Goal: Task Accomplishment & Management: Manage account settings

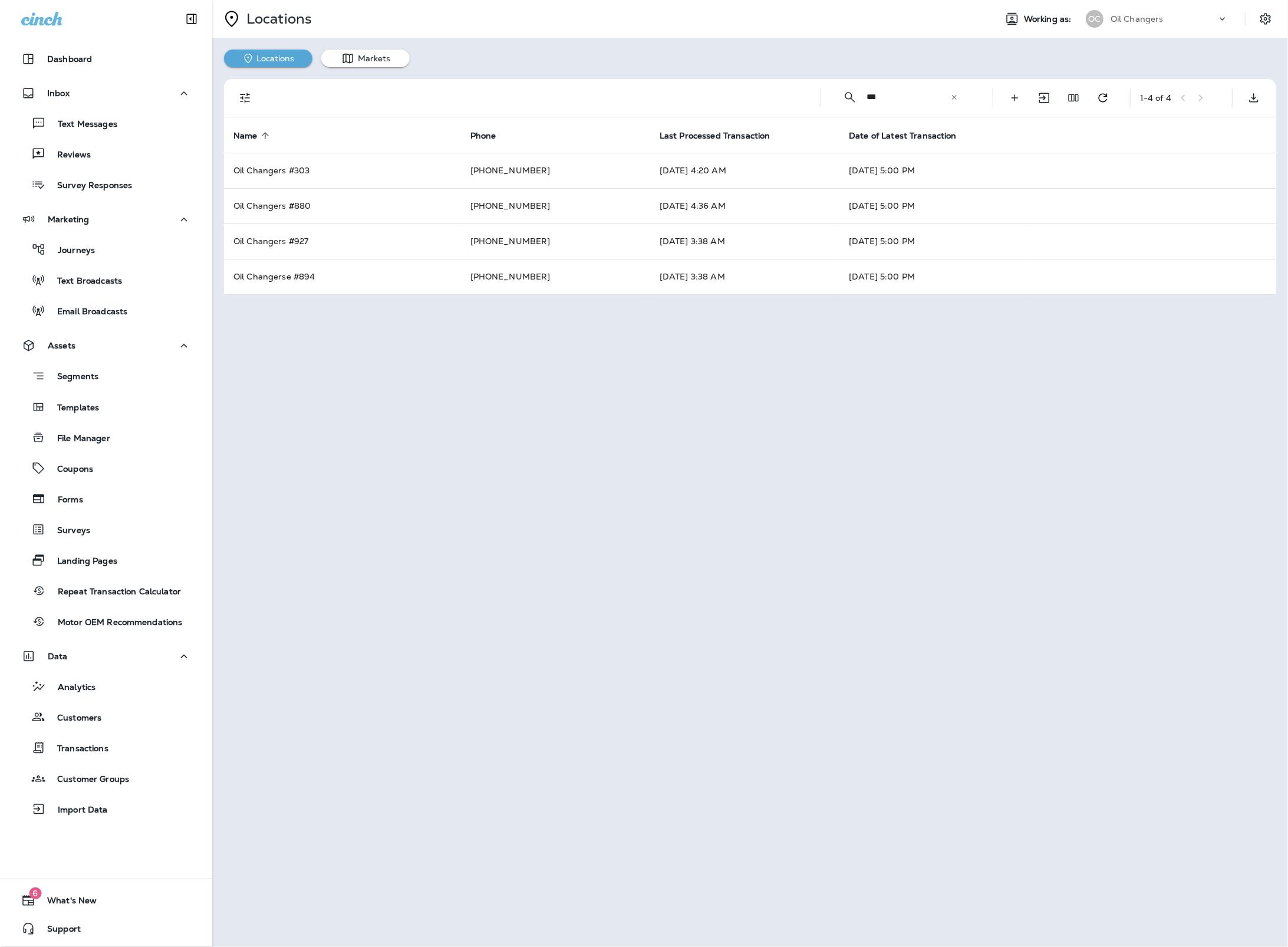
click at [950, 97] on icon at bounding box center [954, 97] width 8 height 8
click at [928, 98] on input "text" at bounding box center [918, 97] width 105 height 31
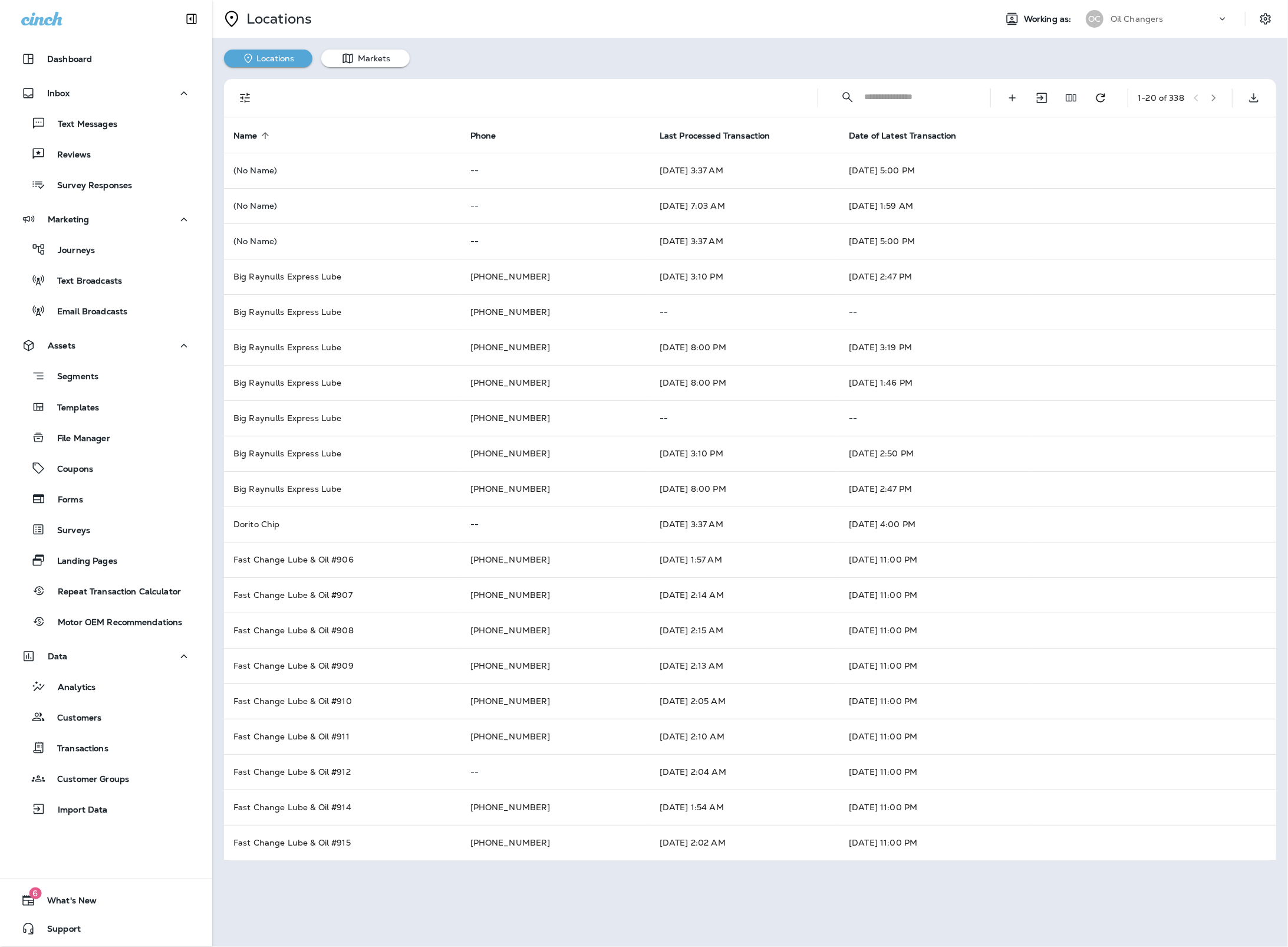
click at [922, 100] on input "text" at bounding box center [916, 97] width 105 height 31
click at [815, 93] on div "​ ​ 1 - 20 of 338" at bounding box center [752, 97] width 1038 height 37
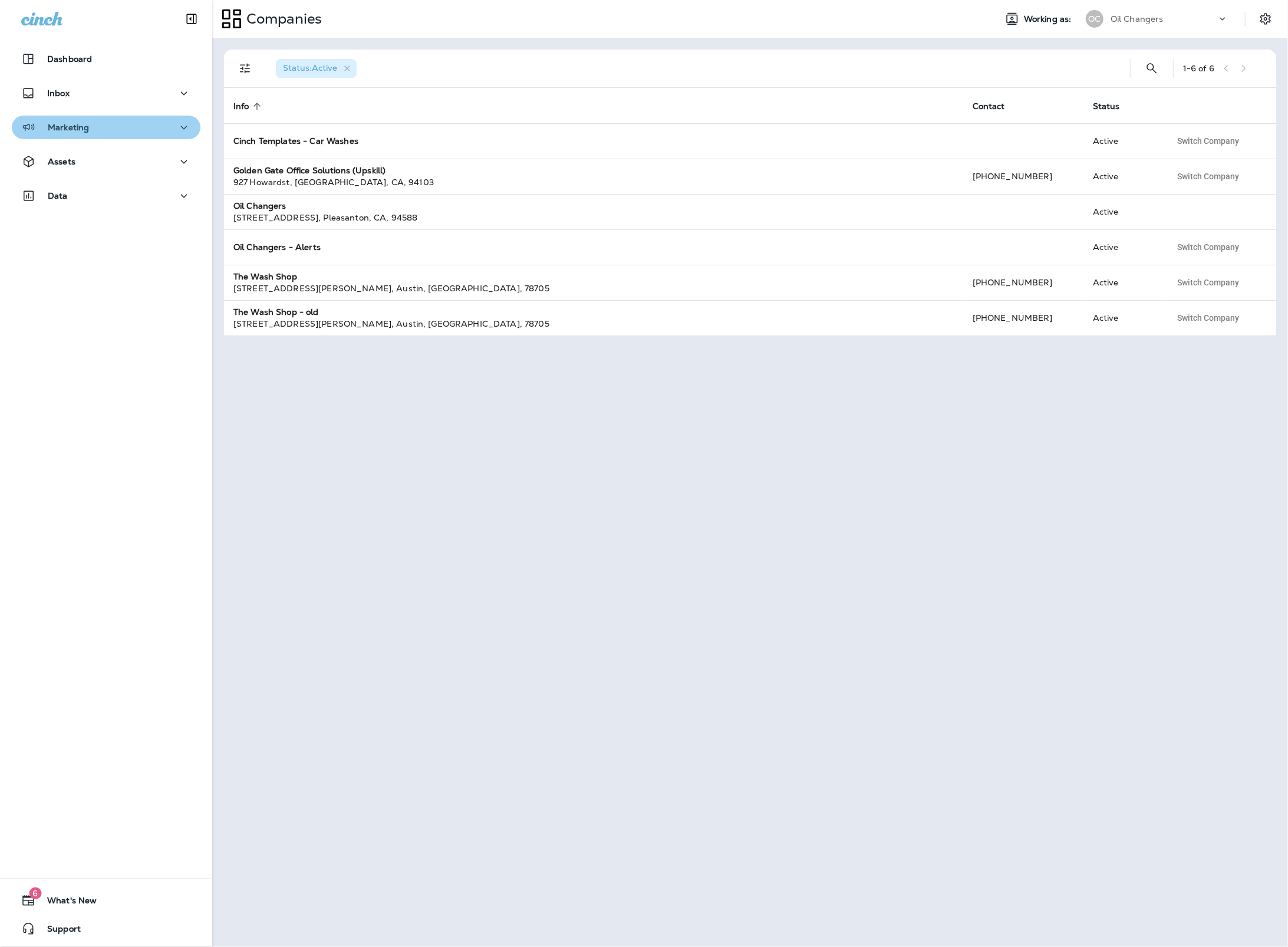
click at [67, 132] on div "Marketing" at bounding box center [55, 127] width 68 height 15
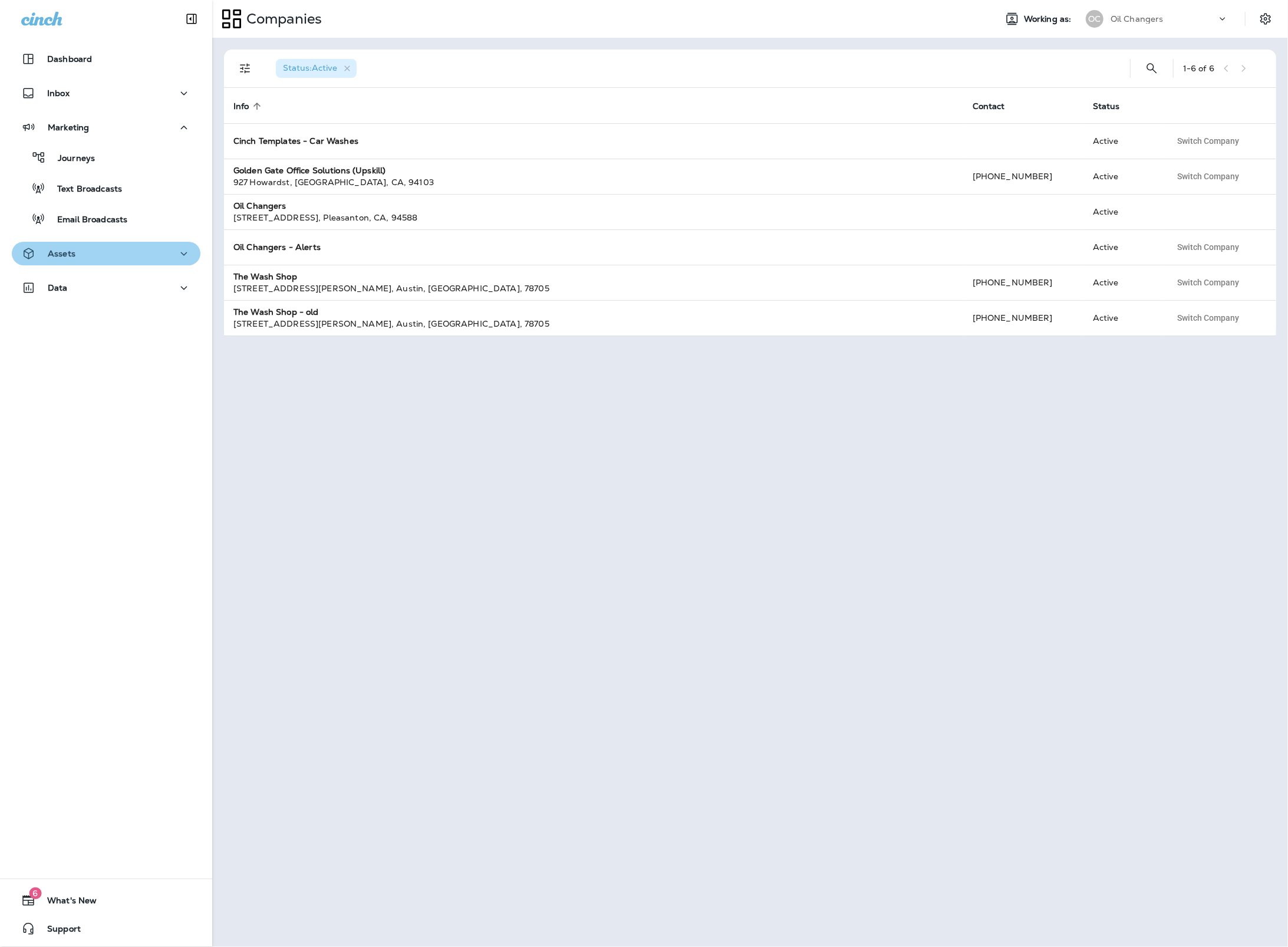
click at [116, 250] on div "Assets" at bounding box center [106, 254] width 169 height 15
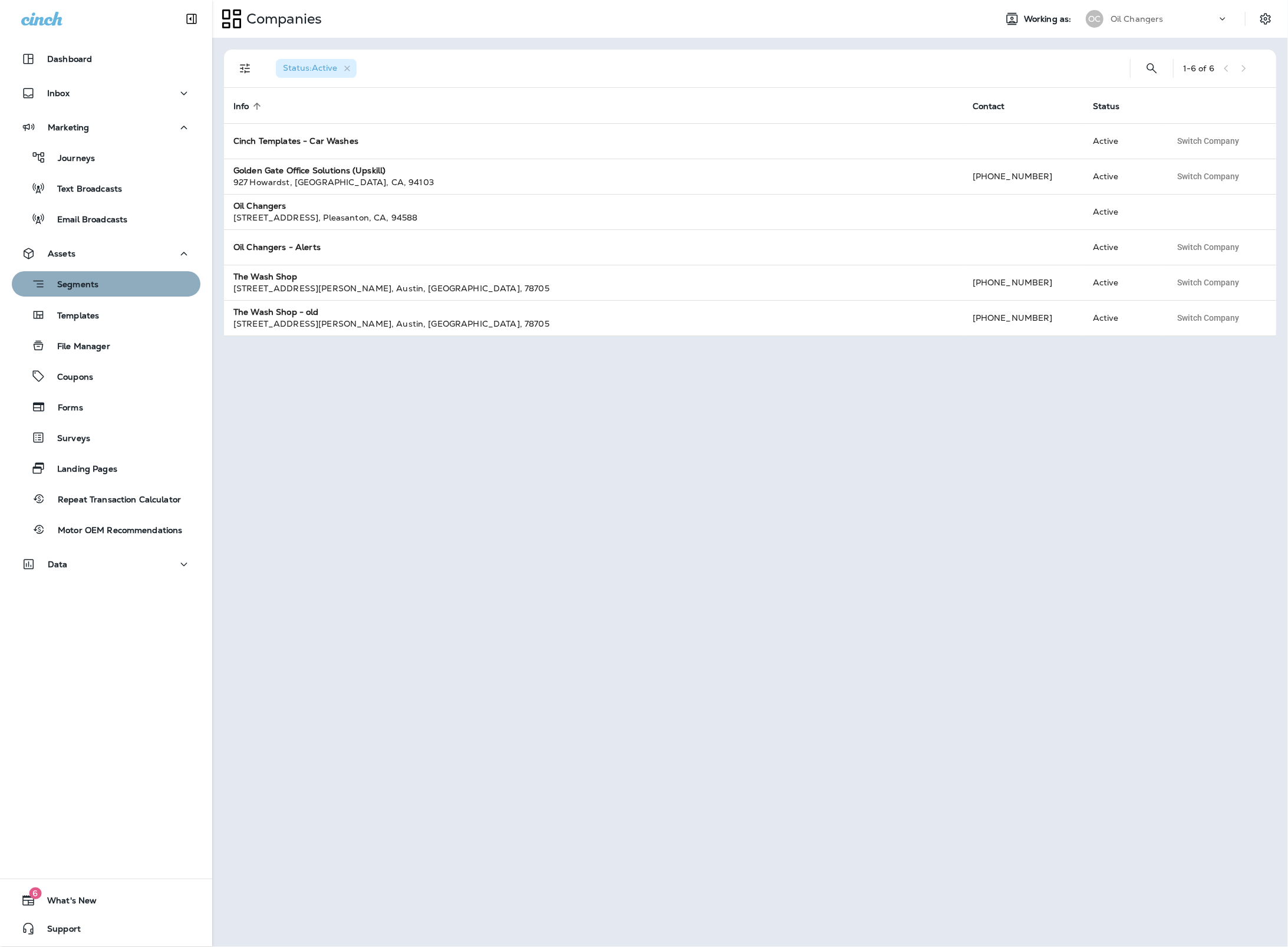
click at [123, 288] on div "Segments" at bounding box center [106, 284] width 179 height 18
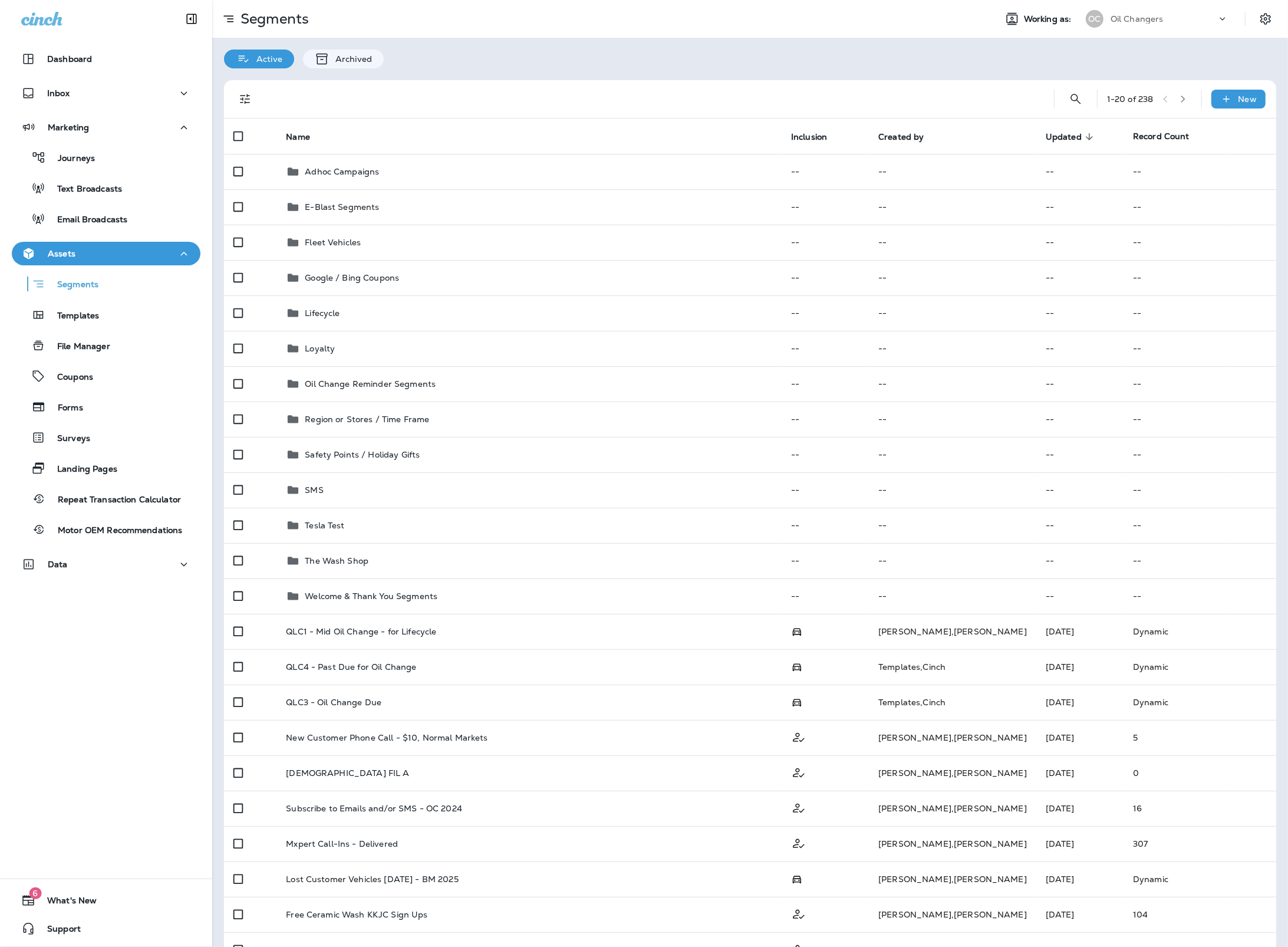
click at [1183, 100] on icon "button" at bounding box center [1183, 99] width 8 height 8
click at [1164, 102] on icon "button" at bounding box center [1165, 99] width 8 height 8
drag, startPoint x: 30, startPoint y: 19, endPoint x: 244, endPoint y: 11, distance: 214.1
click at [34, 19] on icon at bounding box center [42, 18] width 41 height 15
drag, startPoint x: 286, startPoint y: 10, endPoint x: 407, endPoint y: 20, distance: 121.4
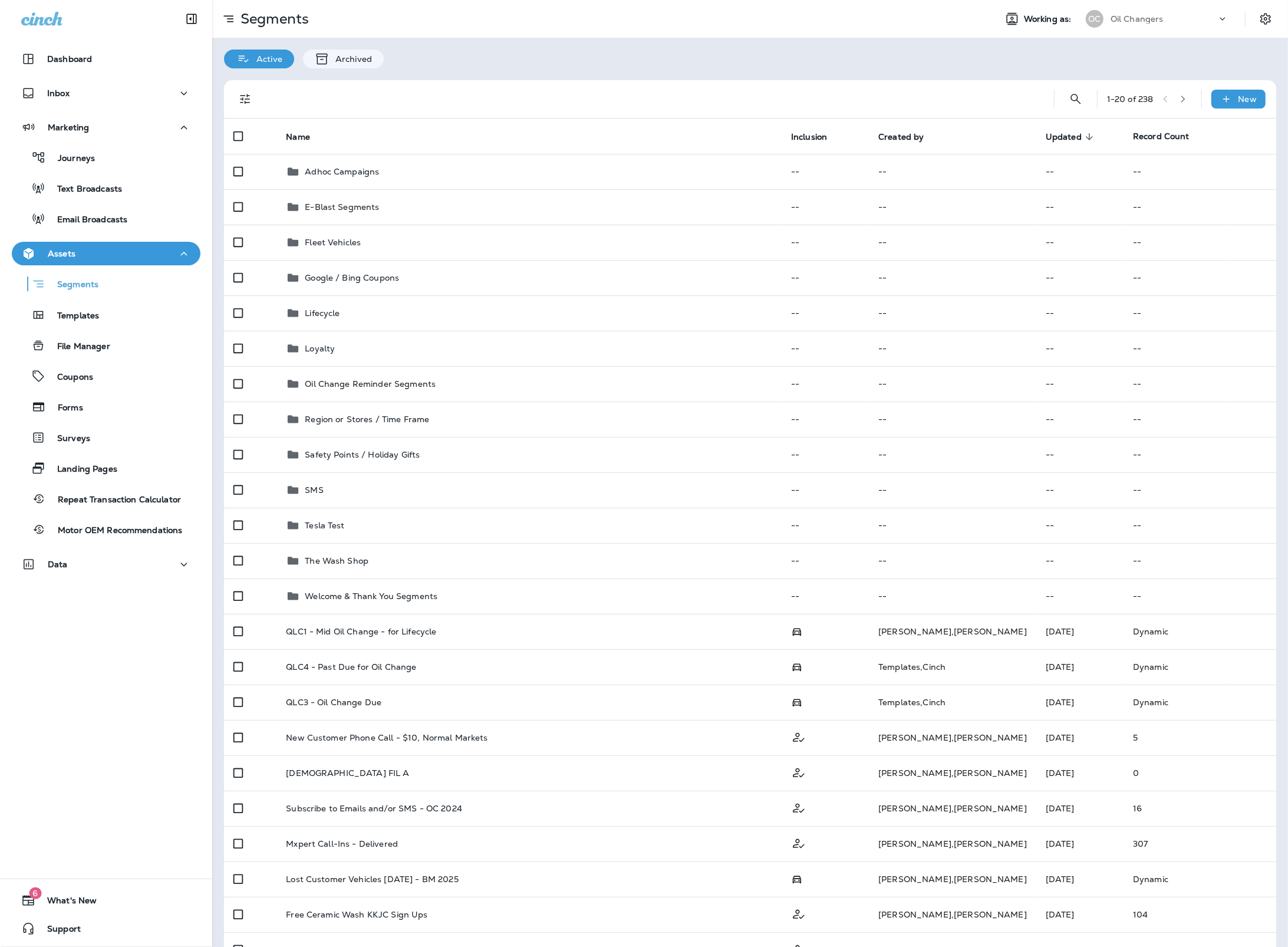
click at [407, 20] on div "Segments" at bounding box center [599, 18] width 774 height 24
click at [169, 545] on div "Assets Segments Templates File Manager Coupons Forms Surveys Landing Pages Repe…" at bounding box center [106, 394] width 212 height 306
click at [169, 564] on div "Data" at bounding box center [106, 564] width 169 height 15
click at [1074, 92] on icon "Search Segments" at bounding box center [1076, 99] width 15 height 15
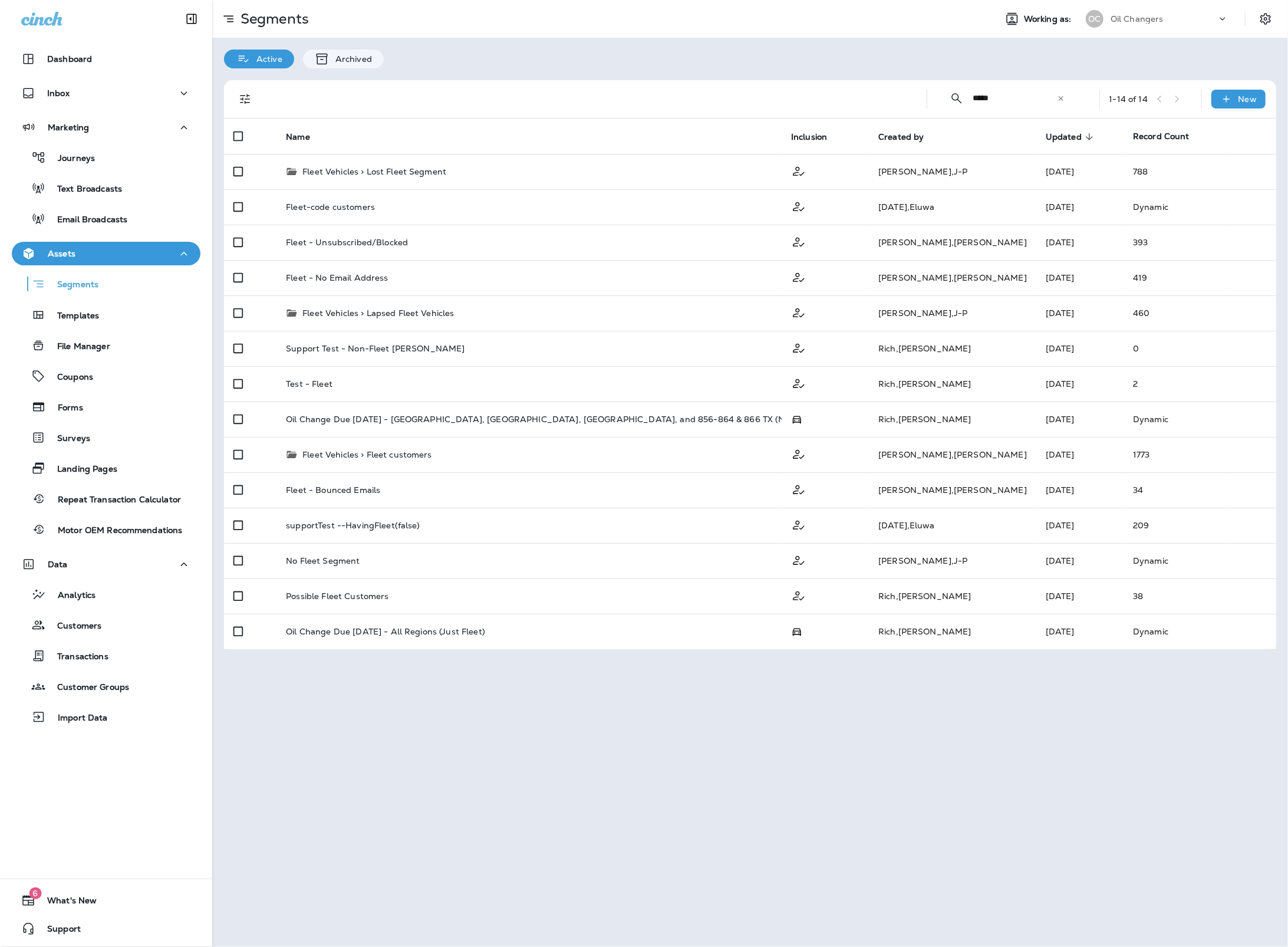
type input "*****"
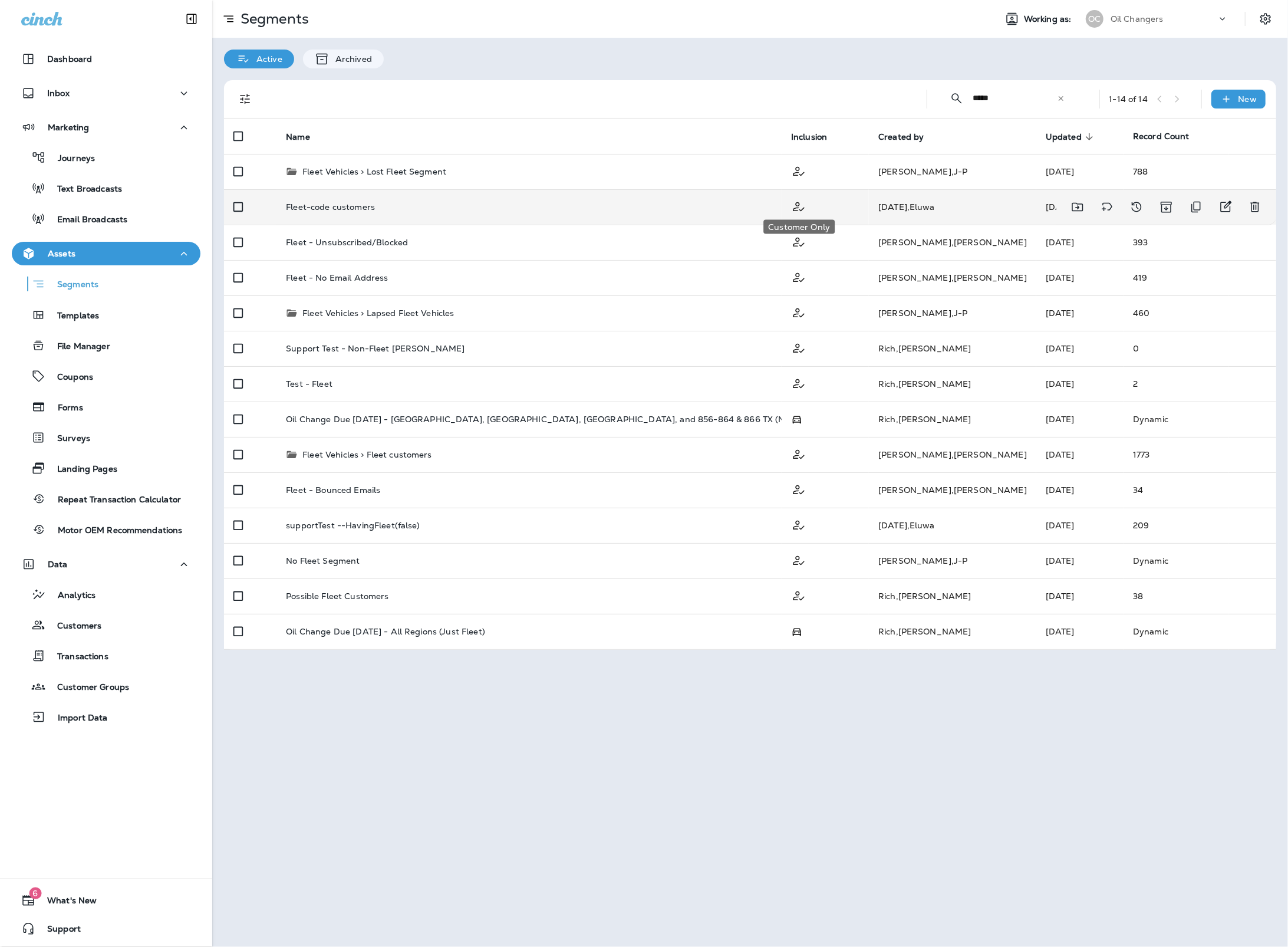
click at [802, 210] on use "Customer Only" at bounding box center [798, 207] width 11 height 9
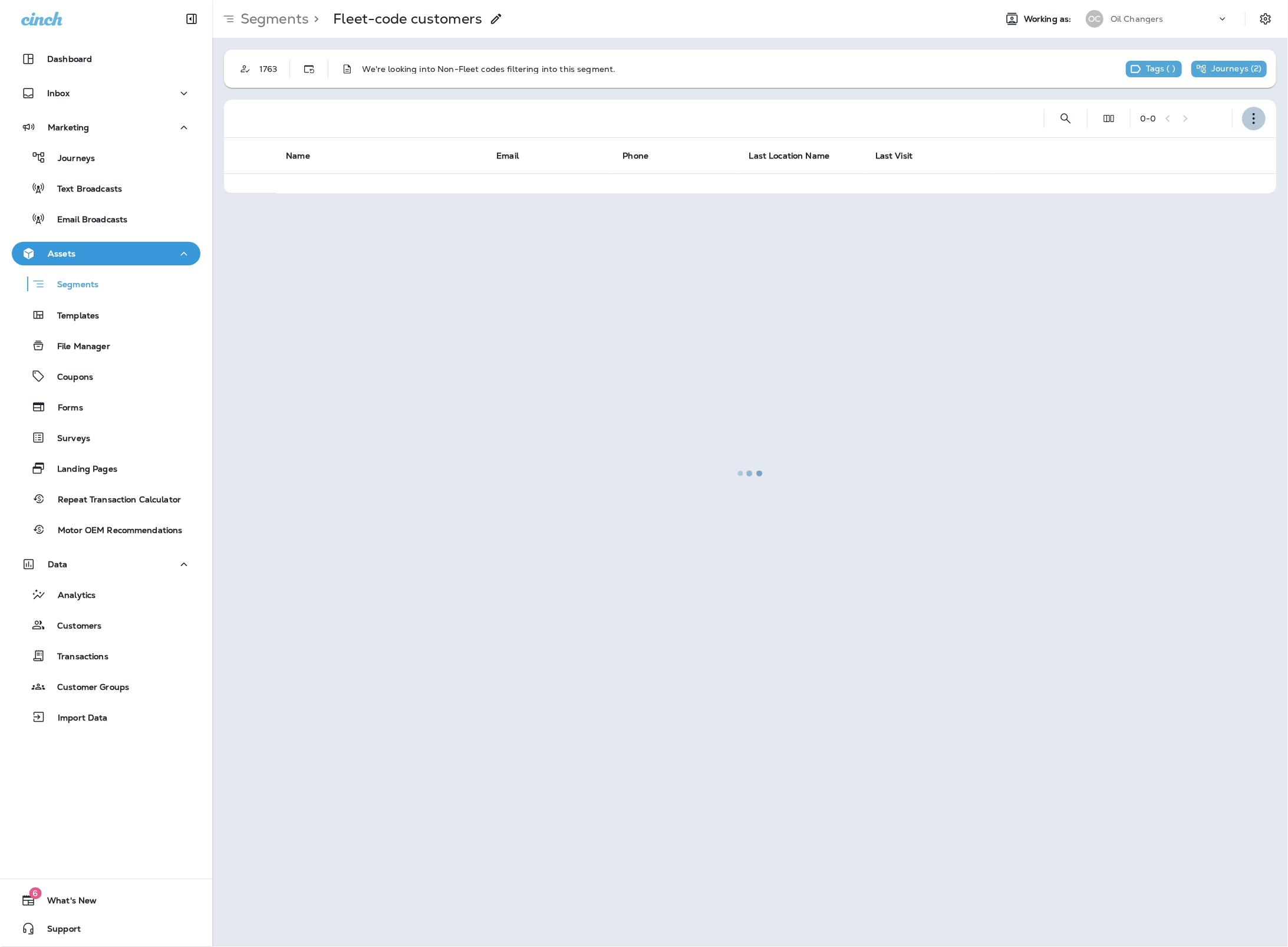
click at [1250, 115] on icon "button" at bounding box center [1253, 118] width 11 height 11
click at [1216, 154] on button "Edit Segment" at bounding box center [1195, 149] width 141 height 28
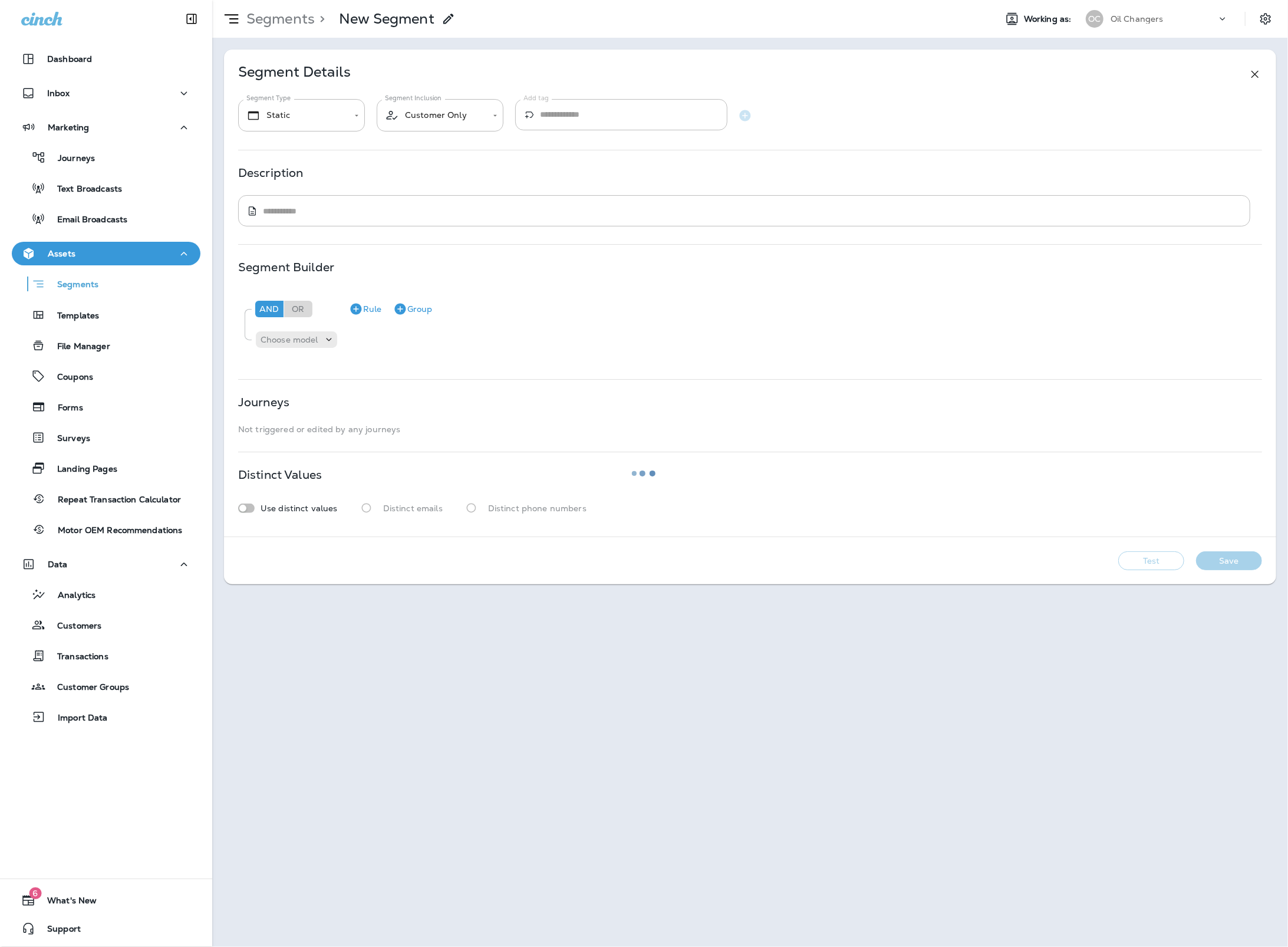
type input "*******"
type textarea "**********"
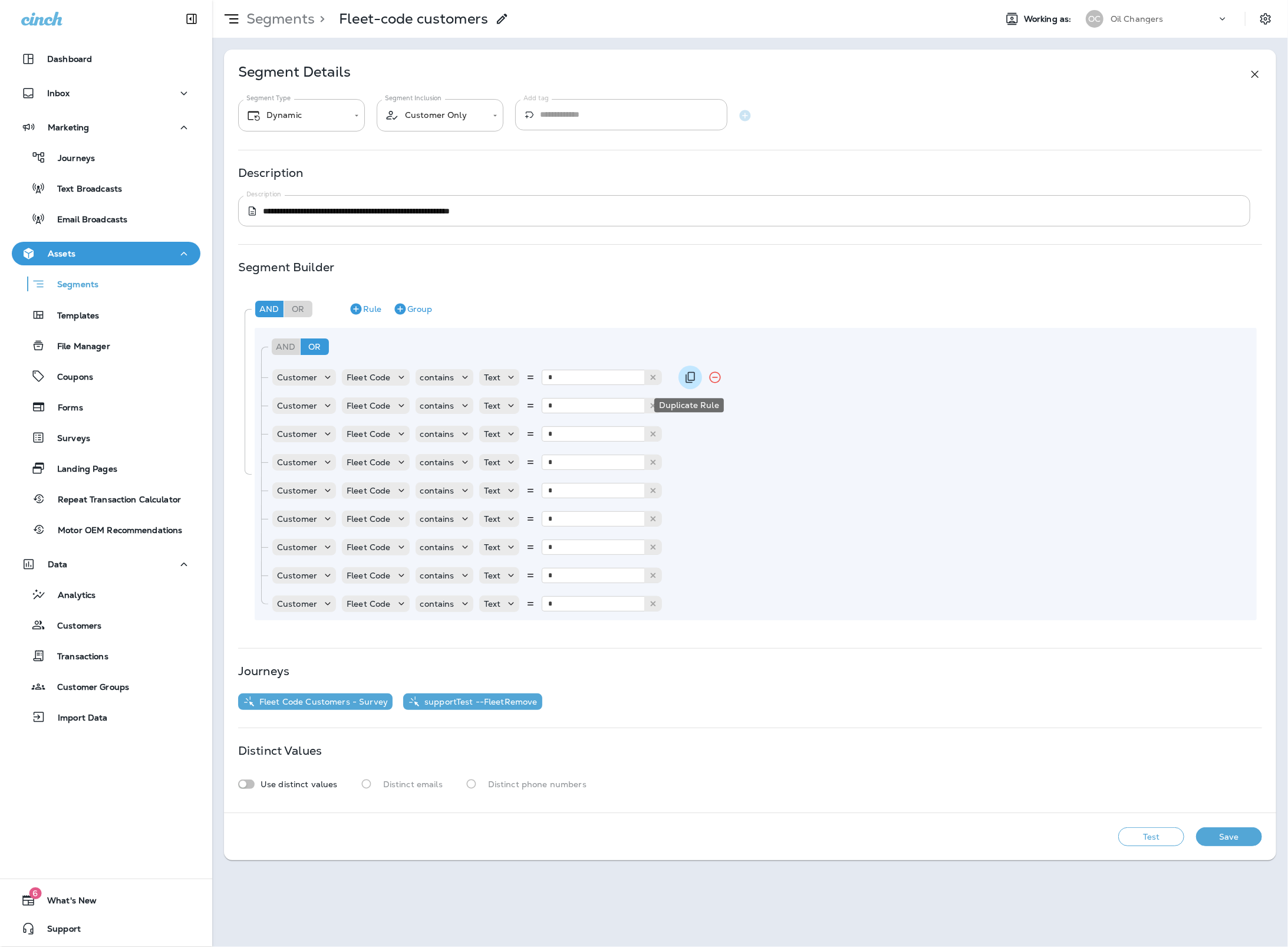
click at [691, 379] on icon "Duplicate Rule" at bounding box center [690, 377] width 15 height 15
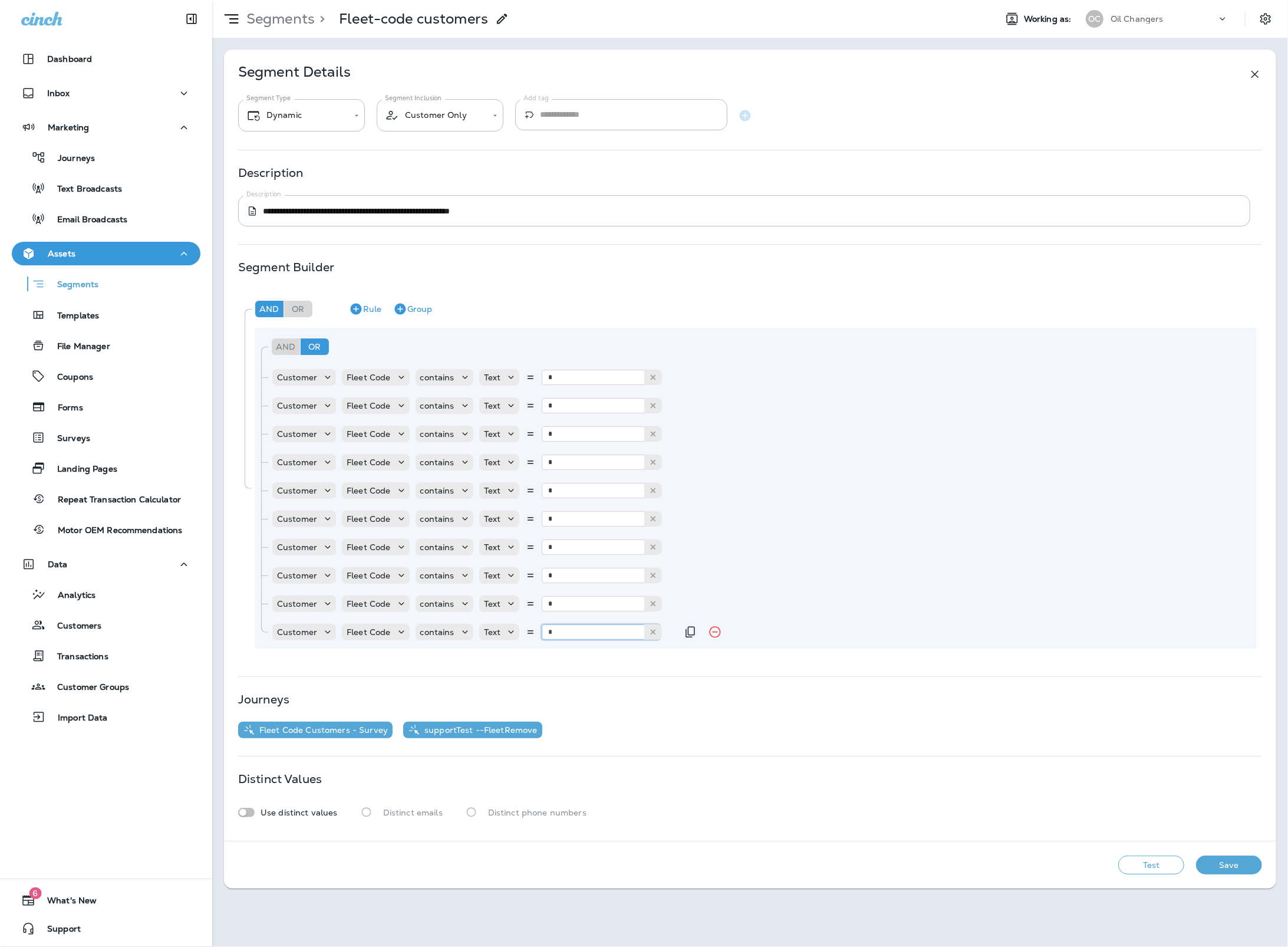
click at [562, 632] on input "*" at bounding box center [600, 632] width 118 height 15
type input "*"
click at [596, 648] on div "And Or Rule Group Customer Fleet Code contains Text * 1 Customer Fleet Code con…" at bounding box center [755, 488] width 1002 height 321
click at [464, 377] on icon at bounding box center [464, 377] width 11 height 11
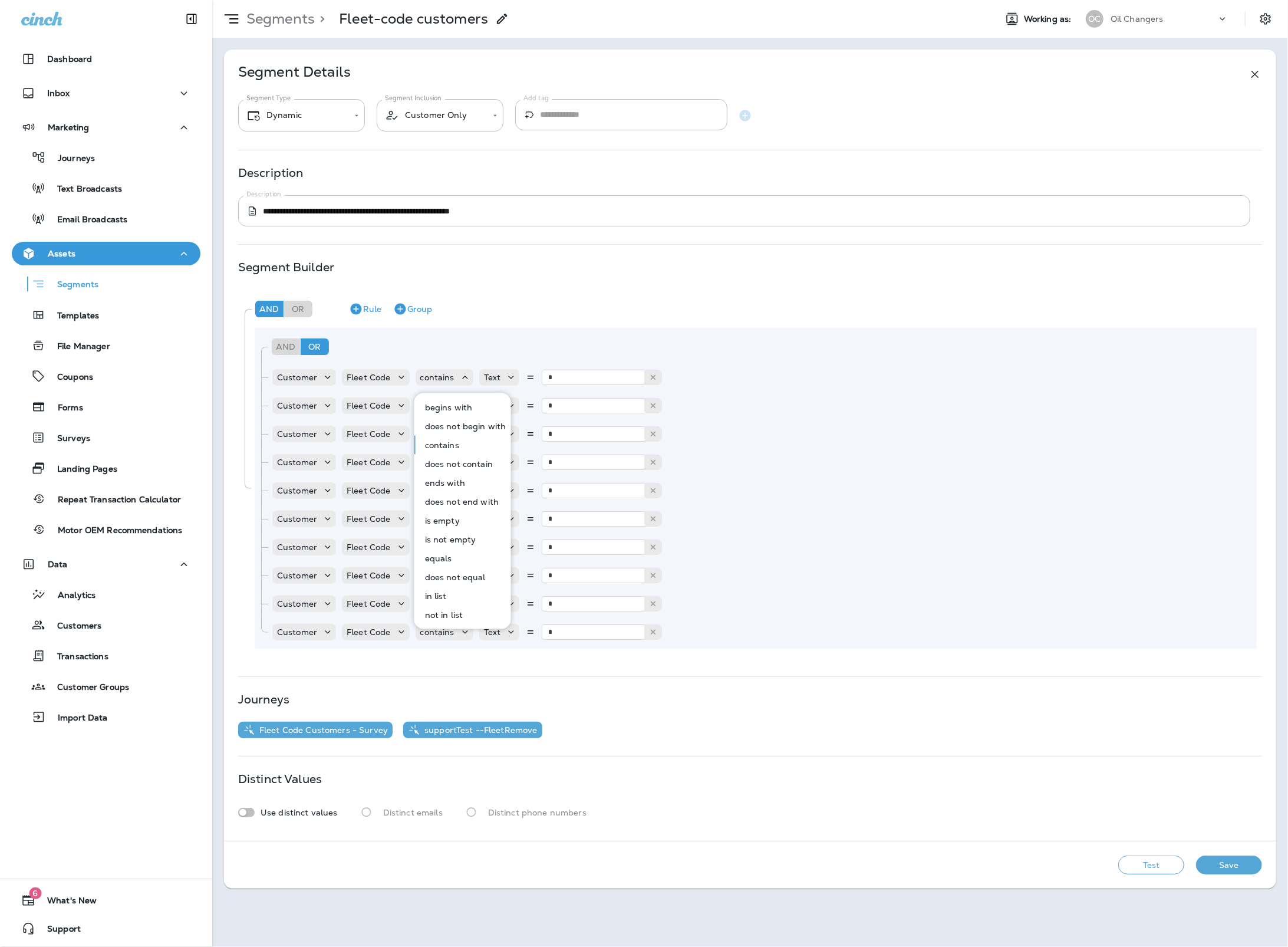
click at [461, 615] on p "not in list" at bounding box center [441, 615] width 43 height 9
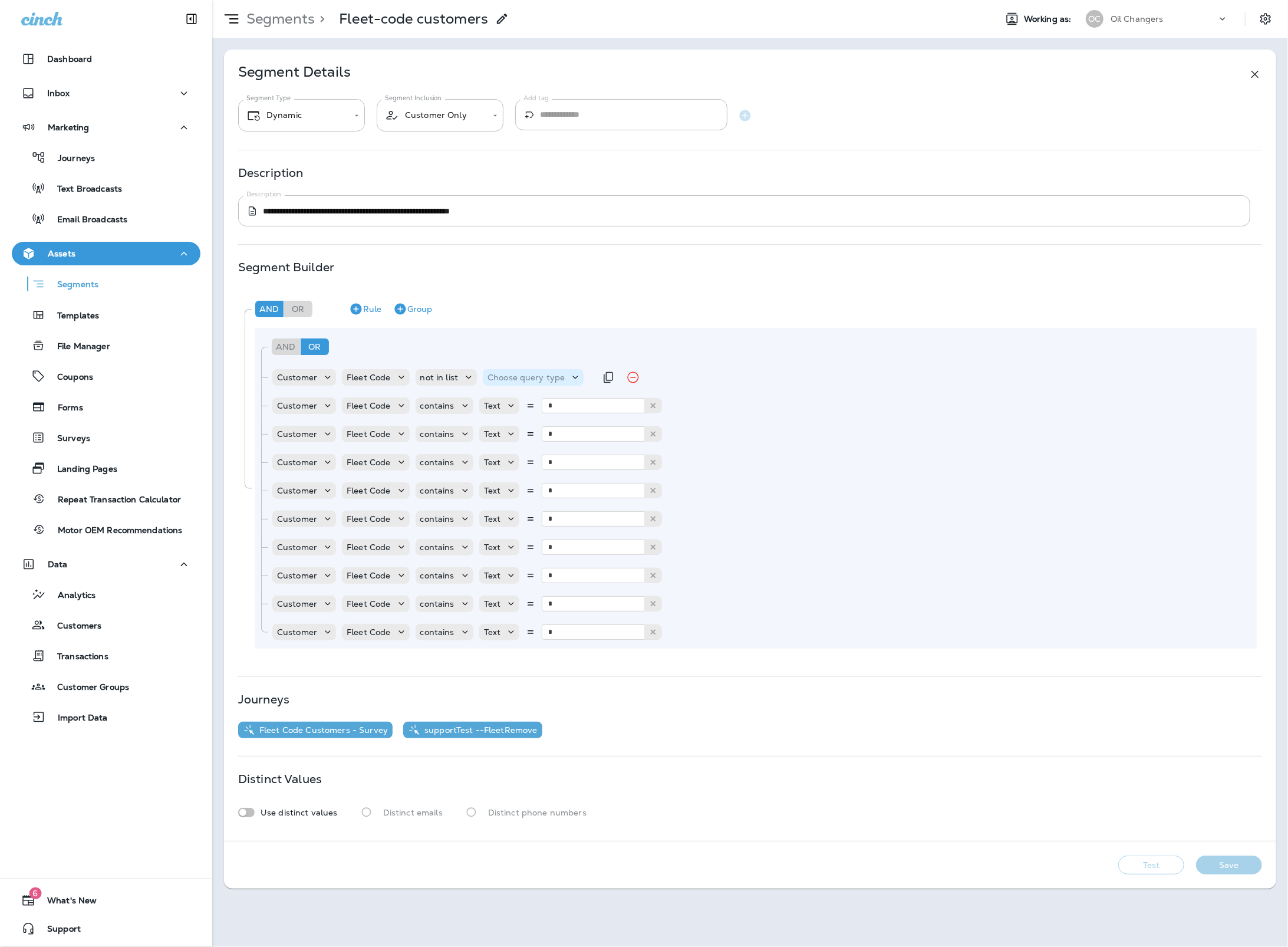
click at [557, 377] on p "Choose query type" at bounding box center [525, 377] width 77 height 9
click at [517, 407] on button "Text" at bounding box center [515, 407] width 68 height 19
click at [555, 377] on p "Select options" at bounding box center [584, 377] width 58 height 9
click at [565, 501] on input at bounding box center [596, 508] width 95 height 18
type input "****"
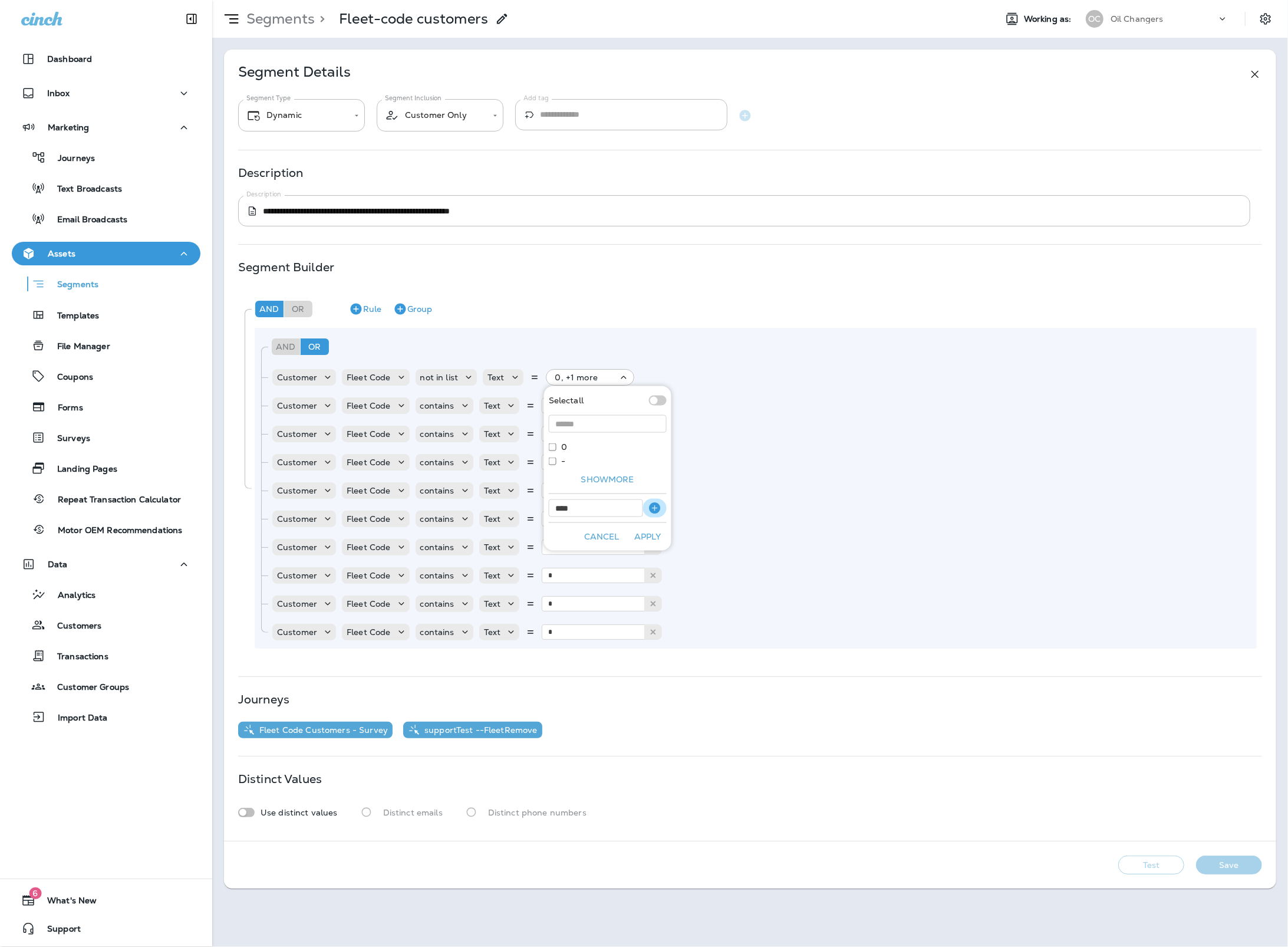
click at [653, 509] on icon "button" at bounding box center [654, 508] width 11 height 11
click at [658, 552] on button "Apply" at bounding box center [647, 551] width 37 height 18
click at [709, 405] on icon "Remove Rule" at bounding box center [715, 406] width 11 height 11
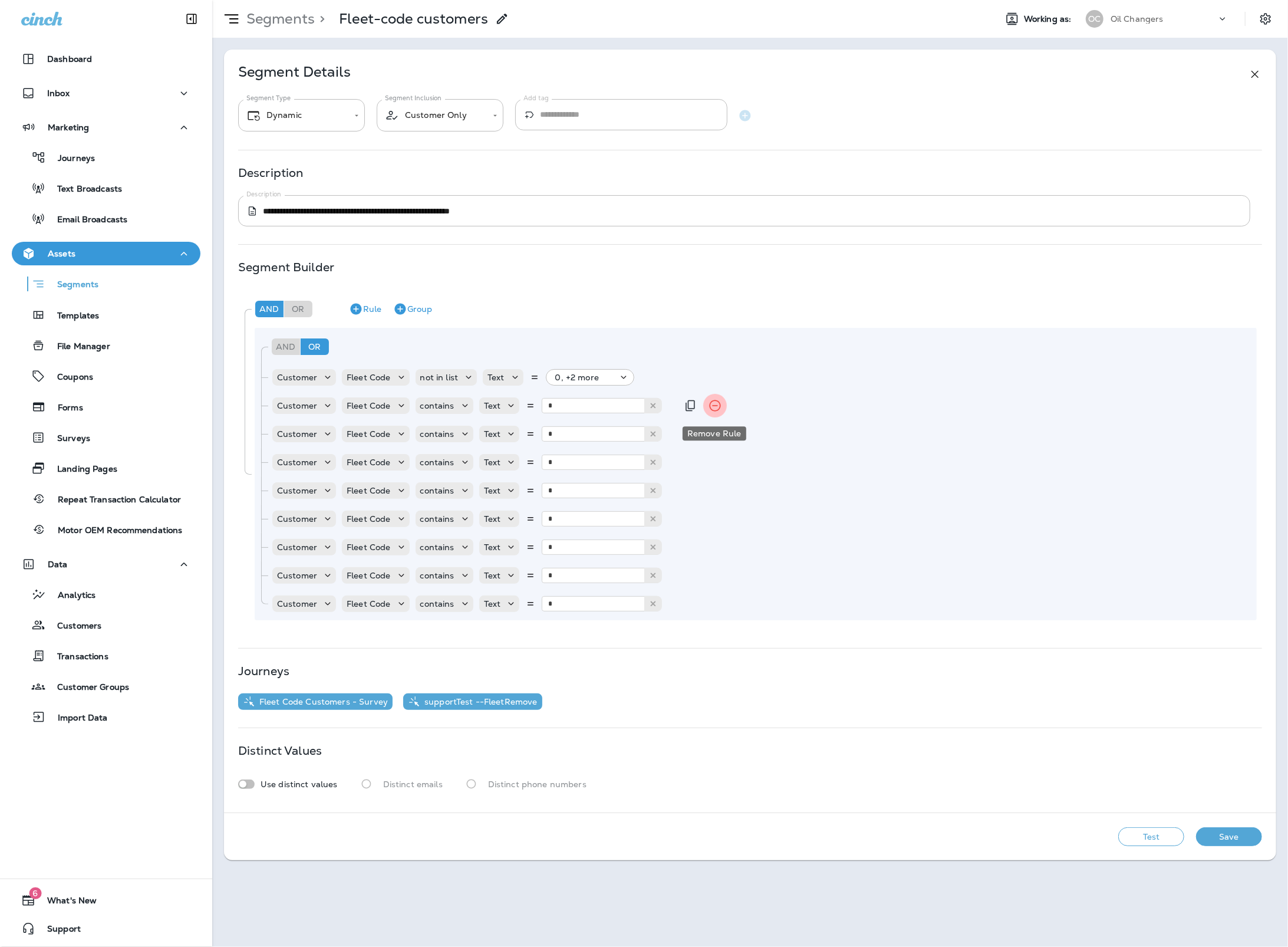
click at [709, 405] on icon "Remove Rule" at bounding box center [715, 406] width 15 height 15
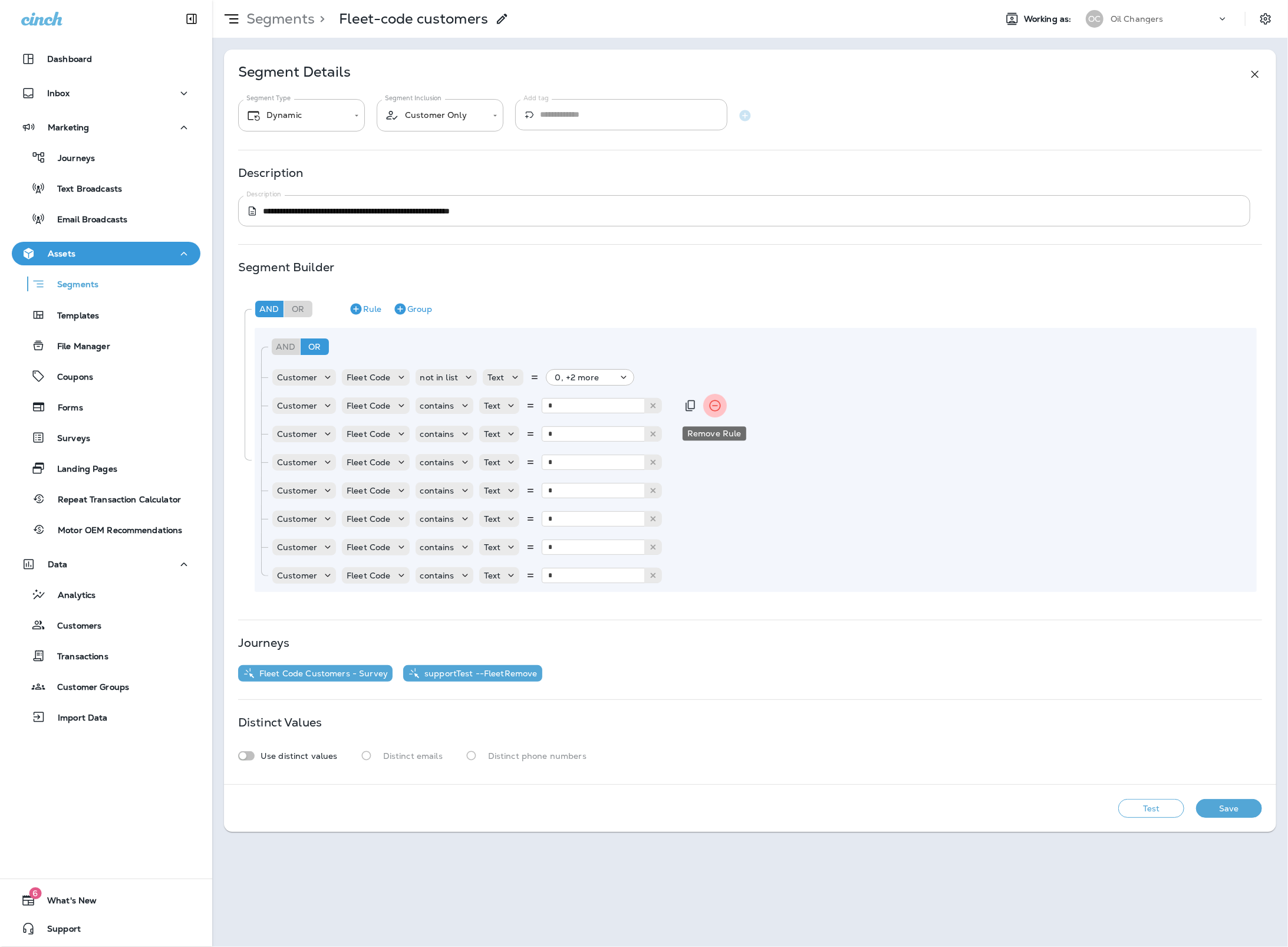
click at [709, 405] on icon "Remove Rule" at bounding box center [715, 406] width 15 height 15
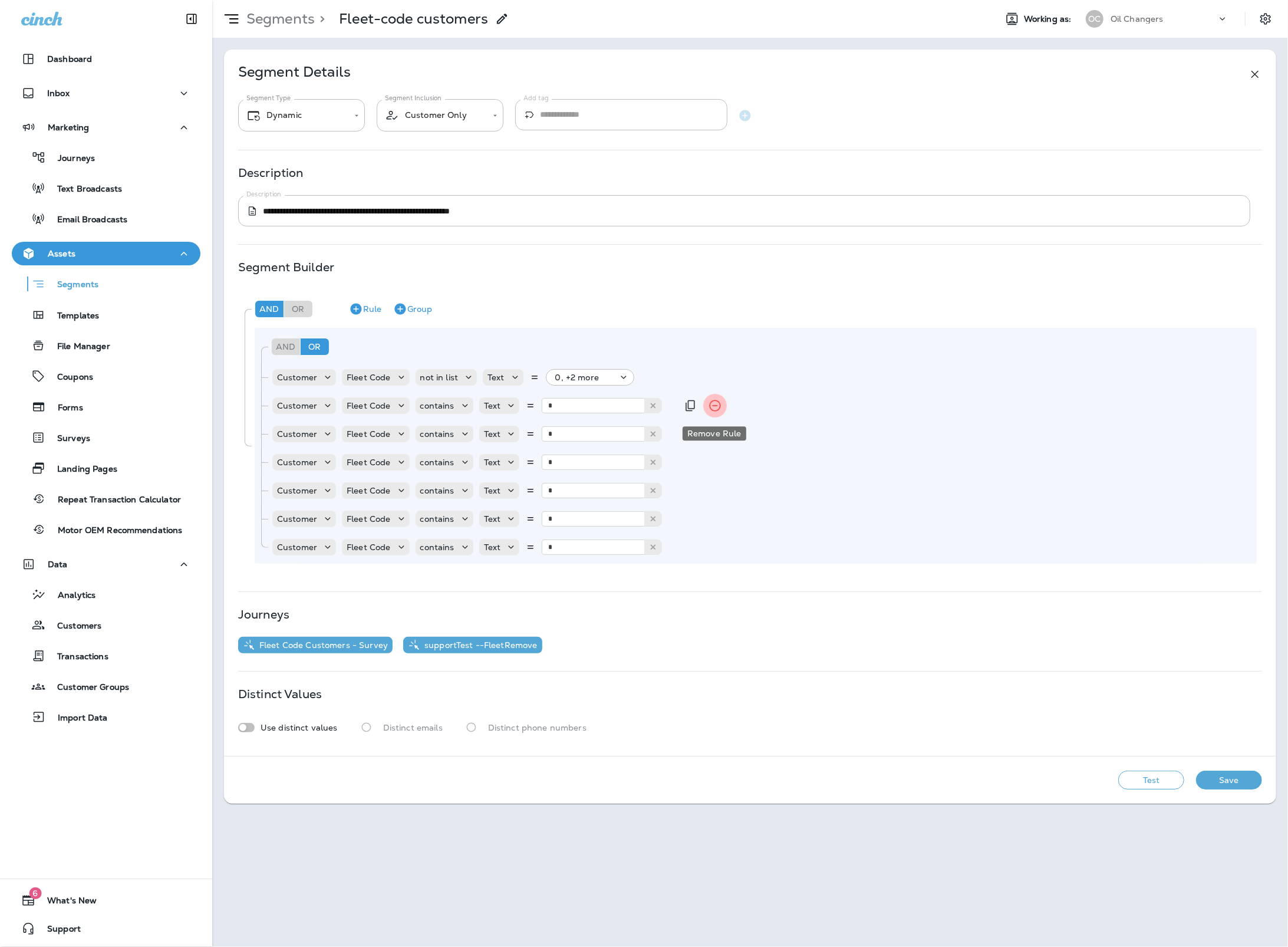
click at [709, 405] on icon "Remove Rule" at bounding box center [715, 406] width 15 height 15
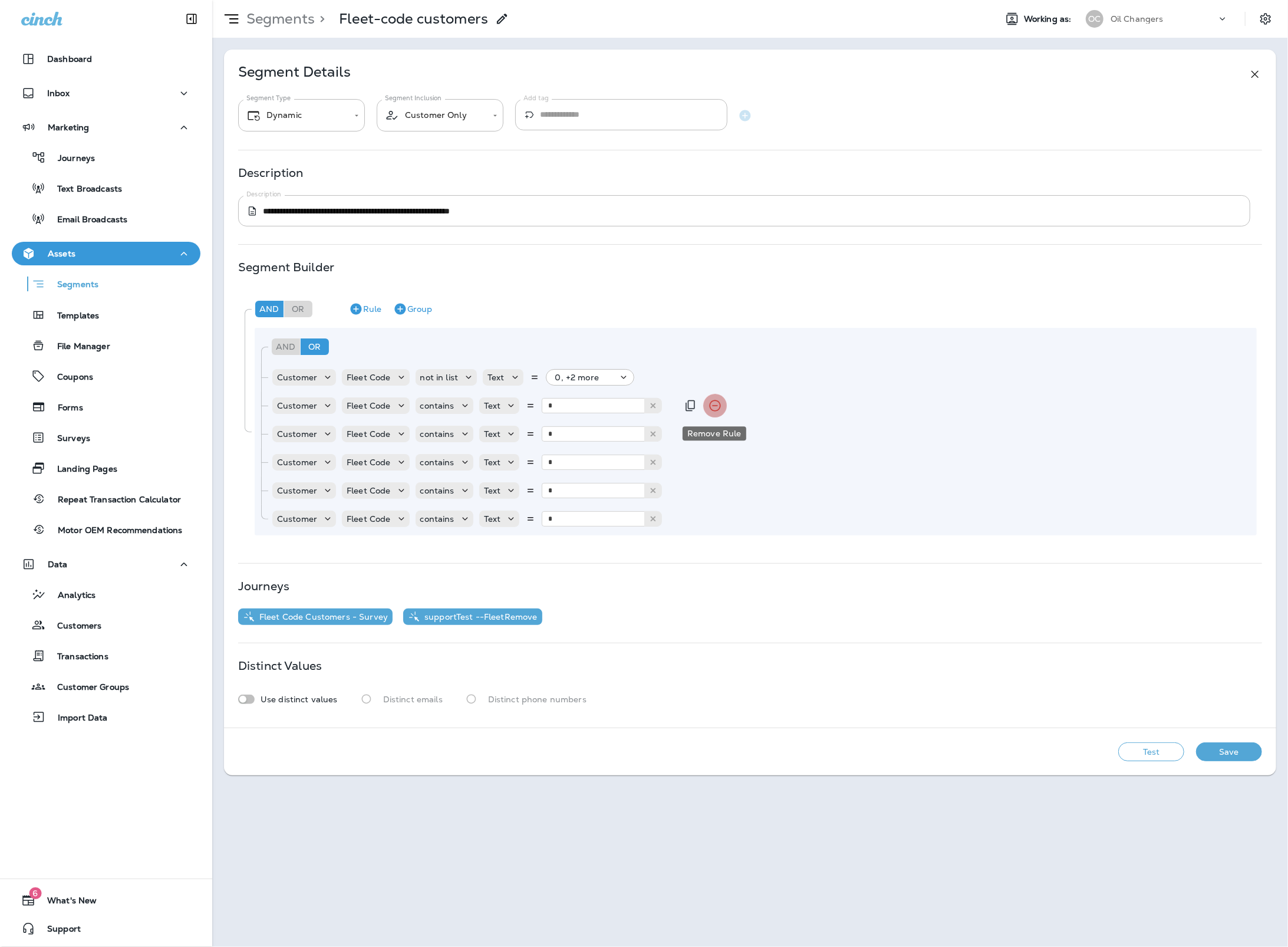
click at [709, 405] on icon "Remove Rule" at bounding box center [715, 406] width 15 height 15
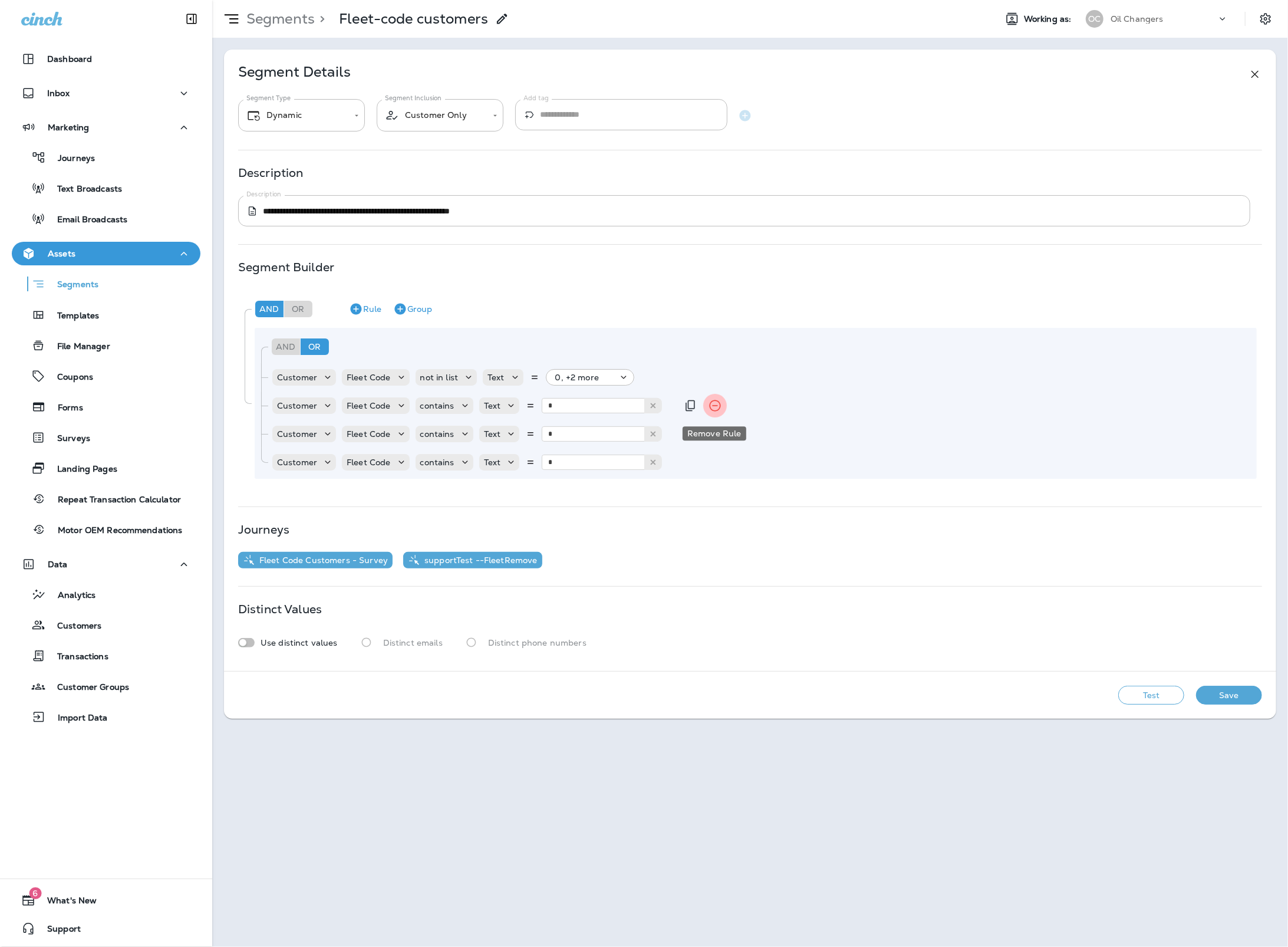
click at [709, 405] on icon "Remove Rule" at bounding box center [715, 406] width 15 height 15
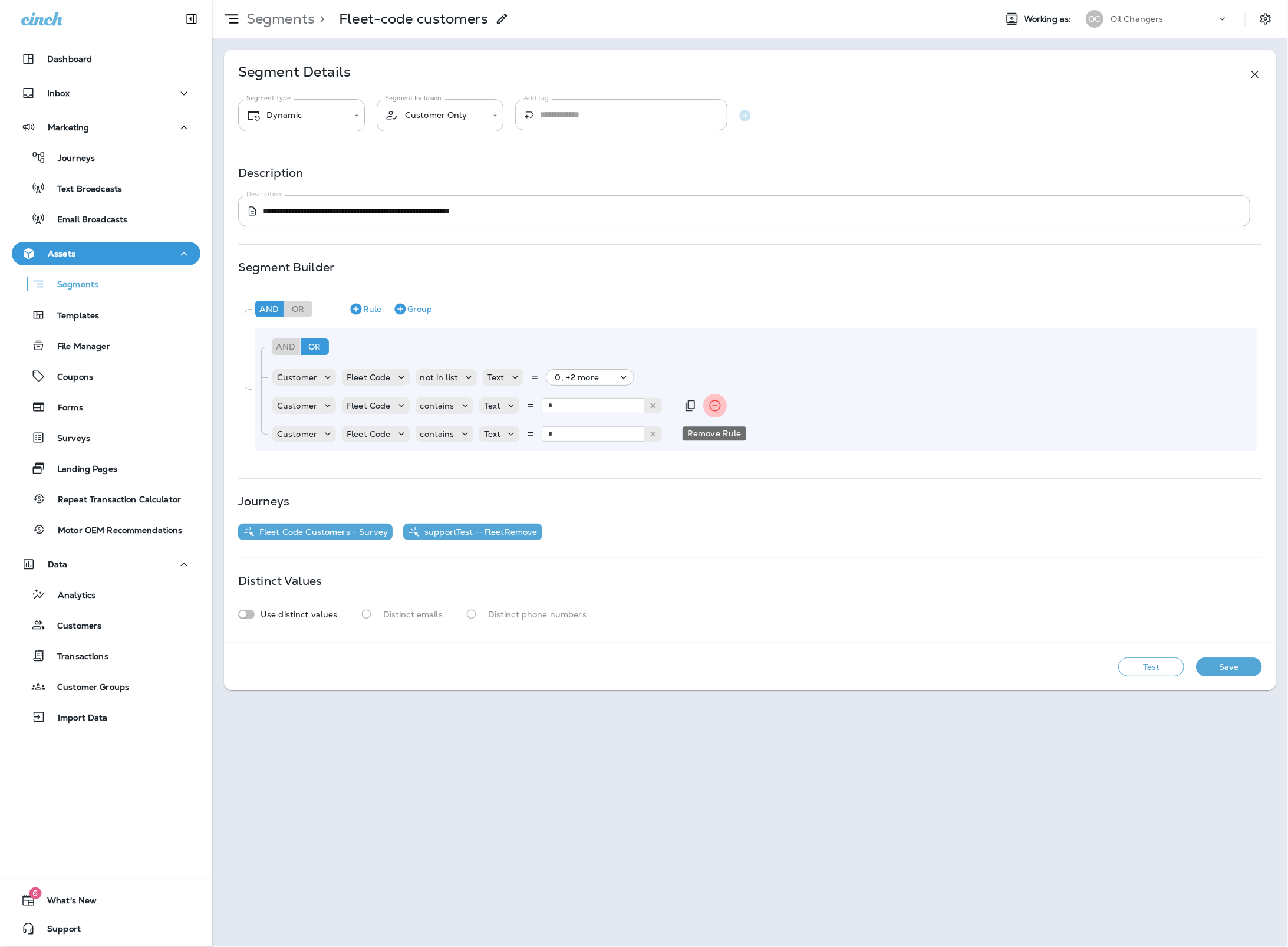
click at [709, 405] on icon "Remove Rule" at bounding box center [715, 406] width 15 height 15
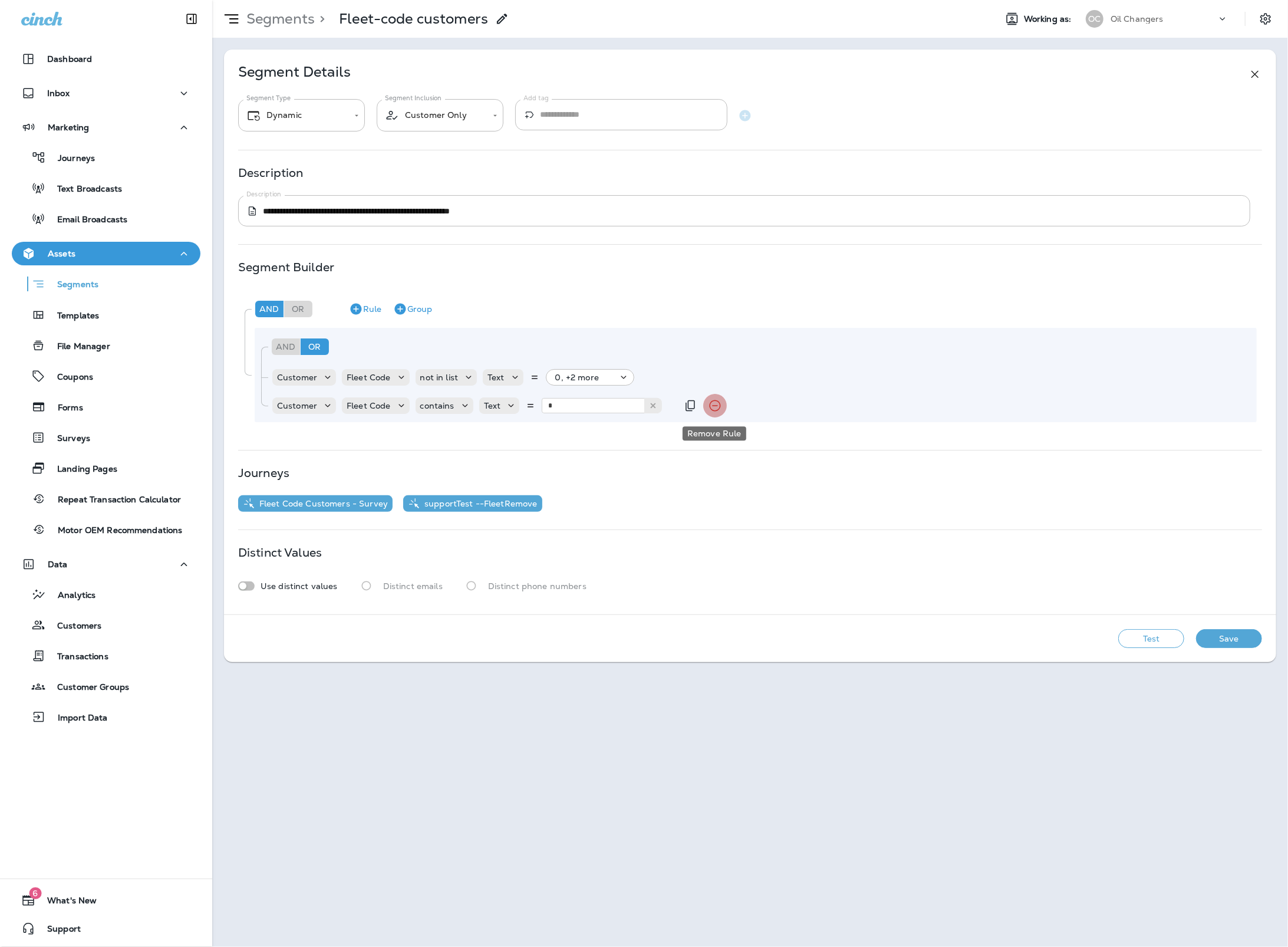
click at [709, 405] on icon "Remove Rule" at bounding box center [715, 406] width 15 height 15
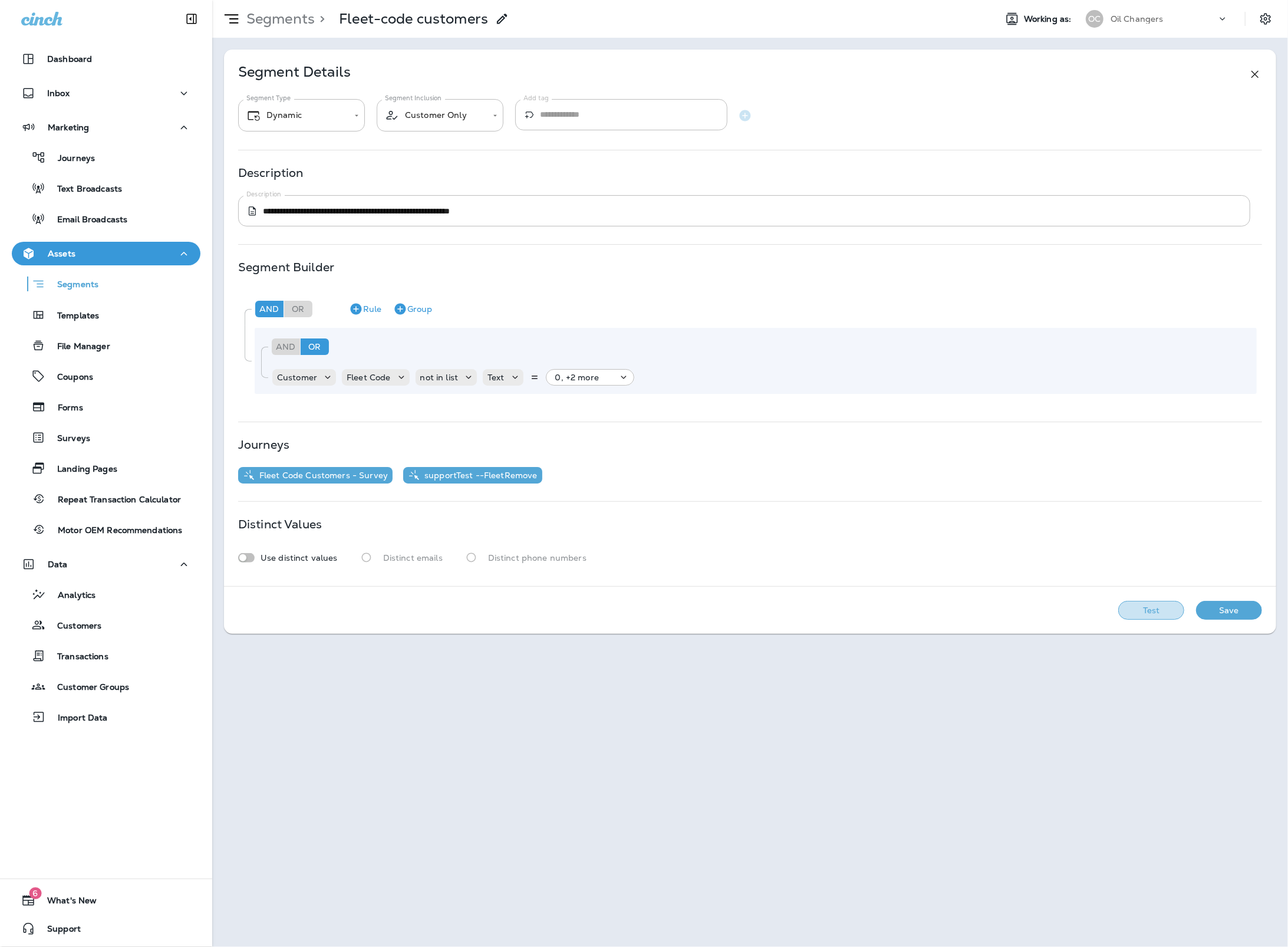
click at [1174, 615] on button "Test" at bounding box center [1151, 610] width 66 height 19
click at [1071, 609] on button "Get Total" at bounding box center [1067, 610] width 78 height 19
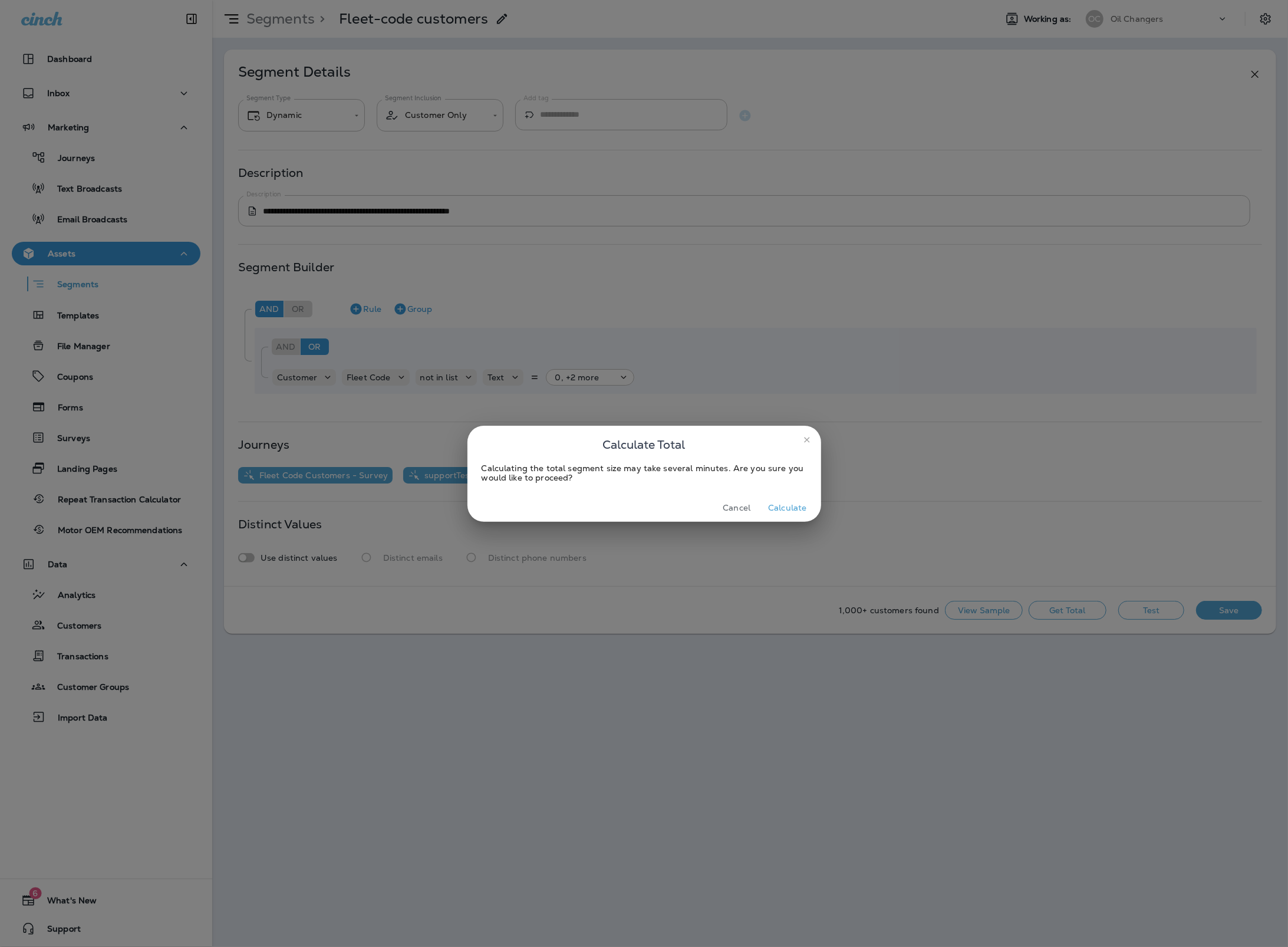
click at [780, 511] on button "Calculate" at bounding box center [787, 508] width 48 height 18
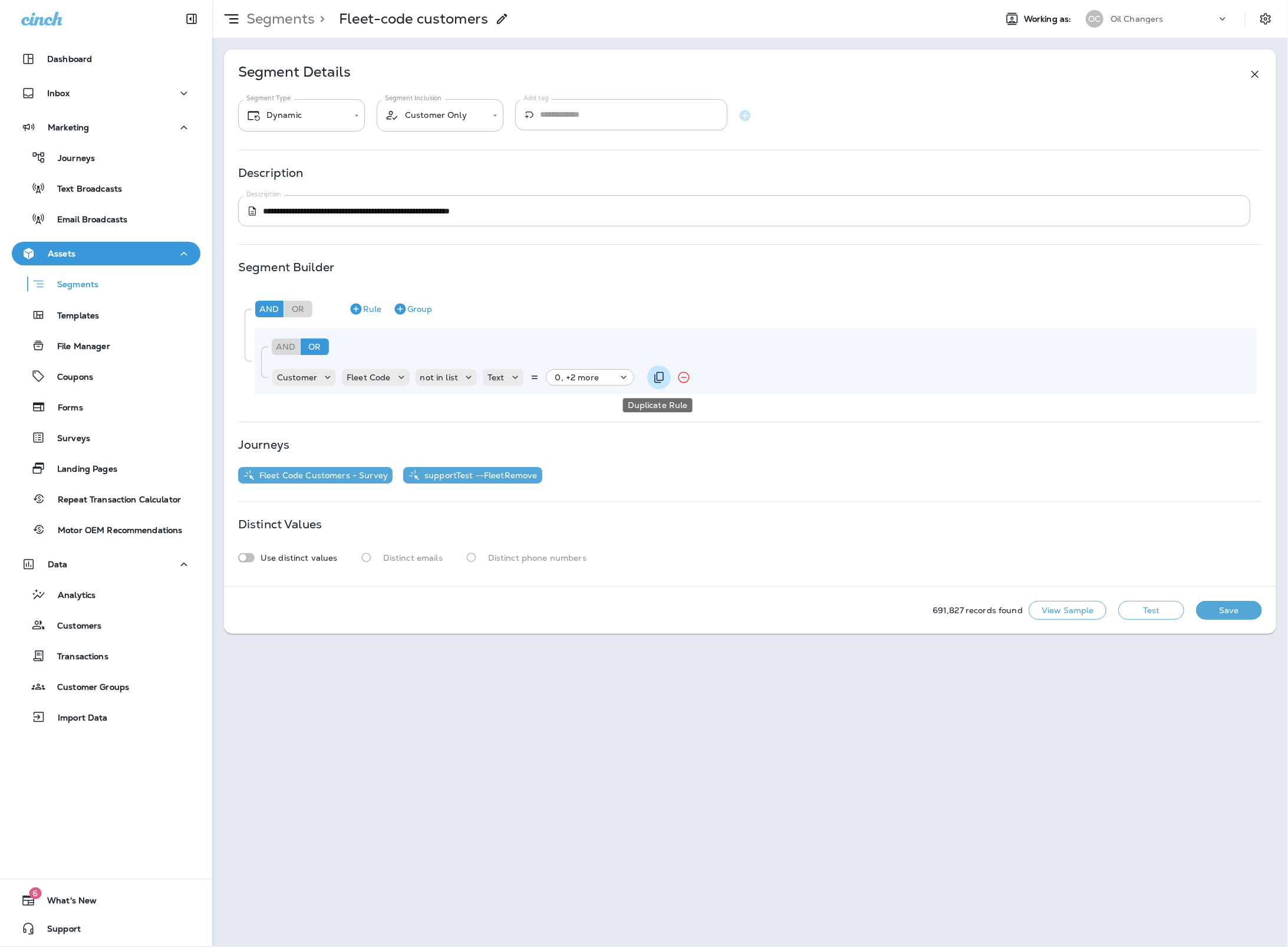
click at [656, 379] on icon "Duplicate Rule" at bounding box center [659, 377] width 15 height 15
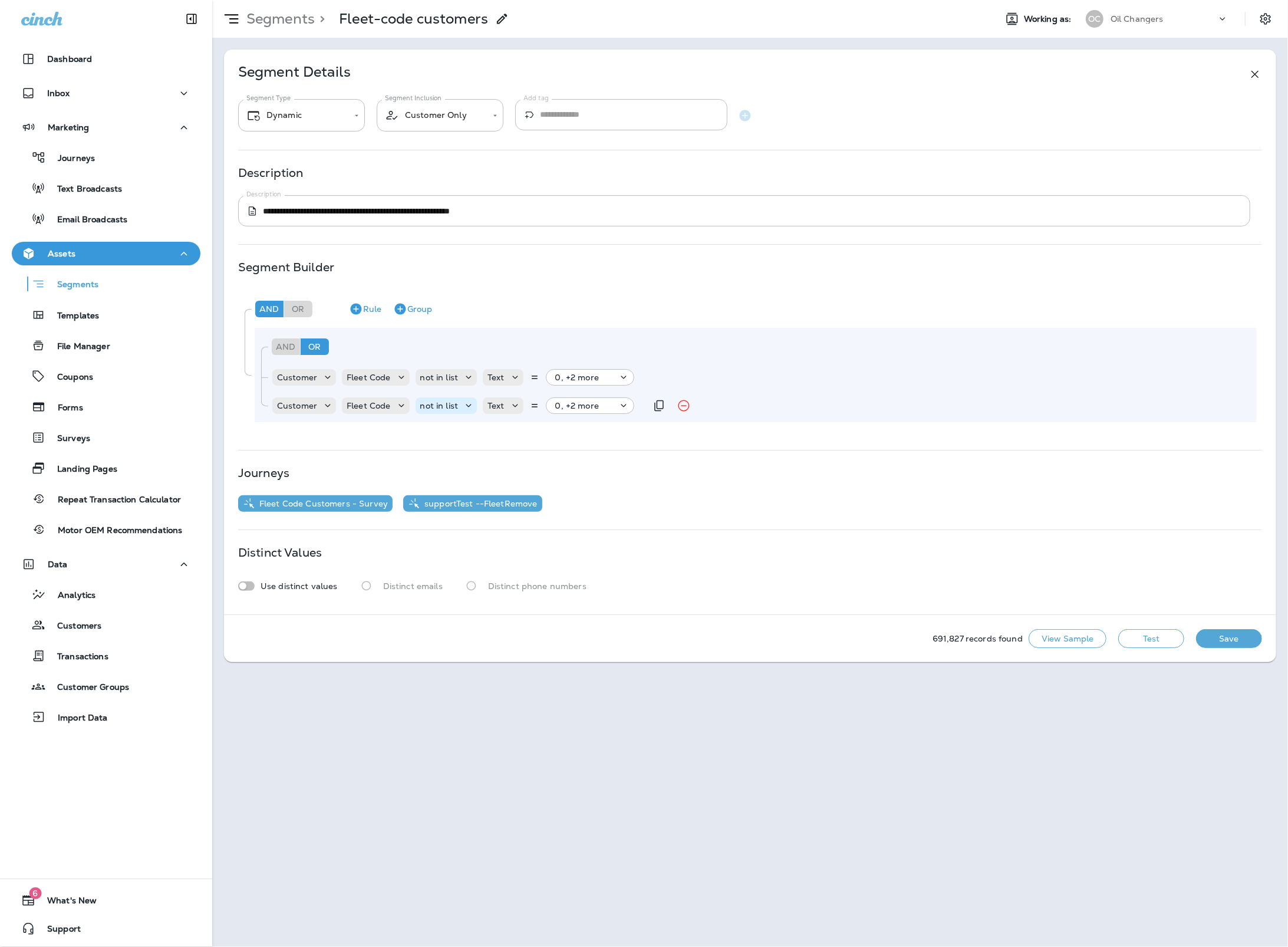
click at [465, 410] on icon at bounding box center [468, 405] width 11 height 11
click at [461, 565] on p "is not empty" at bounding box center [447, 567] width 56 height 9
click at [1140, 642] on button "Test" at bounding box center [1151, 638] width 66 height 19
click at [1073, 640] on button "Get Total" at bounding box center [1067, 638] width 78 height 19
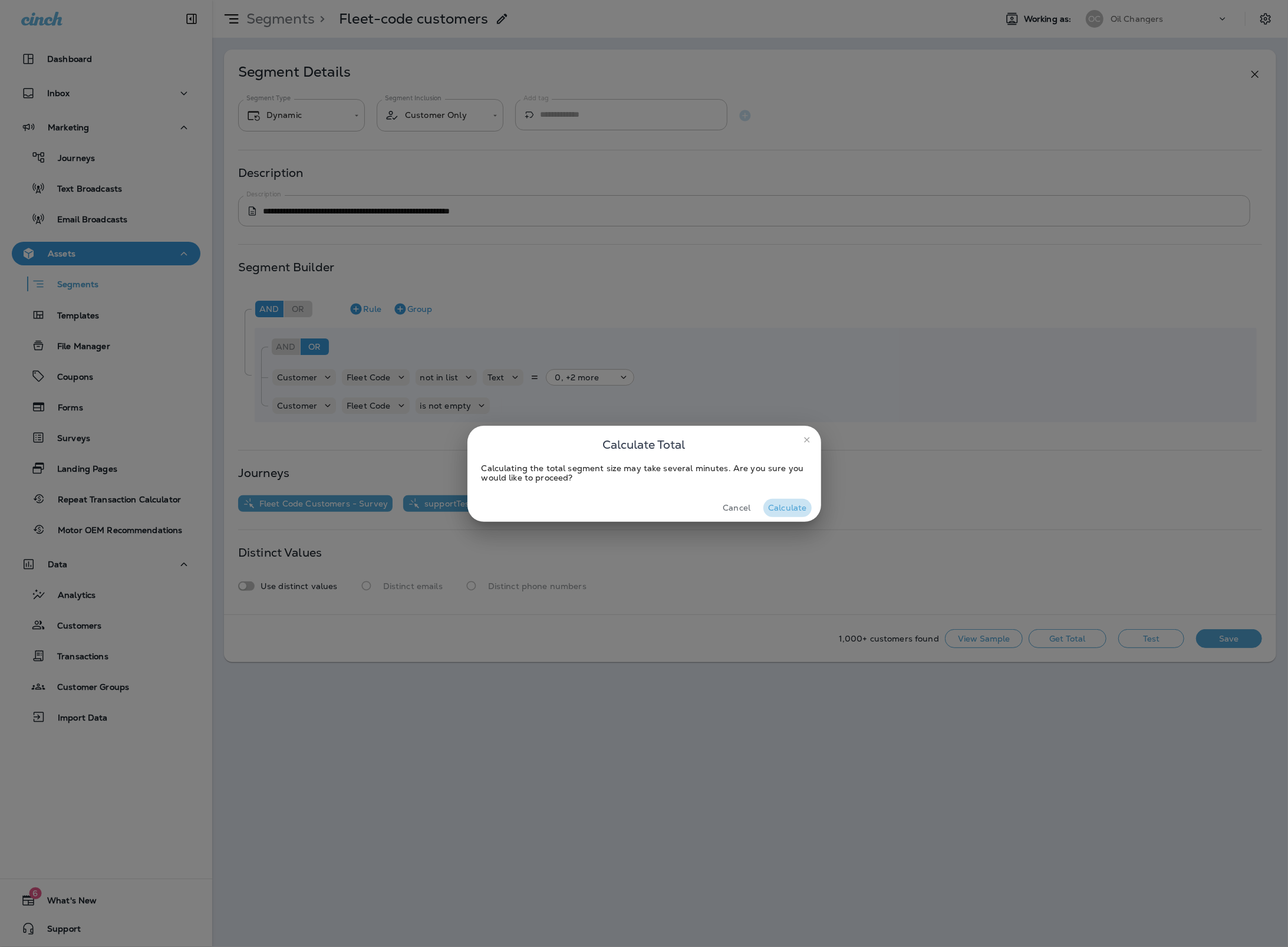
click at [802, 503] on button "Calculate" at bounding box center [787, 508] width 48 height 18
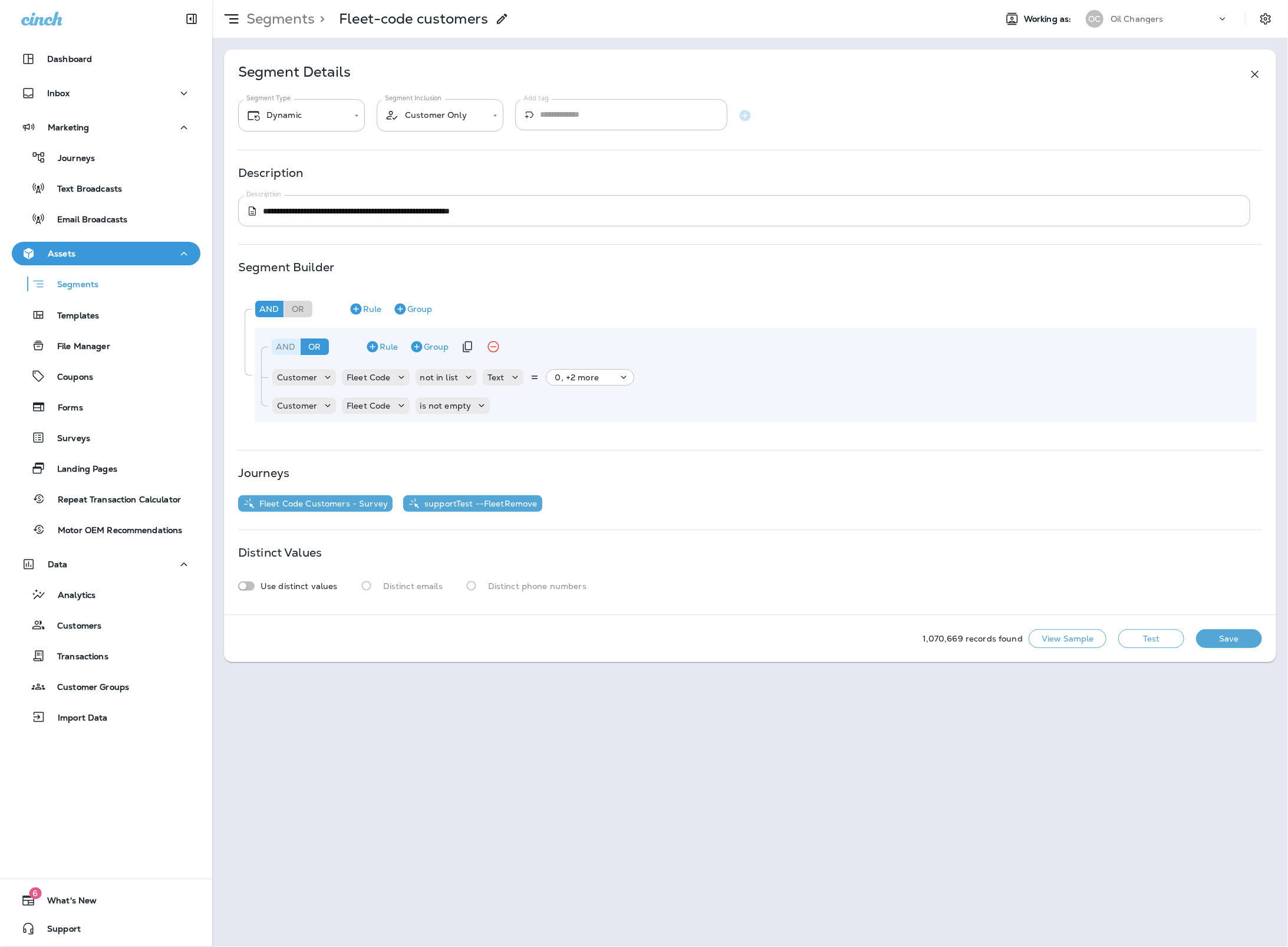
click at [297, 345] on div "And" at bounding box center [286, 347] width 28 height 17
click at [1174, 641] on button "Test" at bounding box center [1151, 638] width 66 height 19
click at [1078, 642] on button "Get Total" at bounding box center [1067, 638] width 78 height 19
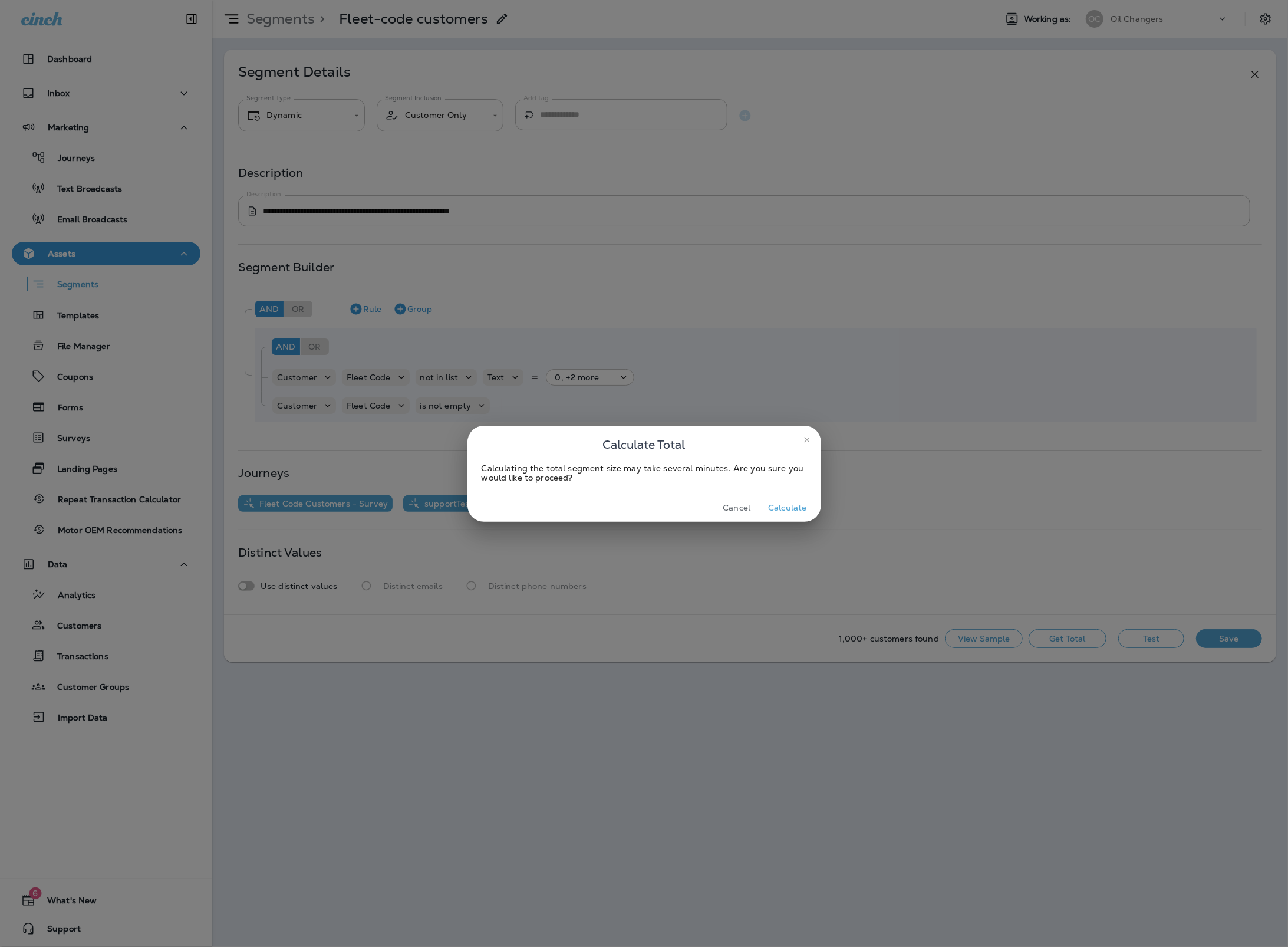
click at [802, 505] on button "Calculate" at bounding box center [787, 508] width 48 height 18
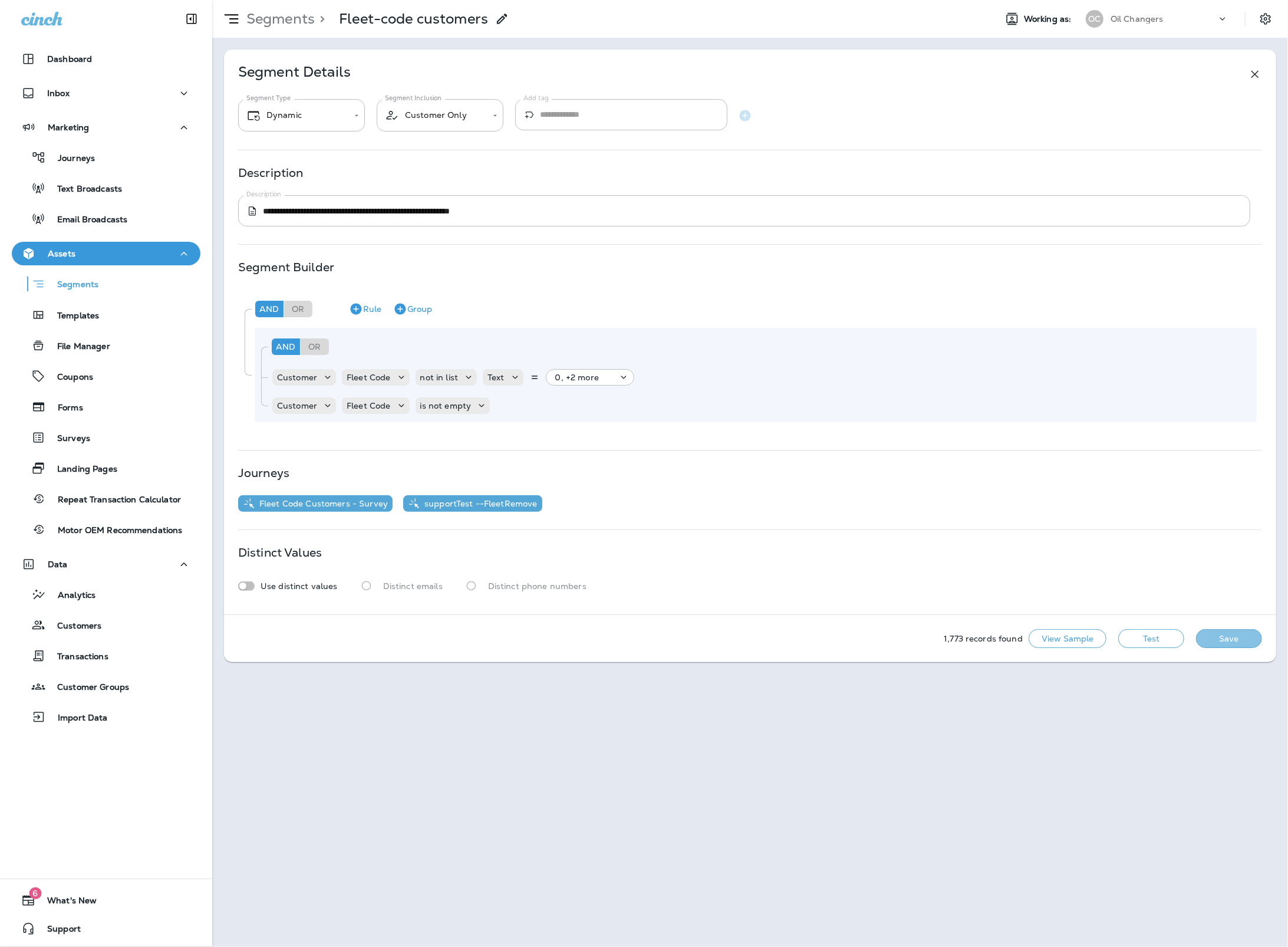
click at [1229, 641] on button "Save" at bounding box center [1228, 638] width 66 height 19
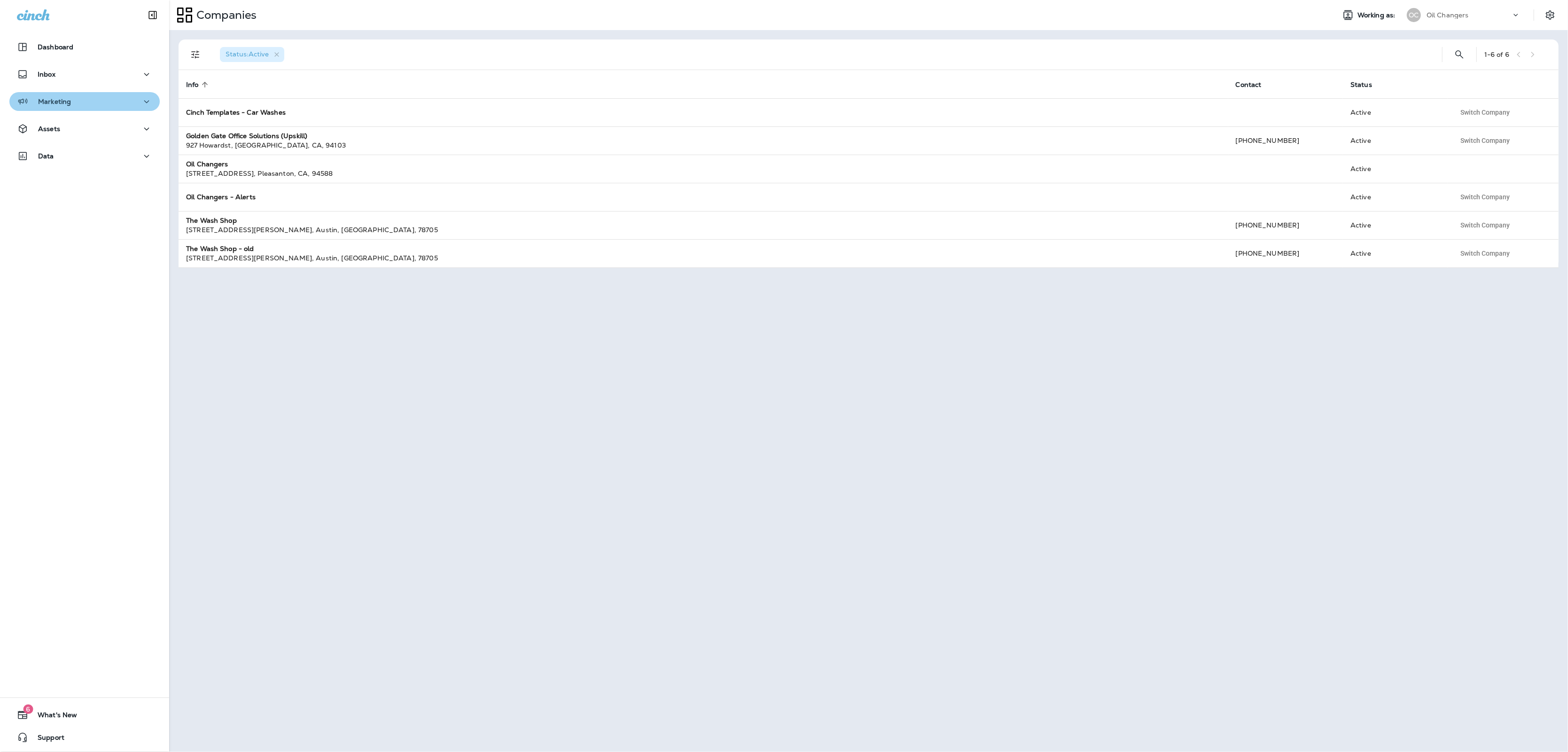
click at [48, 98] on p "Marketing" at bounding box center [55, 102] width 33 height 7
click at [61, 217] on div "Dashboard Inbox Marketing Journeys Text Broadcasts Email Broadcasts Assets Data" at bounding box center [85, 139] width 169 height 223
click at [60, 226] on div "Data" at bounding box center [85, 229] width 135 height 12
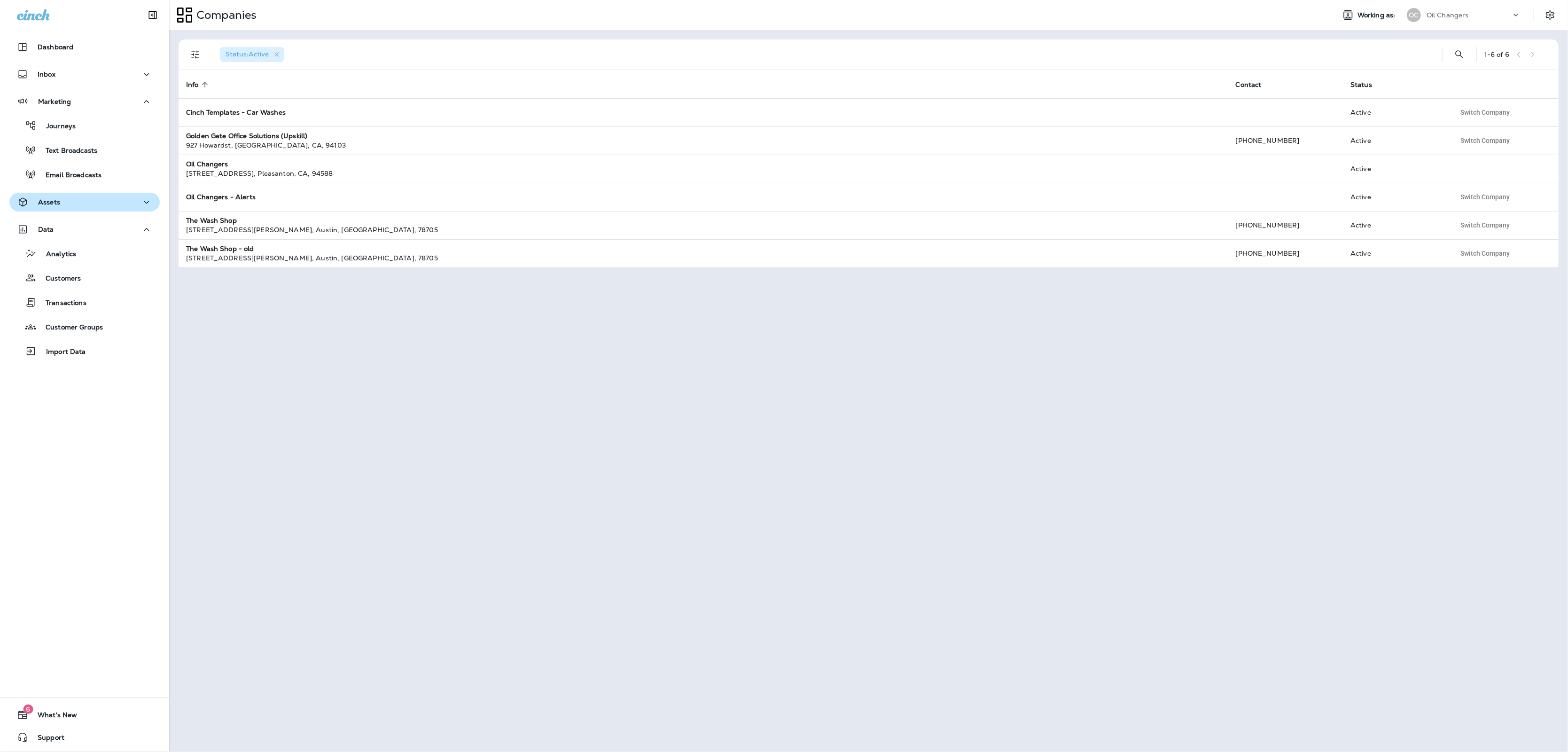
click at [109, 197] on div "Assets" at bounding box center [85, 202] width 135 height 12
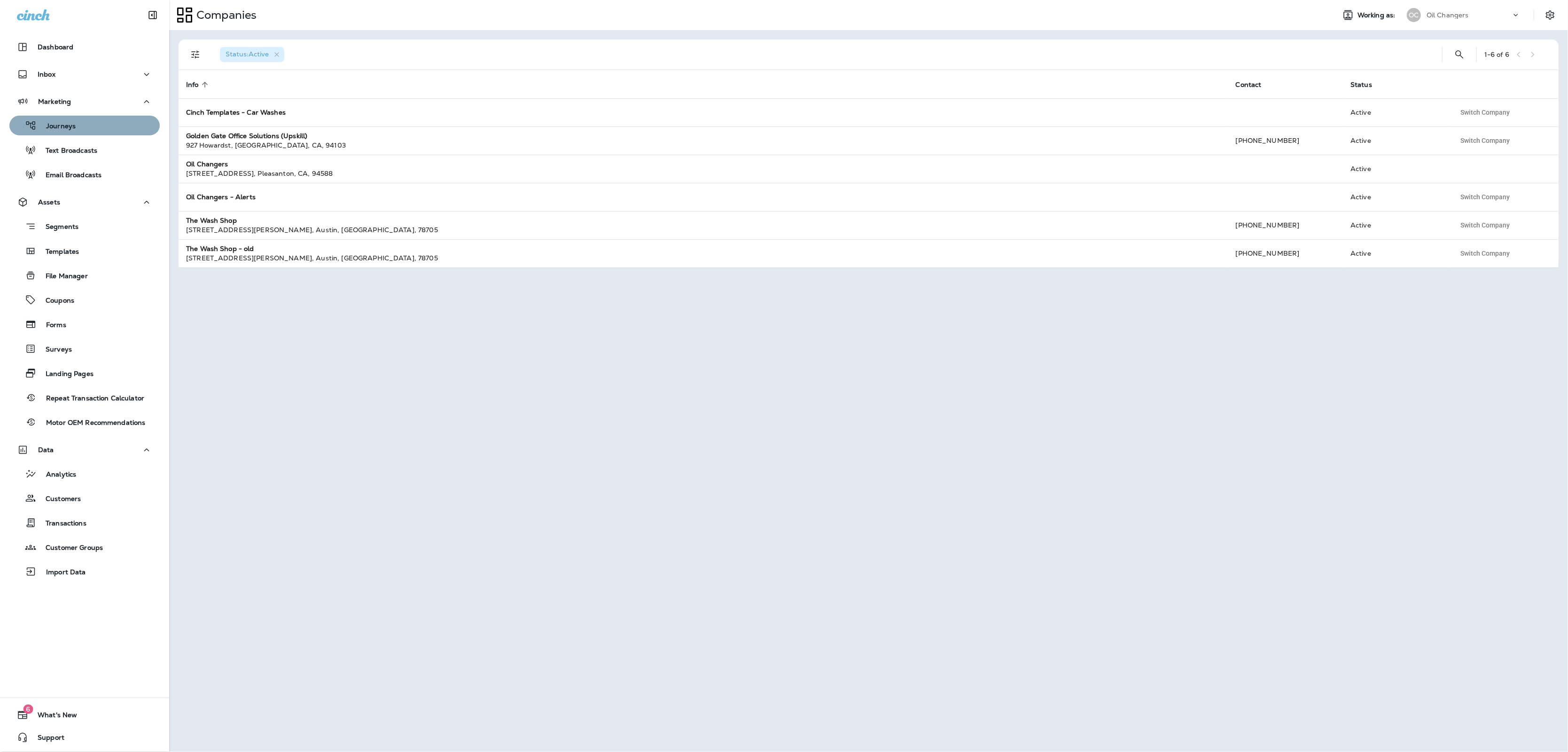
click at [81, 128] on div "Journeys" at bounding box center [85, 125] width 143 height 14
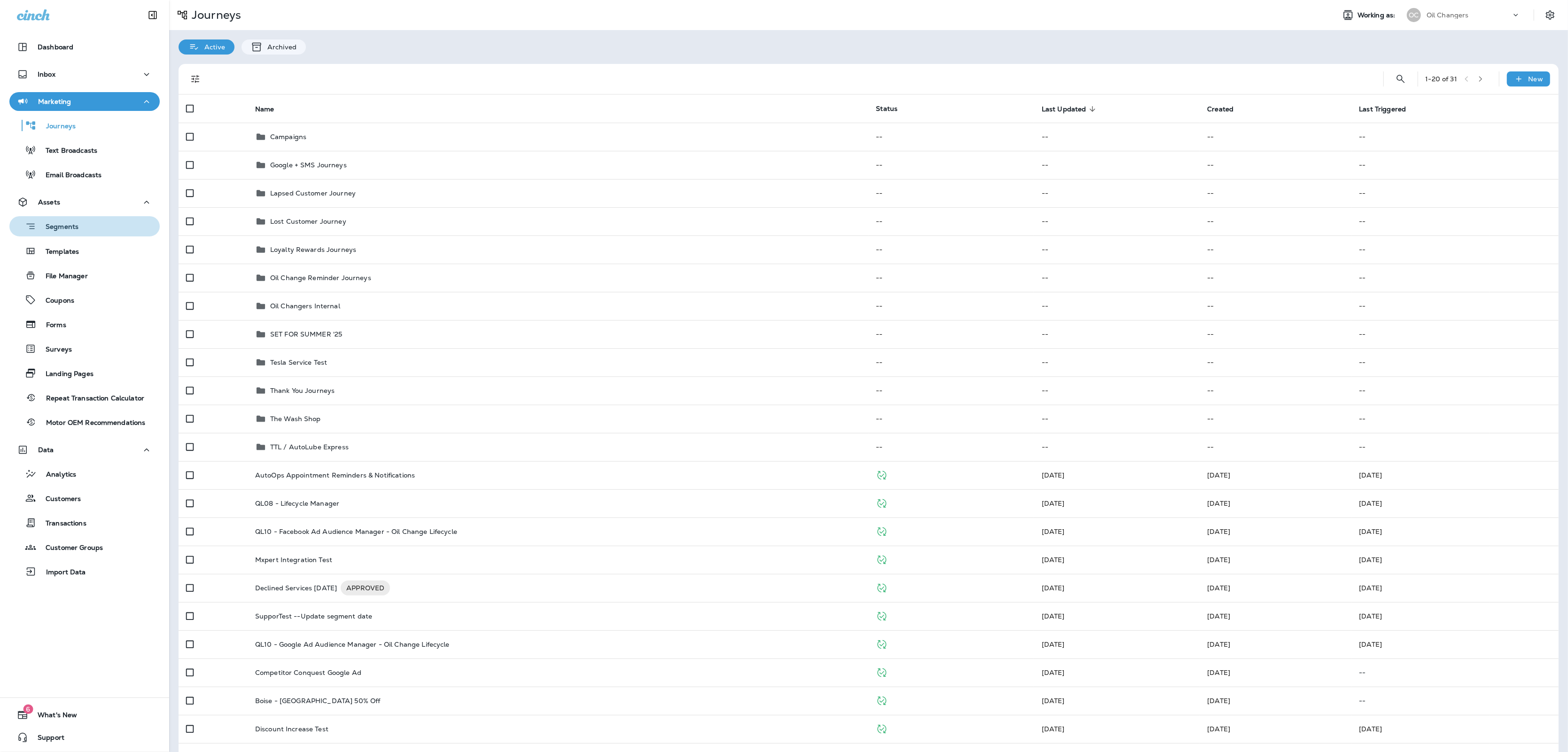
drag, startPoint x: 55, startPoint y: 233, endPoint x: 167, endPoint y: 232, distance: 112.0
click at [55, 233] on div "Segments" at bounding box center [46, 227] width 65 height 15
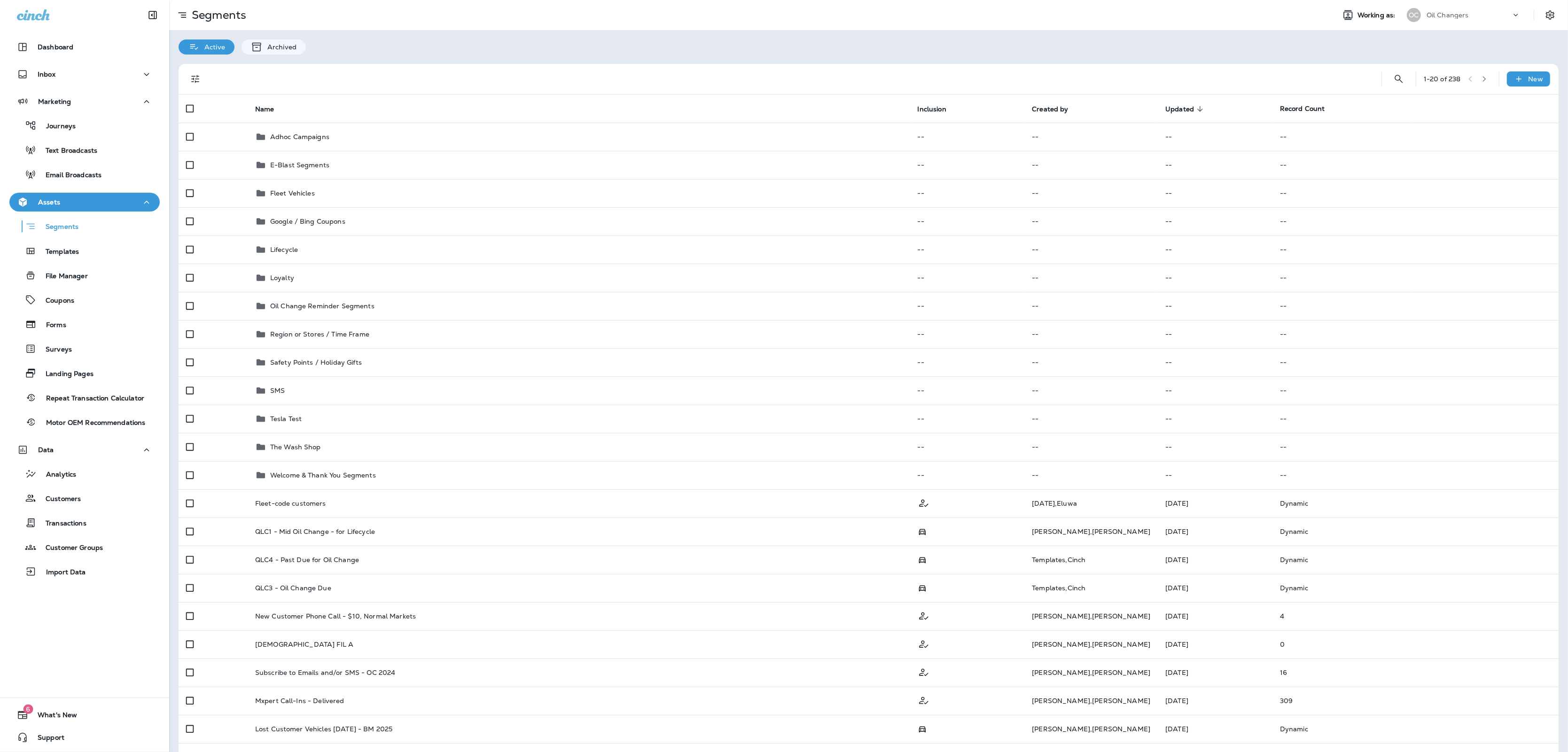
click at [1376, 76] on div "1 - 20 of 238 New" at bounding box center [870, 79] width 1369 height 30
click at [1397, 79] on icon "Search Segments" at bounding box center [1399, 79] width 12 height 12
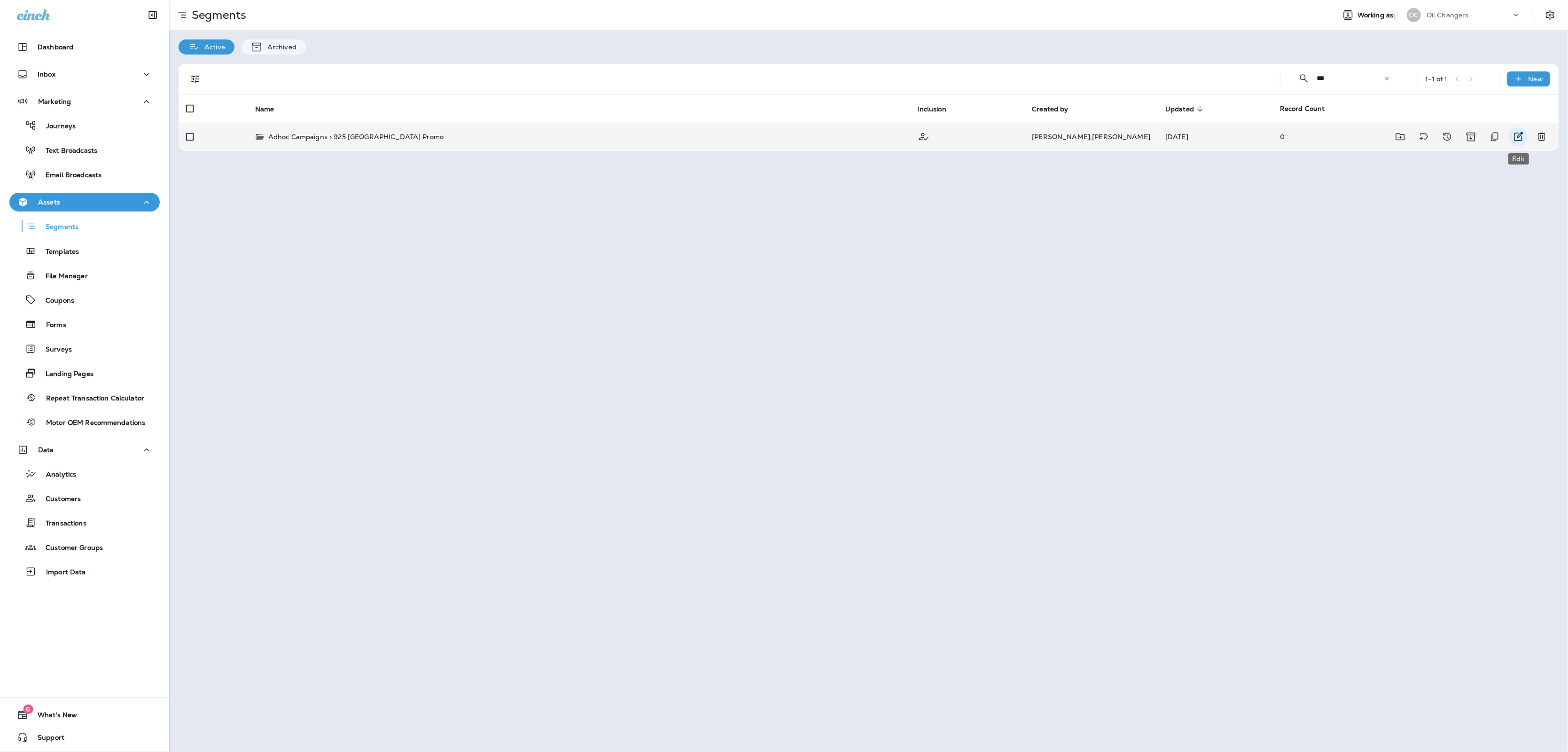
type input "***"
click at [1521, 133] on icon "Edit" at bounding box center [1519, 136] width 9 height 9
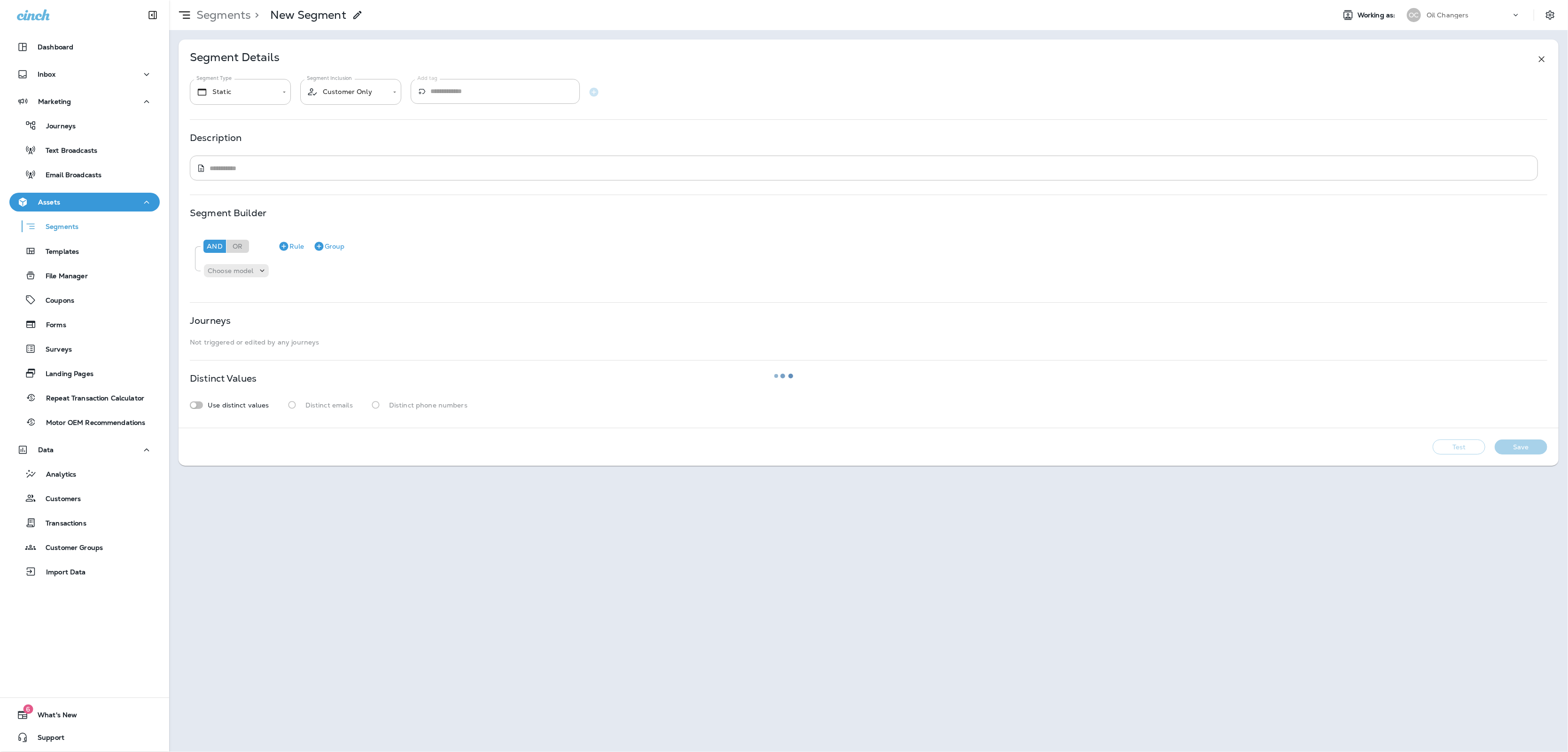
type textarea "**********"
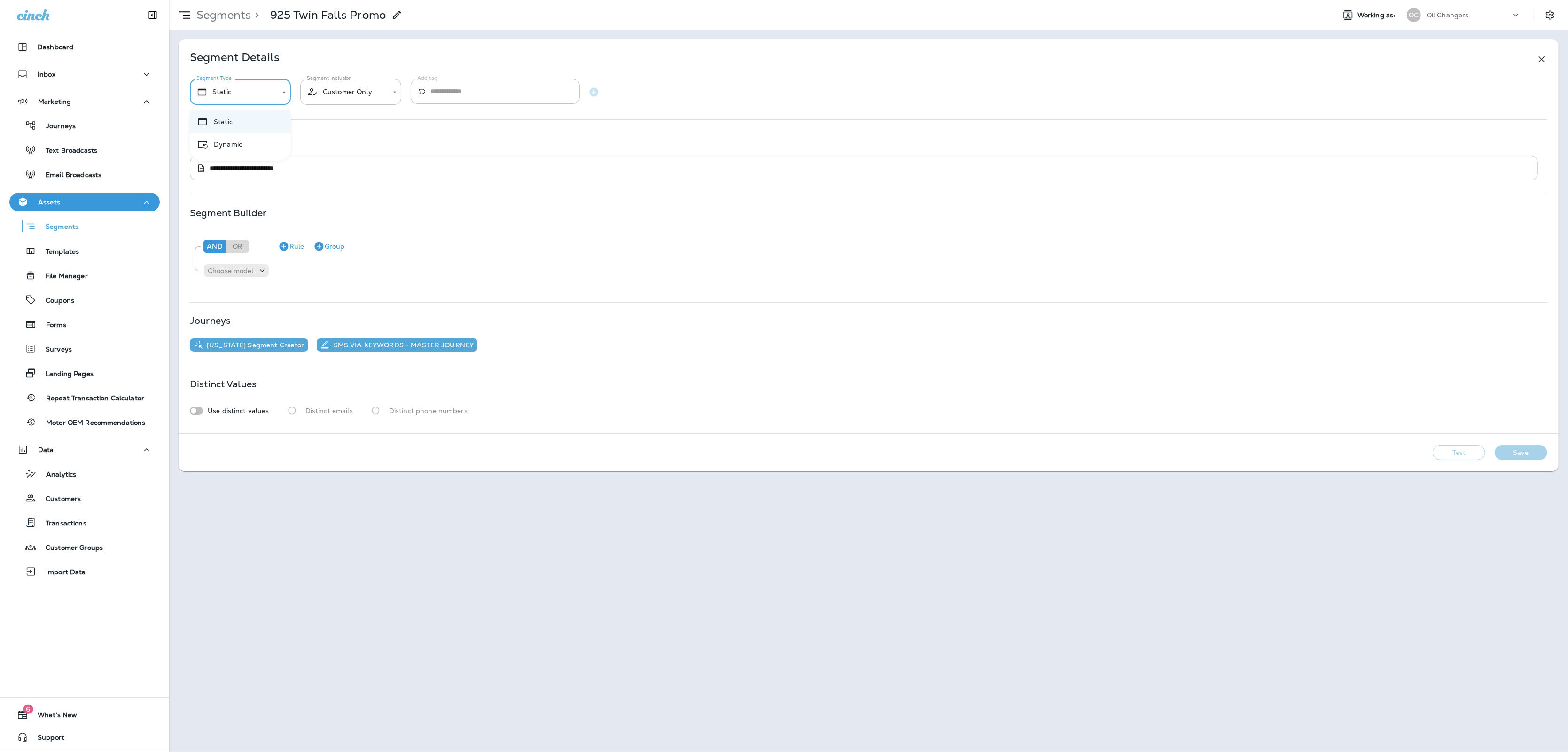
click at [240, 0] on body "**********" at bounding box center [784, 0] width 1568 height 0
click at [228, 148] on li "Dynamic" at bounding box center [240, 144] width 101 height 23
type input "*******"
click at [240, 269] on p "Choose model" at bounding box center [231, 270] width 46 height 7
click at [243, 289] on button "Customer" at bounding box center [260, 295] width 110 height 15
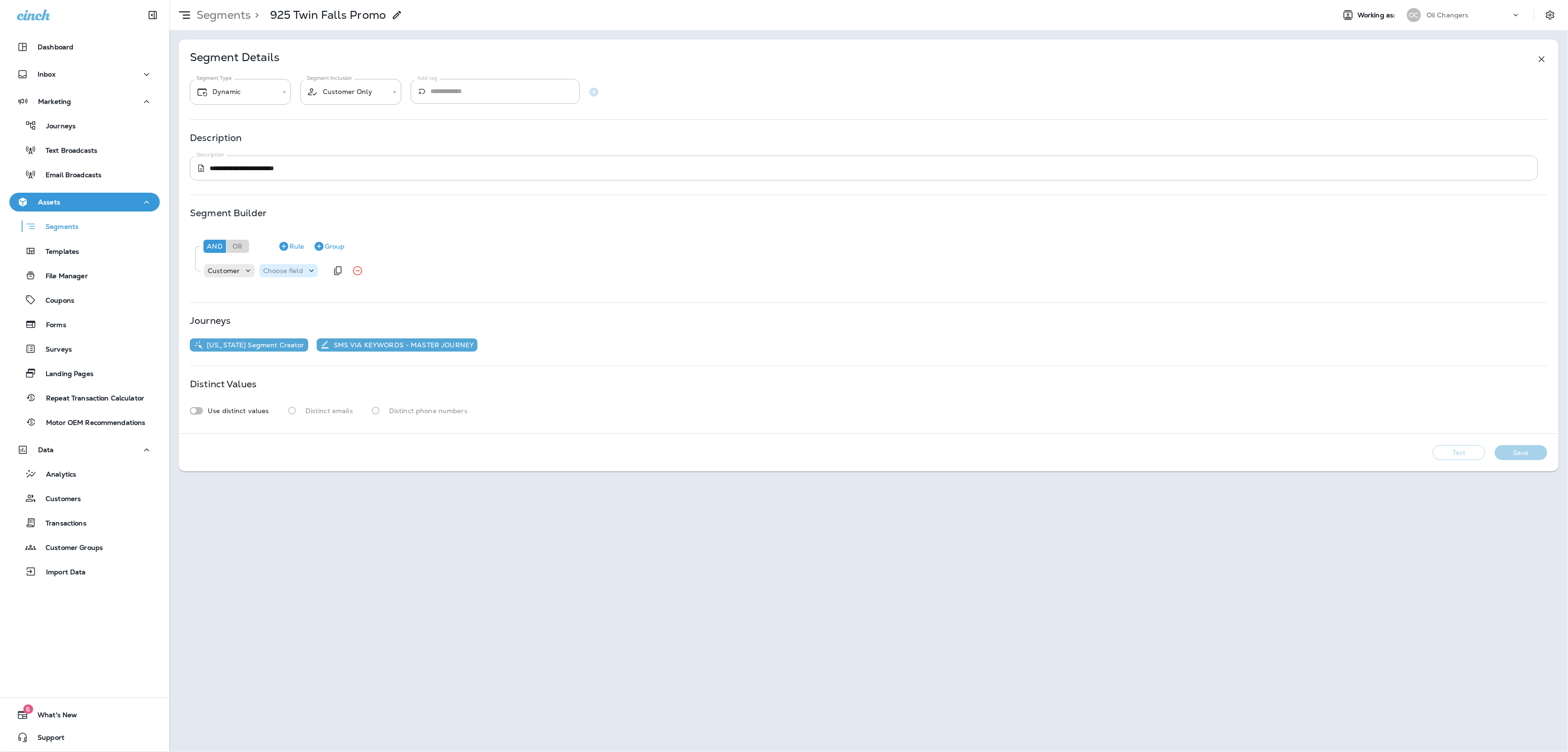
click at [294, 268] on p "Choose field" at bounding box center [283, 270] width 40 height 7
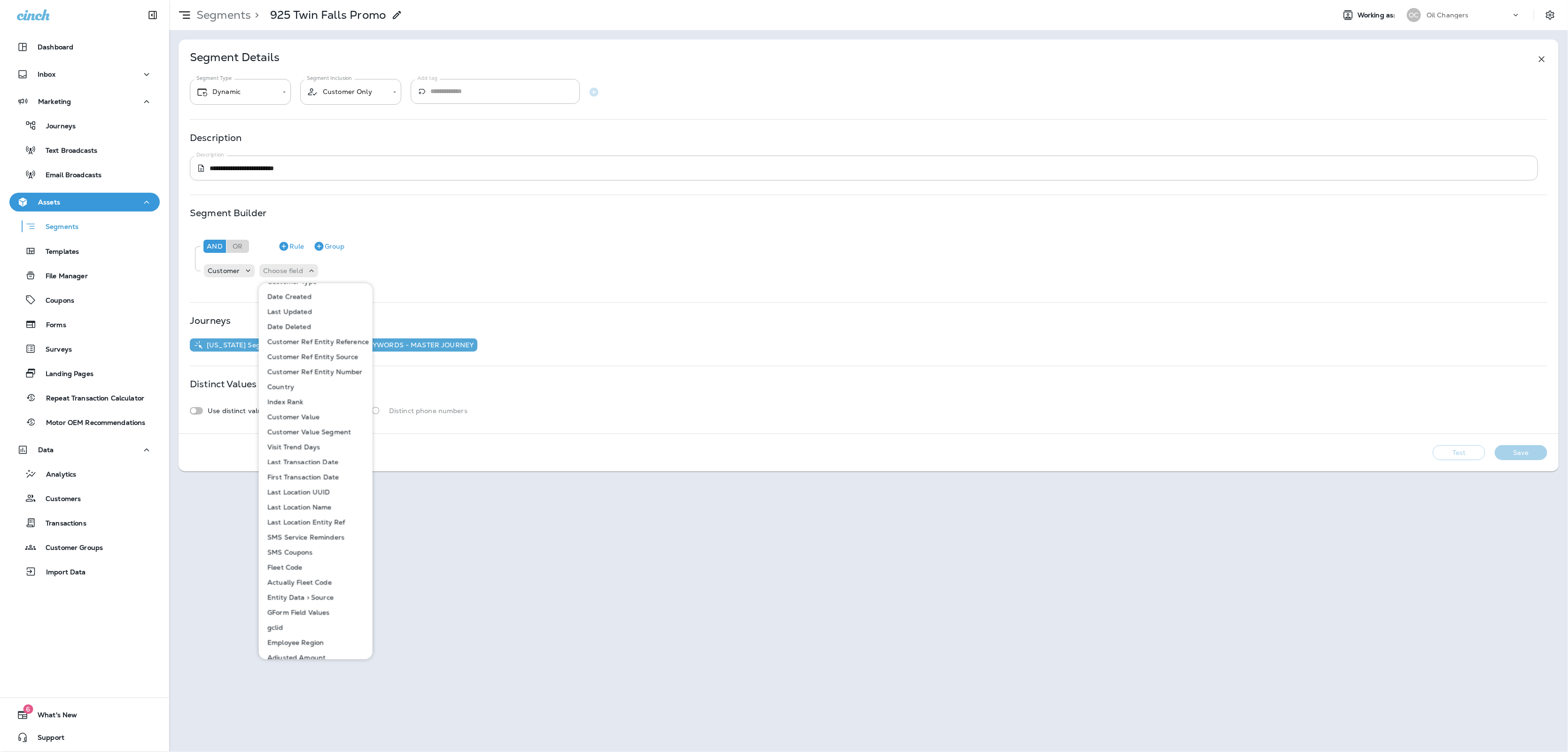
scroll to position [300, 0]
click at [340, 521] on p "Last Location Entity Ref" at bounding box center [304, 521] width 82 height 7
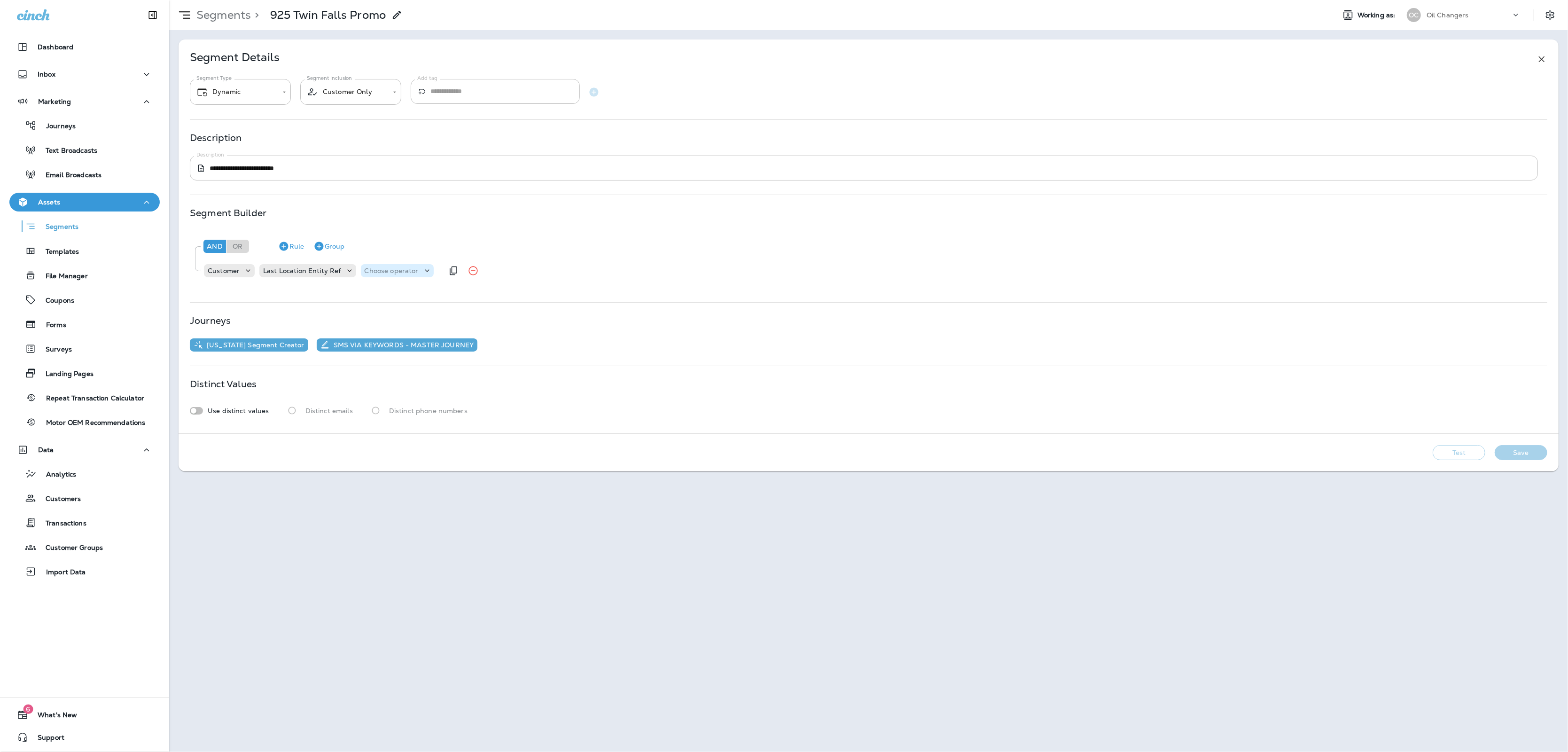
click at [399, 273] on p "Choose operator" at bounding box center [391, 270] width 54 height 7
click at [394, 413] on button "equals" at bounding box center [397, 415] width 76 height 15
click at [425, 270] on p "Choose query type" at bounding box center [439, 270] width 61 height 7
click at [438, 292] on button "Text" at bounding box center [432, 295] width 54 height 15
click at [461, 272] on input "text" at bounding box center [503, 271] width 94 height 12
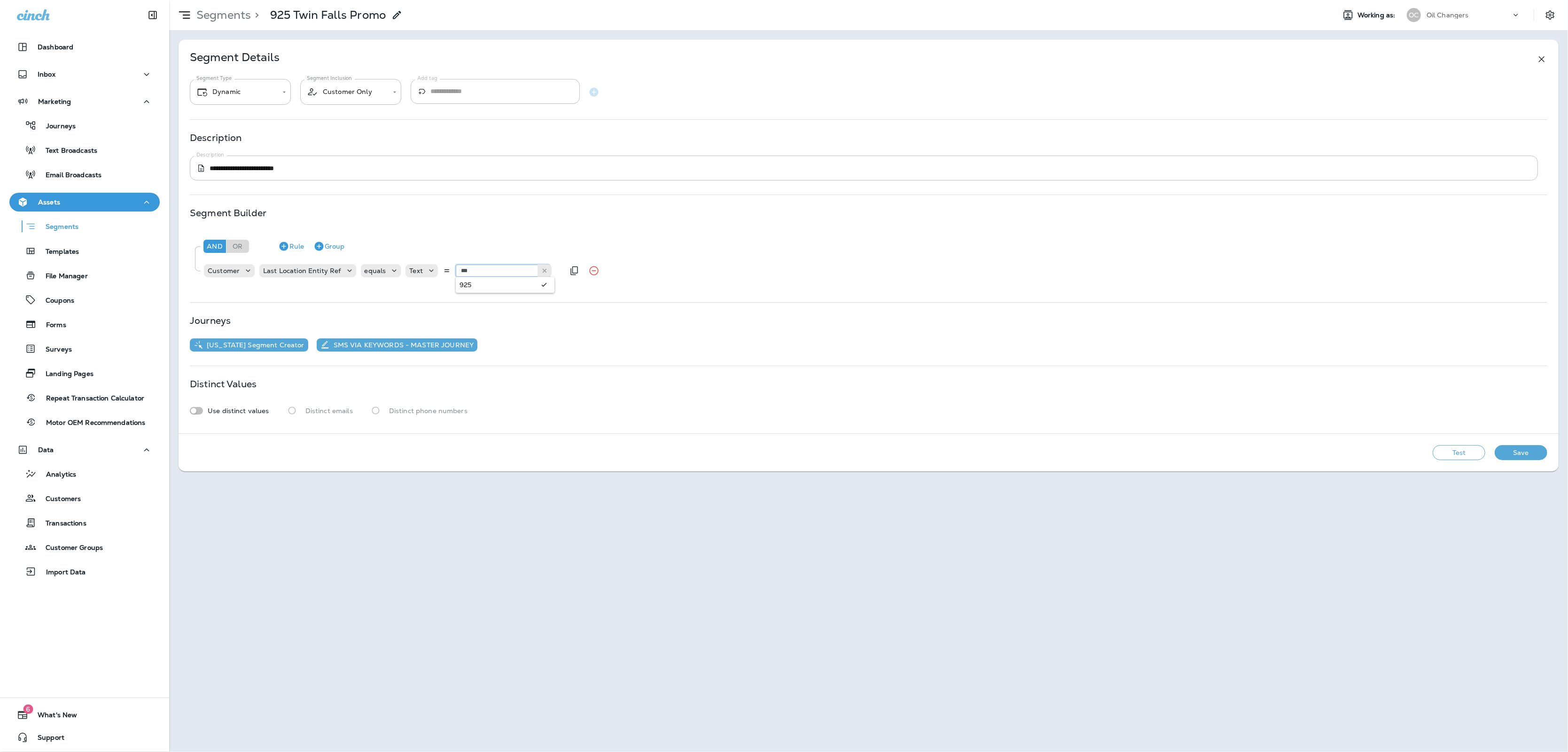
type input "***"
click at [462, 287] on div "And Or Rule Group Customer Last Location Entity Ref equals Text *** 925" at bounding box center [869, 259] width 1357 height 57
click at [1449, 452] on button "Test" at bounding box center [1459, 452] width 52 height 15
click at [397, 13] on icon at bounding box center [397, 15] width 12 height 12
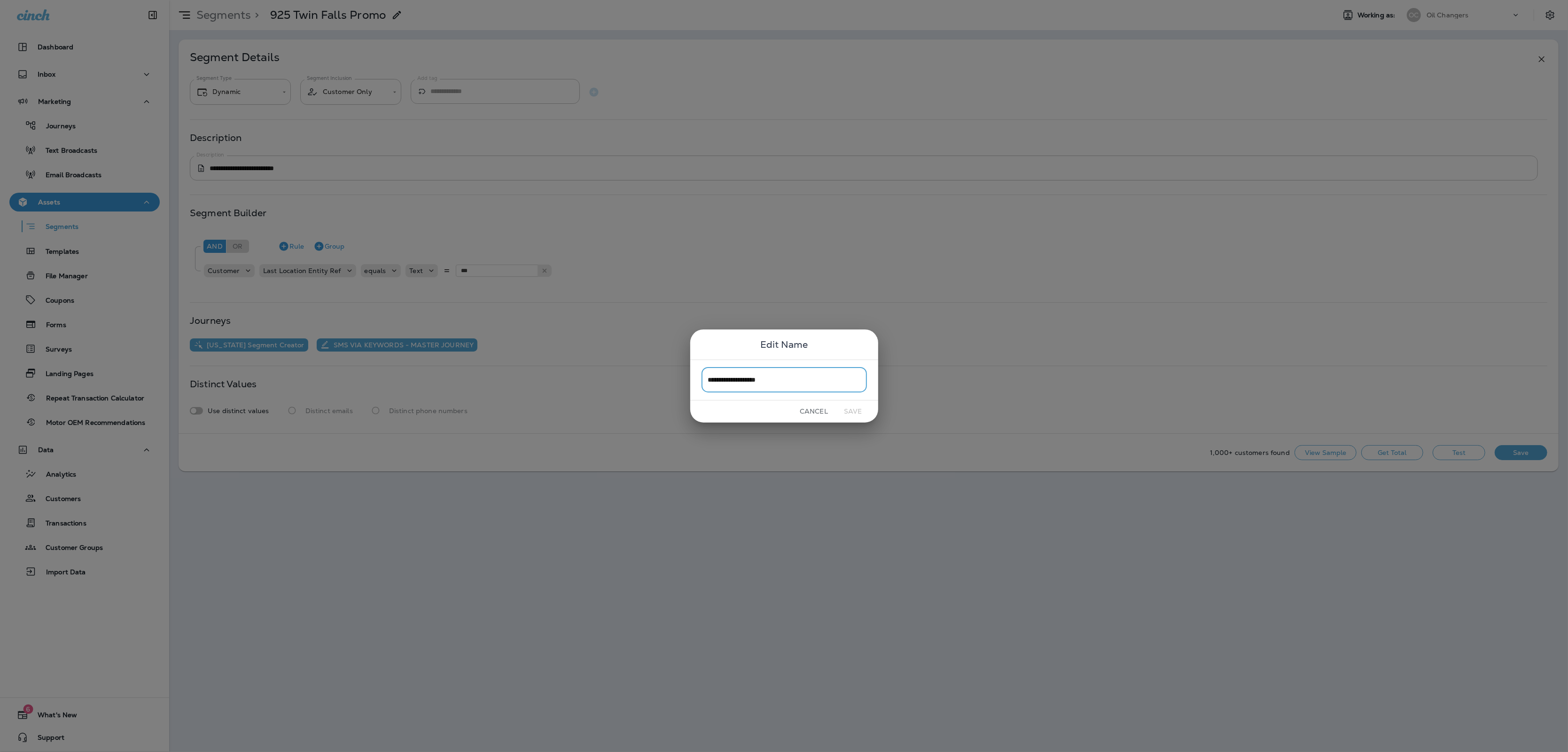
click at [752, 388] on input "**********" at bounding box center [785, 380] width 166 height 25
drag, startPoint x: 756, startPoint y: 382, endPoint x: 813, endPoint y: 382, distance: 57.0
click at [813, 382] on input "**********" at bounding box center [785, 380] width 166 height 25
type input "**********"
drag, startPoint x: 862, startPoint y: 415, endPoint x: 867, endPoint y: 415, distance: 5.0
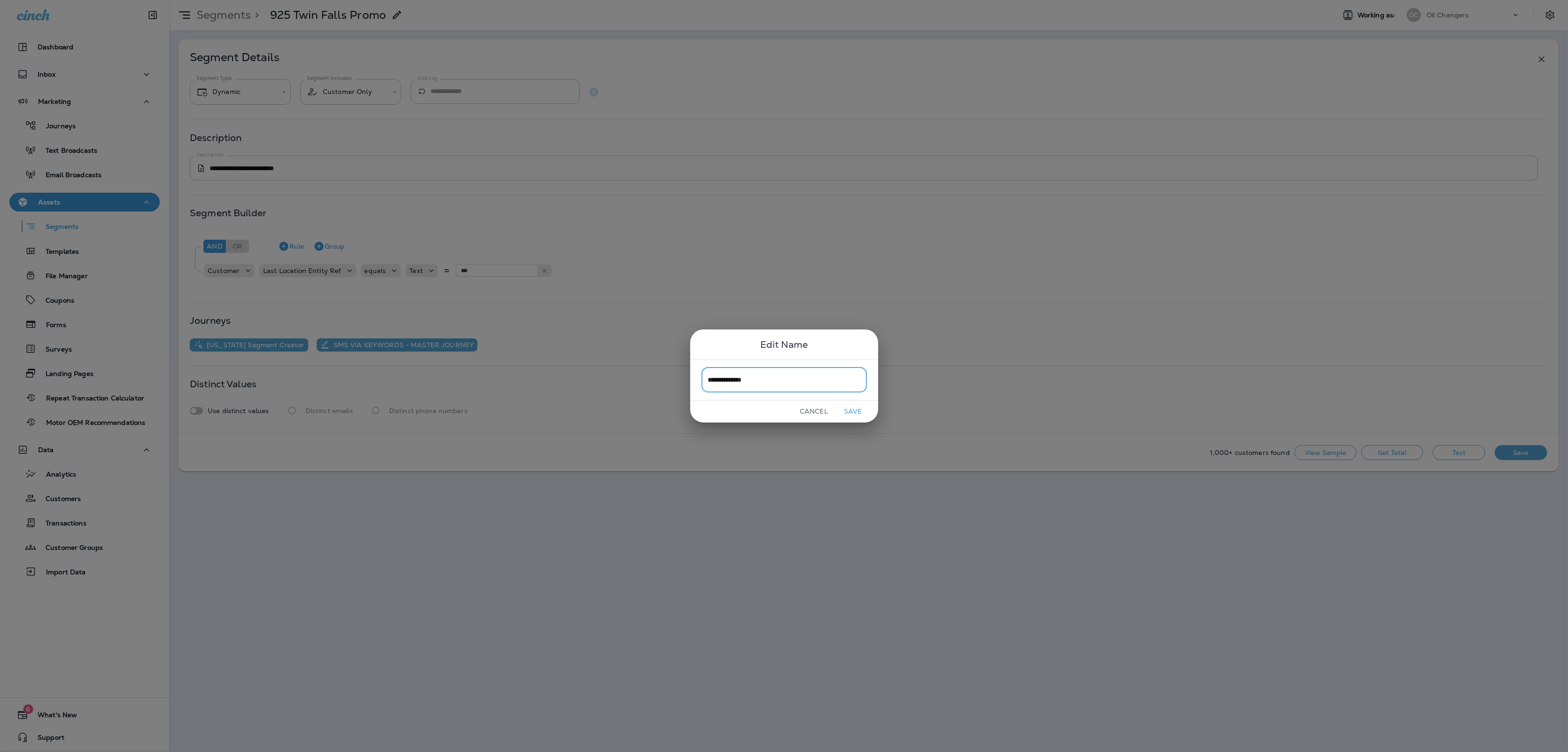
click at [862, 415] on button "Save" at bounding box center [853, 412] width 35 height 15
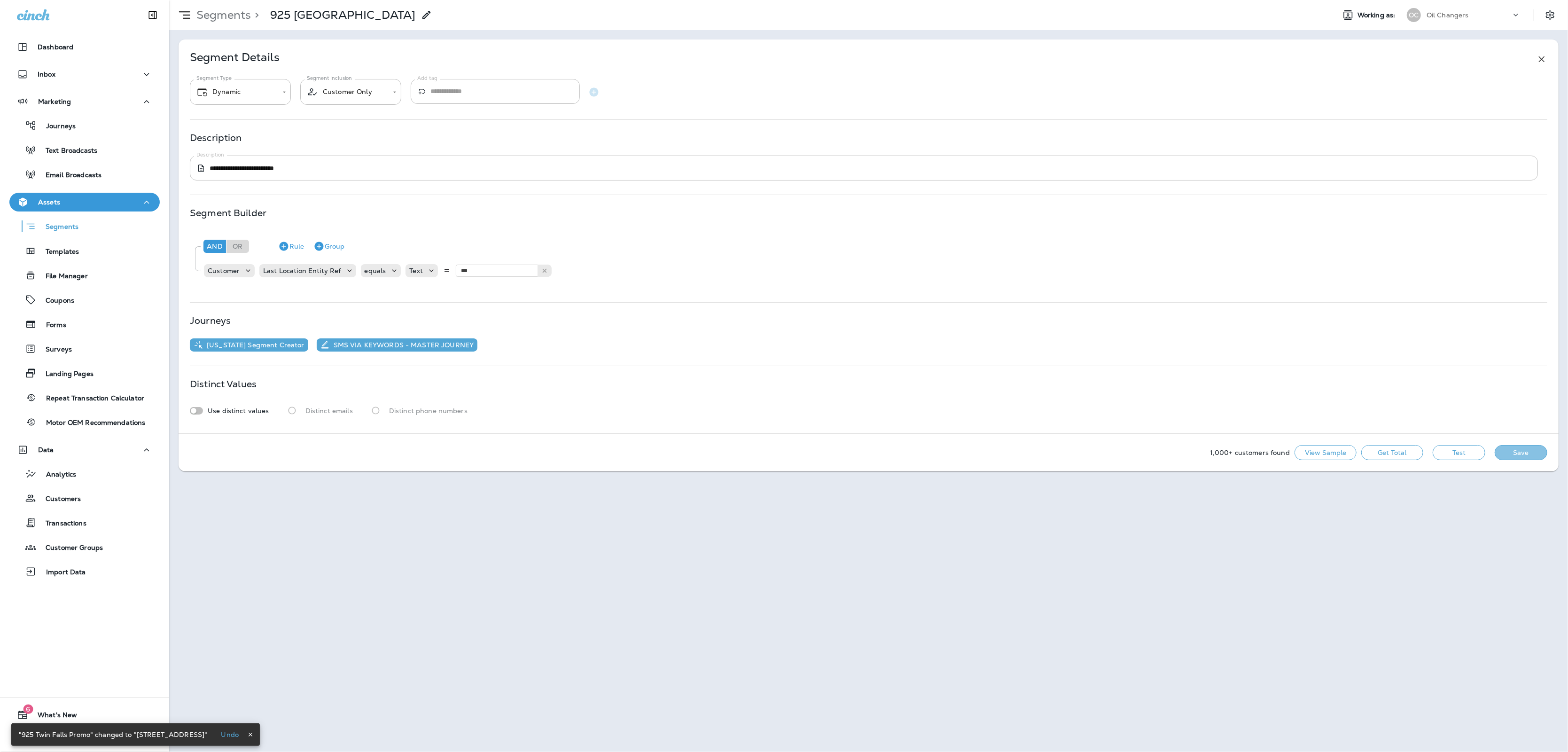
click at [1534, 453] on button "Save" at bounding box center [1521, 452] width 52 height 15
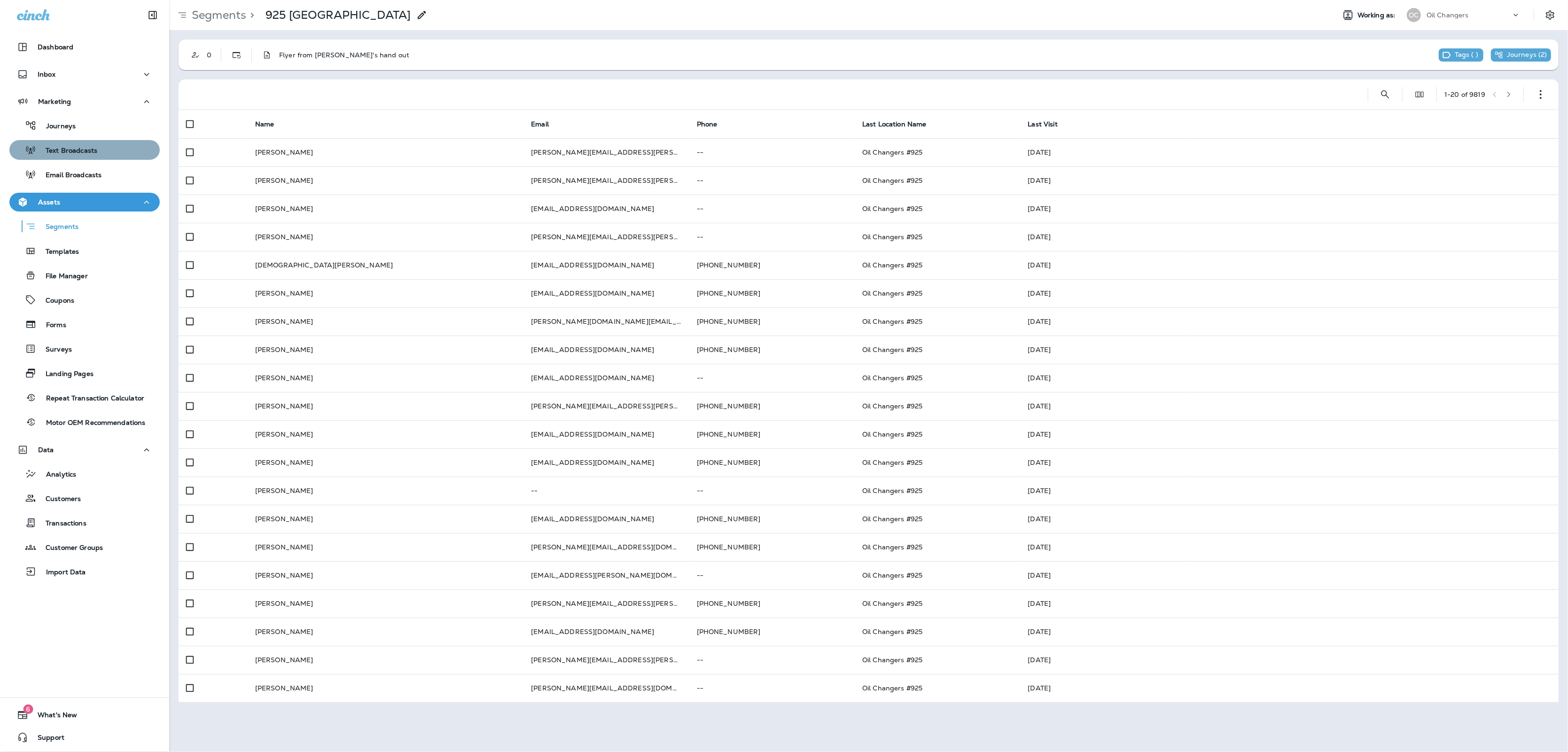
click at [89, 152] on p "Text Broadcasts" at bounding box center [66, 151] width 61 height 9
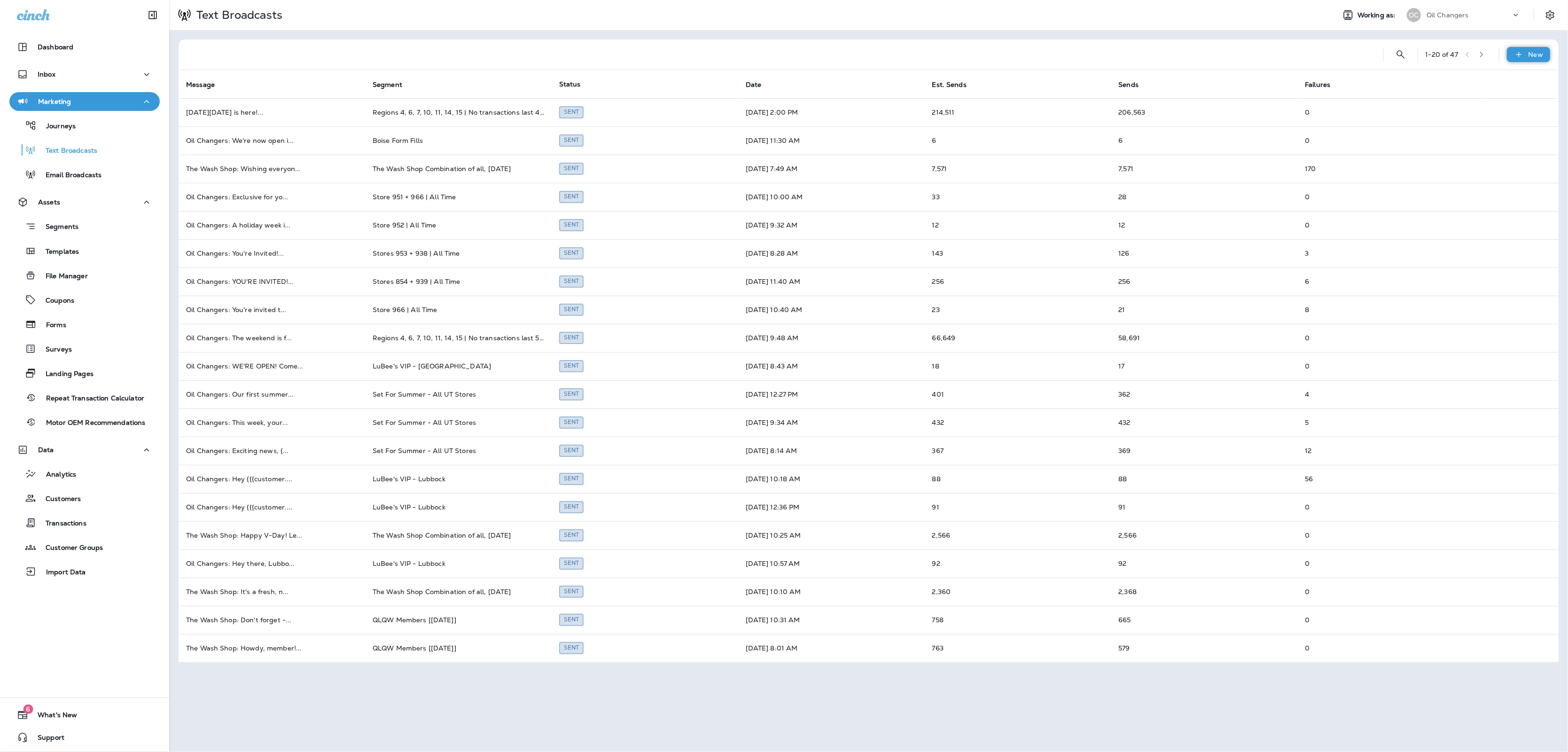
click at [1532, 54] on p "New" at bounding box center [1536, 54] width 15 height 7
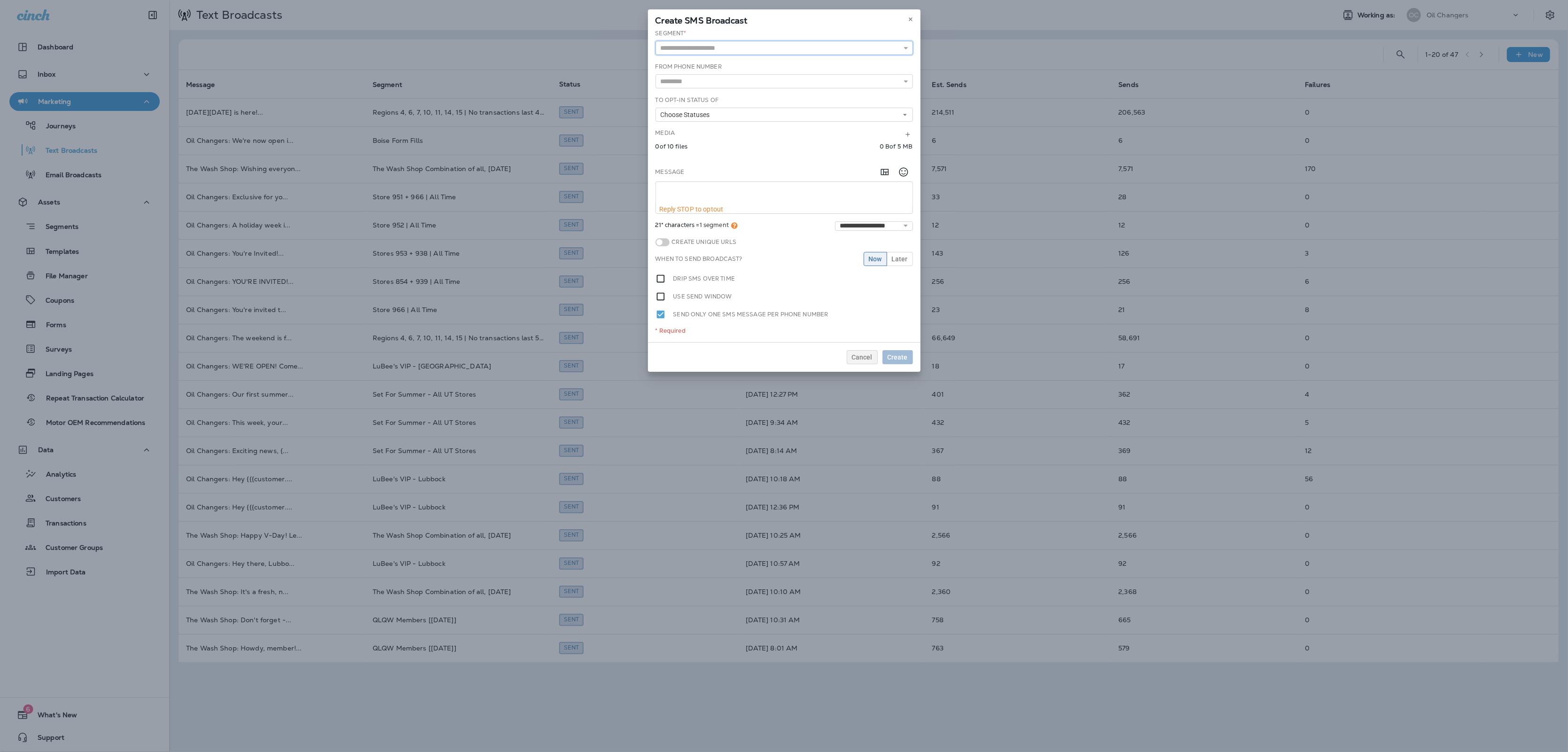
click at [802, 43] on input "text" at bounding box center [784, 47] width 257 height 14
type input "**********"
click at [699, 85] on div "**********" at bounding box center [785, 186] width 273 height 313
click at [699, 85] on input "text" at bounding box center [784, 81] width 257 height 14
type input "*****"
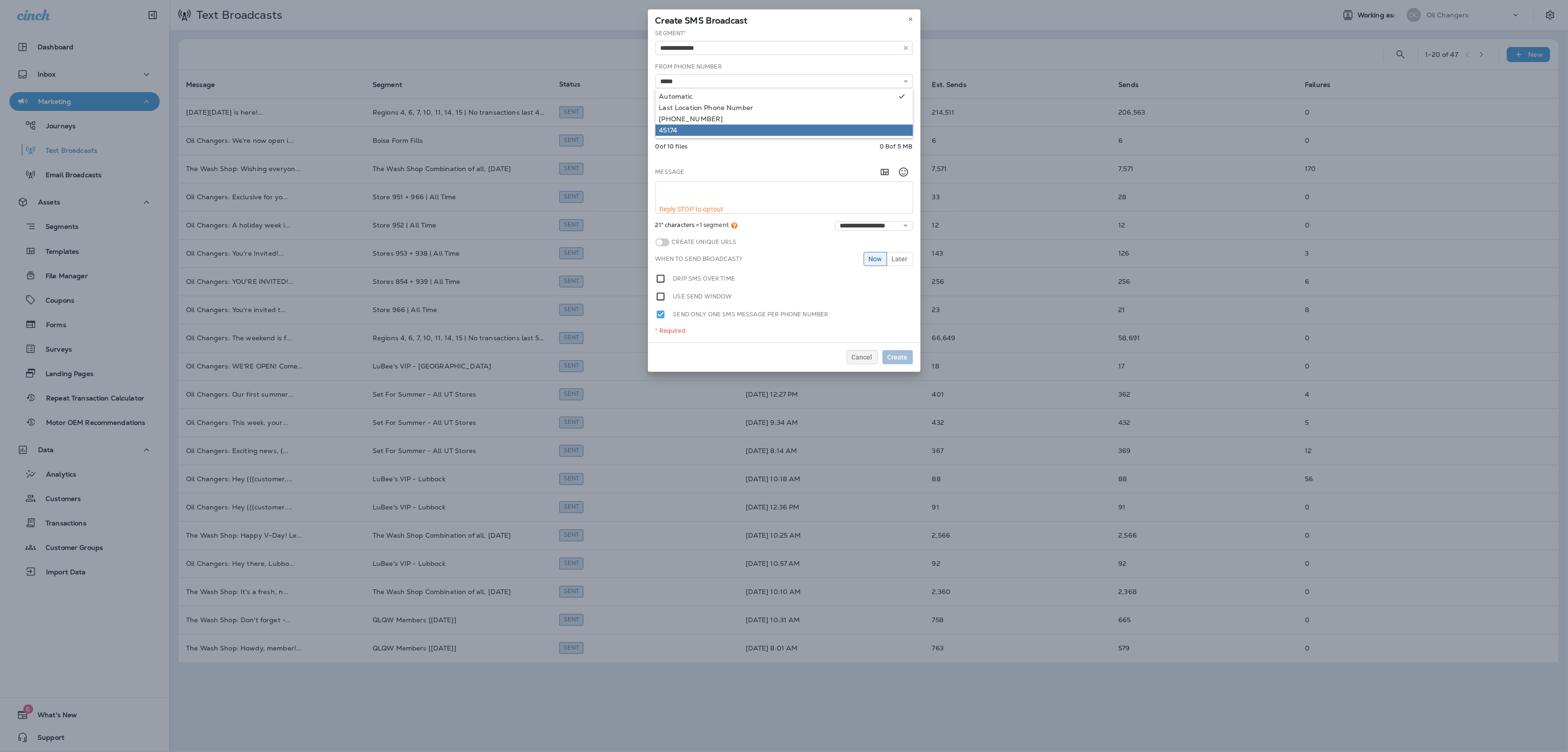
click at [693, 128] on div "**********" at bounding box center [785, 186] width 273 height 313
click at [705, 116] on span "Choose Statuses" at bounding box center [687, 114] width 53 height 8
click at [702, 130] on div "Opt In" at bounding box center [784, 130] width 250 height 7
click at [702, 183] on textarea at bounding box center [784, 194] width 256 height 24
type textarea "**********"
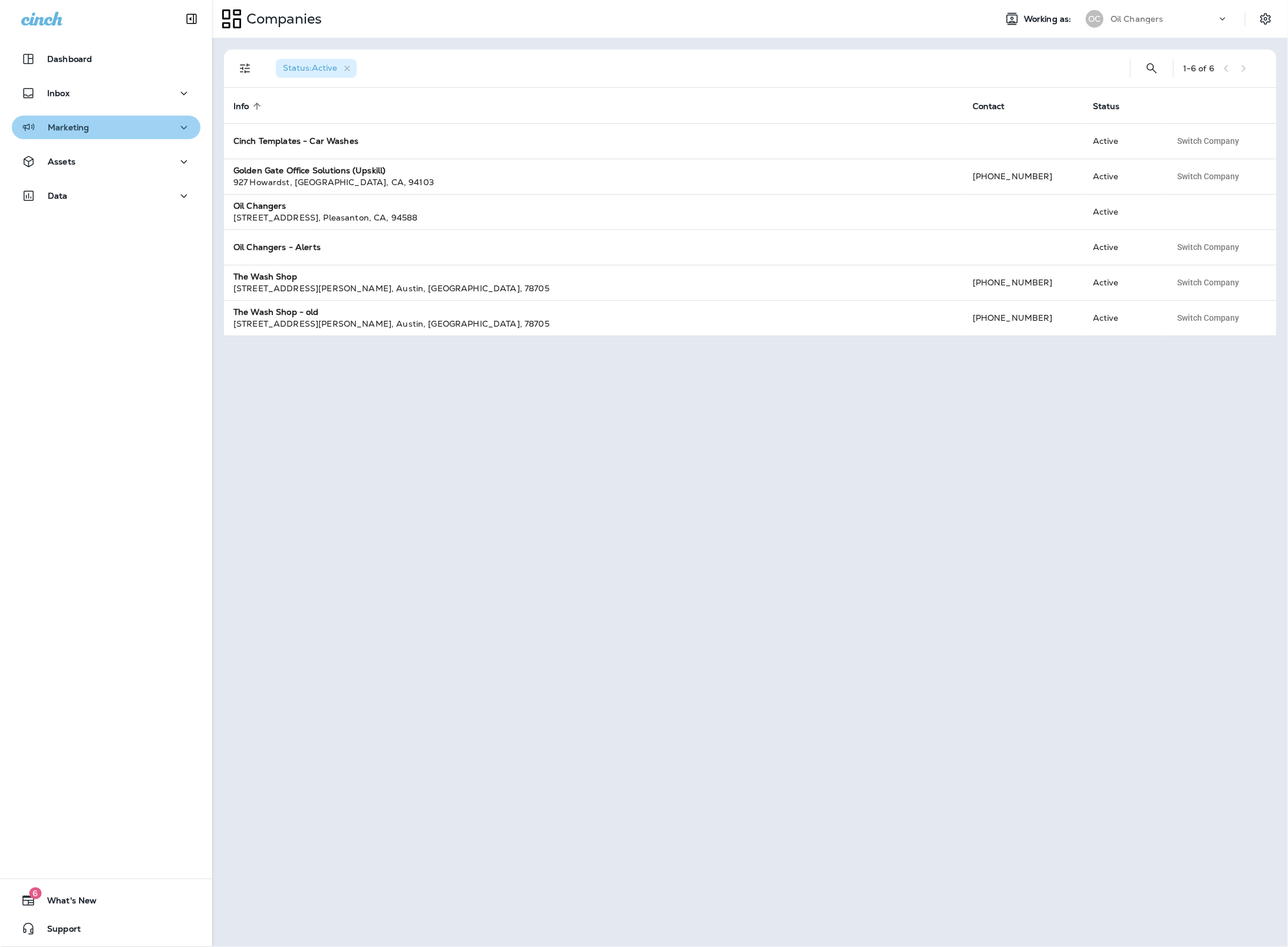
click at [135, 120] on div "Marketing" at bounding box center [106, 127] width 169 height 15
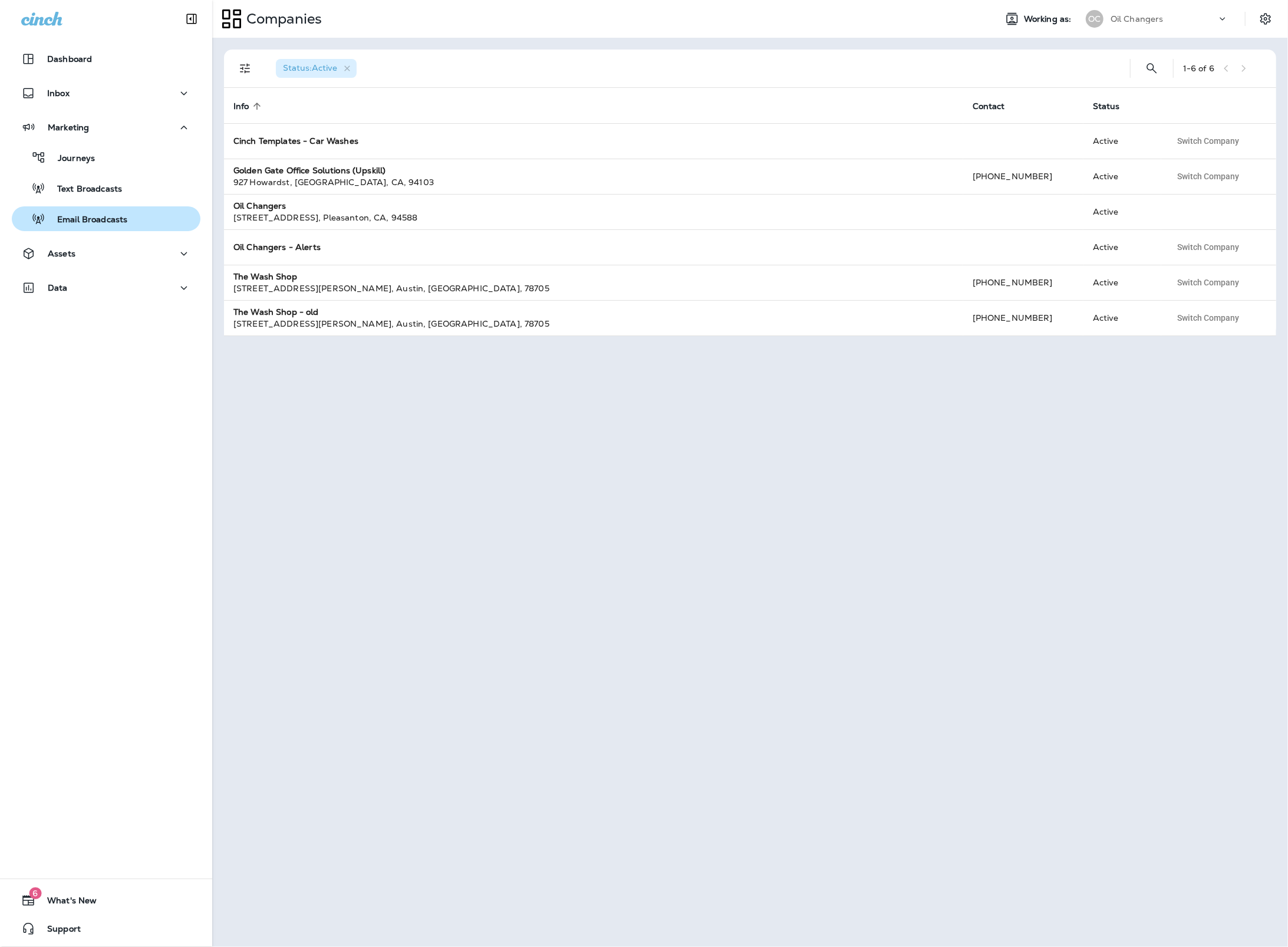
click at [149, 213] on div "Email Broadcasts" at bounding box center [106, 218] width 179 height 18
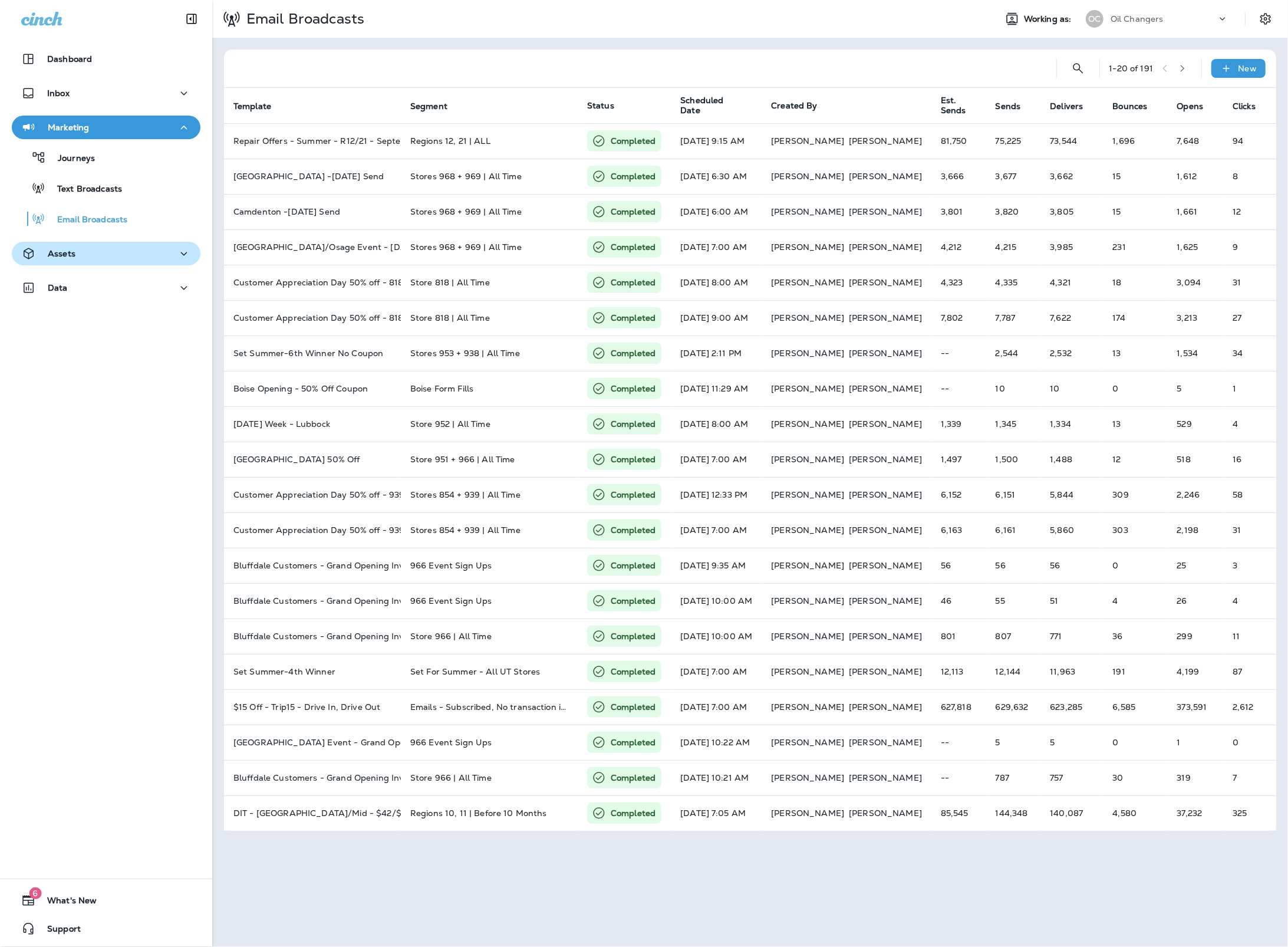
click at [82, 253] on div "Assets" at bounding box center [106, 254] width 169 height 15
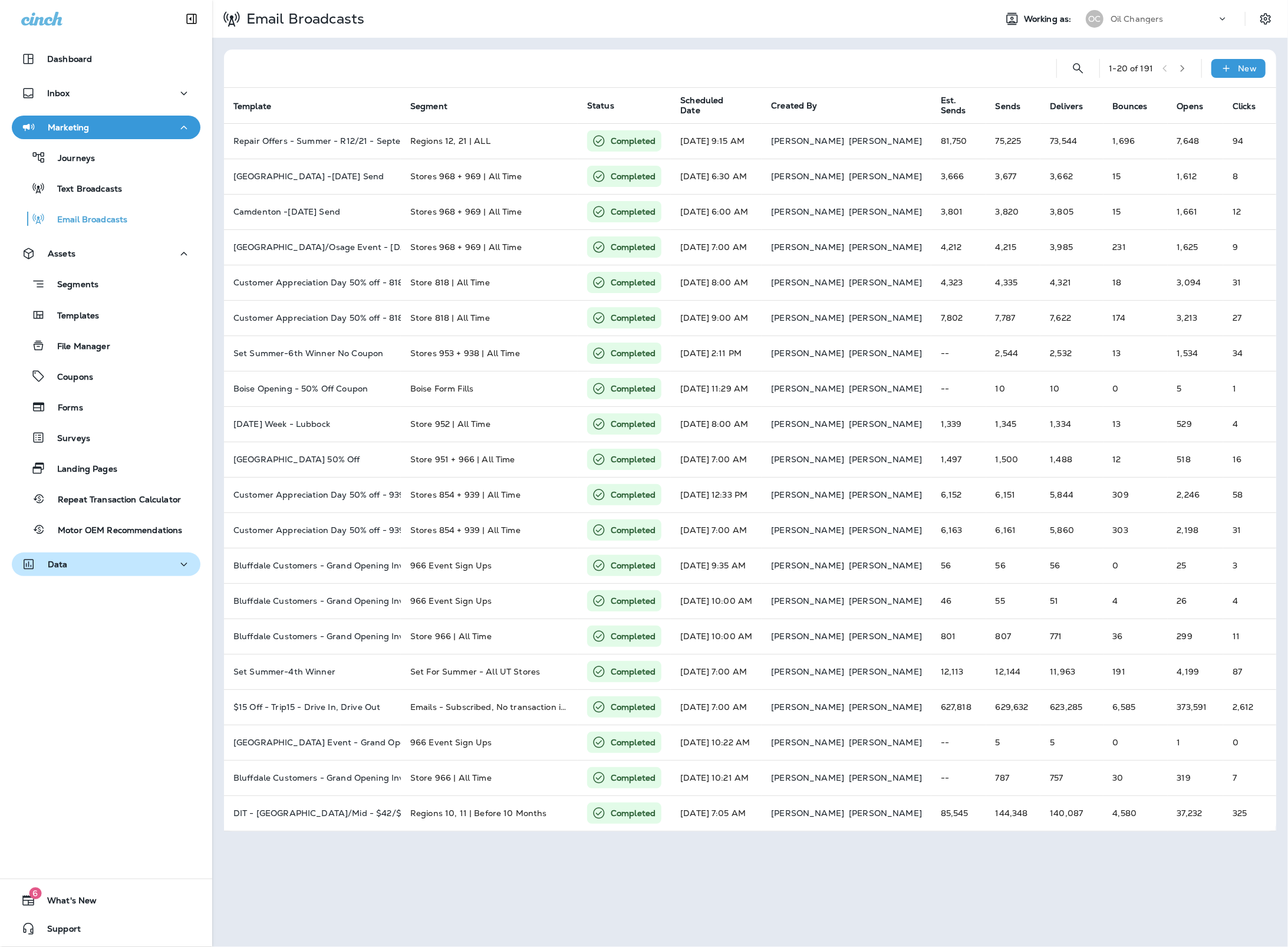
click at [131, 557] on div "Data" at bounding box center [106, 564] width 169 height 15
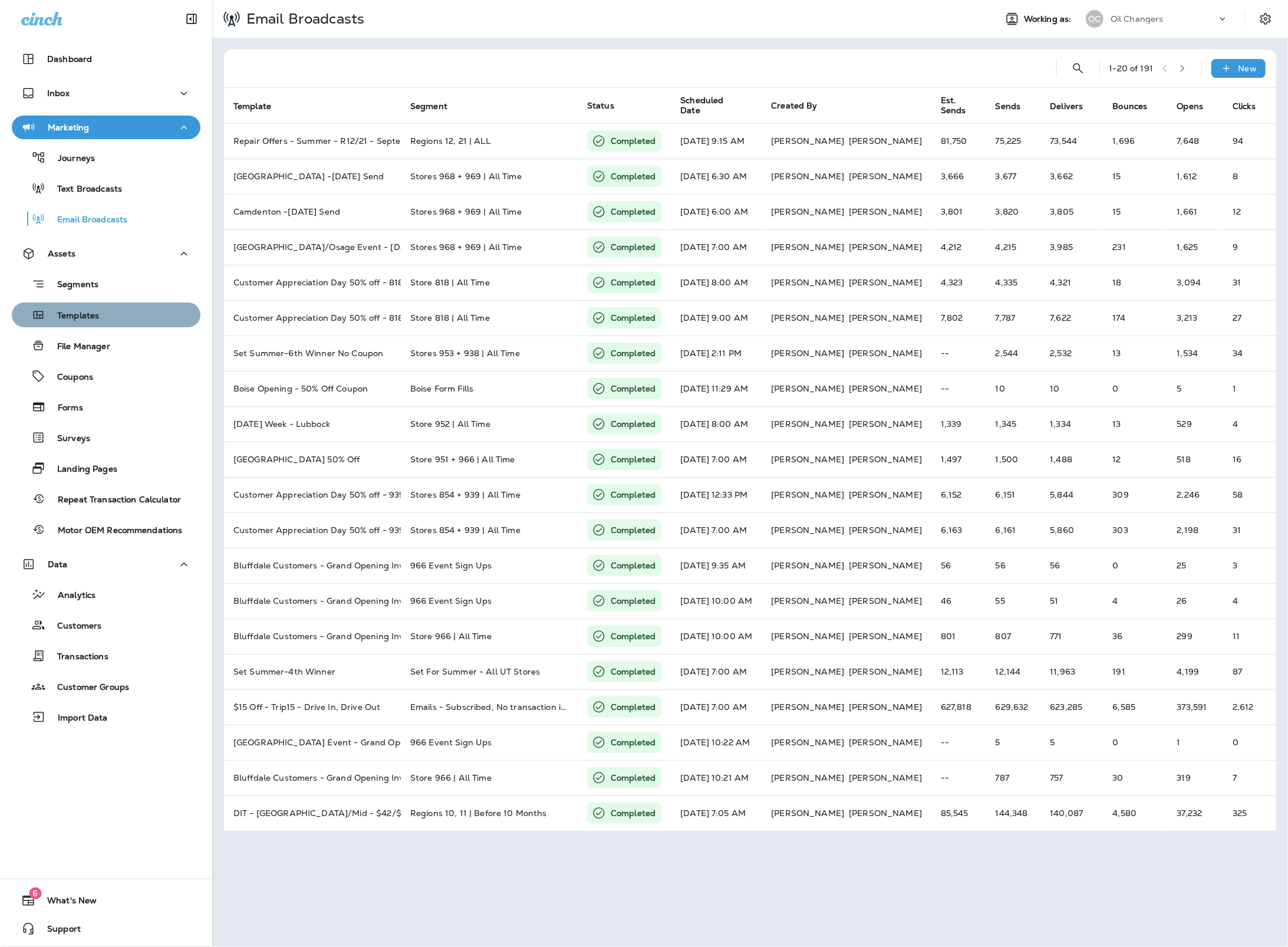
drag, startPoint x: 129, startPoint y: 319, endPoint x: 108, endPoint y: 305, distance: 25.2
click at [129, 318] on div "Templates" at bounding box center [106, 315] width 179 height 18
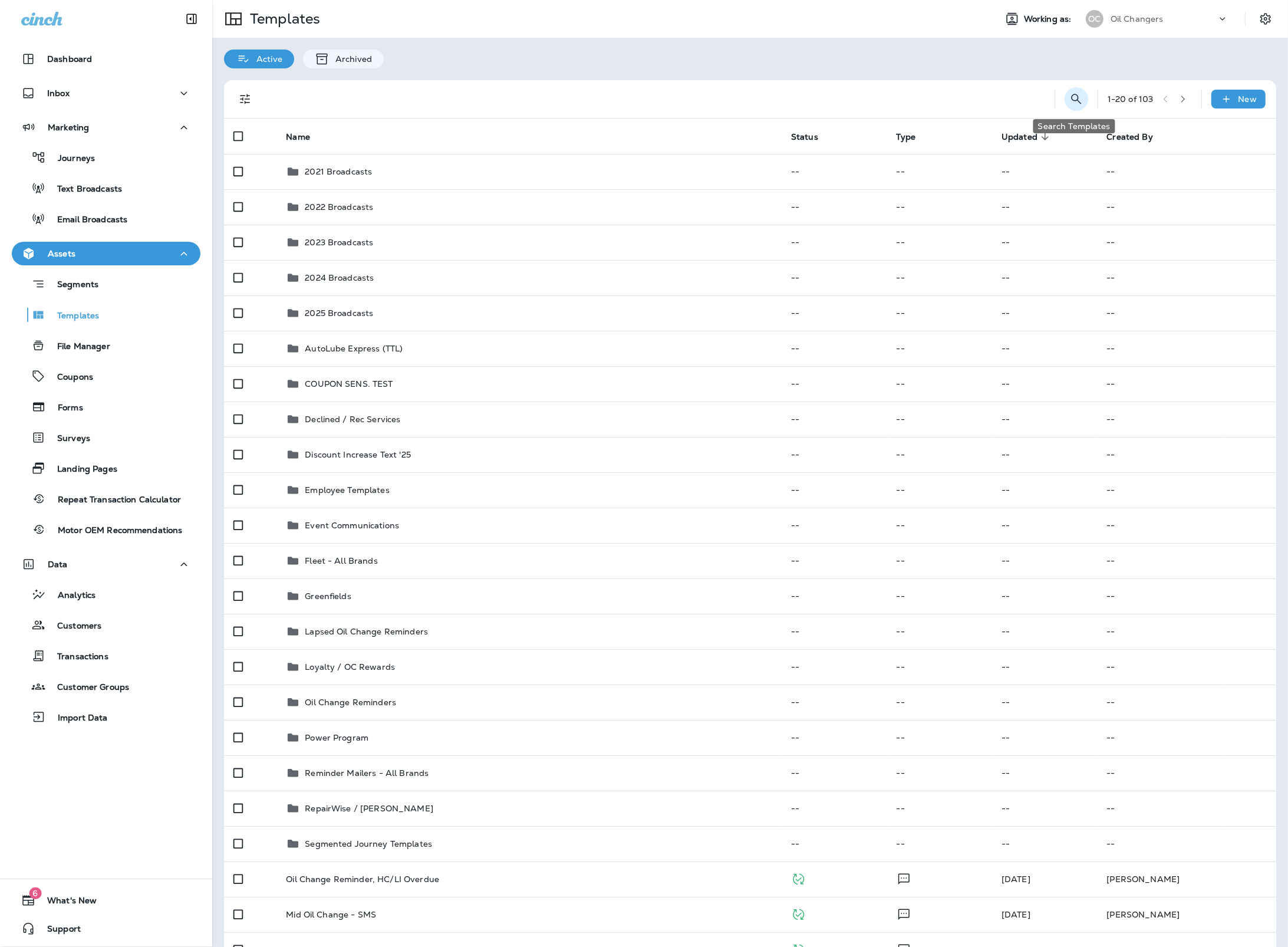
click at [1075, 99] on icon "Search Templates" at bounding box center [1076, 99] width 15 height 15
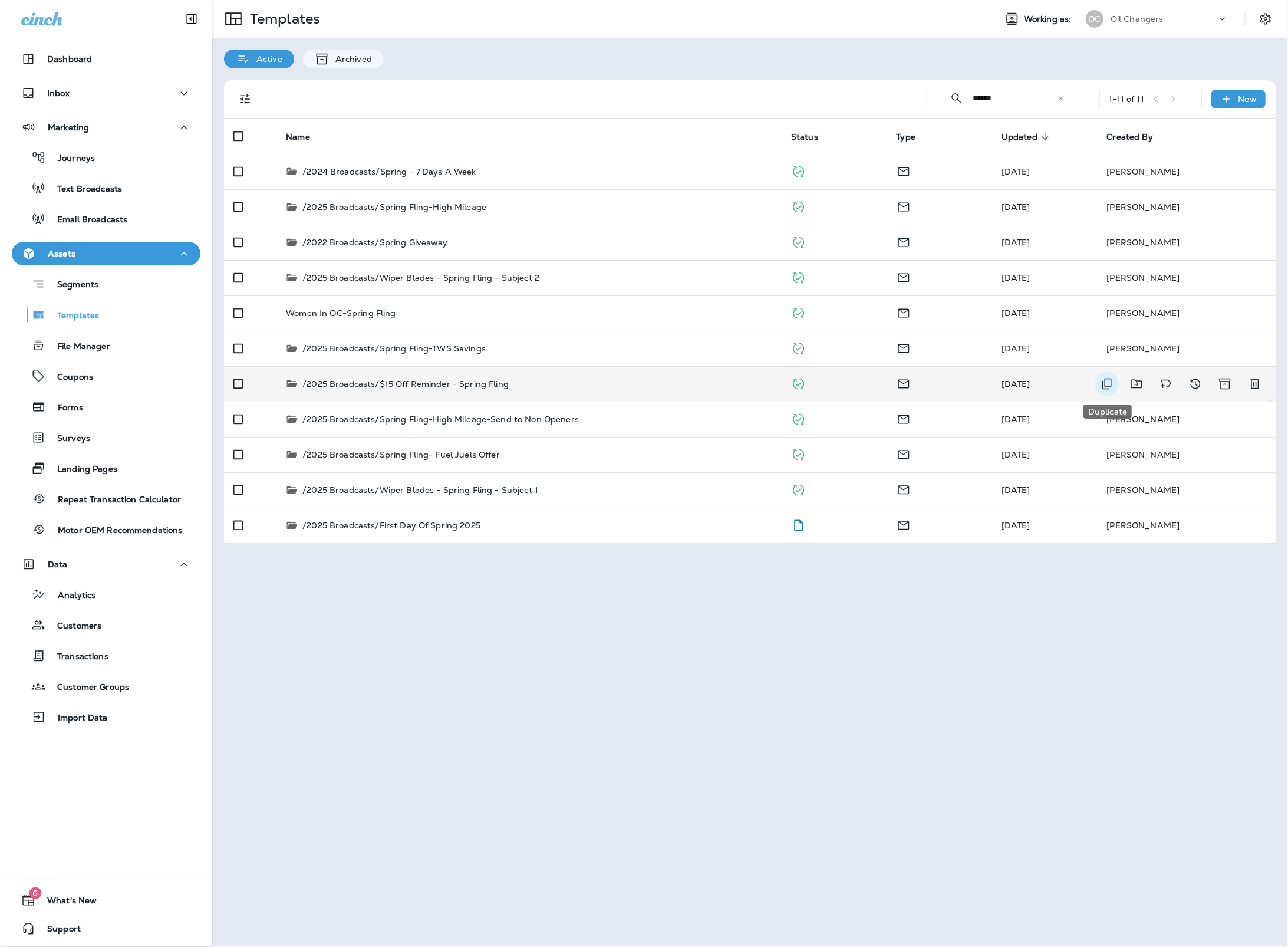
type input "******"
click at [1106, 385] on icon "Duplicate" at bounding box center [1106, 383] width 15 height 15
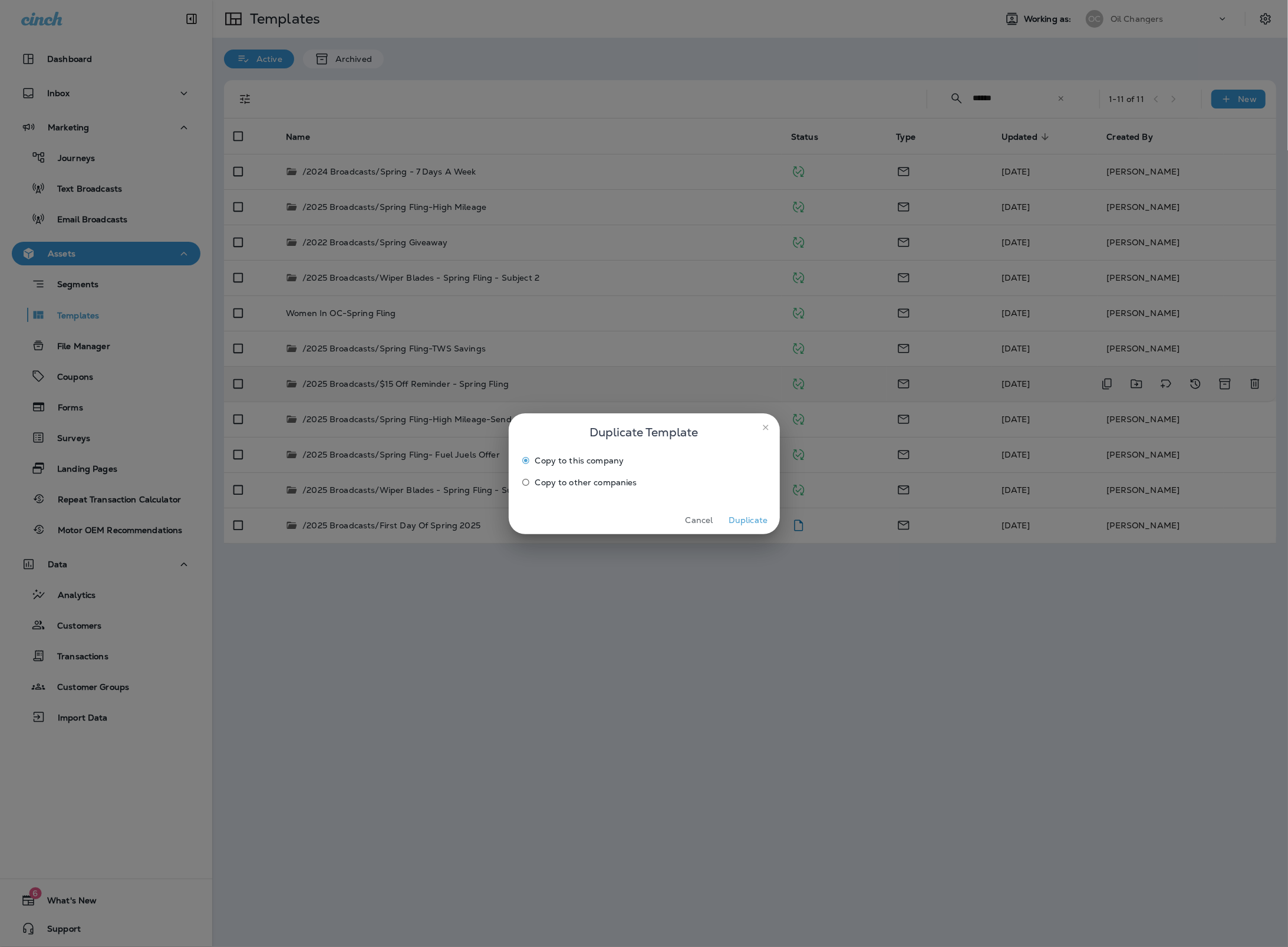
click at [757, 518] on button "Duplicate" at bounding box center [748, 520] width 44 height 18
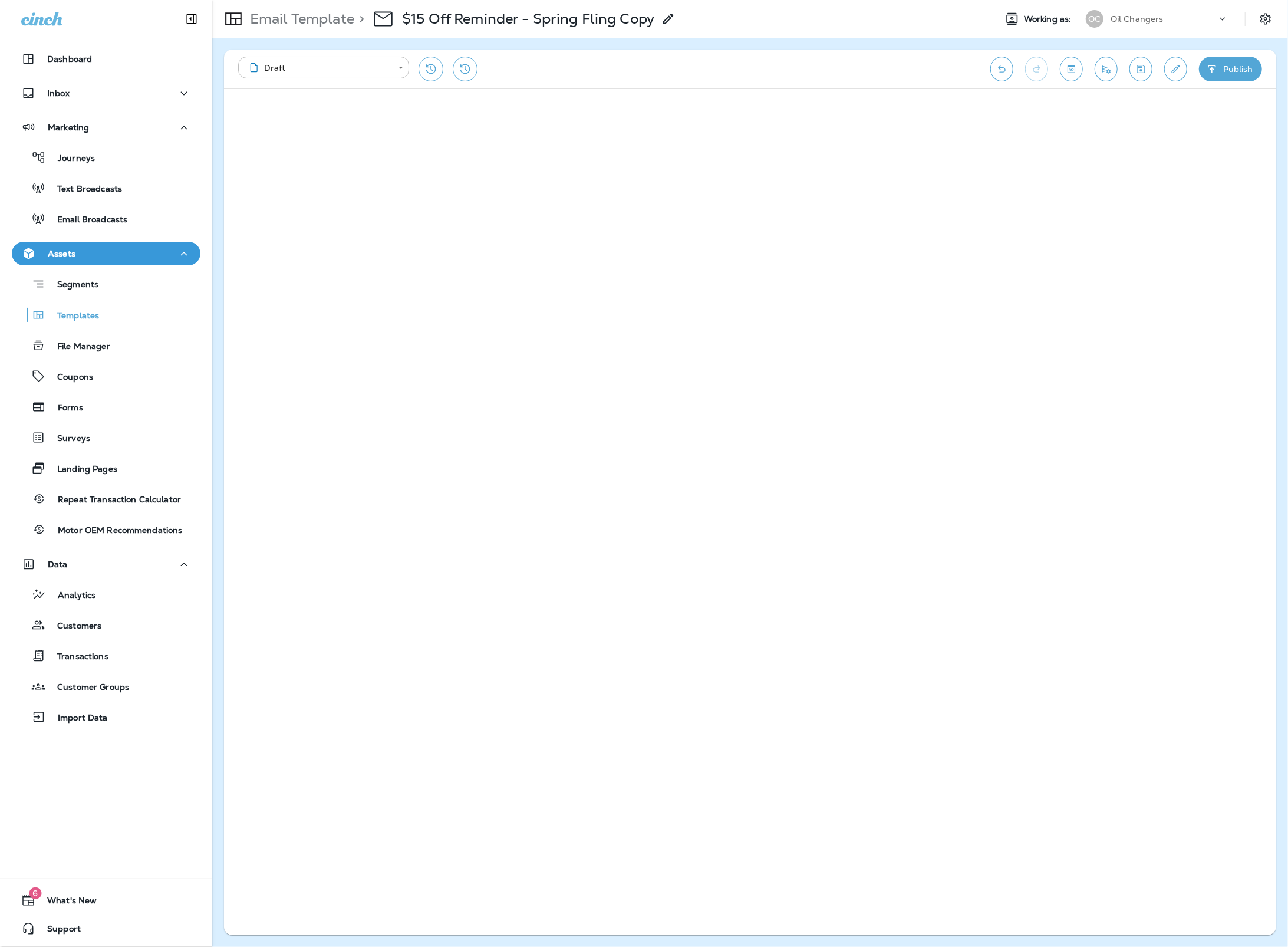
click at [673, 24] on icon at bounding box center [668, 18] width 15 height 15
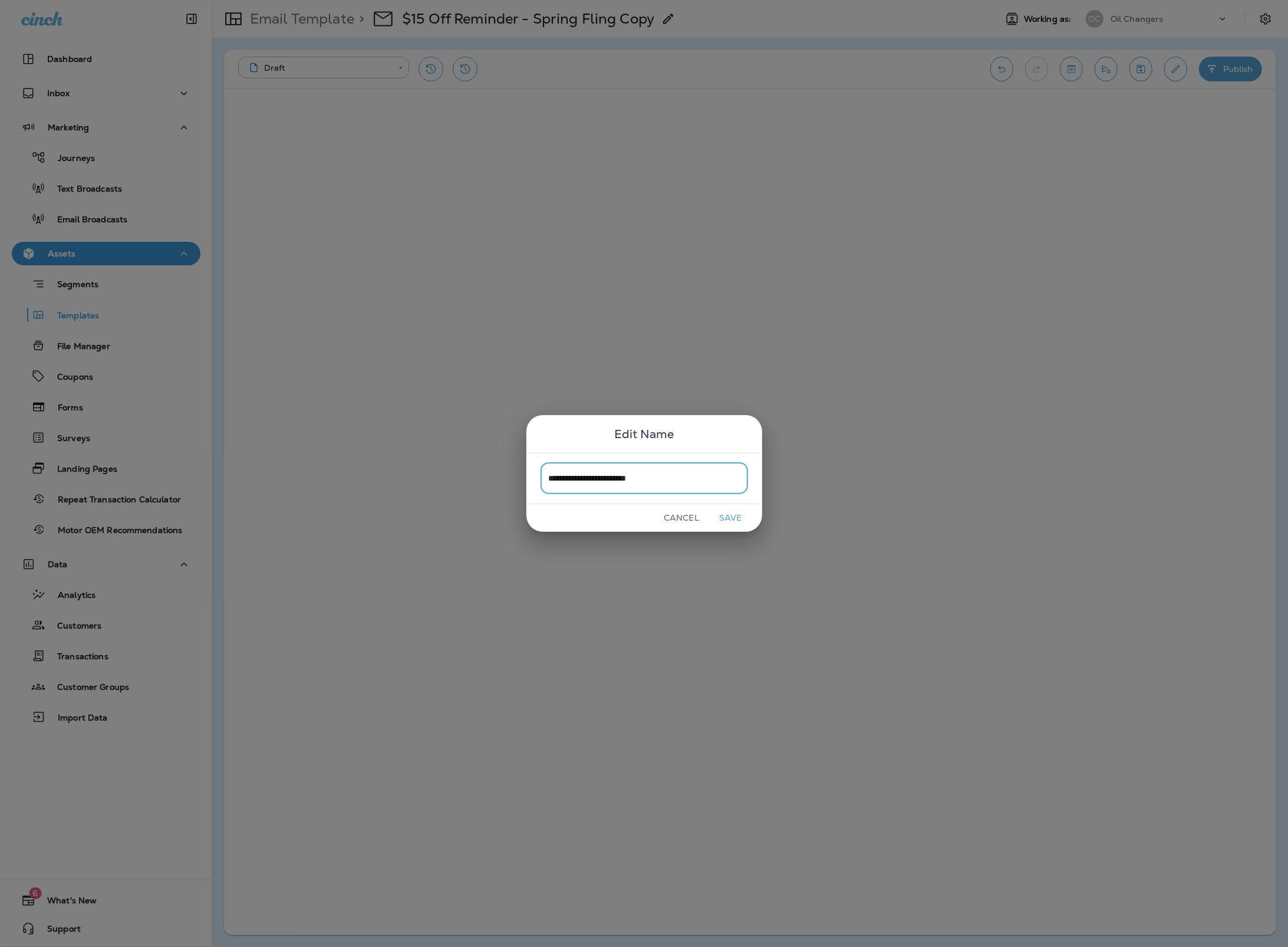
type input "**********"
click at [729, 516] on button "Save" at bounding box center [731, 518] width 44 height 18
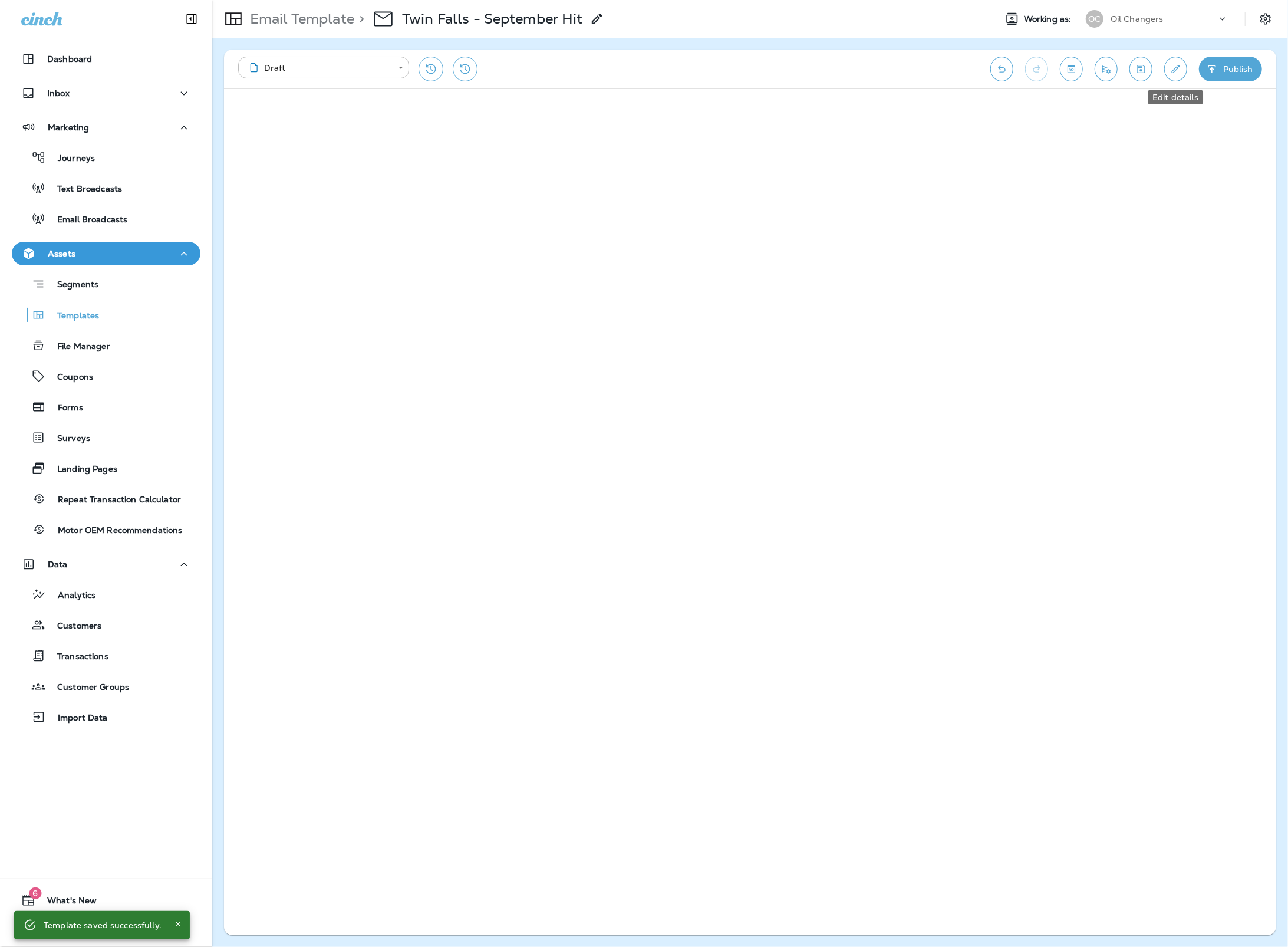
click at [1167, 69] on button "Edit details" at bounding box center [1176, 69] width 23 height 24
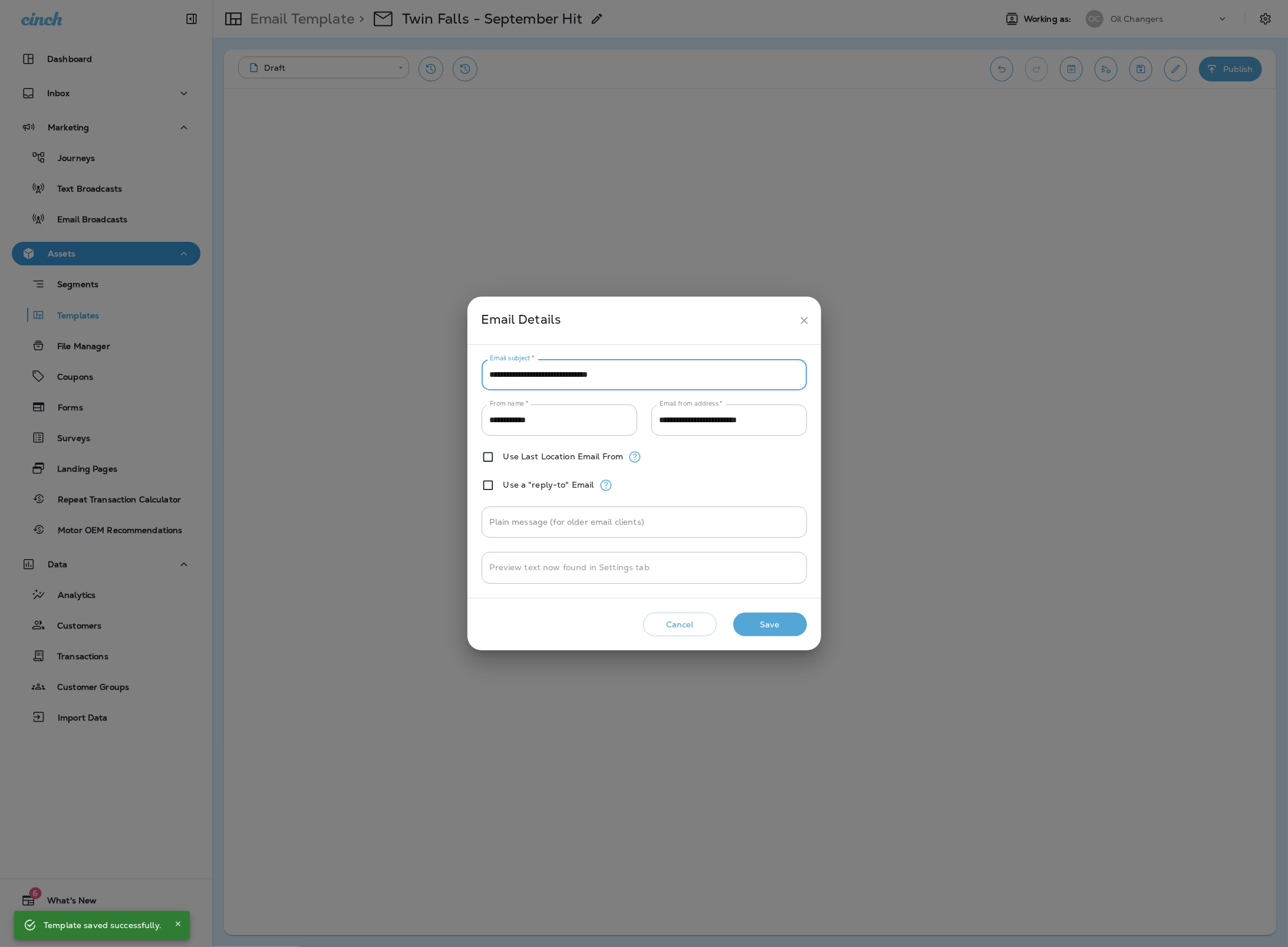
click at [707, 385] on input "**********" at bounding box center [644, 374] width 325 height 31
drag, startPoint x: 580, startPoint y: 377, endPoint x: 640, endPoint y: 380, distance: 60.1
click at [640, 380] on input "**********" at bounding box center [644, 374] width 325 height 31
drag, startPoint x: 489, startPoint y: 373, endPoint x: 544, endPoint y: 395, distance: 59.2
click at [489, 374] on input "**********" at bounding box center [644, 374] width 325 height 31
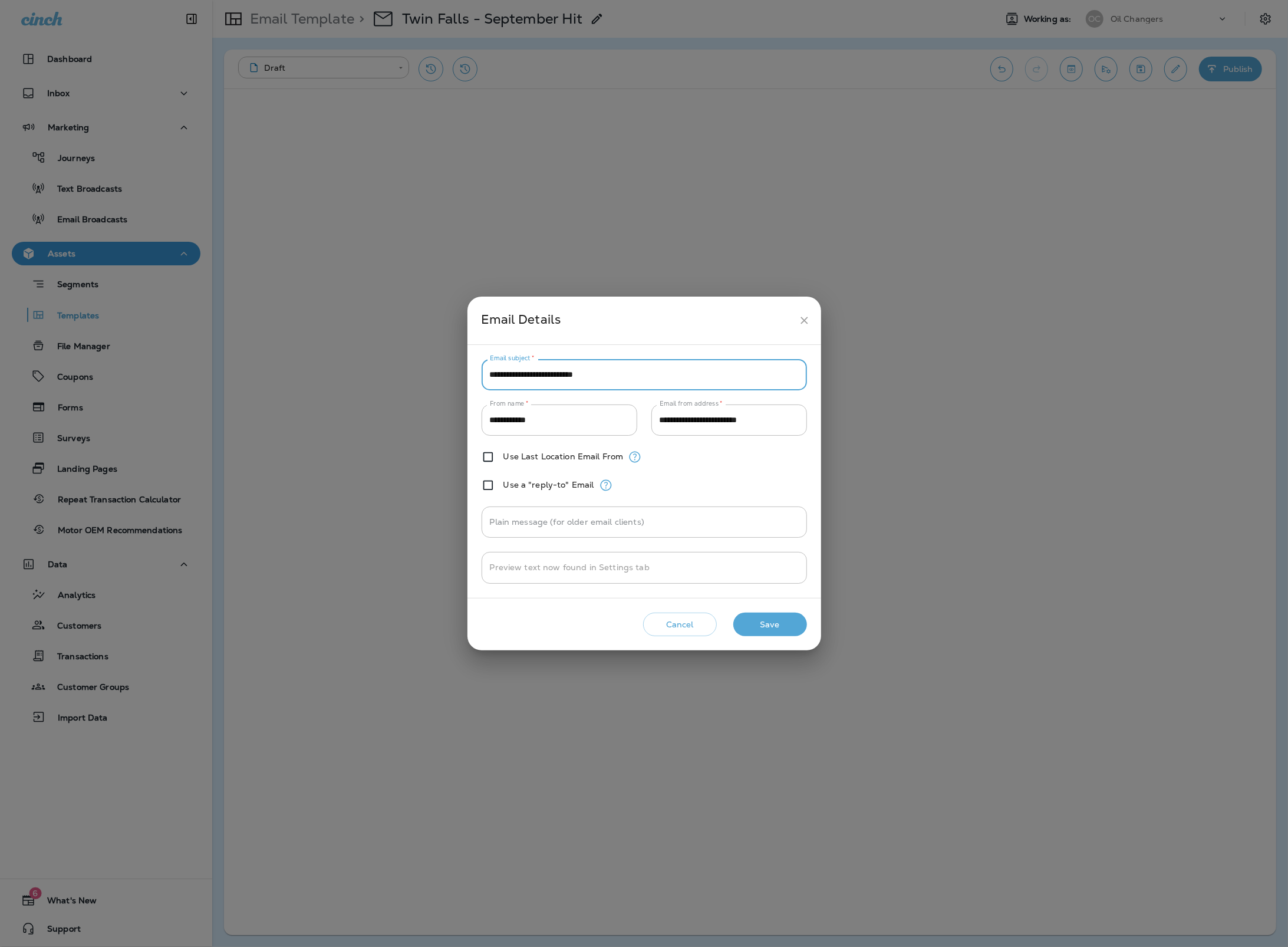
drag, startPoint x: 527, startPoint y: 379, endPoint x: 541, endPoint y: 375, distance: 14.6
click at [541, 375] on input "**********" at bounding box center [644, 374] width 325 height 31
click at [536, 375] on input "**********" at bounding box center [644, 374] width 325 height 31
type input "**********"
click at [776, 624] on button "Save" at bounding box center [770, 625] width 73 height 24
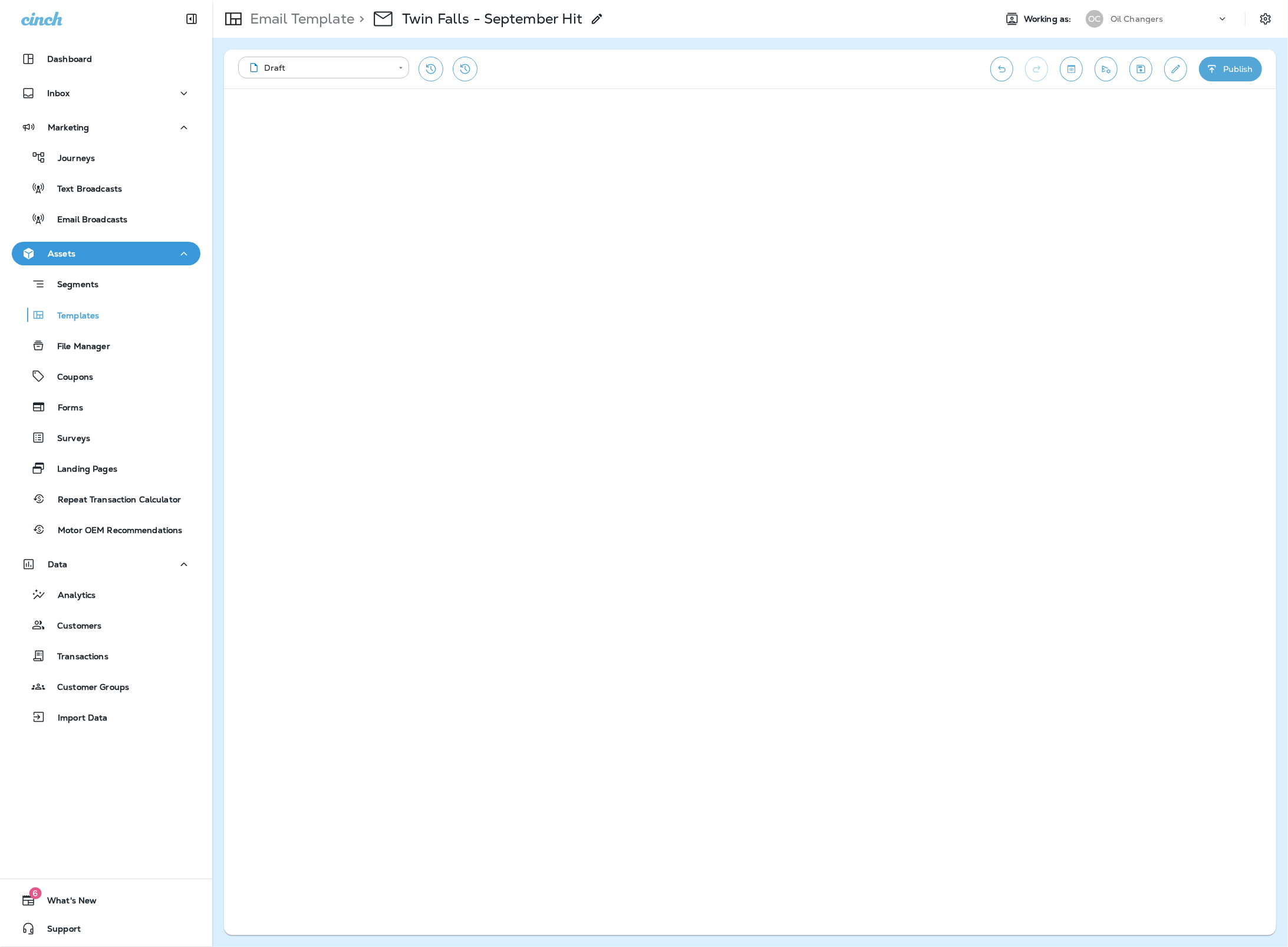
click at [1177, 80] on button "Edit details" at bounding box center [1176, 69] width 23 height 24
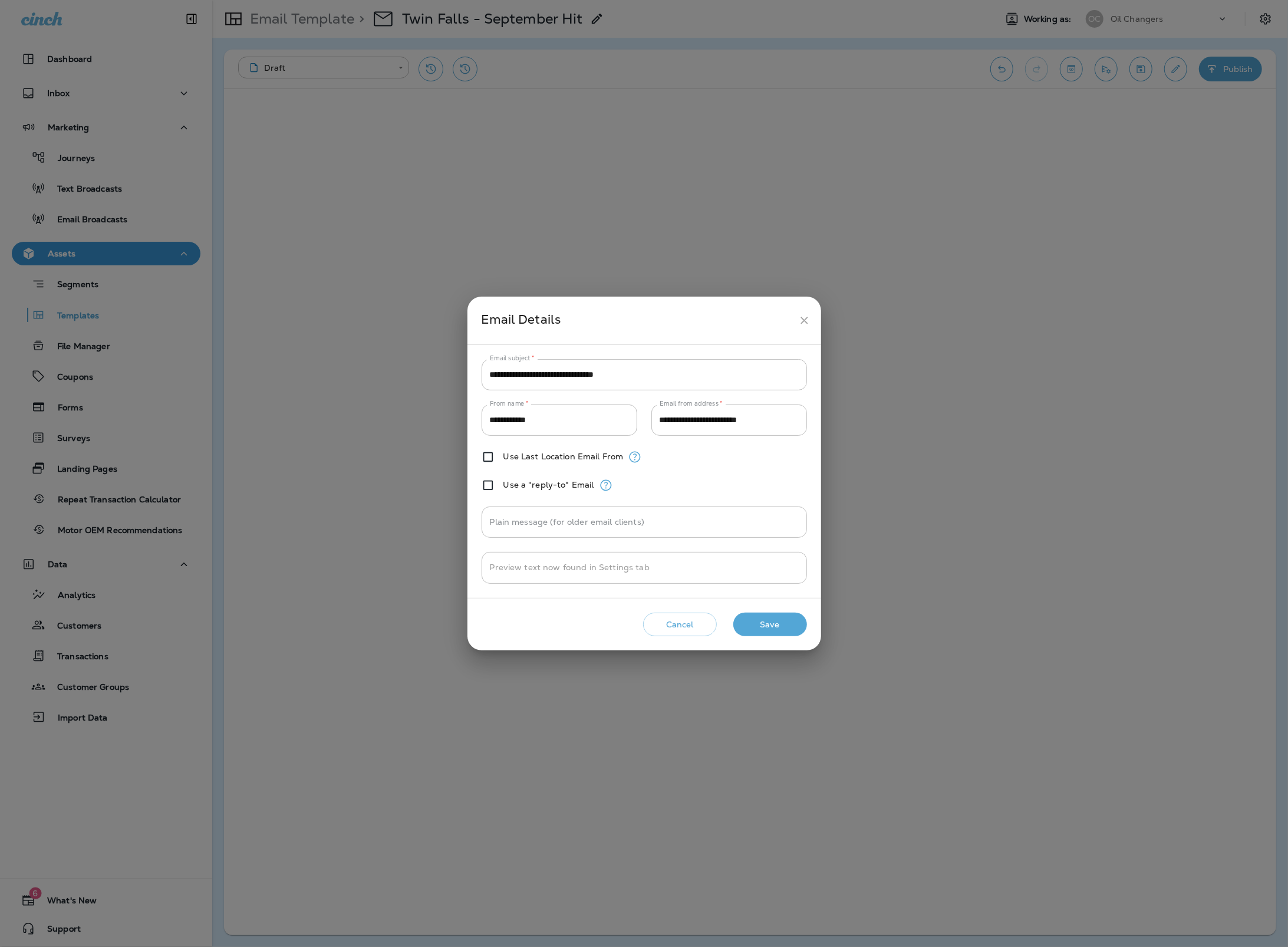
click at [783, 631] on button "Save" at bounding box center [770, 625] width 73 height 24
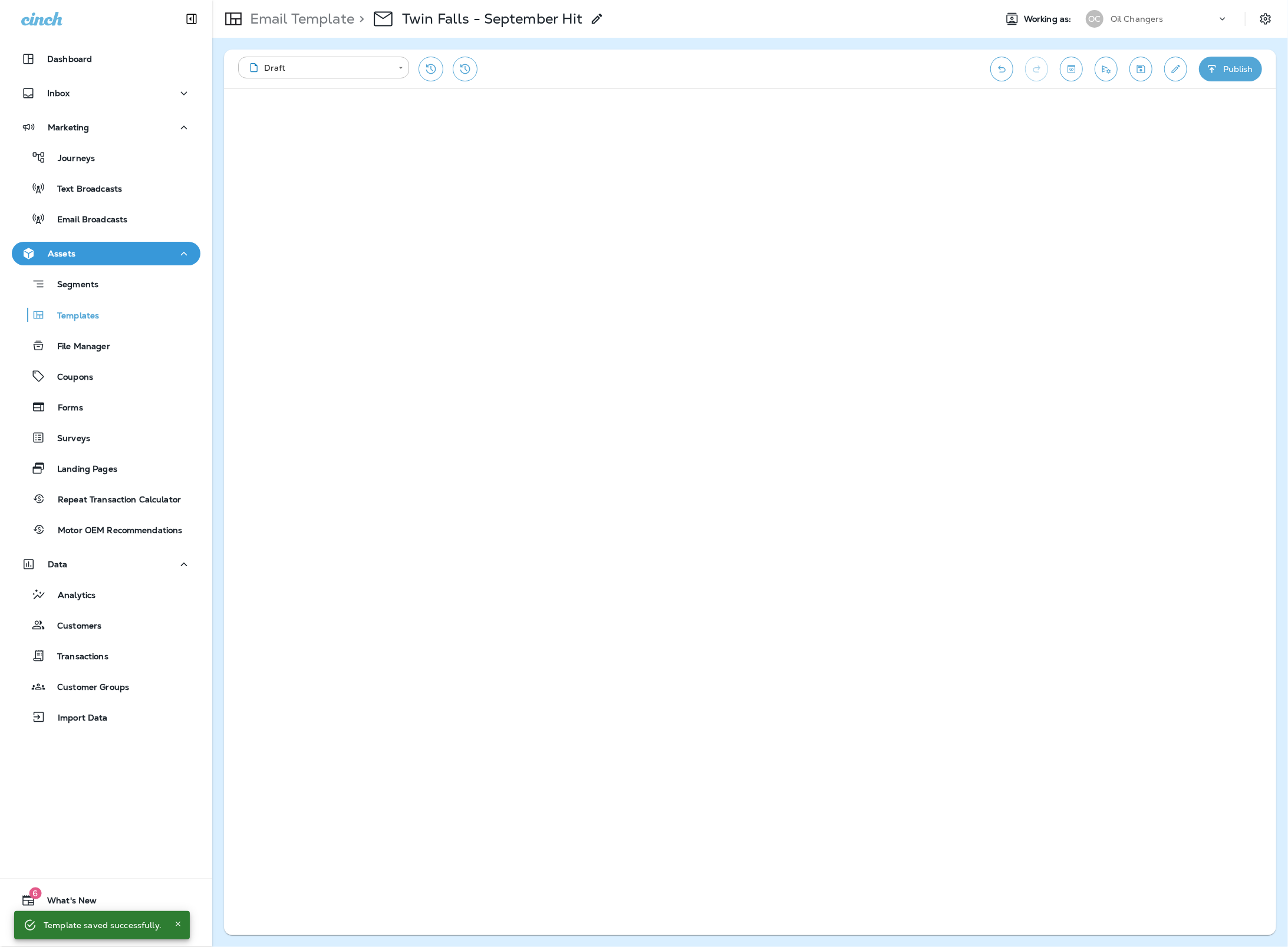
click at [1241, 65] on button "Publish" at bounding box center [1230, 69] width 63 height 24
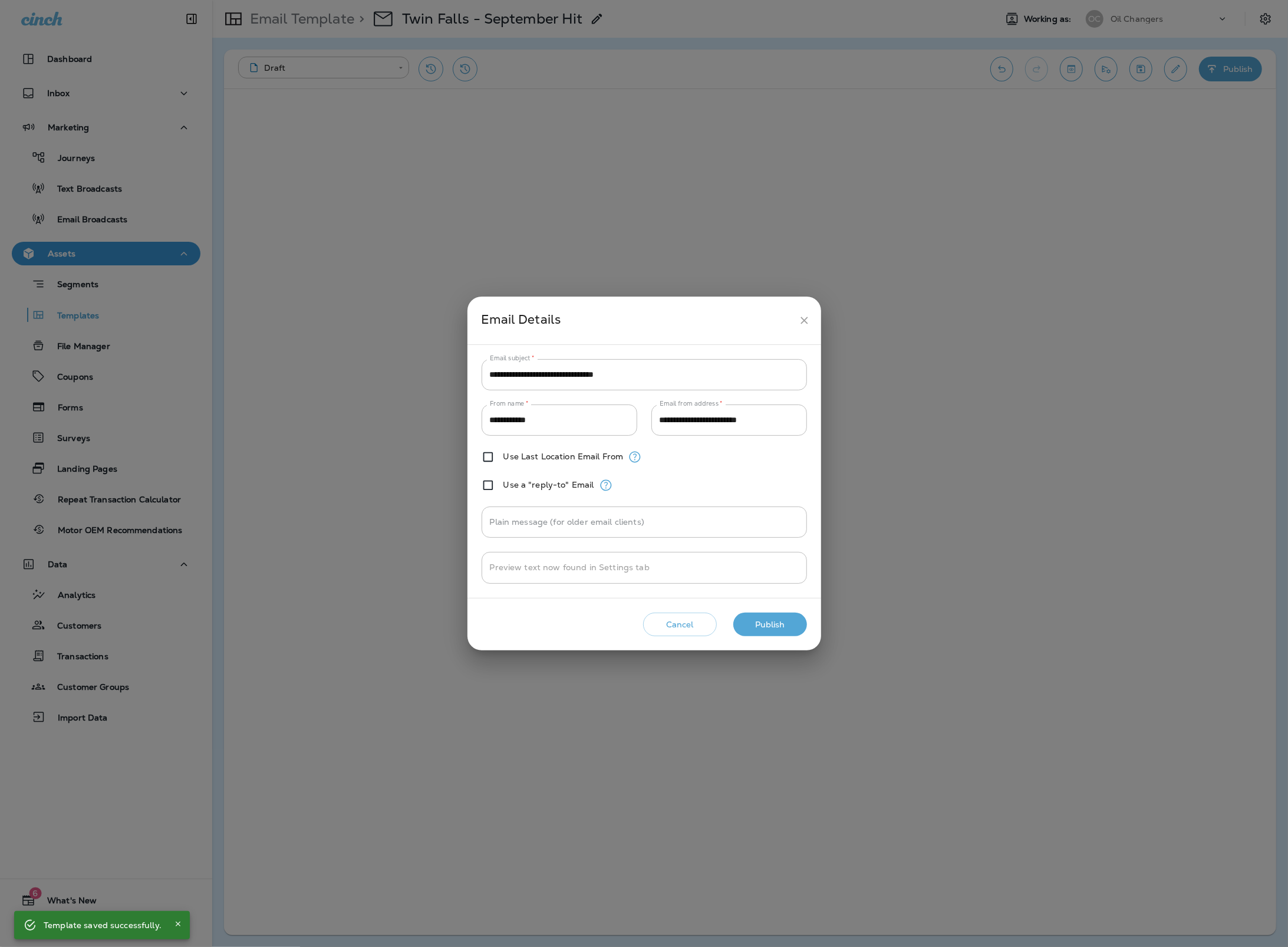
click at [782, 614] on button "Publish" at bounding box center [770, 625] width 73 height 24
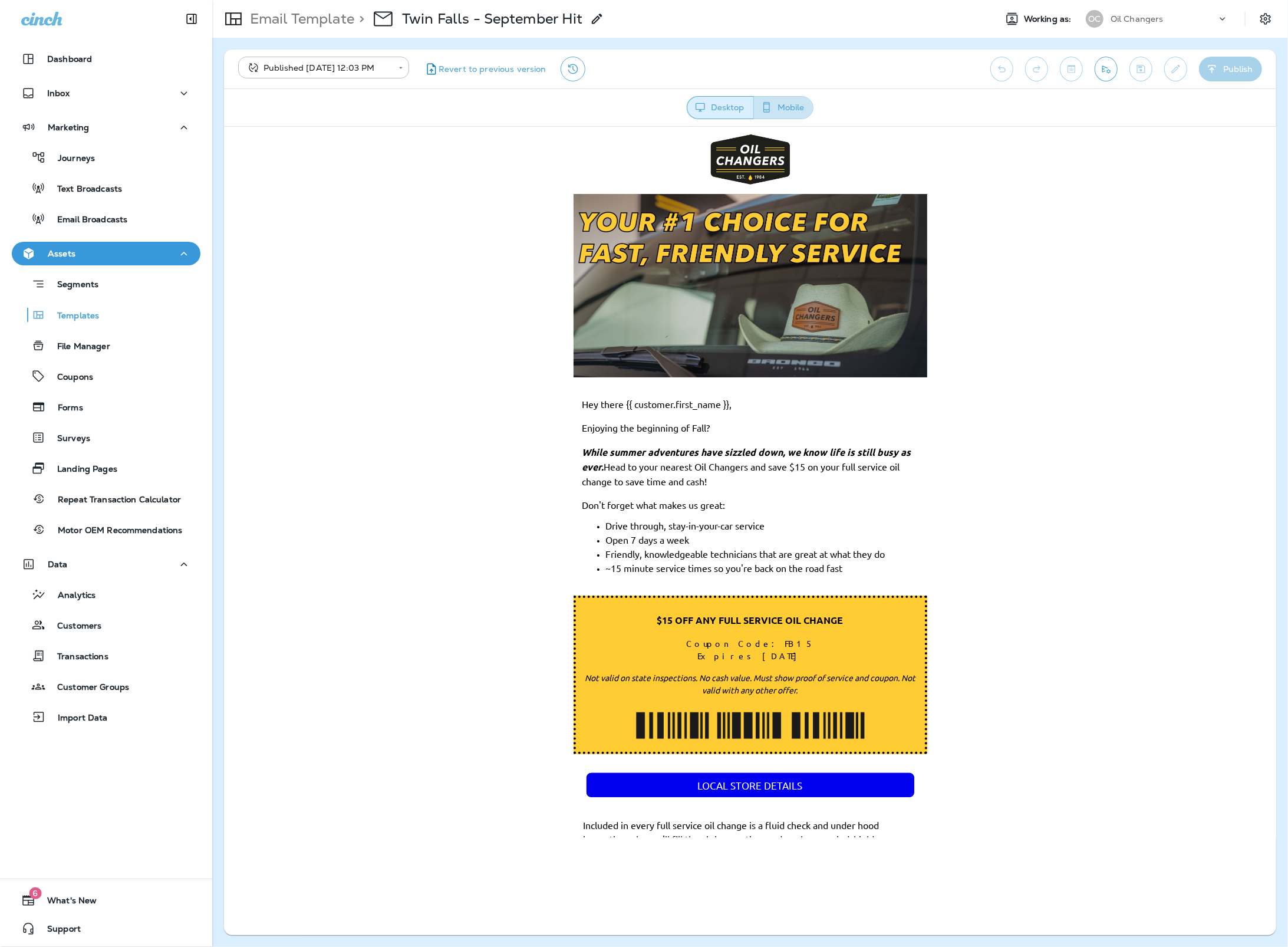
click at [797, 115] on button "Mobile" at bounding box center [783, 108] width 60 height 23
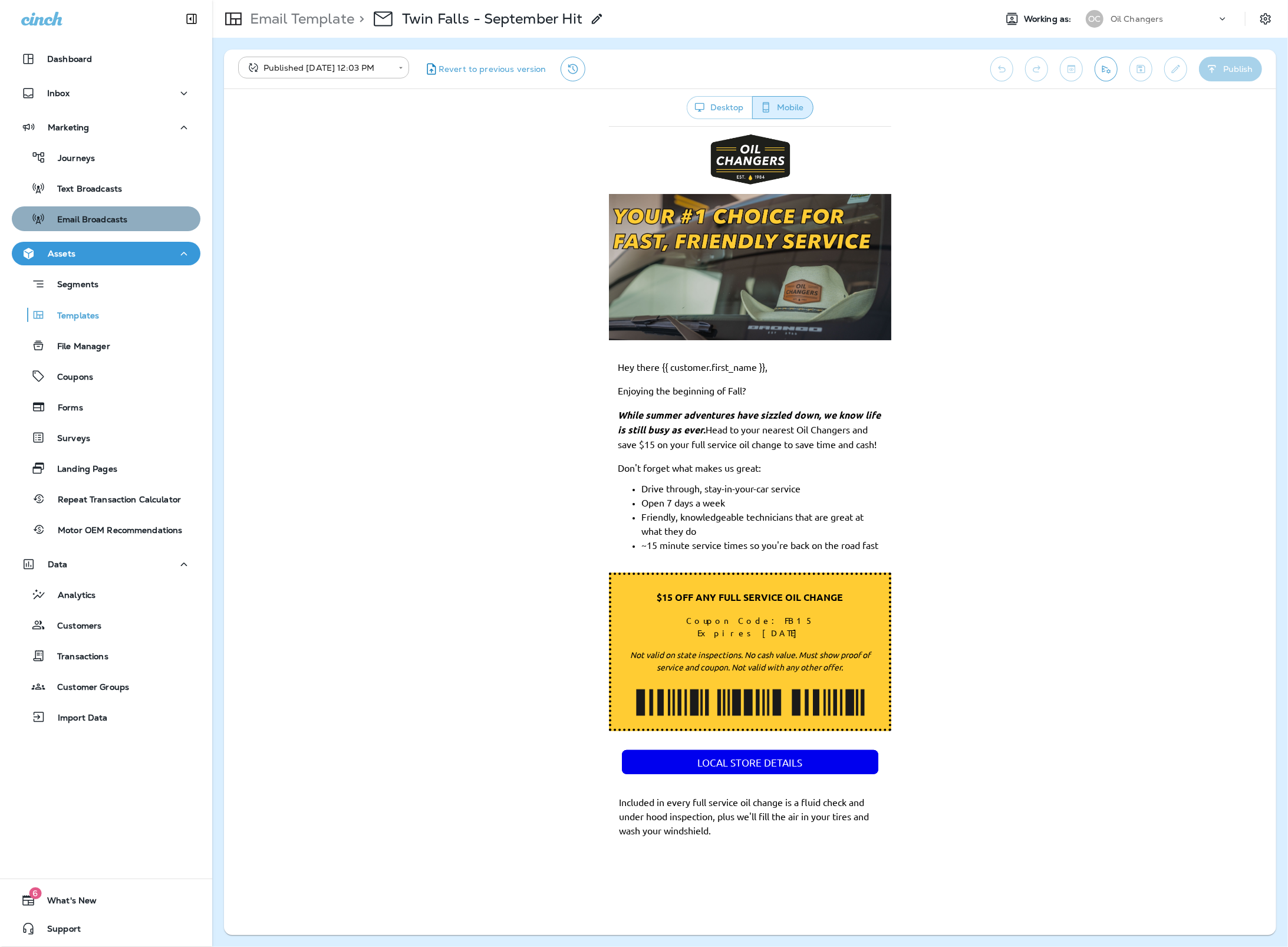
click at [110, 219] on p "Email Broadcasts" at bounding box center [86, 220] width 82 height 11
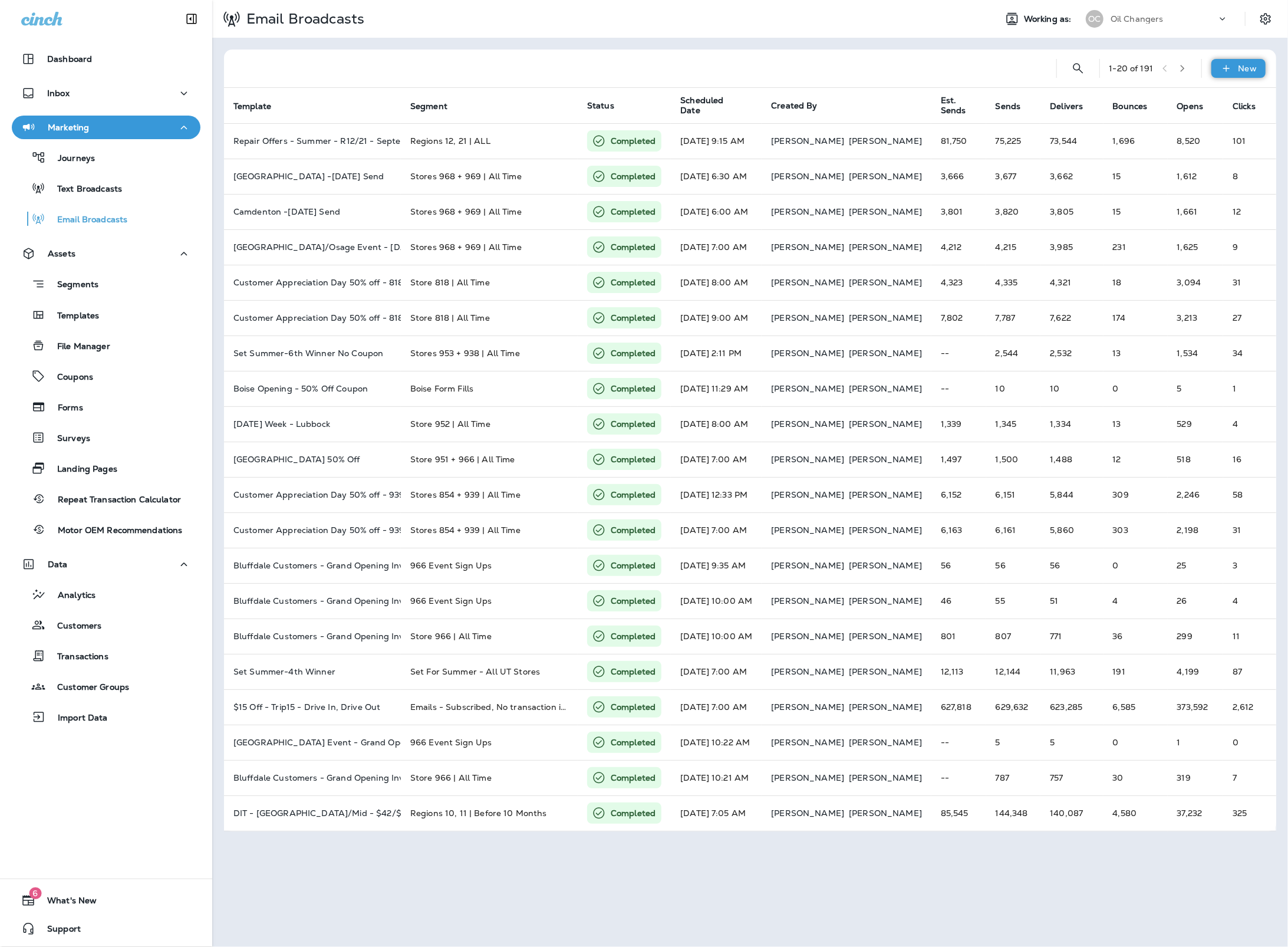
click at [1258, 68] on div "New" at bounding box center [1238, 68] width 54 height 19
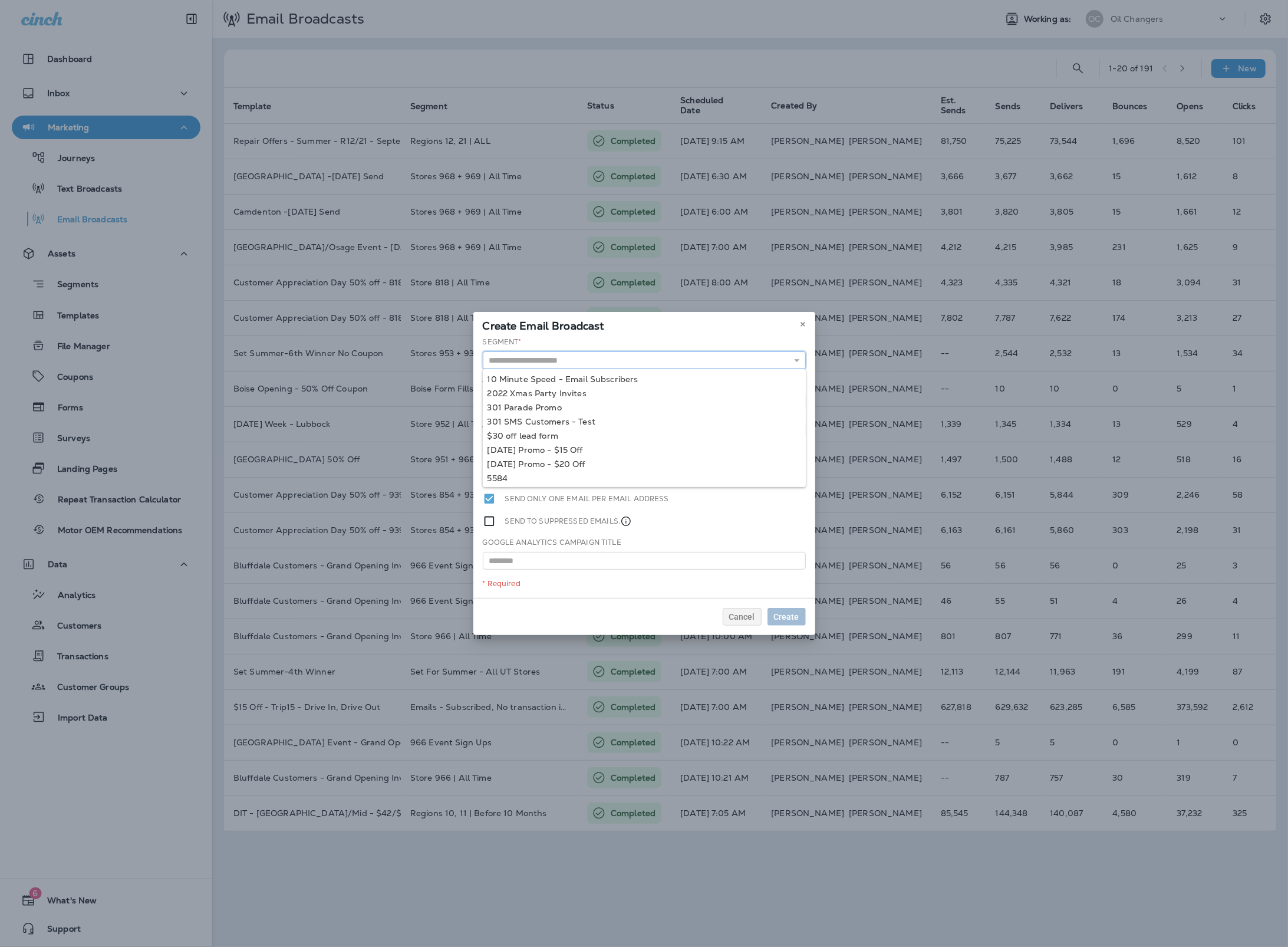
click at [521, 366] on input "text" at bounding box center [644, 360] width 323 height 18
type input "**********"
click at [510, 377] on div "**********" at bounding box center [644, 467] width 342 height 261
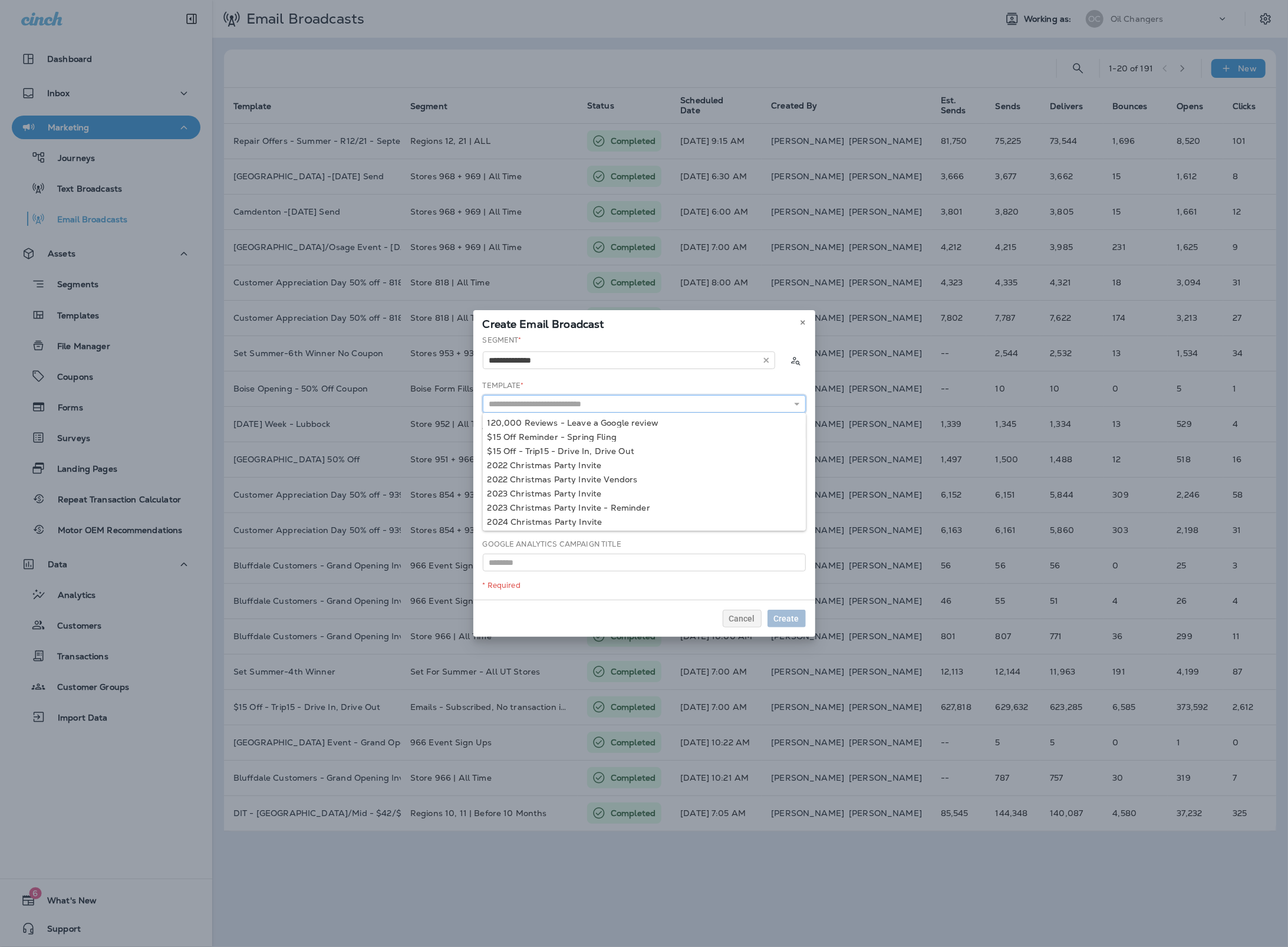
click at [521, 395] on input "text" at bounding box center [644, 403] width 323 height 18
click at [527, 403] on input "***" at bounding box center [644, 403] width 323 height 18
click at [528, 403] on input "***" at bounding box center [644, 403] width 323 height 18
type input "**********"
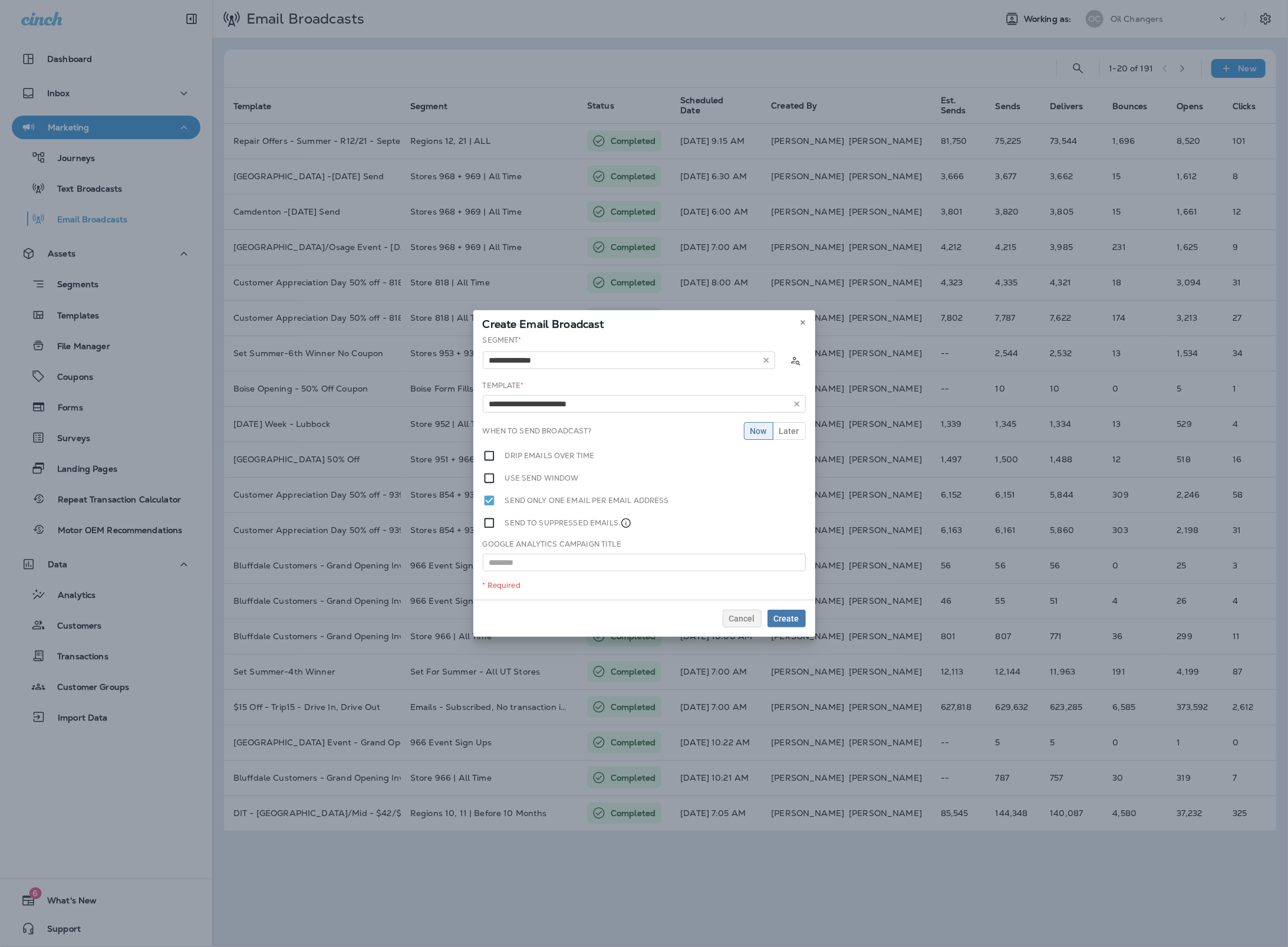
click at [586, 419] on div "**********" at bounding box center [644, 467] width 342 height 265
drag, startPoint x: 768, startPoint y: 437, endPoint x: 776, endPoint y: 433, distance: 8.9
click at [769, 437] on button "Now" at bounding box center [758, 431] width 30 height 18
click at [780, 431] on span "Later" at bounding box center [789, 431] width 20 height 8
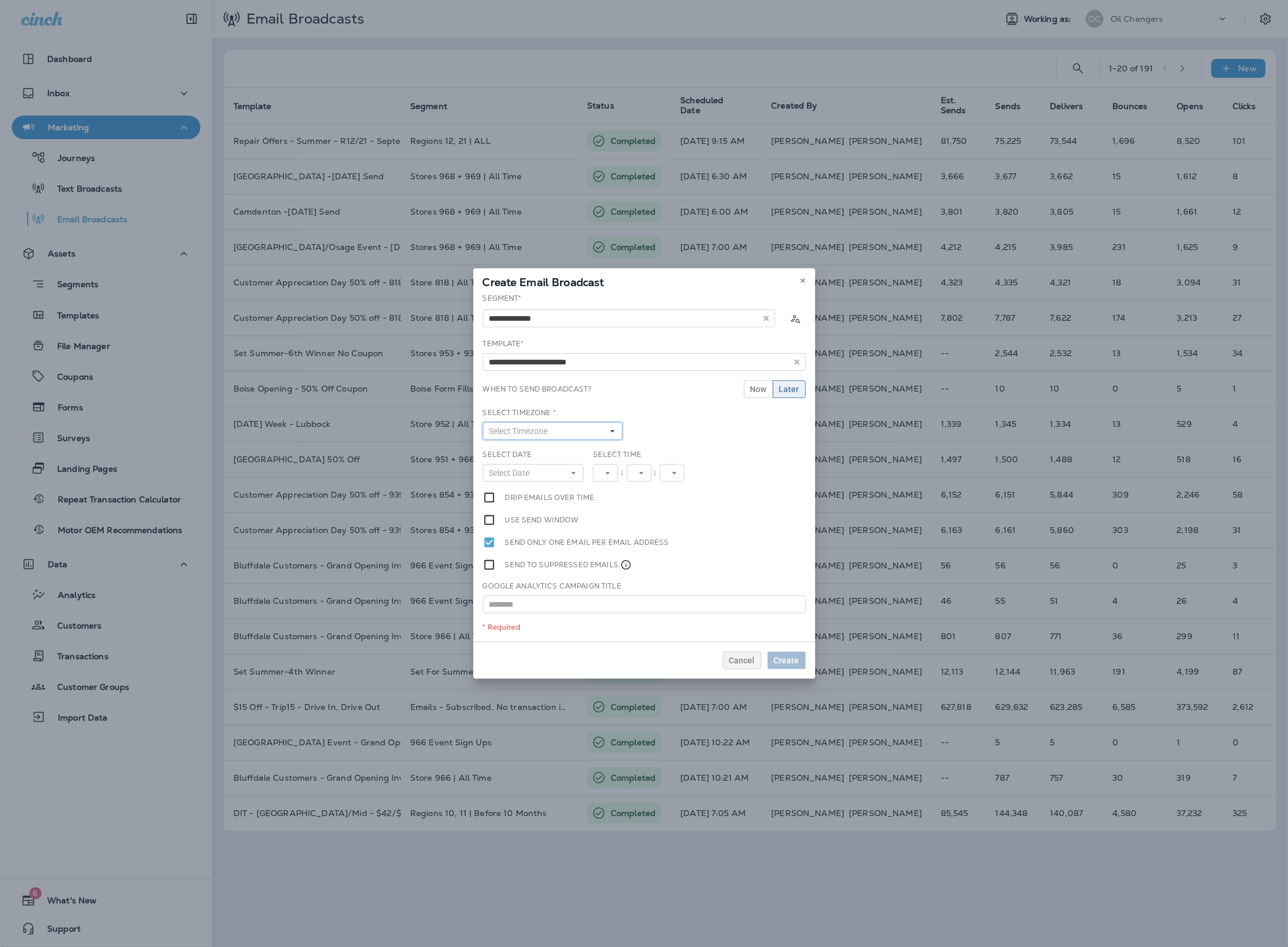
click at [568, 430] on button "Select Timezone" at bounding box center [553, 431] width 140 height 18
click at [541, 519] on div "Pacific Standard Time (PST)" at bounding box center [565, 527] width 165 height 24
click at [541, 477] on button "Select Date" at bounding box center [533, 473] width 102 height 18
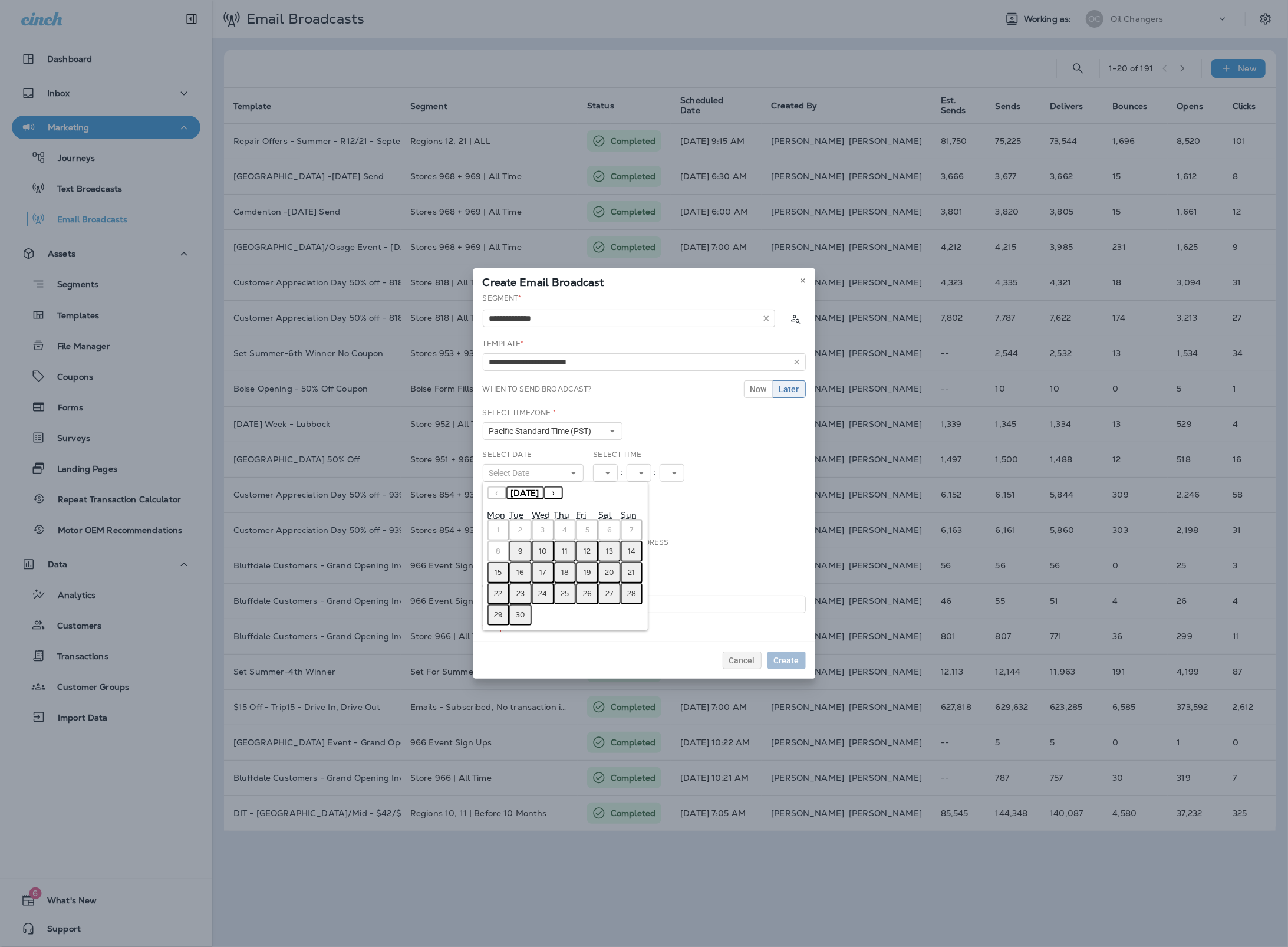
click at [526, 549] on button "9" at bounding box center [520, 551] width 22 height 21
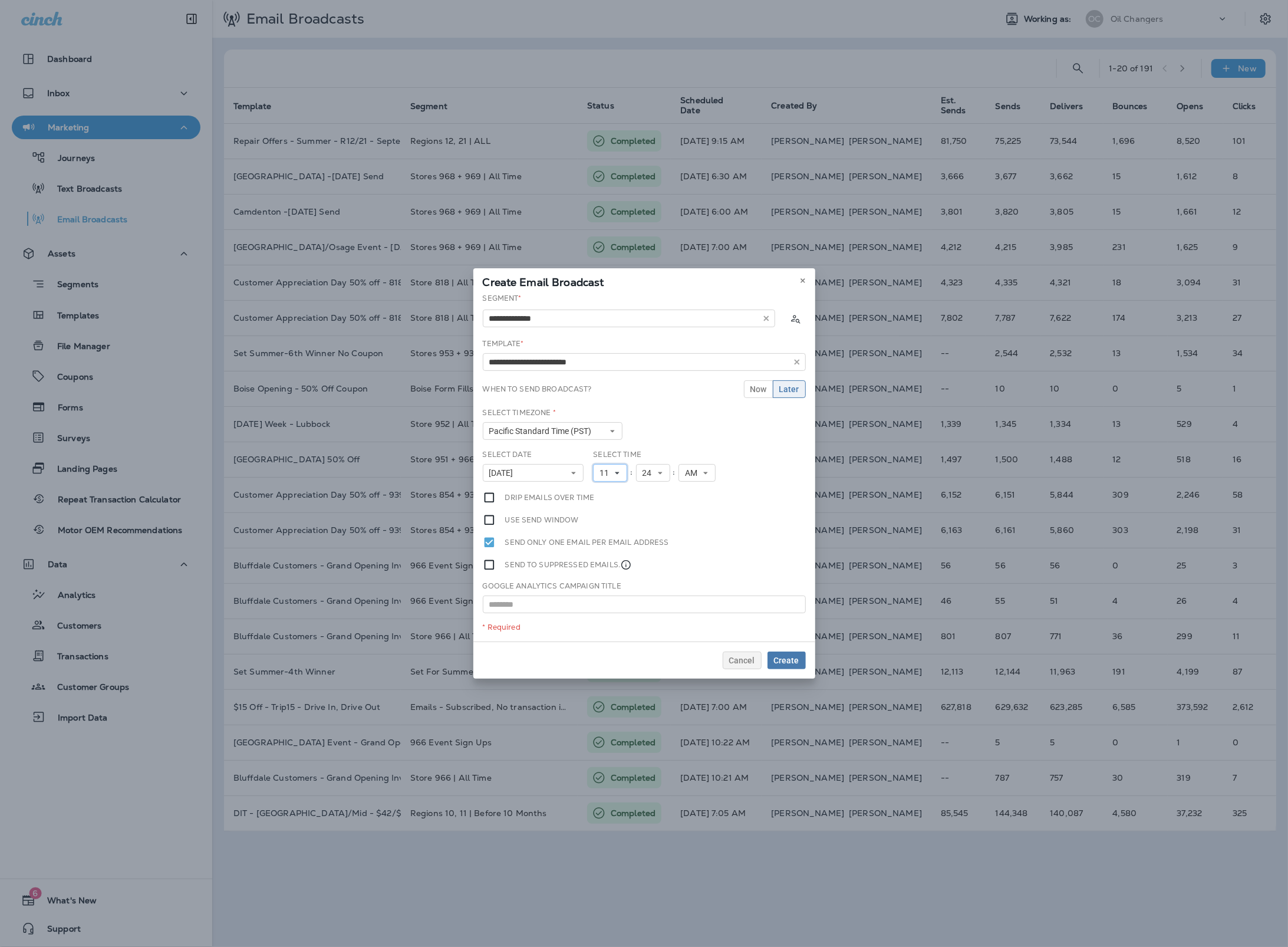
click at [618, 472] on use at bounding box center [617, 473] width 4 height 2
click at [609, 632] on link "12" at bounding box center [610, 637] width 34 height 15
click at [657, 475] on icon at bounding box center [660, 472] width 7 height 7
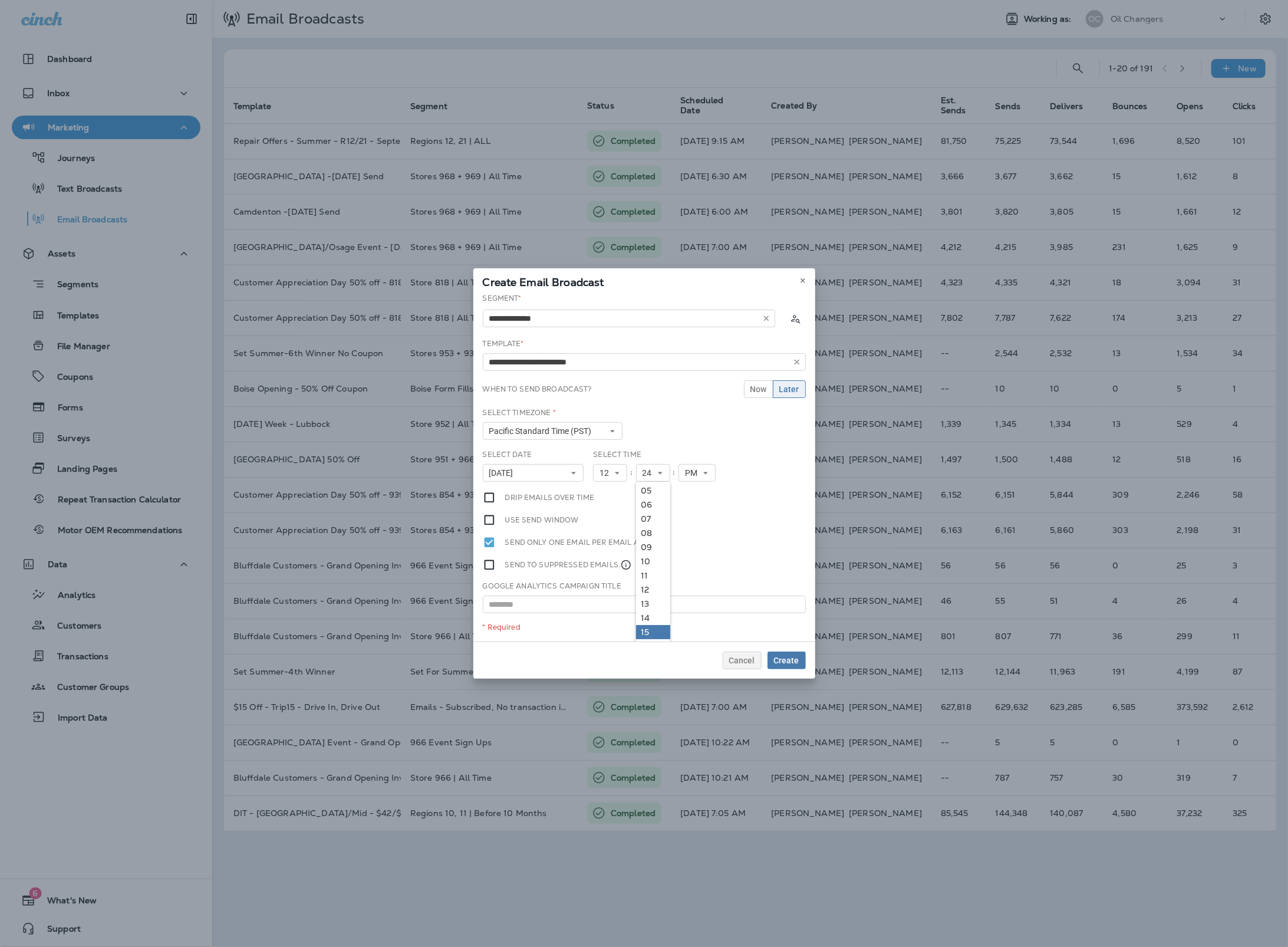
click at [654, 625] on link "15" at bounding box center [653, 632] width 34 height 15
click at [748, 503] on div "**********" at bounding box center [644, 467] width 342 height 348
click at [738, 464] on div "Select Date September 9, 2025 « ‹ September 2025 › » Mon Tue Wed Thu Fri Sat Su…" at bounding box center [644, 470] width 332 height 42
click at [802, 660] on button "Create" at bounding box center [786, 660] width 38 height 18
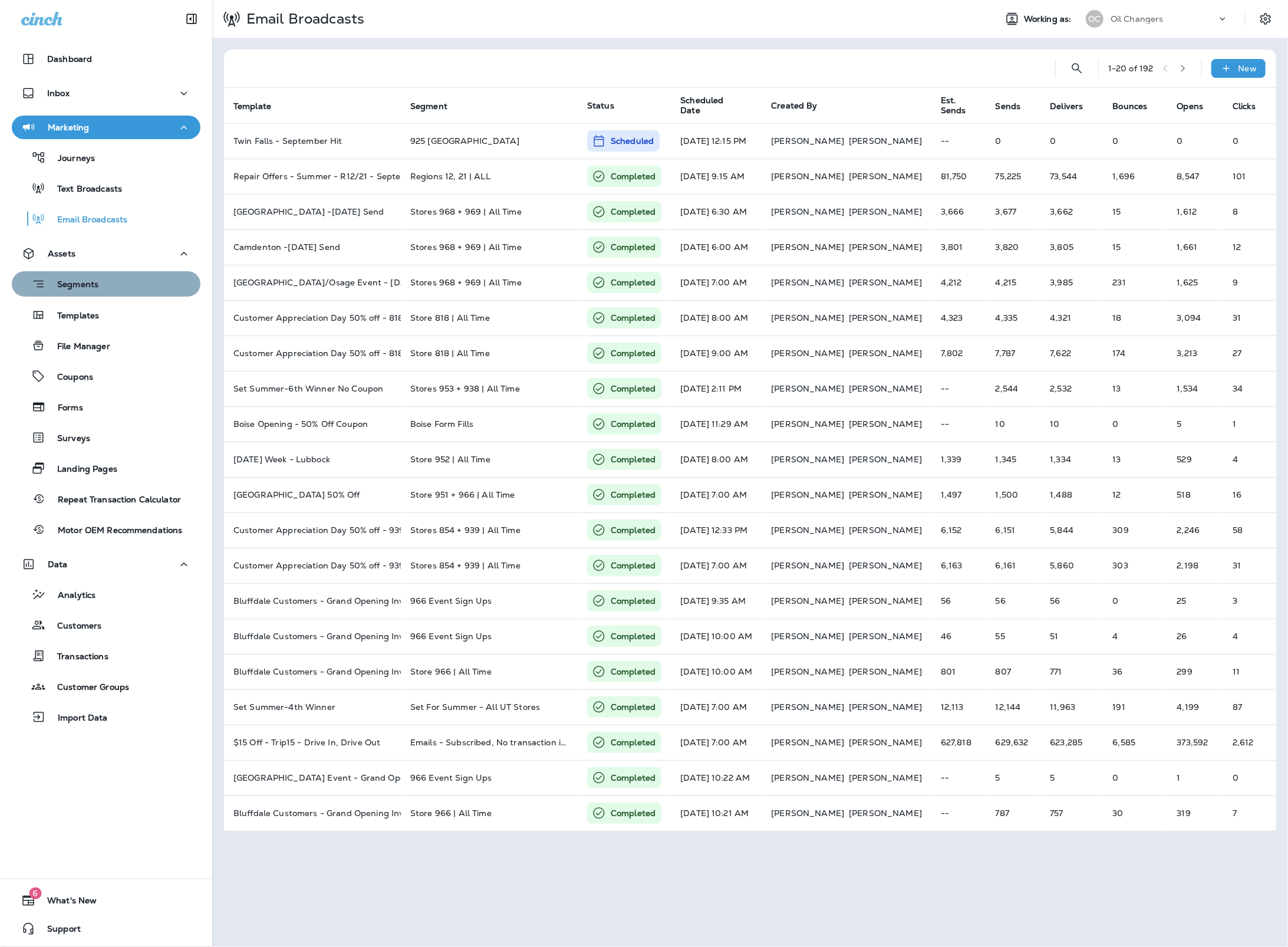
click at [144, 289] on div "Segments" at bounding box center [106, 284] width 179 height 18
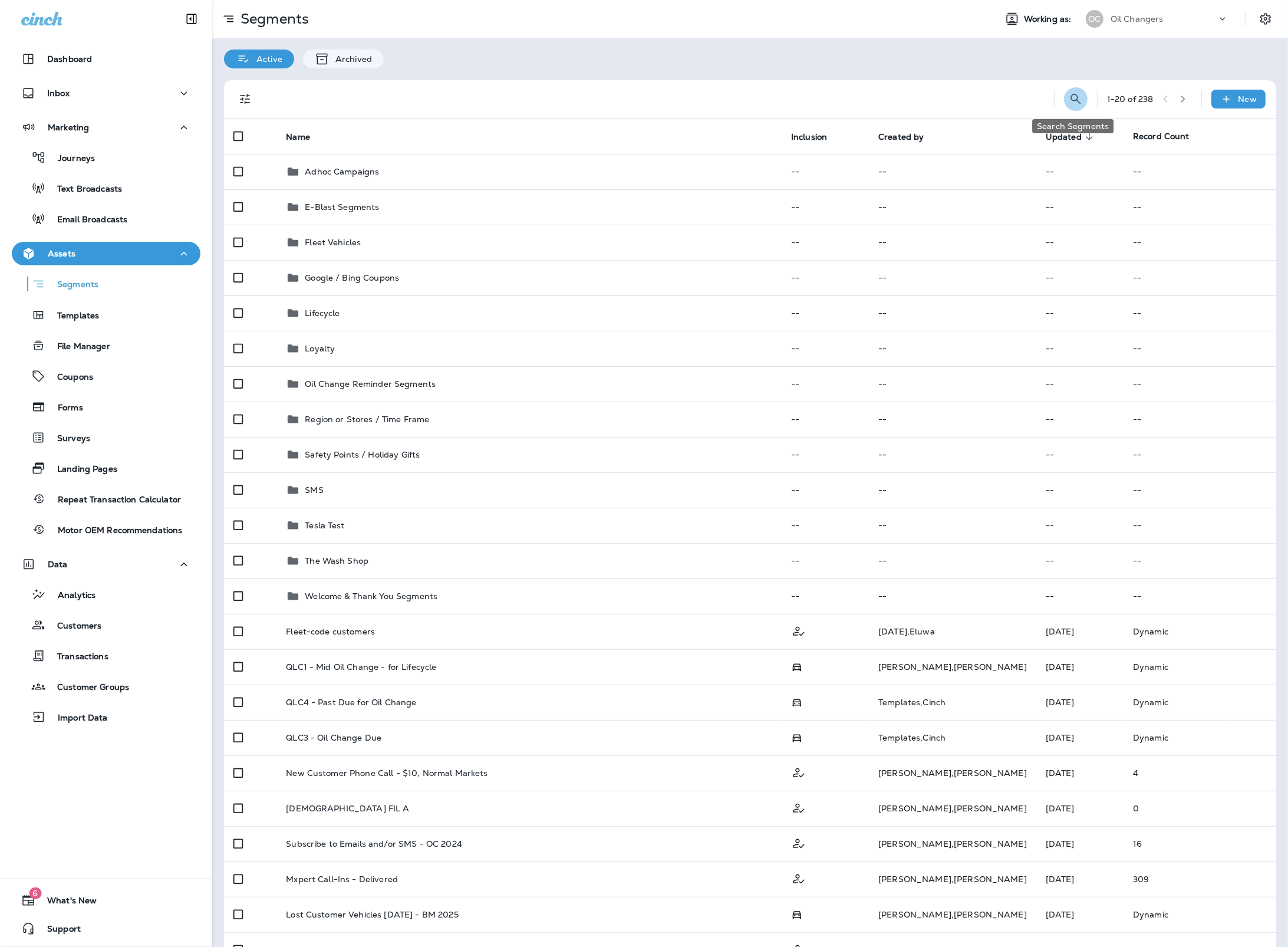
click at [1069, 95] on icon "Search Segments" at bounding box center [1076, 99] width 15 height 15
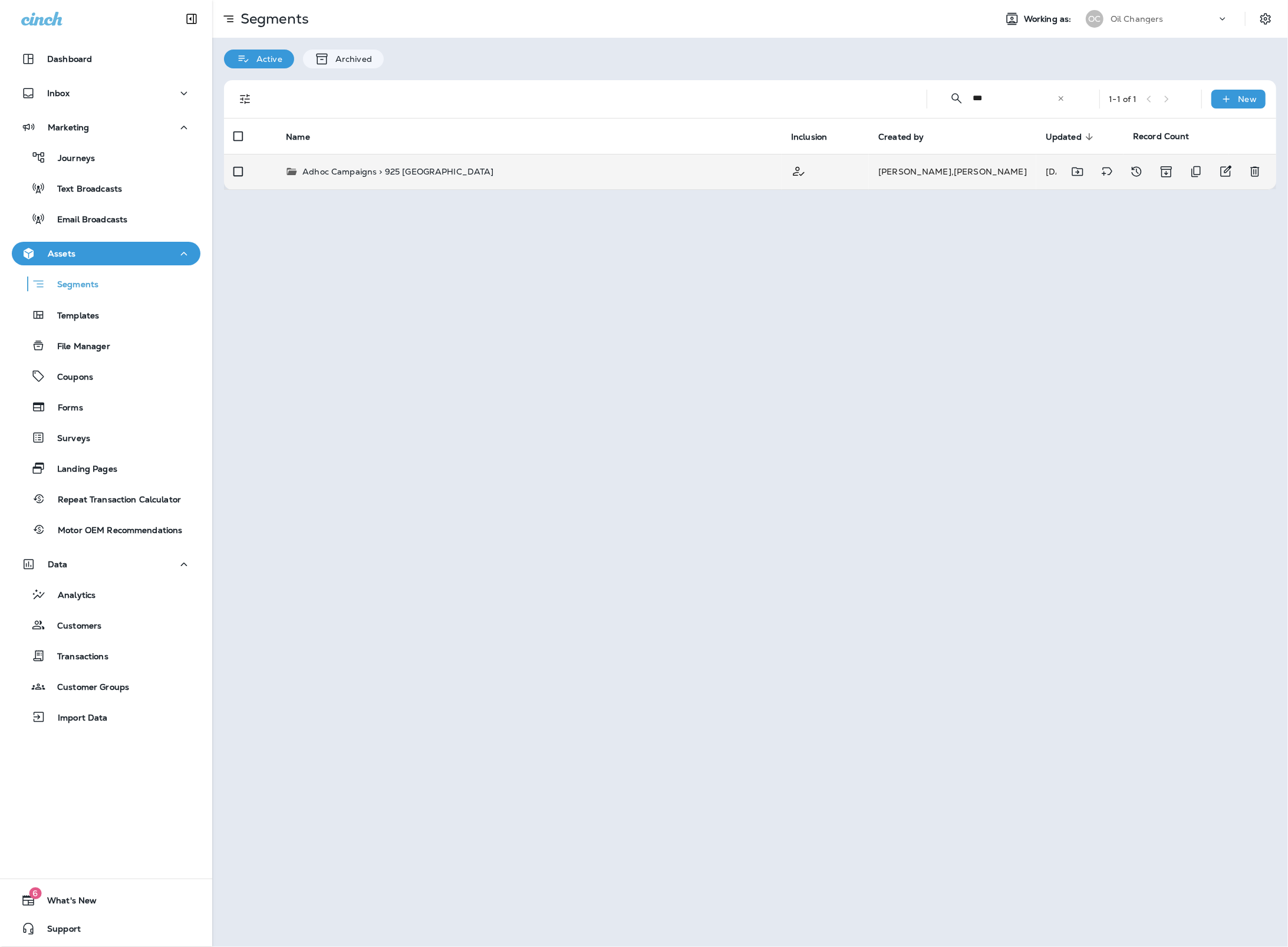
type input "***"
click at [547, 173] on div "Adhoc Campaigns > 925 Twin Falls" at bounding box center [528, 171] width 486 height 11
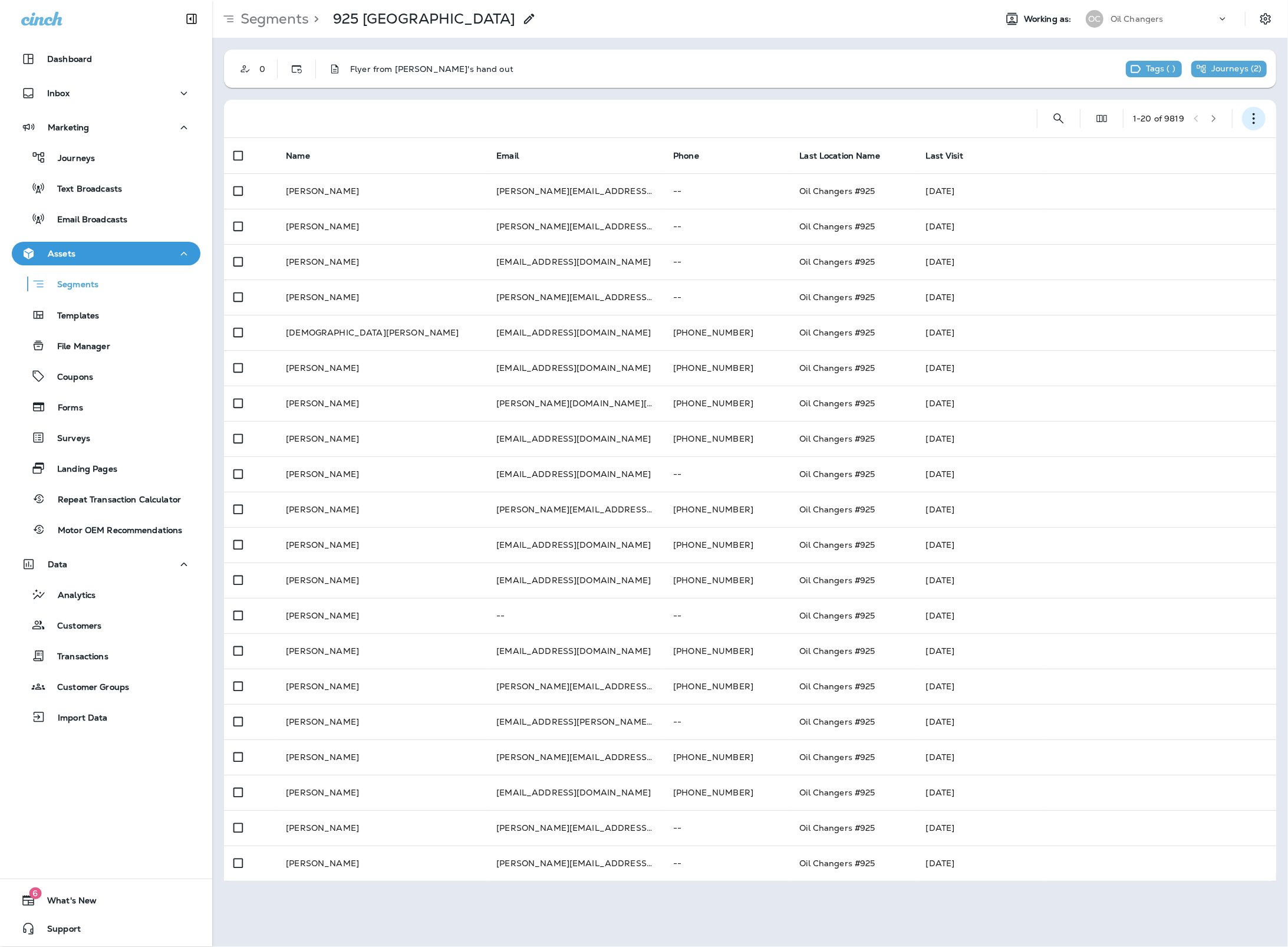
click at [1251, 112] on button "button" at bounding box center [1254, 118] width 24 height 24
click at [1198, 151] on p "Edit Segment" at bounding box center [1177, 149] width 61 height 9
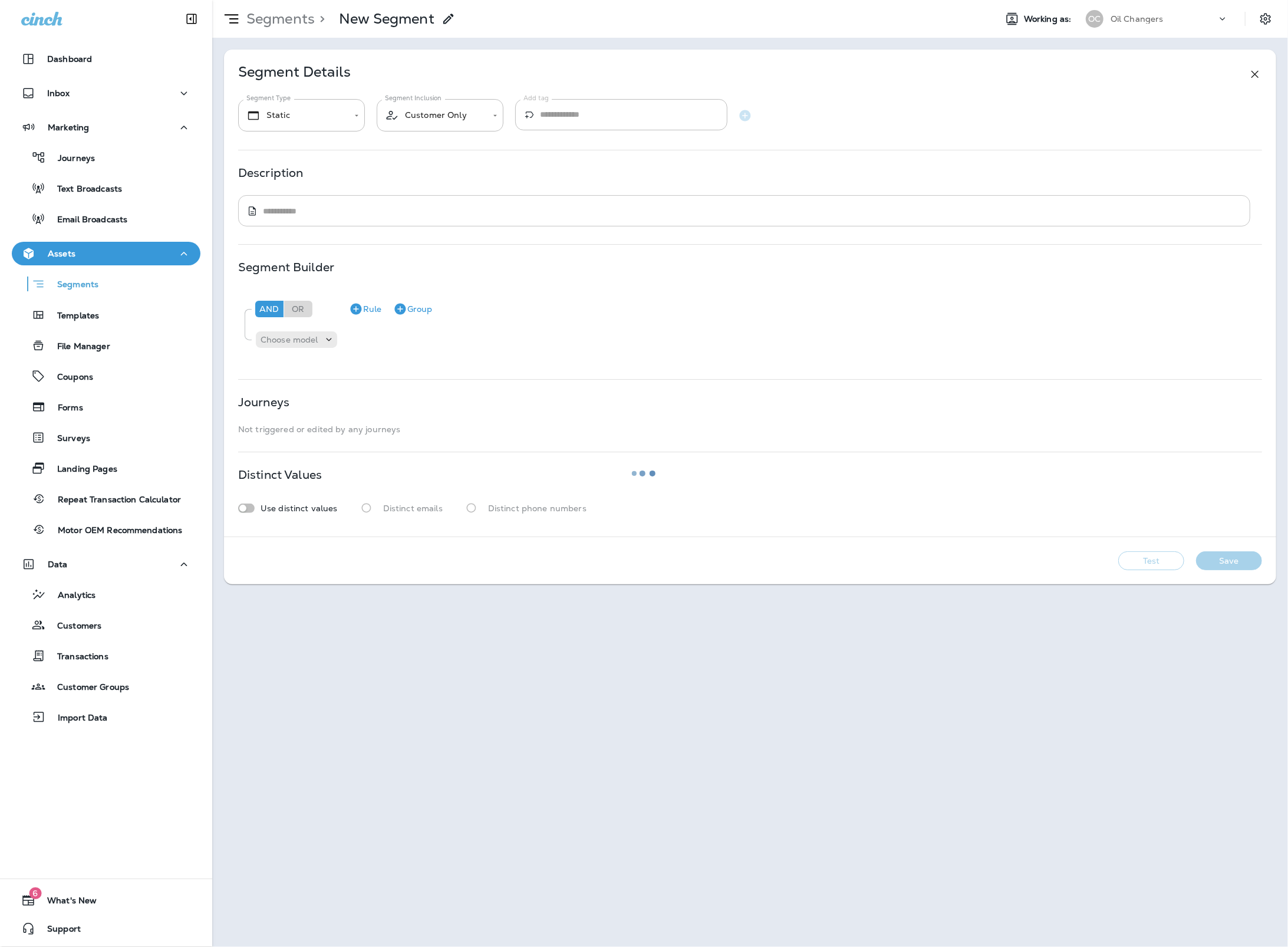
type input "*******"
type textarea "**********"
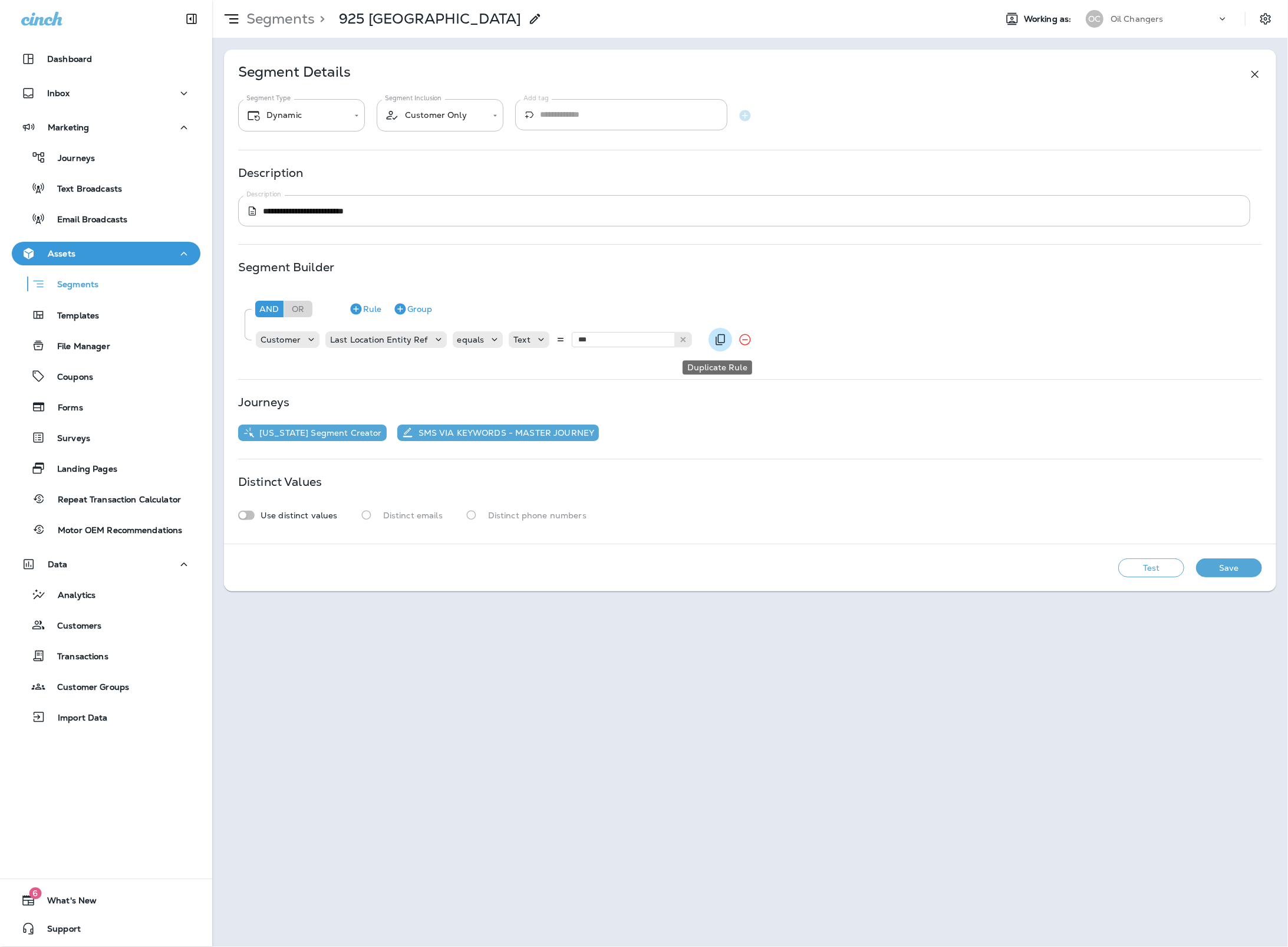
click at [713, 337] on icon "Duplicate Rule" at bounding box center [720, 339] width 15 height 15
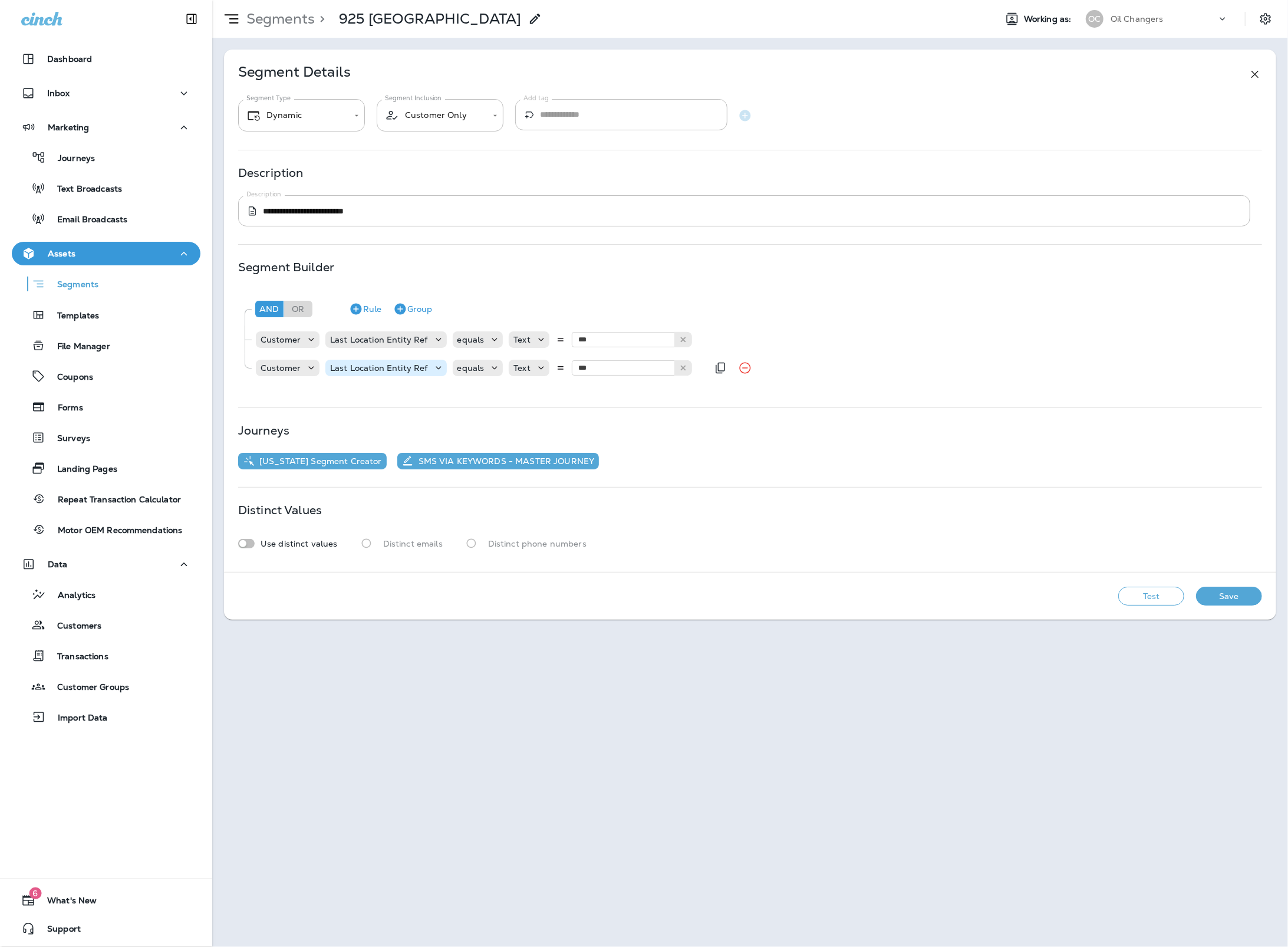
click at [384, 373] on div "Last Location Entity Ref" at bounding box center [386, 367] width 121 height 11
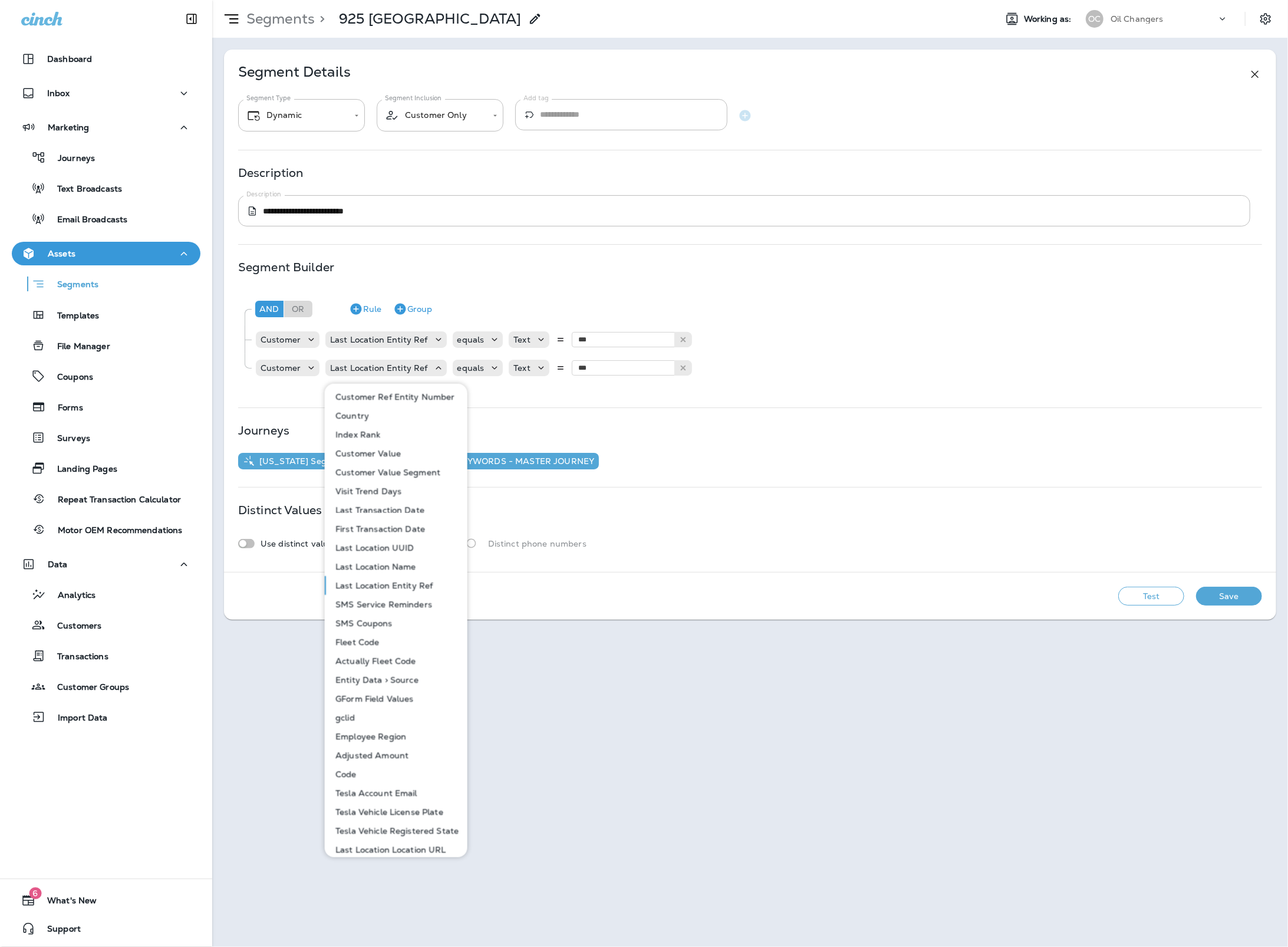
scroll to position [472, 0]
click at [410, 511] on p "Last Transaction Date" at bounding box center [377, 511] width 94 height 9
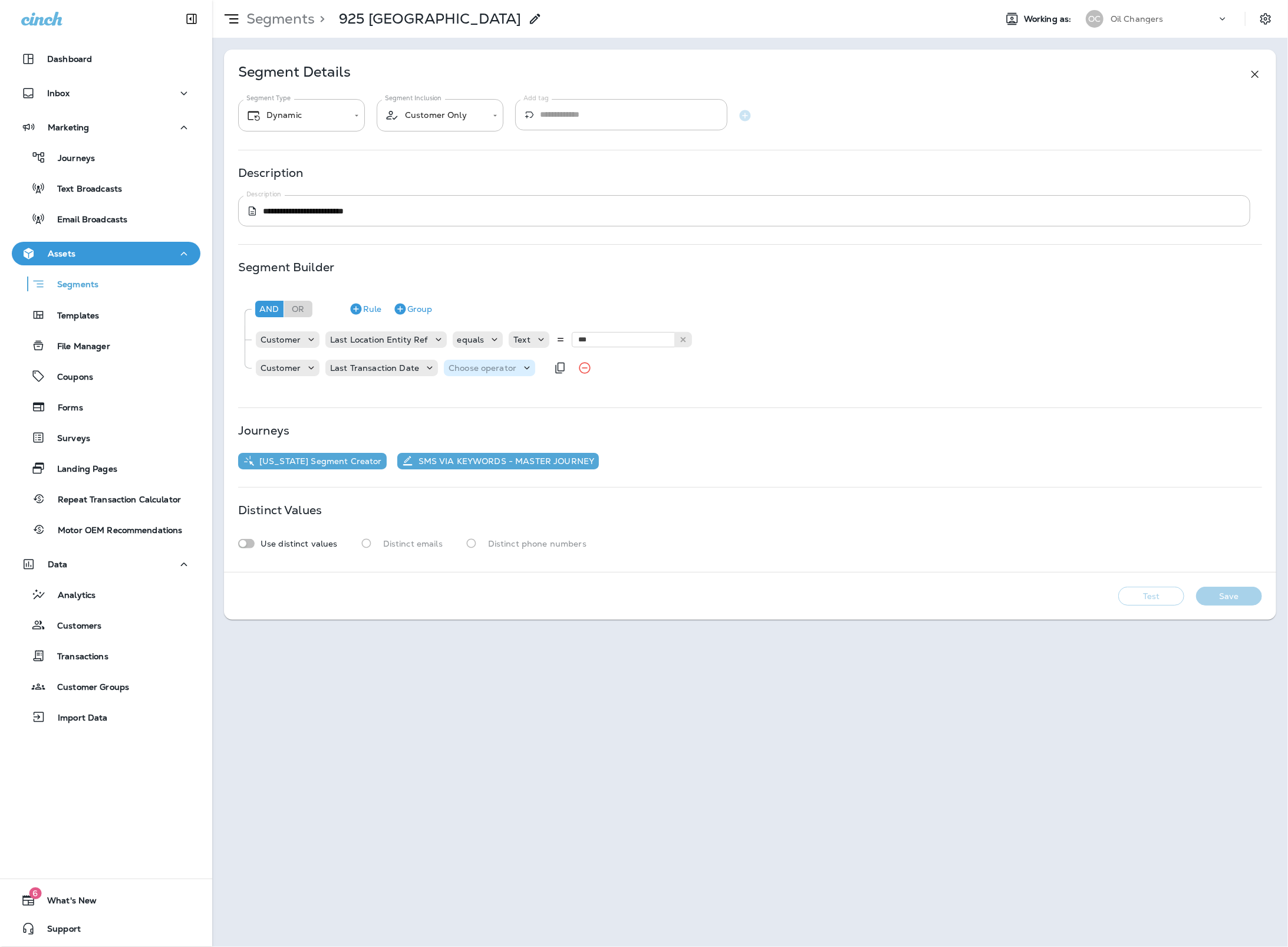
click at [473, 364] on p "Choose operator" at bounding box center [482, 368] width 68 height 9
click at [486, 401] on button "is before" at bounding box center [485, 398] width 86 height 19
click at [549, 370] on p "Choose query type" at bounding box center [551, 368] width 77 height 9
click at [549, 431] on p "Relative Time" at bounding box center [541, 435] width 60 height 9
click at [675, 365] on input "*" at bounding box center [644, 367] width 71 height 15
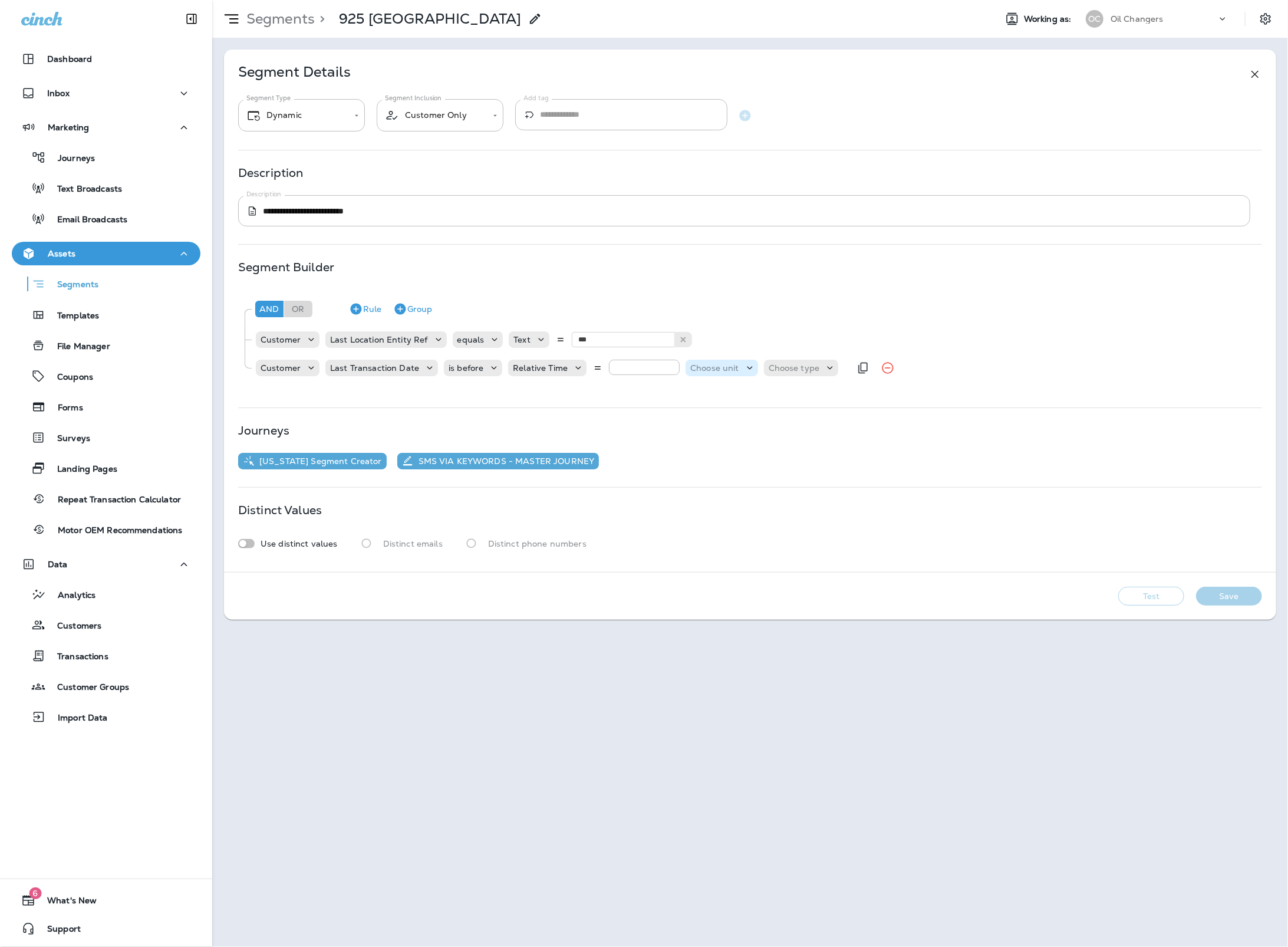
type input "*"
click at [720, 371] on p "Choose unit" at bounding box center [715, 368] width 49 height 9
click at [623, 370] on input "*" at bounding box center [644, 367] width 71 height 15
type input "**"
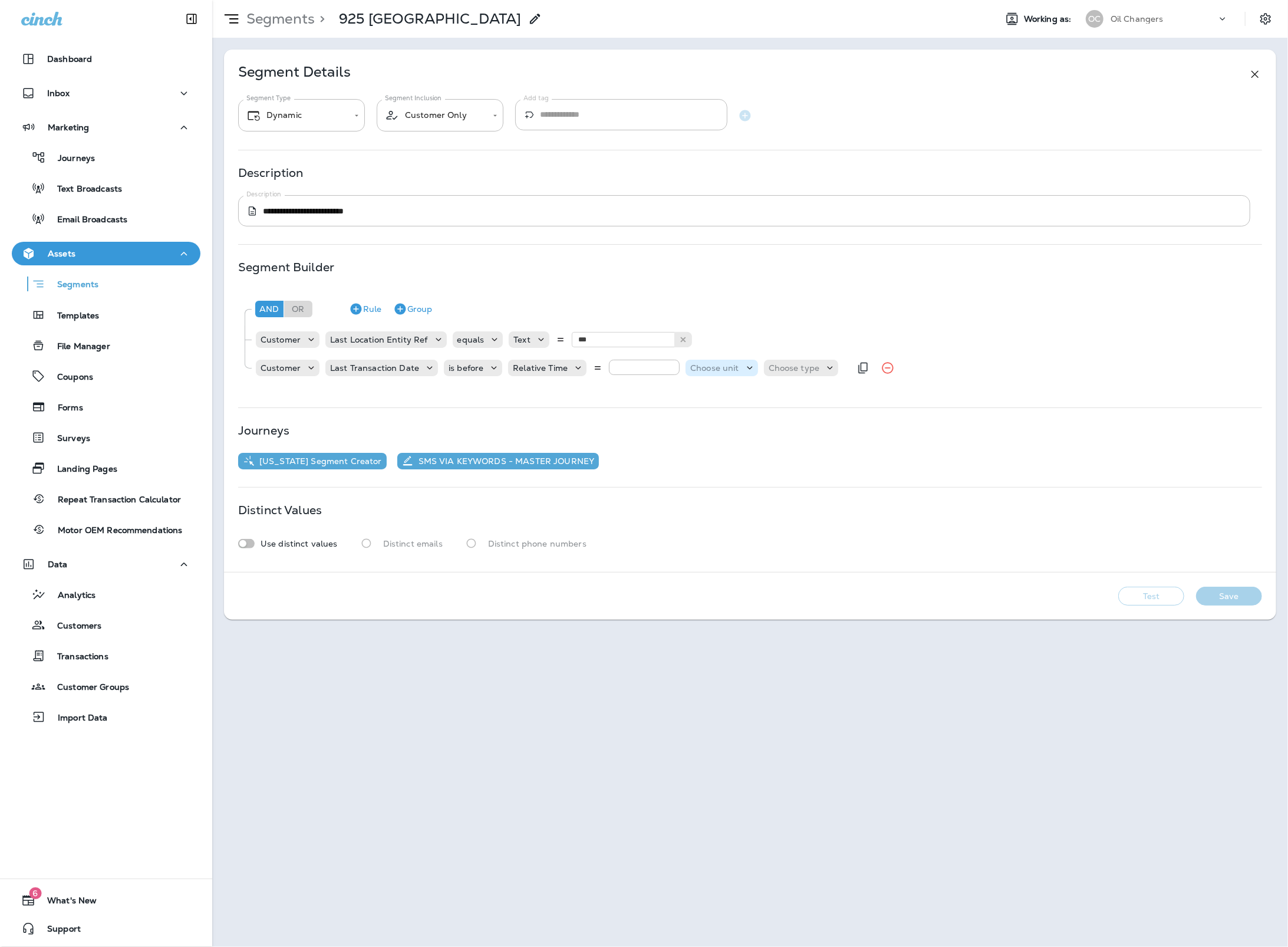
click at [718, 372] on p "Choose unit" at bounding box center [715, 368] width 49 height 9
click at [711, 400] on button "days" at bounding box center [705, 398] width 45 height 19
click at [755, 364] on p "Choose type" at bounding box center [764, 368] width 51 height 9
click at [757, 401] on button "ago" at bounding box center [756, 398] width 53 height 19
click at [1170, 597] on button "Test" at bounding box center [1151, 596] width 66 height 19
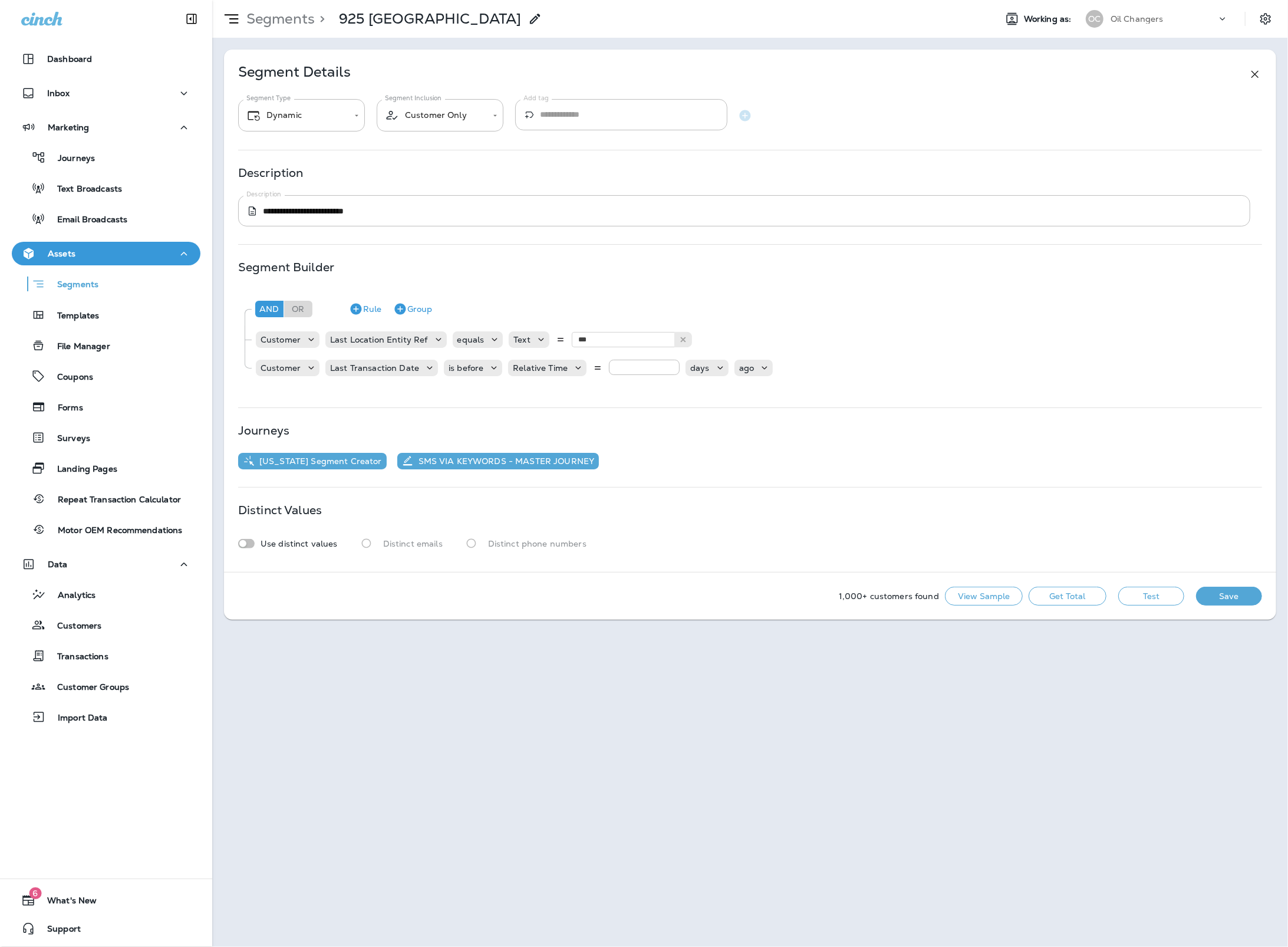
click at [1084, 596] on button "Get Total" at bounding box center [1067, 596] width 78 height 19
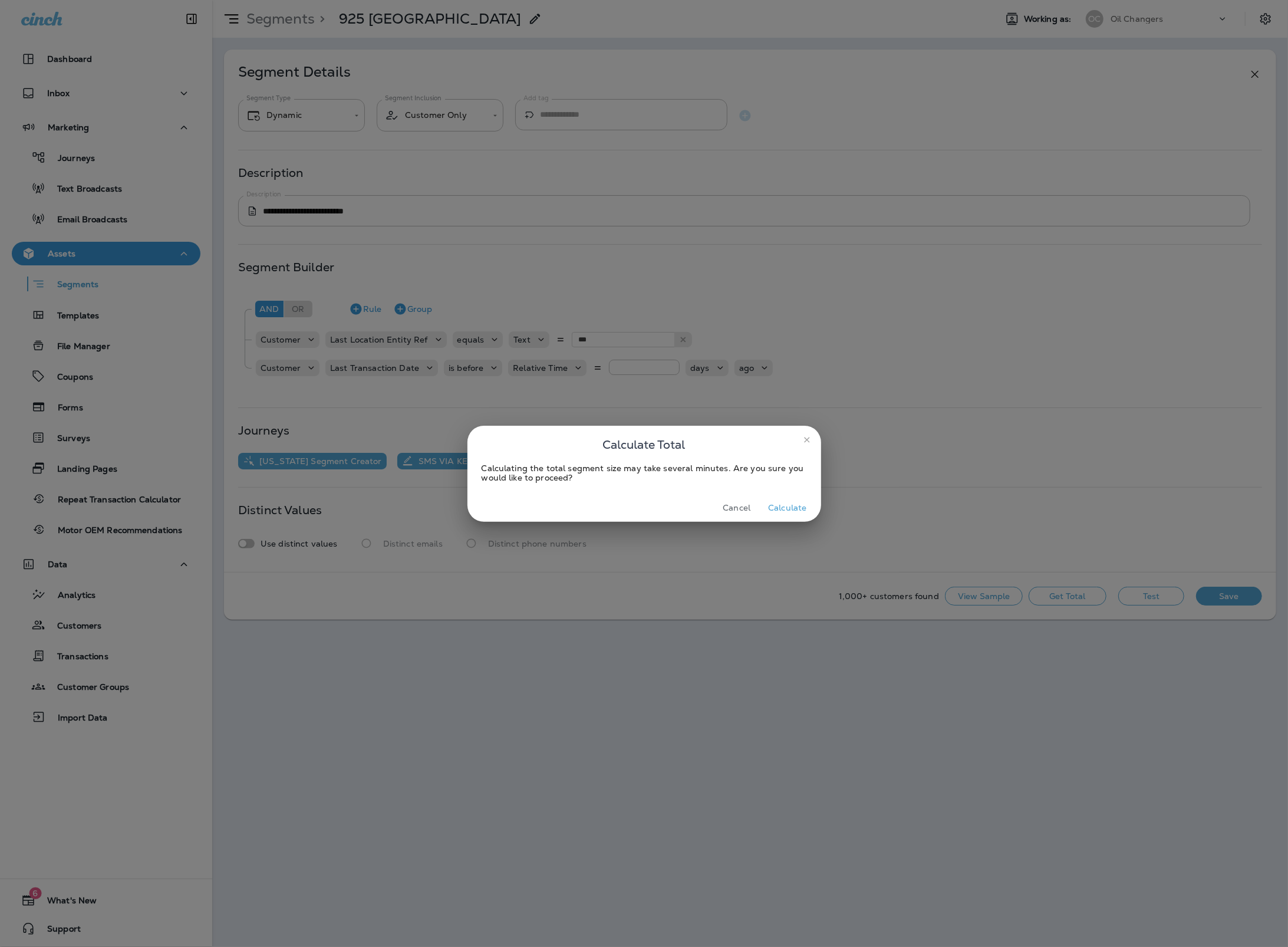
click at [784, 513] on button "Calculate" at bounding box center [787, 508] width 48 height 18
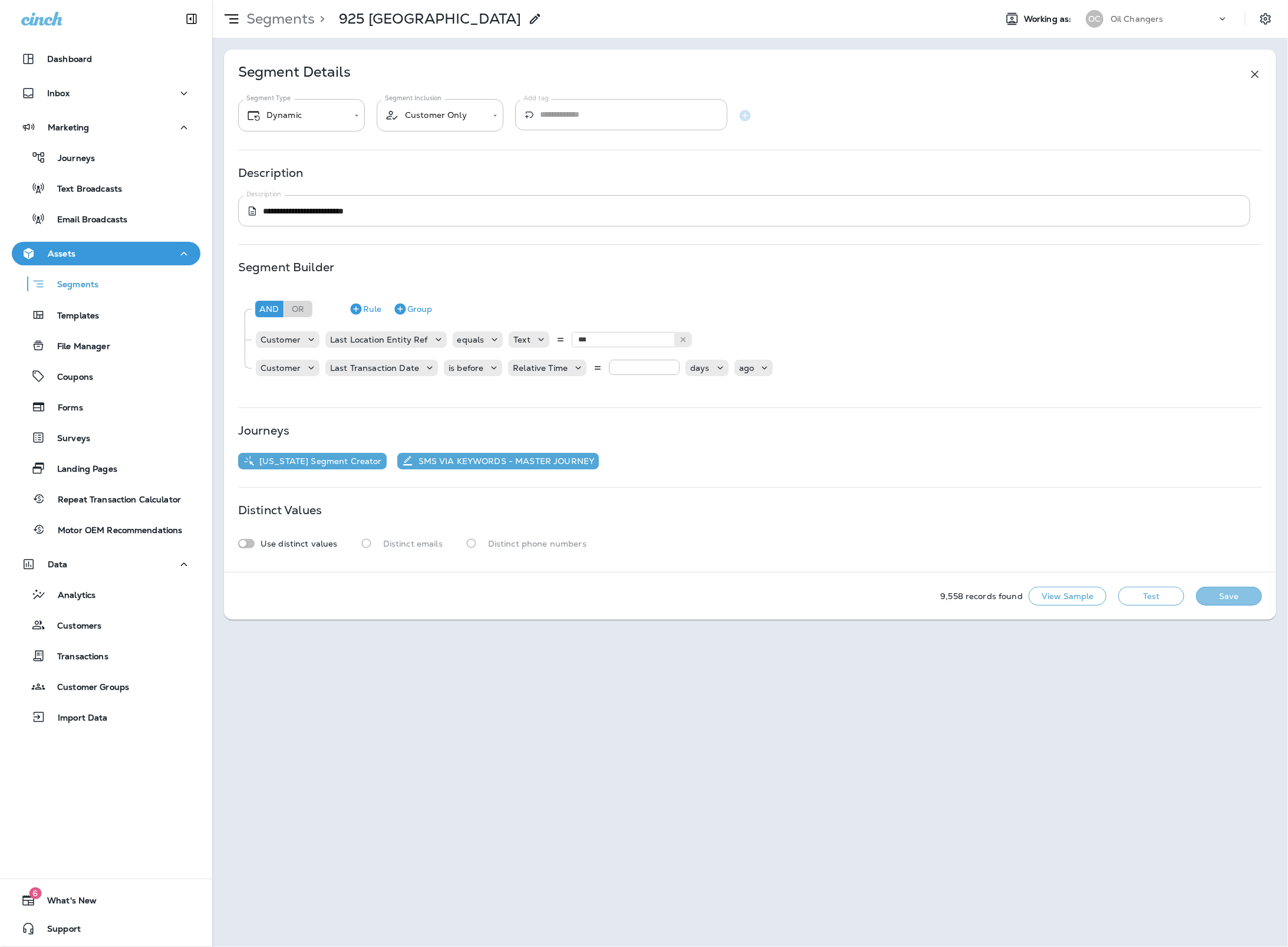
click at [1227, 593] on button "Save" at bounding box center [1228, 596] width 66 height 19
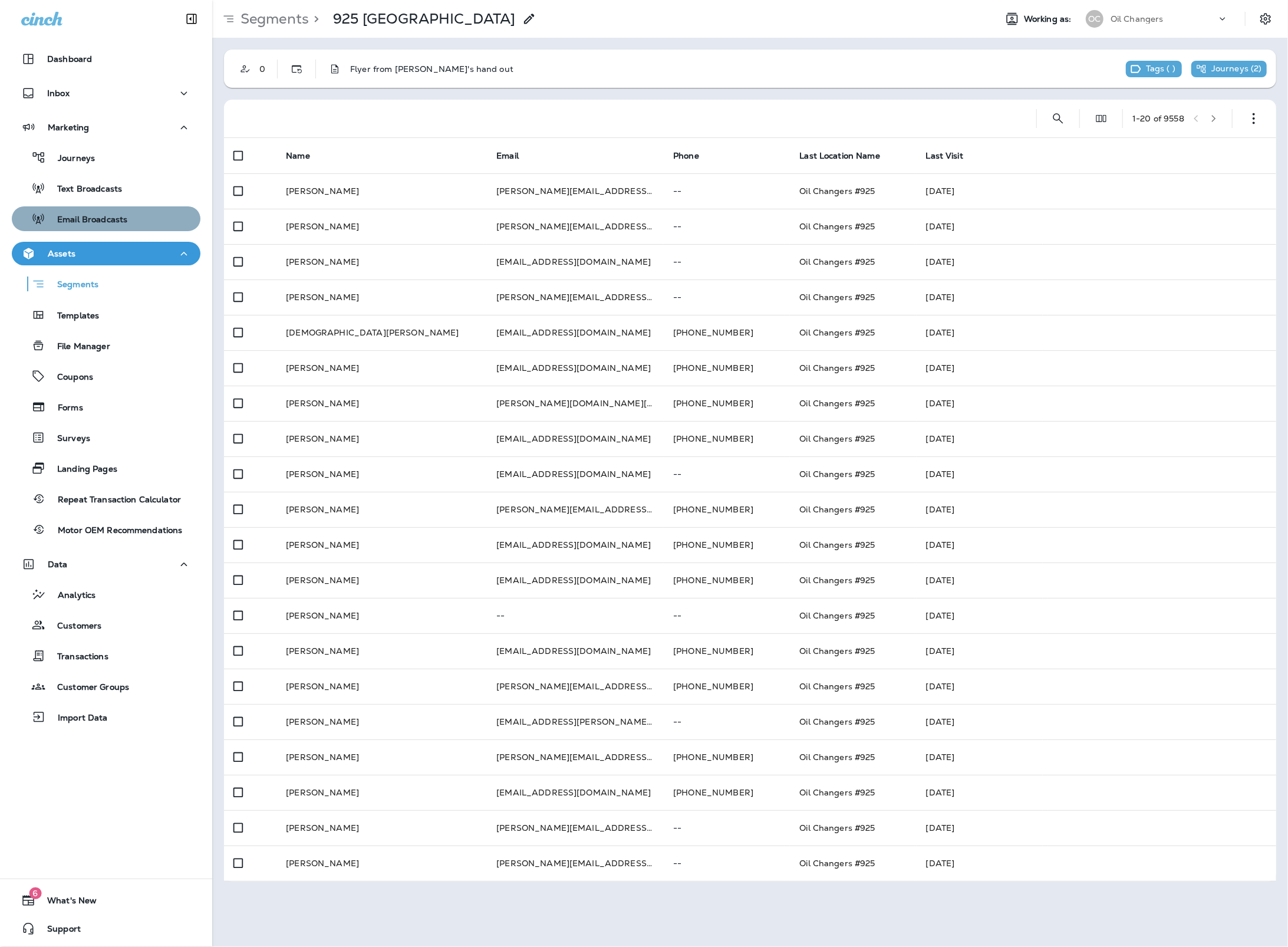
click at [112, 218] on p "Email Broadcasts" at bounding box center [86, 220] width 82 height 11
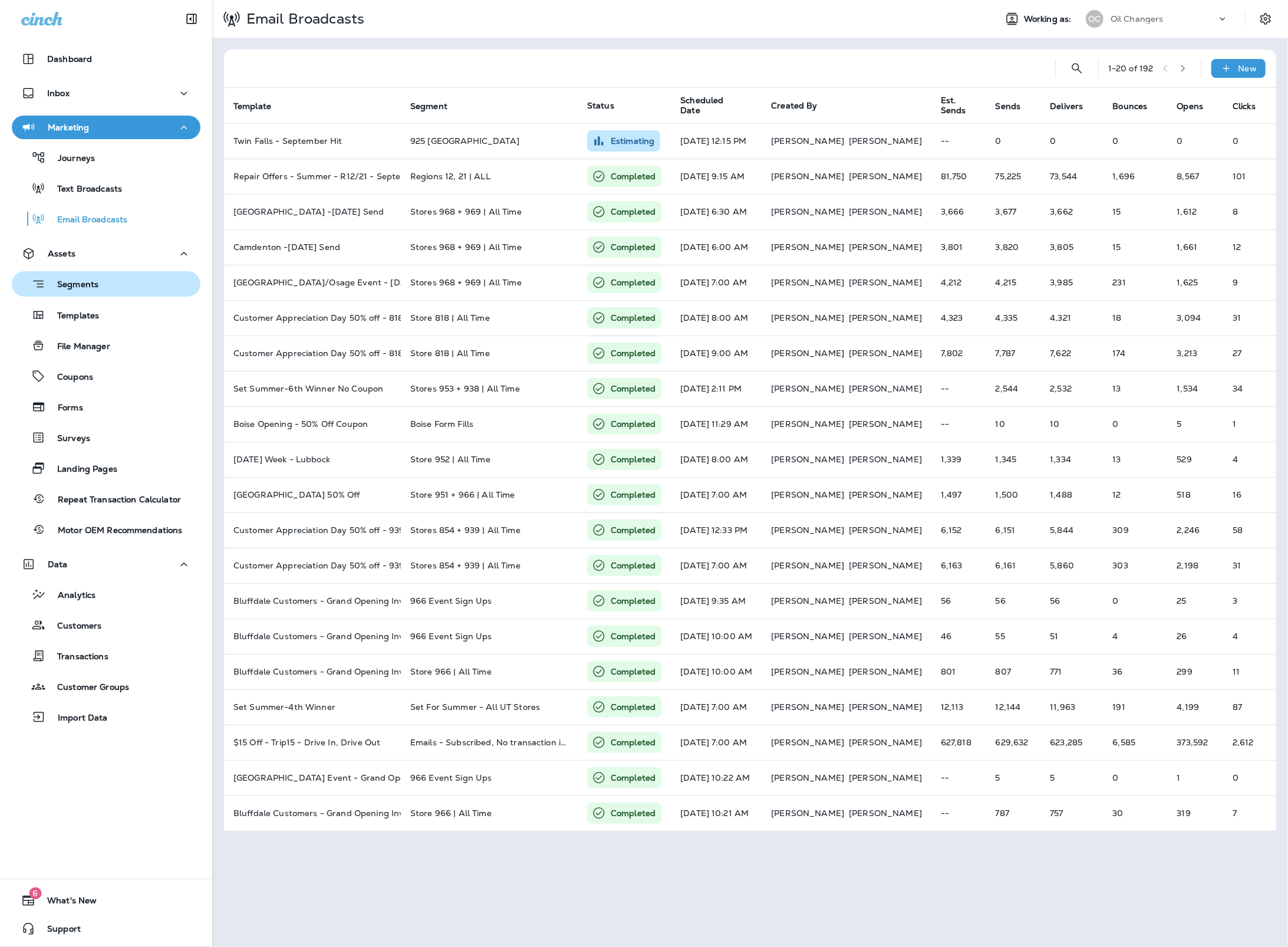
click at [107, 277] on div "Segments" at bounding box center [106, 284] width 179 height 18
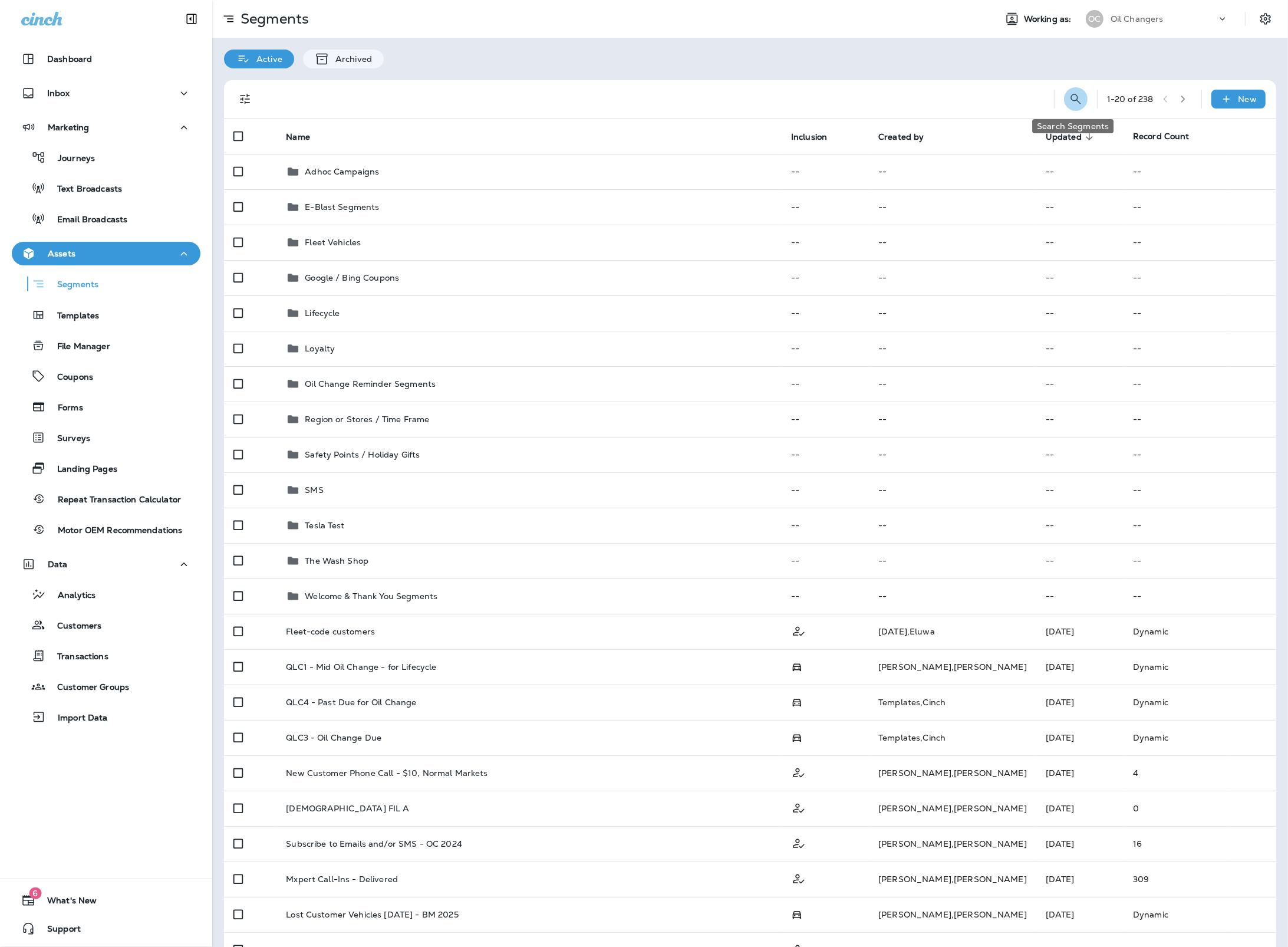
click at [1071, 98] on icon "Search Segments" at bounding box center [1076, 99] width 15 height 15
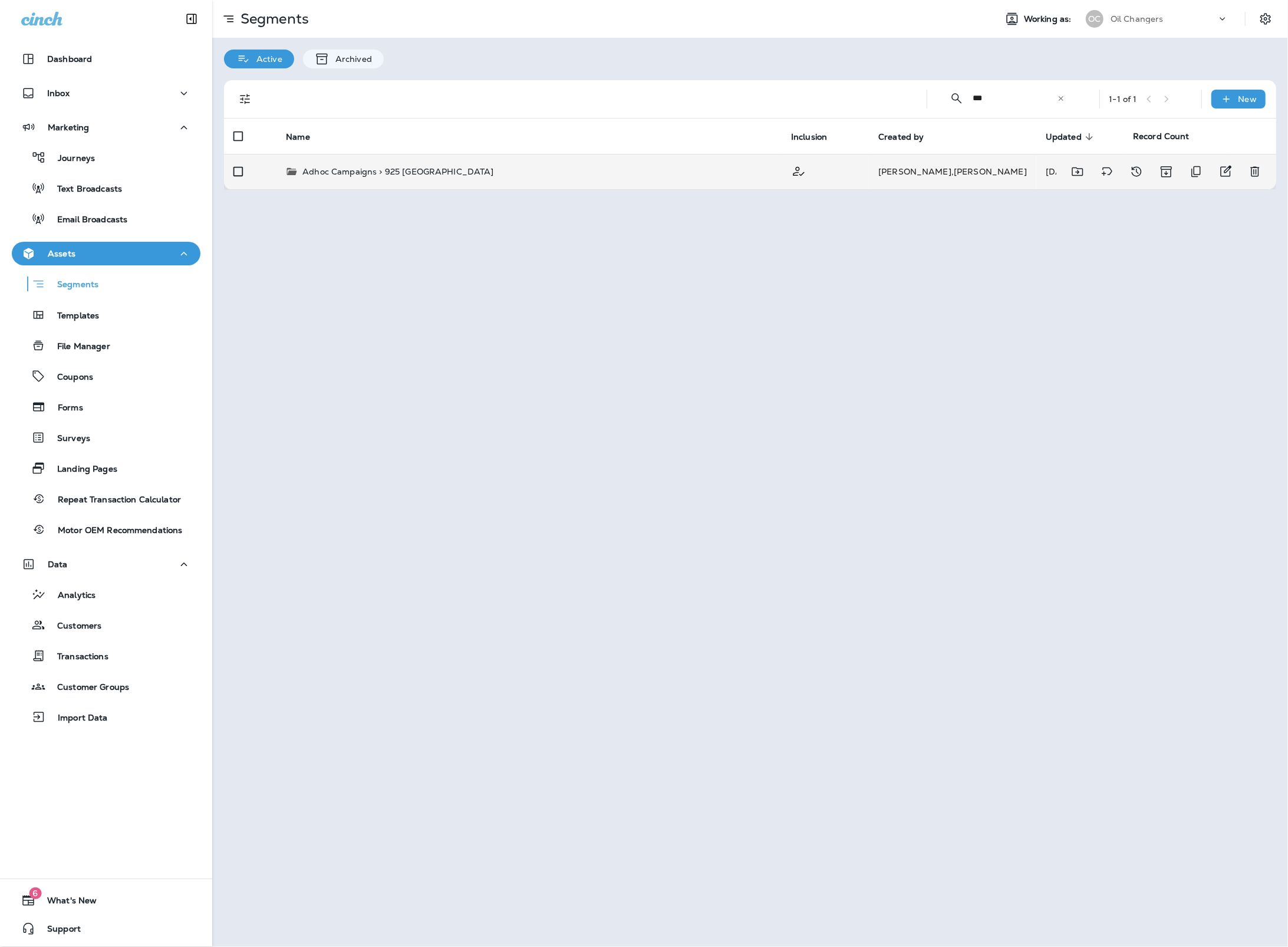
type input "***"
click at [739, 172] on div "Adhoc Campaigns > 925 Twin Falls" at bounding box center [528, 171] width 486 height 11
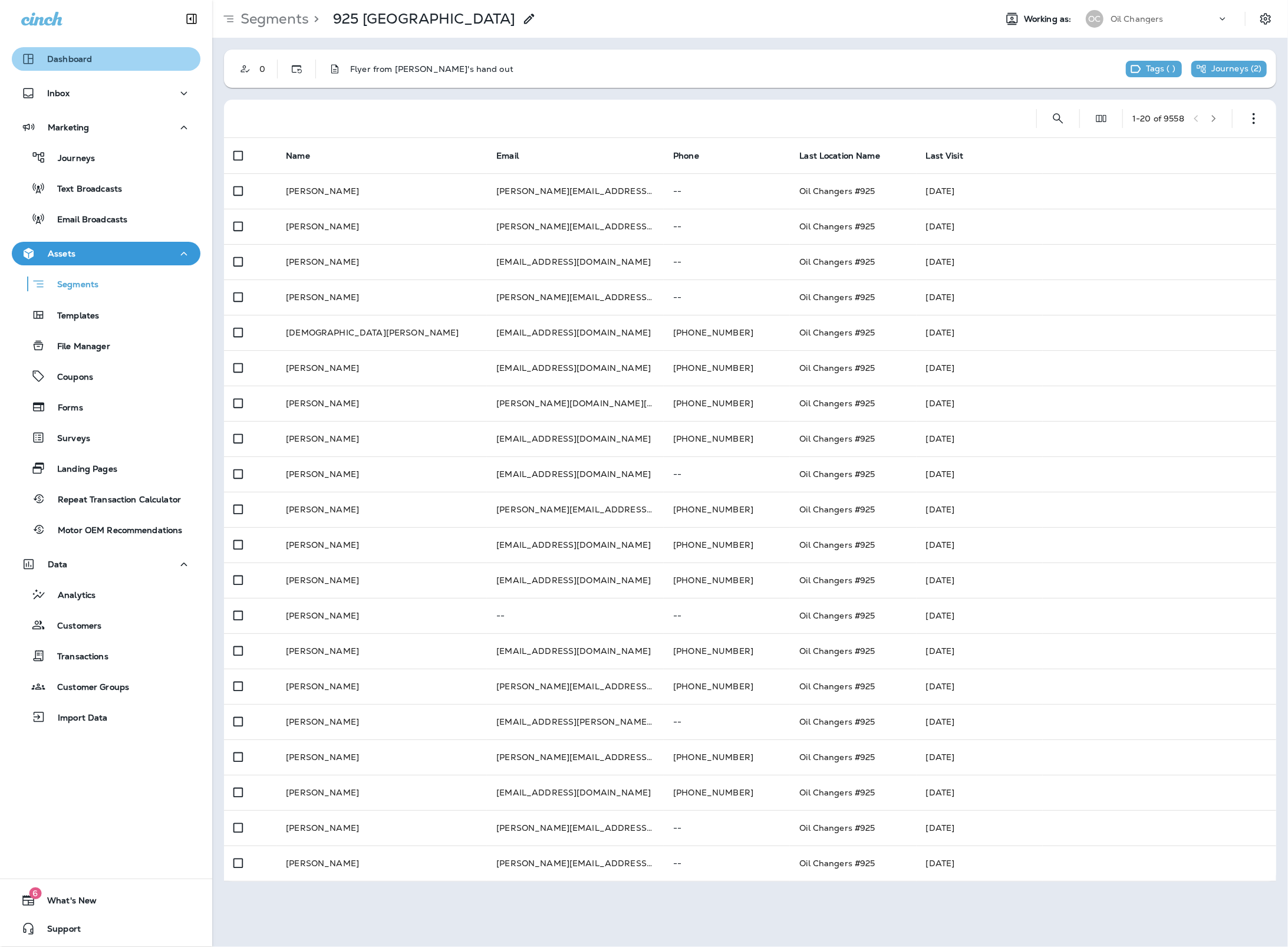
click at [79, 60] on p "Dashboard" at bounding box center [69, 59] width 45 height 9
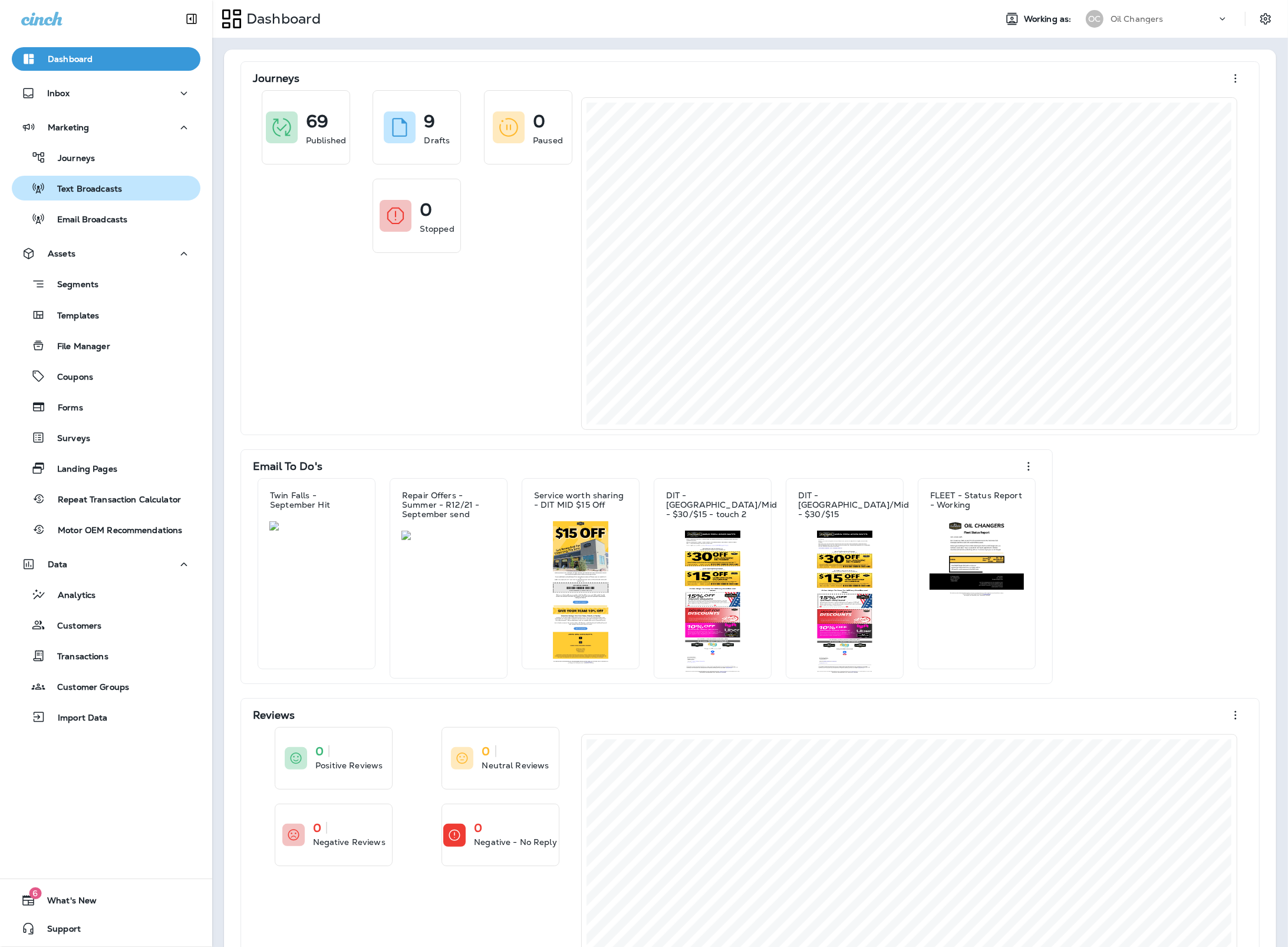
click at [126, 186] on div "Text Broadcasts" at bounding box center [106, 188] width 179 height 18
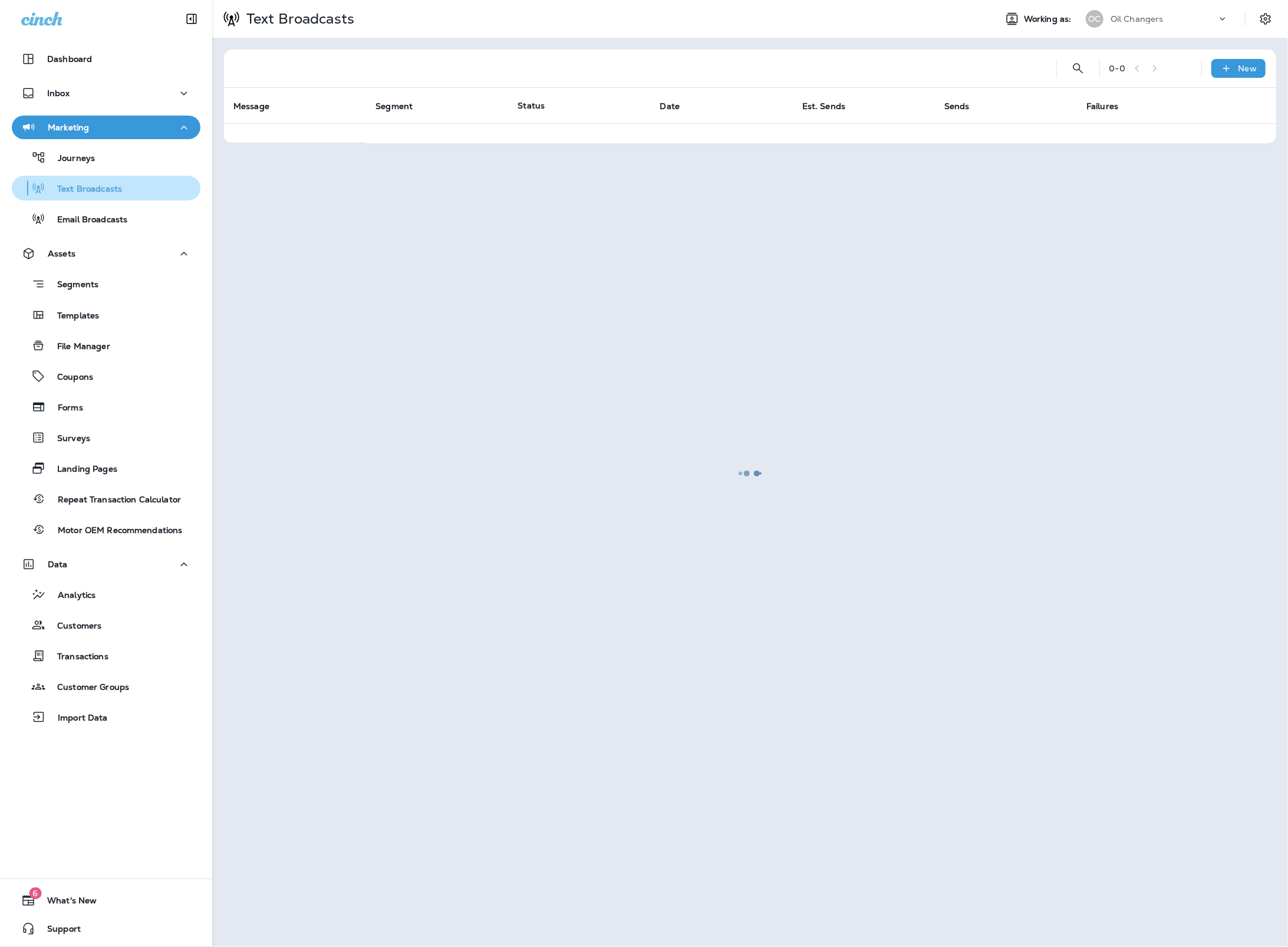
click at [125, 200] on button "Text Broadcasts" at bounding box center [105, 188] width 189 height 24
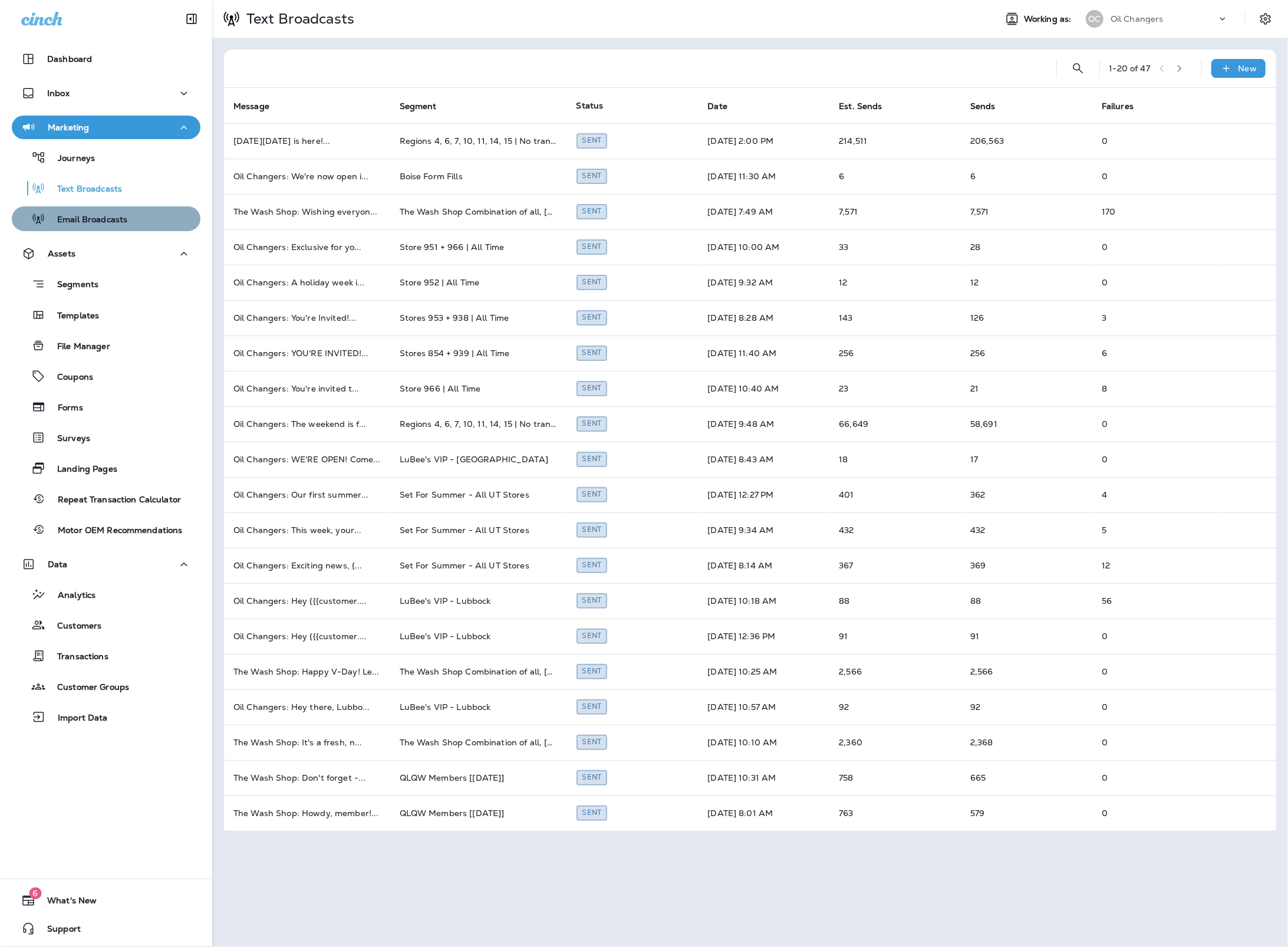
click at [124, 208] on button "Email Broadcasts" at bounding box center [105, 218] width 189 height 24
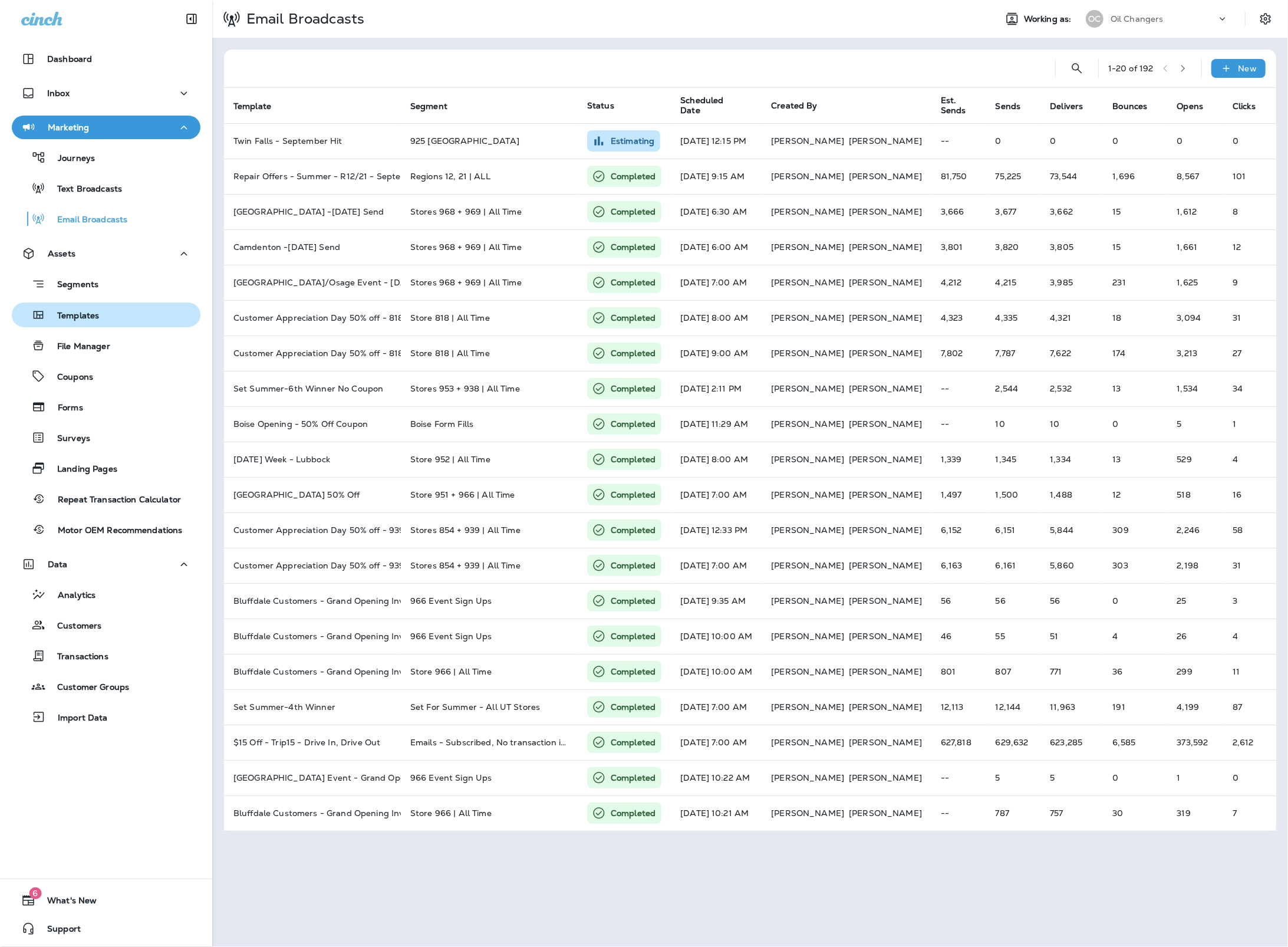
click at [114, 318] on div "Templates" at bounding box center [106, 315] width 179 height 18
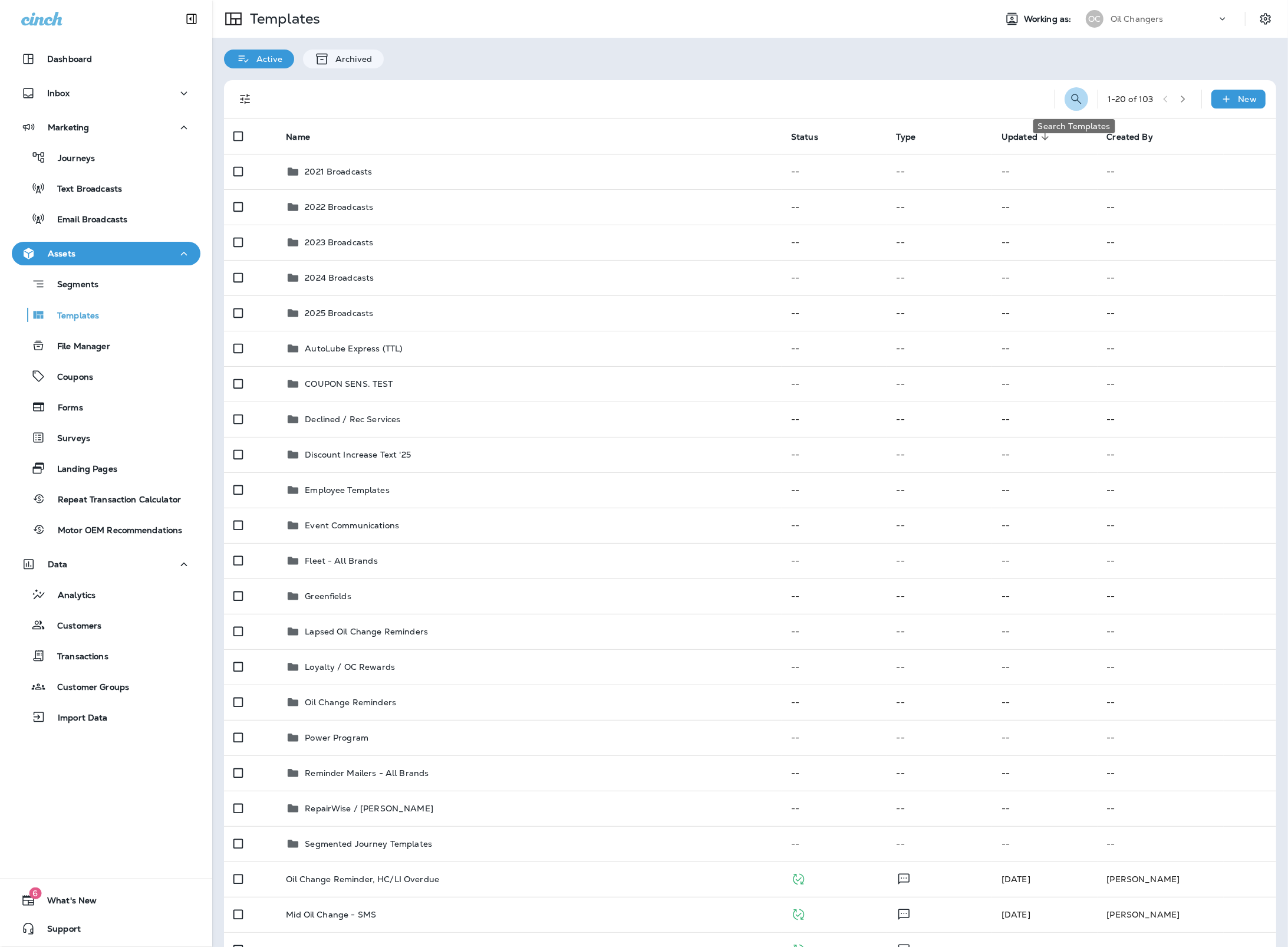
click at [1077, 99] on icon "Search Templates" at bounding box center [1076, 99] width 15 height 15
drag, startPoint x: 431, startPoint y: 112, endPoint x: 561, endPoint y: 110, distance: 130.0
click at [432, 112] on div at bounding box center [586, 99] width 640 height 37
click at [1026, 99] on input "text" at bounding box center [1023, 98] width 105 height 31
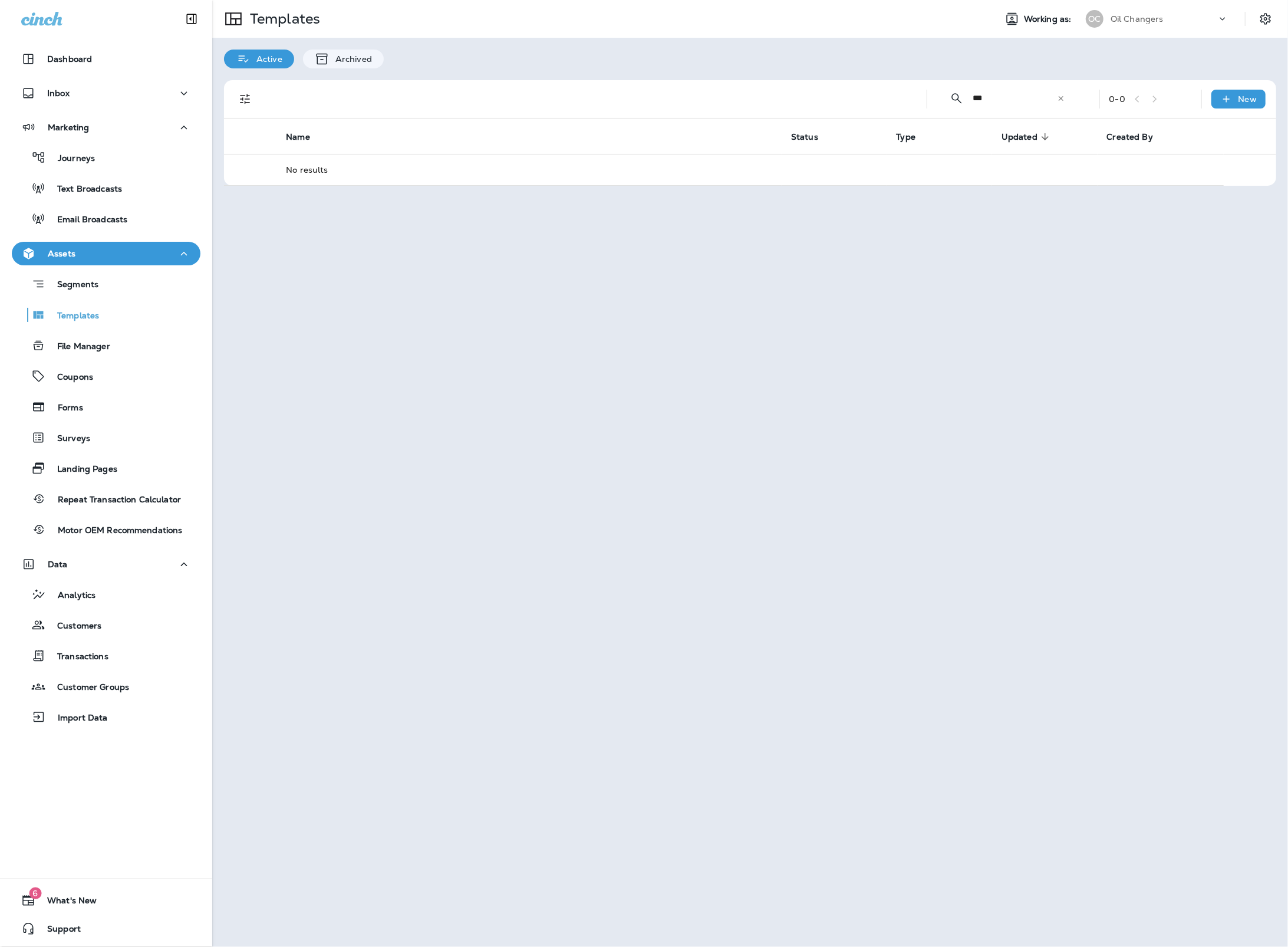
click at [1019, 96] on input "***" at bounding box center [1015, 98] width 84 height 31
drag, startPoint x: 996, startPoint y: 97, endPoint x: 942, endPoint y: 95, distance: 54.0
click at [942, 95] on div "​ *** ​ ​" at bounding box center [1007, 98] width 141 height 31
type input "*"
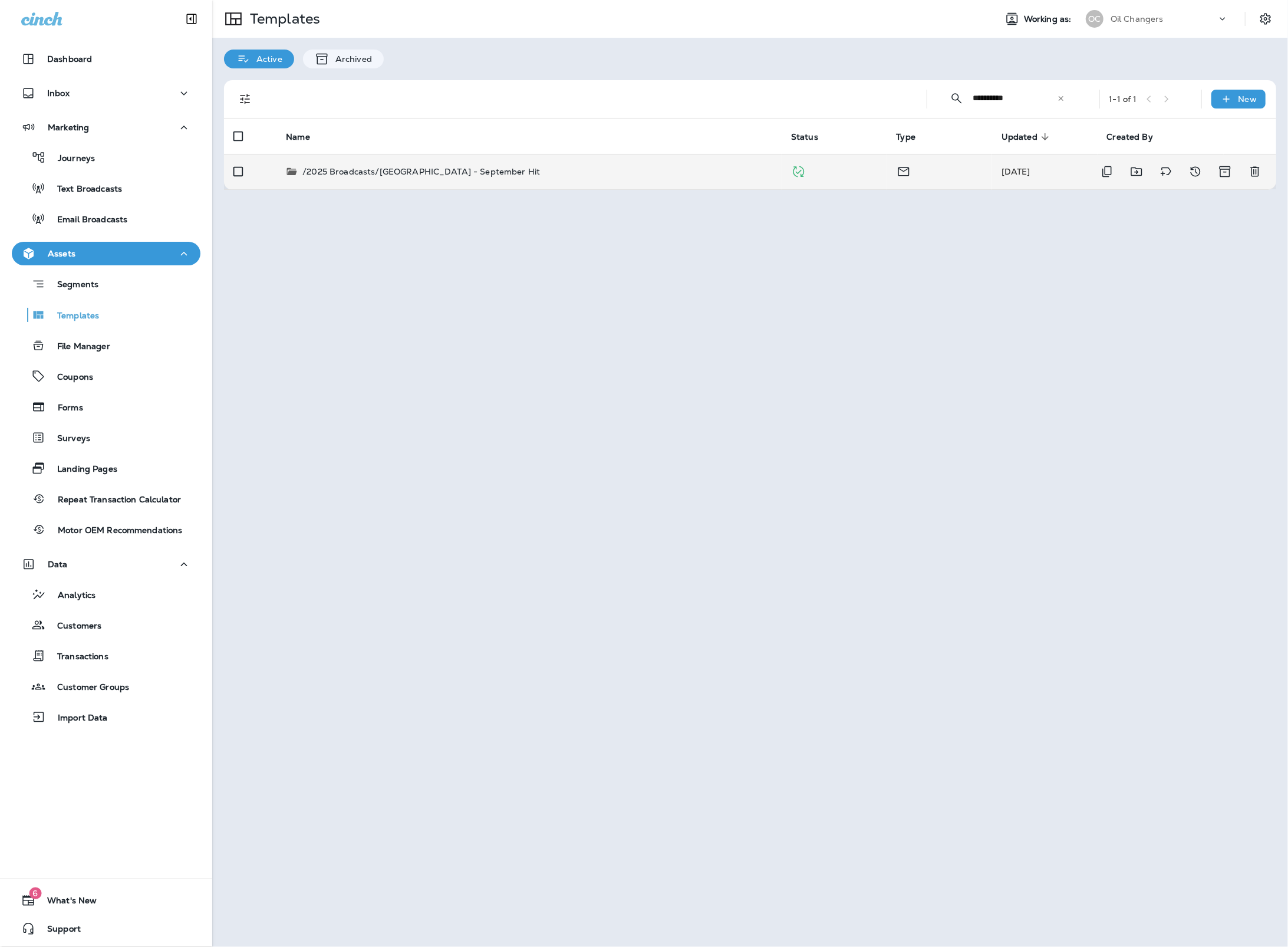
type input "**********"
click at [960, 177] on td at bounding box center [940, 171] width 105 height 35
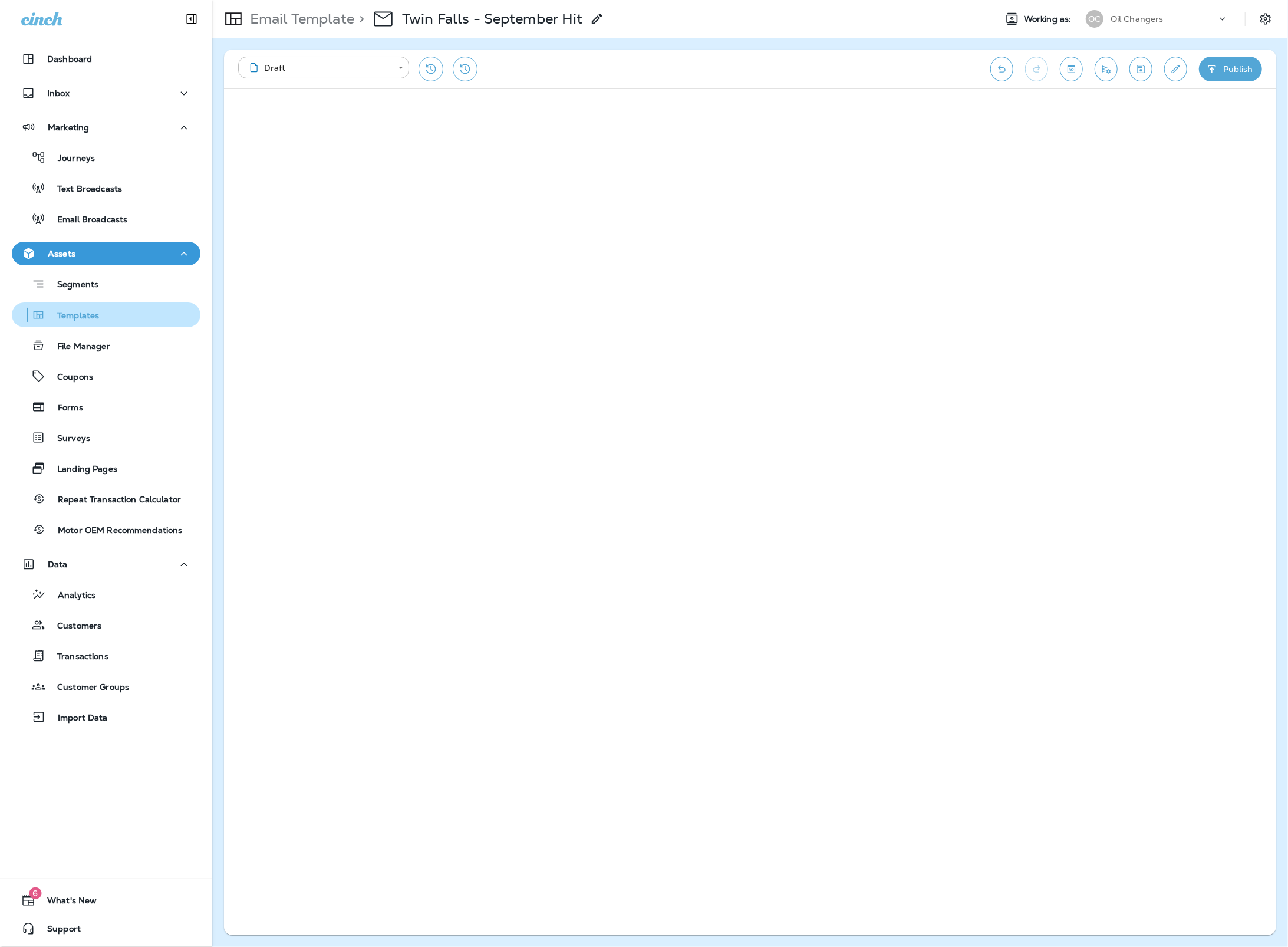
click at [102, 309] on div "Templates" at bounding box center [106, 315] width 179 height 18
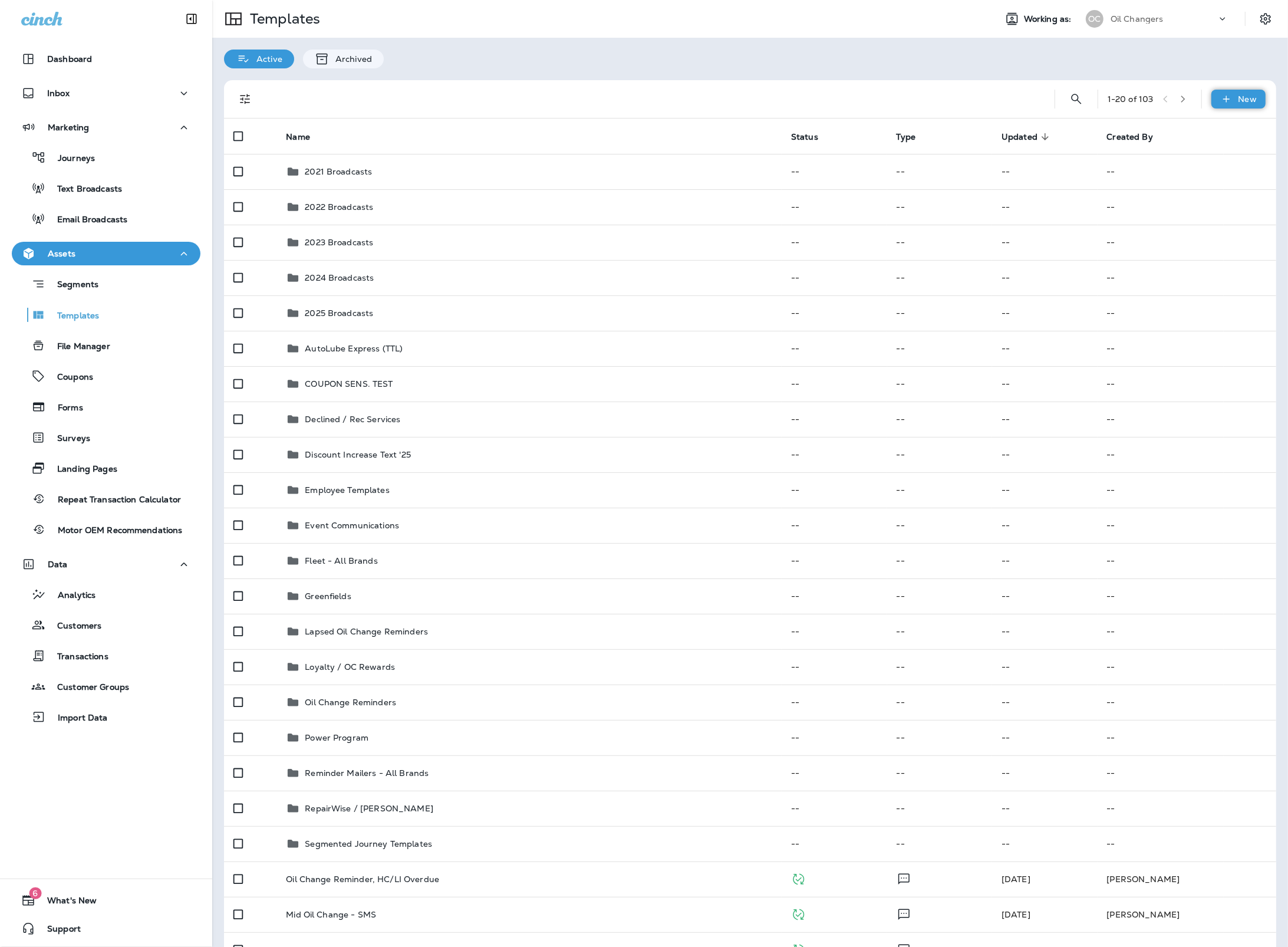
click at [1234, 102] on div "New" at bounding box center [1238, 99] width 54 height 19
click at [1226, 130] on li "New Template" at bounding box center [1230, 129] width 99 height 28
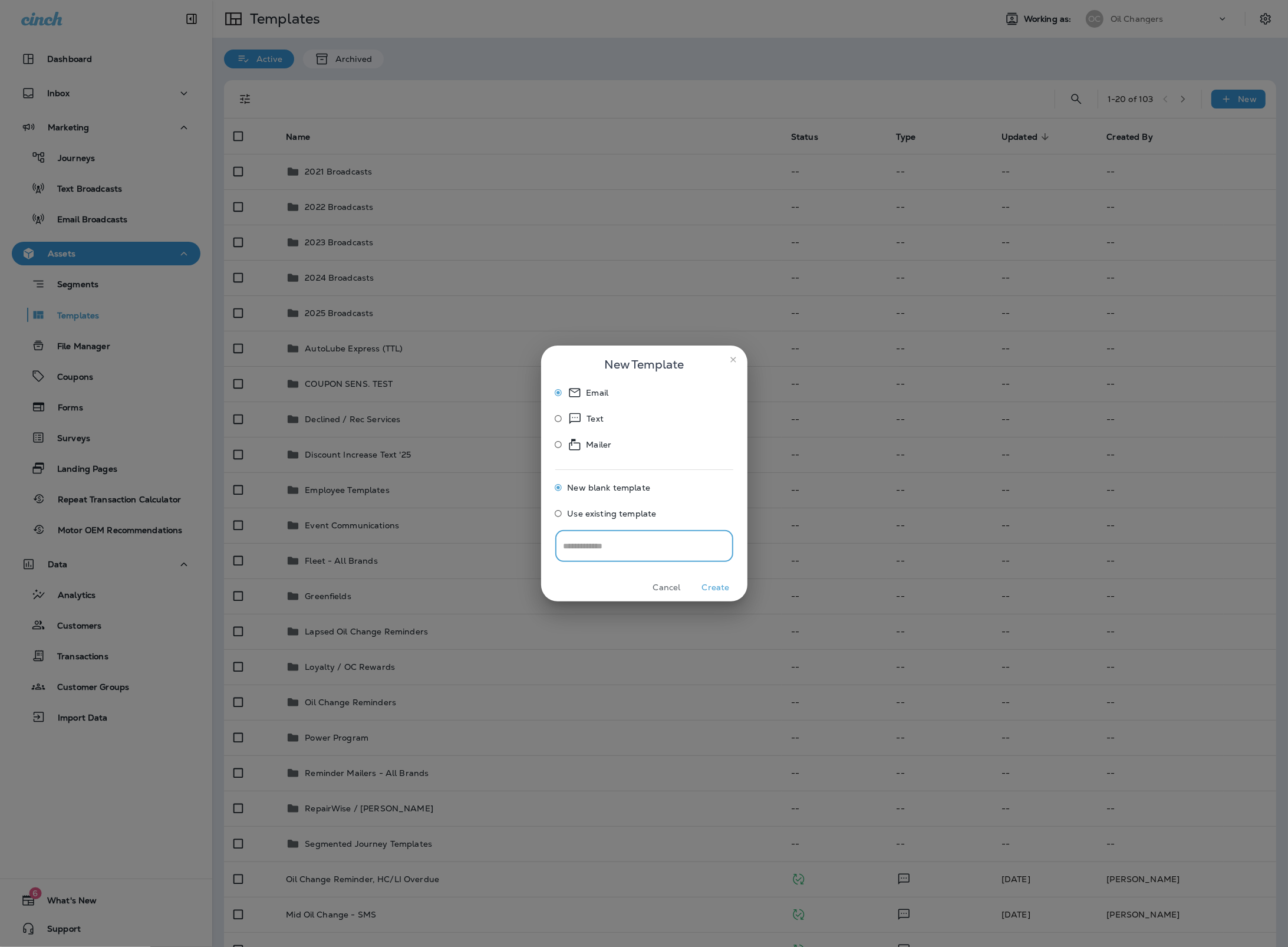
click at [596, 414] on p "Text" at bounding box center [596, 419] width 17 height 15
click at [618, 545] on input "text" at bounding box center [644, 545] width 178 height 31
type input "**********"
click at [718, 578] on button "Create" at bounding box center [716, 587] width 44 height 18
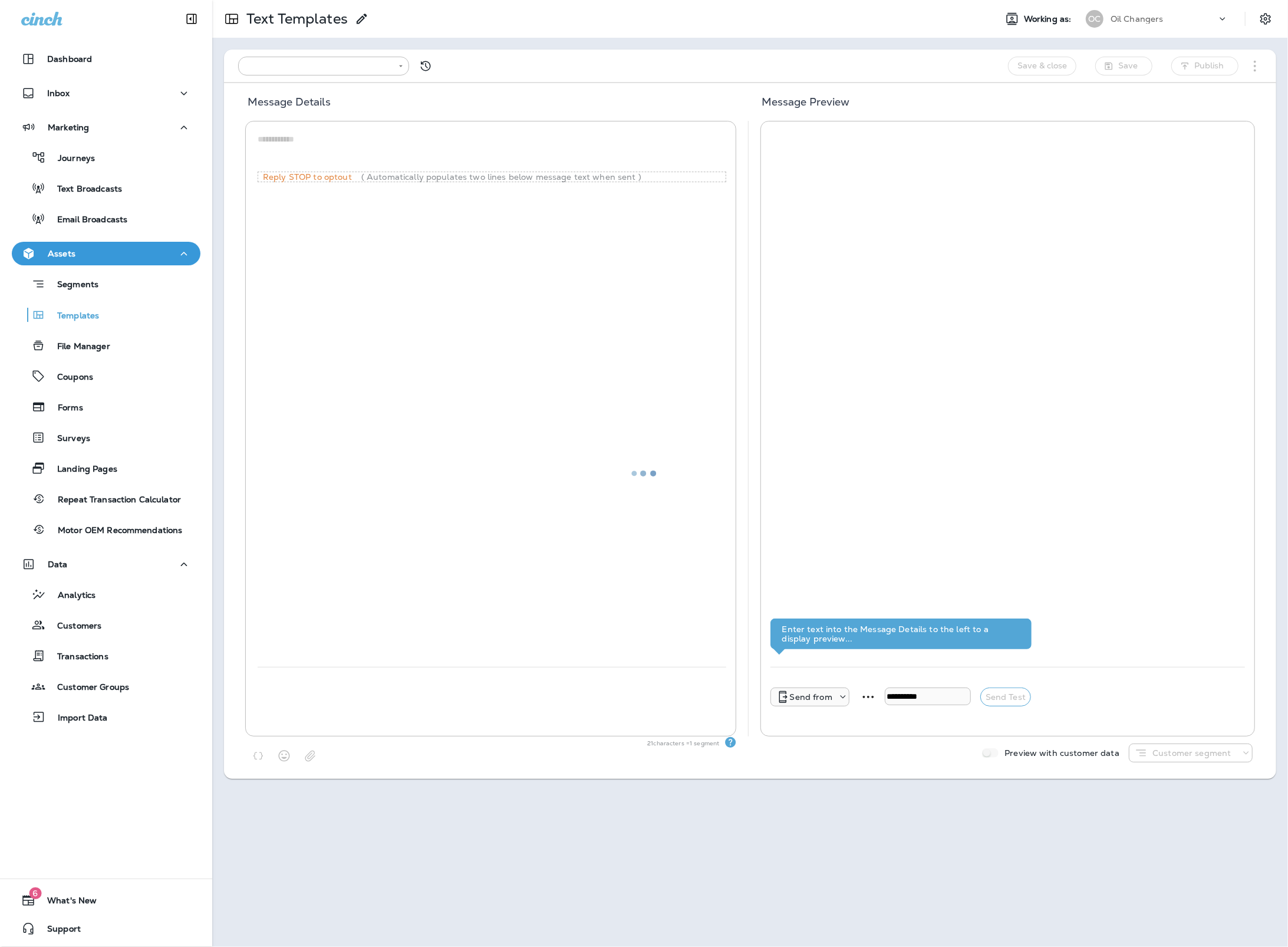
click at [338, 146] on div at bounding box center [644, 474] width 1286 height 945
type input "**********"
click at [312, 132] on div "*" at bounding box center [492, 150] width 469 height 40
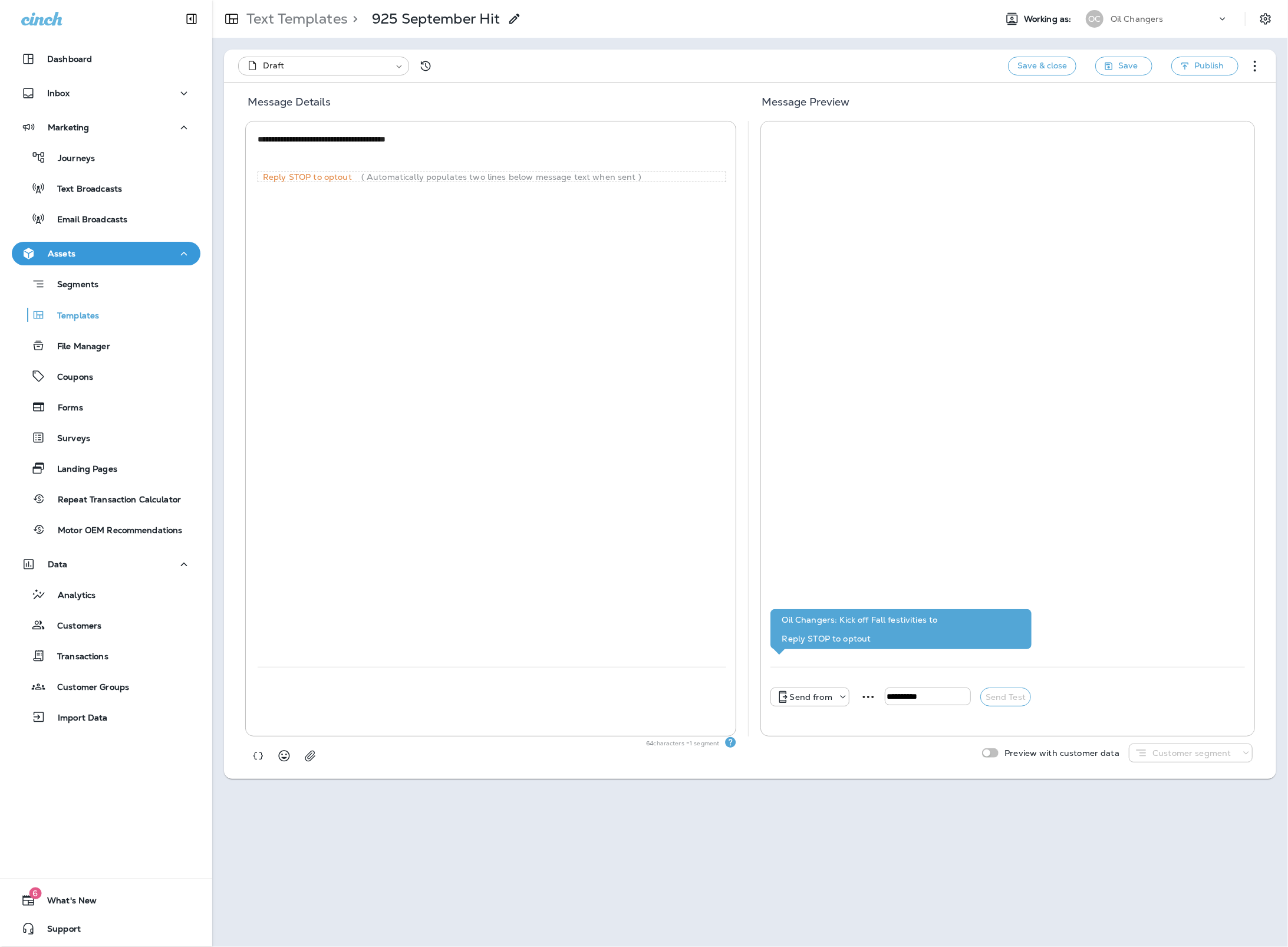
type textarea "**********"
type input "**********"
click at [447, 148] on textarea "**********" at bounding box center [491, 150] width 468 height 35
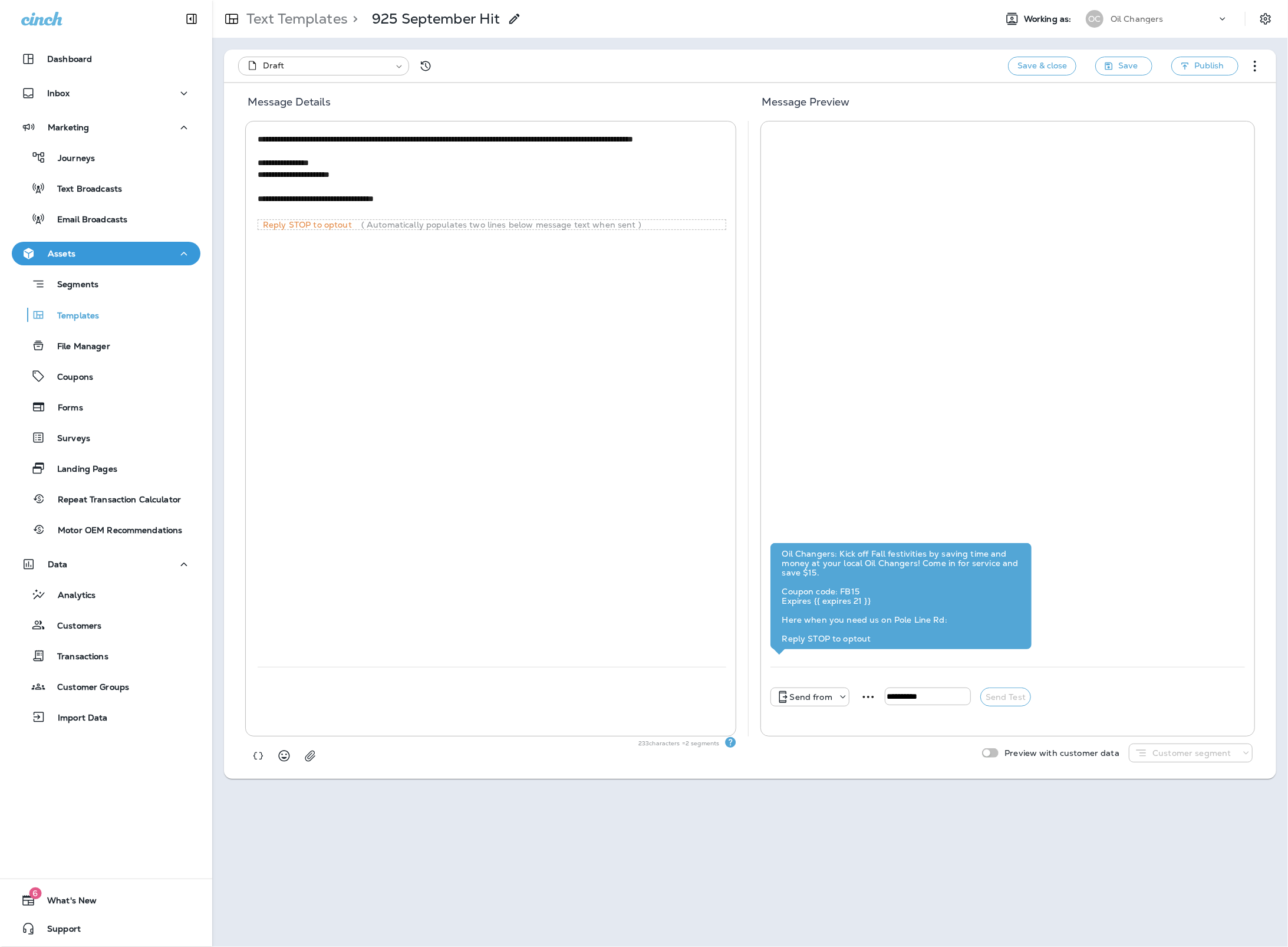
paste textarea "**********"
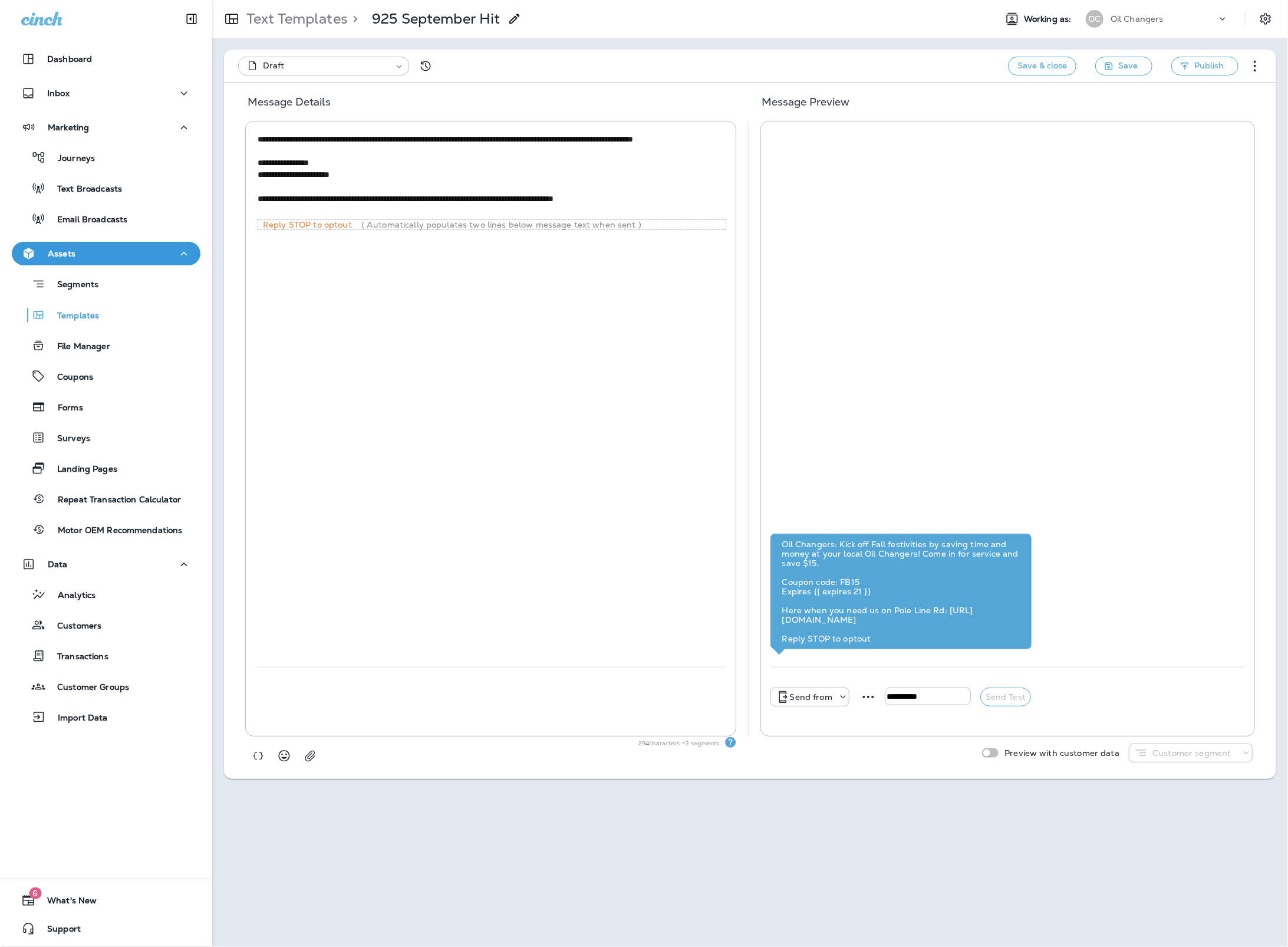
type textarea "**********"
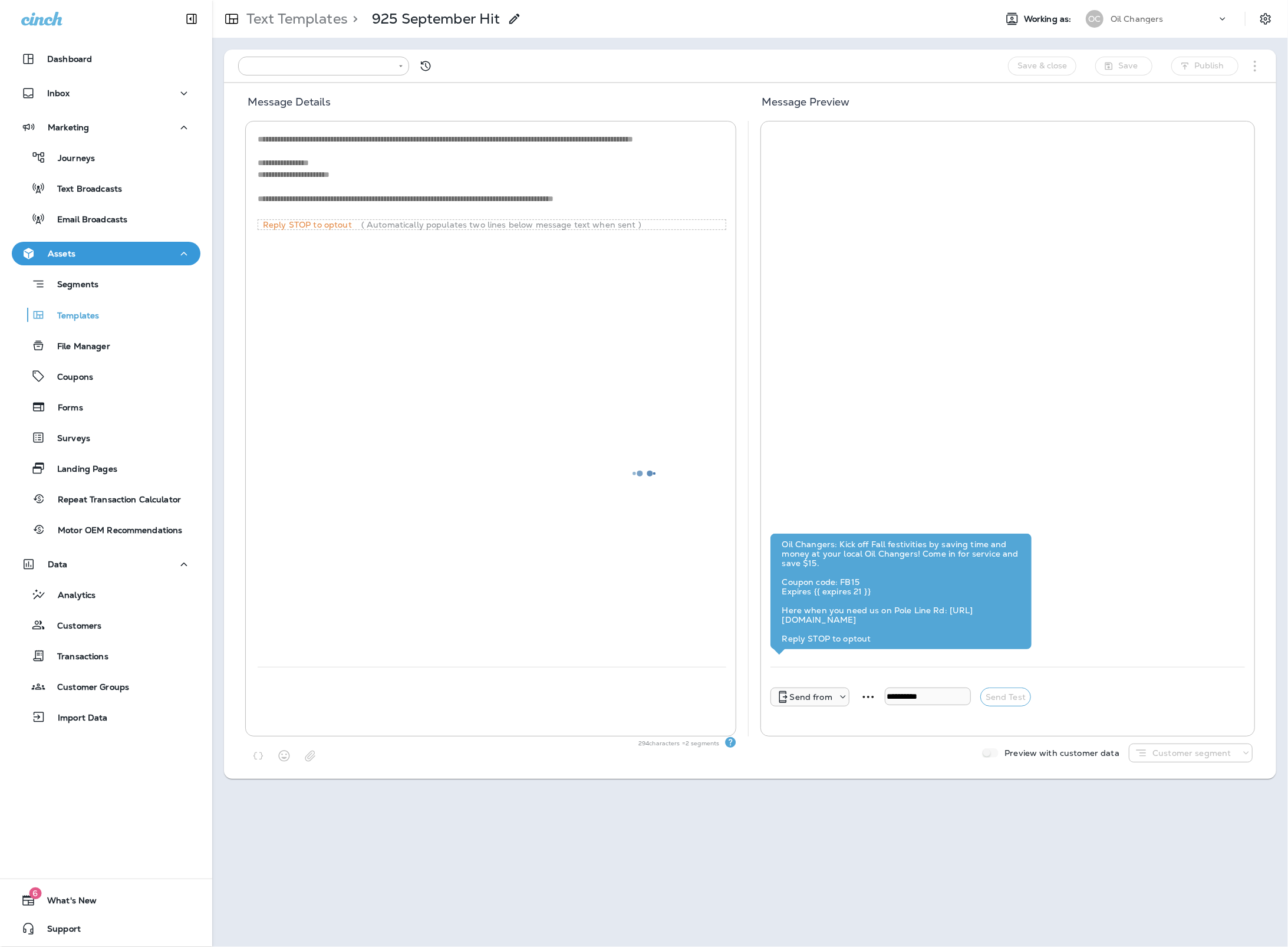
type input "**********"
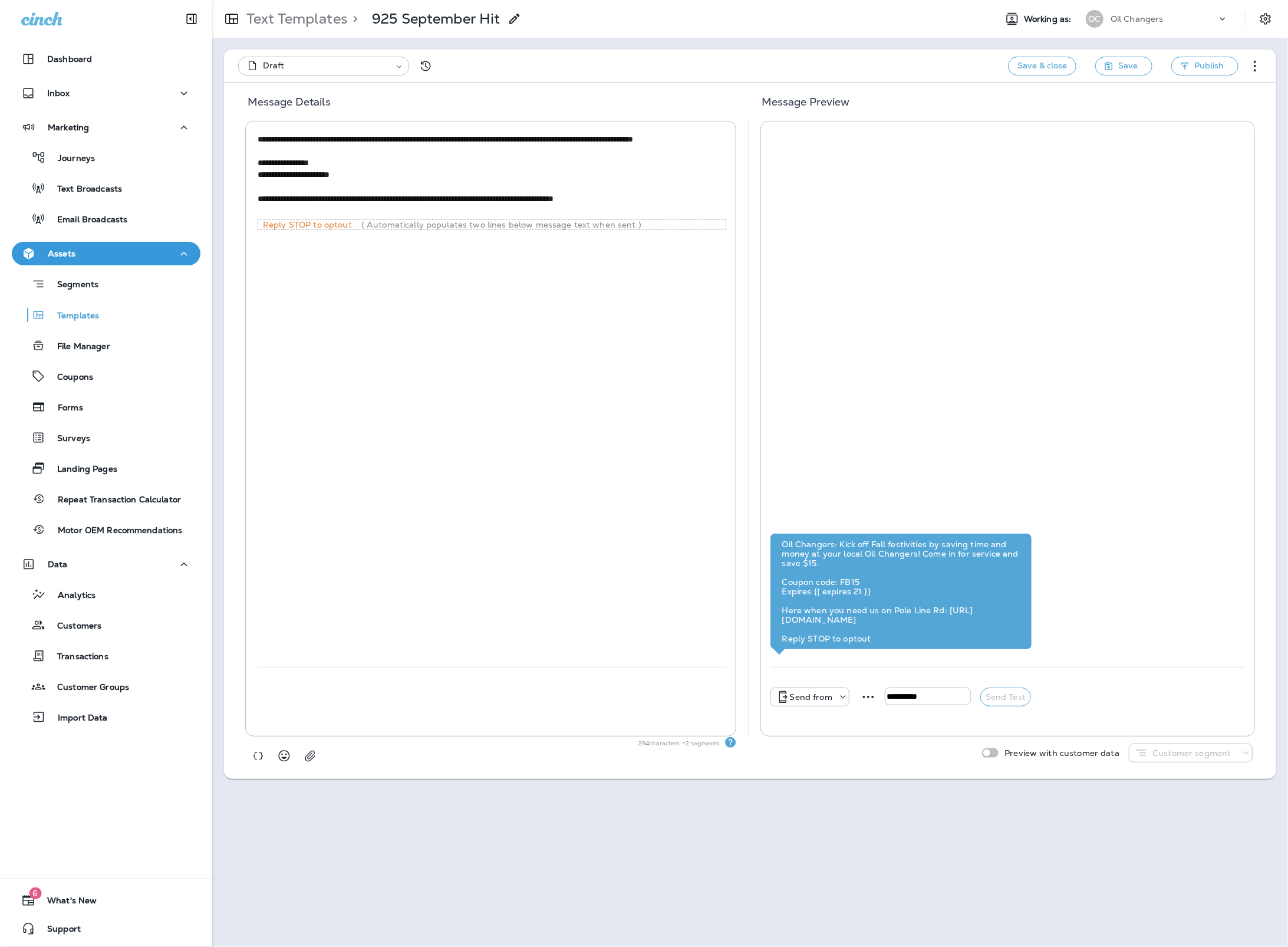
drag, startPoint x: 415, startPoint y: 211, endPoint x: 696, endPoint y: 208, distance: 281.0
click at [696, 208] on textarea "**********" at bounding box center [491, 174] width 468 height 83
paste textarea "**********"
type textarea "**********"
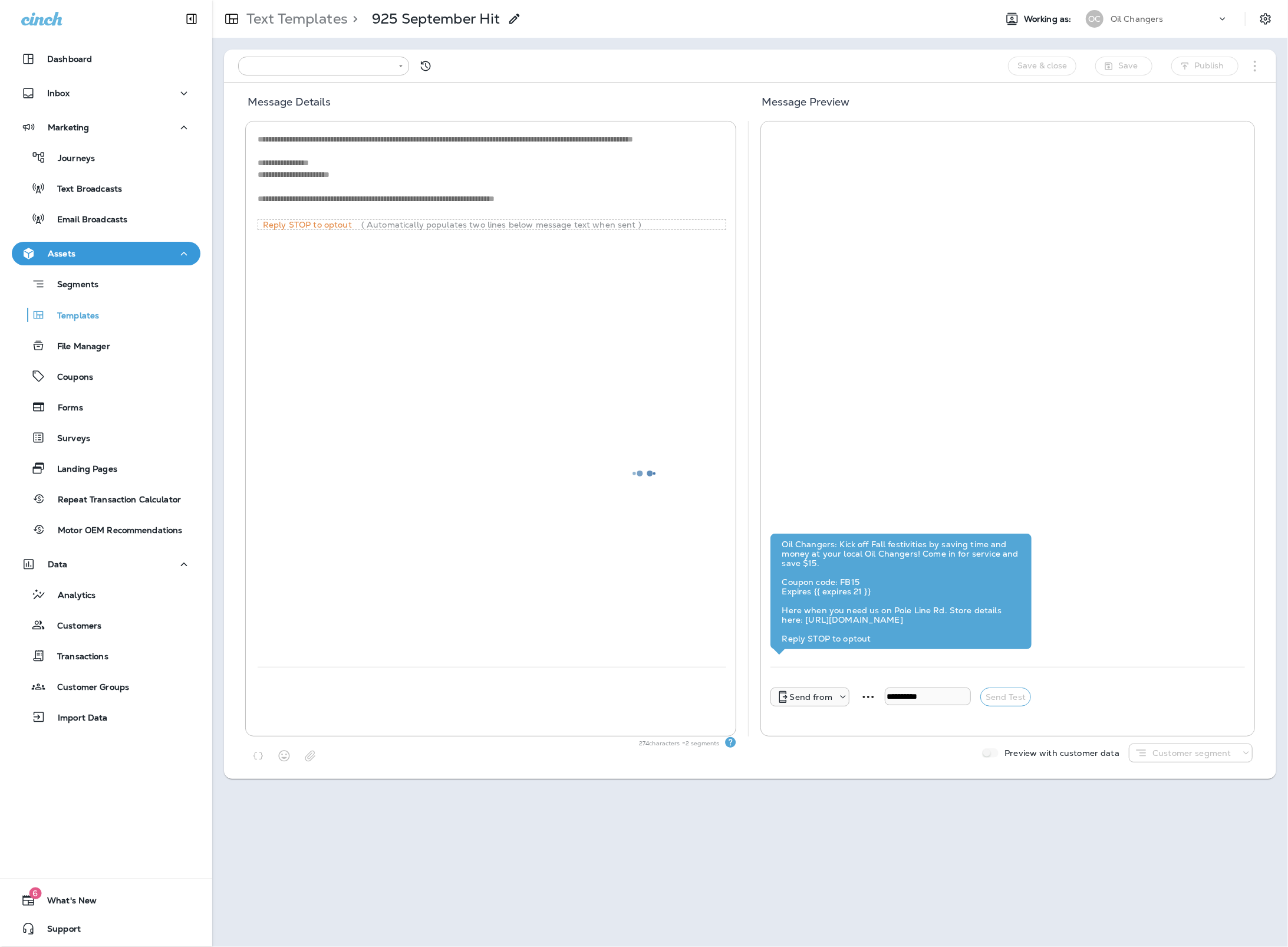
type input "**********"
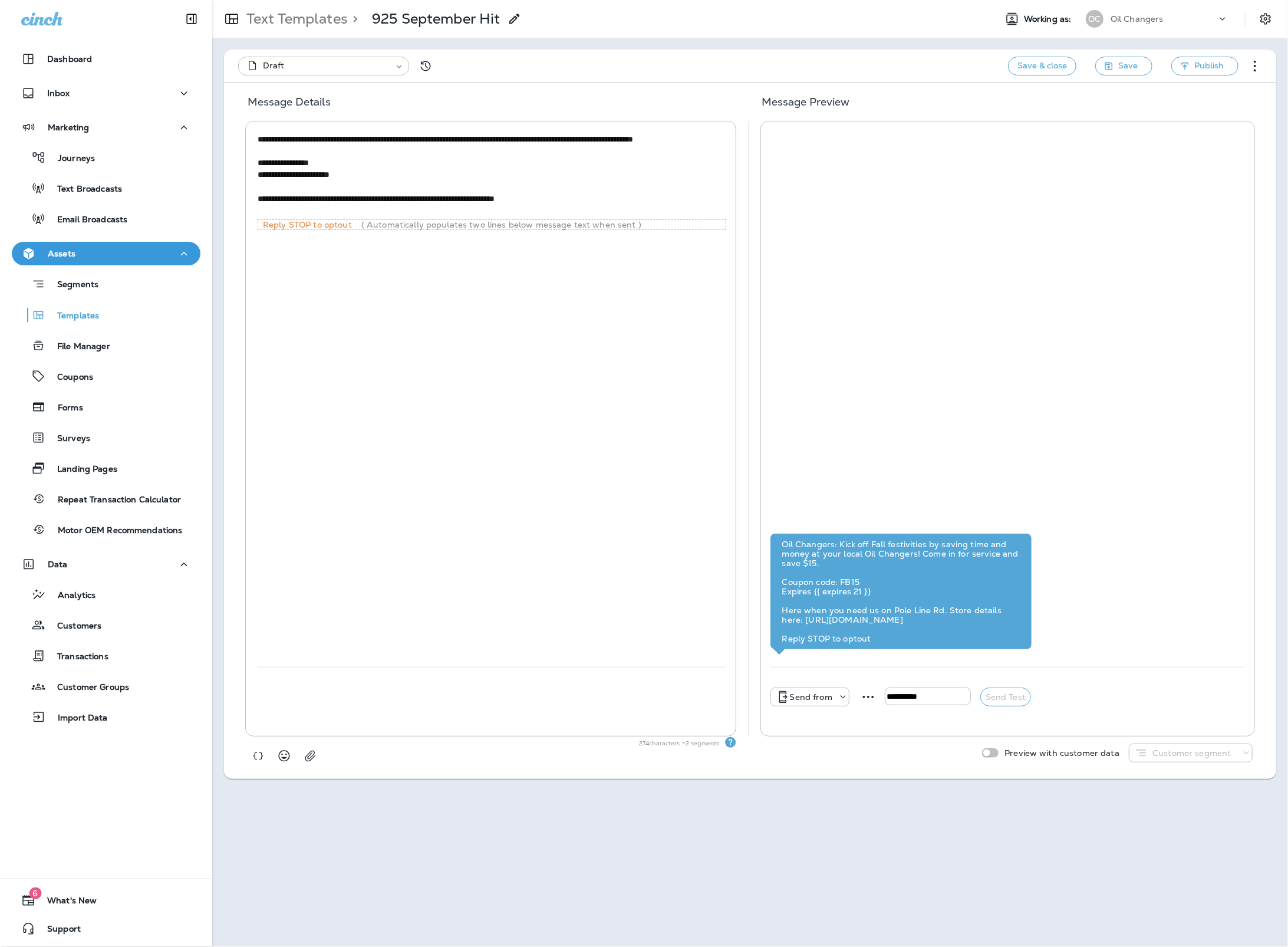
click at [401, 141] on textarea "**********" at bounding box center [491, 174] width 468 height 83
drag, startPoint x: 506, startPoint y: 141, endPoint x: 509, endPoint y: 148, distance: 7.6
click at [506, 141] on textarea "**********" at bounding box center [491, 174] width 468 height 83
drag, startPoint x: 613, startPoint y: 140, endPoint x: 513, endPoint y: 144, distance: 100.1
click at [513, 144] on textarea "**********" at bounding box center [491, 174] width 468 height 83
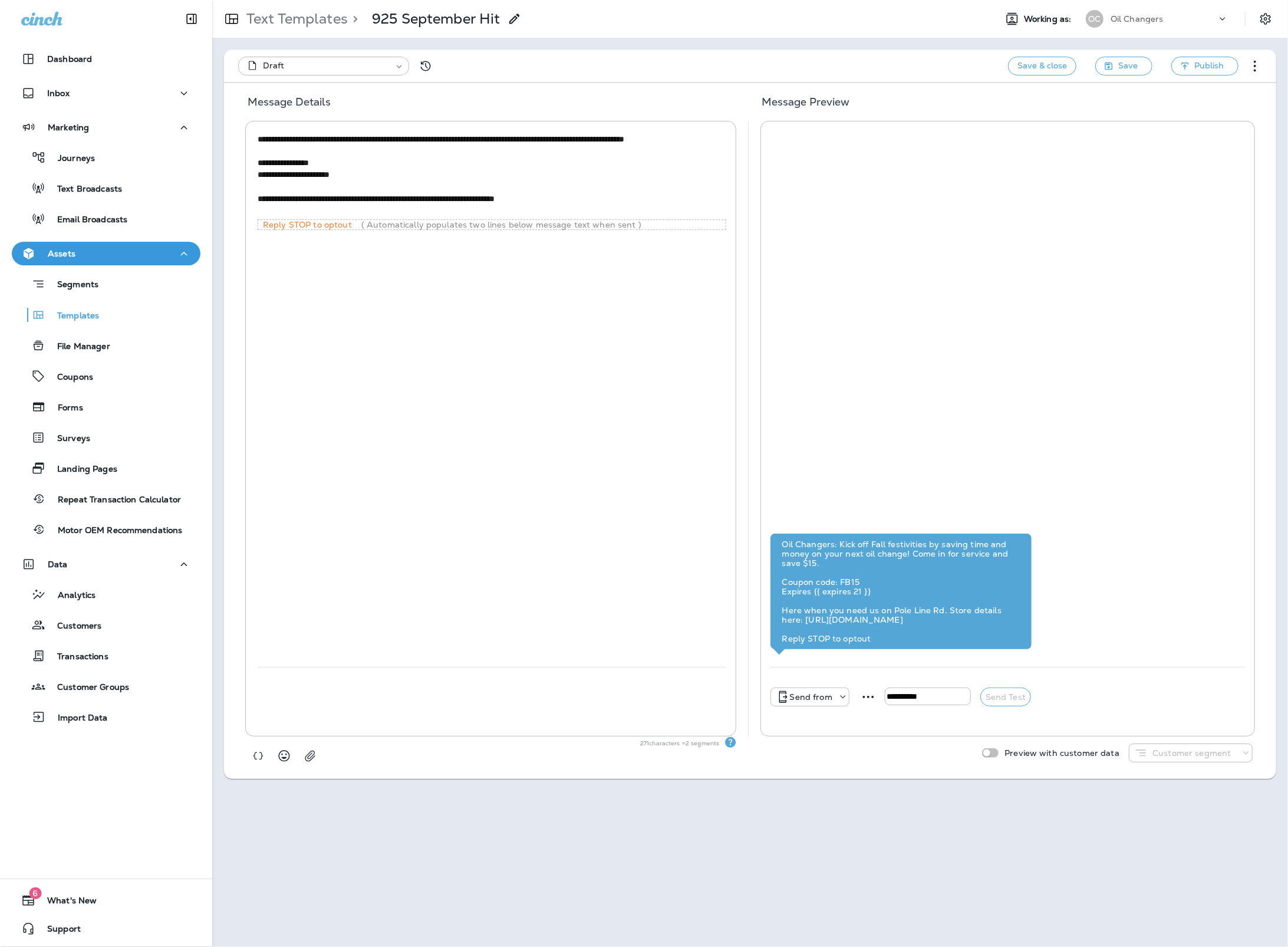
click at [651, 161] on textarea "**********" at bounding box center [491, 174] width 468 height 83
type textarea "**********"
click at [828, 700] on p "Send from" at bounding box center [811, 697] width 43 height 9
click at [784, 642] on p "45174" at bounding box center [782, 641] width 23 height 9
click at [902, 697] on input "tel" at bounding box center [907, 696] width 86 height 18
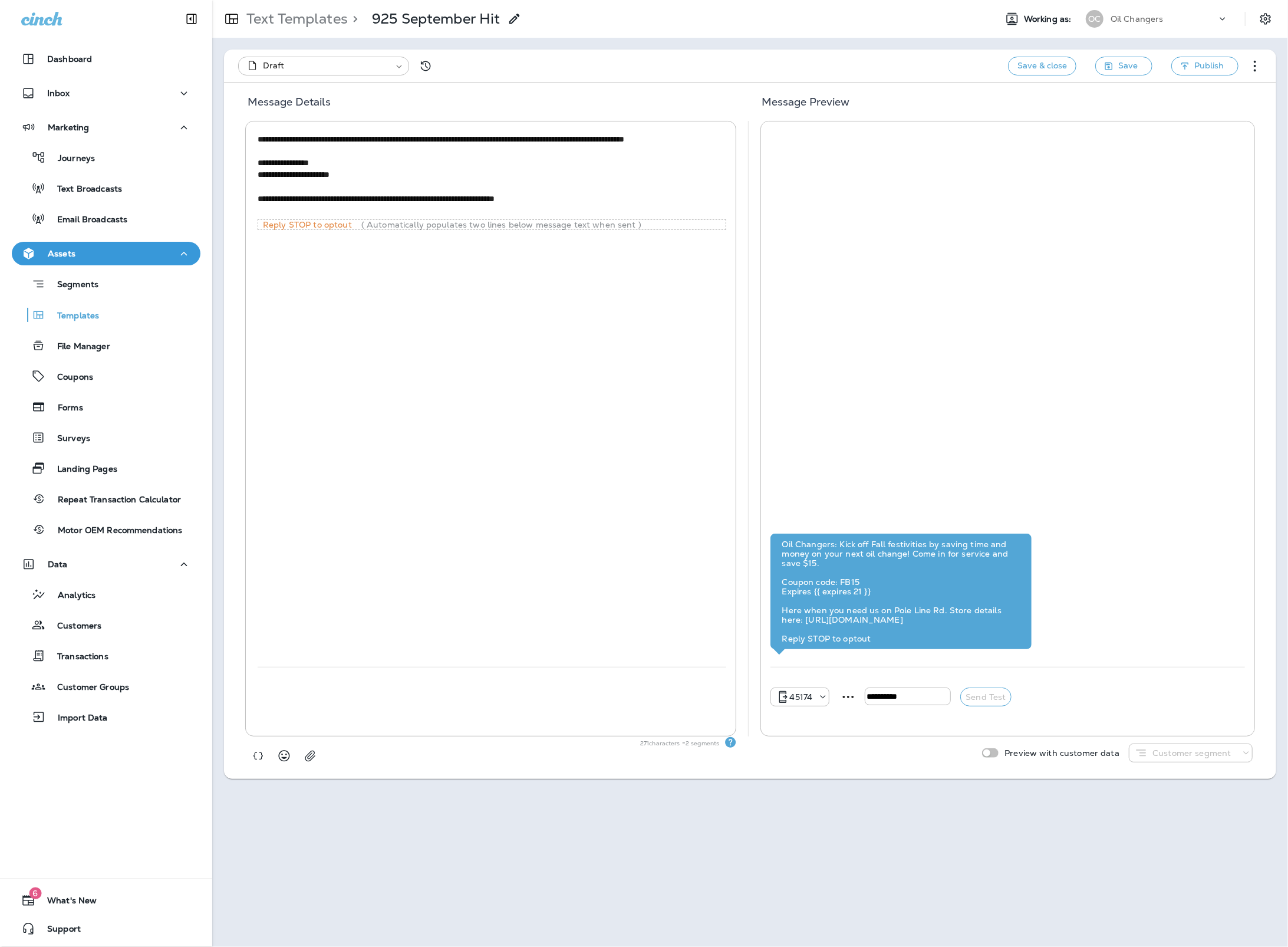
type input "**********"
click at [991, 697] on button "Send Test" at bounding box center [986, 697] width 50 height 19
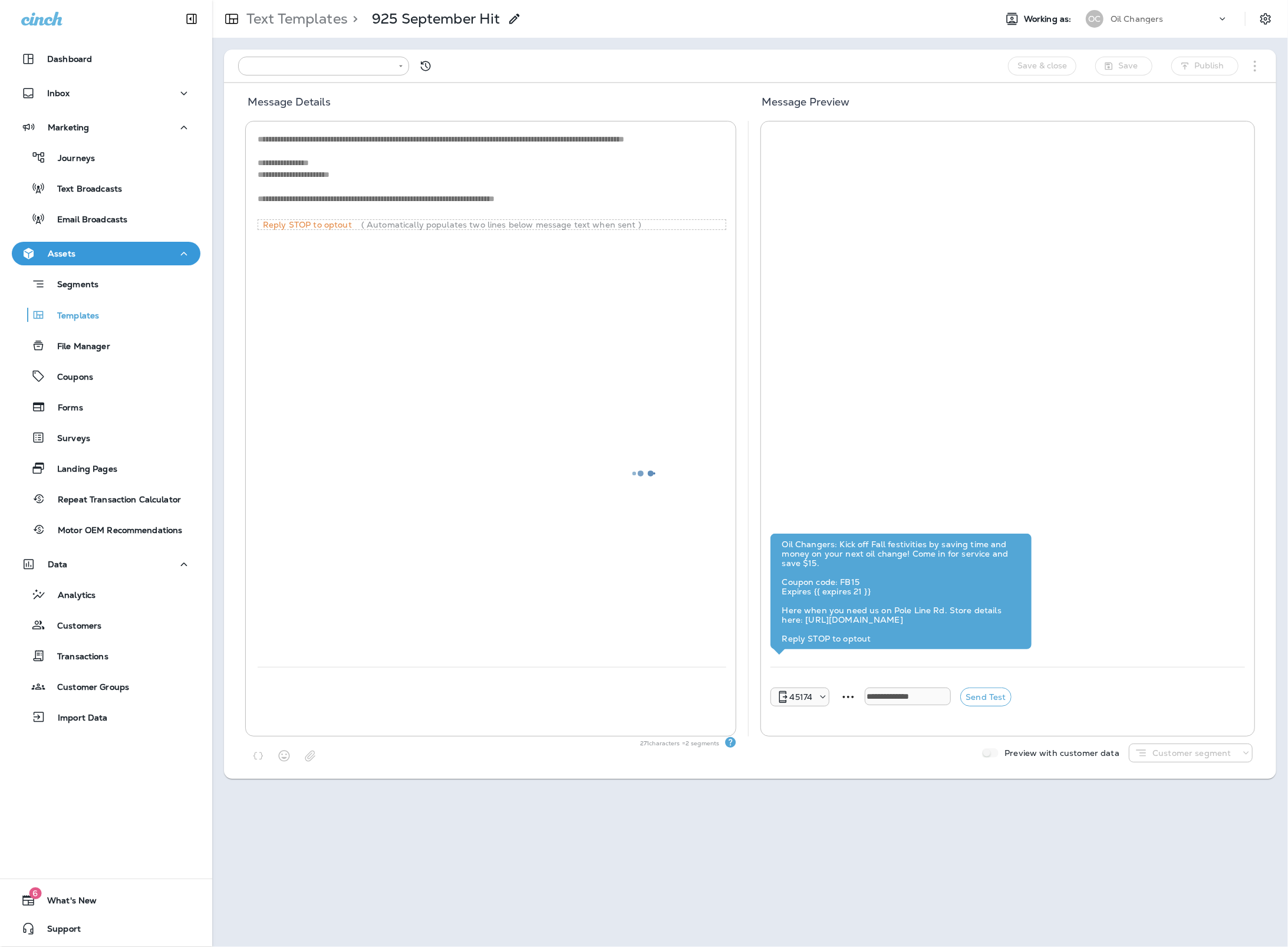
type input "**********"
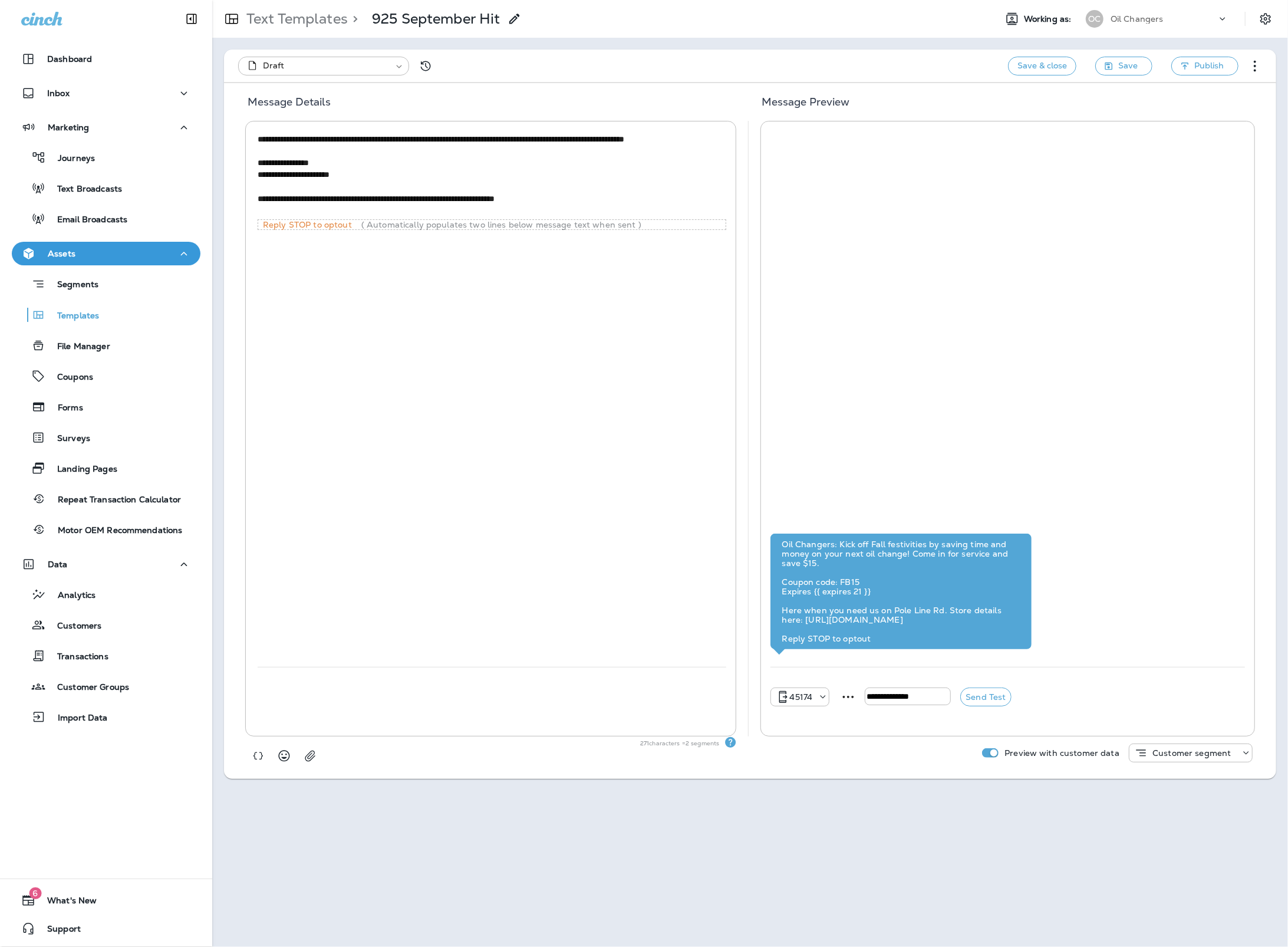
click at [1178, 754] on p "Customer segment" at bounding box center [1191, 753] width 79 height 9
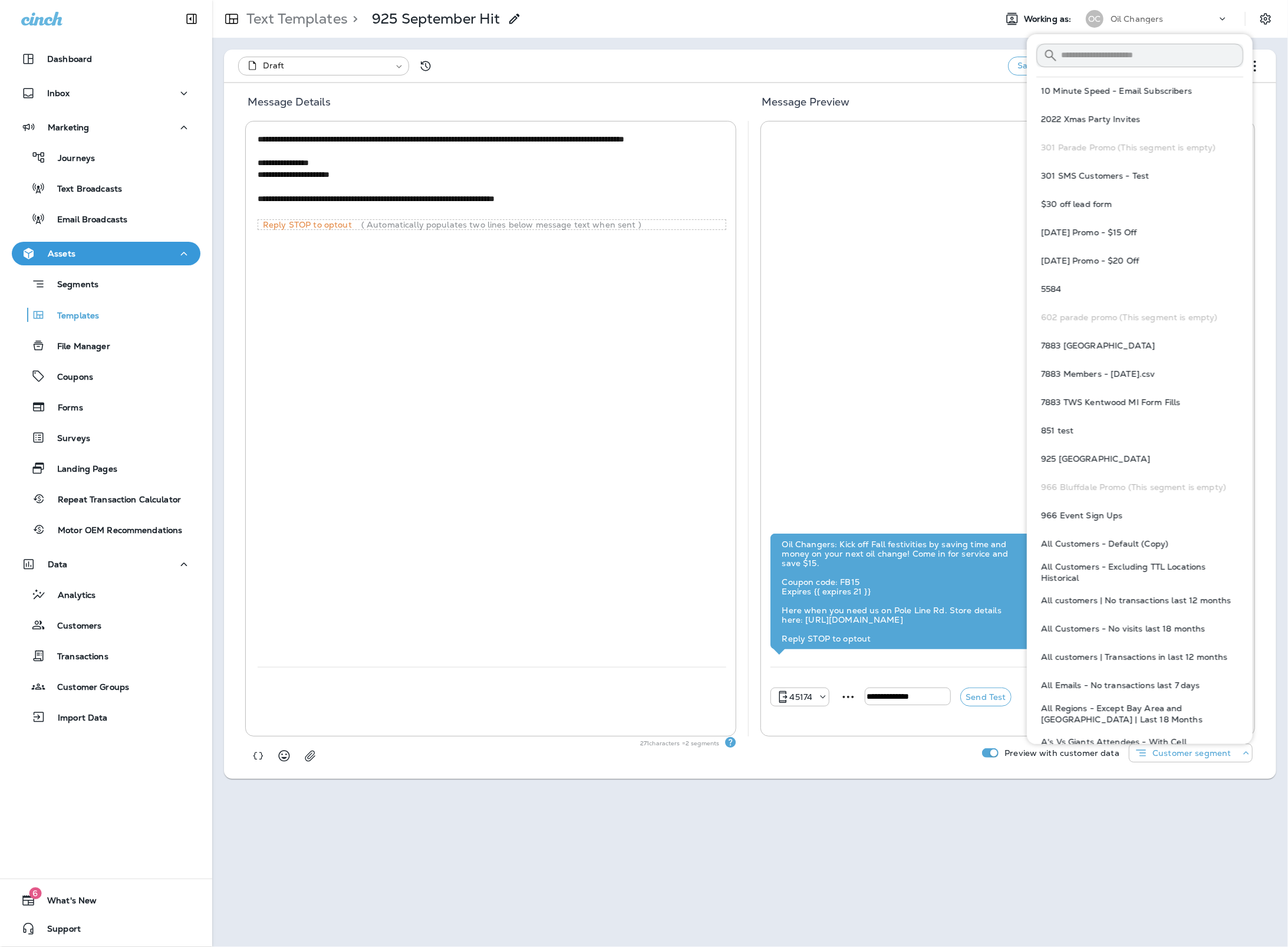
scroll to position [2, 0]
click at [1110, 51] on input "text" at bounding box center [1152, 53] width 182 height 31
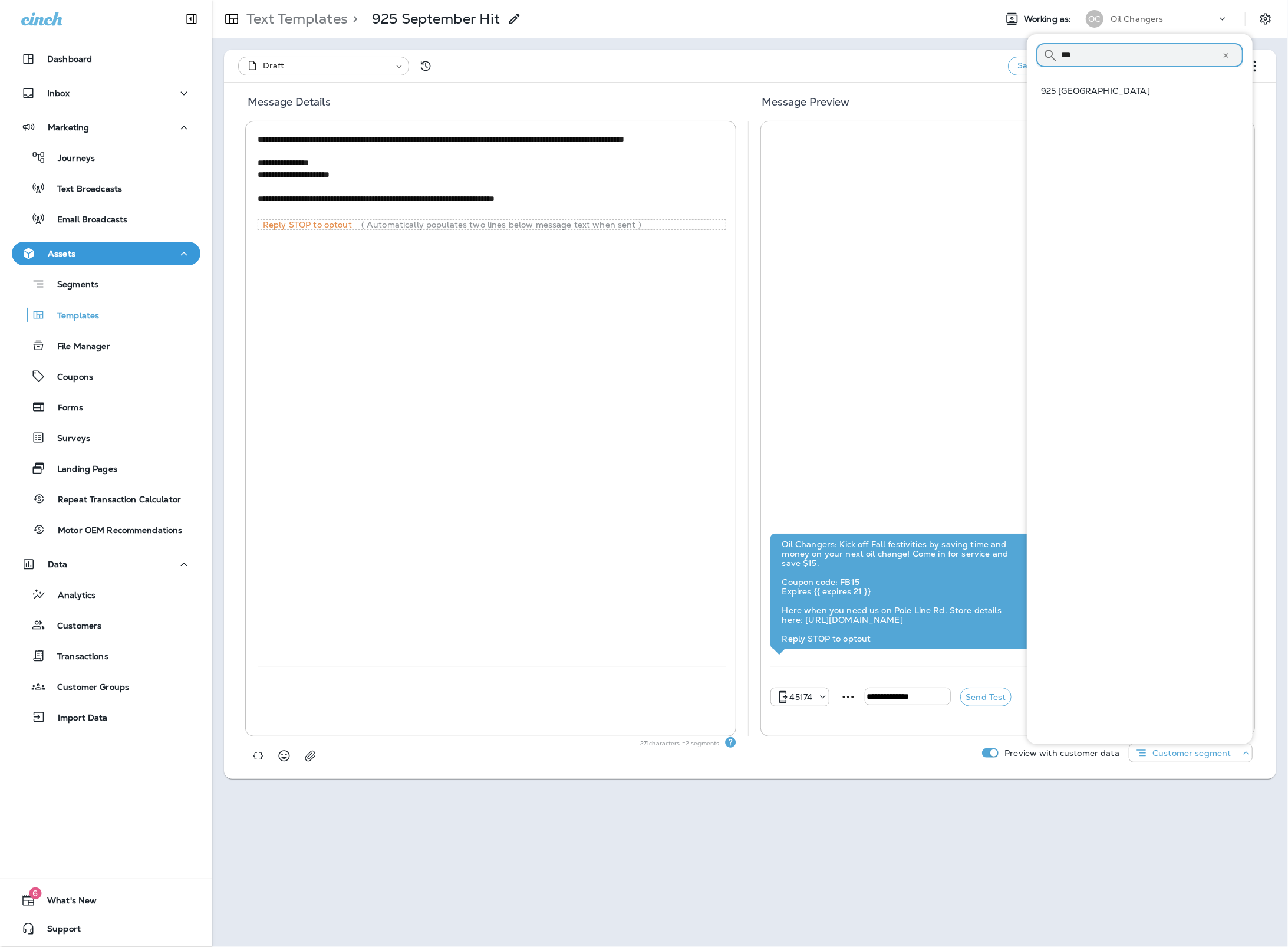
type input "***"
click at [1073, 95] on span "925 Twin Falls" at bounding box center [1095, 91] width 109 height 11
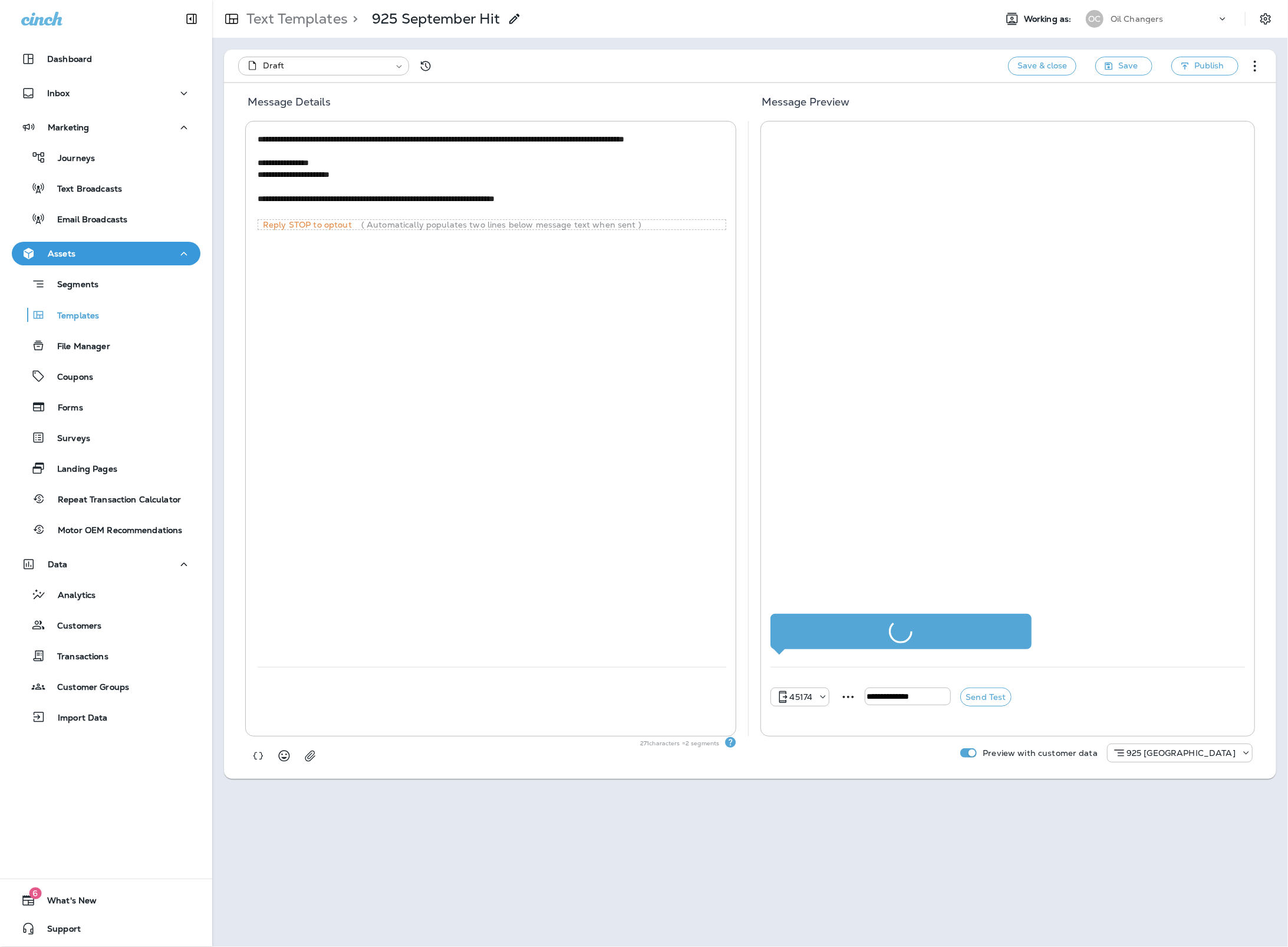
click at [399, 151] on textarea "**********" at bounding box center [491, 174] width 468 height 83
click at [313, 144] on textarea "**********" at bounding box center [491, 174] width 468 height 83
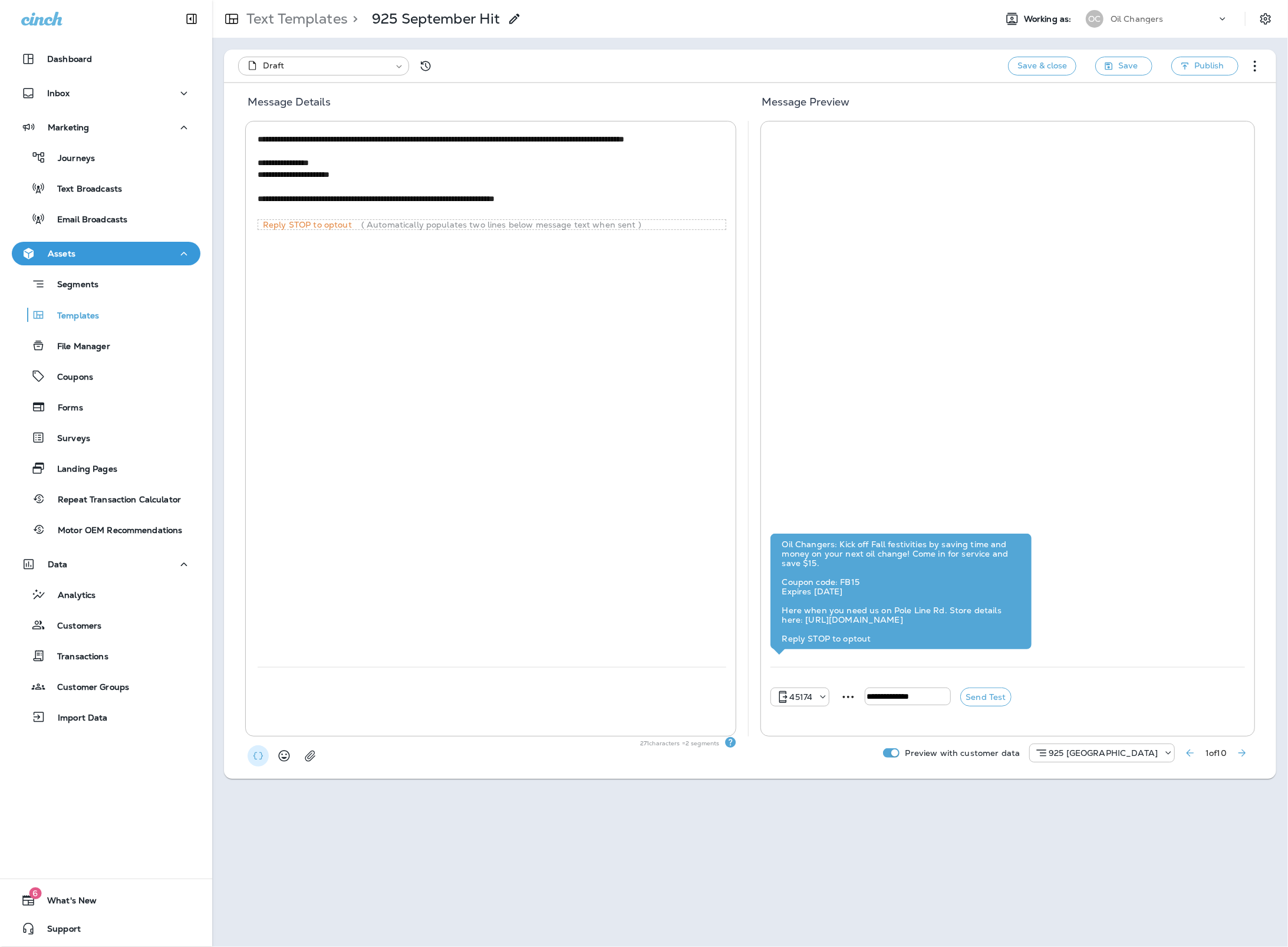
click at [255, 758] on icon "button" at bounding box center [257, 755] width 11 height 11
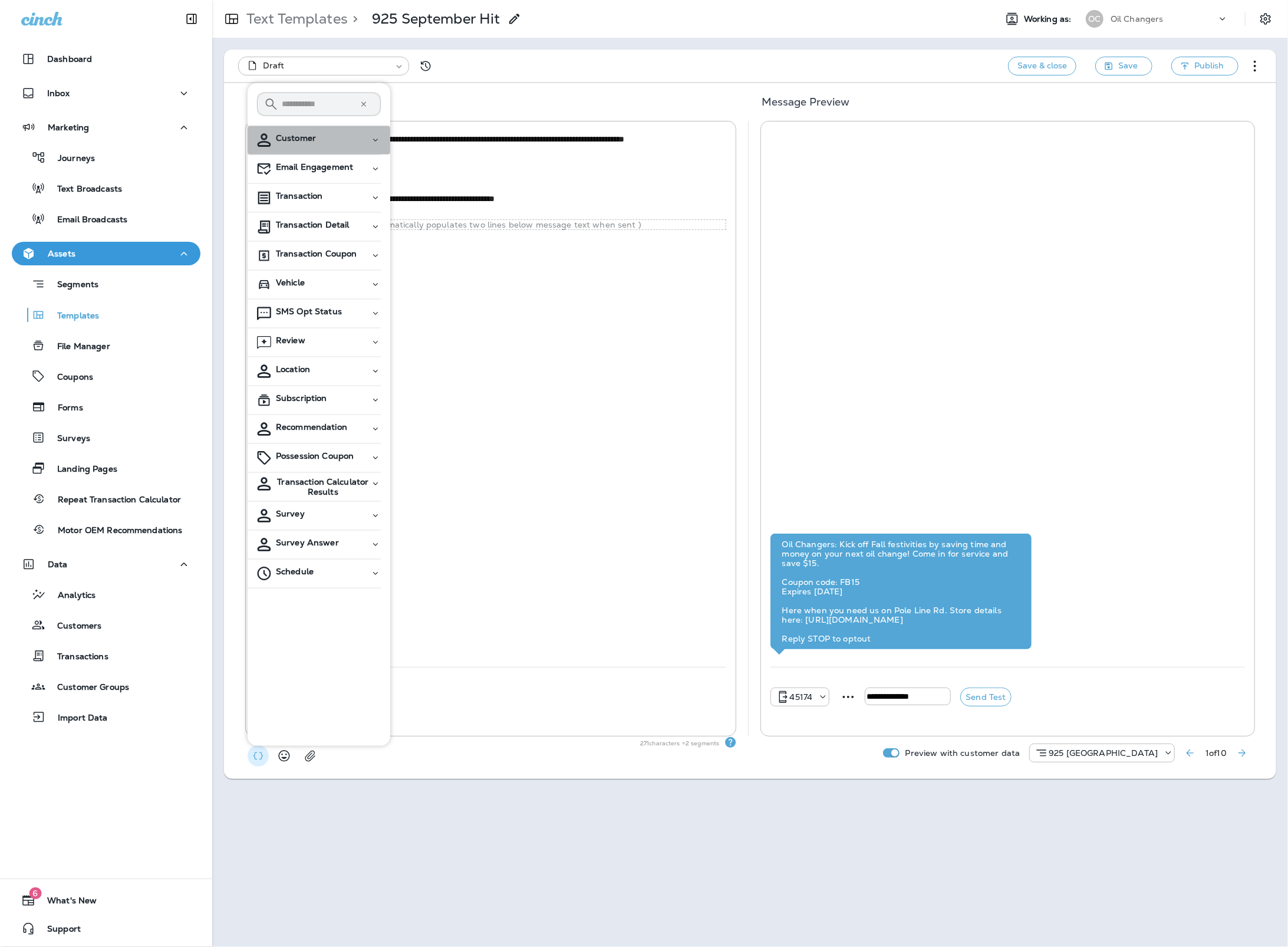
drag, startPoint x: 295, startPoint y: 136, endPoint x: 306, endPoint y: 144, distance: 13.6
click at [295, 136] on span "Customer" at bounding box center [295, 137] width 40 height 10
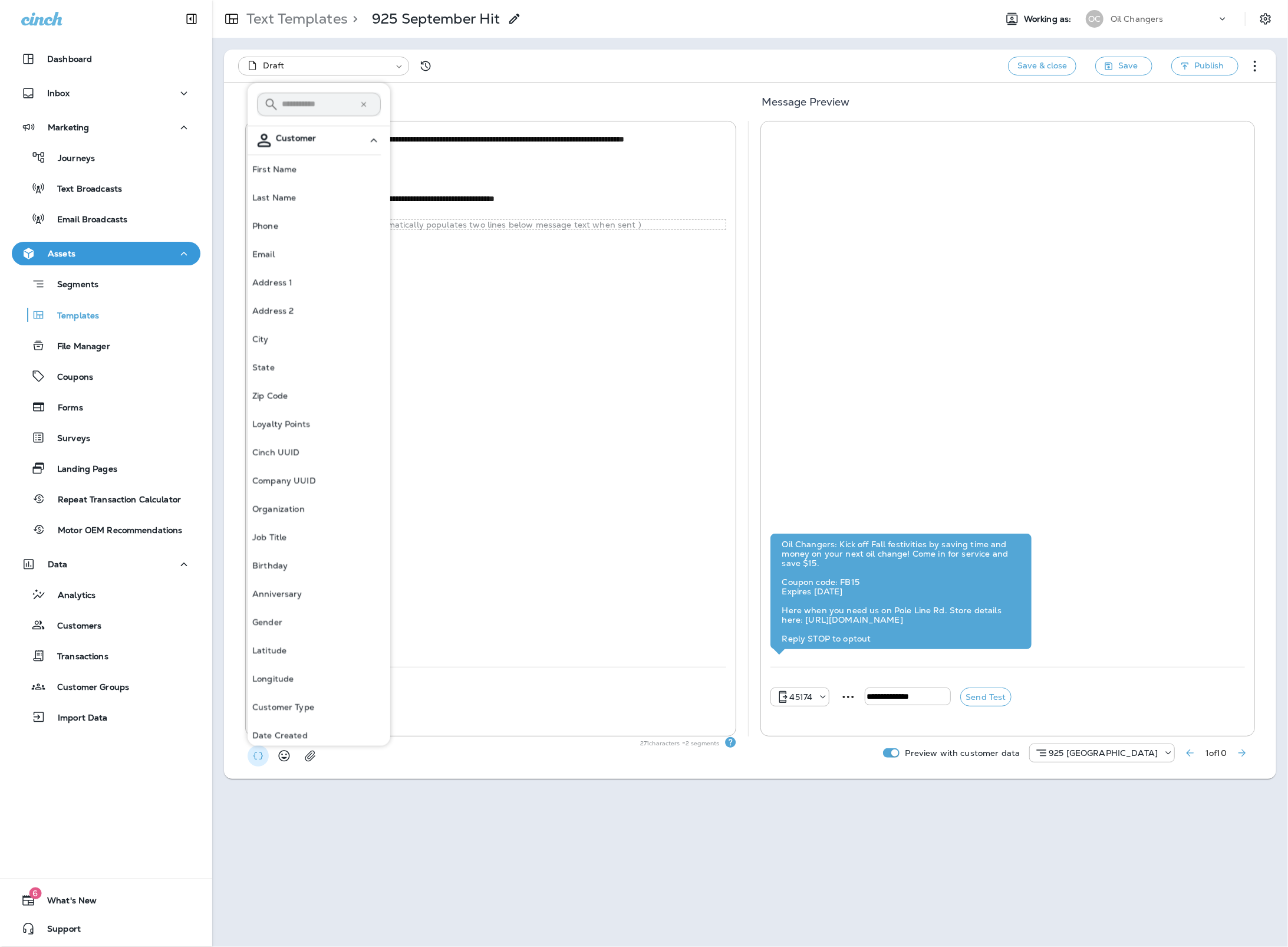
click at [312, 165] on button "First Name" at bounding box center [318, 168] width 143 height 28
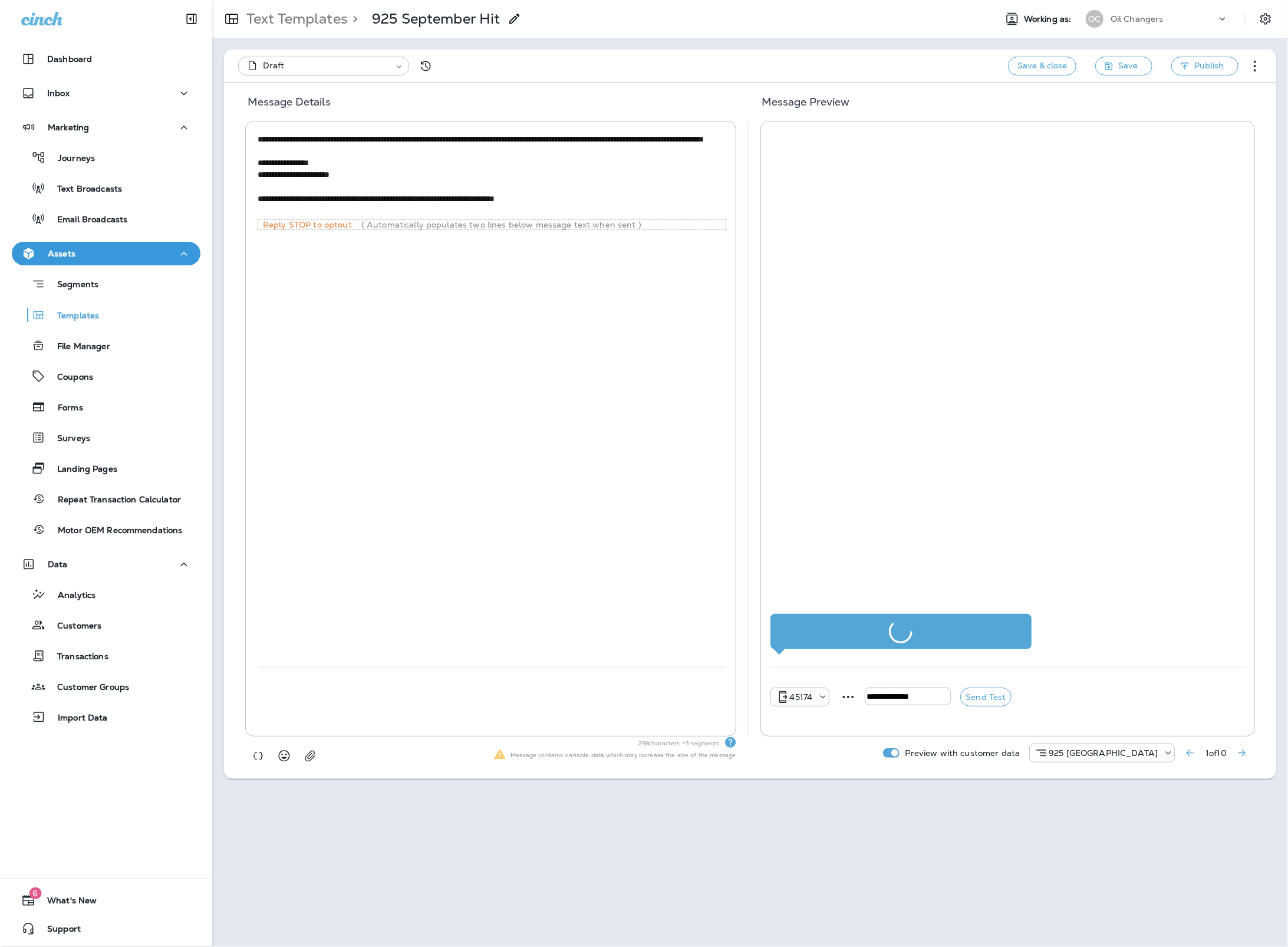
click at [421, 144] on textarea "**********" at bounding box center [491, 174] width 468 height 83
click at [315, 137] on textarea "**********" at bounding box center [491, 174] width 468 height 83
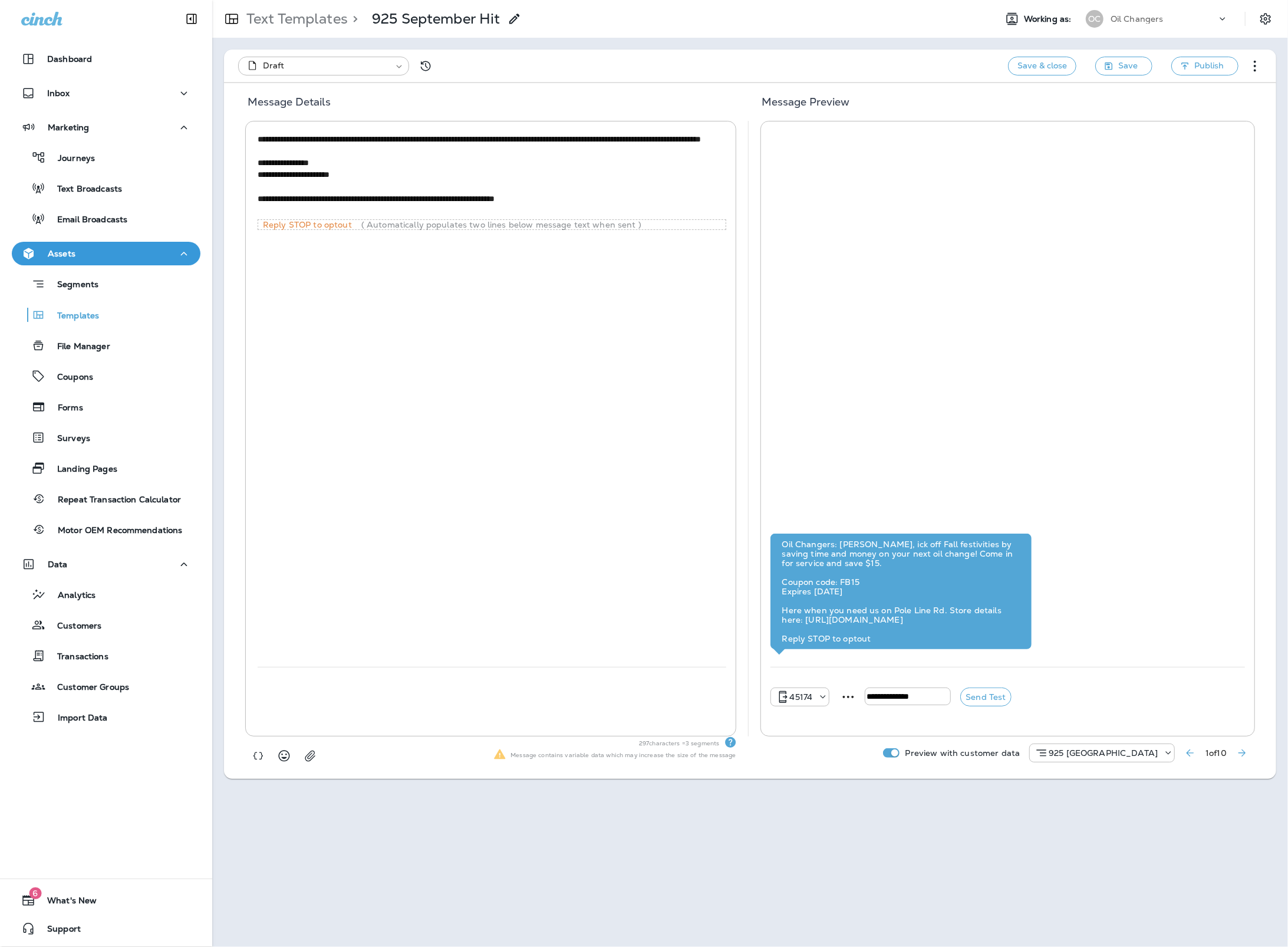
click at [421, 141] on textarea "**********" at bounding box center [491, 174] width 468 height 83
type textarea "**********"
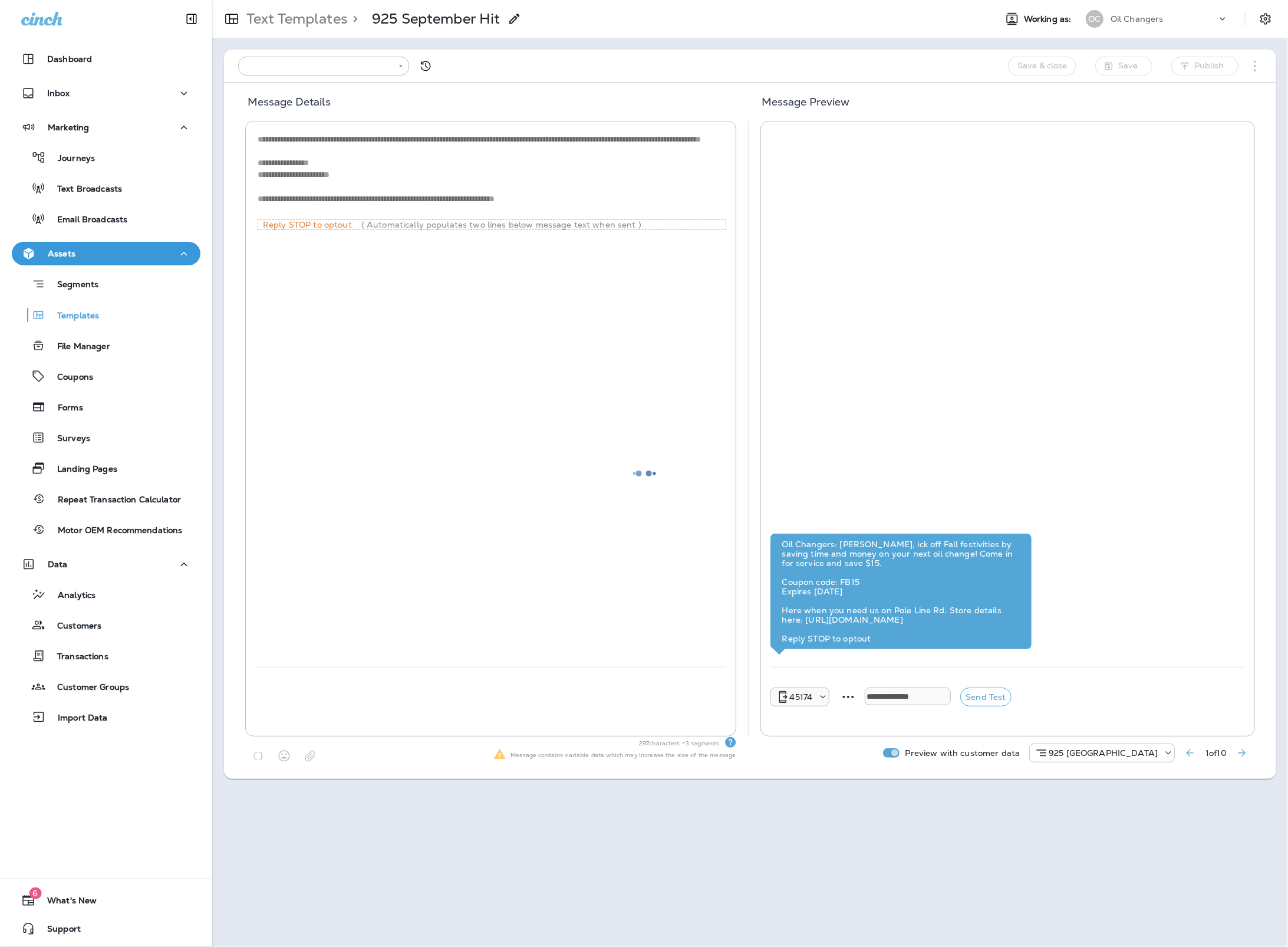
type input "**********"
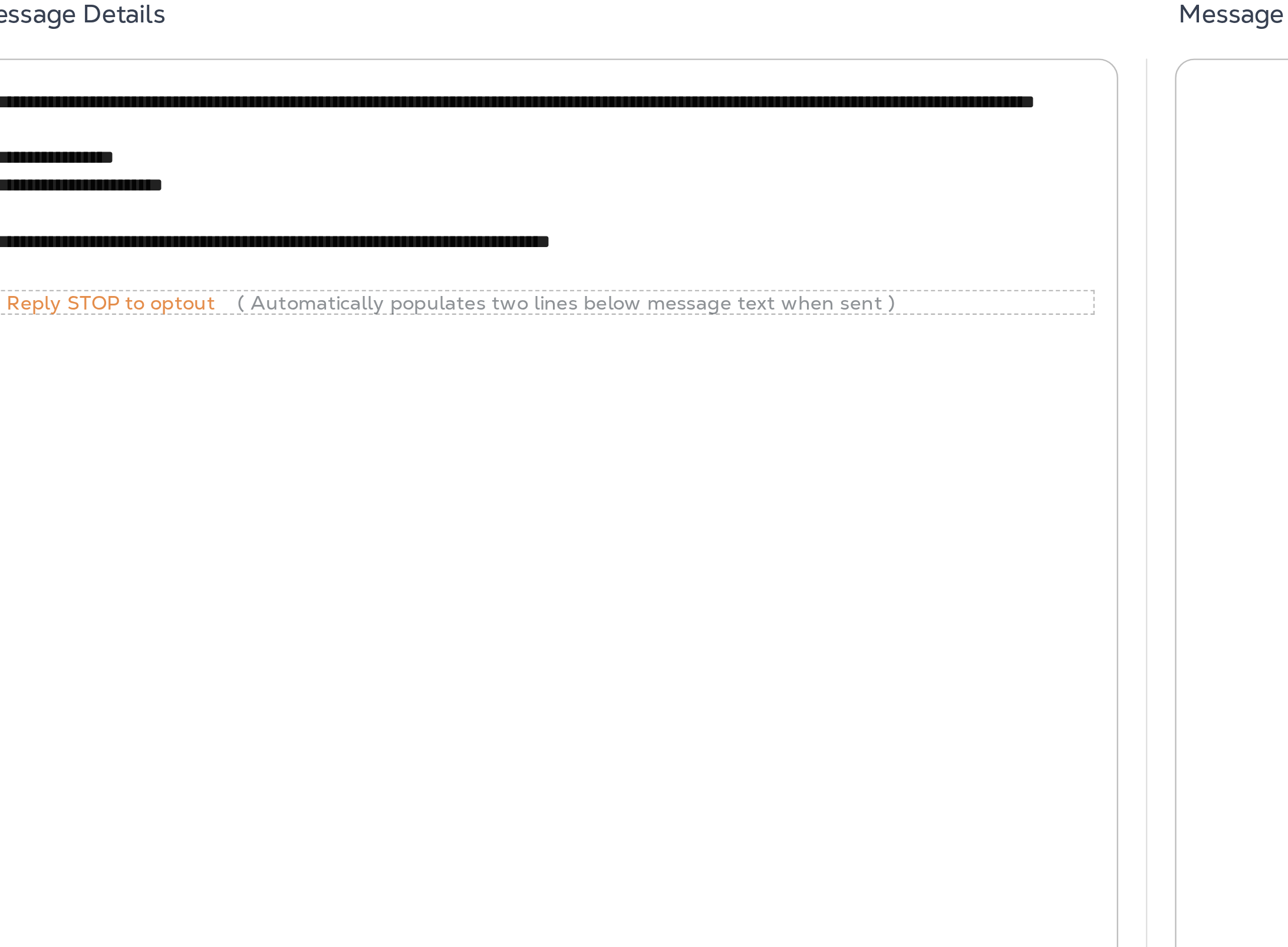
click at [421, 138] on textarea "**********" at bounding box center [491, 174] width 468 height 83
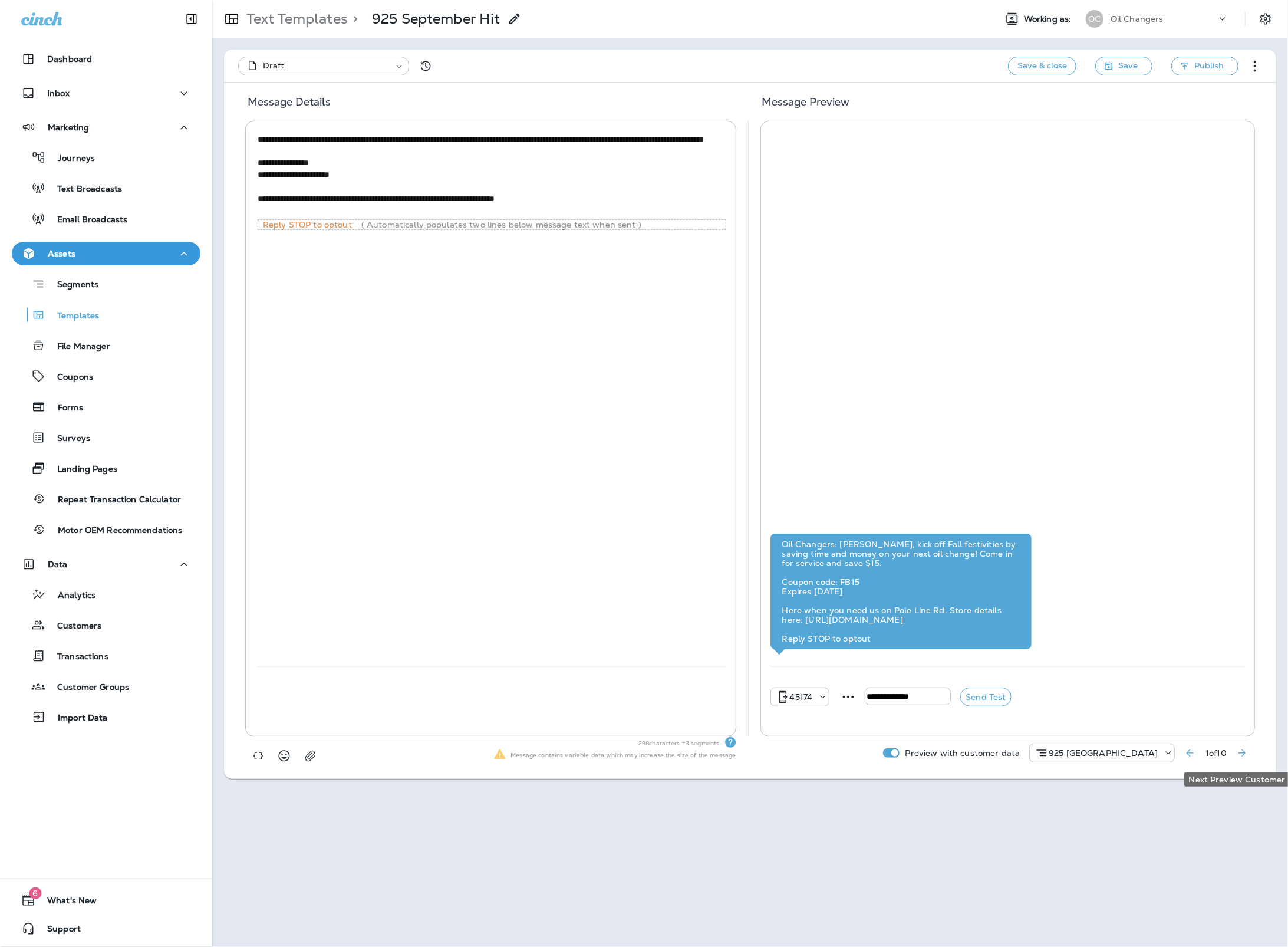
type textarea "**********"
click at [1250, 753] on button "Next Preview Customer" at bounding box center [1242, 753] width 21 height 21
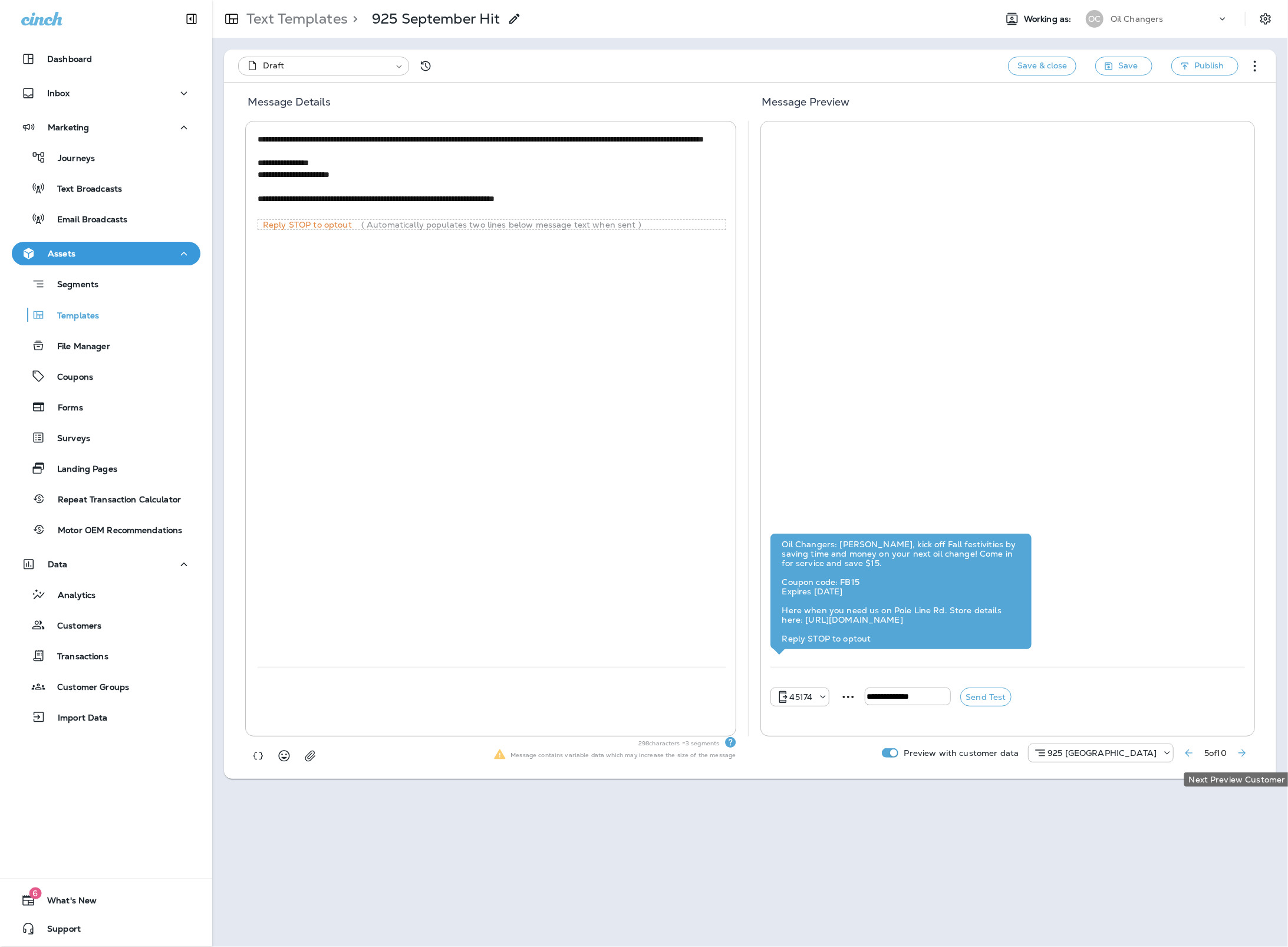
click at [1250, 753] on button "Next Preview Customer" at bounding box center [1242, 753] width 21 height 21
click at [1224, 62] on button "Publish" at bounding box center [1205, 66] width 67 height 19
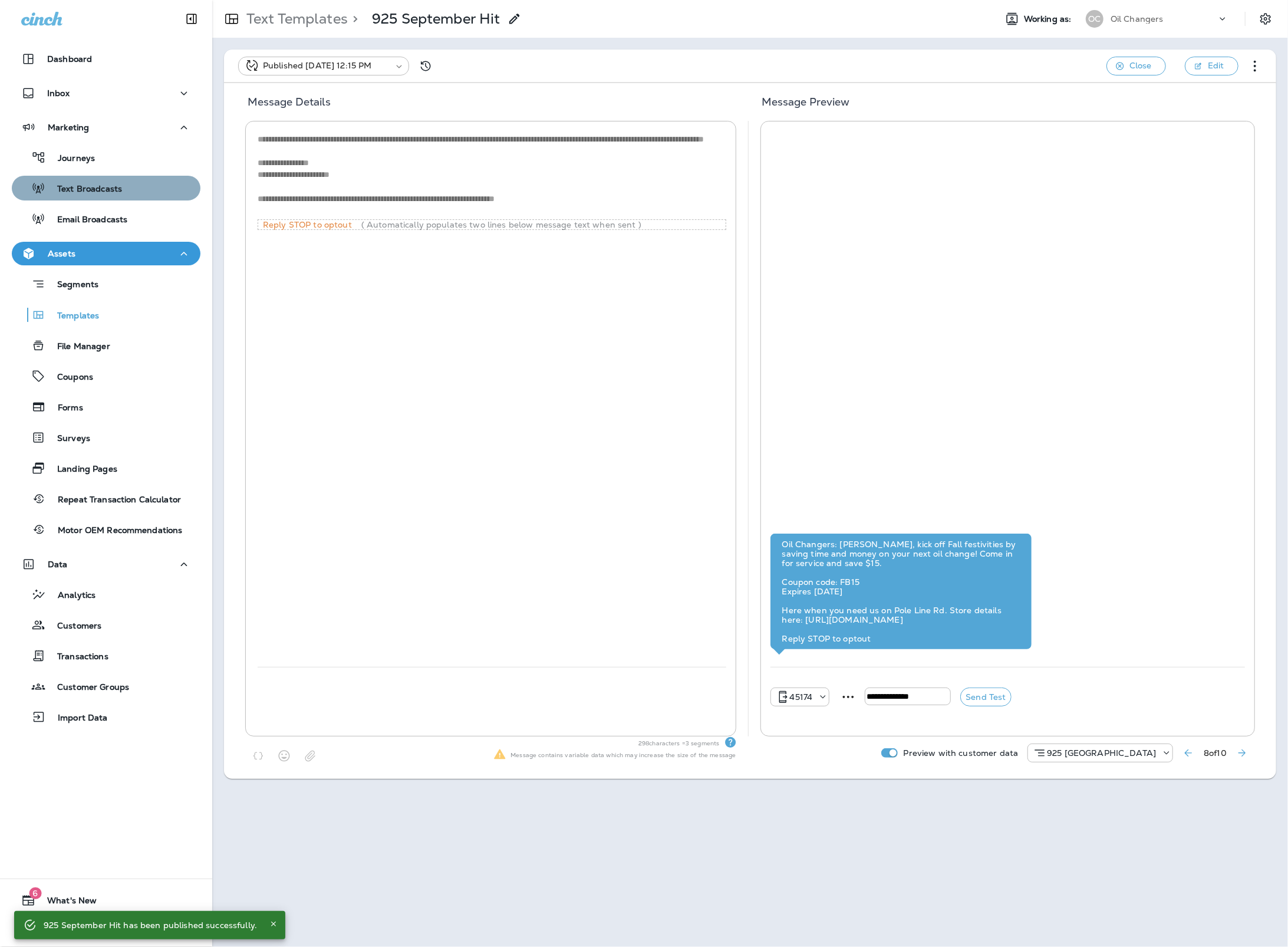
click at [131, 187] on div "Text Broadcasts" at bounding box center [106, 188] width 179 height 18
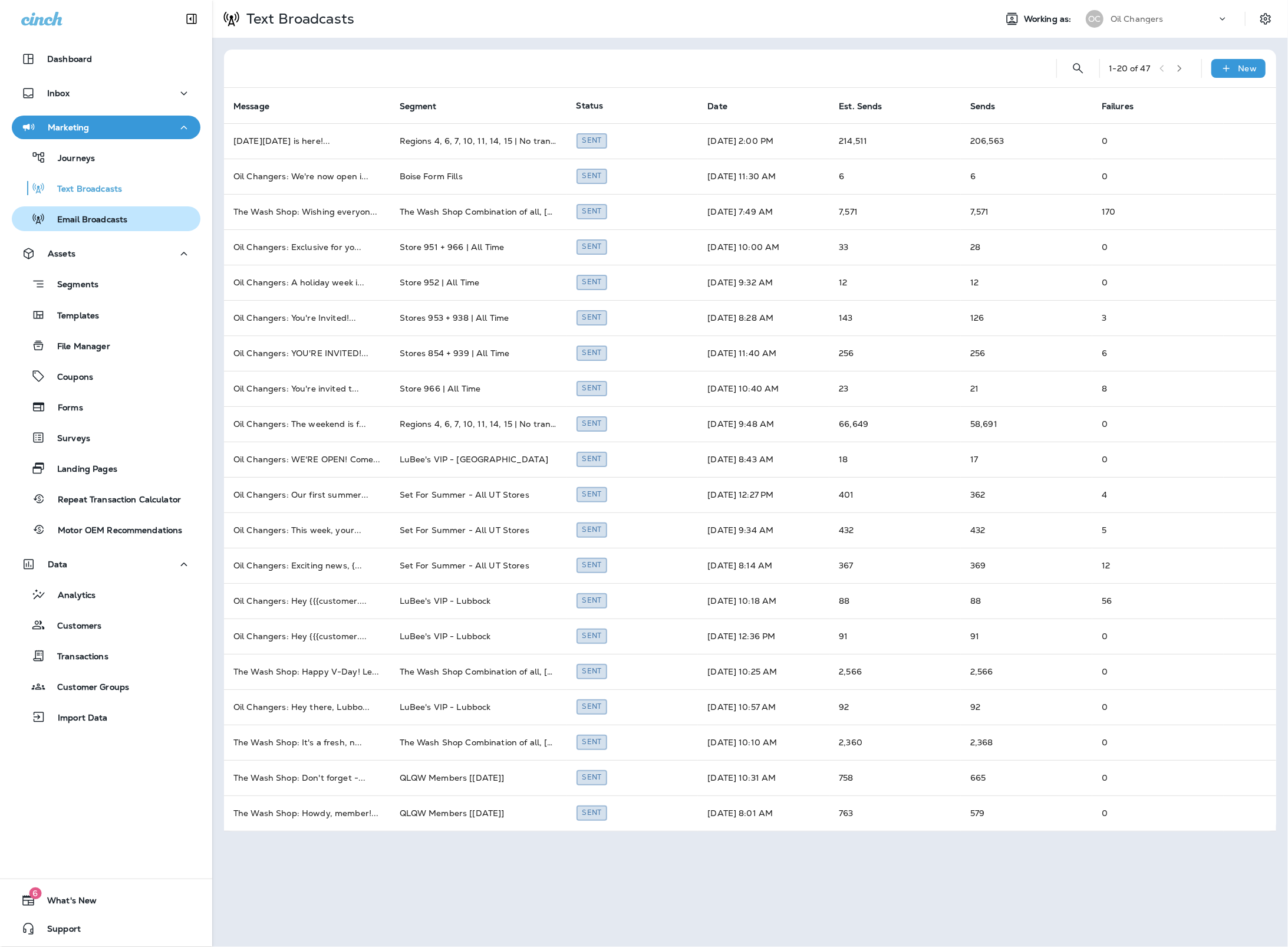
click at [118, 224] on p "Email Broadcasts" at bounding box center [86, 220] width 82 height 11
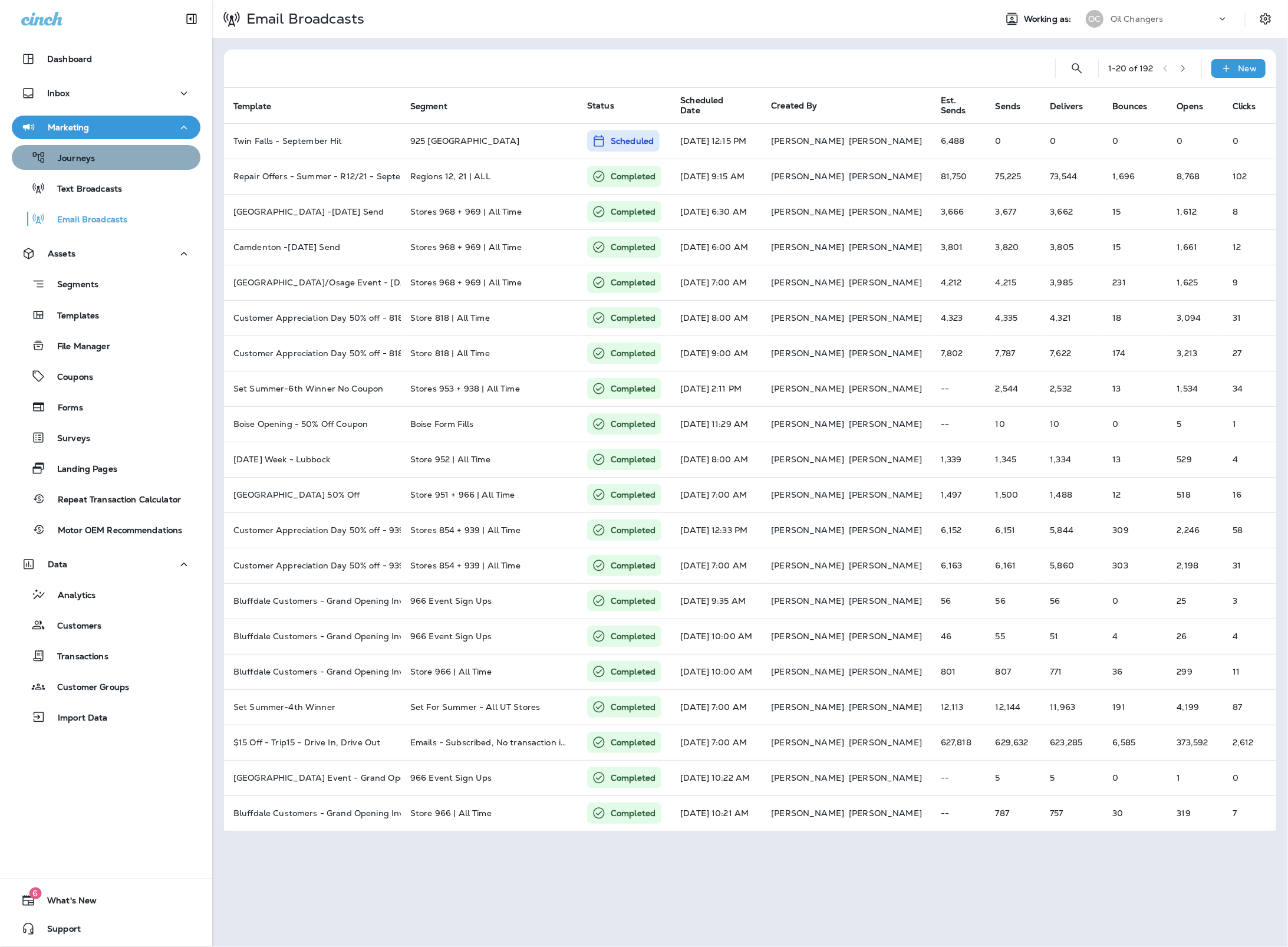
click at [134, 160] on div "Journeys" at bounding box center [106, 157] width 179 height 18
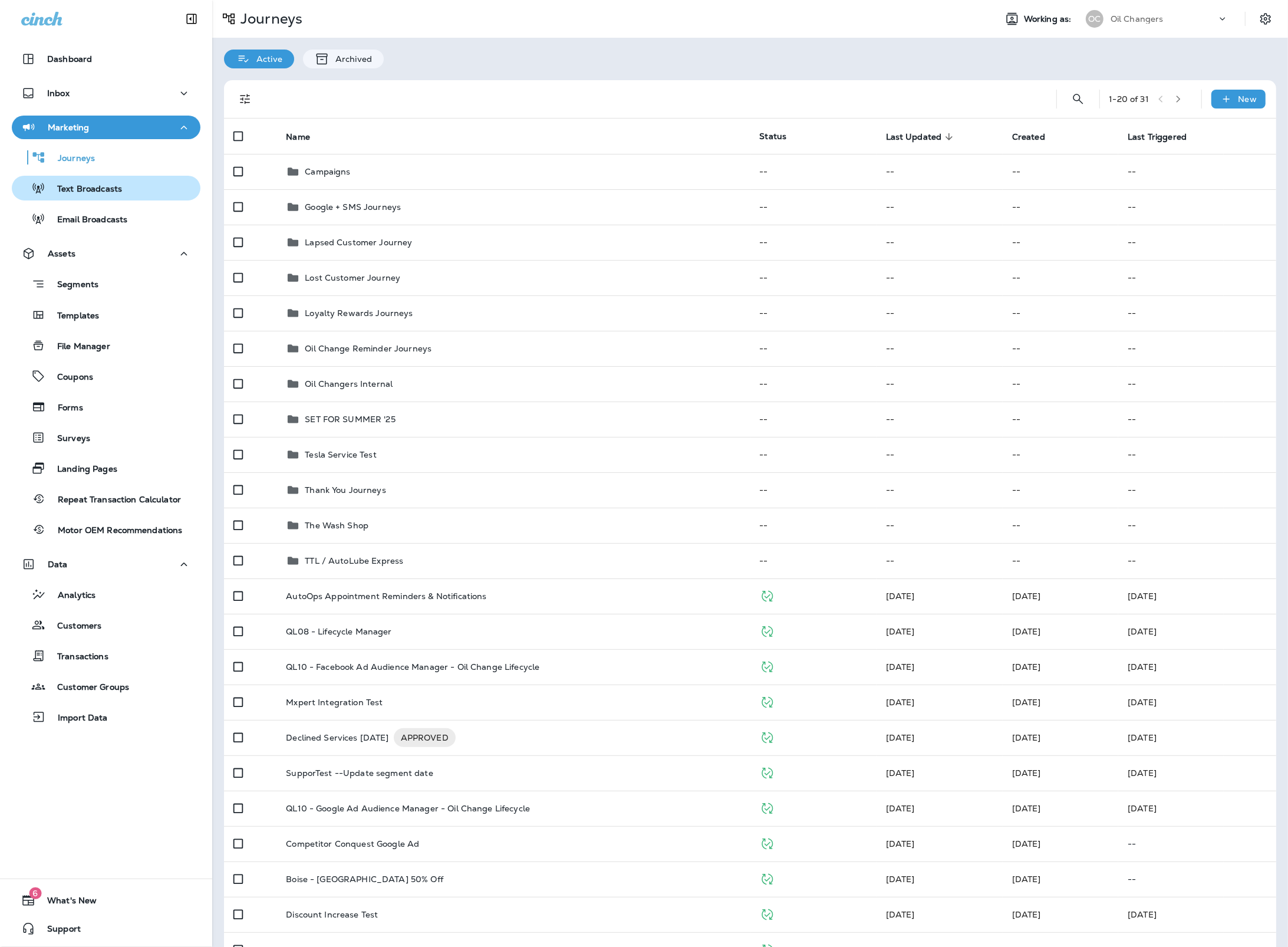
click at [149, 192] on div "Text Broadcasts" at bounding box center [106, 188] width 179 height 18
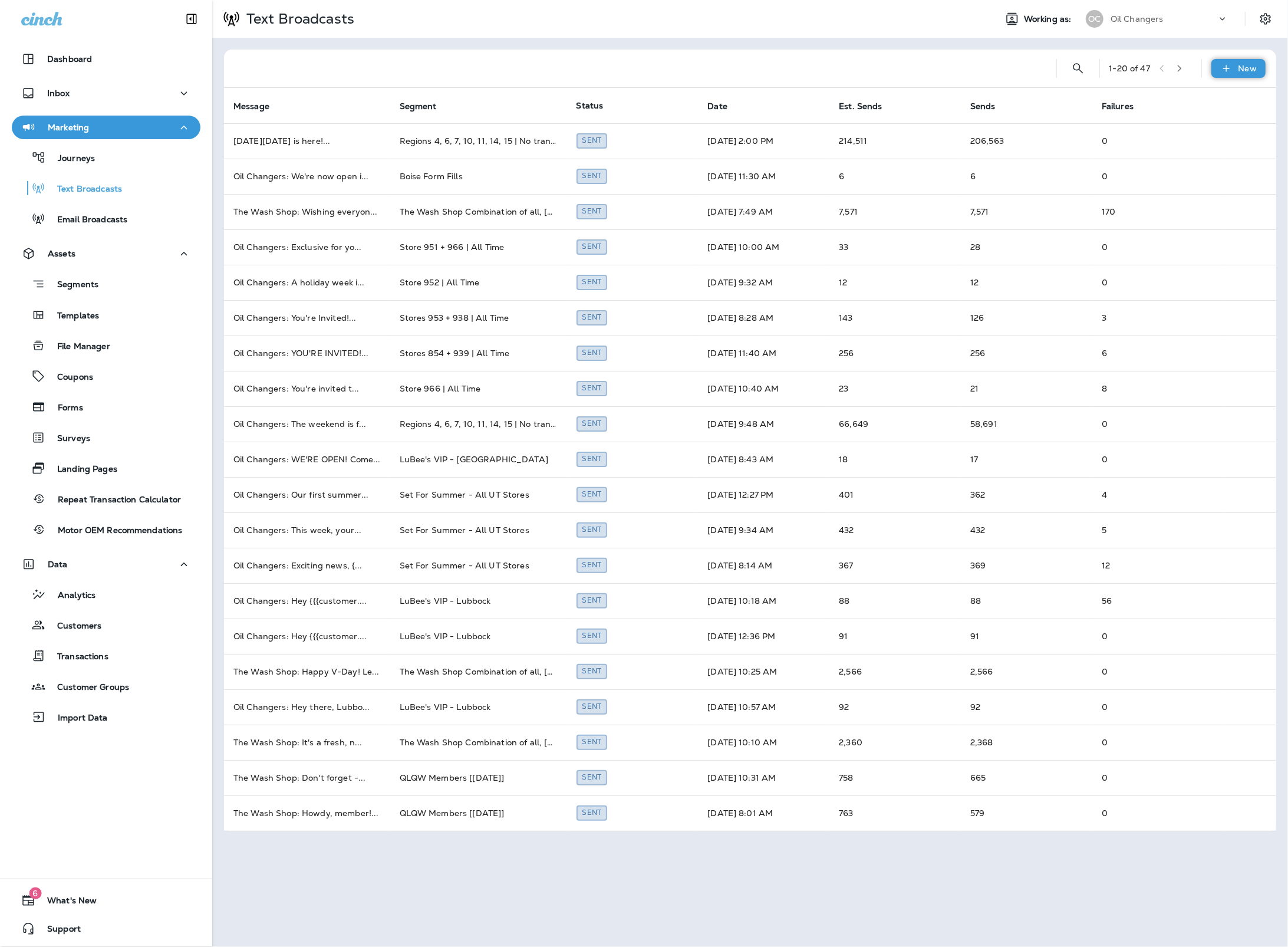
click at [1244, 77] on div "New" at bounding box center [1238, 68] width 54 height 19
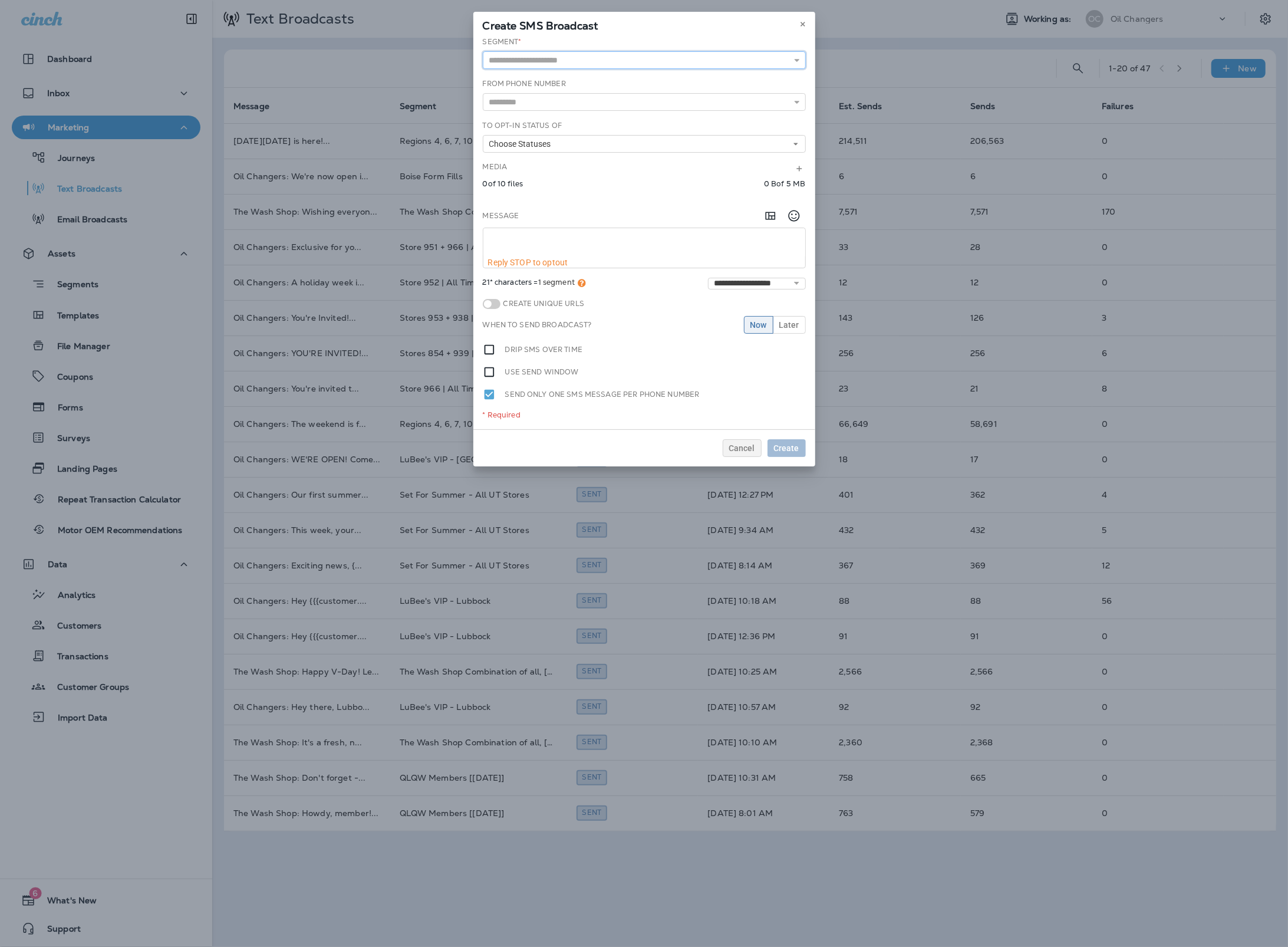
click at [570, 59] on input "text" at bounding box center [644, 60] width 323 height 18
type input "**********"
click at [562, 79] on div "**********" at bounding box center [644, 233] width 342 height 393
click at [541, 107] on input "text" at bounding box center [644, 102] width 323 height 18
type input "*****"
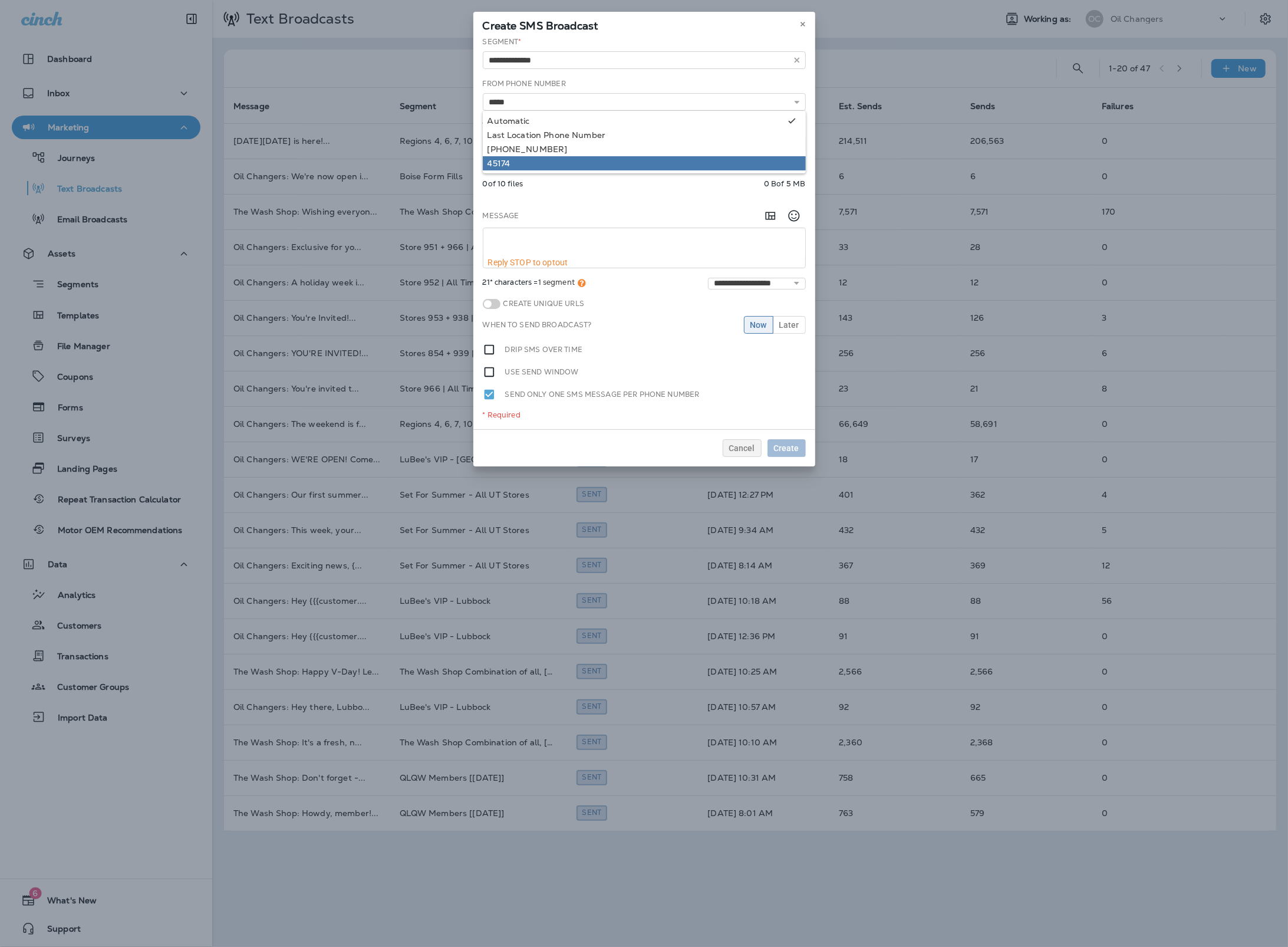
click at [531, 159] on div "**********" at bounding box center [644, 233] width 342 height 393
click at [545, 148] on button "Choose Statuses" at bounding box center [644, 144] width 323 height 18
click at [541, 158] on div "Opt In" at bounding box center [644, 163] width 314 height 9
click at [549, 224] on div "Message" at bounding box center [644, 215] width 323 height 24
click at [544, 236] on textarea at bounding box center [644, 243] width 321 height 30
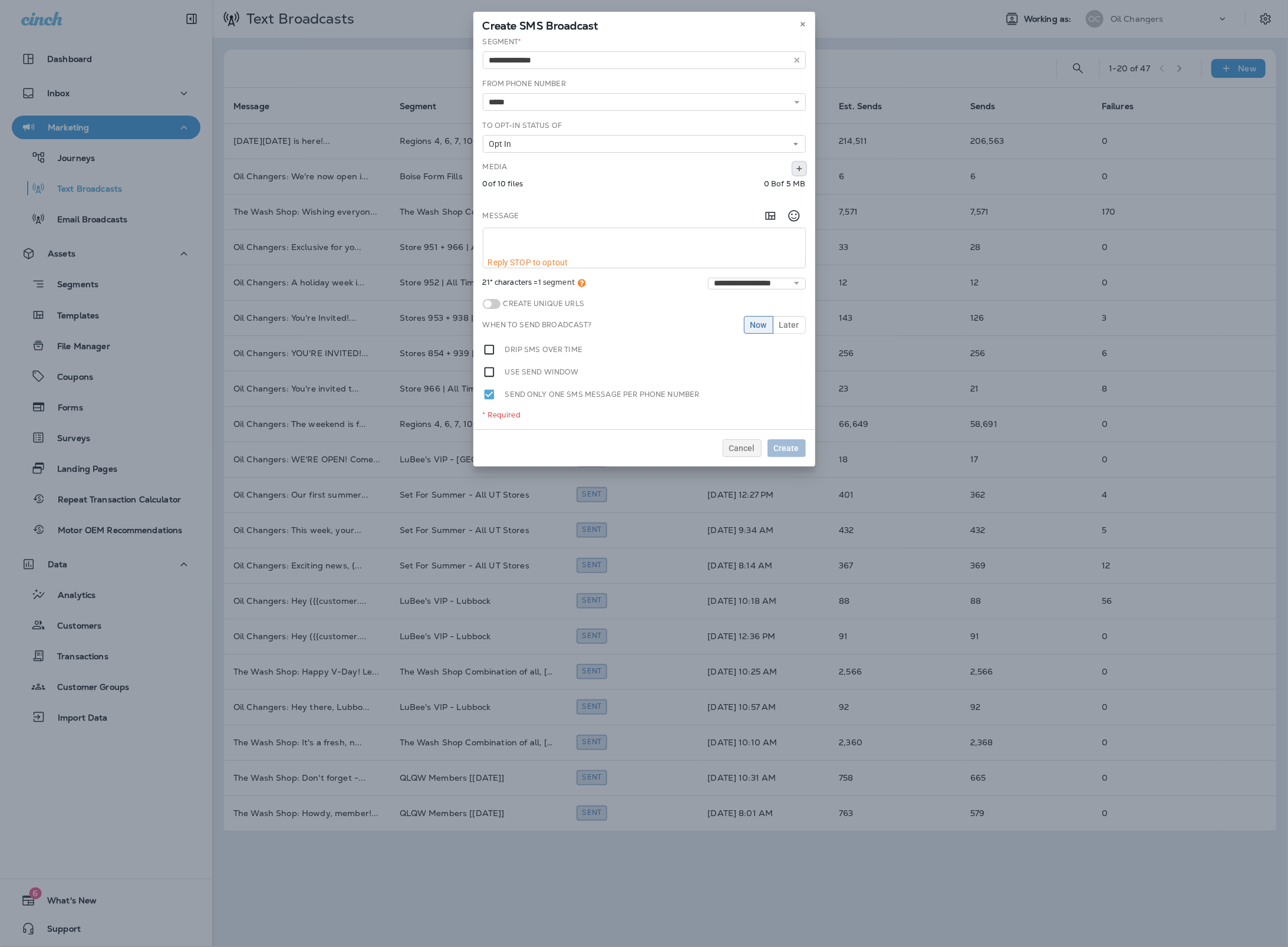
click at [801, 166] on use at bounding box center [799, 169] width 5 height 5
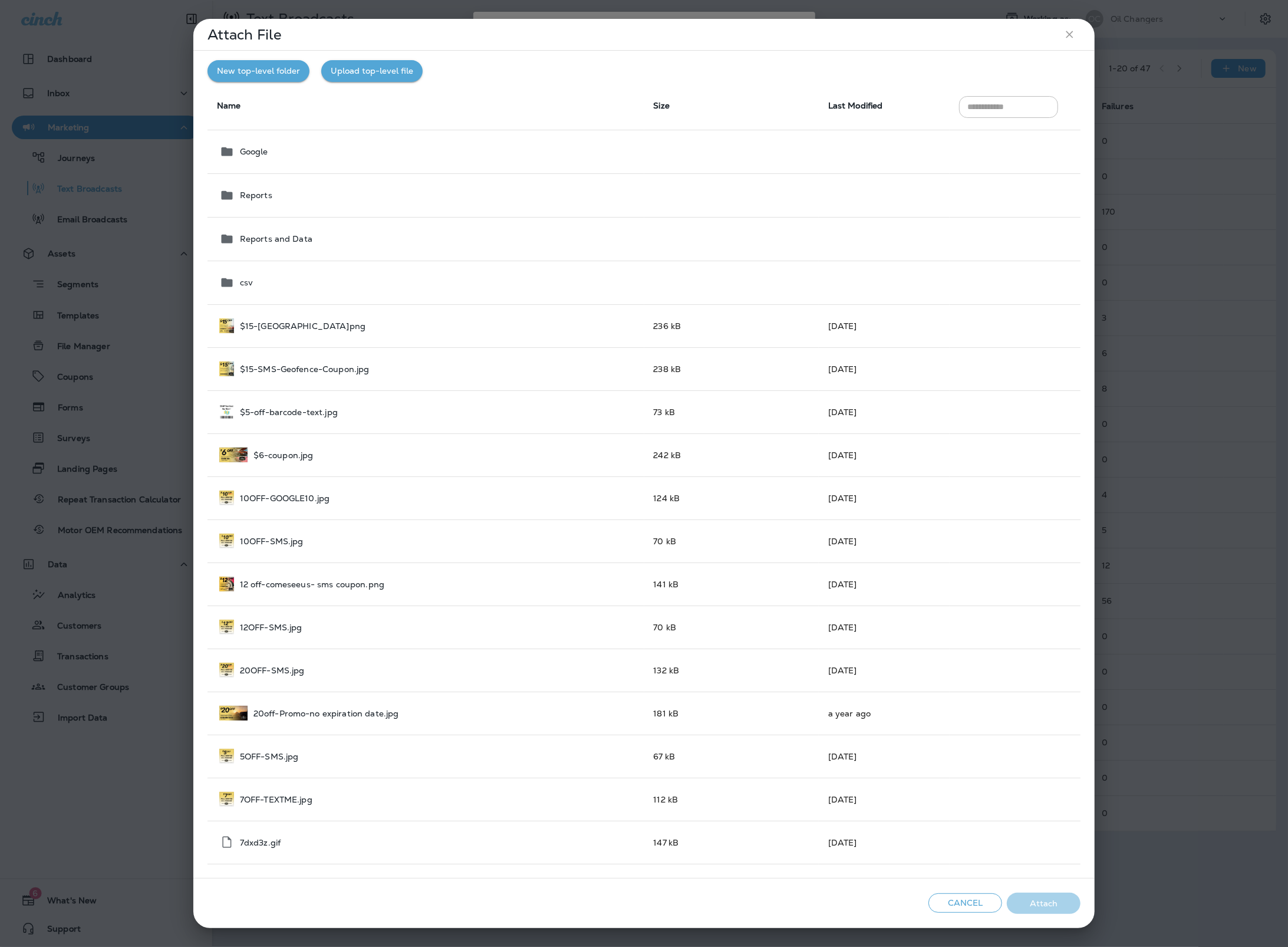
drag, startPoint x: 976, startPoint y: 906, endPoint x: 962, endPoint y: 791, distance: 115.8
click at [976, 906] on button "Cancel" at bounding box center [965, 903] width 73 height 19
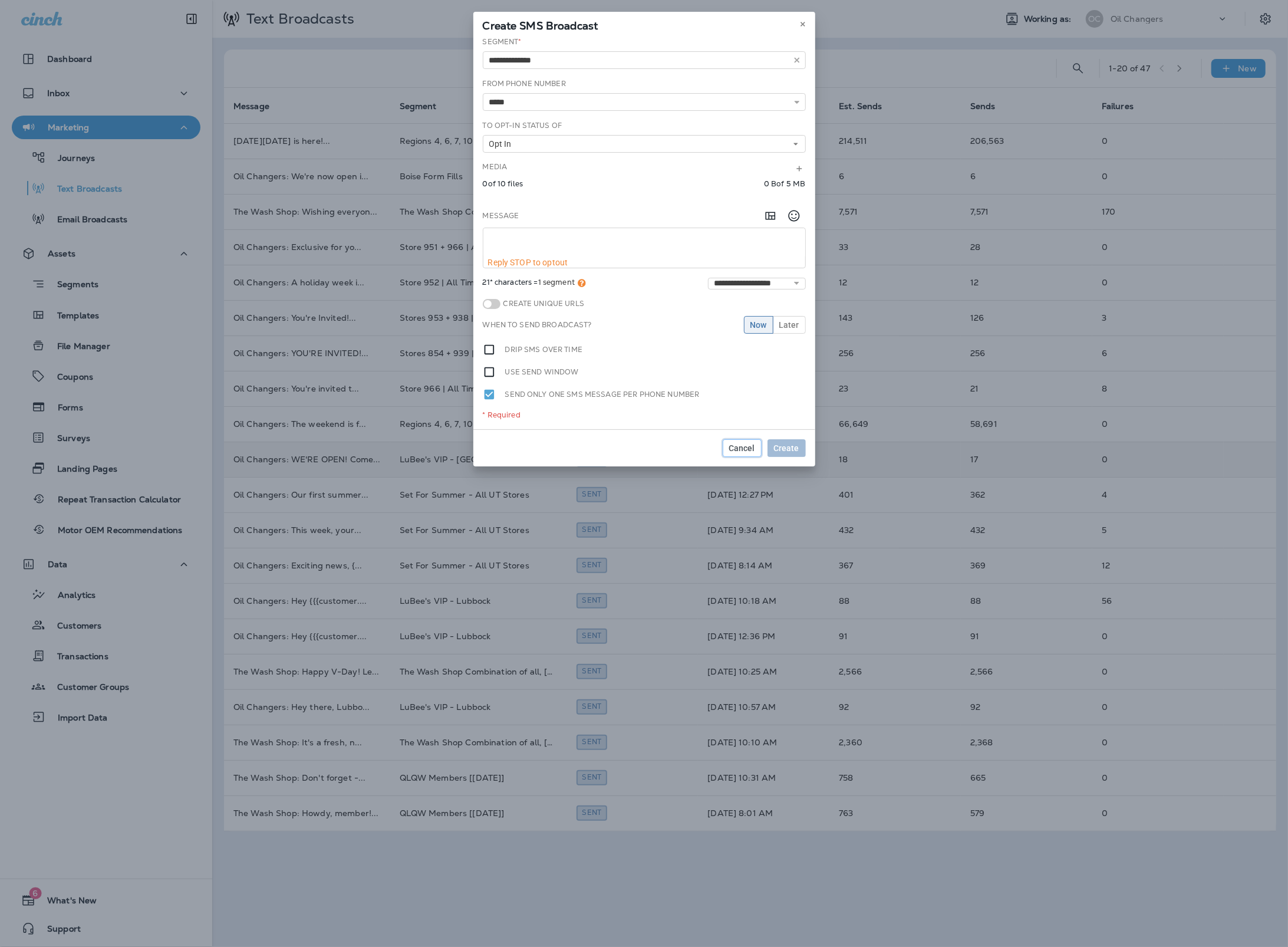
click at [749, 444] on span "Cancel" at bounding box center [742, 448] width 26 height 8
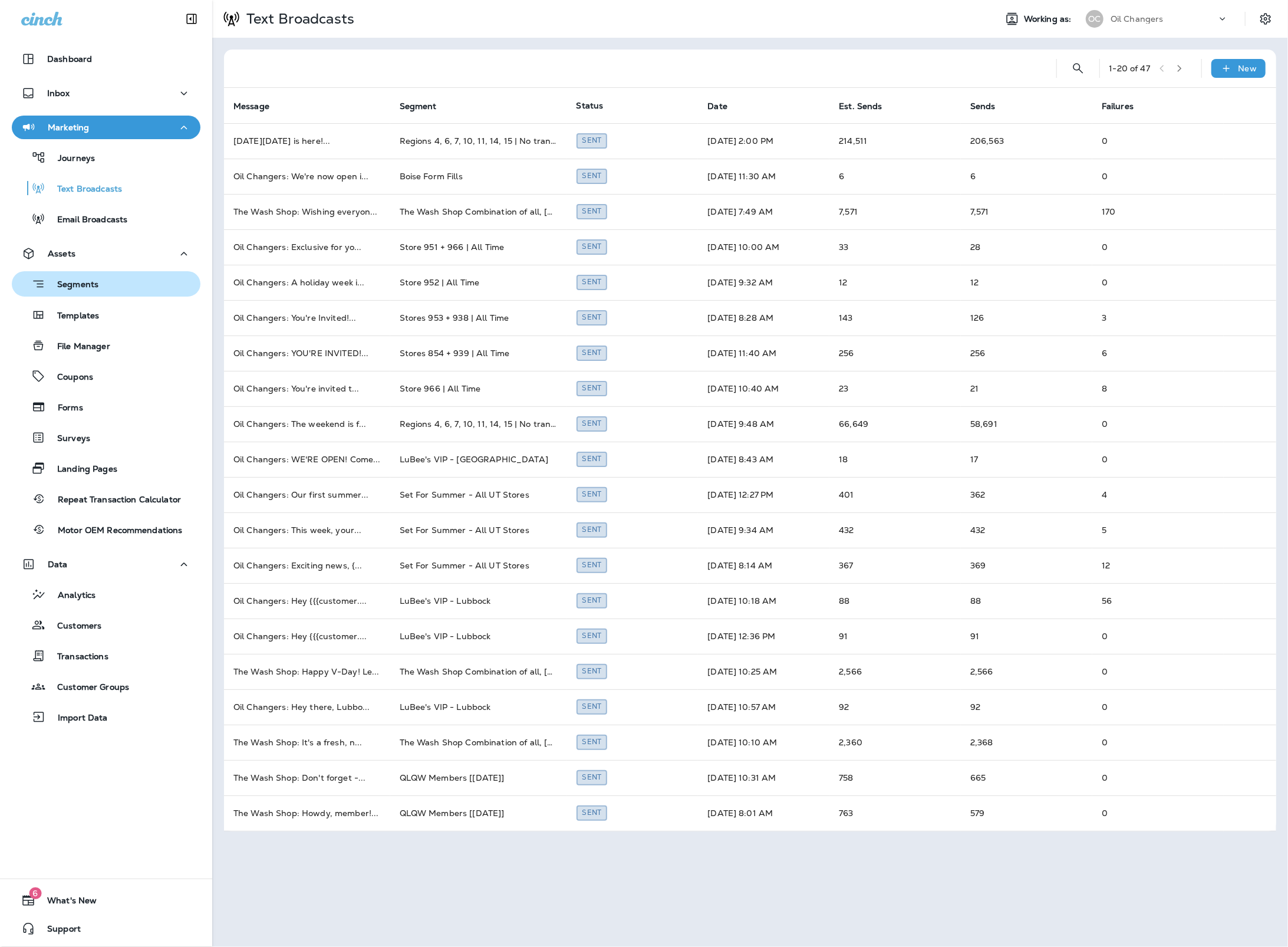
click at [120, 283] on div "Segments" at bounding box center [106, 284] width 179 height 18
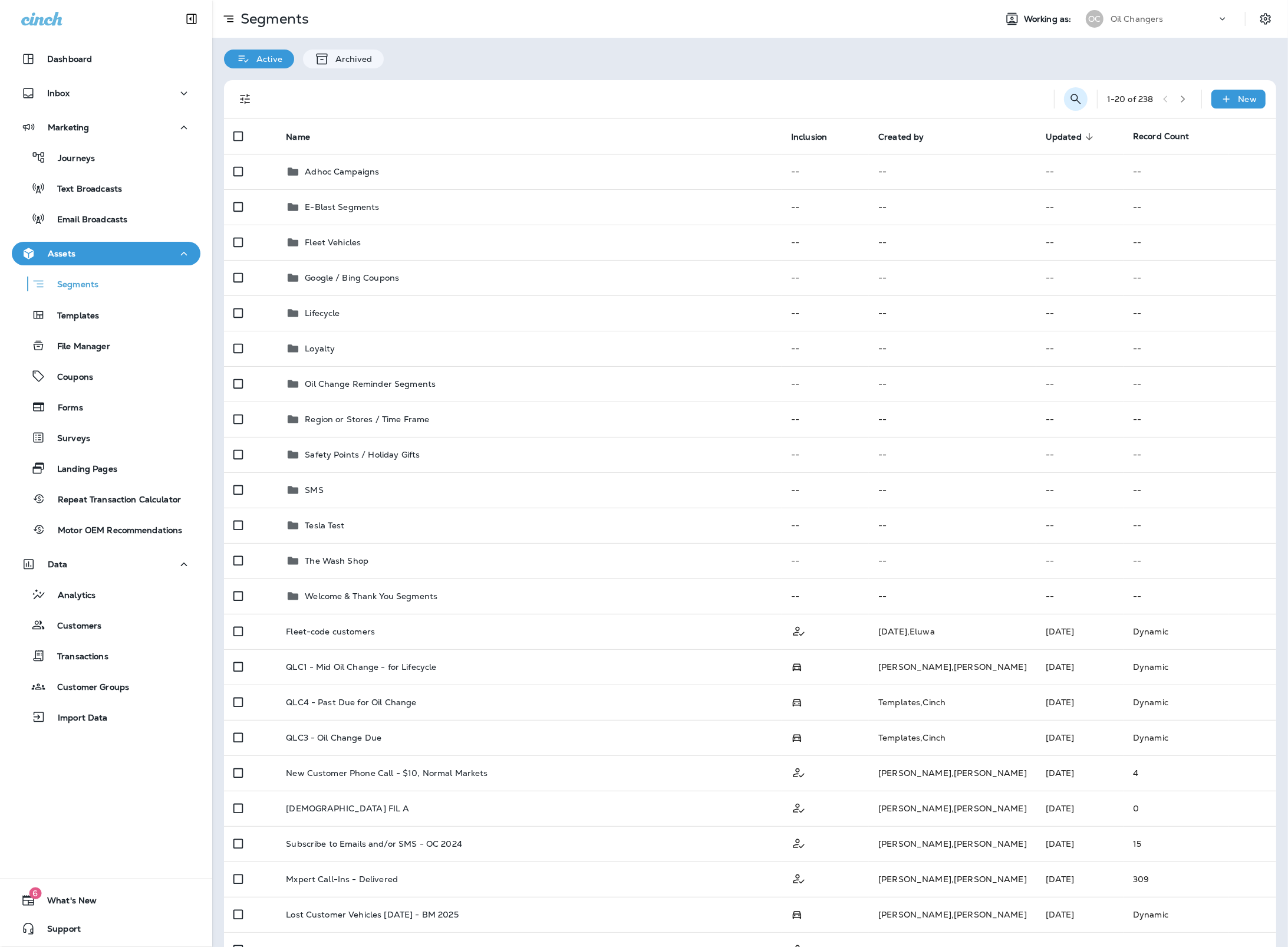
click at [1080, 105] on button "Search Segments" at bounding box center [1075, 99] width 24 height 24
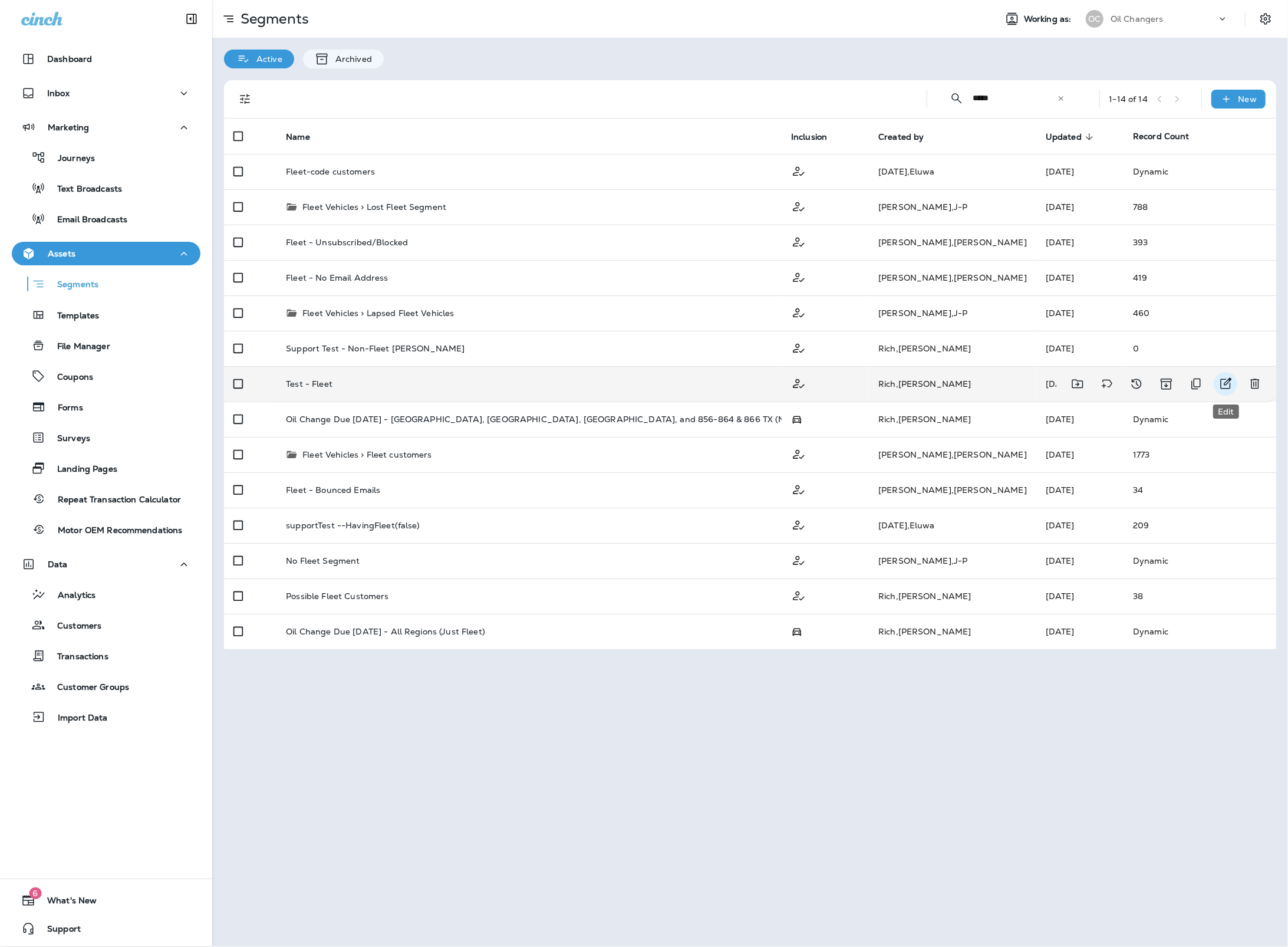
type input "*****"
click at [1232, 380] on button "Edit" at bounding box center [1225, 383] width 24 height 24
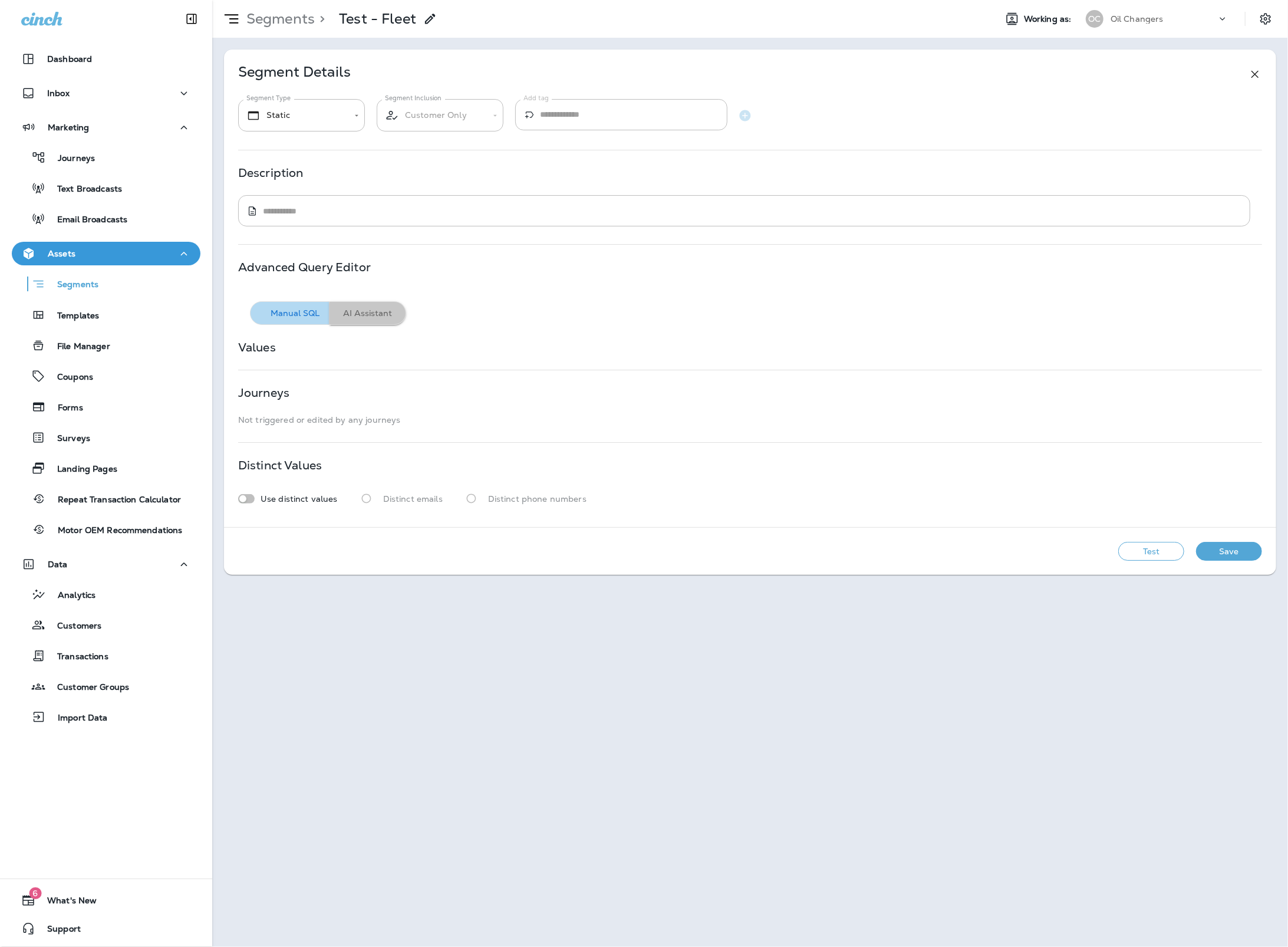
click at [391, 309] on button "AI Assistant" at bounding box center [368, 312] width 76 height 24
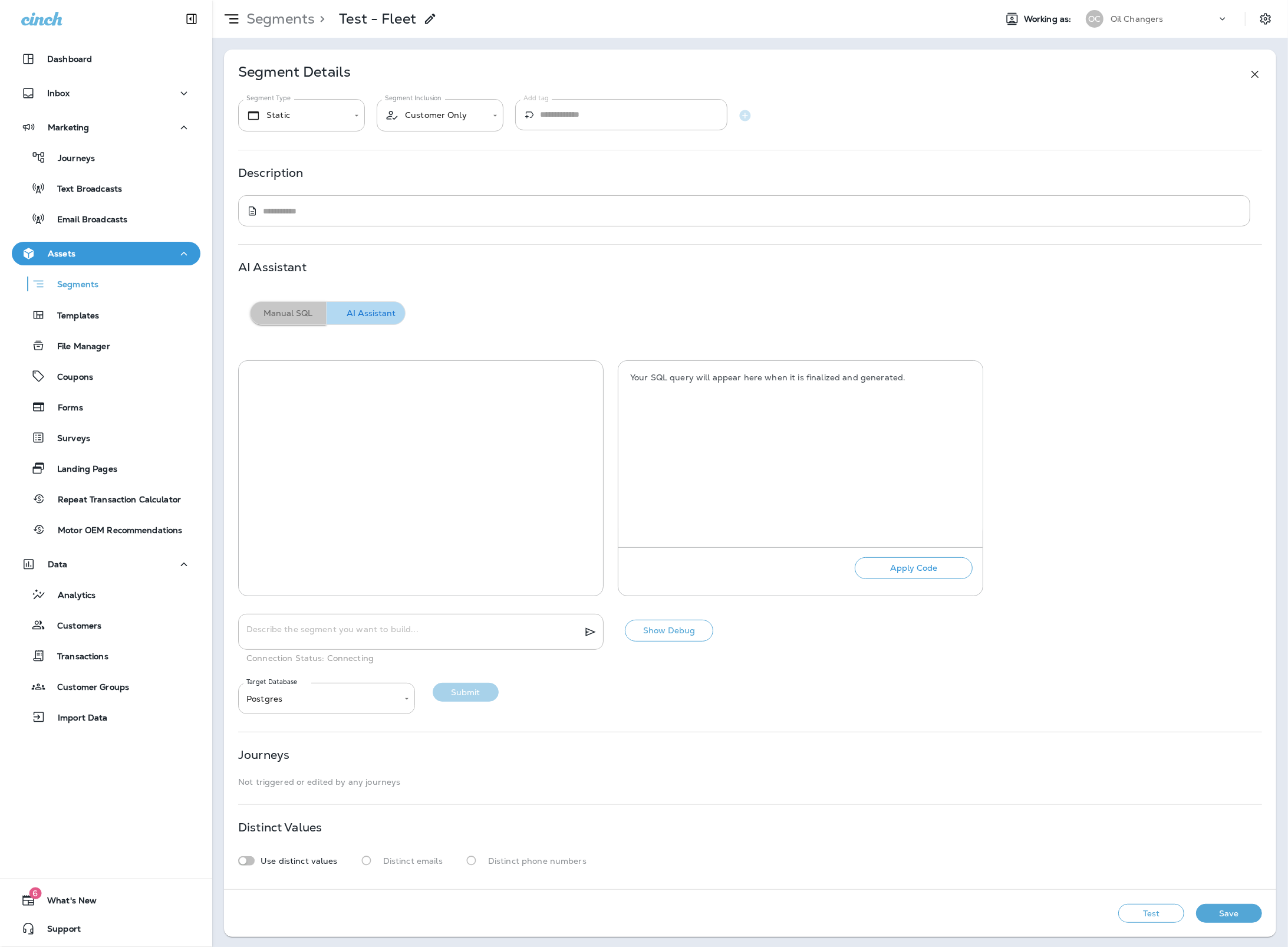
drag, startPoint x: 320, startPoint y: 309, endPoint x: 314, endPoint y: 310, distance: 6.1
click at [314, 310] on button "Manual SQL" at bounding box center [288, 312] width 76 height 24
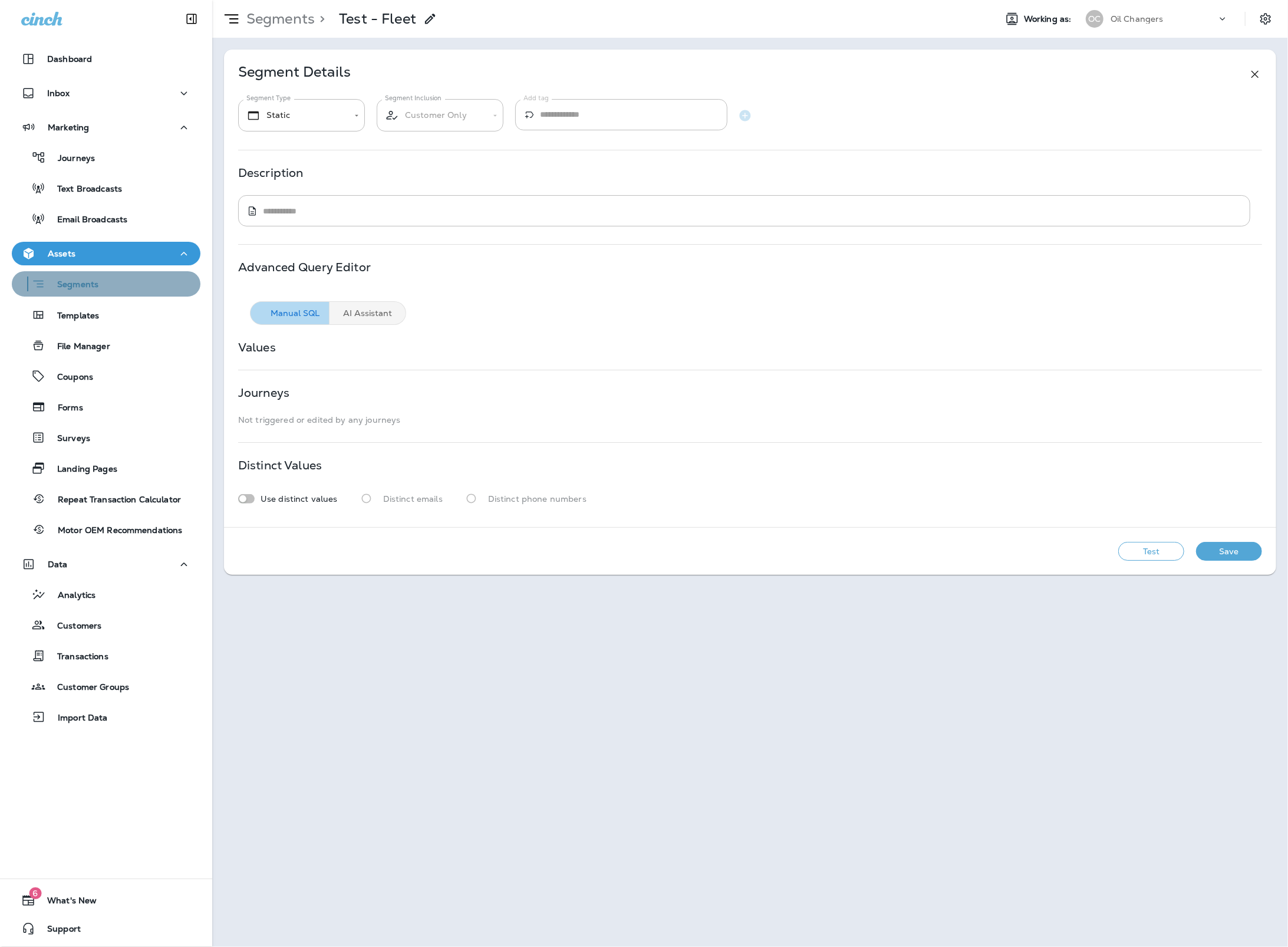
click at [112, 292] on div "Segments" at bounding box center [106, 284] width 179 height 18
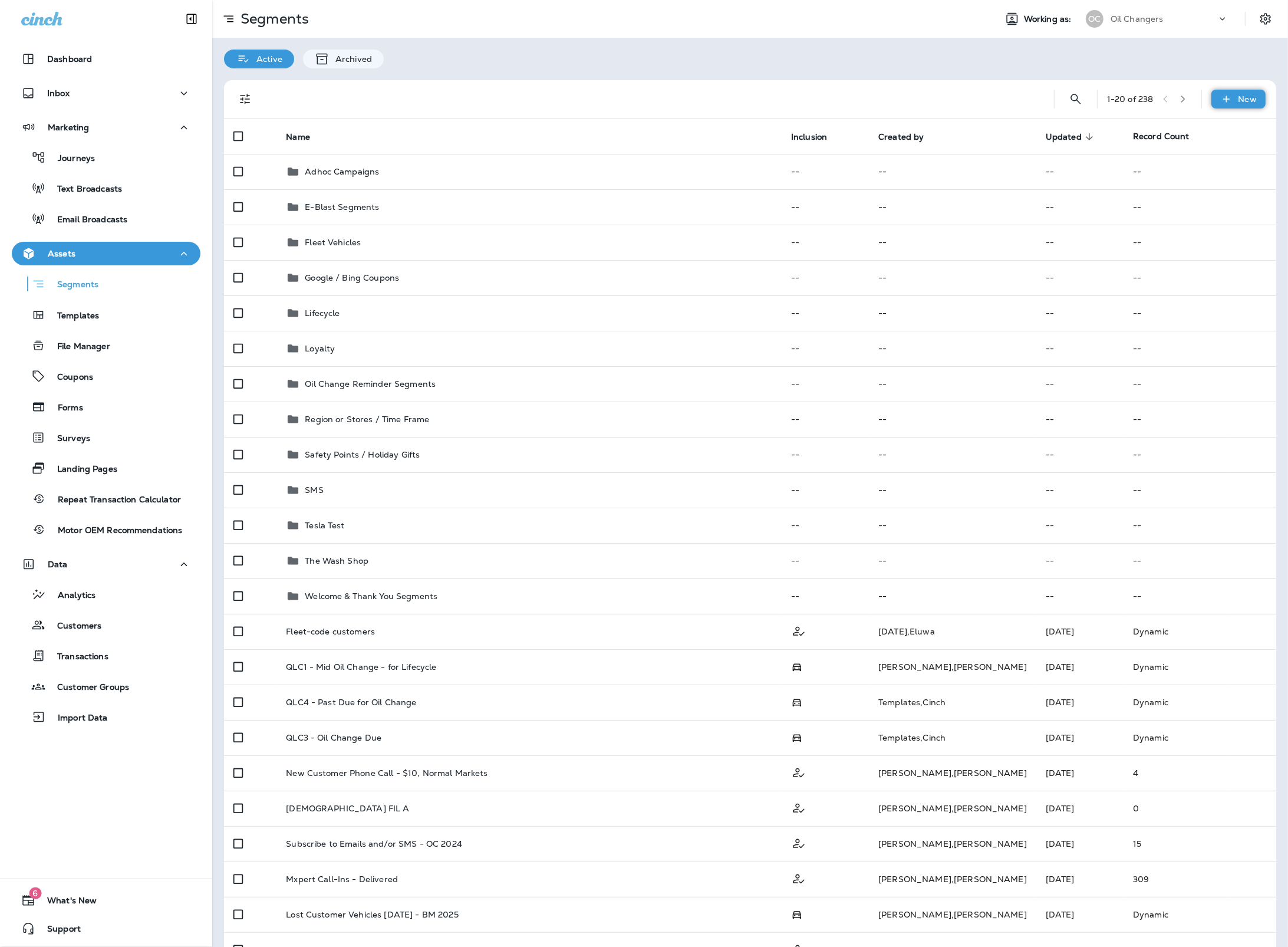
click at [1254, 96] on p "New" at bounding box center [1248, 99] width 18 height 9
click at [1167, 131] on icon "button" at bounding box center [1164, 127] width 15 height 15
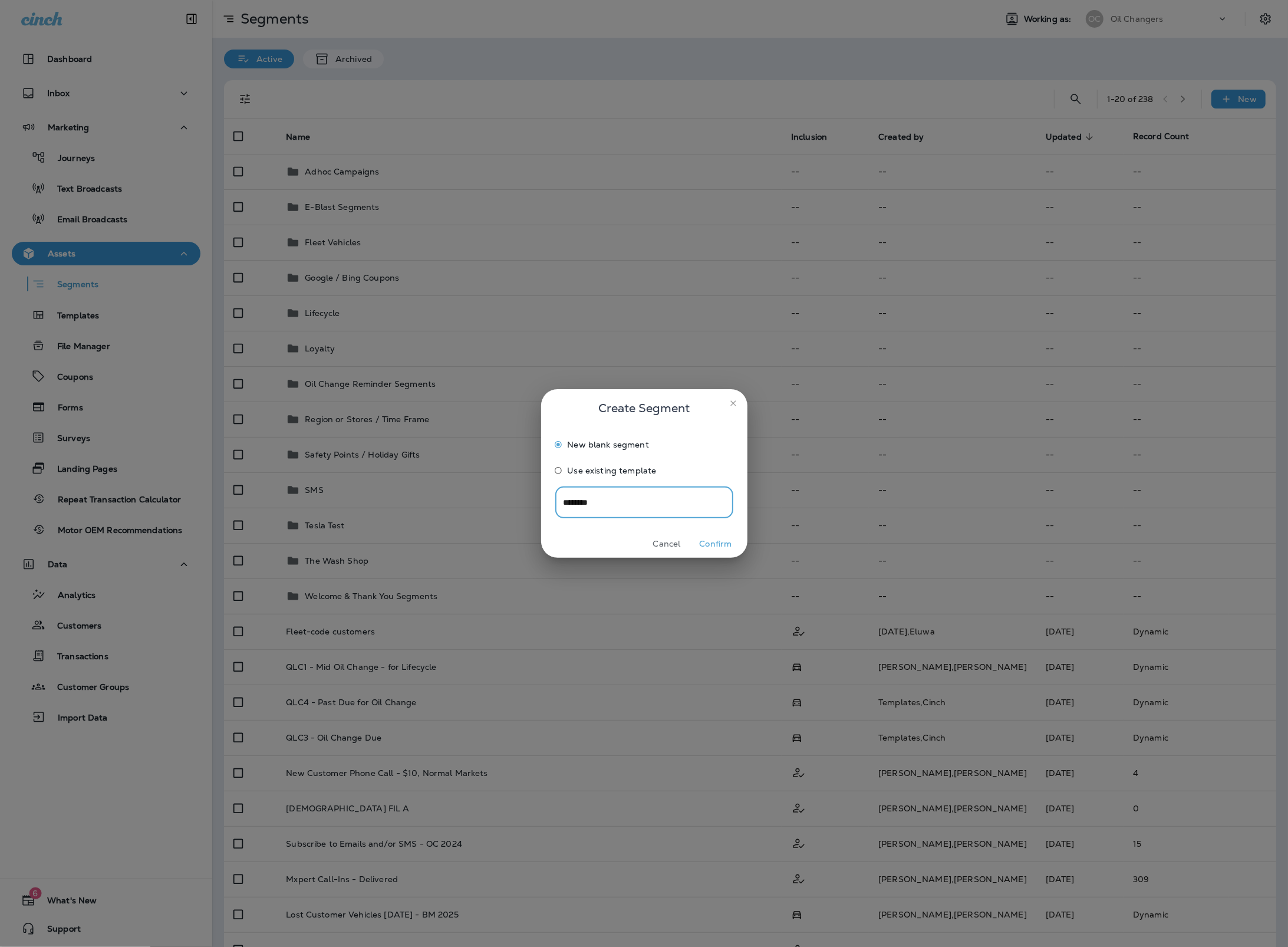
type input "*********"
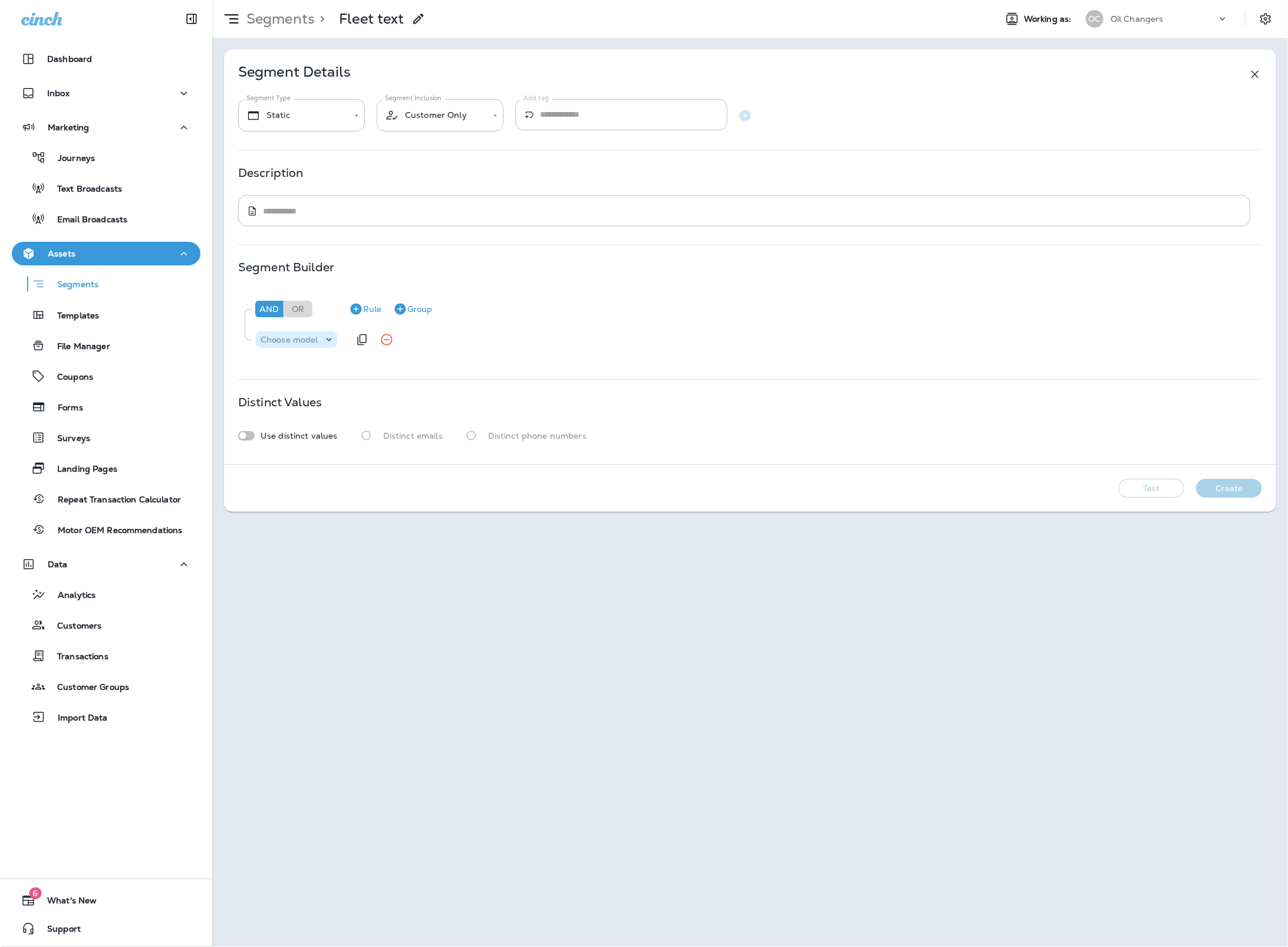
click at [295, 335] on p "Choose model" at bounding box center [289, 339] width 58 height 9
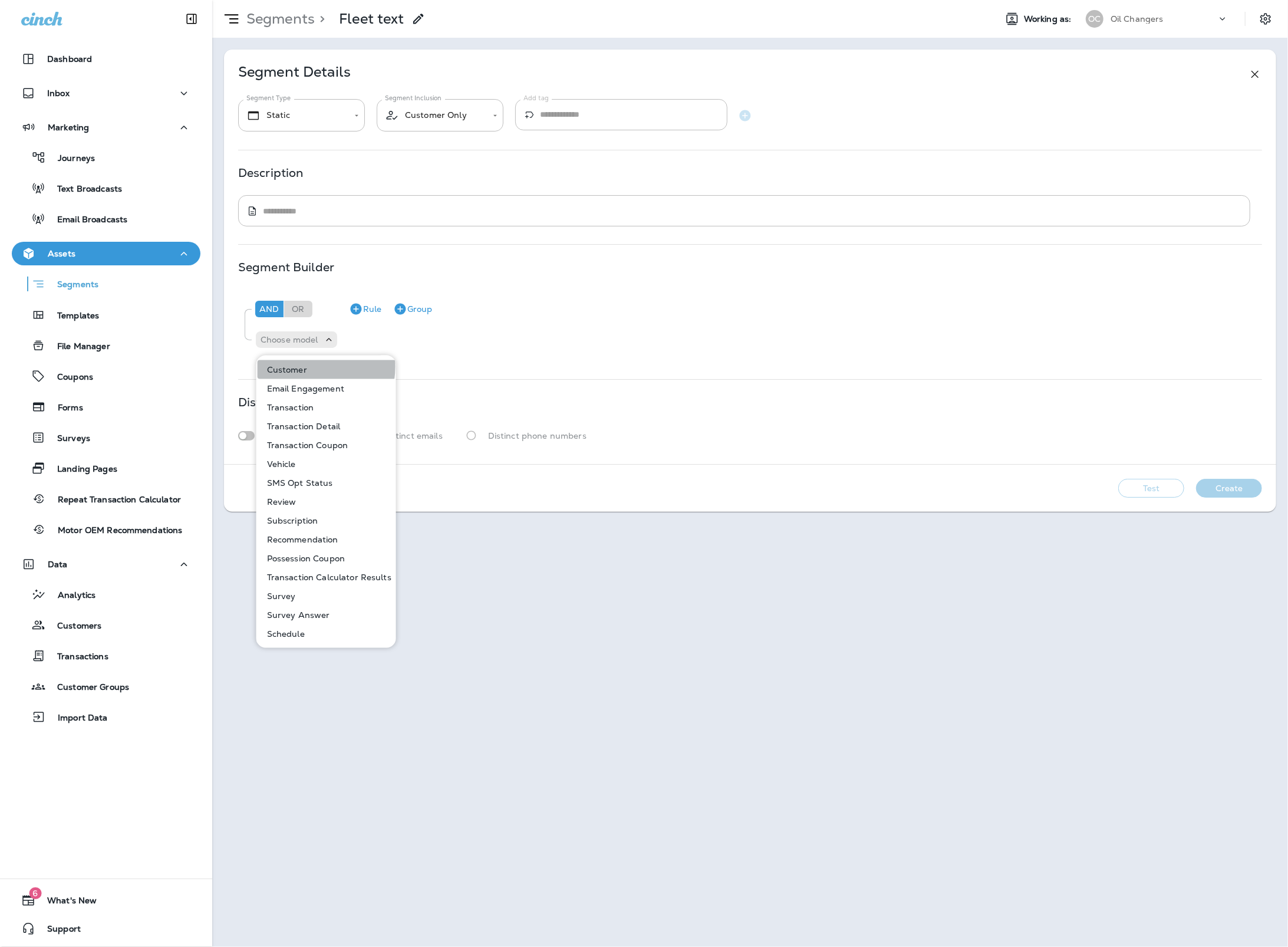
click at [305, 367] on p "Customer" at bounding box center [285, 370] width 45 height 9
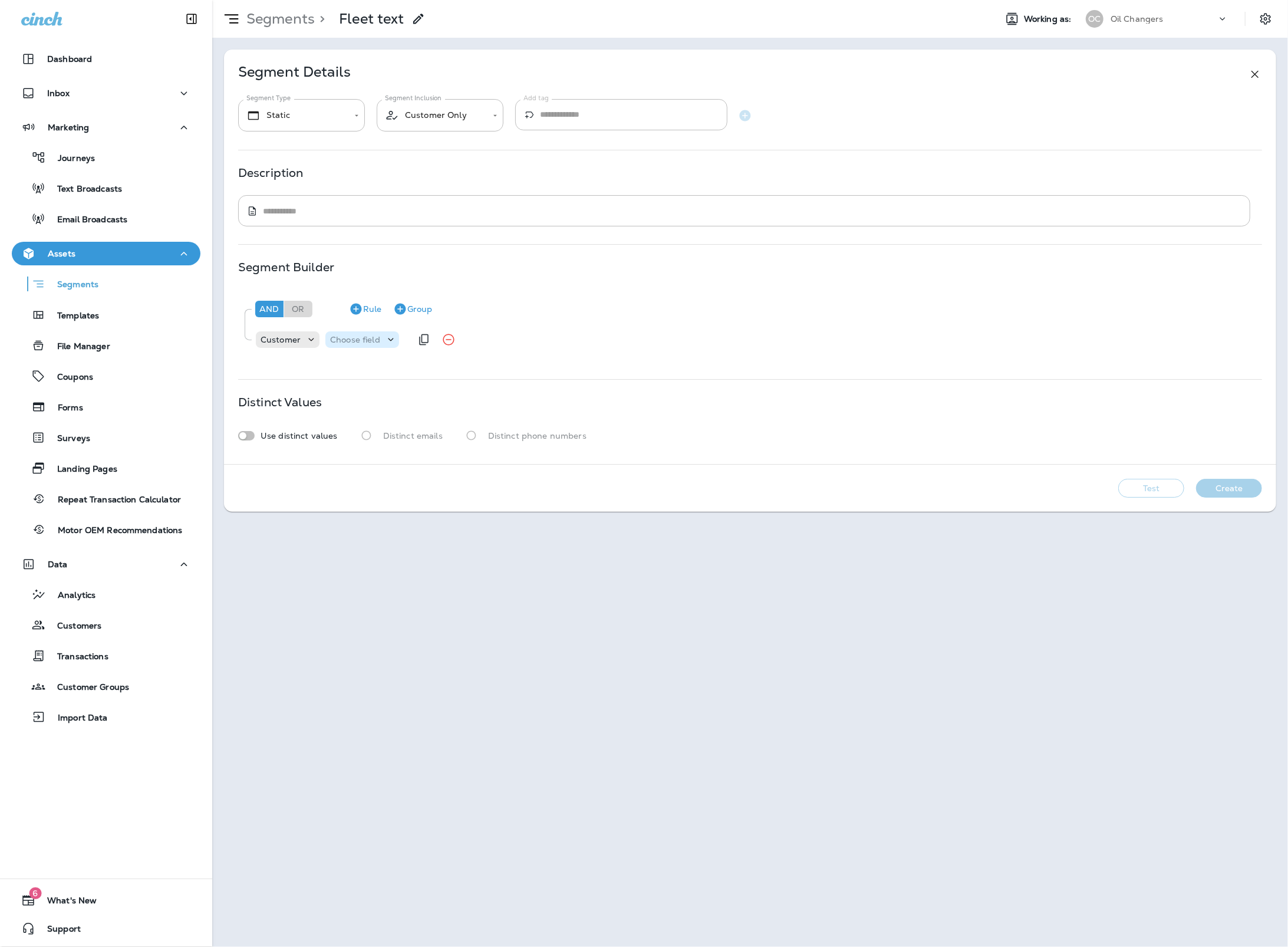
click at [360, 341] on p "Choose field" at bounding box center [355, 339] width 50 height 9
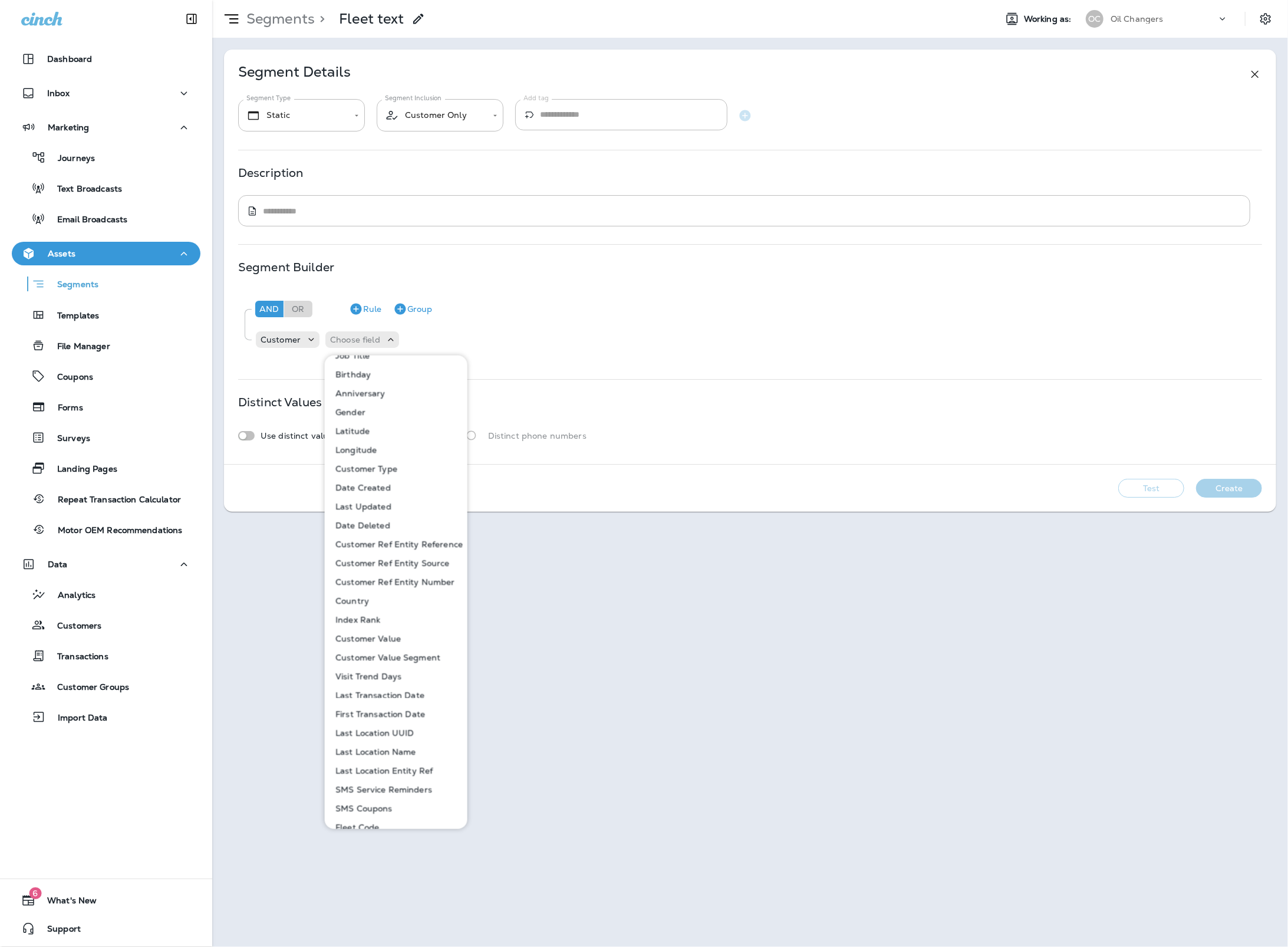
scroll to position [498, 0]
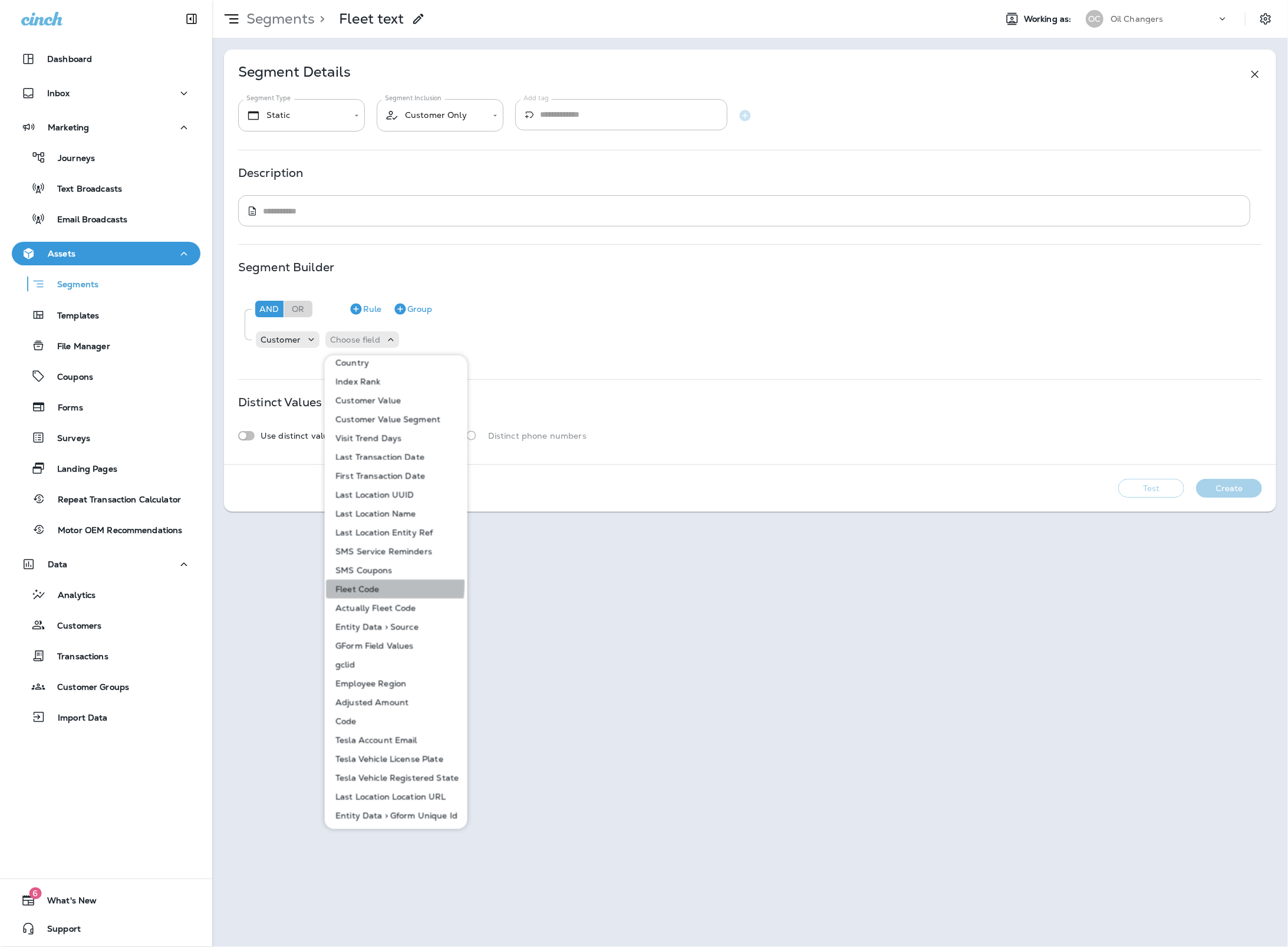
click at [350, 584] on p "Fleet Code" at bounding box center [354, 589] width 48 height 9
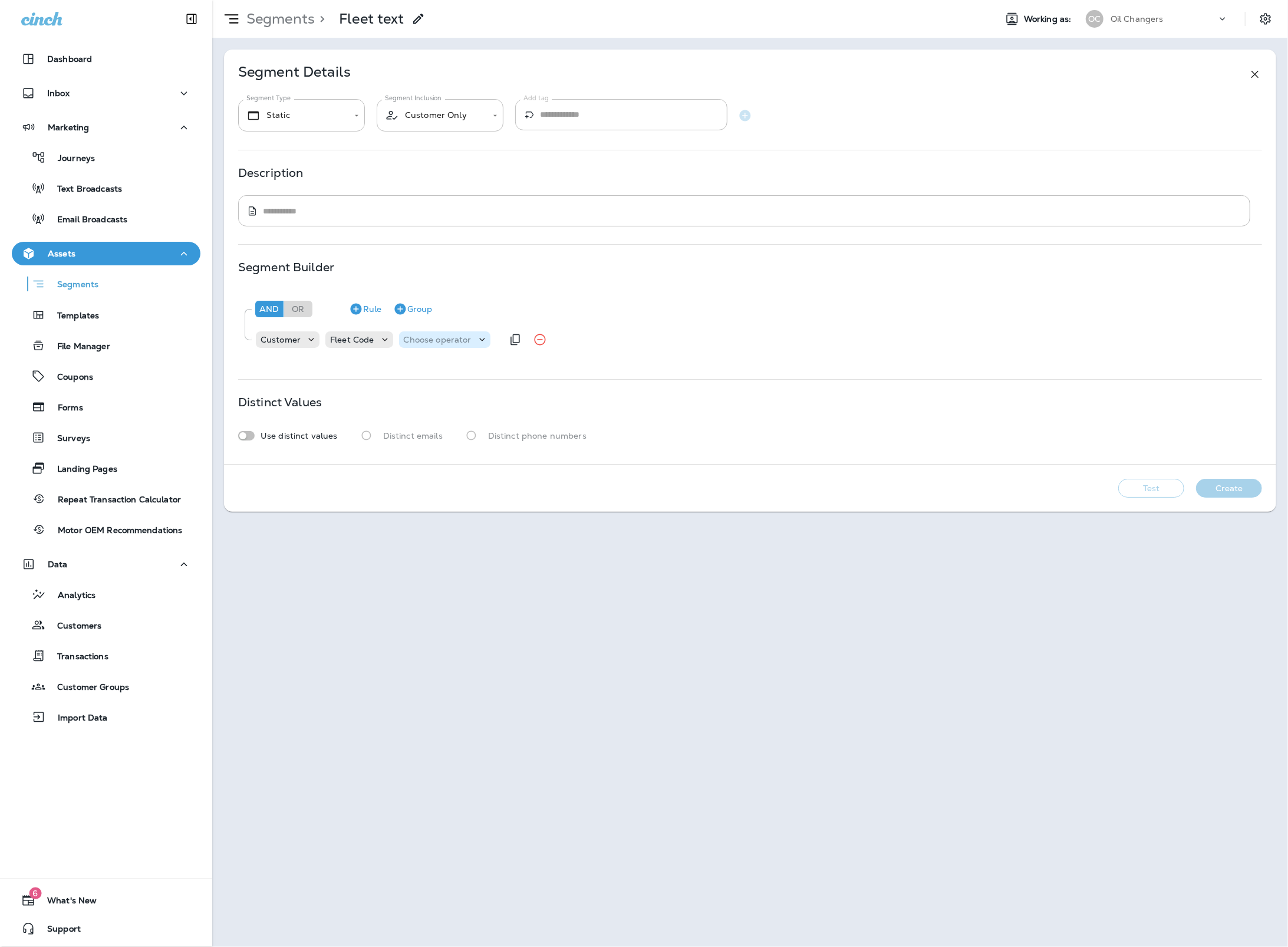
click at [450, 341] on p "Choose operator" at bounding box center [437, 339] width 68 height 9
drag, startPoint x: 444, startPoint y: 521, endPoint x: 479, endPoint y: 422, distance: 105.0
click at [444, 521] on button "equals" at bounding box center [447, 520] width 95 height 19
click at [482, 341] on p "Choose query type" at bounding box center [498, 339] width 77 height 9
click at [489, 364] on button "Text" at bounding box center [488, 370] width 68 height 19
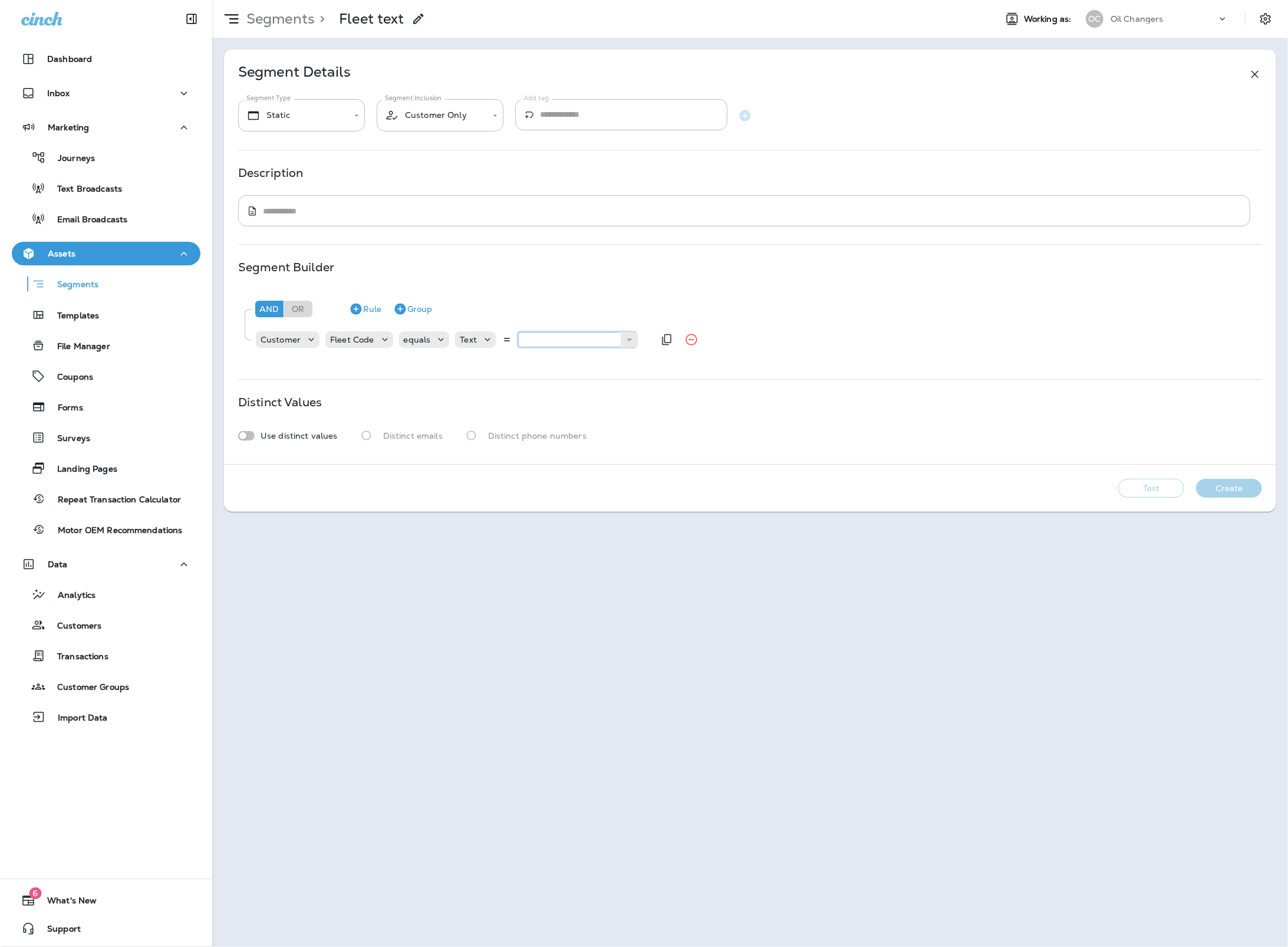
click at [533, 343] on input "text" at bounding box center [577, 340] width 118 height 15
paste input "*****"
type input "*****"
click at [608, 361] on div "And Or Rule Group Customer Fleet Code equals Text ***** 65860" at bounding box center [750, 325] width 1024 height 72
click at [1175, 491] on button "Test" at bounding box center [1151, 488] width 66 height 19
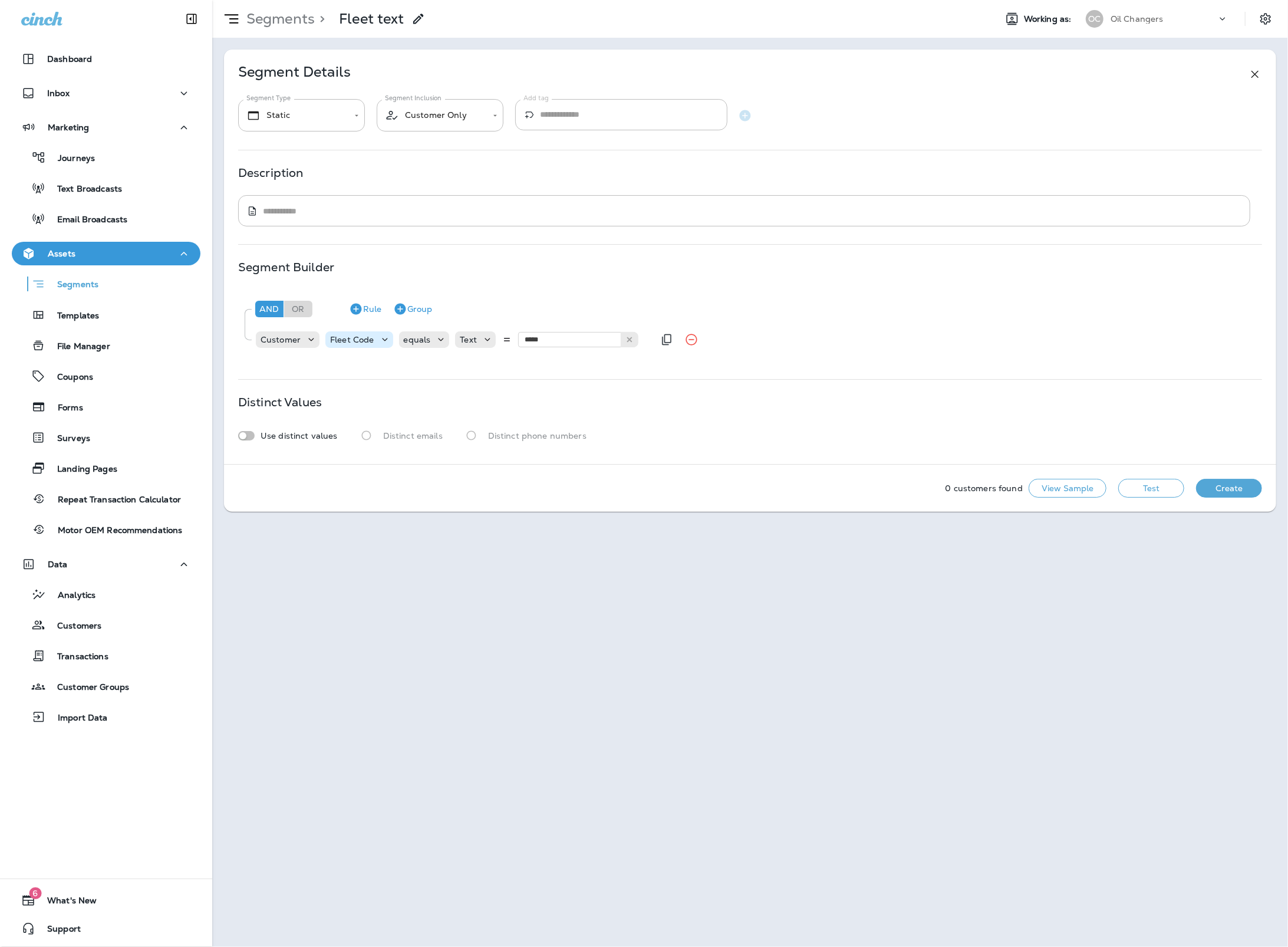
click at [353, 347] on div "Fleet Code" at bounding box center [359, 340] width 67 height 17
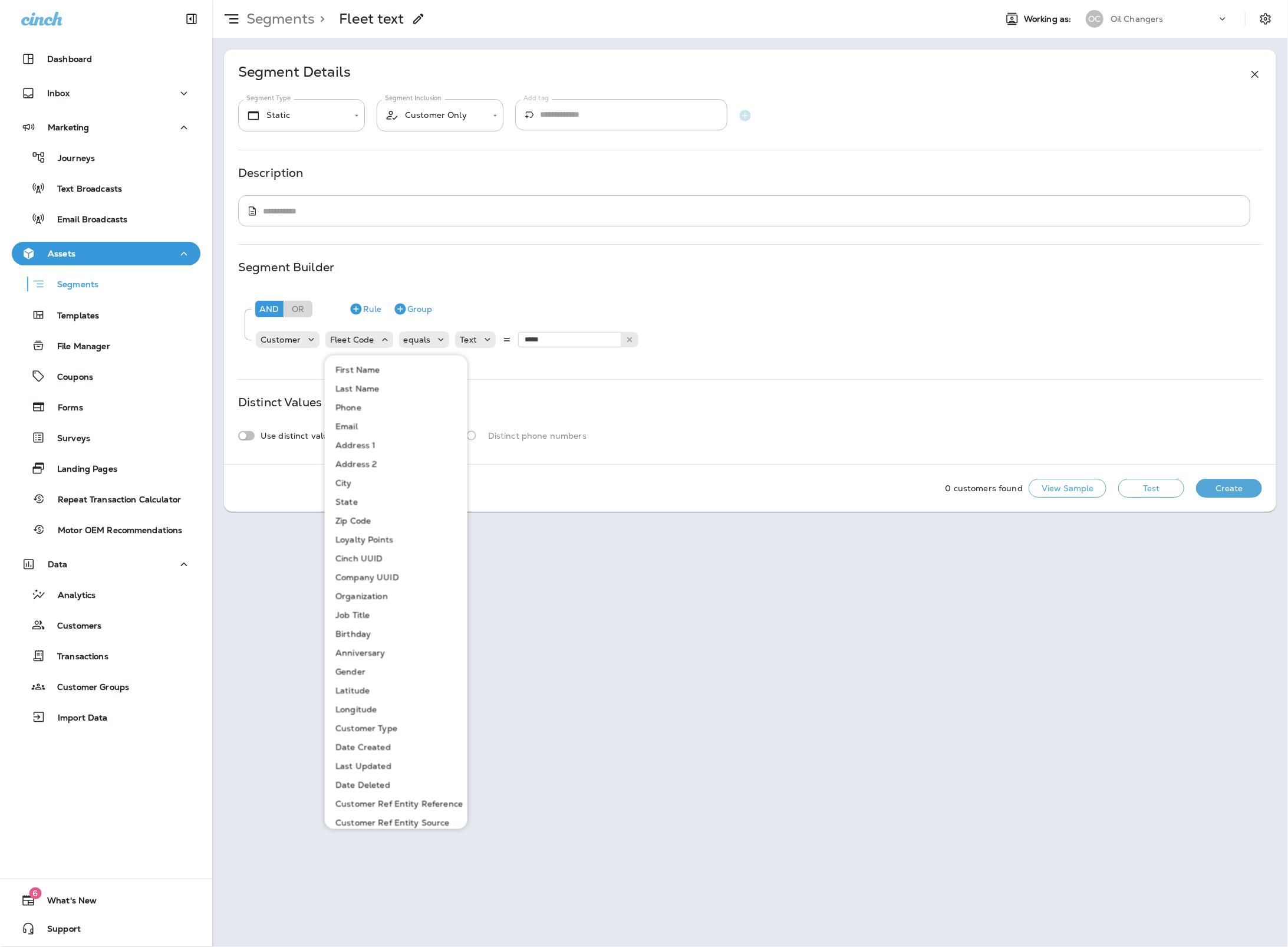
click at [368, 384] on p "Last Name" at bounding box center [354, 389] width 48 height 9
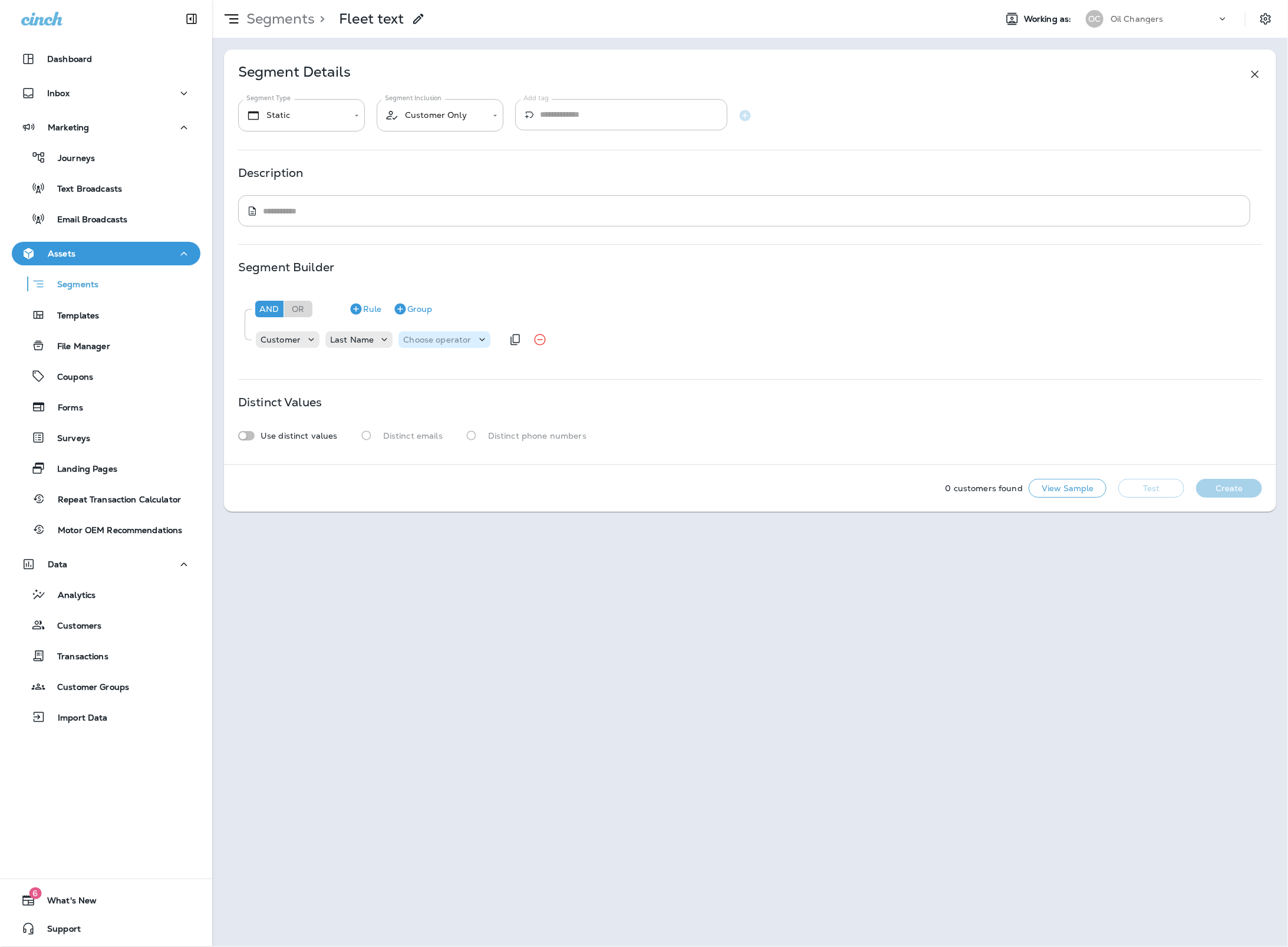
click at [454, 341] on p "Choose operator" at bounding box center [437, 339] width 68 height 9
drag, startPoint x: 451, startPoint y: 407, endPoint x: 457, endPoint y: 396, distance: 12.5
click at [451, 406] on button "contains" at bounding box center [445, 407] width 95 height 19
click at [515, 337] on p "Choose query type" at bounding box center [505, 339] width 77 height 9
drag, startPoint x: 495, startPoint y: 366, endPoint x: 526, endPoint y: 348, distance: 35.8
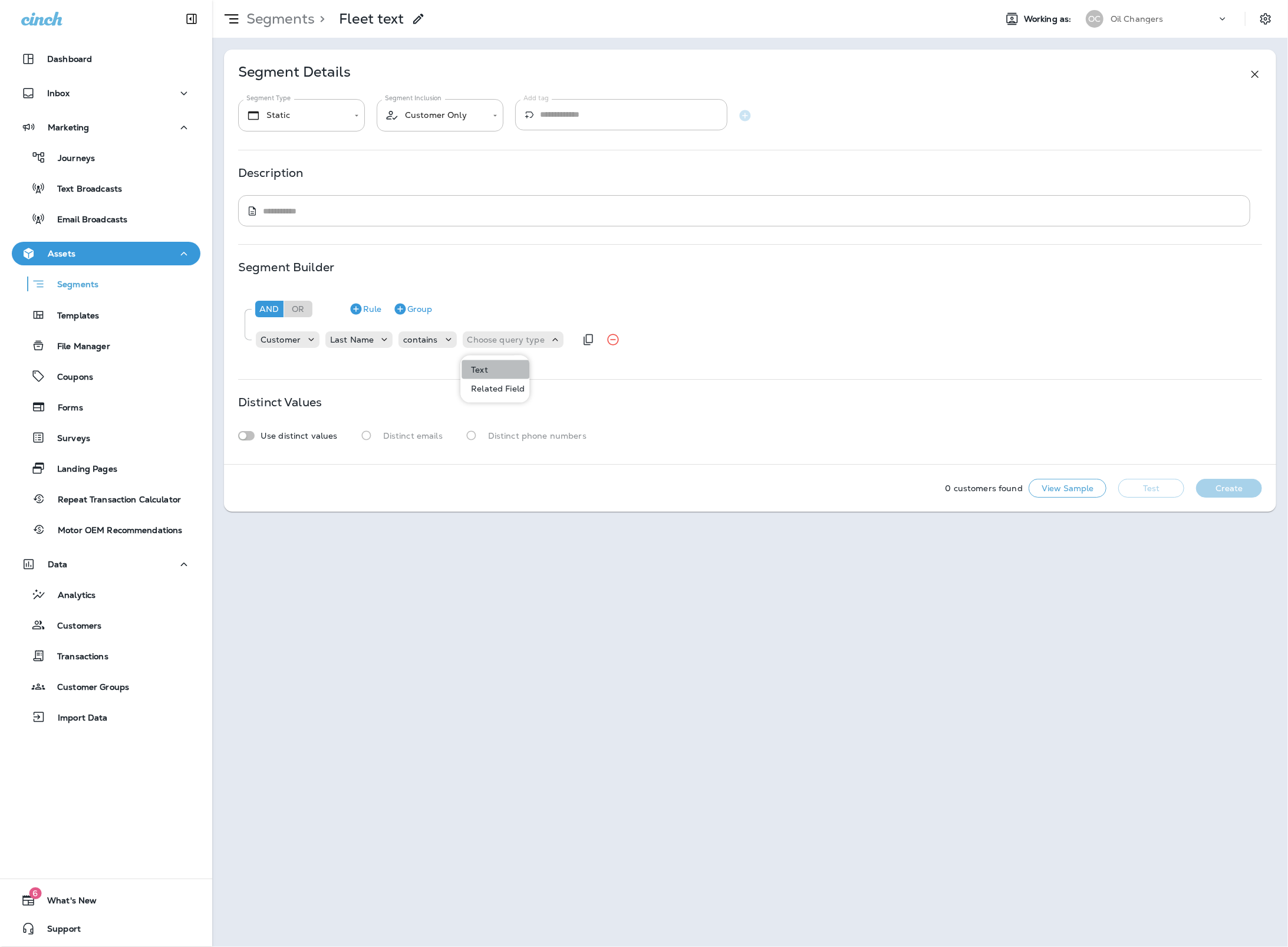
click at [496, 366] on button "Text" at bounding box center [495, 370] width 68 height 19
click at [558, 342] on input "text" at bounding box center [584, 340] width 118 height 15
click at [552, 332] on input "text" at bounding box center [584, 340] width 118 height 15
type input "**********"
click at [621, 358] on div "**********" at bounding box center [750, 325] width 1024 height 72
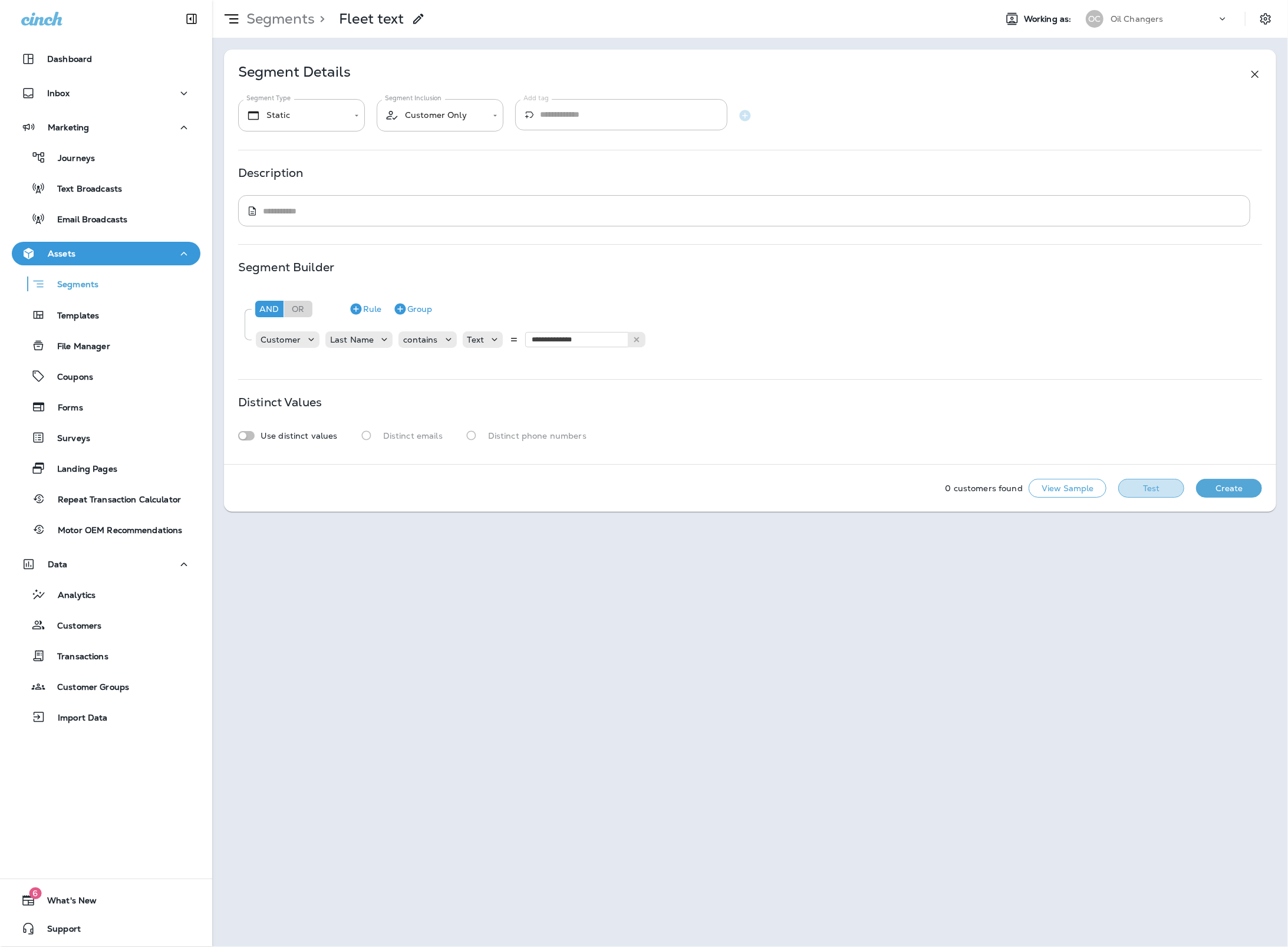
click at [1127, 489] on button "Test" at bounding box center [1151, 488] width 66 height 19
click at [1102, 488] on button "View Sample" at bounding box center [1067, 488] width 78 height 19
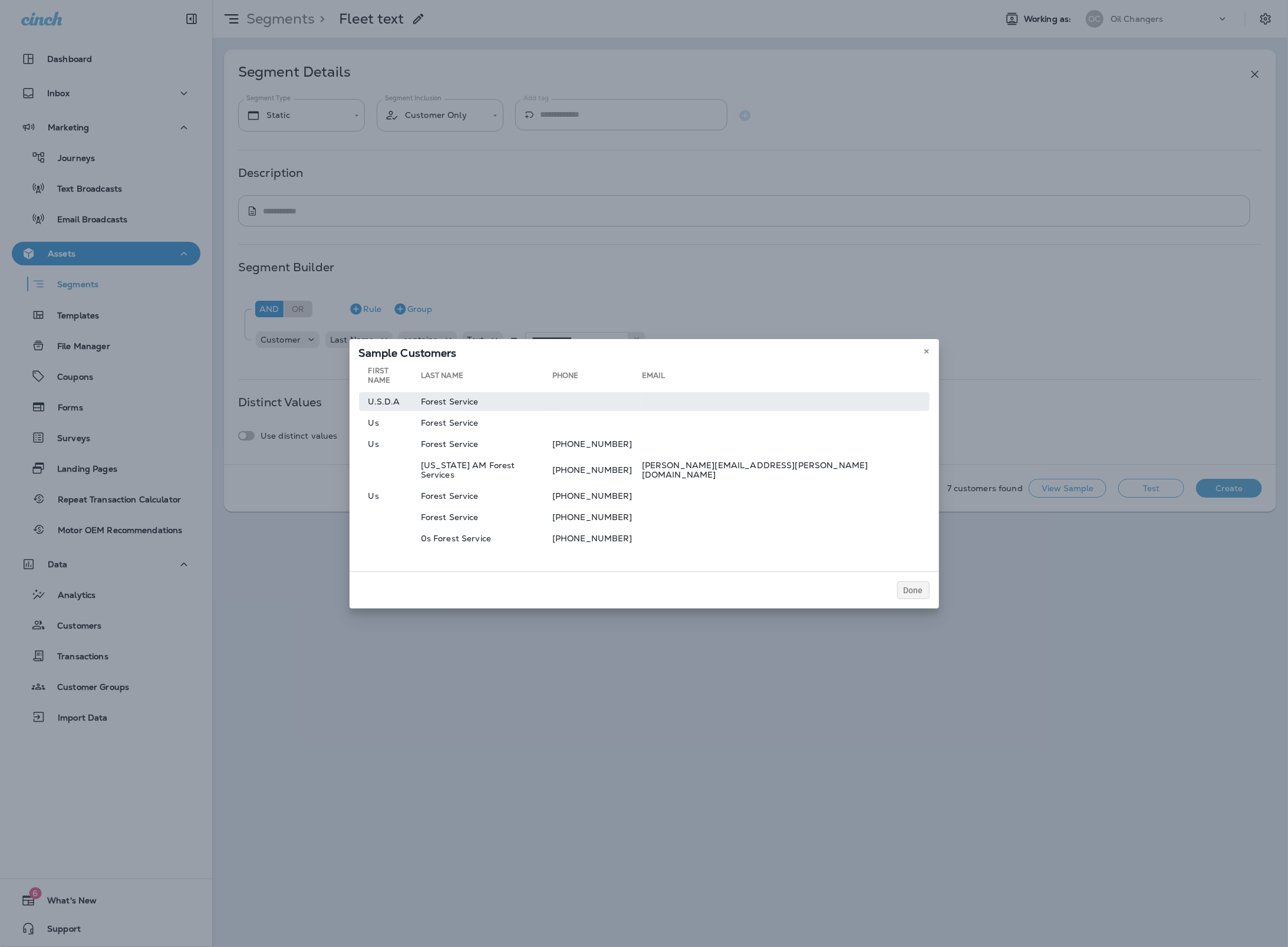
click at [508, 406] on td "Forest Service" at bounding box center [486, 401] width 131 height 19
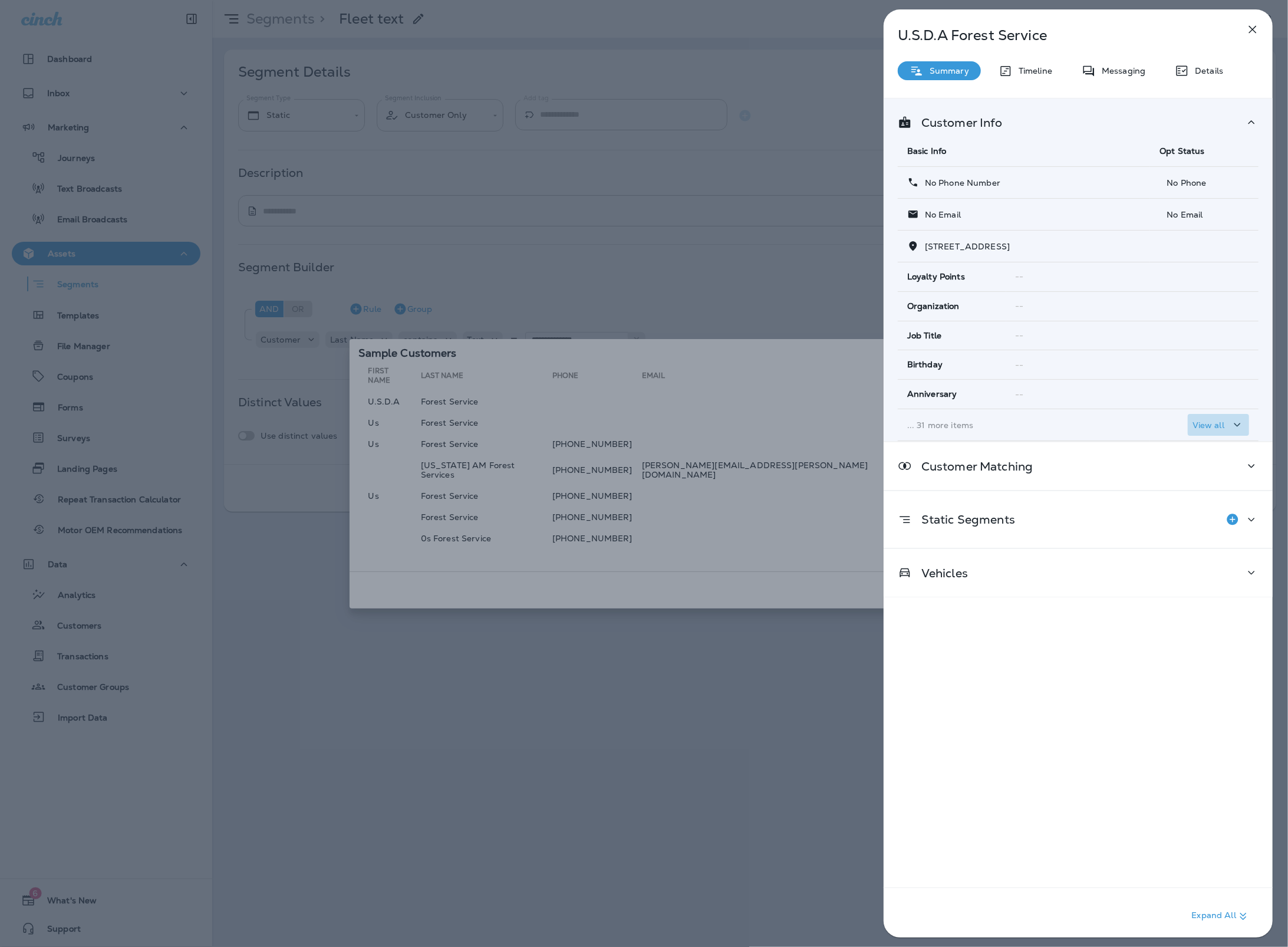
click at [1224, 432] on div "View all" at bounding box center [1219, 425] width 52 height 15
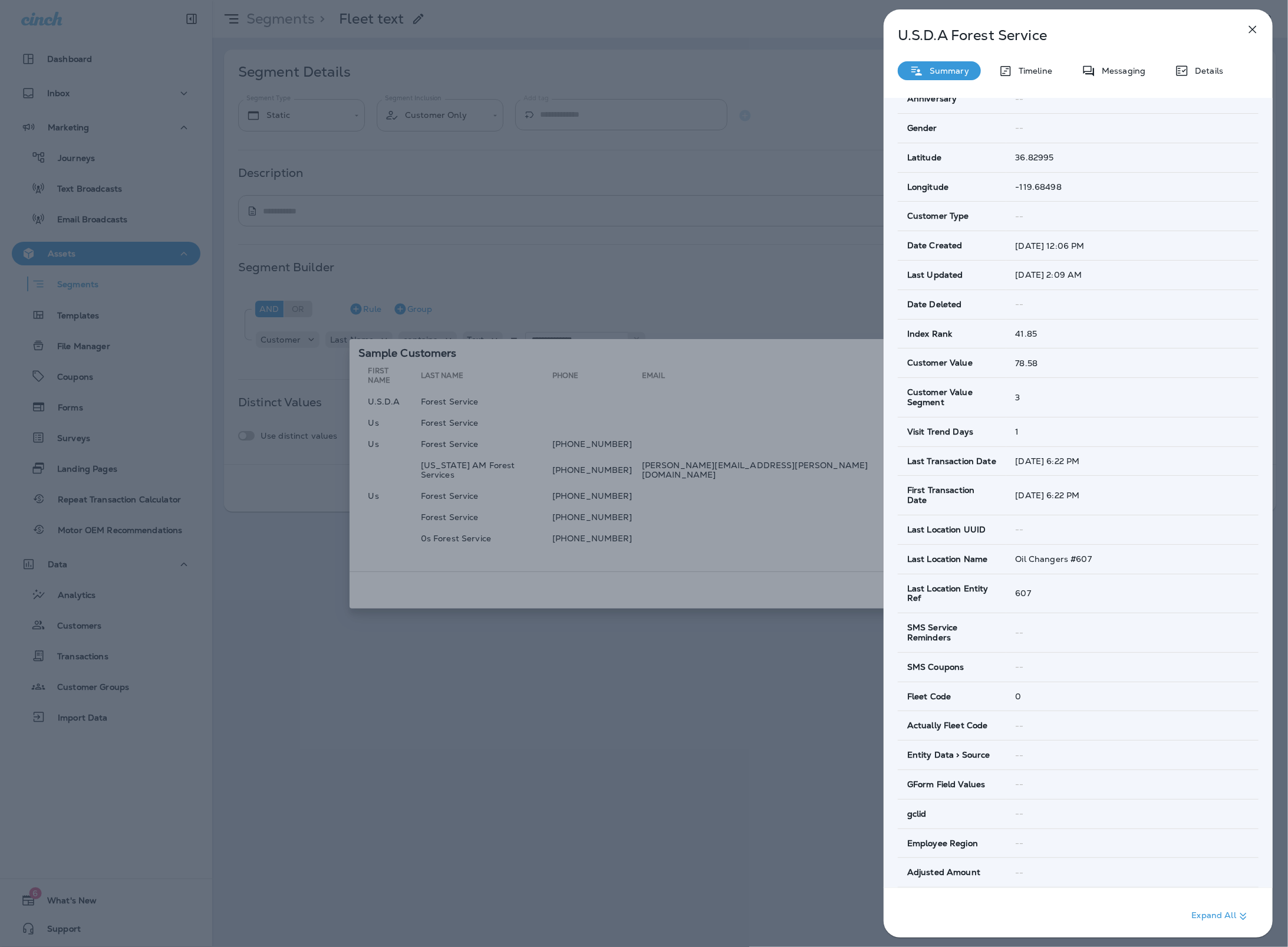
scroll to position [293, 0]
drag, startPoint x: 1009, startPoint y: 694, endPoint x: 1020, endPoint y: 709, distance: 18.6
click at [1020, 709] on tbody "Loyalty Points -- Organization -- Job Title -- Birthday -- Anniversary -- Gende…" at bounding box center [1078, 538] width 360 height 1136
click at [1086, 684] on td "0" at bounding box center [1132, 698] width 252 height 30
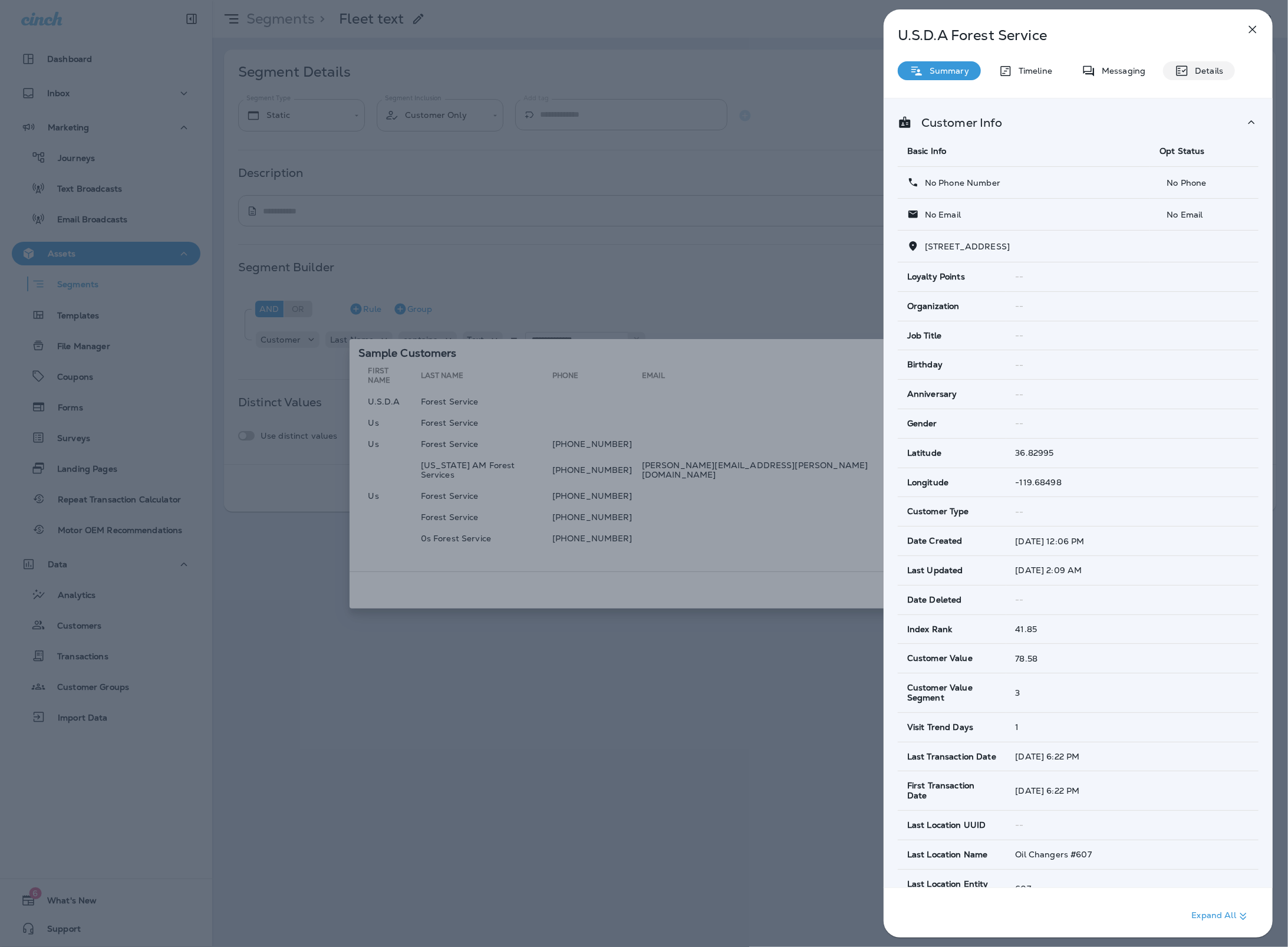
click at [1214, 73] on p "Details" at bounding box center [1206, 70] width 34 height 9
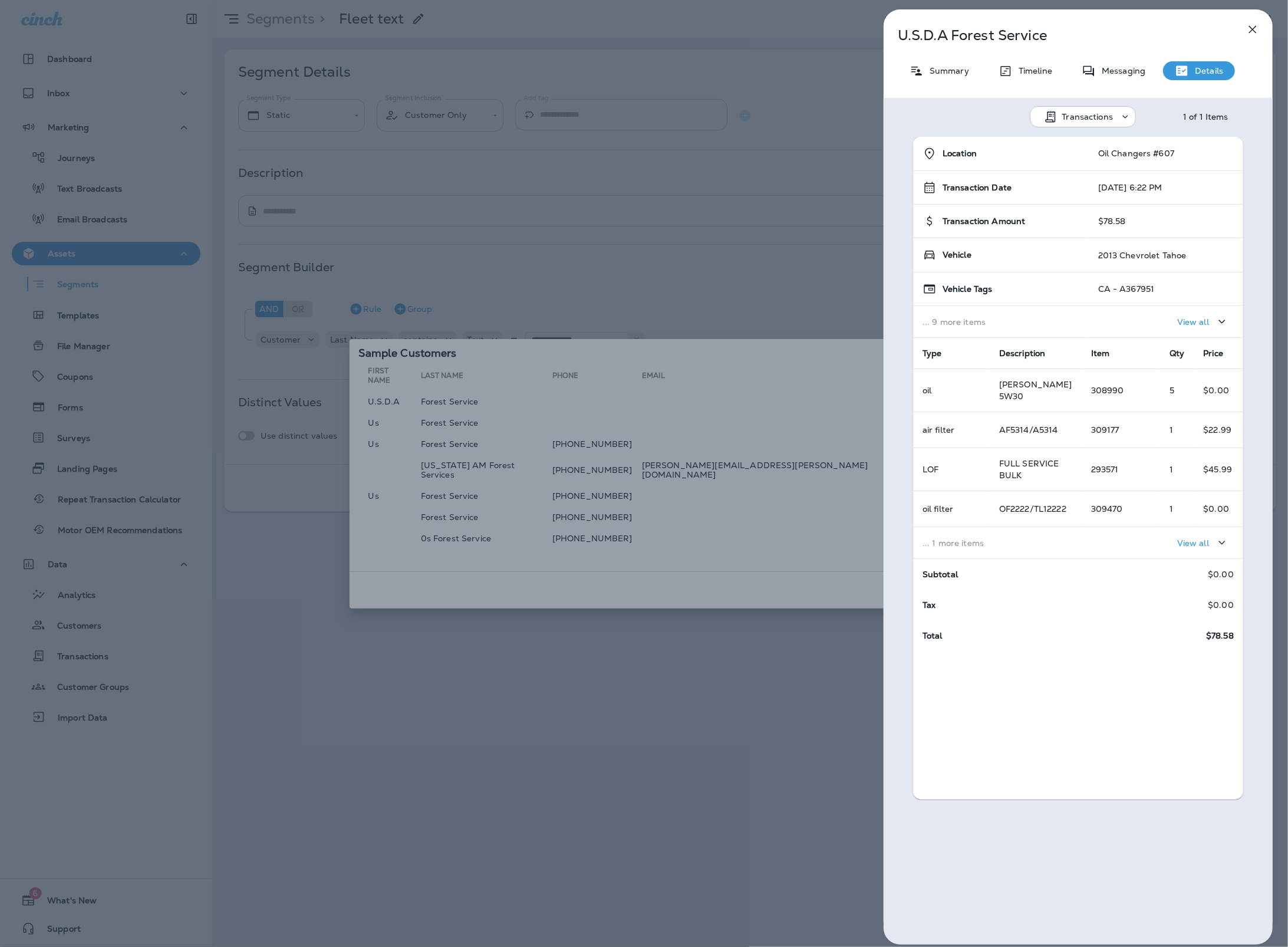
click at [634, 498] on div "U.S.D.A Forest Service Summary Timeline Messaging Details Transactions 1 of 1 I…" at bounding box center [644, 474] width 1288 height 947
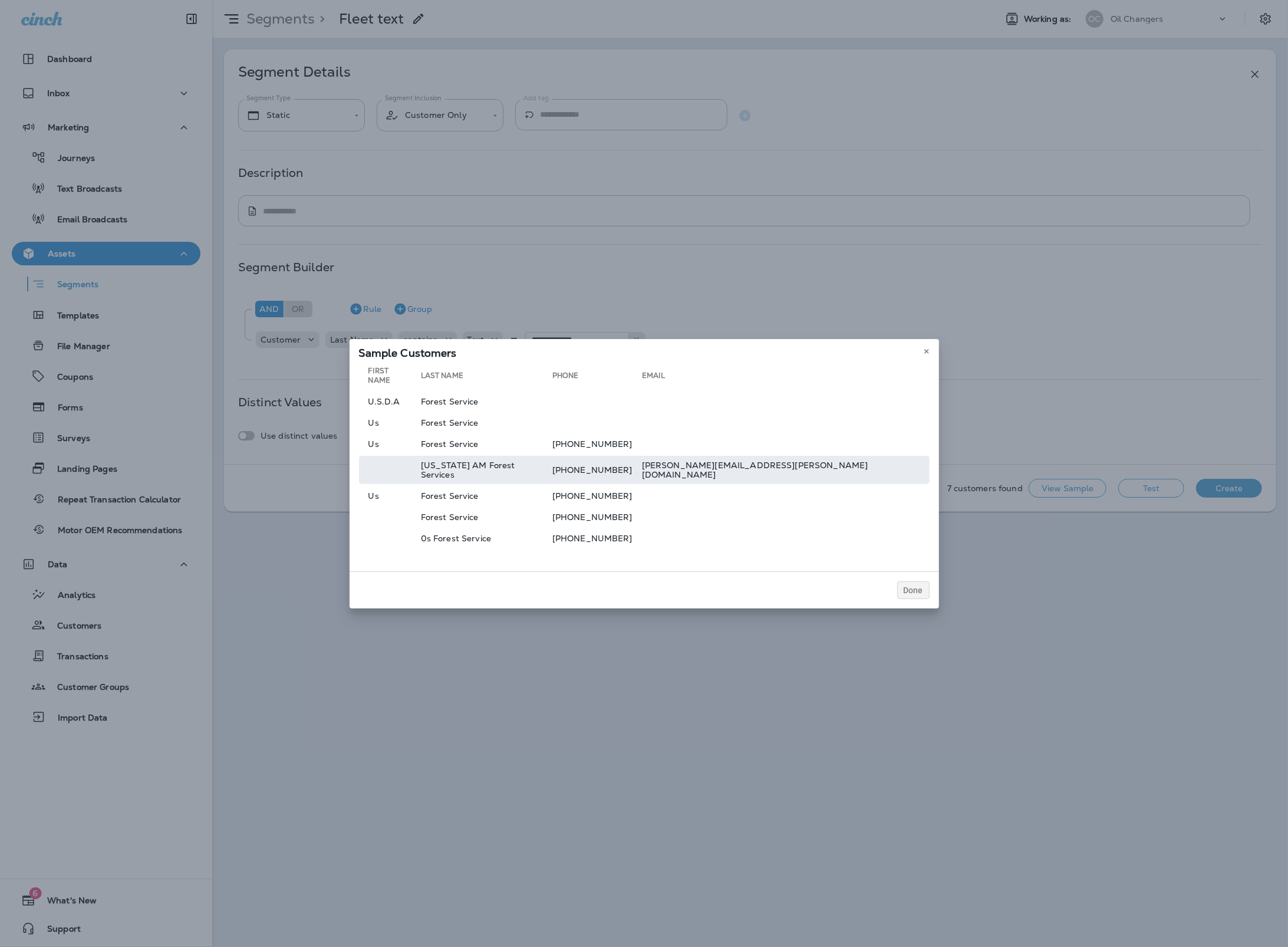
click at [783, 464] on td "james.degrazia@tfs.tamu.edu" at bounding box center [786, 470] width 288 height 28
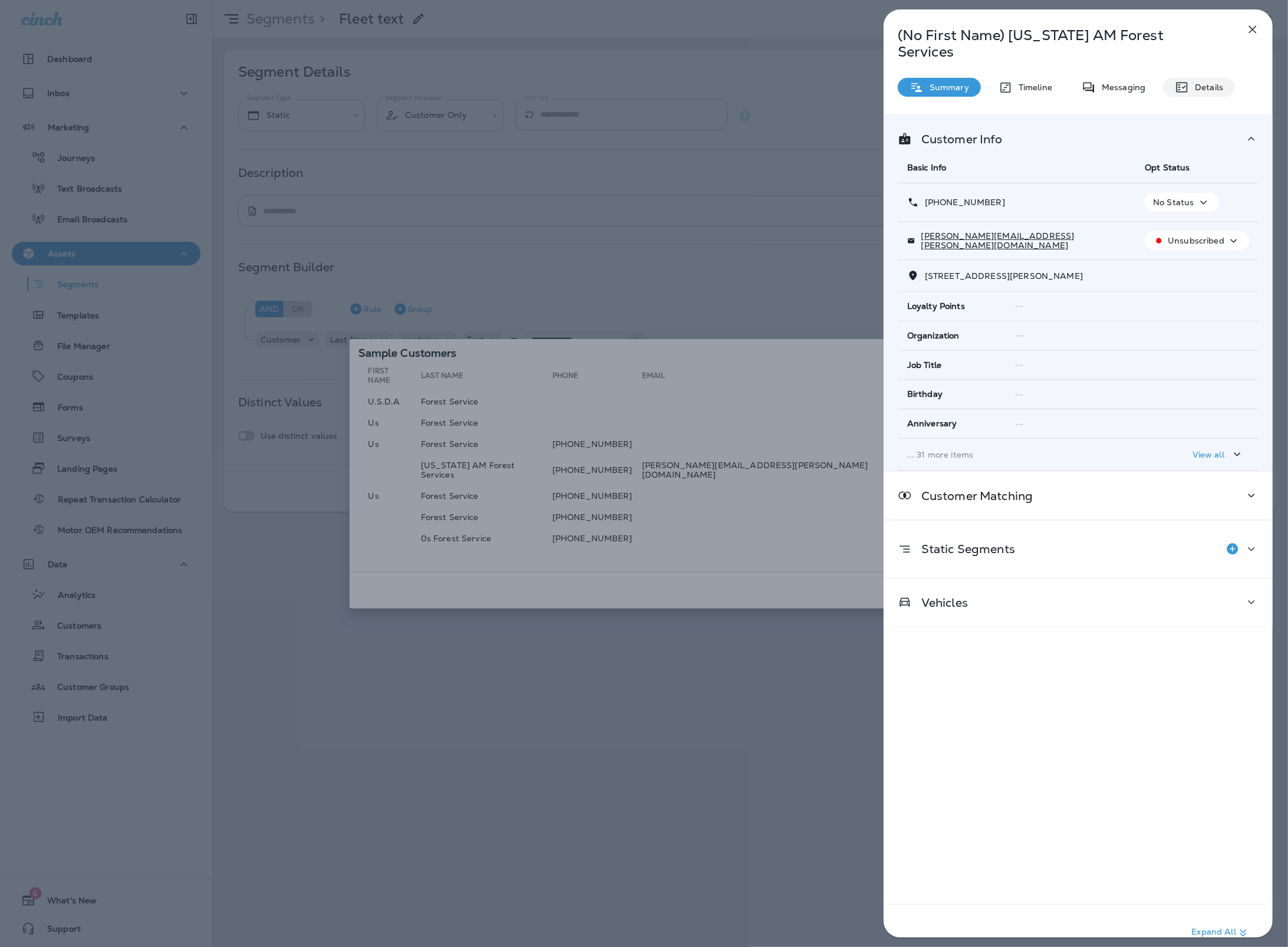
click at [1206, 78] on div "Details" at bounding box center [1199, 87] width 72 height 19
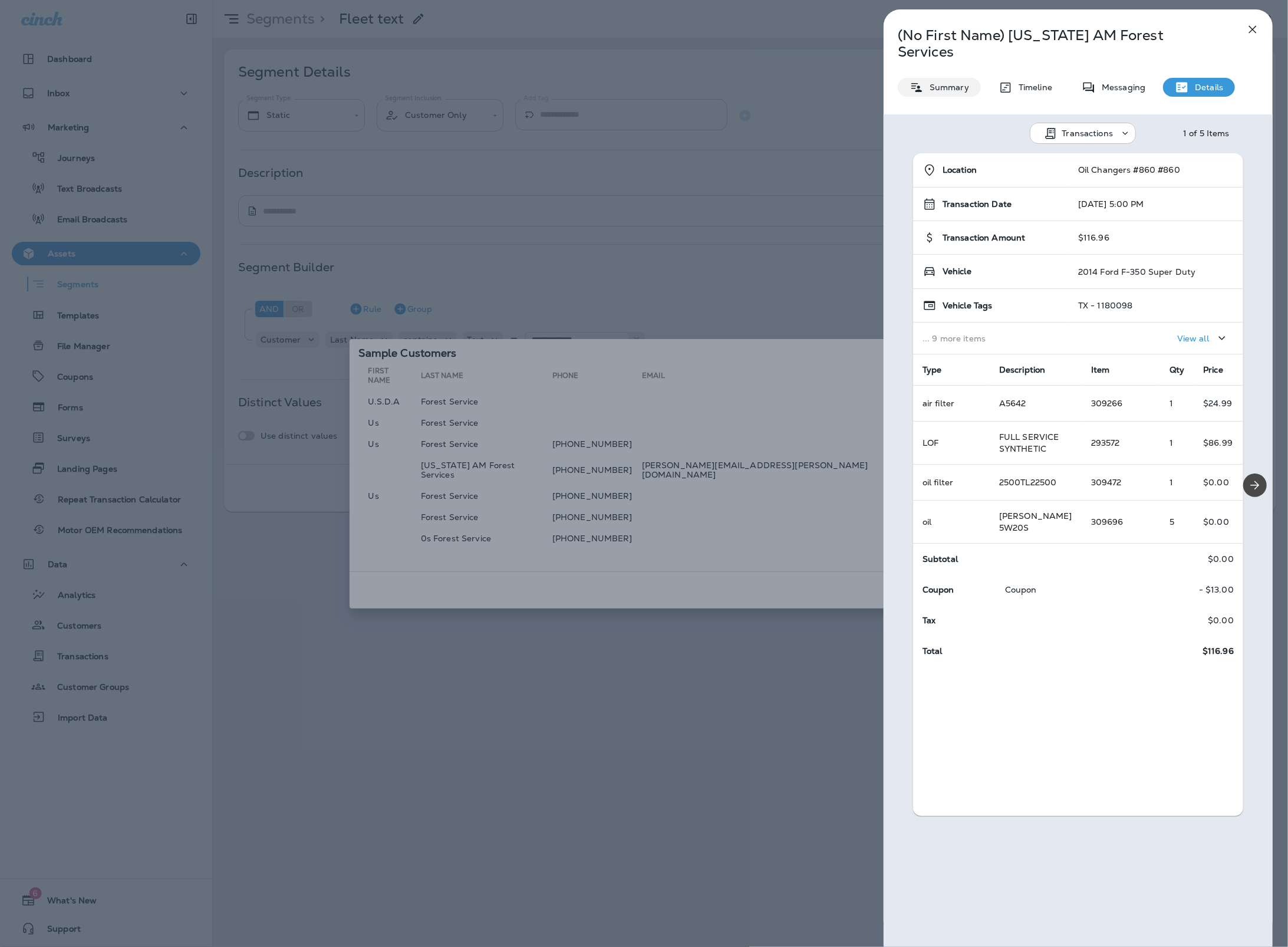
click at [926, 82] on p "Summary" at bounding box center [946, 87] width 45 height 9
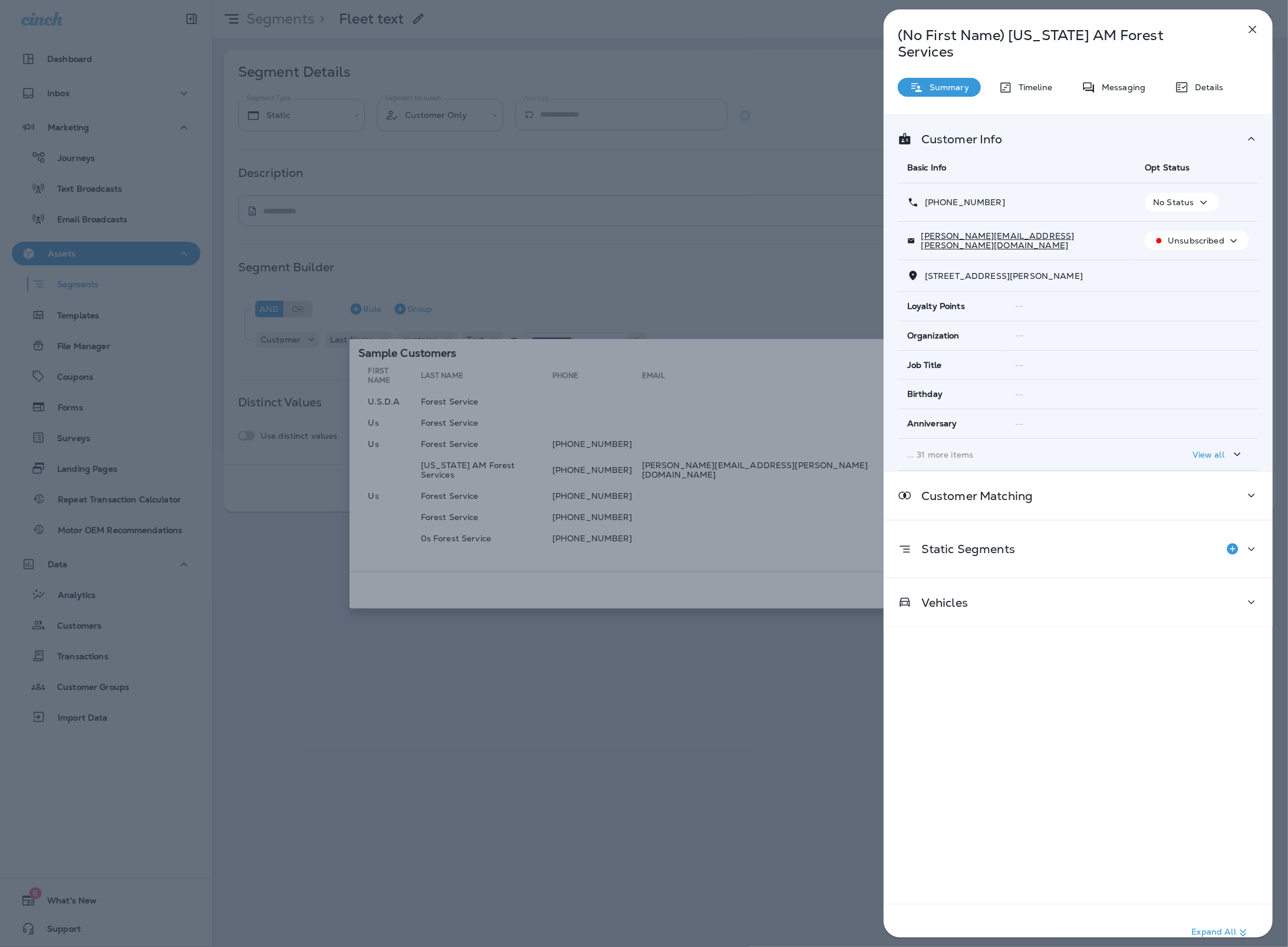
click at [963, 450] on p "... 31 more items" at bounding box center [1016, 454] width 218 height 9
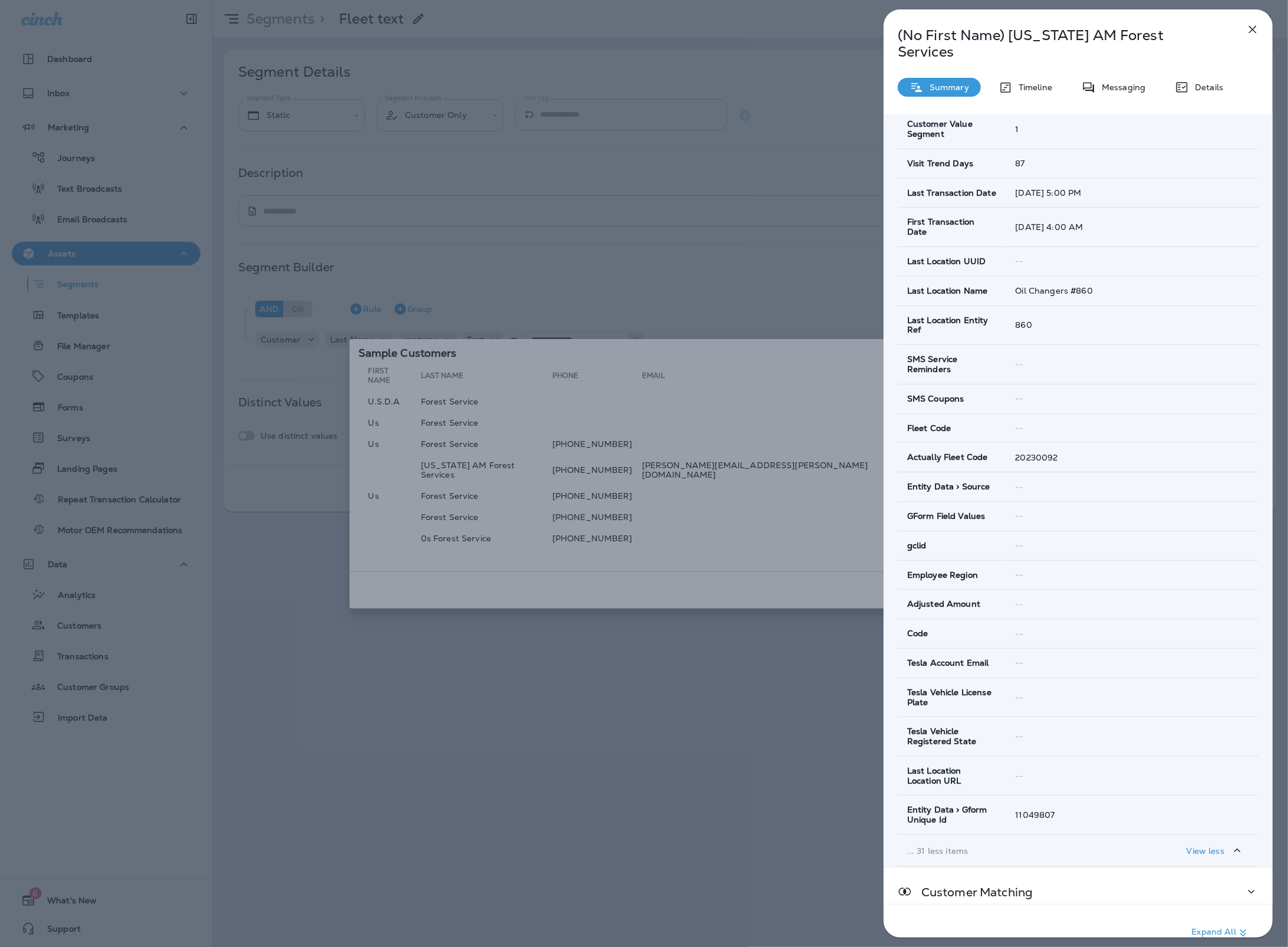
scroll to position [590, 0]
drag, startPoint x: 1012, startPoint y: 437, endPoint x: 1039, endPoint y: 414, distance: 35.5
click at [1066, 445] on td "20230092" at bounding box center [1132, 460] width 252 height 30
click at [797, 316] on div "(No First Name) Texas AM Forest Services Summary Timeline Messaging Details Cus…" at bounding box center [644, 474] width 1288 height 947
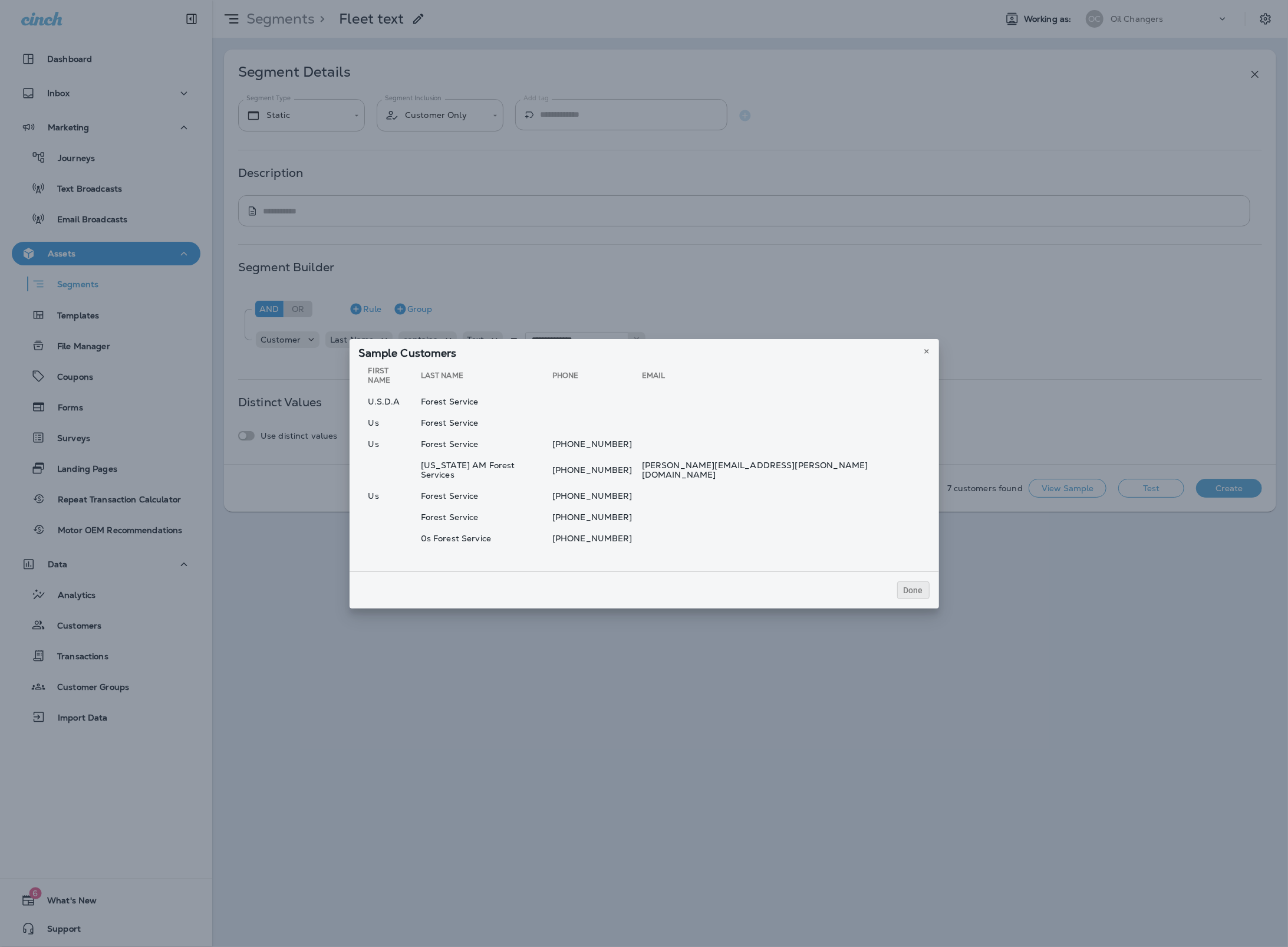
click at [734, 292] on div at bounding box center [706, 474] width 1288 height 947
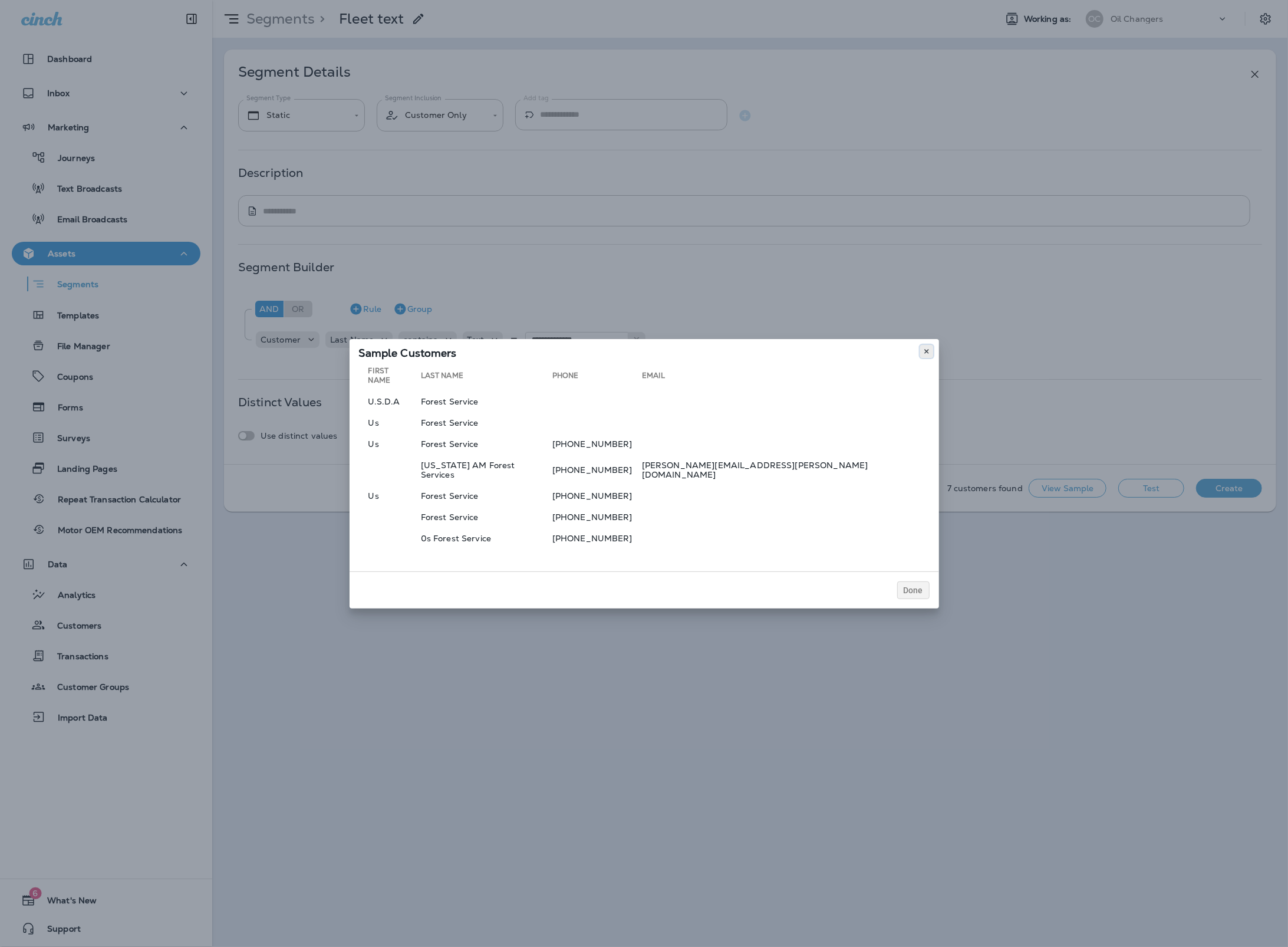
click at [923, 355] on icon at bounding box center [926, 351] width 7 height 7
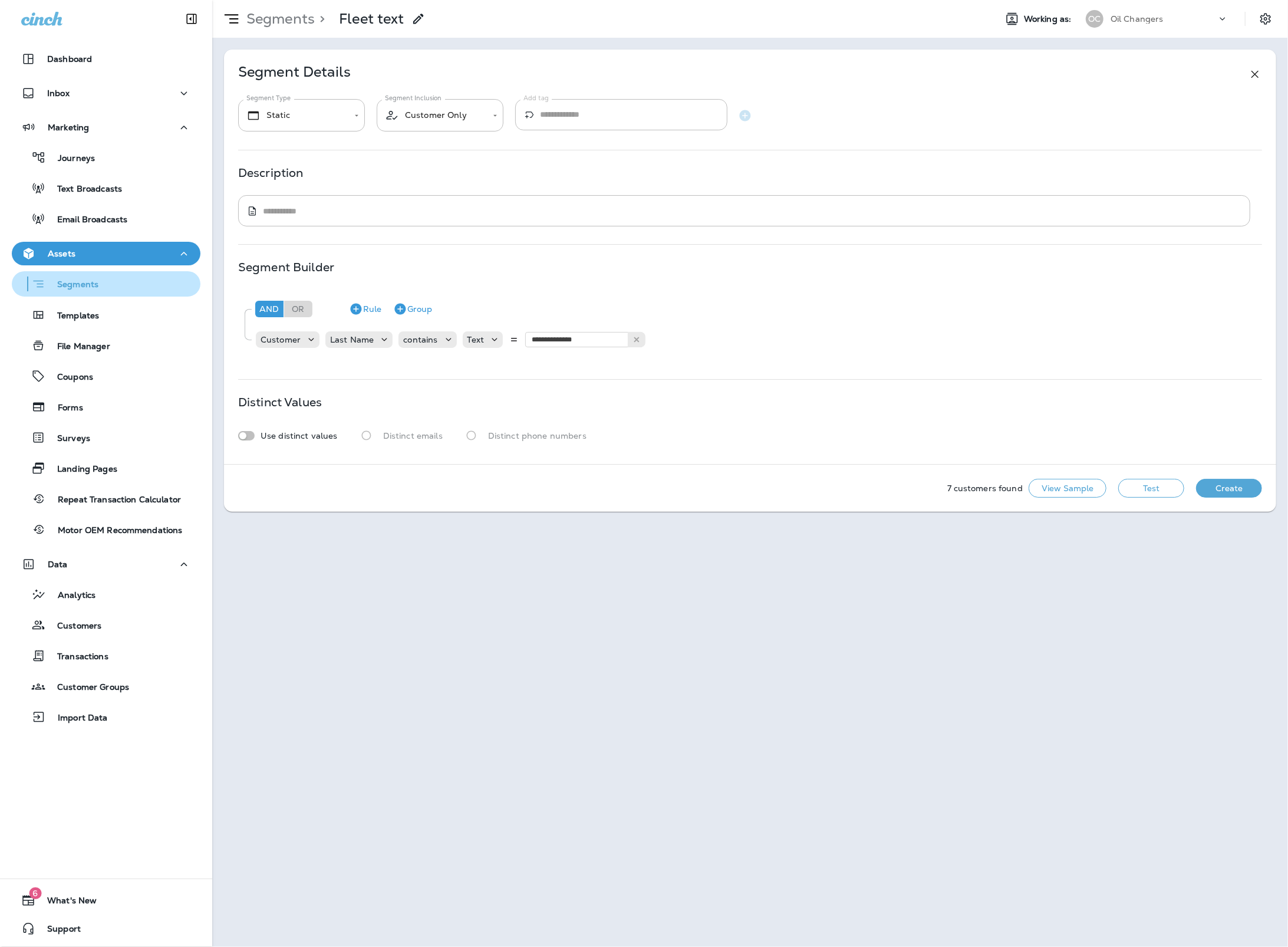
click at [105, 292] on div "Segments" at bounding box center [106, 284] width 179 height 18
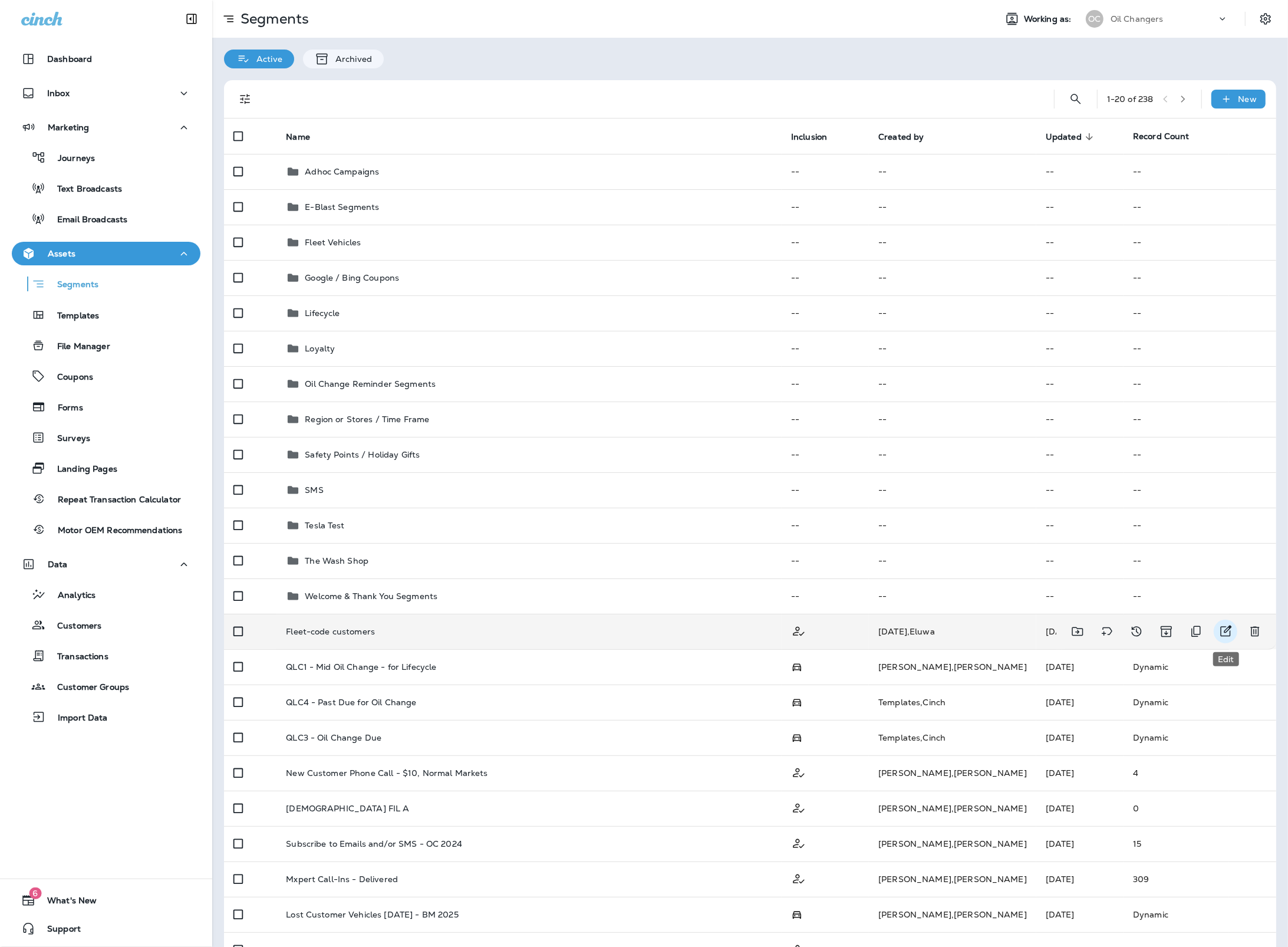
click at [1219, 629] on icon "Edit" at bounding box center [1225, 631] width 15 height 15
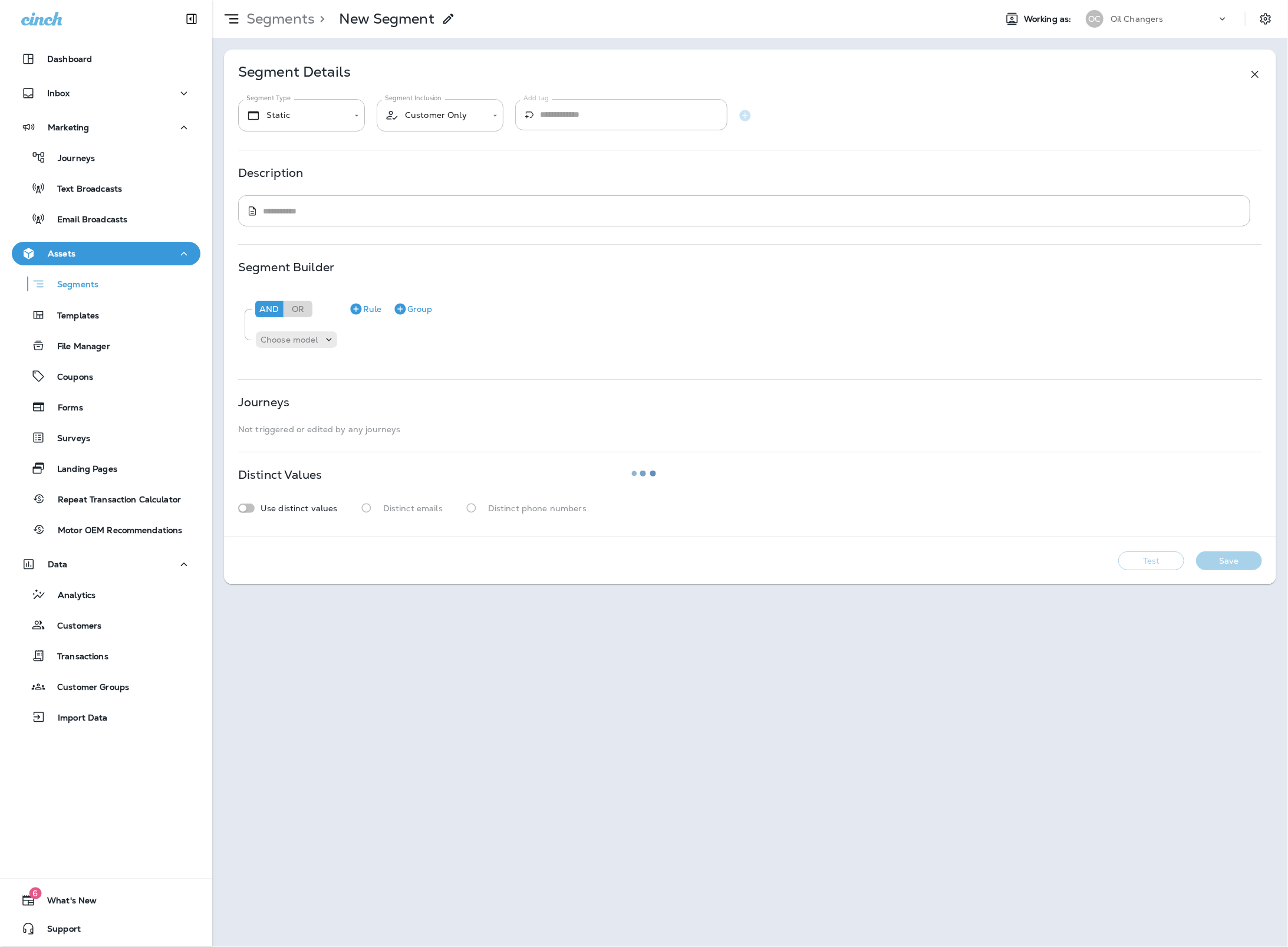
type input "*******"
type textarea "**********"
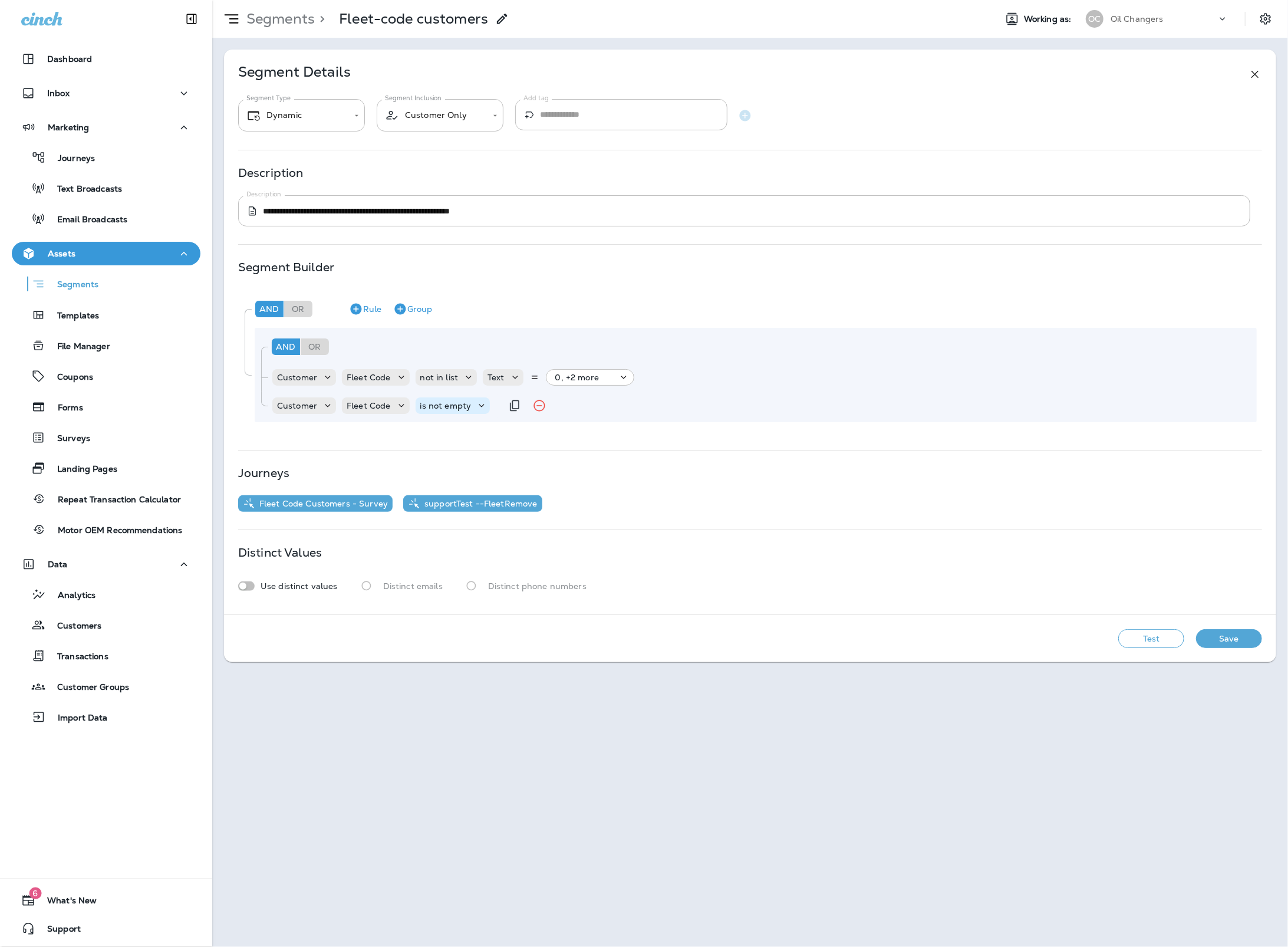
click at [453, 411] on div "is not empty" at bounding box center [453, 405] width 75 height 11
click at [318, 345] on div "Or" at bounding box center [315, 347] width 28 height 17
click at [511, 405] on icon "Duplicate Rule" at bounding box center [515, 406] width 15 height 15
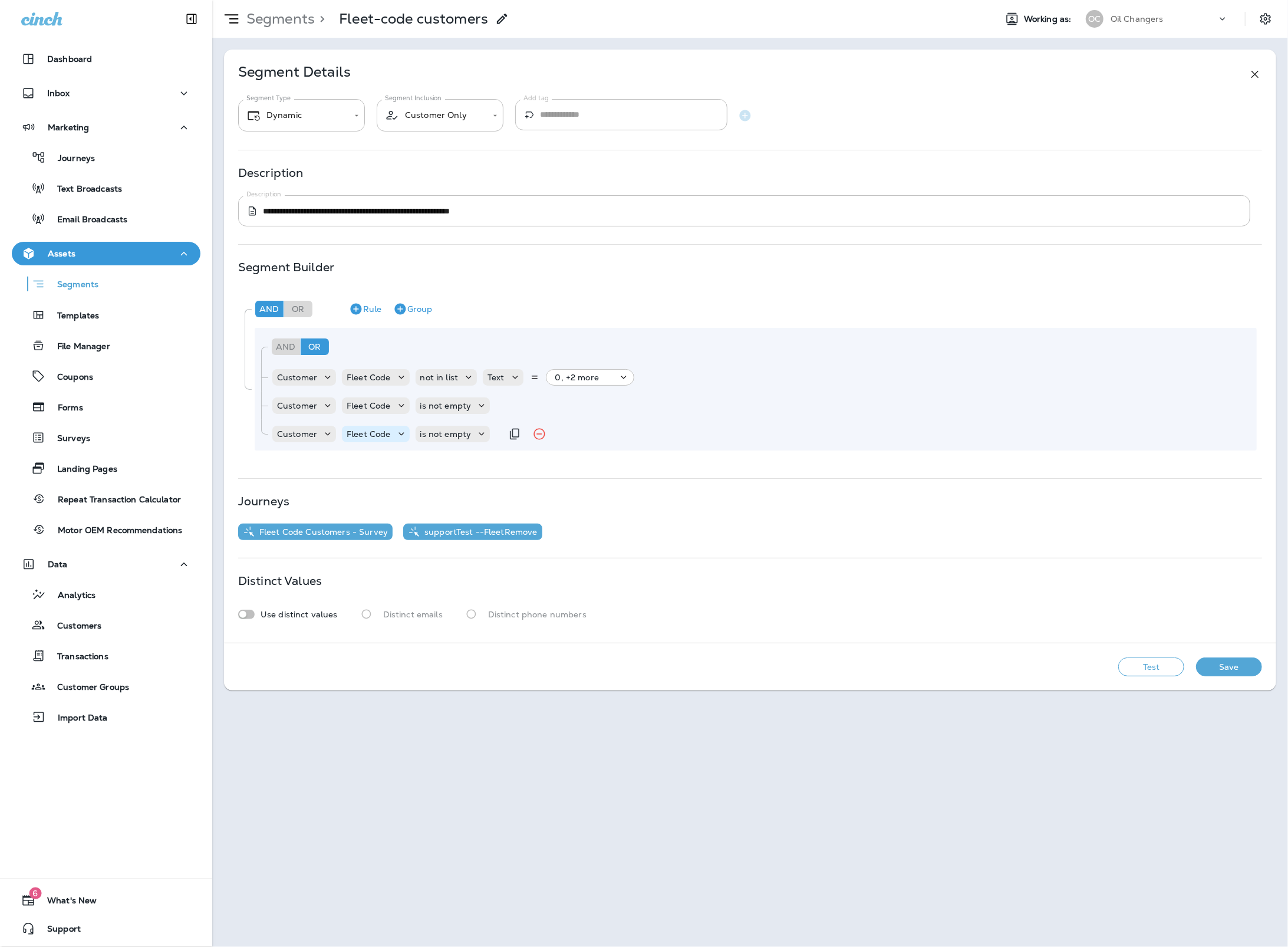
click at [377, 435] on p "Fleet Code" at bounding box center [368, 434] width 44 height 9
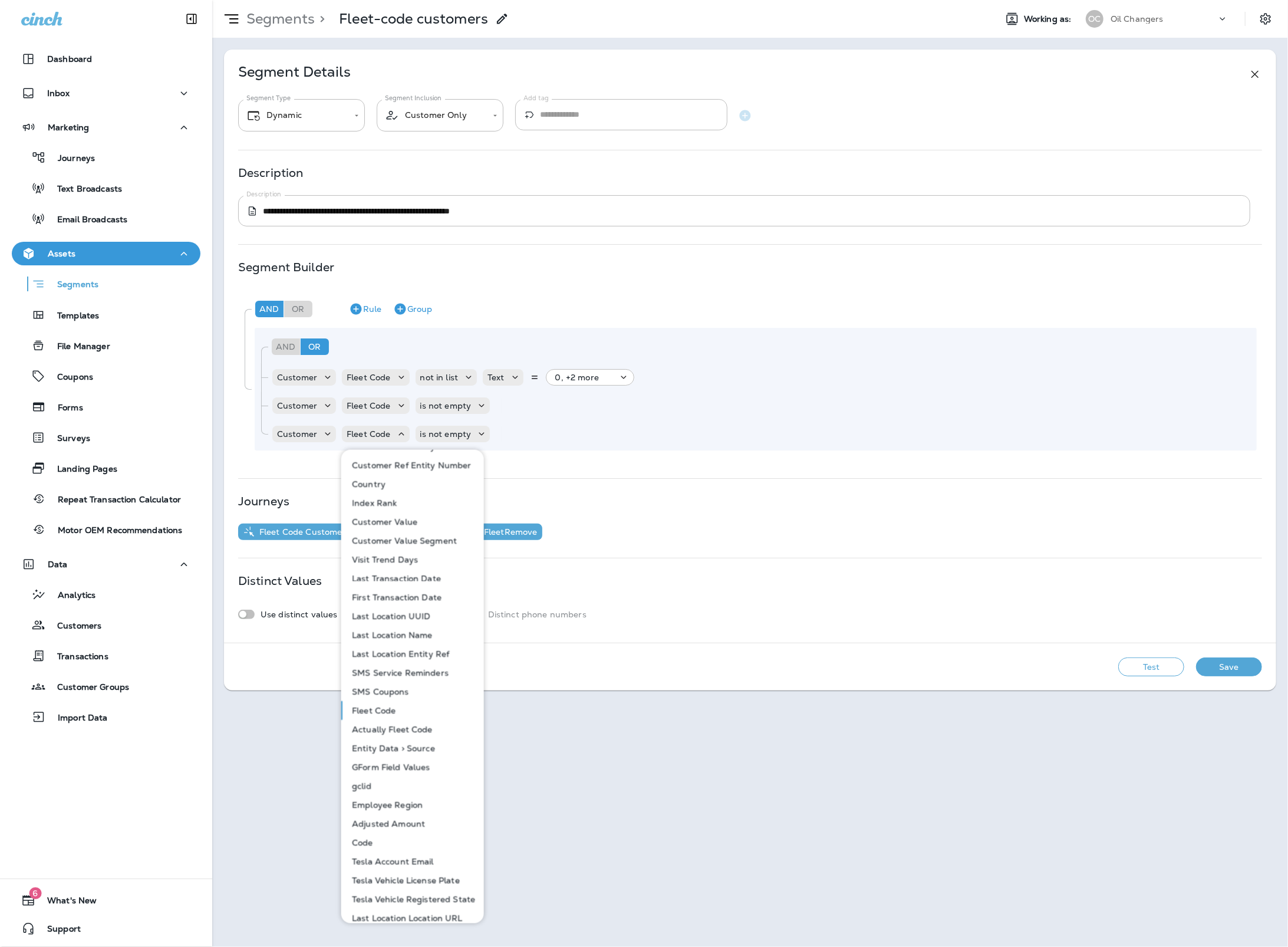
scroll to position [498, 0]
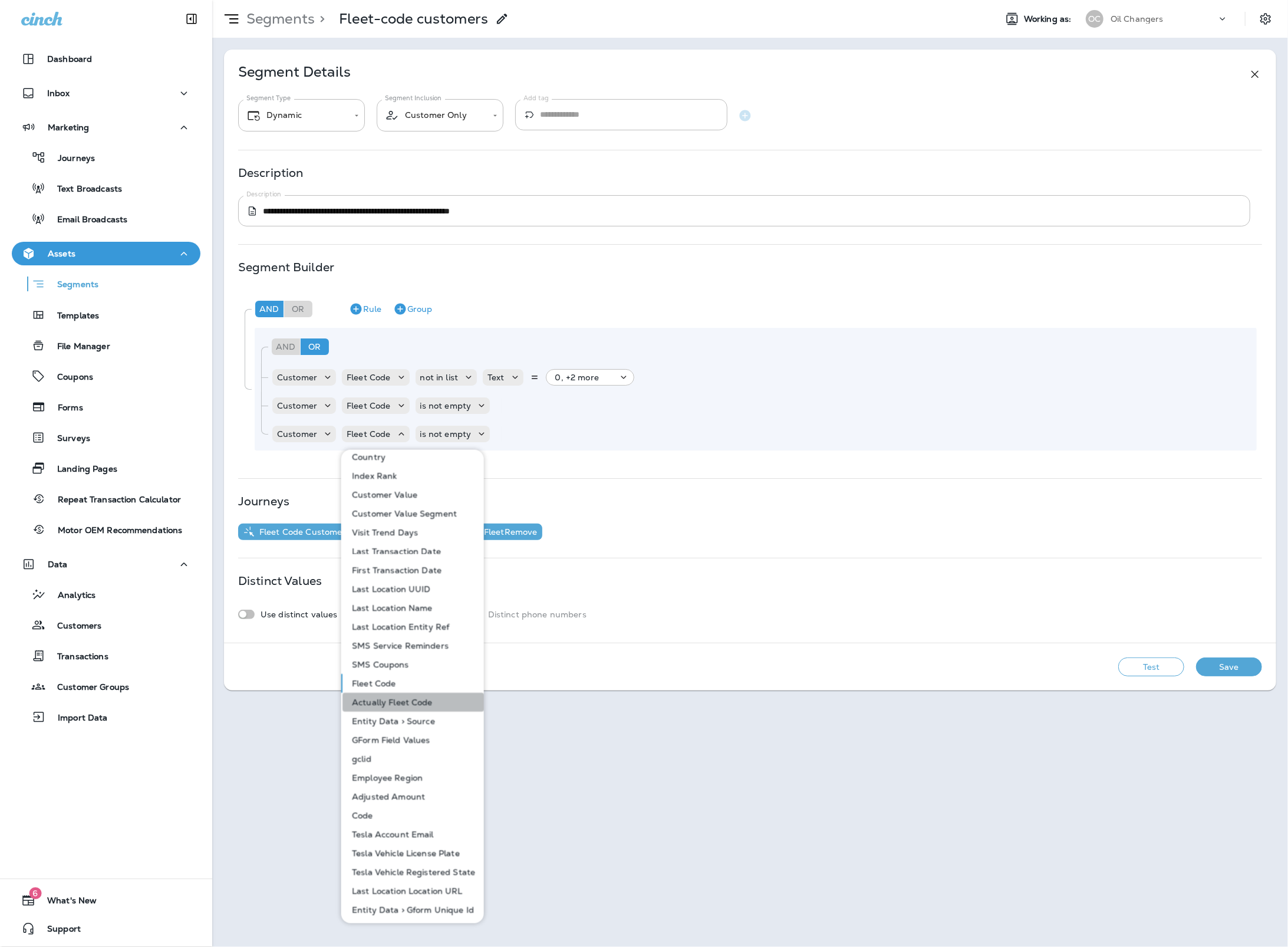
click at [412, 700] on p "Actually Fleet Code" at bounding box center [390, 702] width 86 height 9
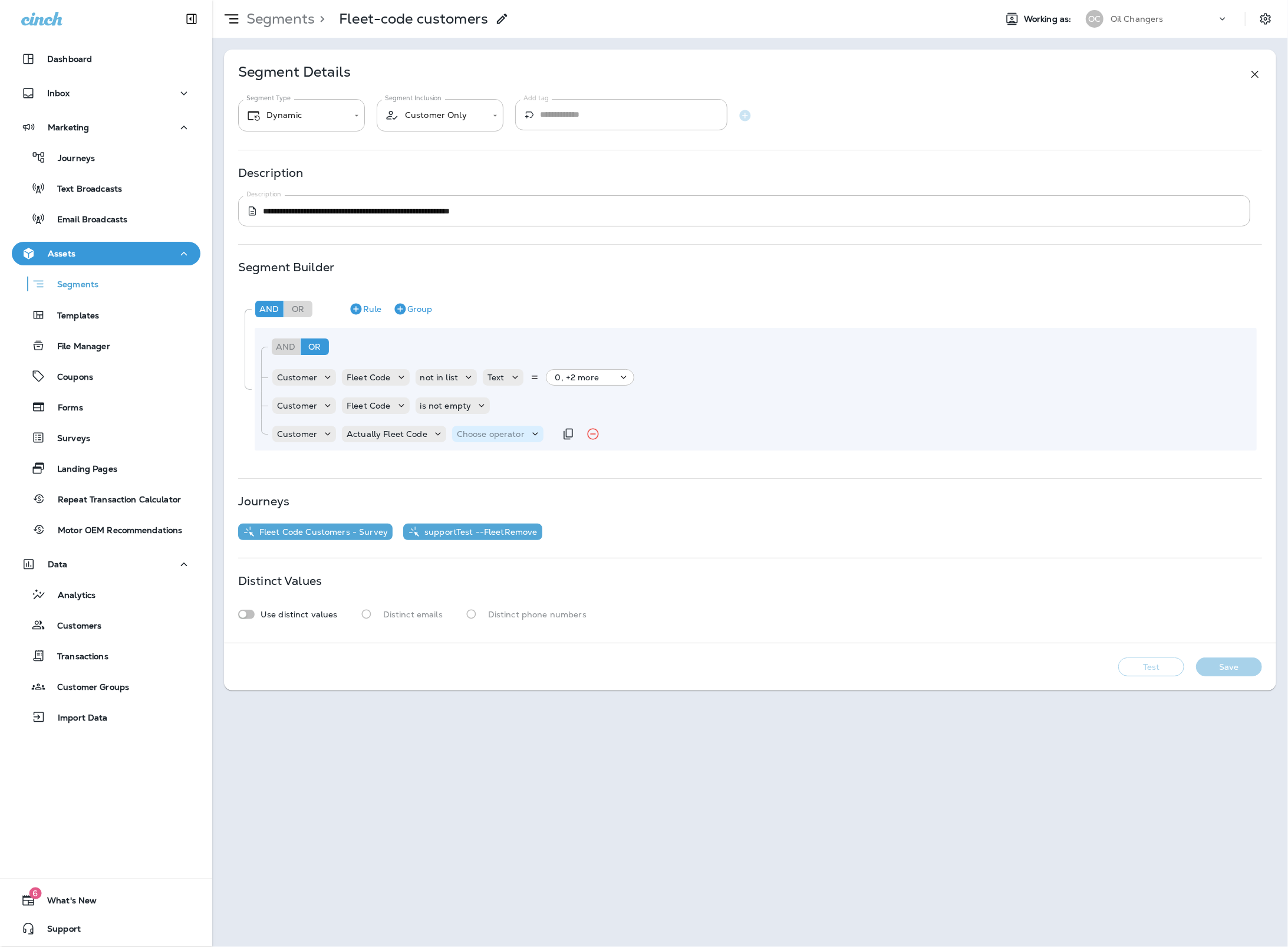
click at [470, 434] on p "Choose operator" at bounding box center [490, 434] width 68 height 9
click at [492, 593] on p "is not empty" at bounding box center [483, 596] width 56 height 9
click at [457, 406] on p "is not empty" at bounding box center [445, 406] width 51 height 9
click at [457, 471] on p "contains" at bounding box center [439, 474] width 39 height 9
click at [505, 408] on p "Choose query type" at bounding box center [522, 406] width 77 height 9
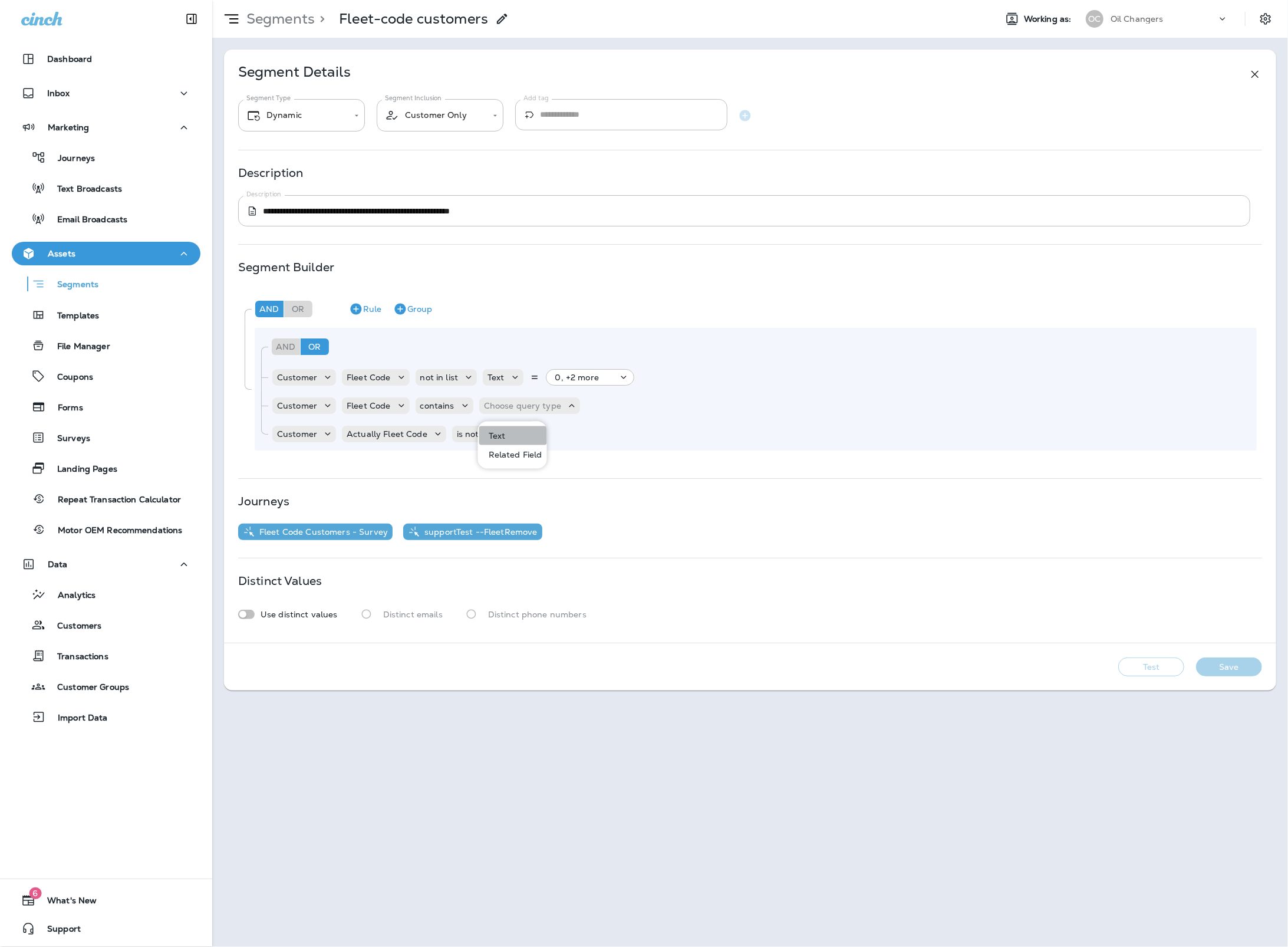
click at [505, 434] on button "Text" at bounding box center [513, 435] width 68 height 19
click at [550, 410] on input "text" at bounding box center [600, 406] width 118 height 15
click at [496, 408] on p "Text" at bounding box center [492, 406] width 17 height 9
click at [553, 404] on input "text" at bounding box center [600, 406] width 118 height 15
type input "*"
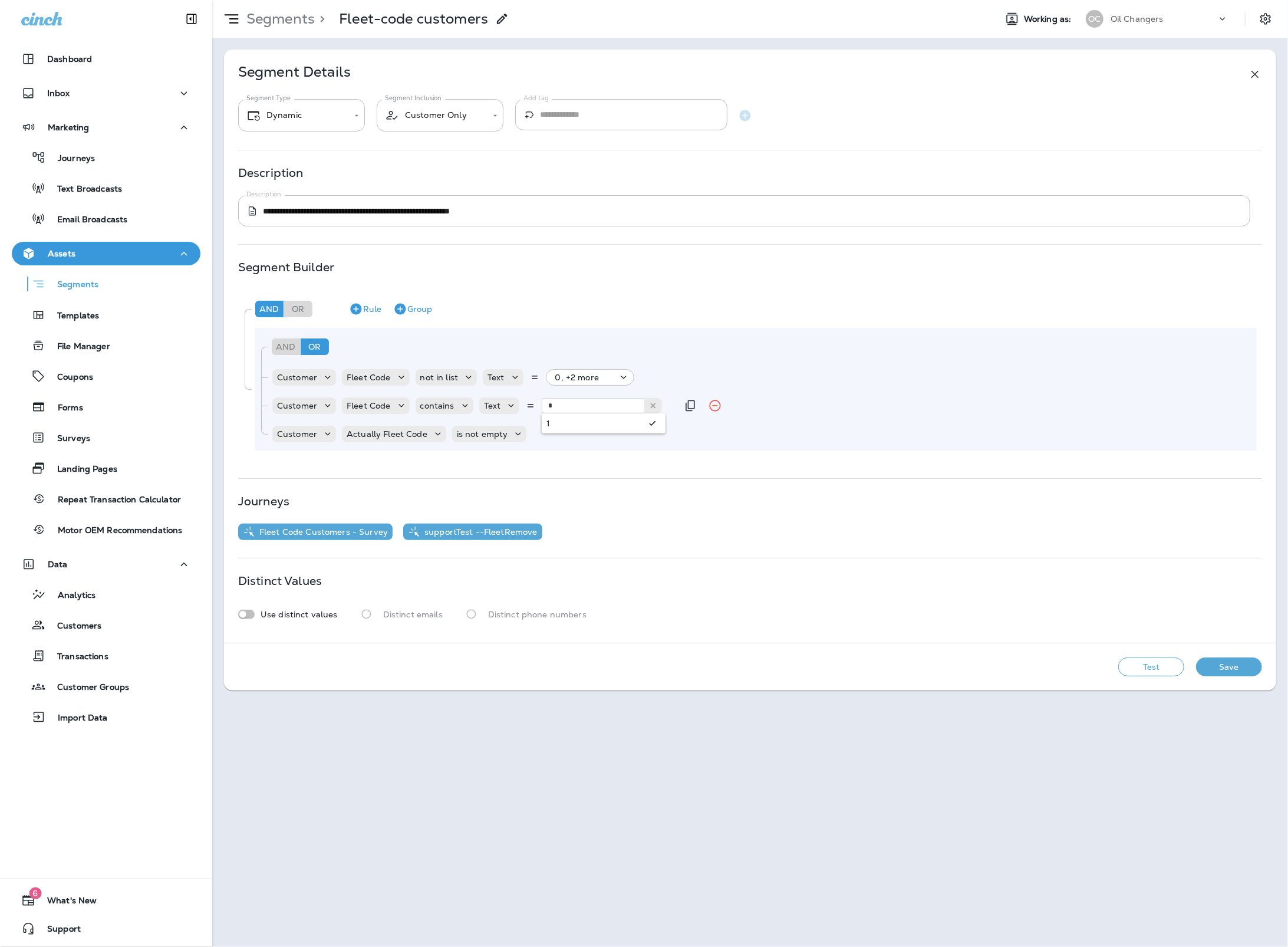
click at [629, 420] on div "And Or Rule Group Customer Fleet Code not in list Text 0, +2 more Customer Flee…" at bounding box center [755, 389] width 1002 height 123
click at [683, 400] on icon "Duplicate Rule" at bounding box center [690, 406] width 15 height 15
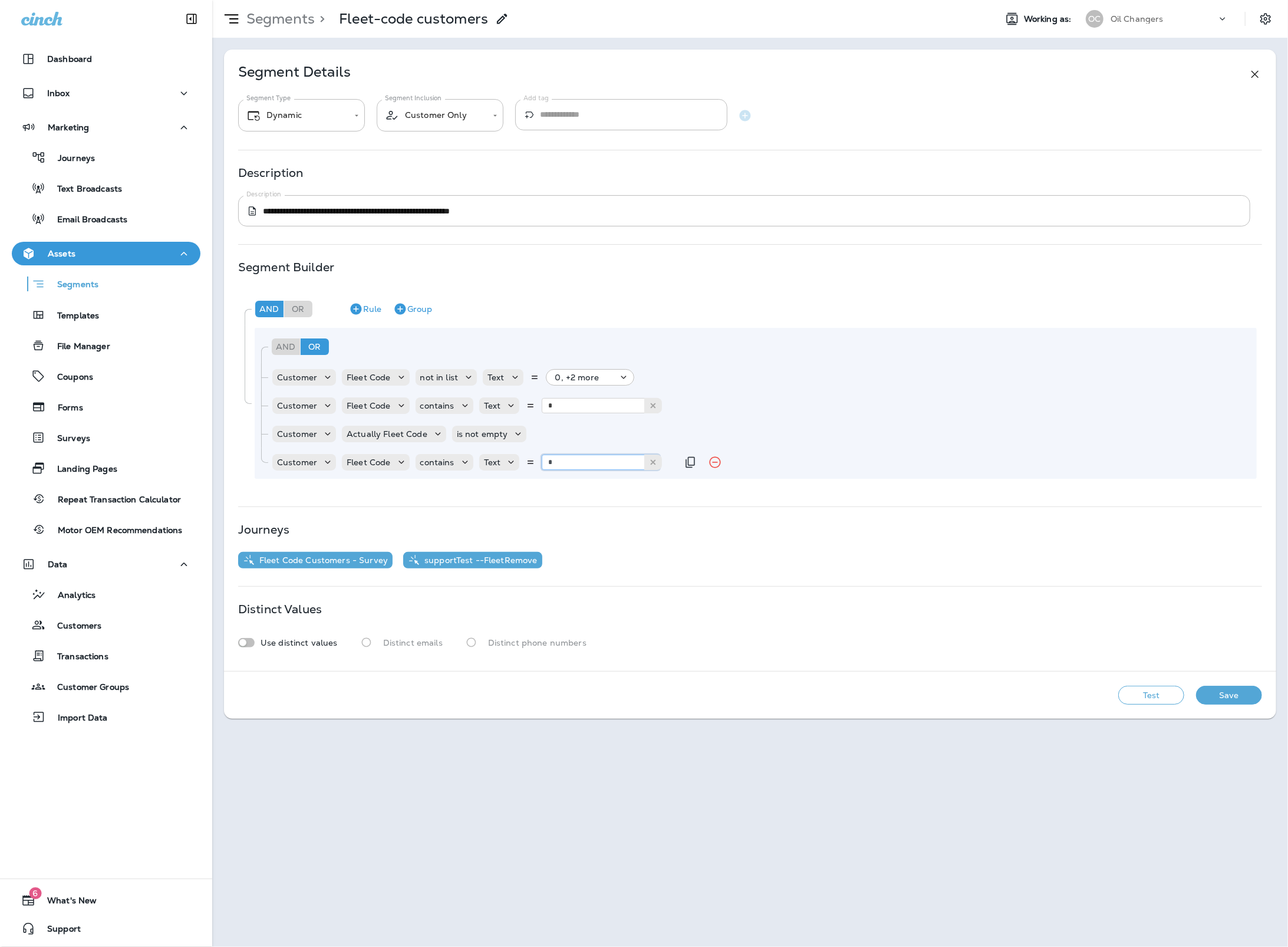
click at [570, 465] on input "*" at bounding box center [600, 462] width 118 height 15
type input "*"
drag, startPoint x: 686, startPoint y: 464, endPoint x: 630, endPoint y: 470, distance: 56.3
click at [686, 464] on icon "Duplicate Rule" at bounding box center [690, 462] width 15 height 15
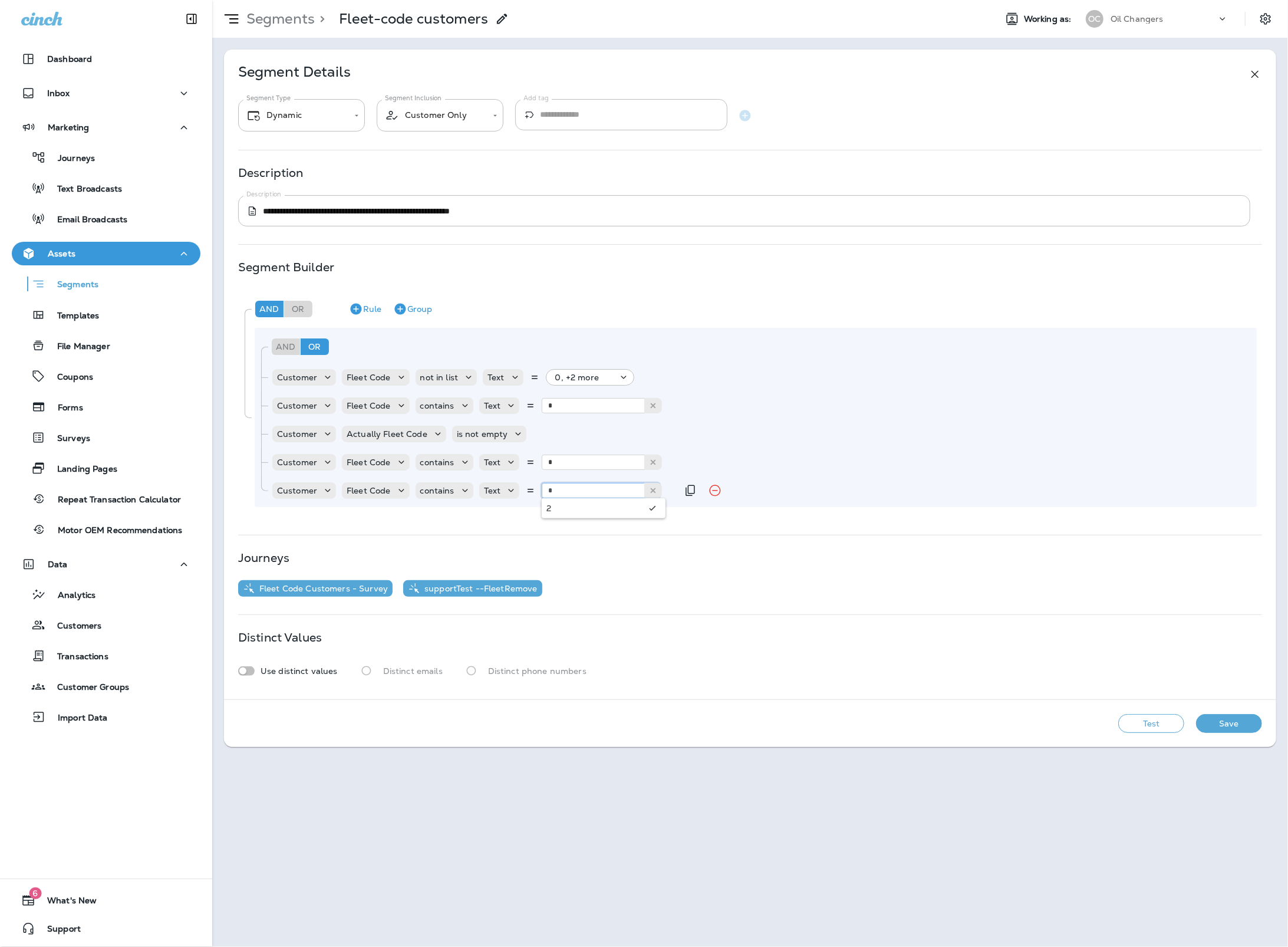
click at [589, 494] on input "*" at bounding box center [600, 490] width 118 height 15
type input "*"
drag, startPoint x: 694, startPoint y: 484, endPoint x: 650, endPoint y: 503, distance: 47.9
click at [694, 484] on icon "Duplicate Rule" at bounding box center [690, 490] width 15 height 15
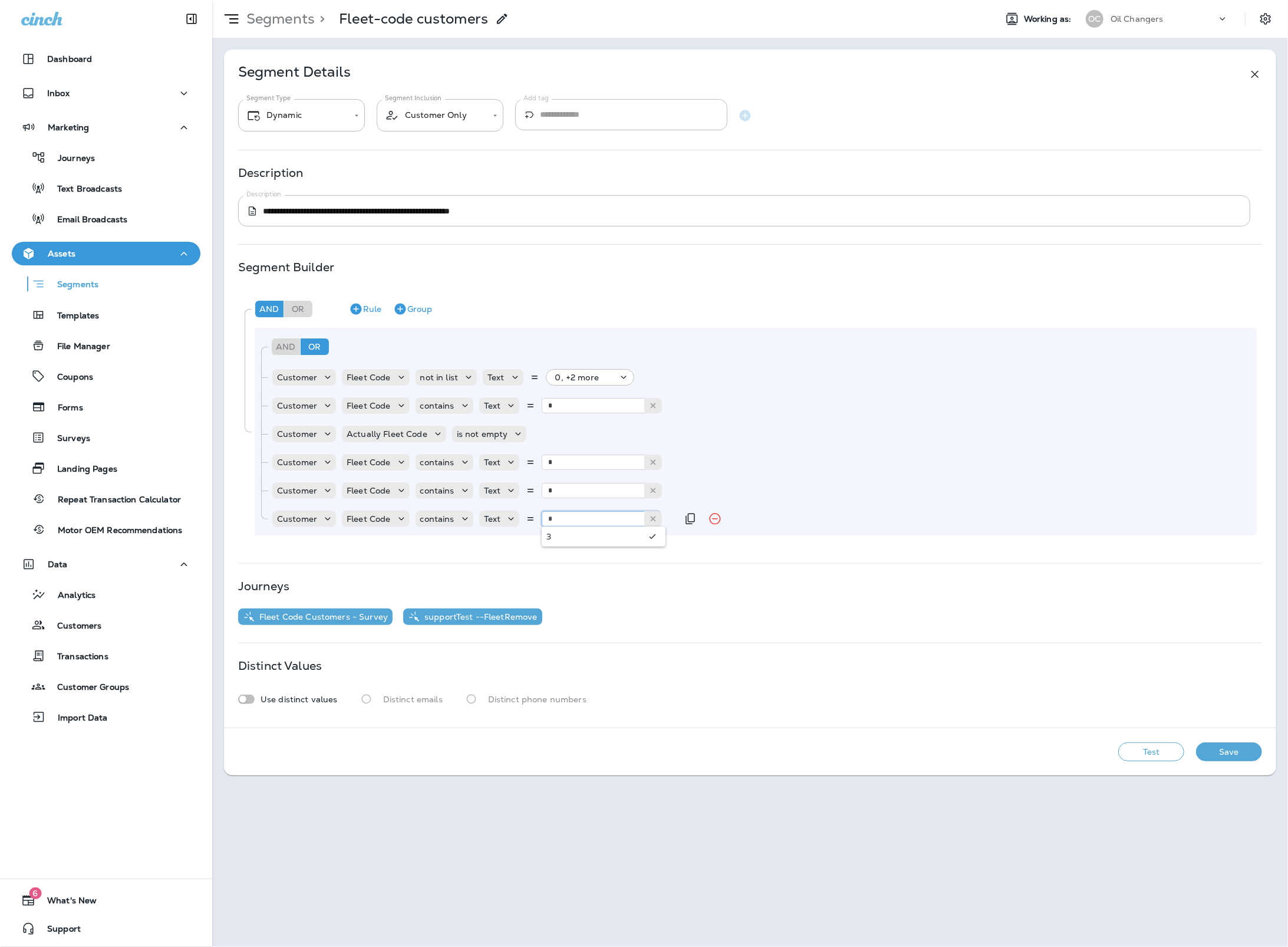
click at [605, 522] on input "*" at bounding box center [600, 519] width 118 height 15
type input "*"
click at [683, 517] on icon "Duplicate Rule" at bounding box center [690, 519] width 15 height 15
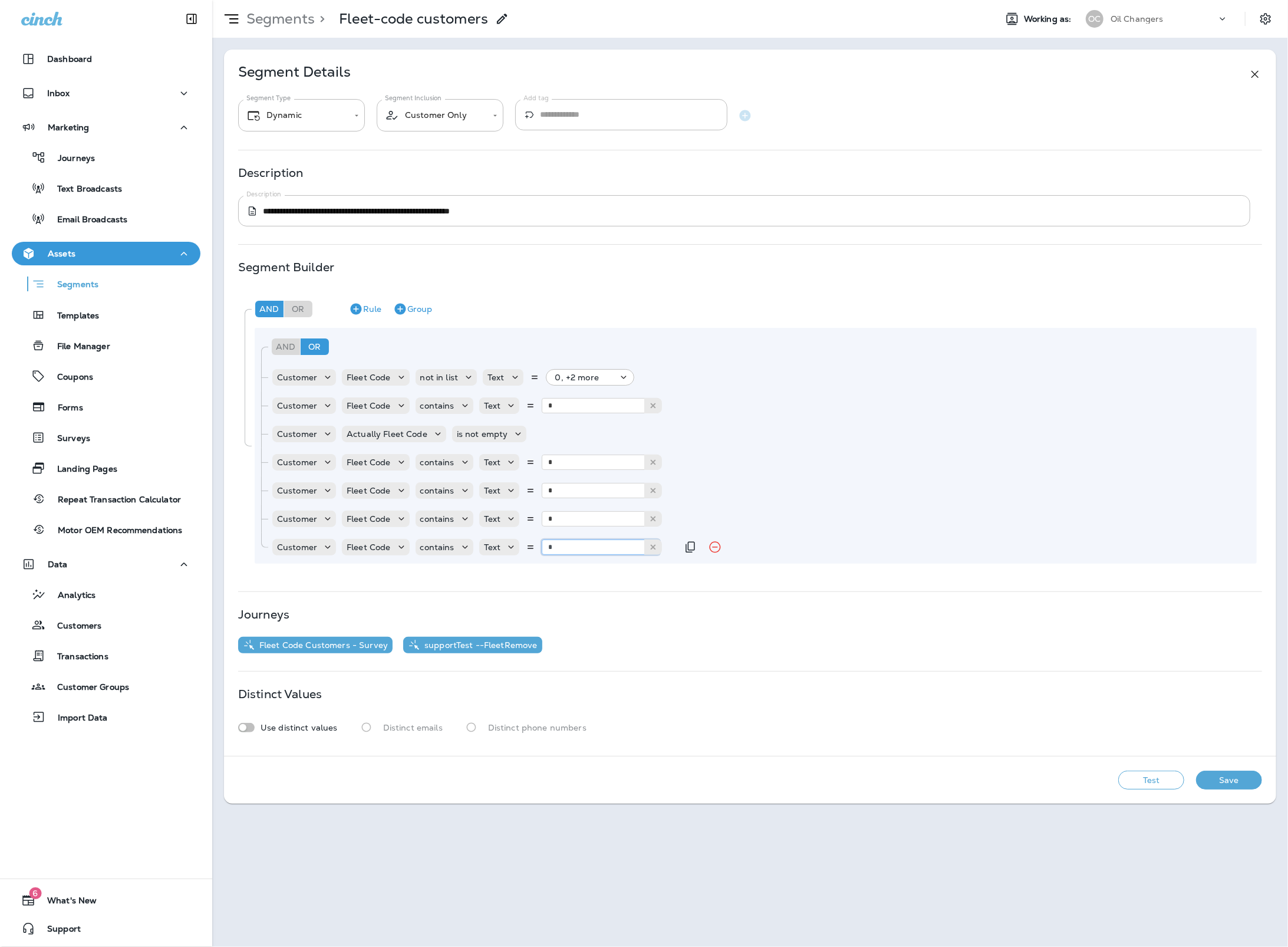
click at [608, 541] on input "*" at bounding box center [600, 547] width 118 height 15
click at [622, 543] on input "**" at bounding box center [600, 547] width 118 height 15
type input "*"
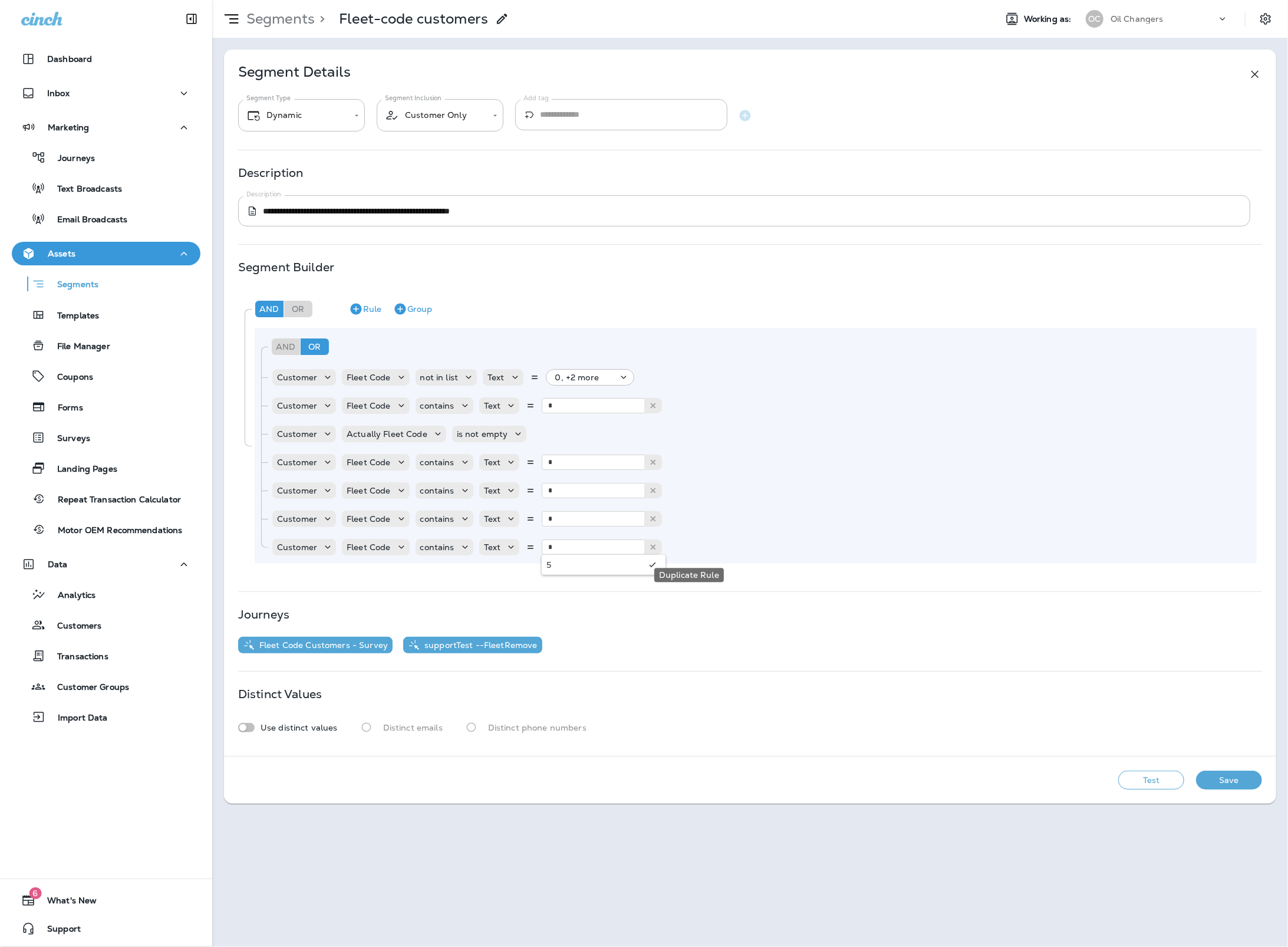
drag, startPoint x: 681, startPoint y: 545, endPoint x: 634, endPoint y: 562, distance: 50.0
click at [680, 545] on button "Duplicate Rule" at bounding box center [690, 547] width 24 height 24
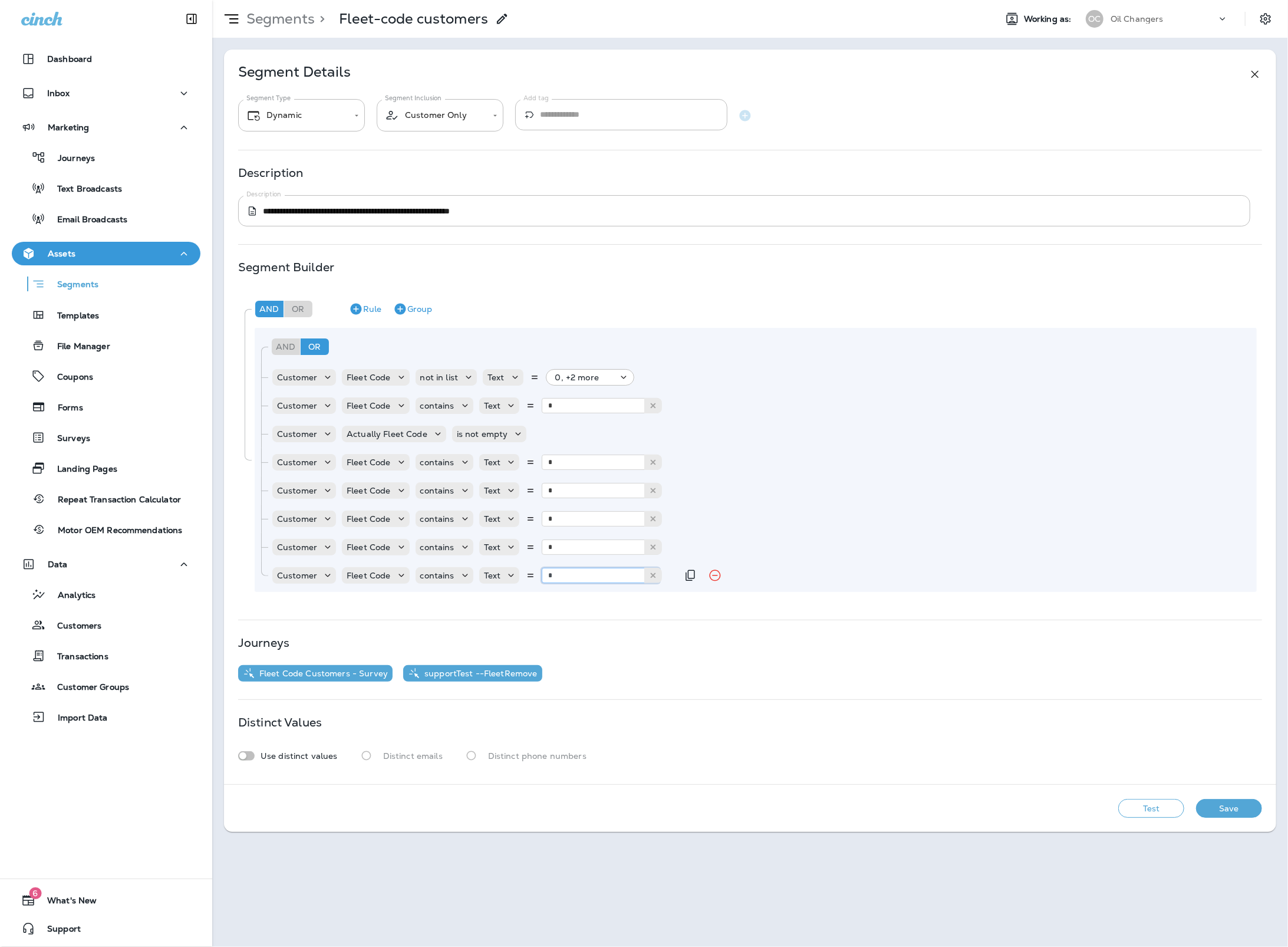
click at [592, 578] on input "*" at bounding box center [600, 575] width 118 height 15
type input "*"
click at [637, 596] on div "And Or Rule Group And Or Rule Group Customer Fleet Code not in list Text 0, +2 …" at bounding box center [750, 443] width 1023 height 306
drag, startPoint x: 681, startPoint y: 576, endPoint x: 670, endPoint y: 580, distance: 11.7
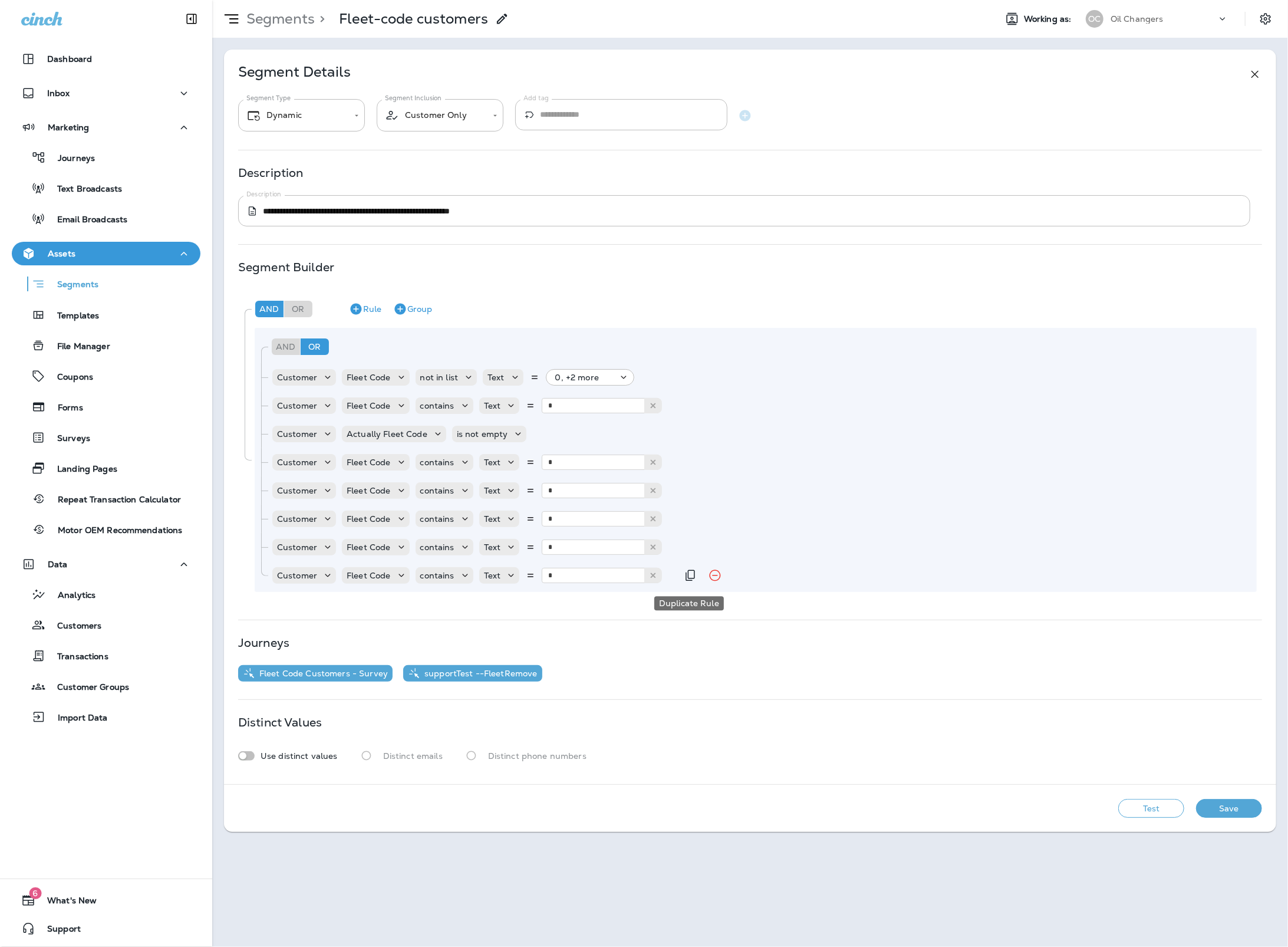
click at [683, 576] on icon "Duplicate Rule" at bounding box center [690, 575] width 15 height 15
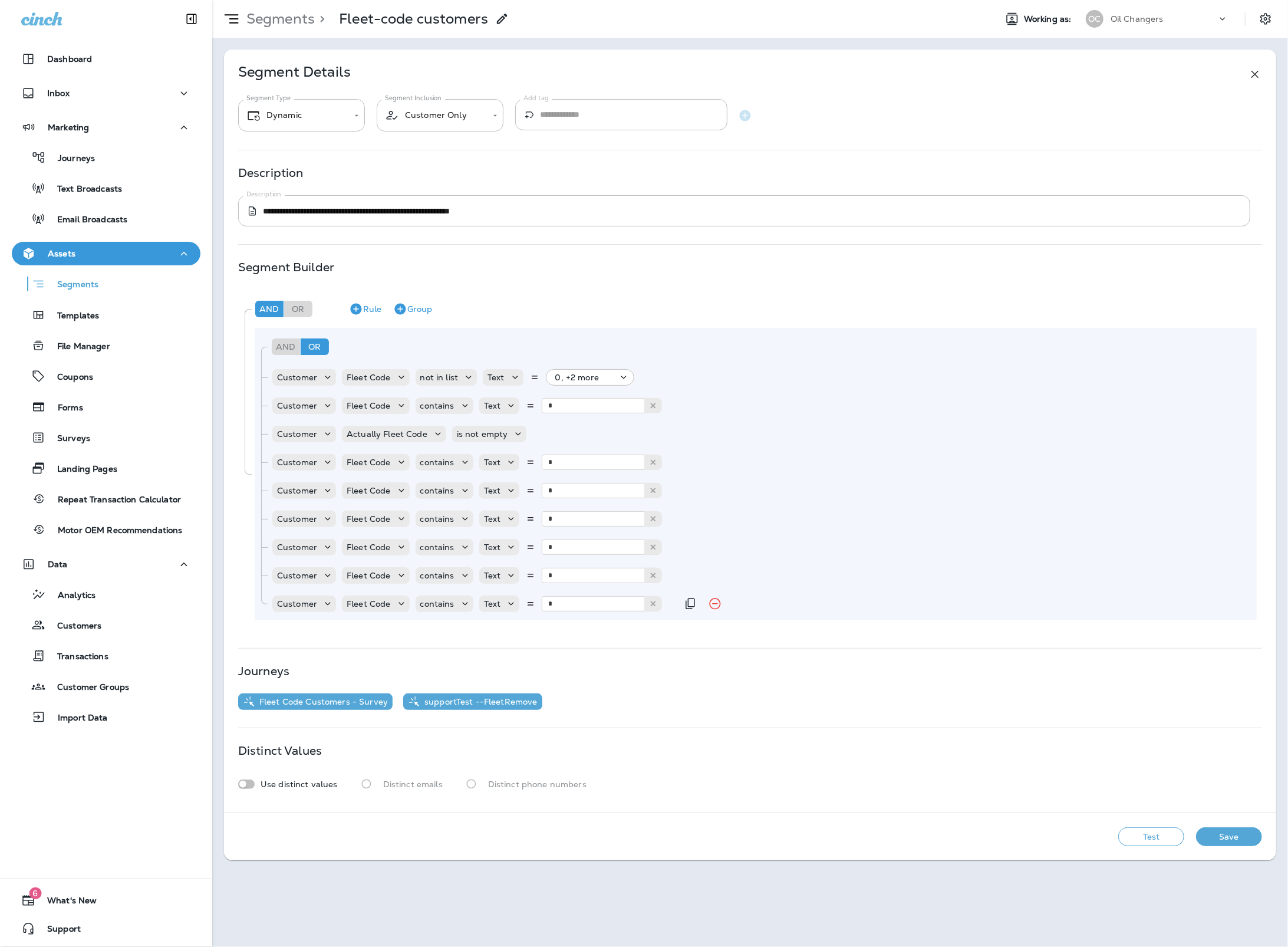
click at [588, 612] on div "Text * 6" at bounding box center [573, 604] width 187 height 17
click at [589, 609] on input "*" at bounding box center [600, 603] width 118 height 15
type input "*"
drag, startPoint x: 683, startPoint y: 606, endPoint x: 642, endPoint y: 619, distance: 43.0
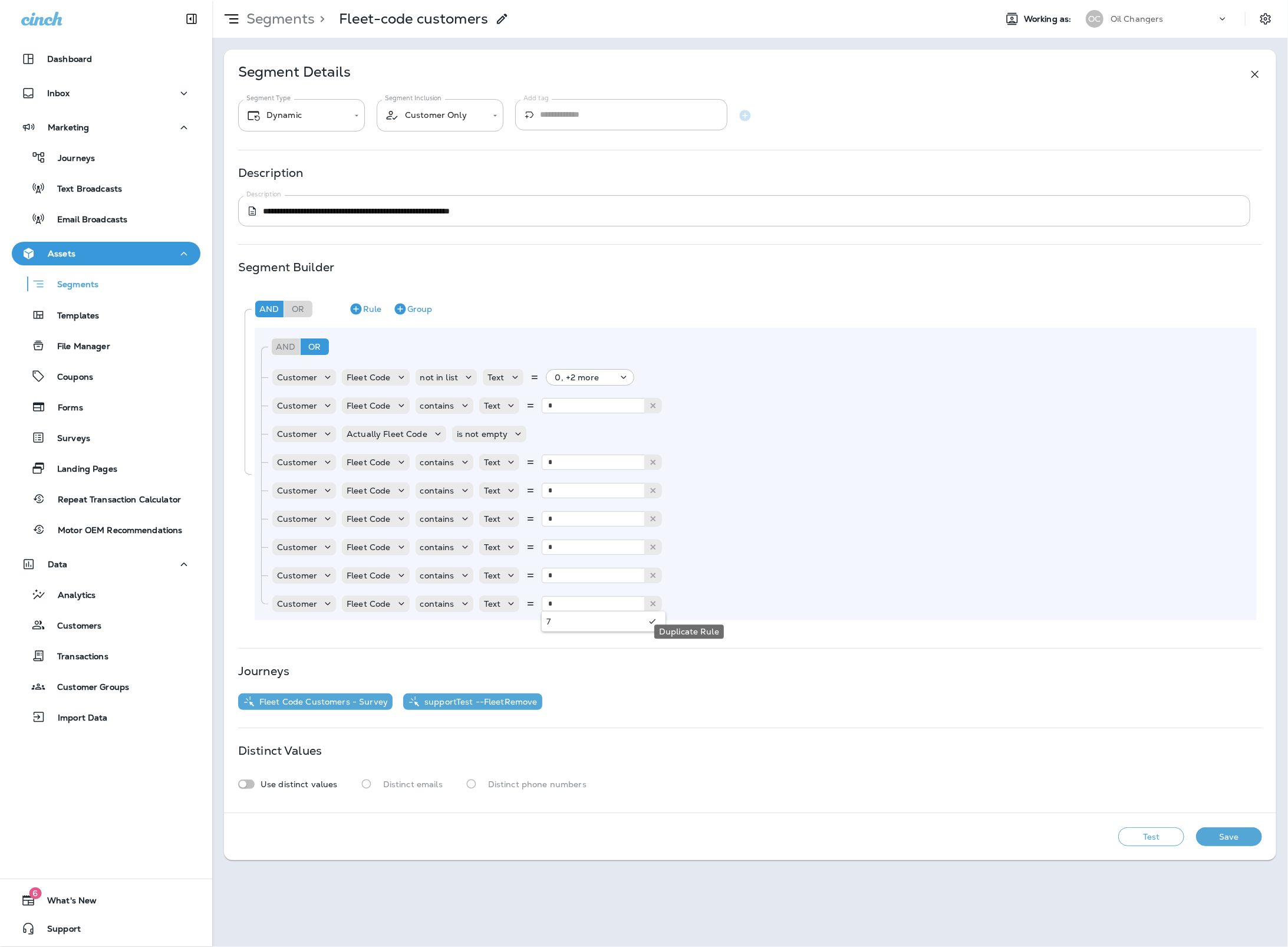
click at [683, 606] on icon "Duplicate Rule" at bounding box center [690, 603] width 15 height 15
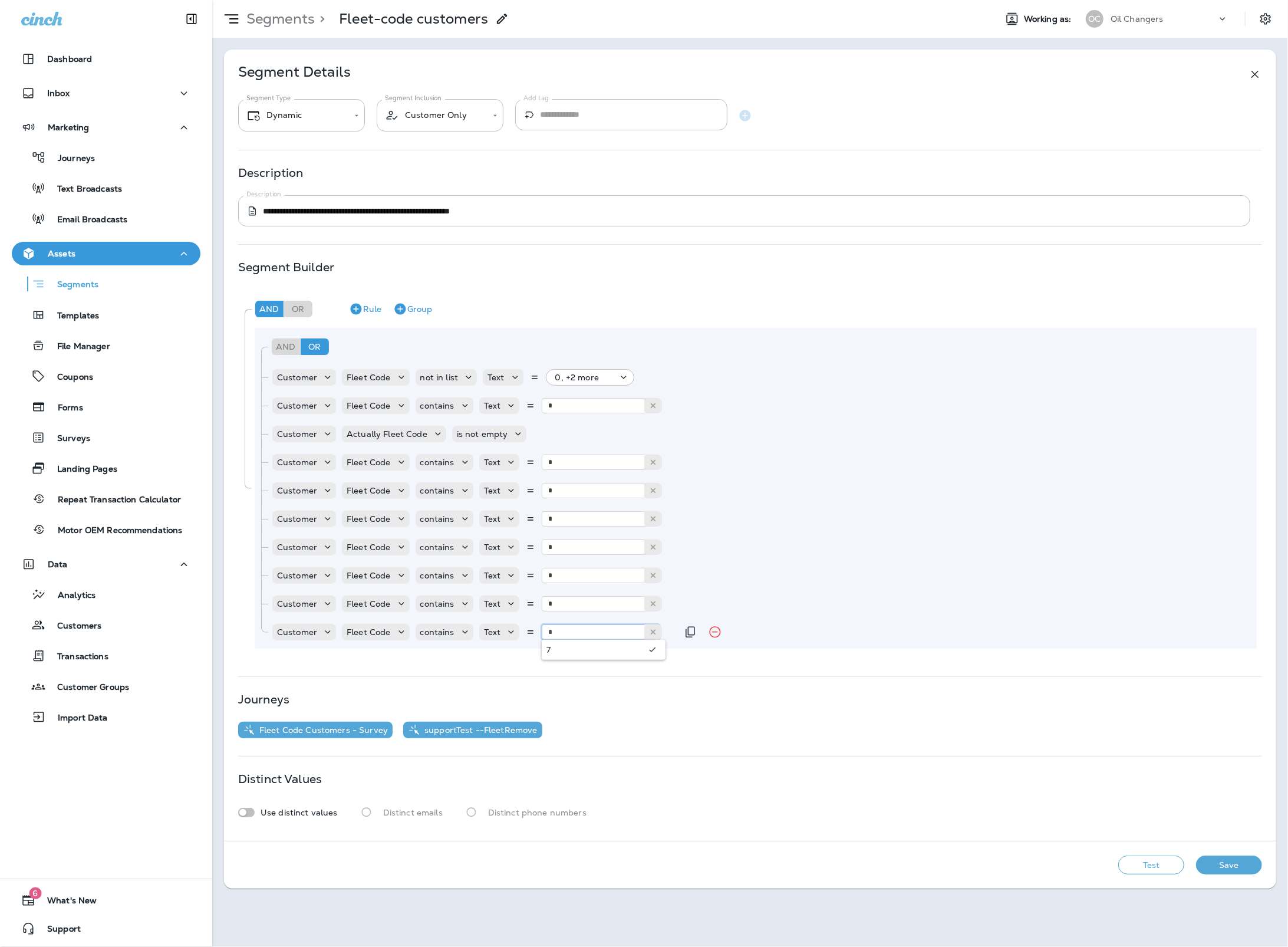
click at [613, 624] on input "*" at bounding box center [600, 632] width 118 height 15
type input "*"
drag, startPoint x: 685, startPoint y: 629, endPoint x: 631, endPoint y: 637, distance: 54.6
click at [685, 629] on icon "Duplicate Rule" at bounding box center [690, 632] width 15 height 15
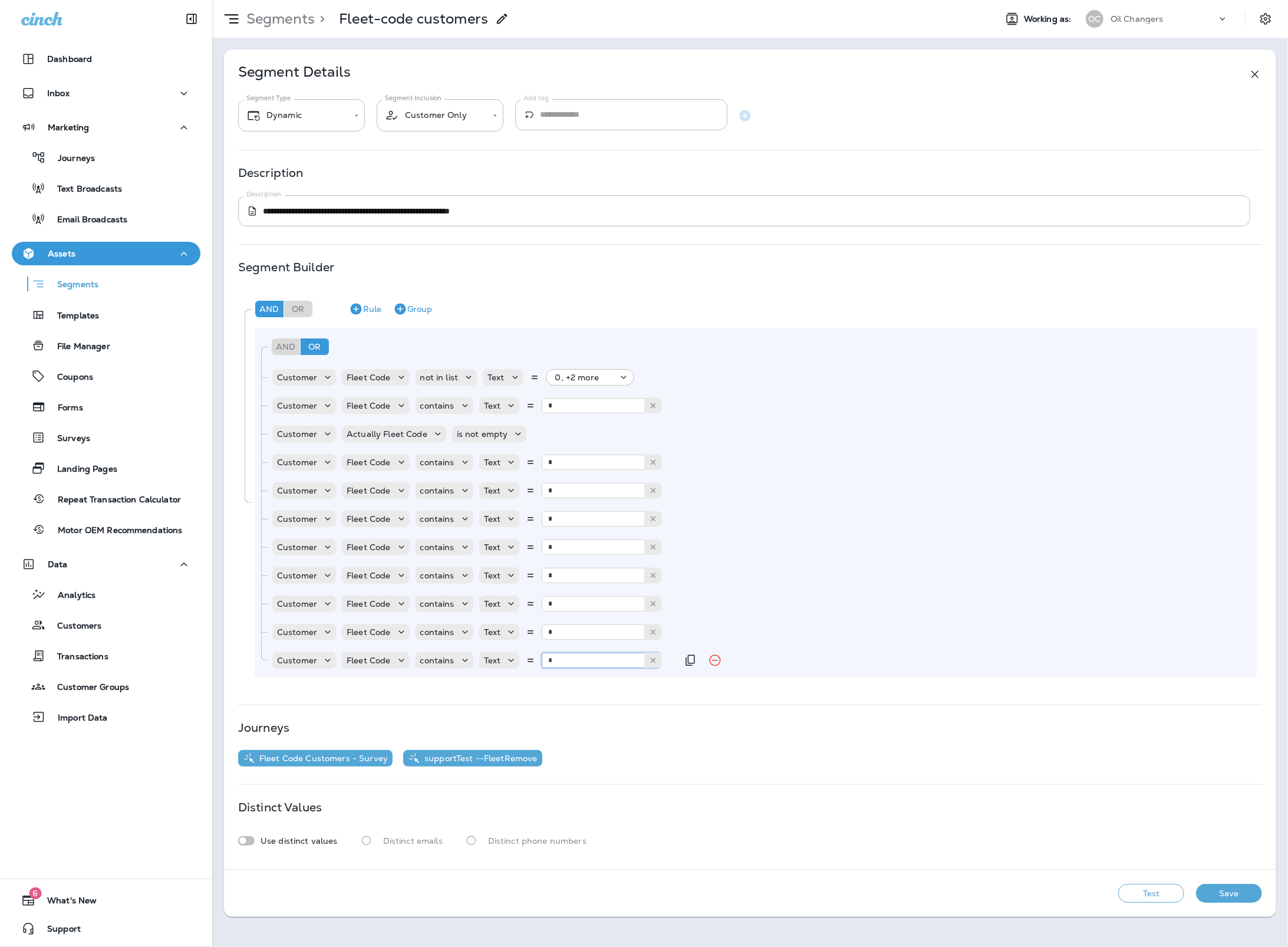
click at [574, 659] on input "*" at bounding box center [600, 661] width 118 height 15
type input "*"
click at [680, 663] on button "Duplicate Rule" at bounding box center [690, 660] width 24 height 24
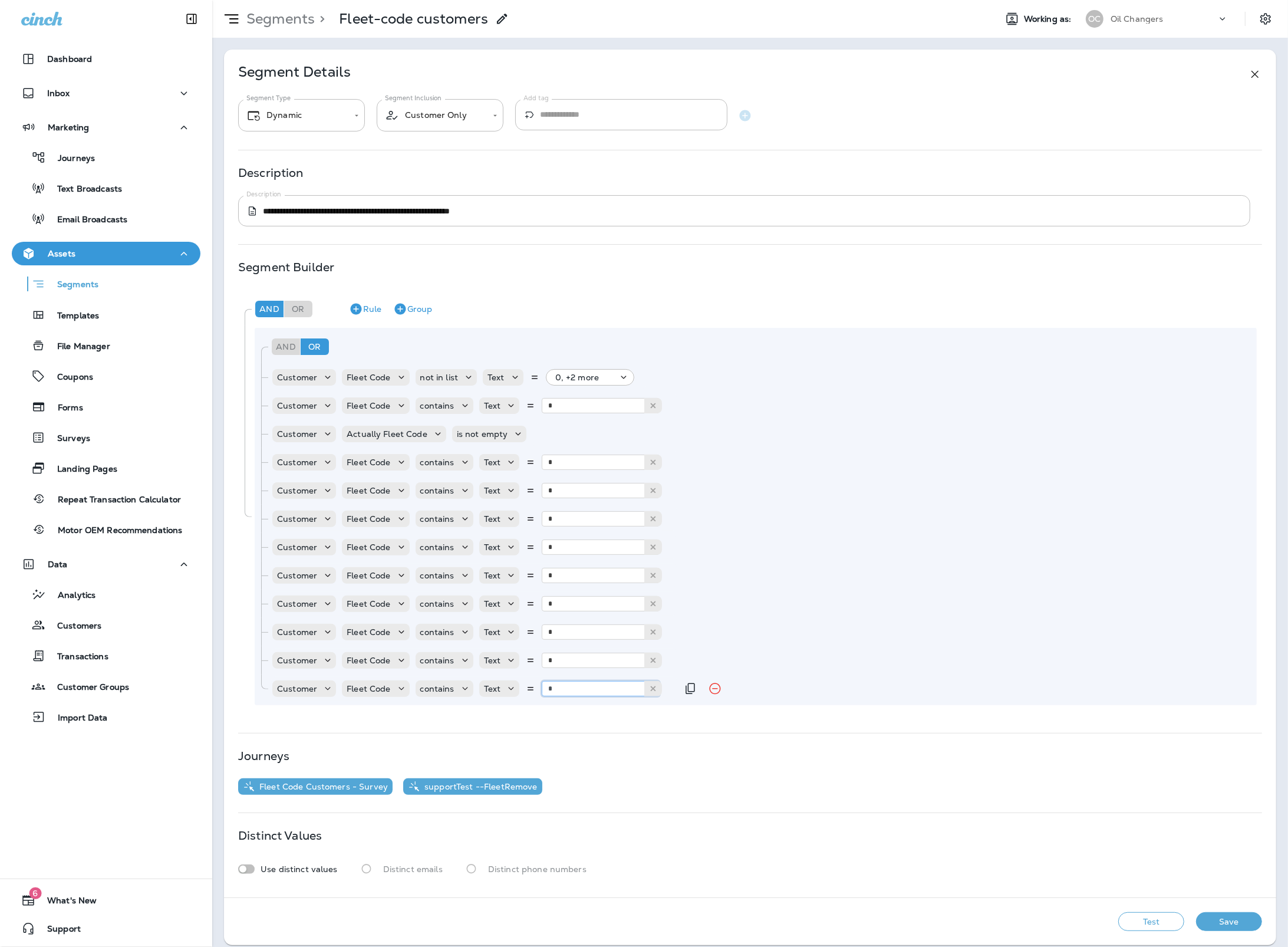
click at [608, 691] on input "*" at bounding box center [600, 689] width 118 height 15
type input "*"
click at [709, 690] on icon "Remove Rule" at bounding box center [715, 688] width 15 height 15
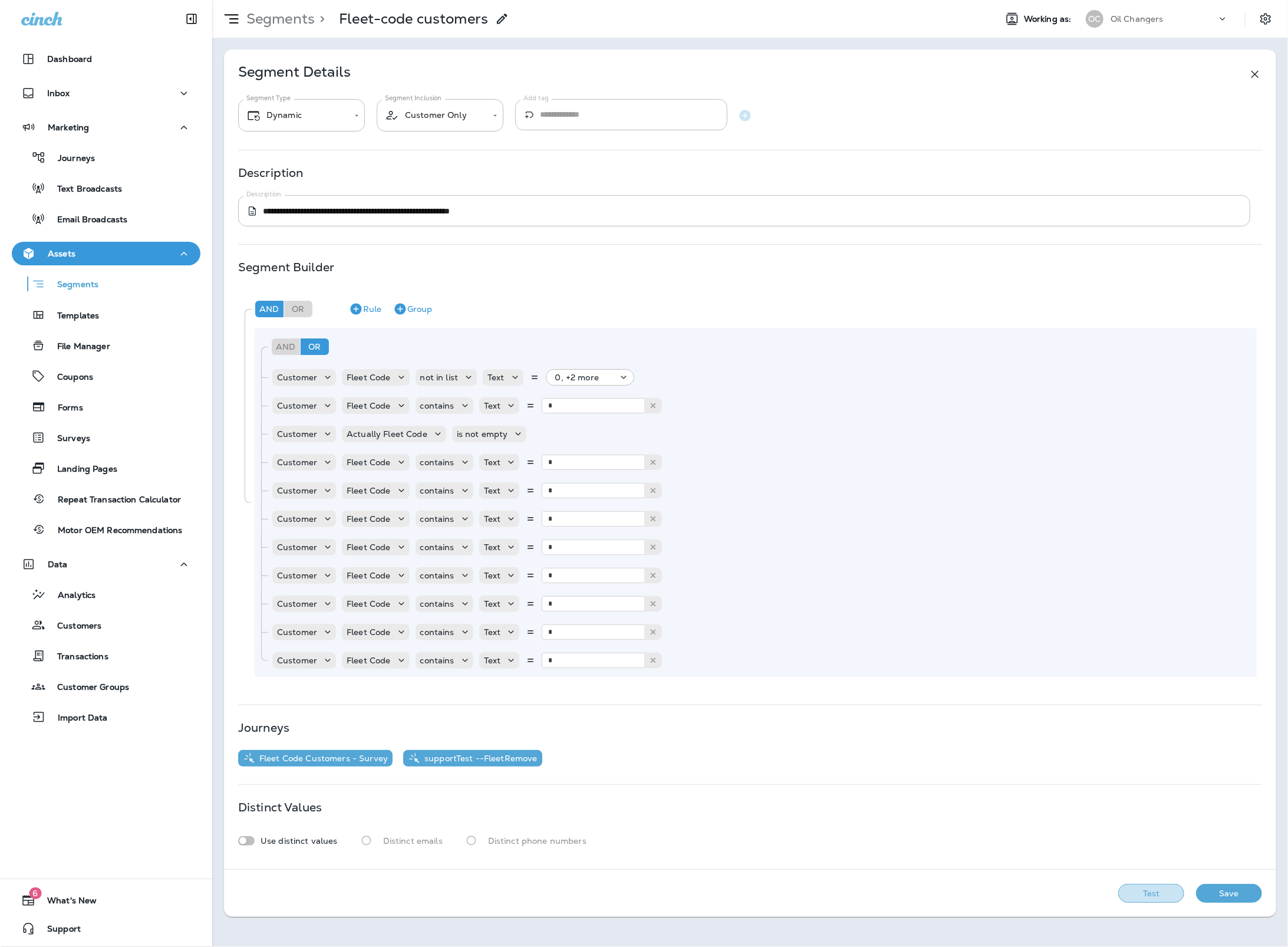
click at [1144, 897] on button "Test" at bounding box center [1151, 893] width 66 height 19
click at [1080, 896] on button "Get Total" at bounding box center [1067, 893] width 78 height 19
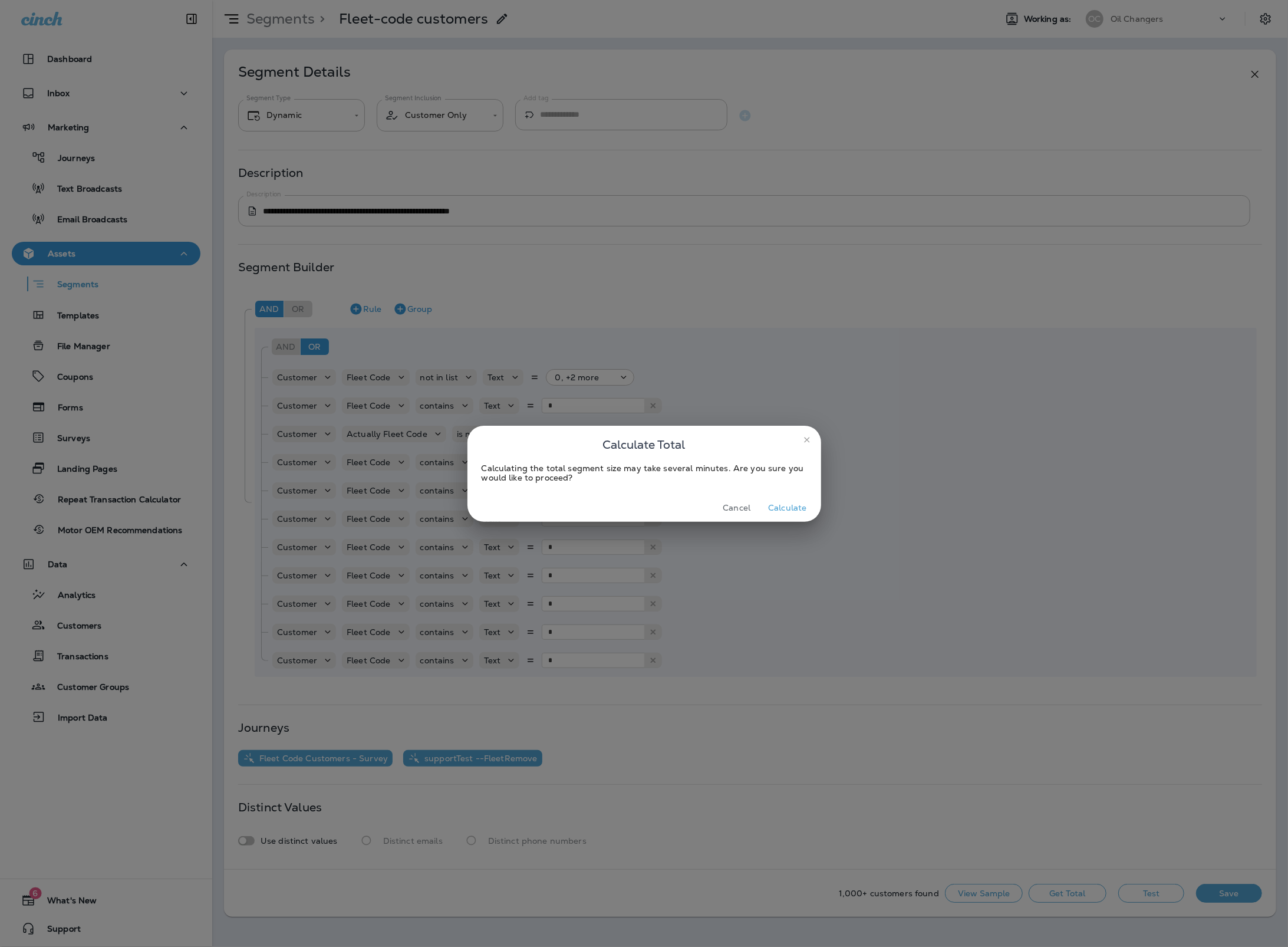
click at [794, 509] on button "Calculate" at bounding box center [787, 508] width 48 height 18
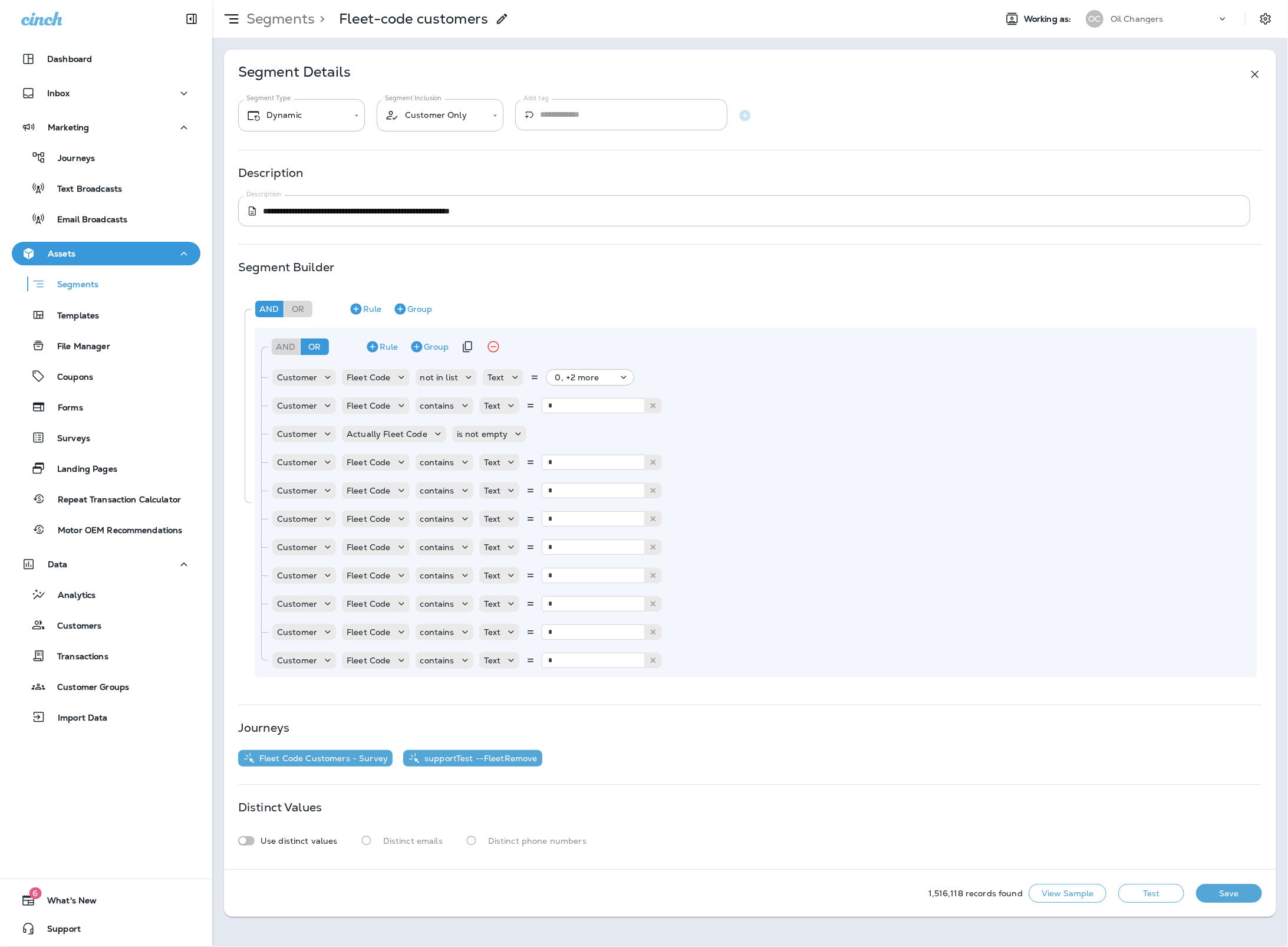
click at [290, 355] on div "And Or" at bounding box center [300, 346] width 57 height 28
click at [291, 352] on div "And" at bounding box center [286, 347] width 28 height 17
click at [404, 307] on icon "button" at bounding box center [399, 309] width 11 height 11
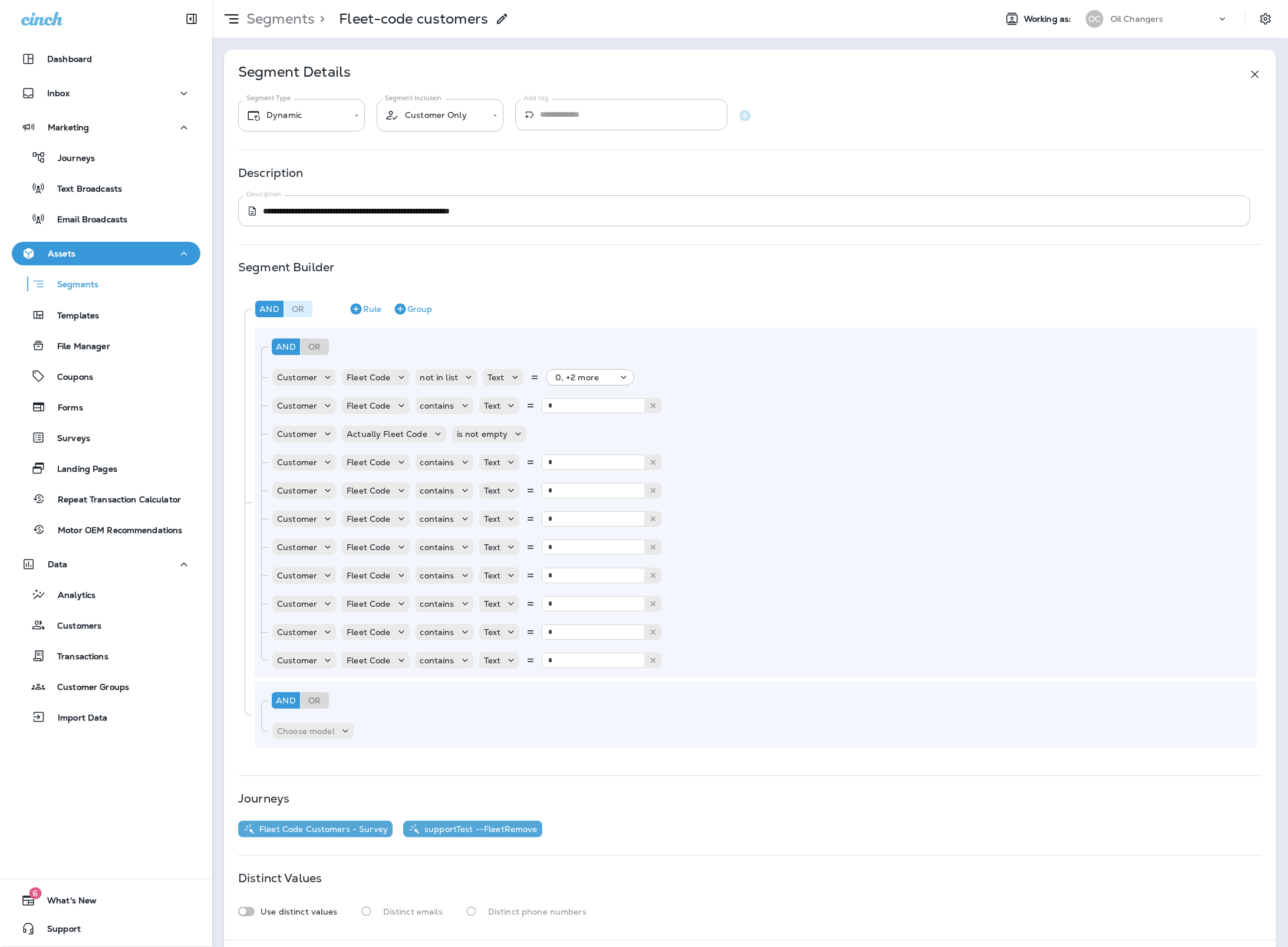
click at [306, 301] on div "Or" at bounding box center [298, 309] width 28 height 17
click at [564, 435] on button "Remove Rule" at bounding box center [576, 434] width 24 height 24
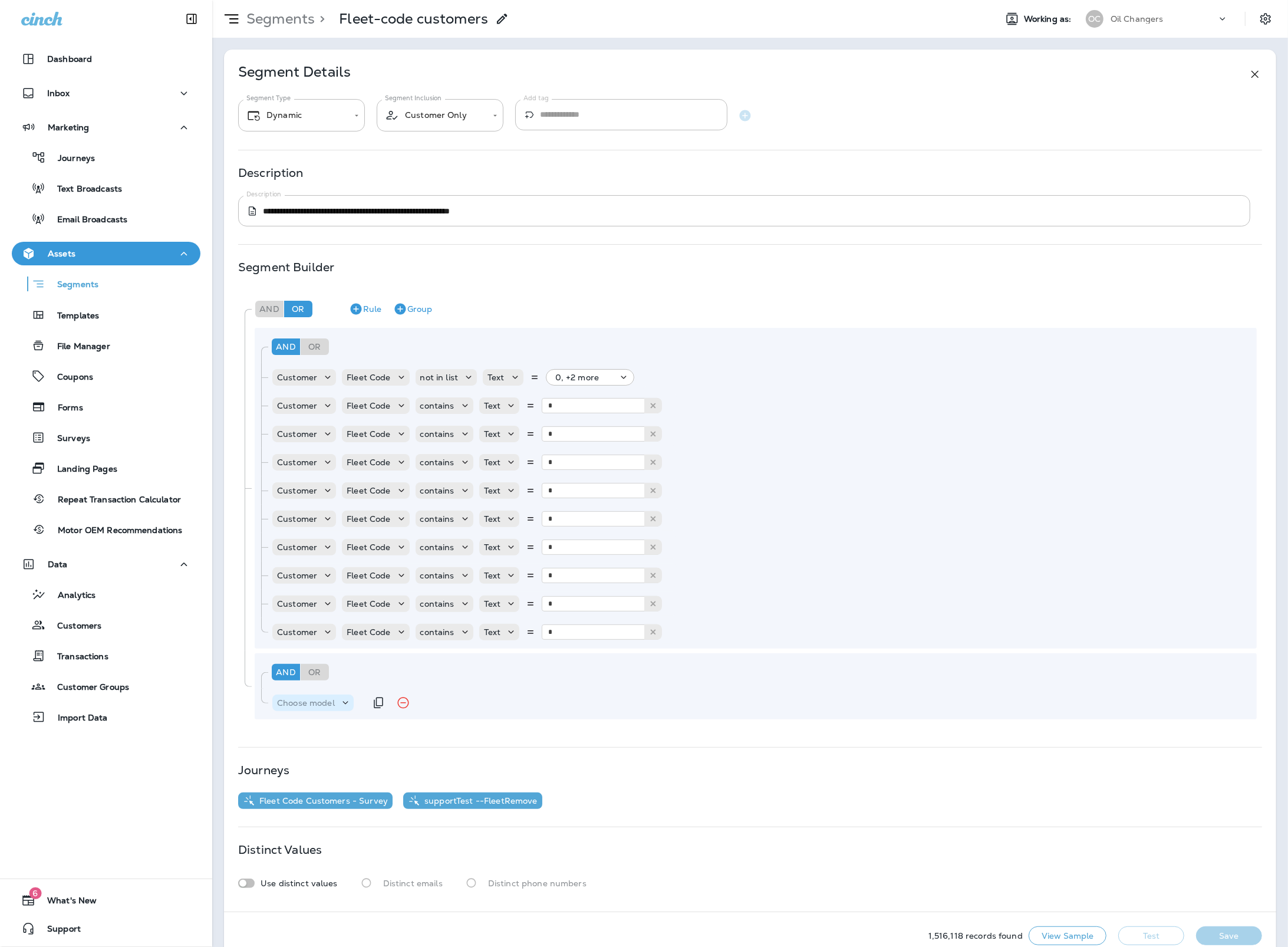
click at [328, 700] on p "Choose model" at bounding box center [306, 703] width 58 height 9
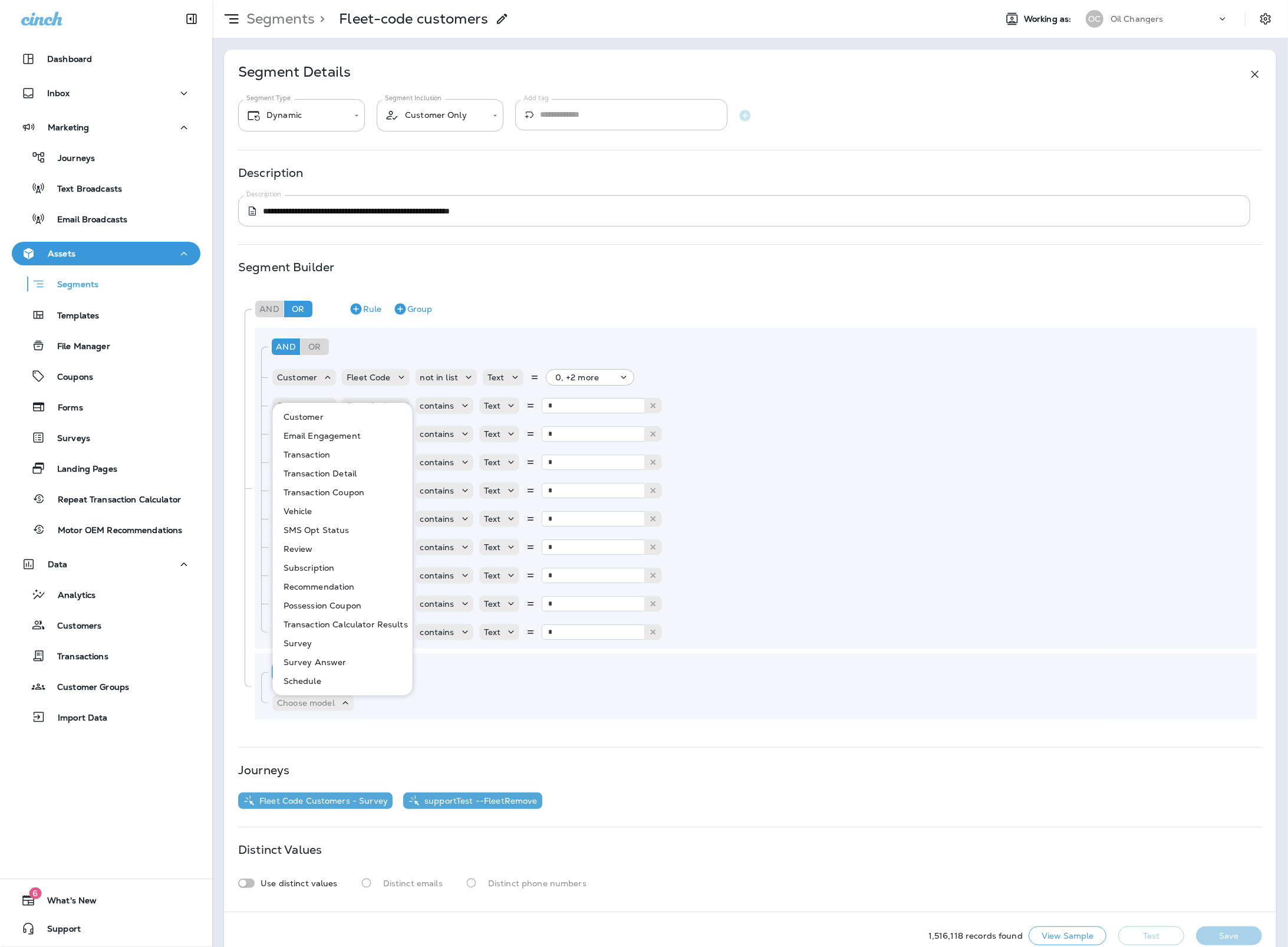
click at [337, 415] on button "Customer" at bounding box center [343, 416] width 138 height 19
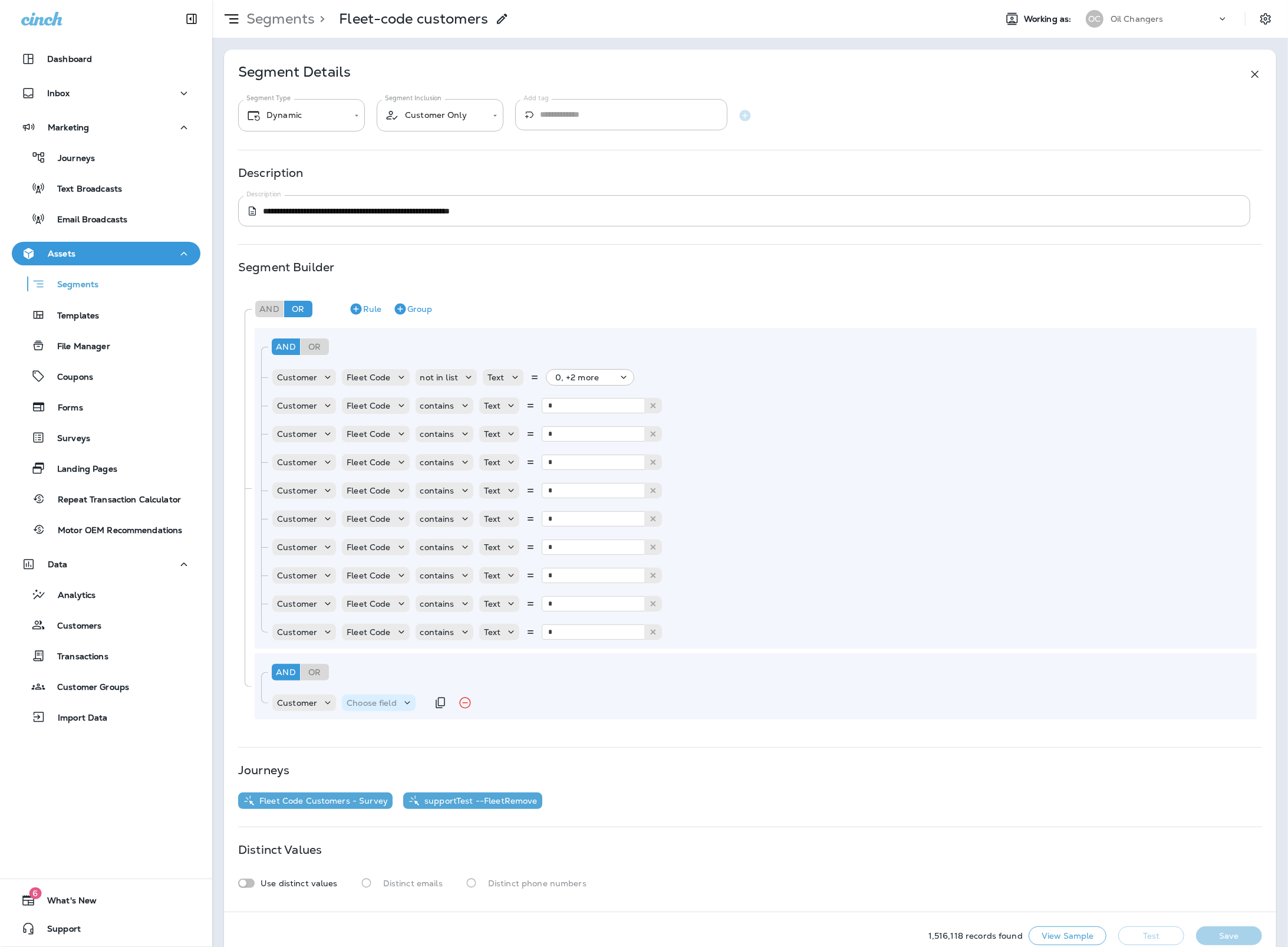
click at [390, 708] on div "Choose field" at bounding box center [379, 702] width 73 height 11
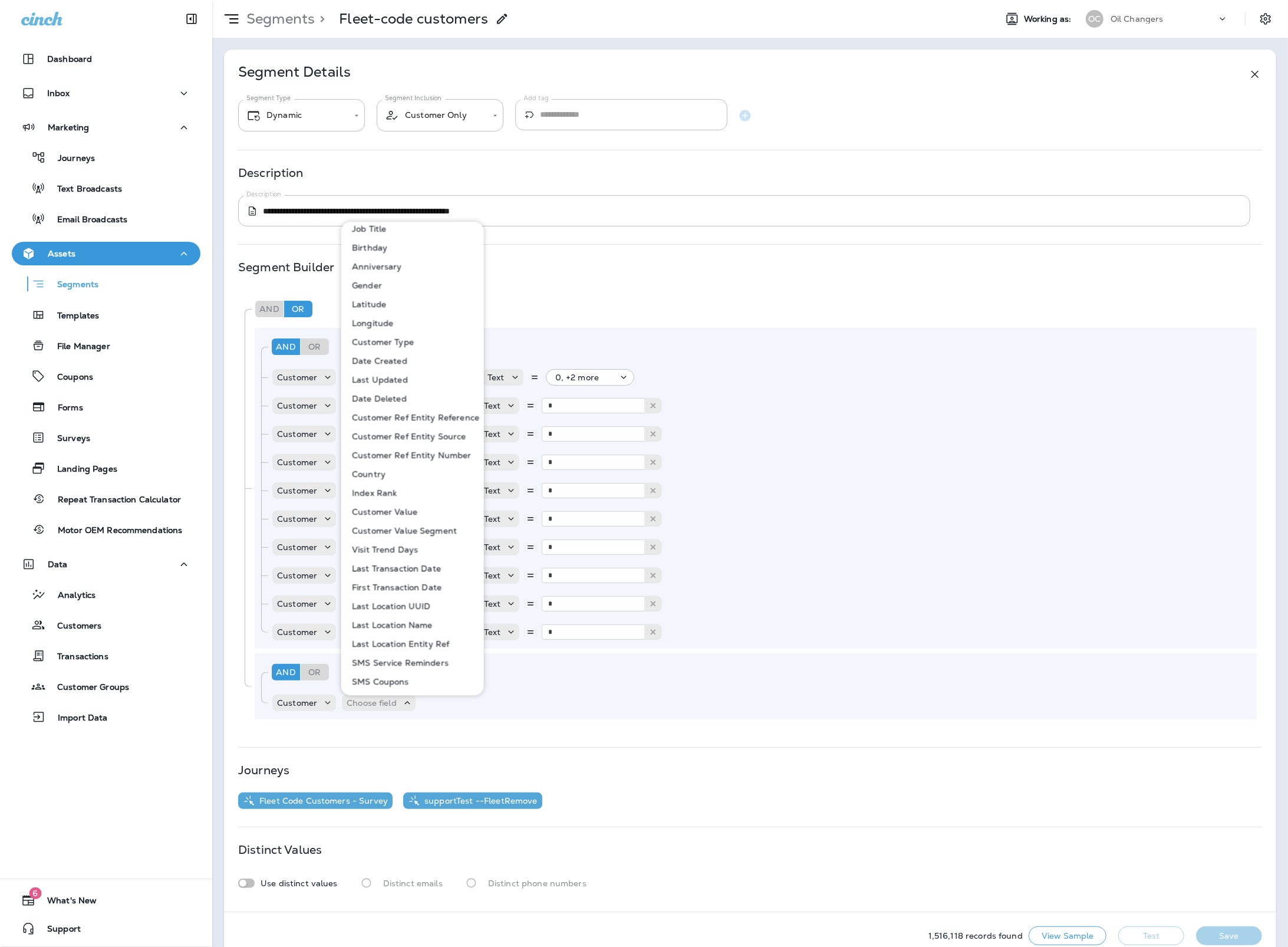
scroll to position [340, 0]
click at [400, 627] on p "Actually Fleet Code" at bounding box center [390, 632] width 86 height 9
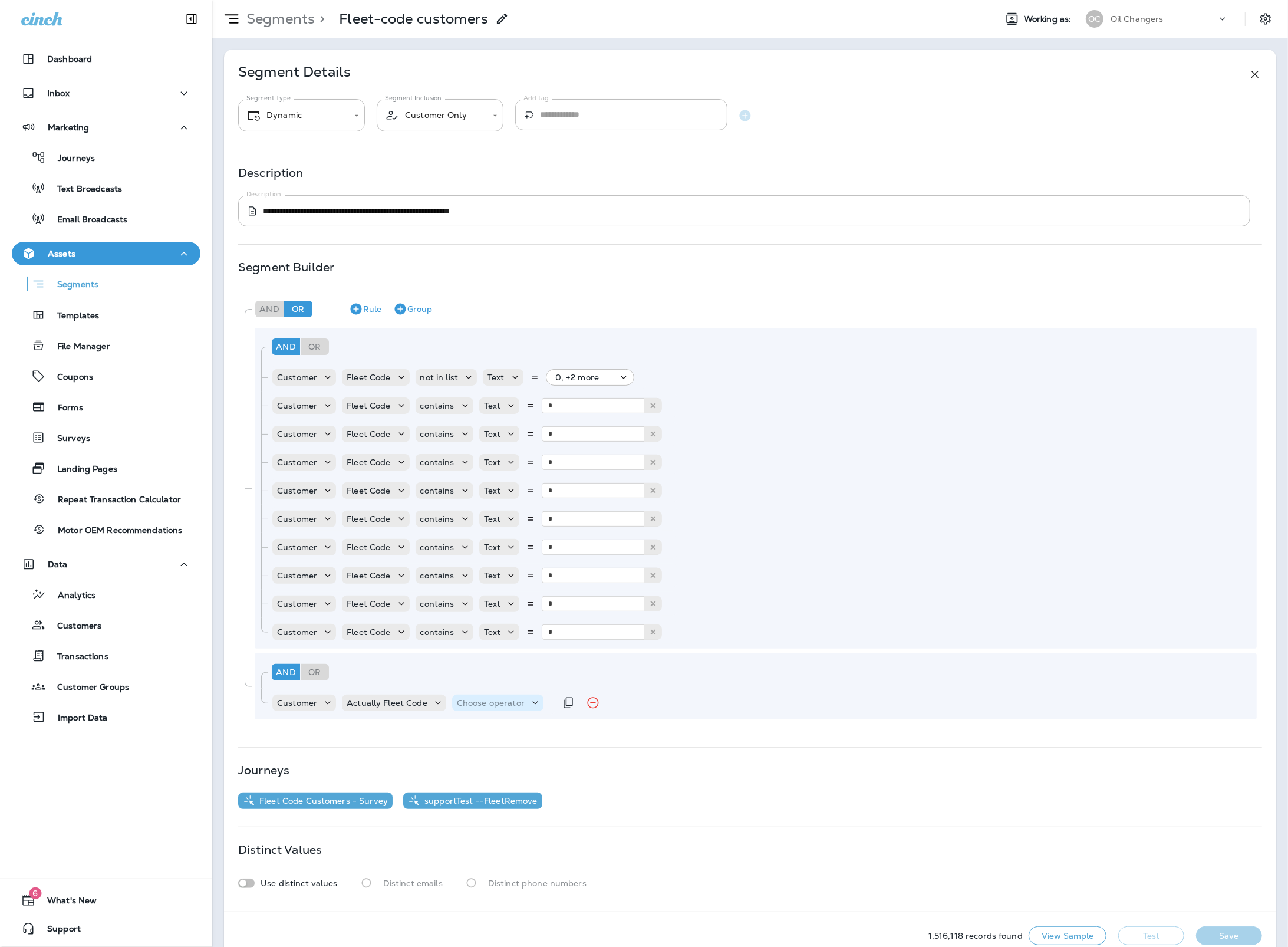
click at [453, 703] on div "Choose operator" at bounding box center [490, 703] width 77 height 9
click at [480, 606] on p "is not empty" at bounding box center [483, 606] width 56 height 9
click at [1138, 933] on button "Test" at bounding box center [1151, 936] width 66 height 19
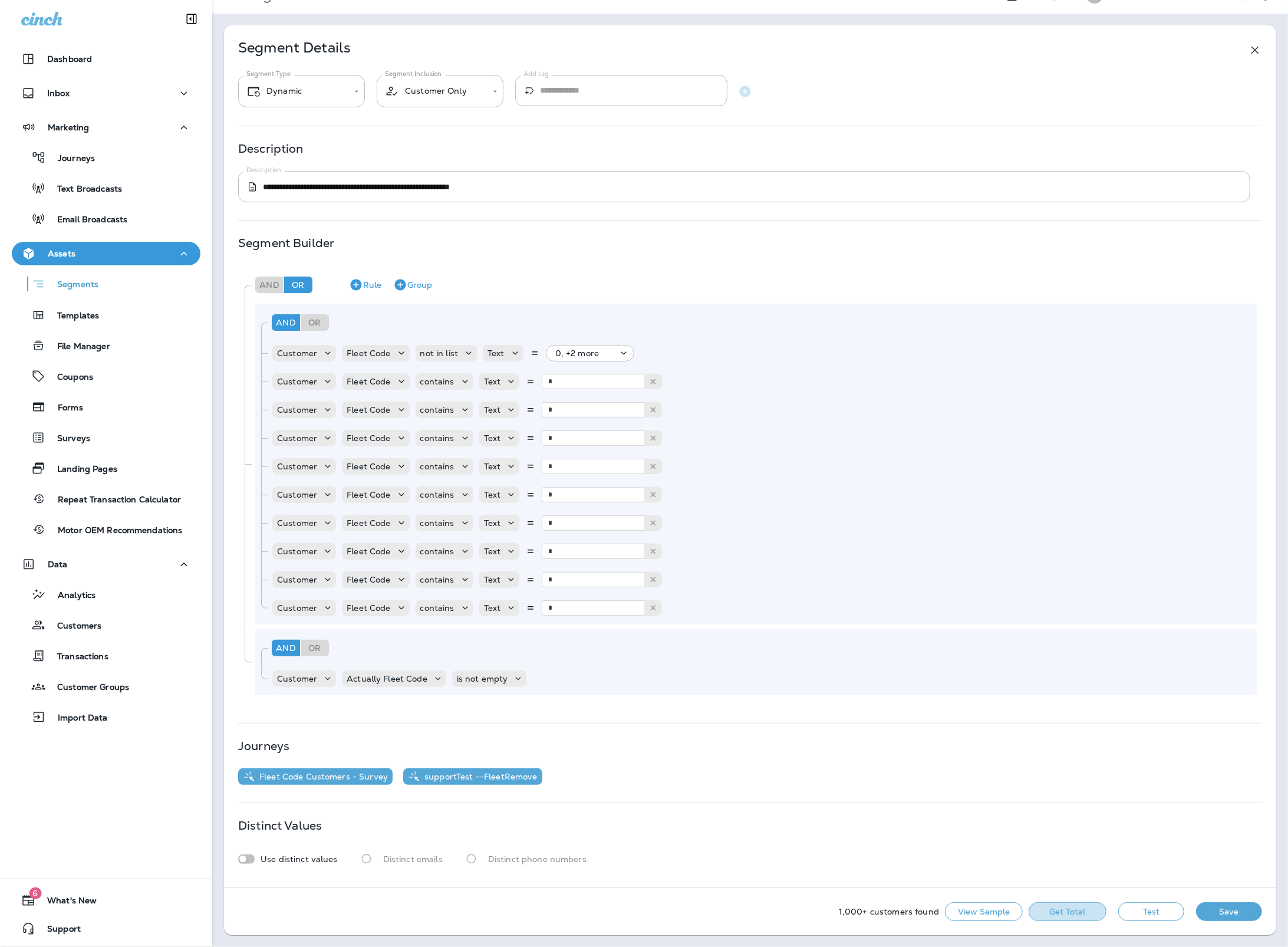
click at [1089, 909] on button "Get Total" at bounding box center [1067, 911] width 78 height 19
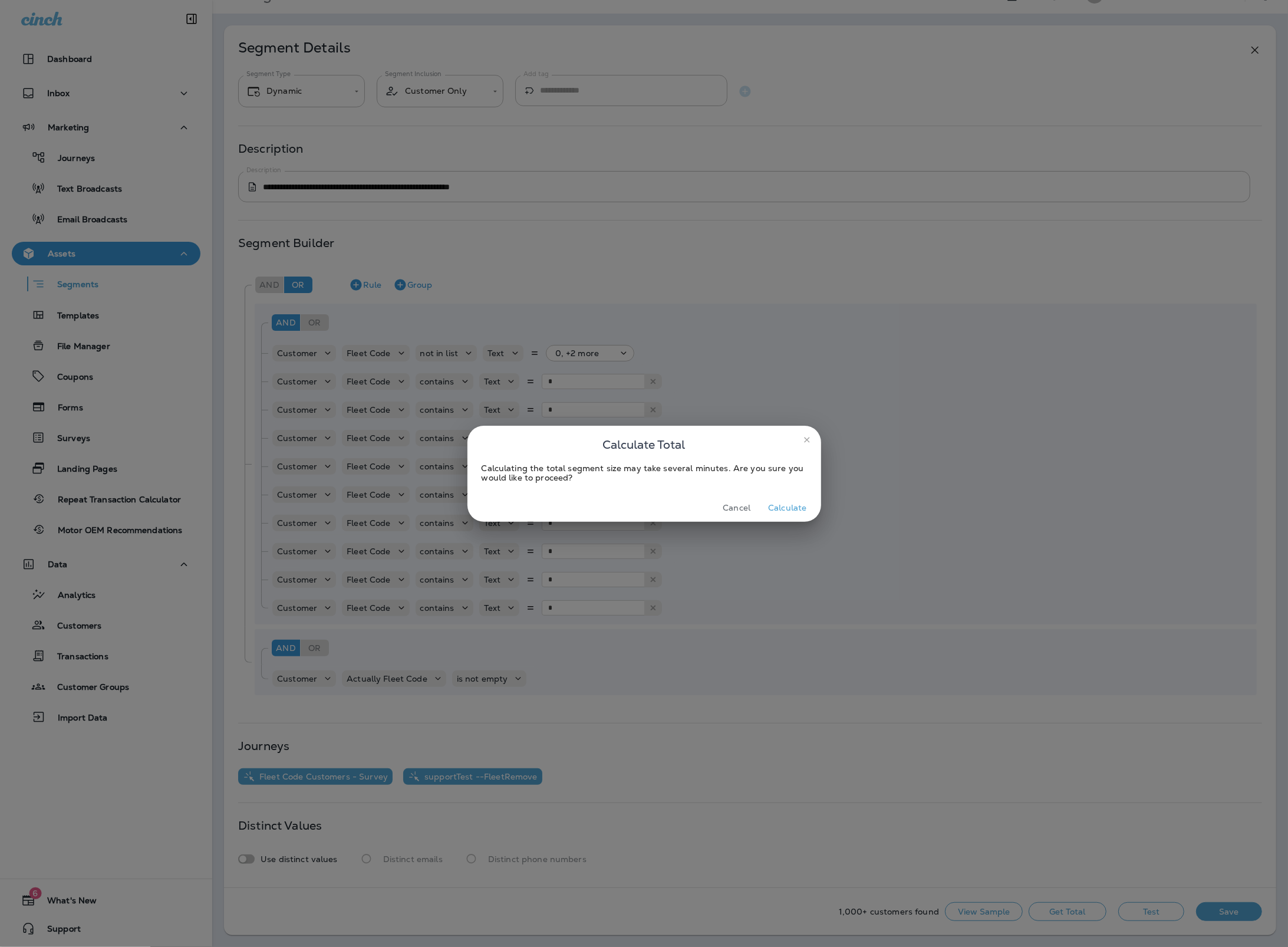
click at [794, 508] on button "Calculate" at bounding box center [787, 508] width 48 height 18
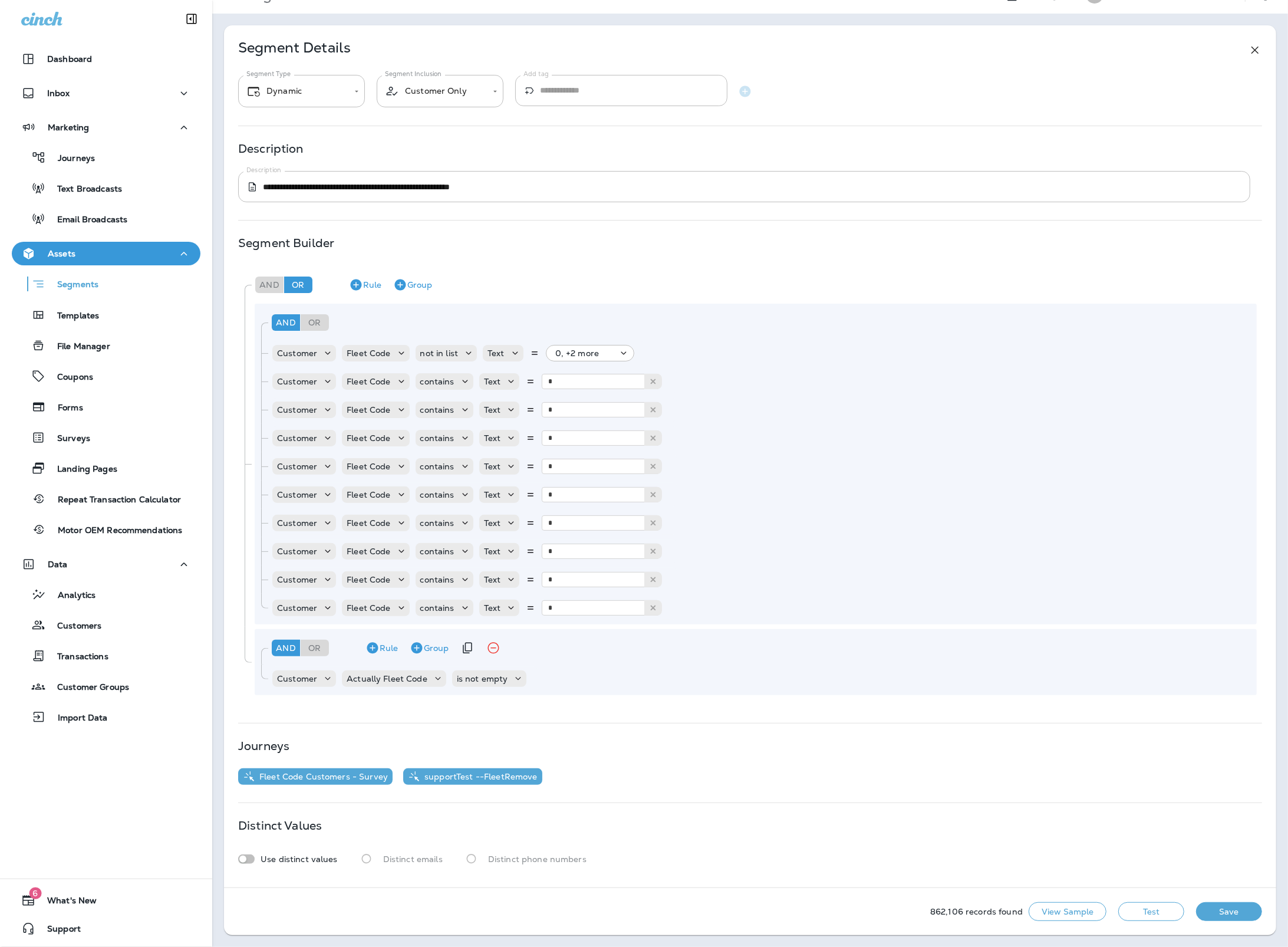
scroll to position [24, 0]
click at [1043, 911] on button "View Sample" at bounding box center [1067, 912] width 78 height 19
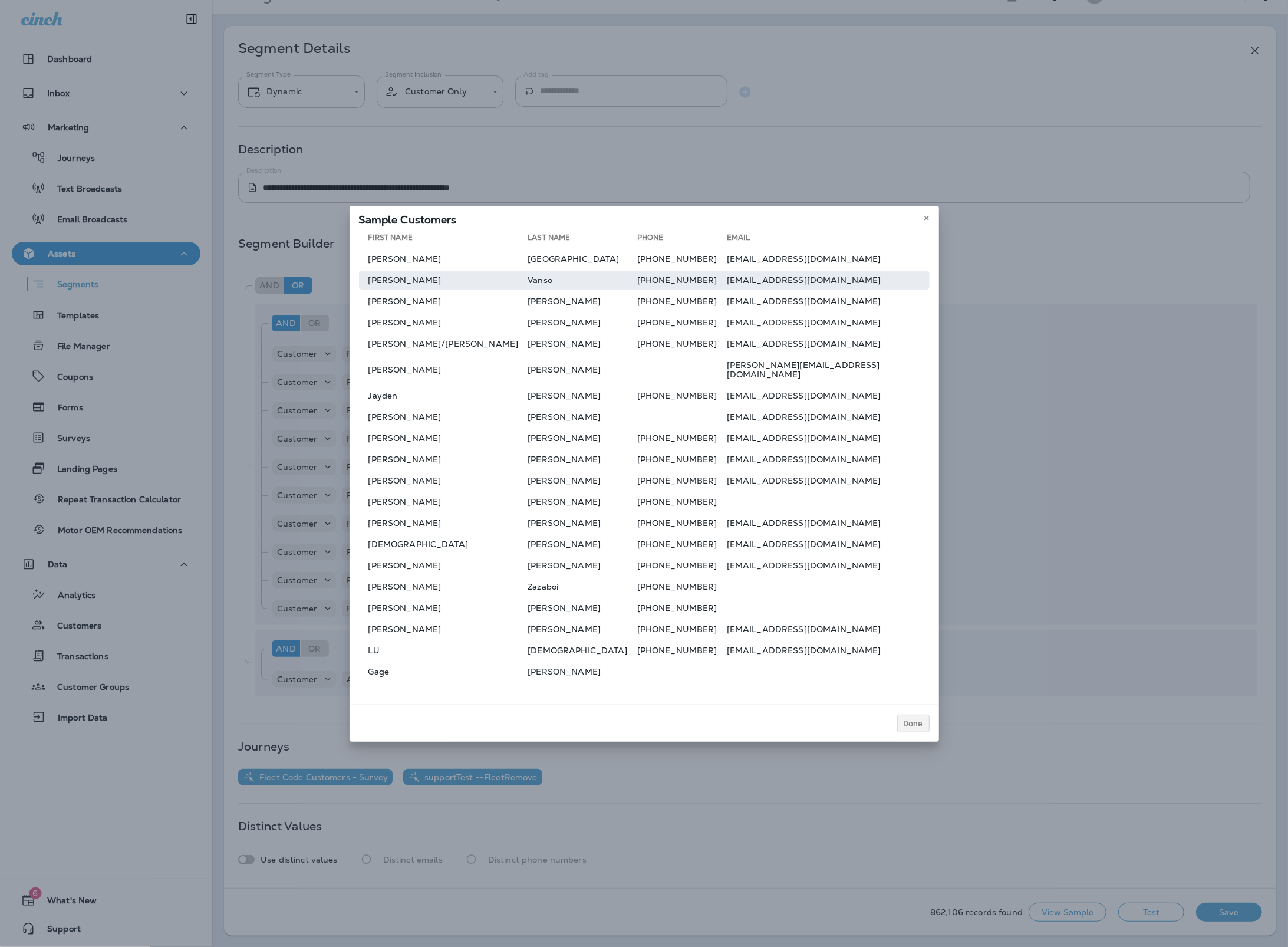
click at [637, 287] on td "+16509218348" at bounding box center [681, 280] width 89 height 19
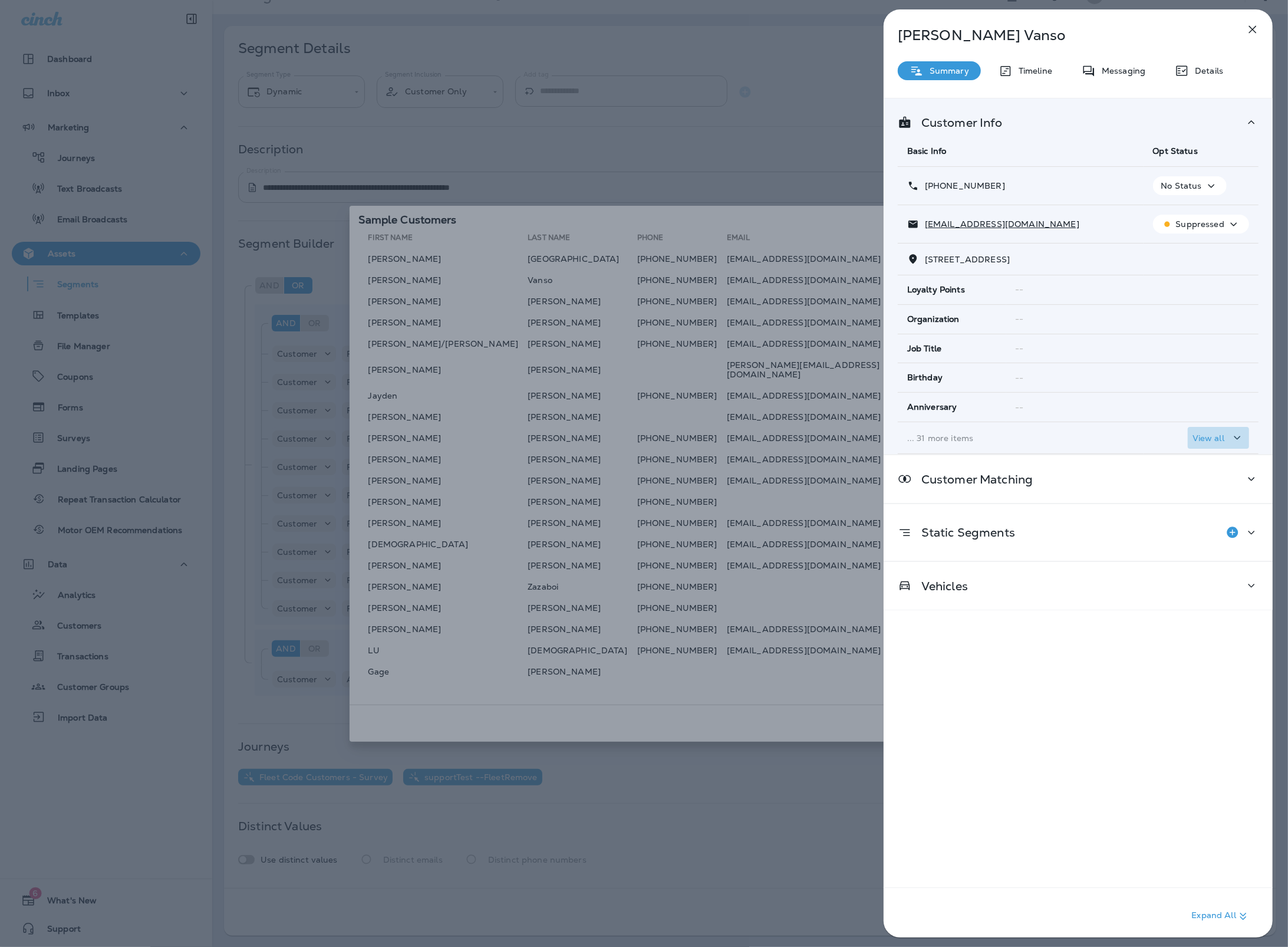
click at [1231, 438] on icon "button" at bounding box center [1237, 438] width 15 height 15
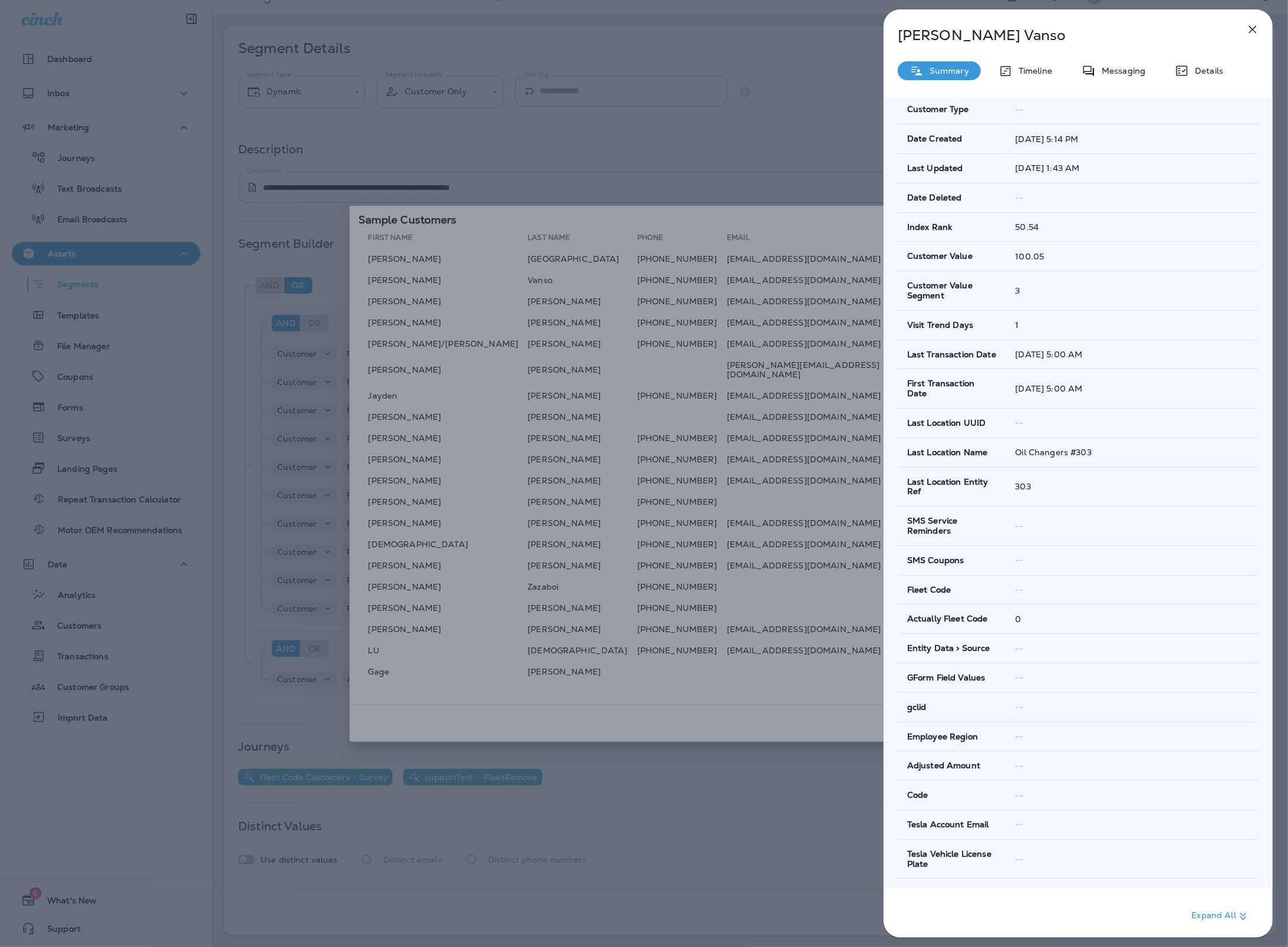
scroll to position [415, 0]
drag, startPoint x: 1014, startPoint y: 612, endPoint x: 1216, endPoint y: 55, distance: 592.5
click at [1056, 605] on td "0" at bounding box center [1132, 618] width 252 height 30
drag, startPoint x: 1239, startPoint y: 31, endPoint x: 1248, endPoint y: 28, distance: 9.5
click at [1244, 30] on div "Richard Vanso Summary Timeline Messaging Details Customer Info Basic Info Opt S…" at bounding box center [1077, 473] width 389 height 928
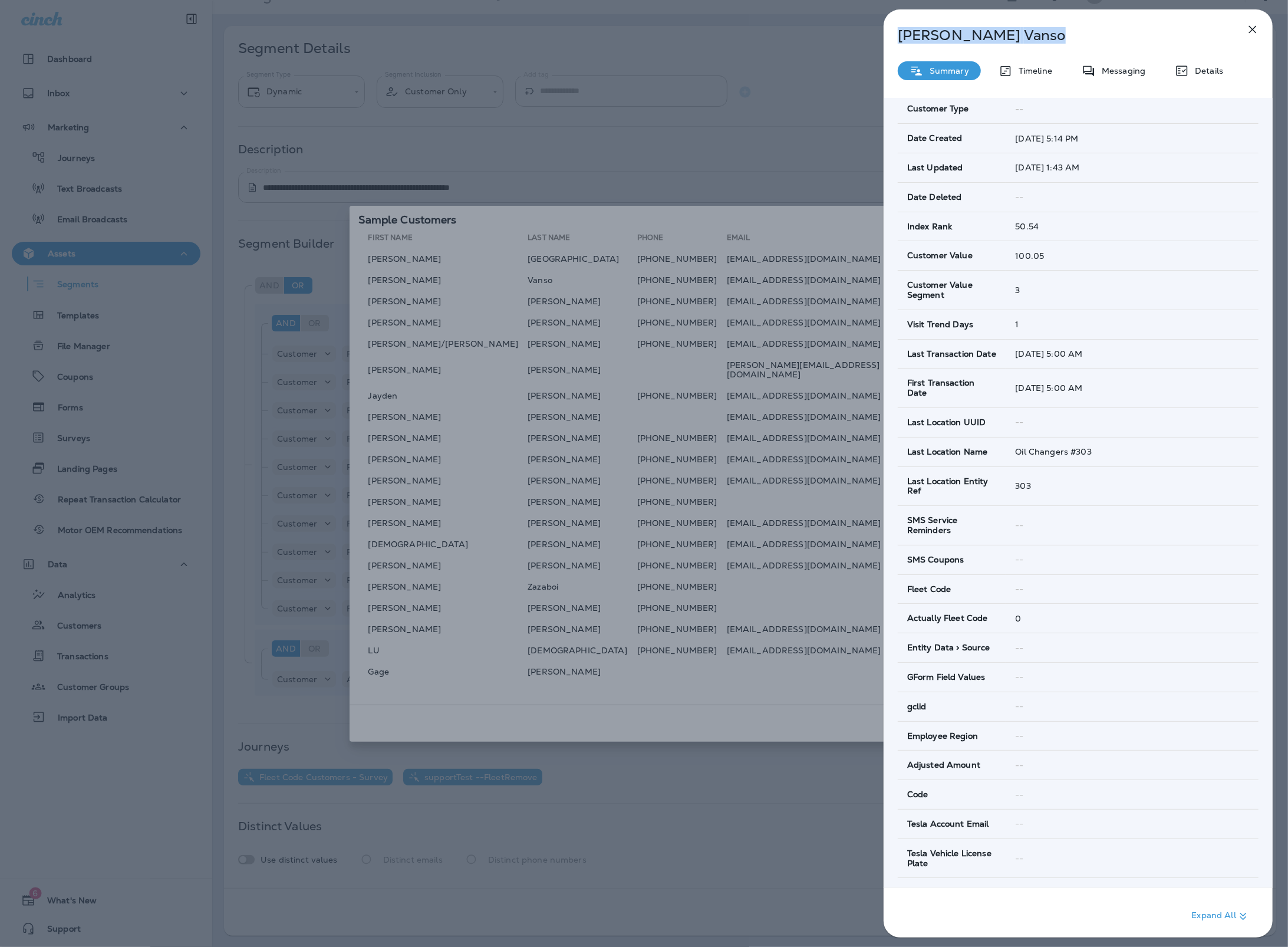
drag, startPoint x: 1251, startPoint y: 27, endPoint x: 1248, endPoint y: 35, distance: 8.5
click at [1251, 27] on icon "button" at bounding box center [1252, 29] width 15 height 15
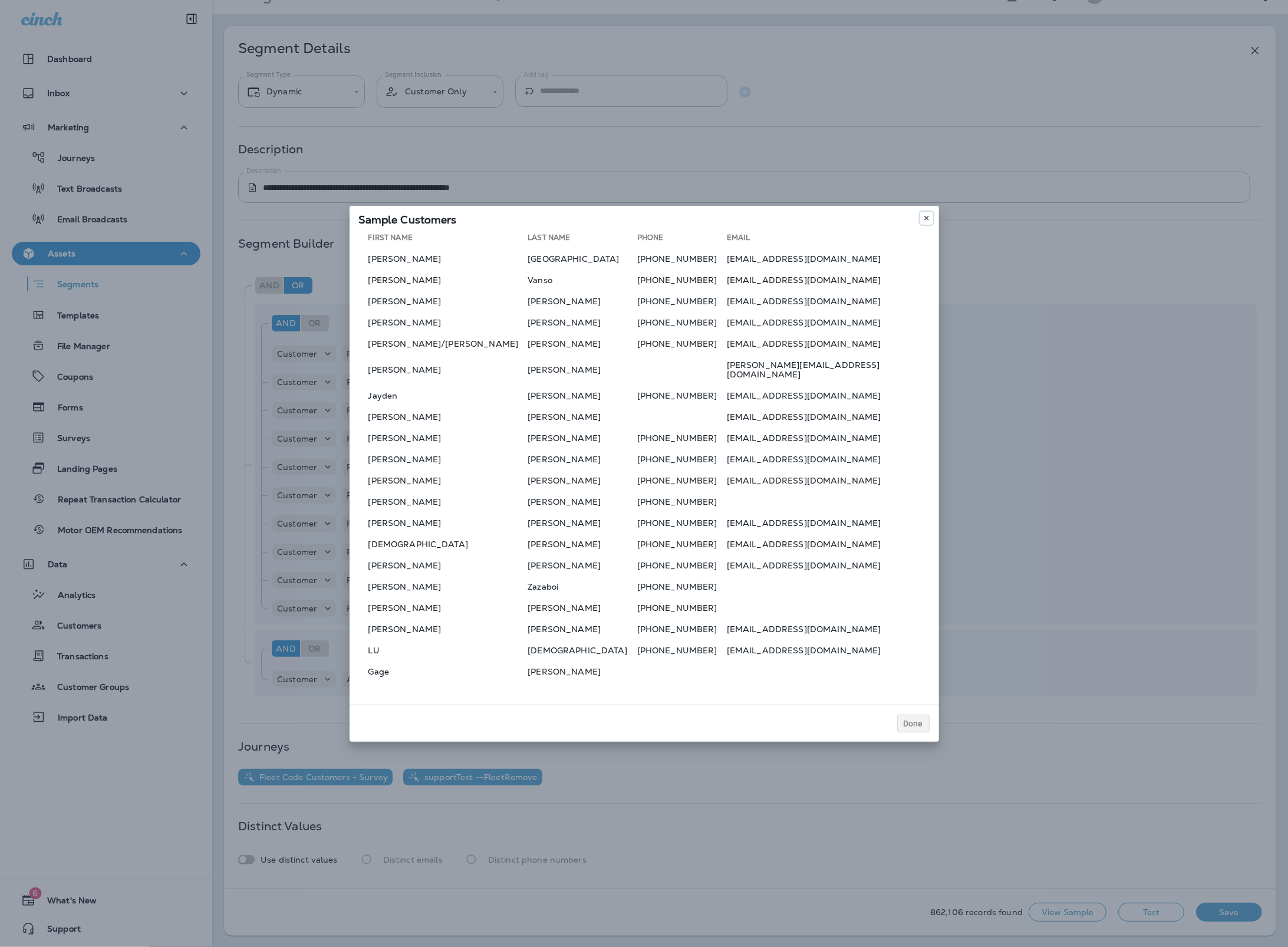
click at [929, 221] on icon at bounding box center [926, 218] width 7 height 7
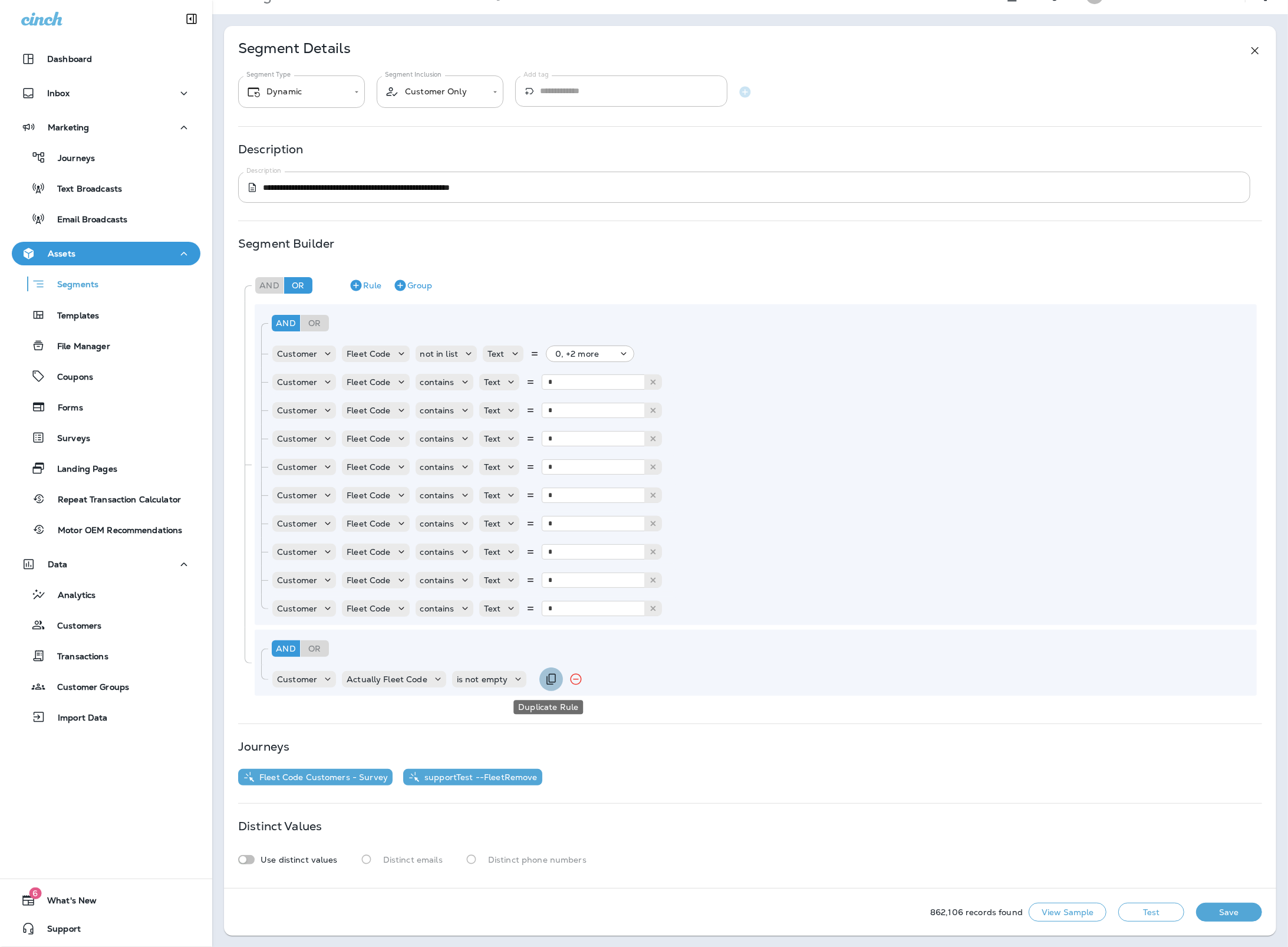
click at [548, 687] on icon "Duplicate Rule" at bounding box center [551, 679] width 15 height 15
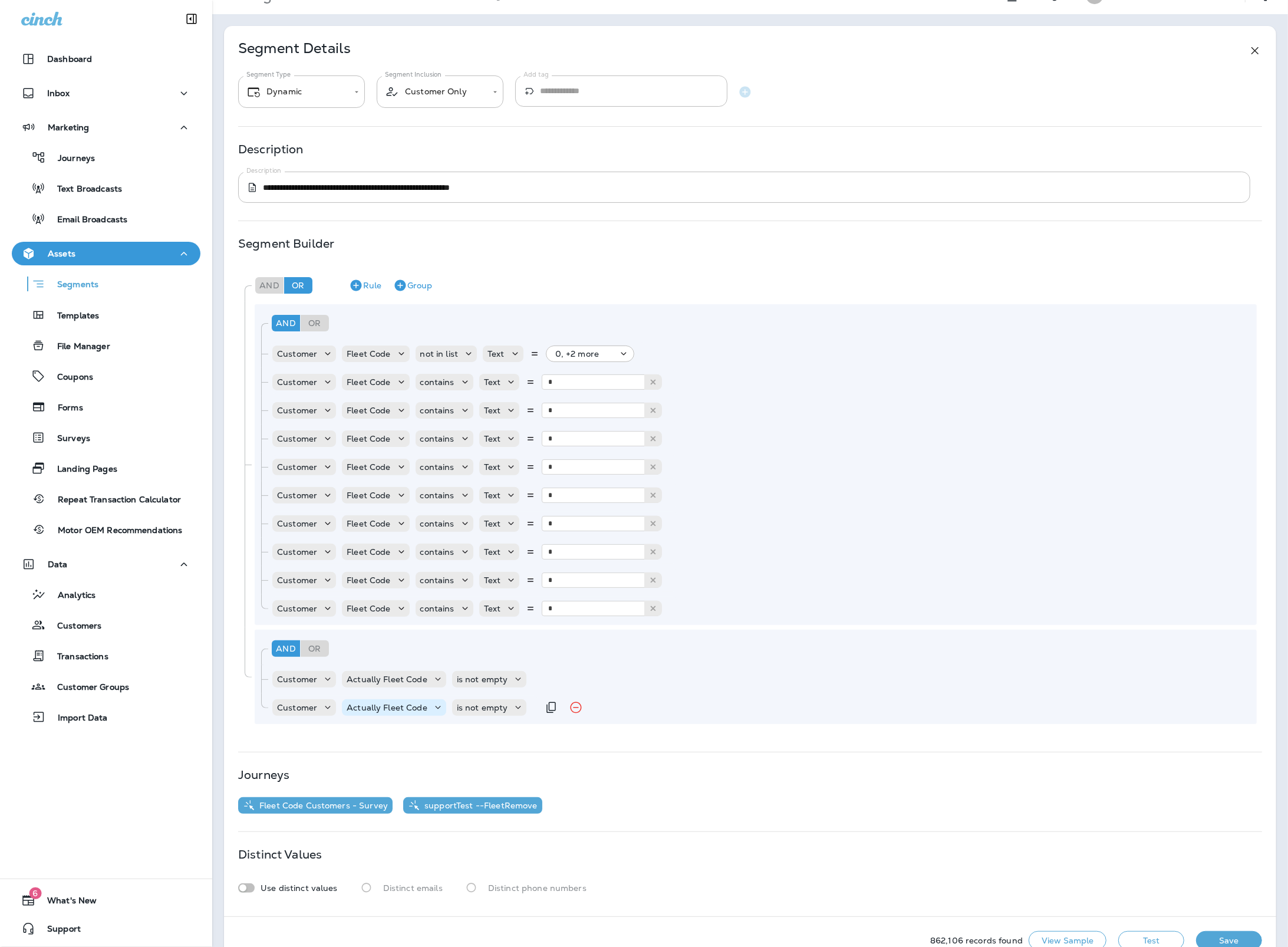
click at [349, 707] on p "Actually Fleet Code" at bounding box center [387, 707] width 81 height 9
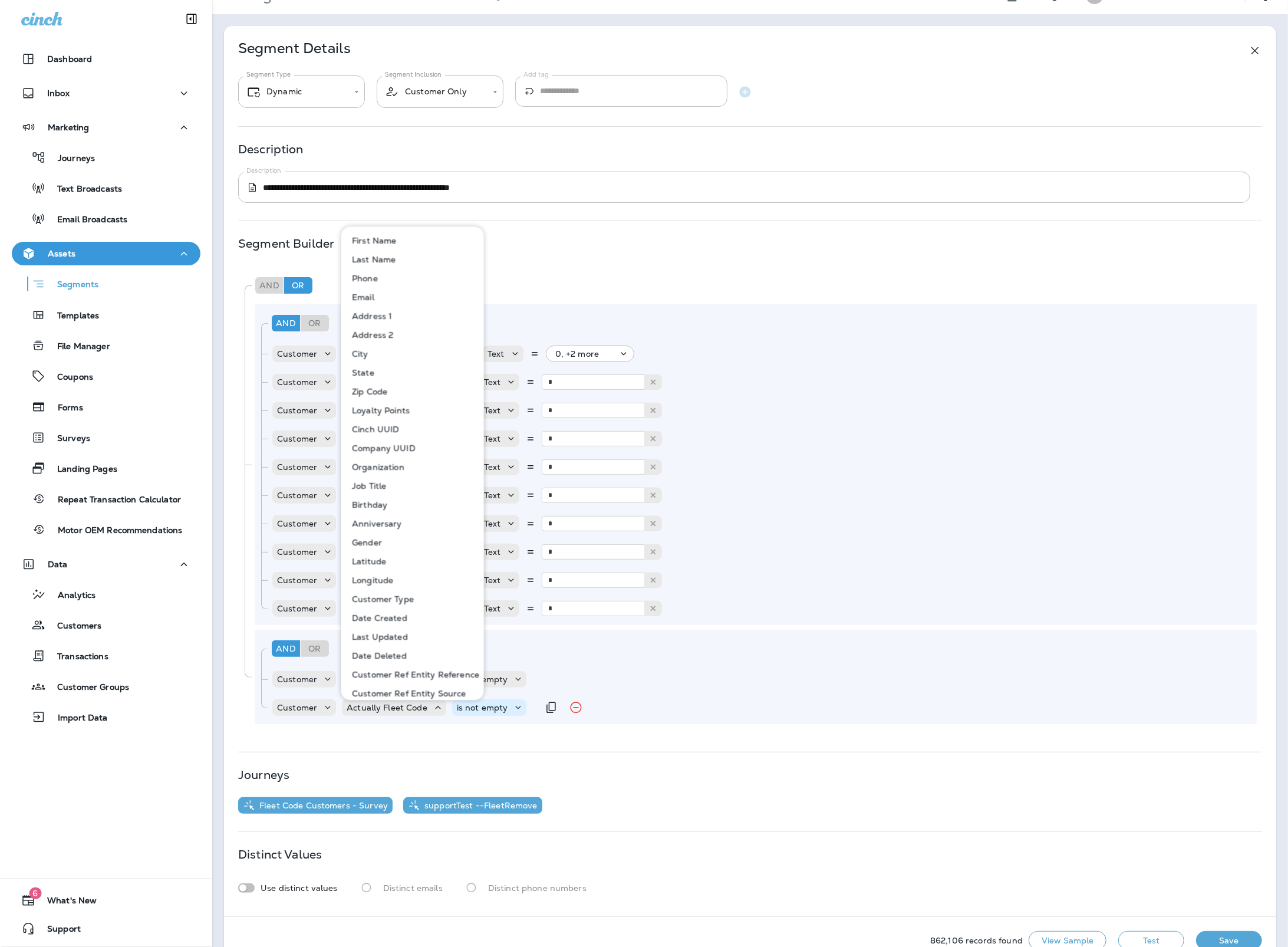
click at [508, 713] on div "is not empty" at bounding box center [483, 707] width 61 height 9
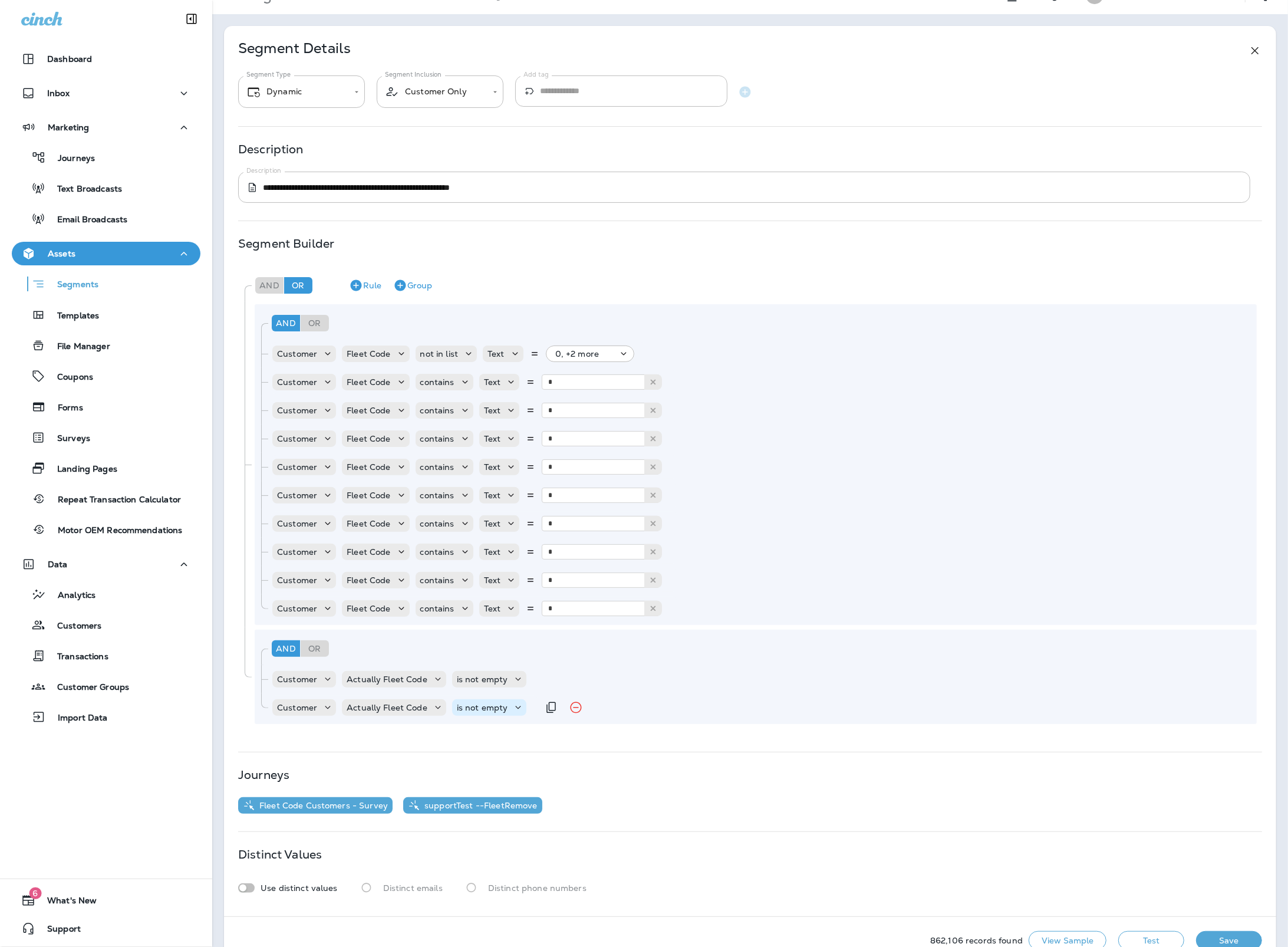
click at [512, 709] on icon at bounding box center [518, 707] width 11 height 11
drag, startPoint x: 502, startPoint y: 691, endPoint x: 525, endPoint y: 697, distance: 23.8
click at [502, 691] on button "not in list" at bounding box center [499, 685] width 95 height 19
click at [567, 709] on p "Choose query type" at bounding box center [562, 707] width 77 height 9
drag, startPoint x: 555, startPoint y: 756, endPoint x: 562, endPoint y: 739, distance: 18.4
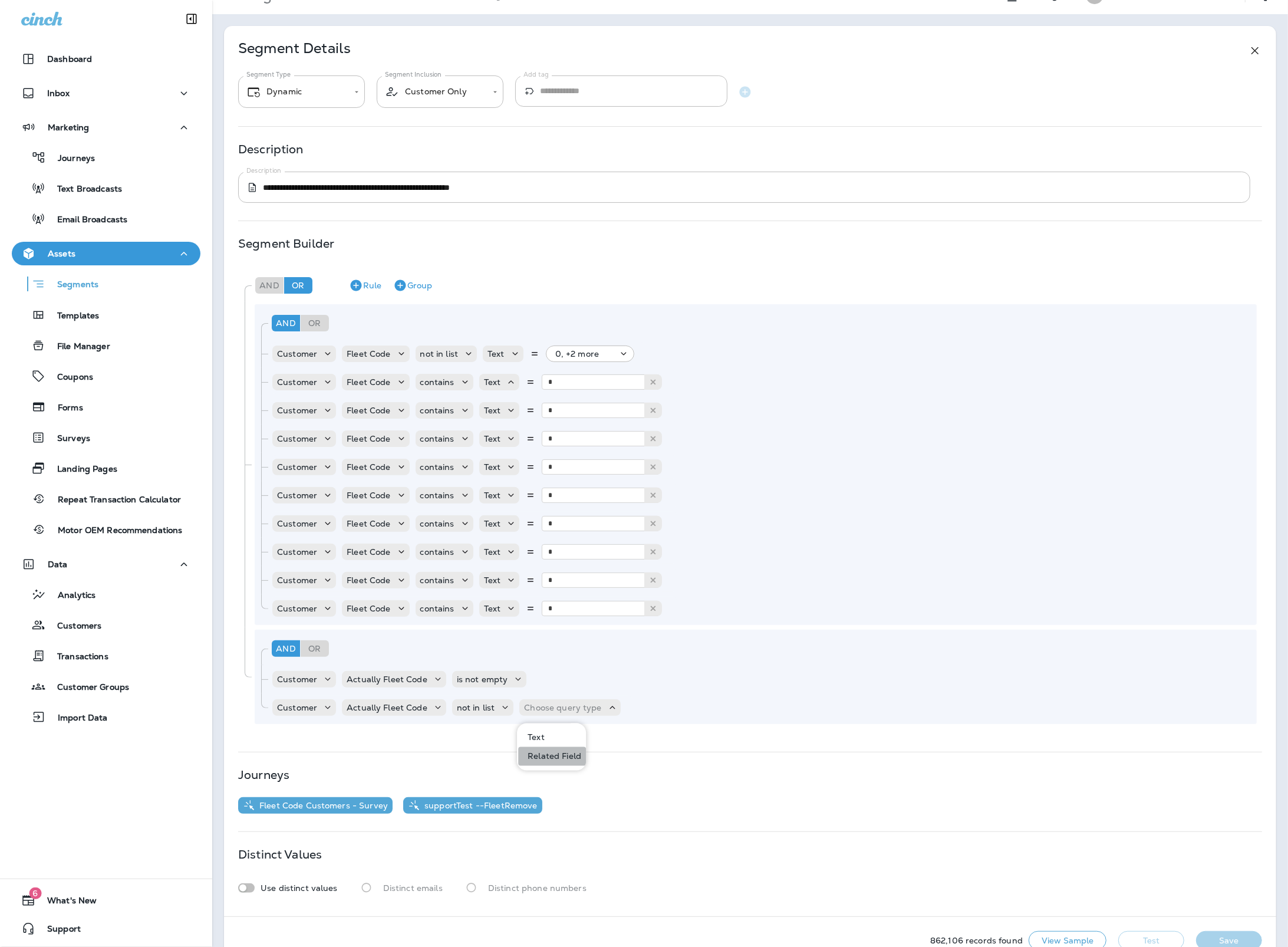
click at [556, 754] on p "Related Field" at bounding box center [552, 756] width 58 height 9
click at [631, 712] on p "Choose related model" at bounding box center [668, 707] width 89 height 9
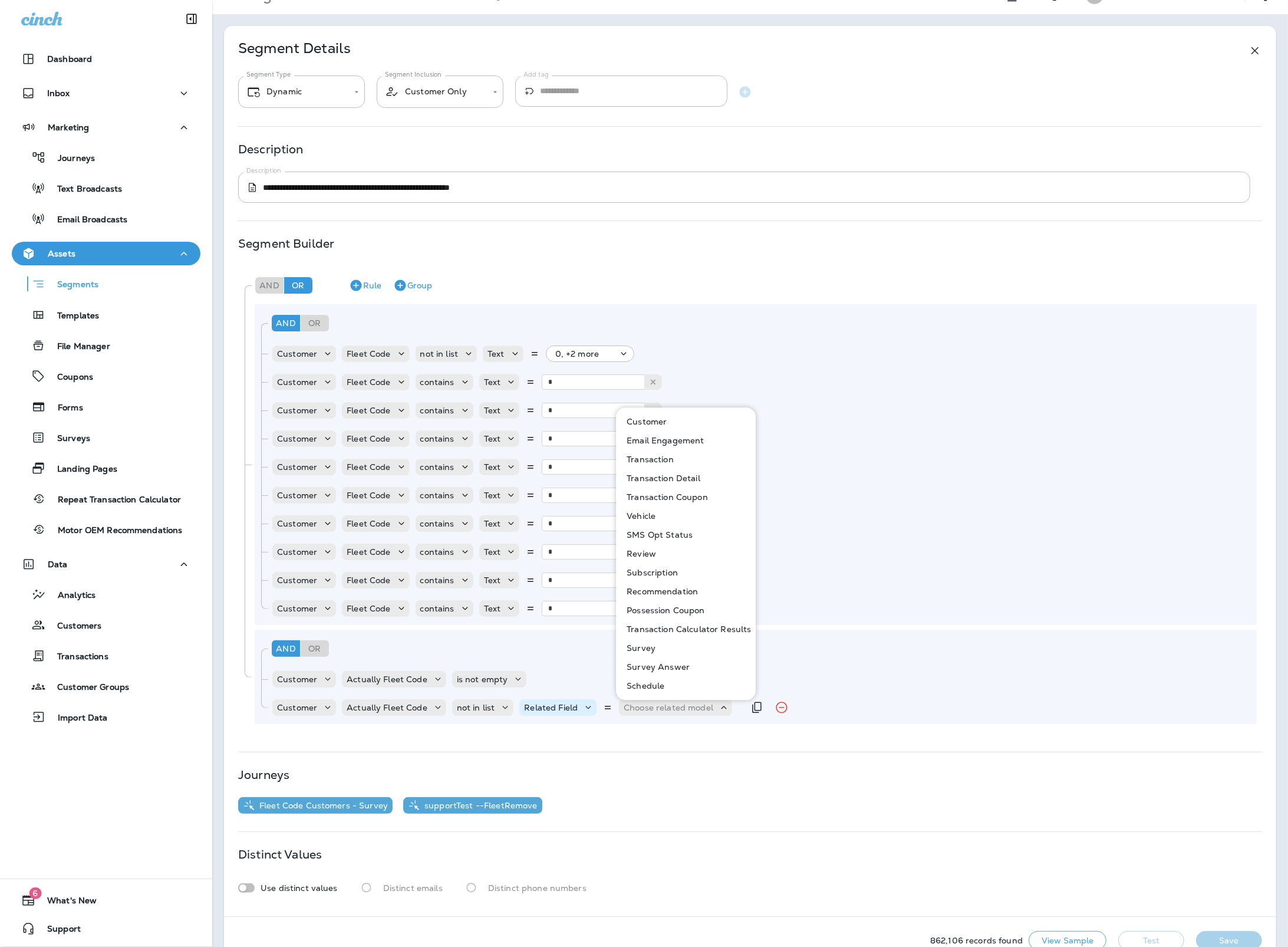
click at [570, 715] on div "Related Field" at bounding box center [557, 708] width 77 height 17
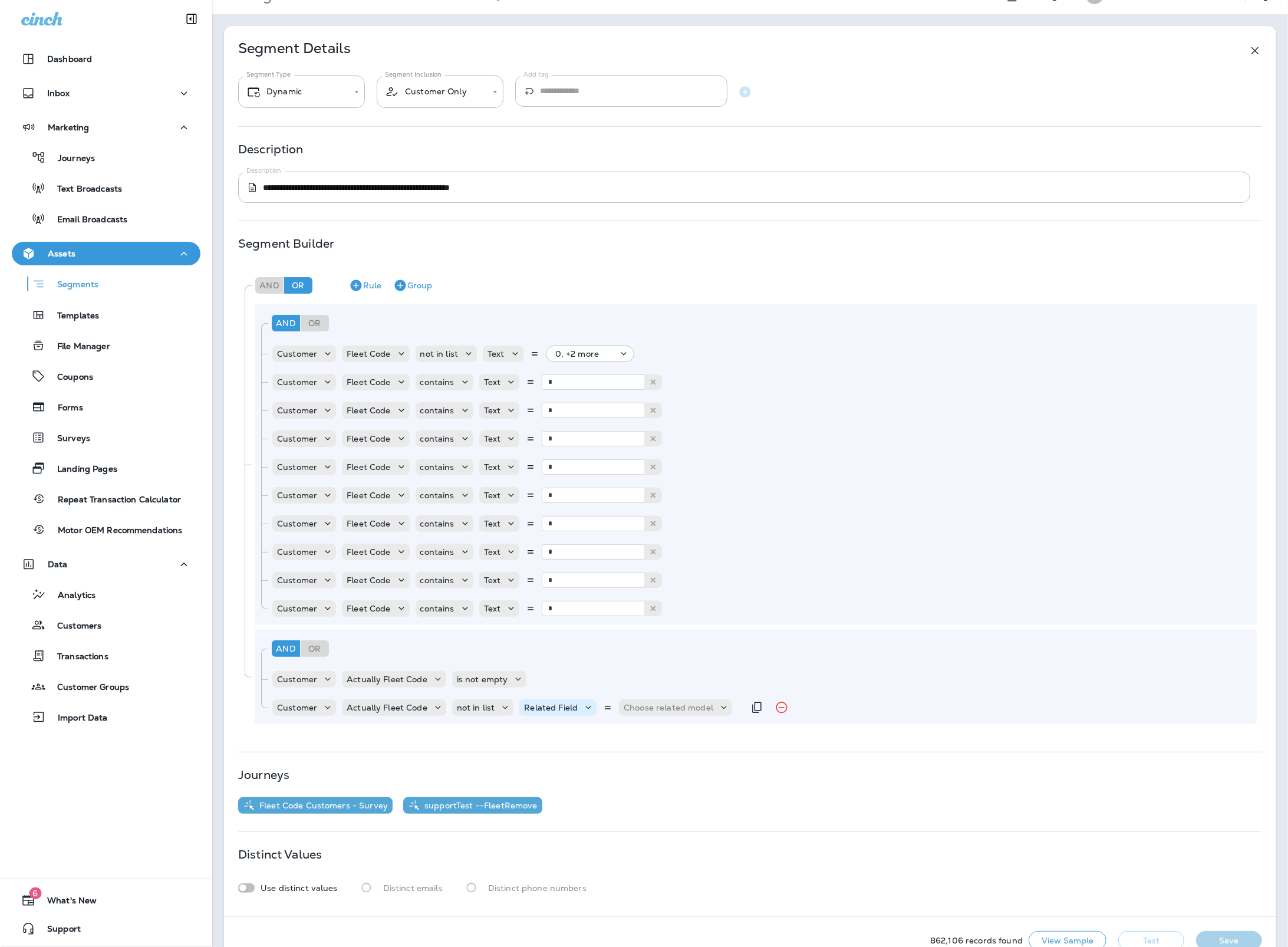
click at [570, 710] on p "Related Field" at bounding box center [550, 707] width 53 height 9
click at [558, 729] on button "Text" at bounding box center [552, 737] width 68 height 19
click at [601, 707] on p "Select options" at bounding box center [621, 707] width 58 height 9
click at [591, 783] on div "Select all 0 - Show more Cancel Apply" at bounding box center [643, 798] width 128 height 164
click at [606, 840] on input at bounding box center [631, 838] width 95 height 18
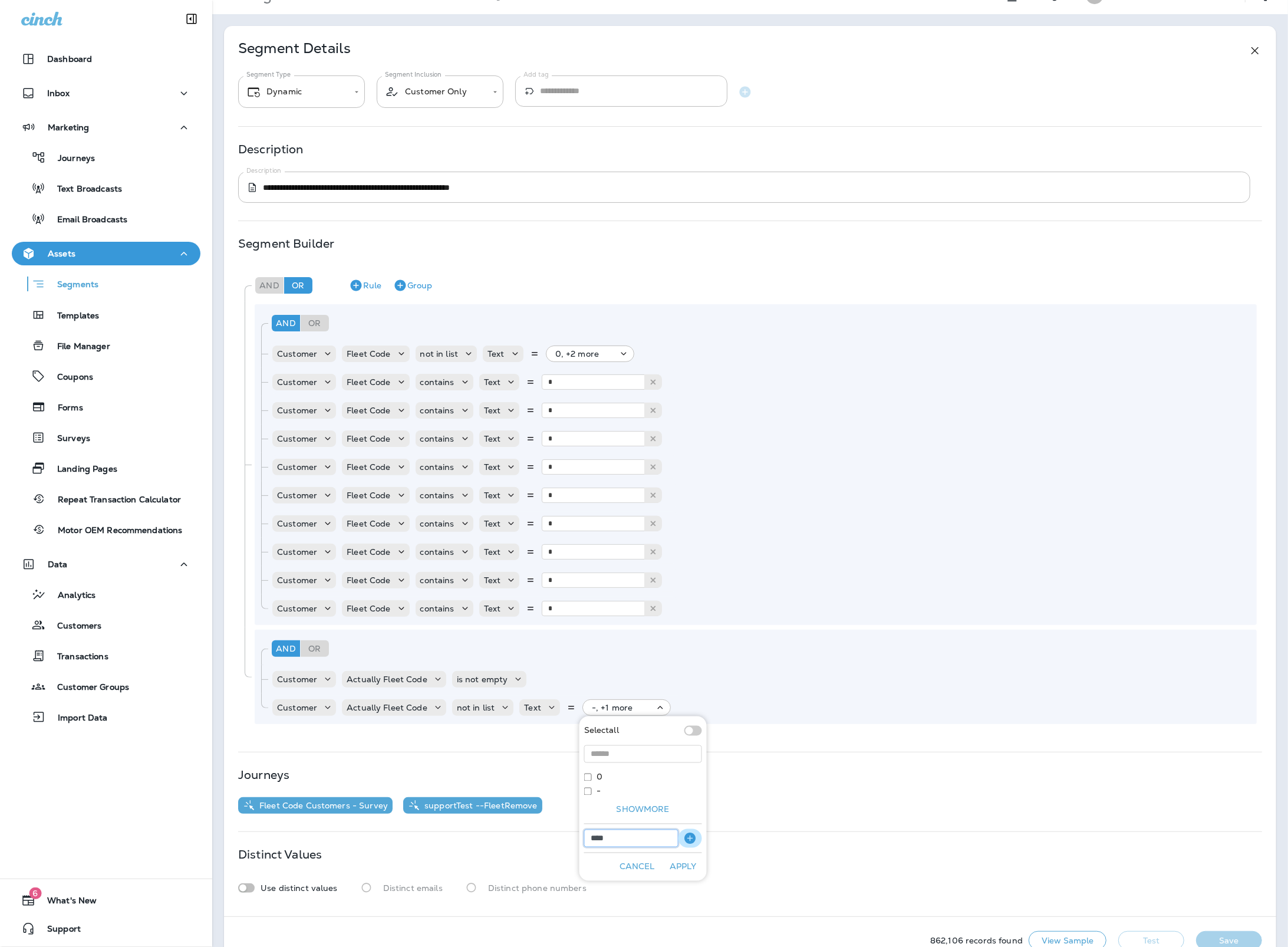
type input "****"
drag, startPoint x: 694, startPoint y: 838, endPoint x: 695, endPoint y: 849, distance: 11.0
click at [694, 838] on icon "button" at bounding box center [689, 838] width 11 height 11
click at [686, 878] on button "Apply" at bounding box center [683, 881] width 37 height 18
click at [1146, 939] on button "Test" at bounding box center [1151, 940] width 66 height 19
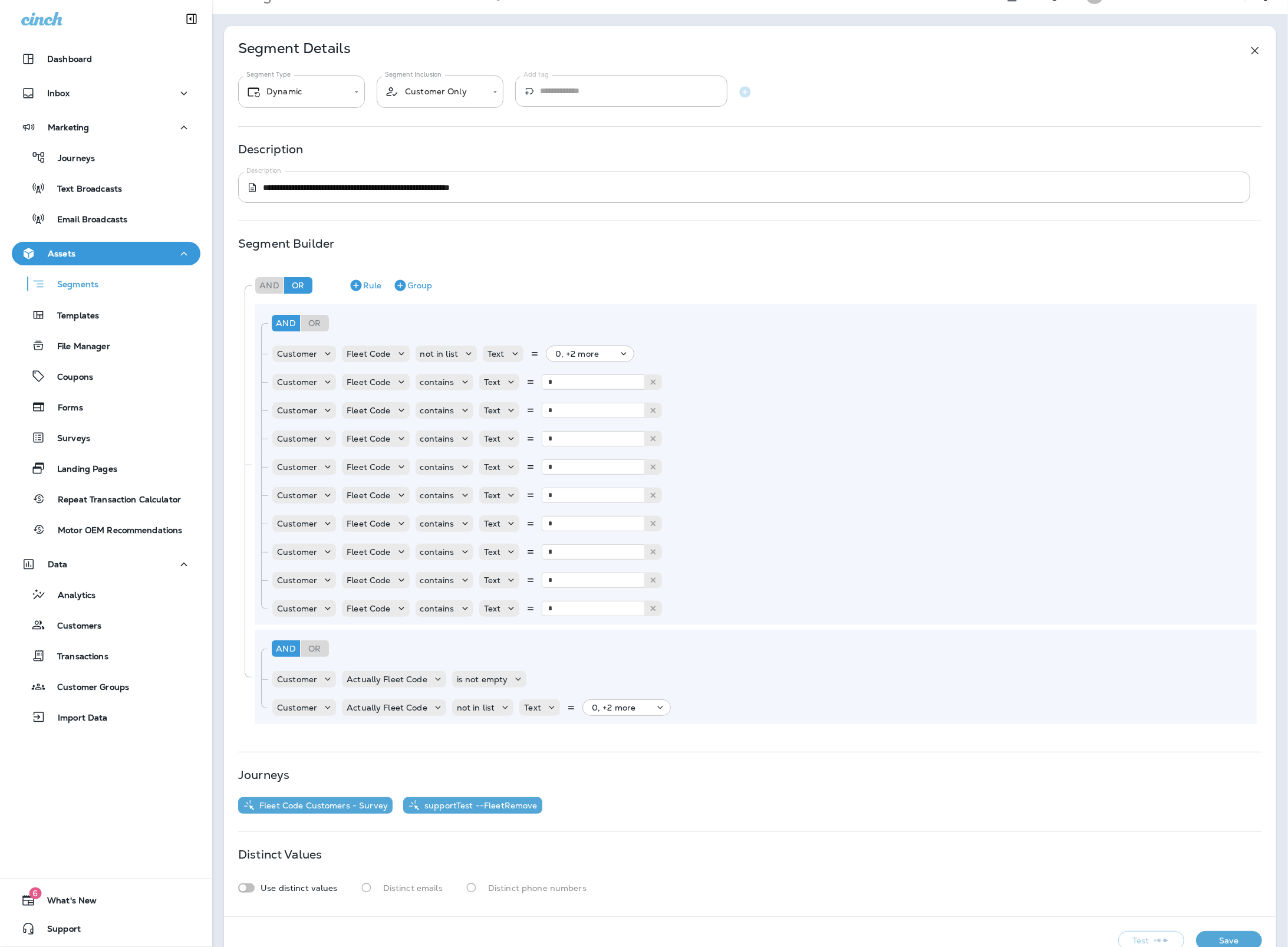
scroll to position [53, 0]
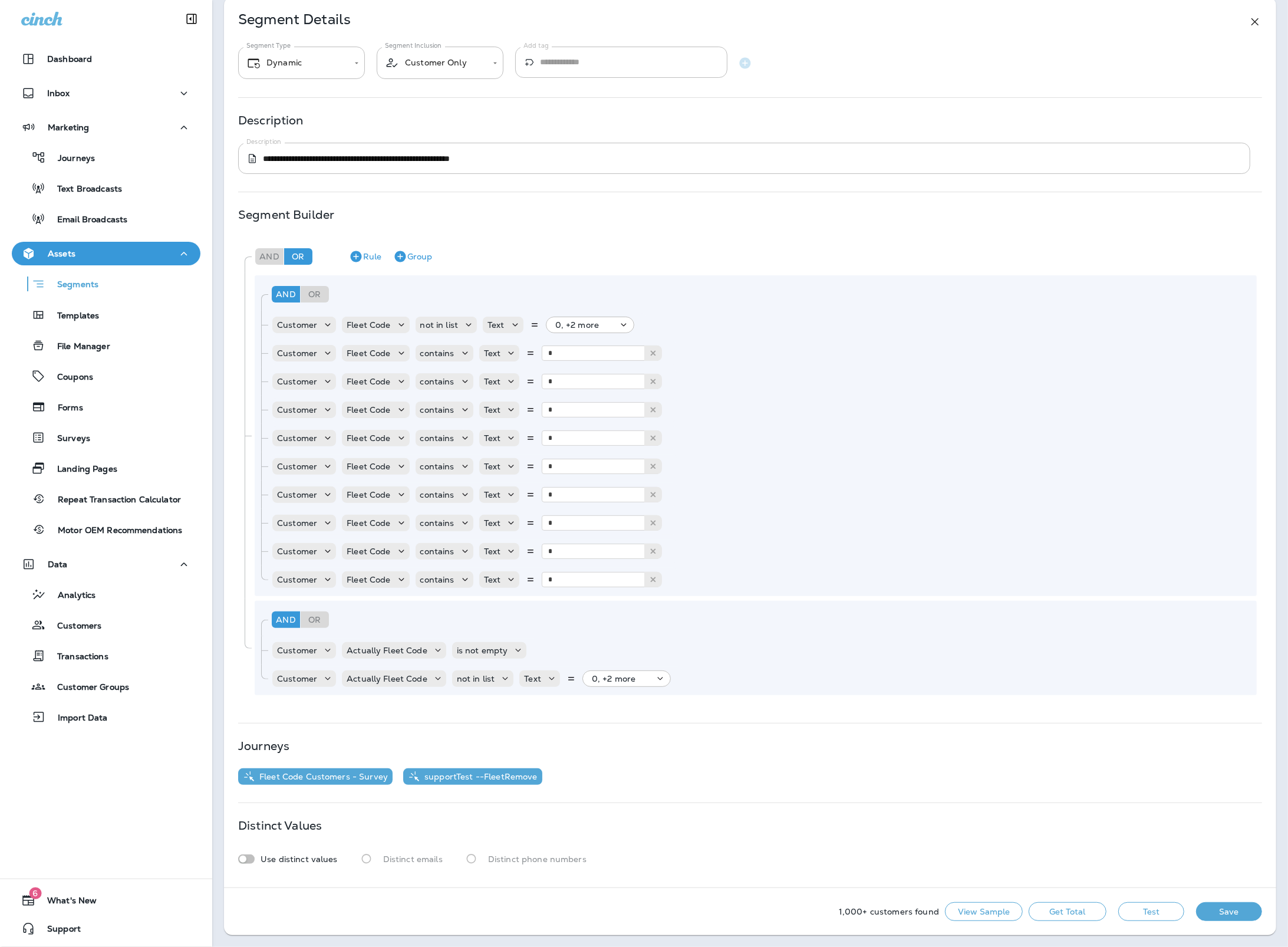
click at [1084, 912] on button "Get Total" at bounding box center [1067, 911] width 78 height 19
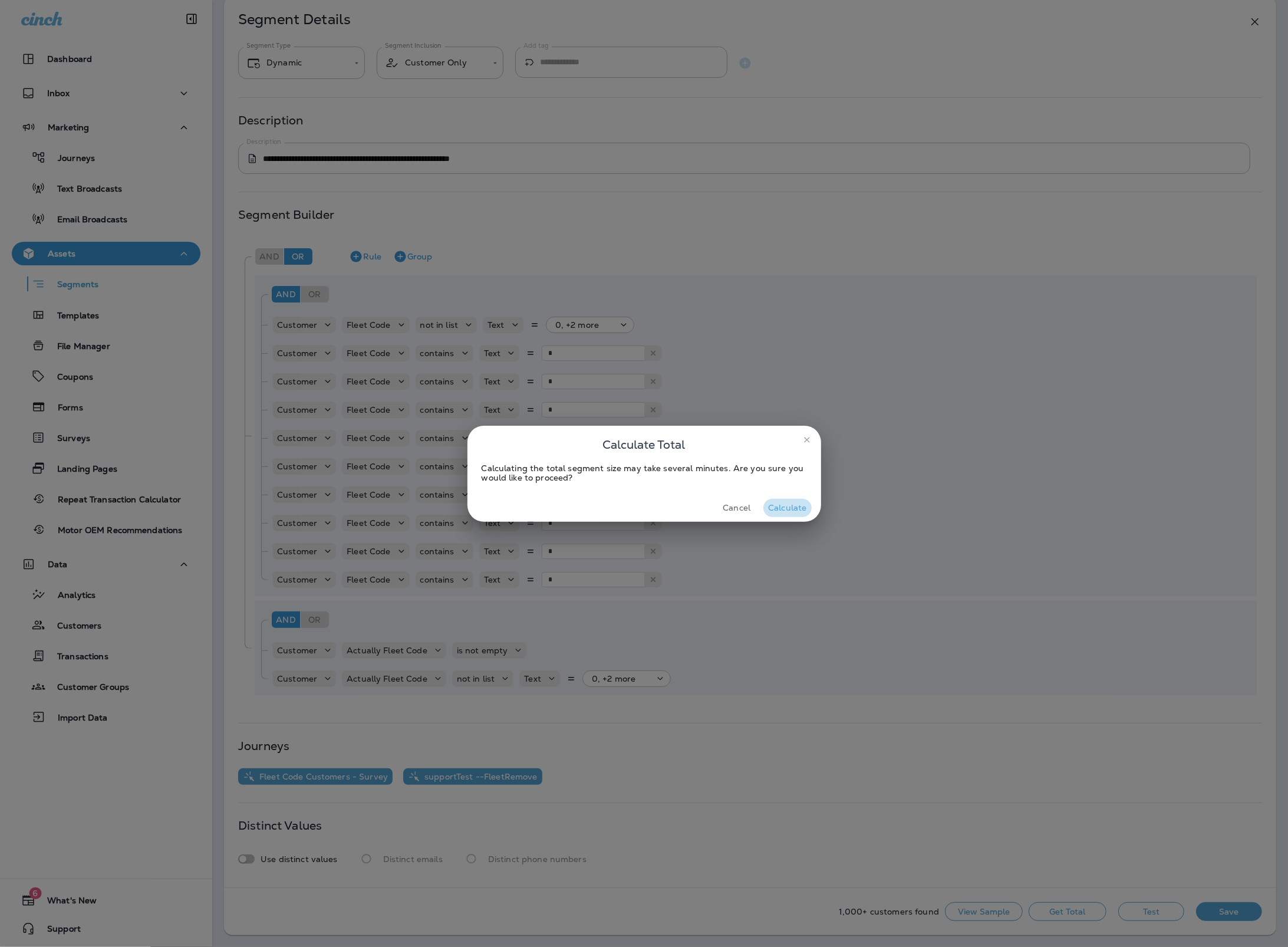
click at [799, 513] on button "Calculate" at bounding box center [787, 508] width 48 height 18
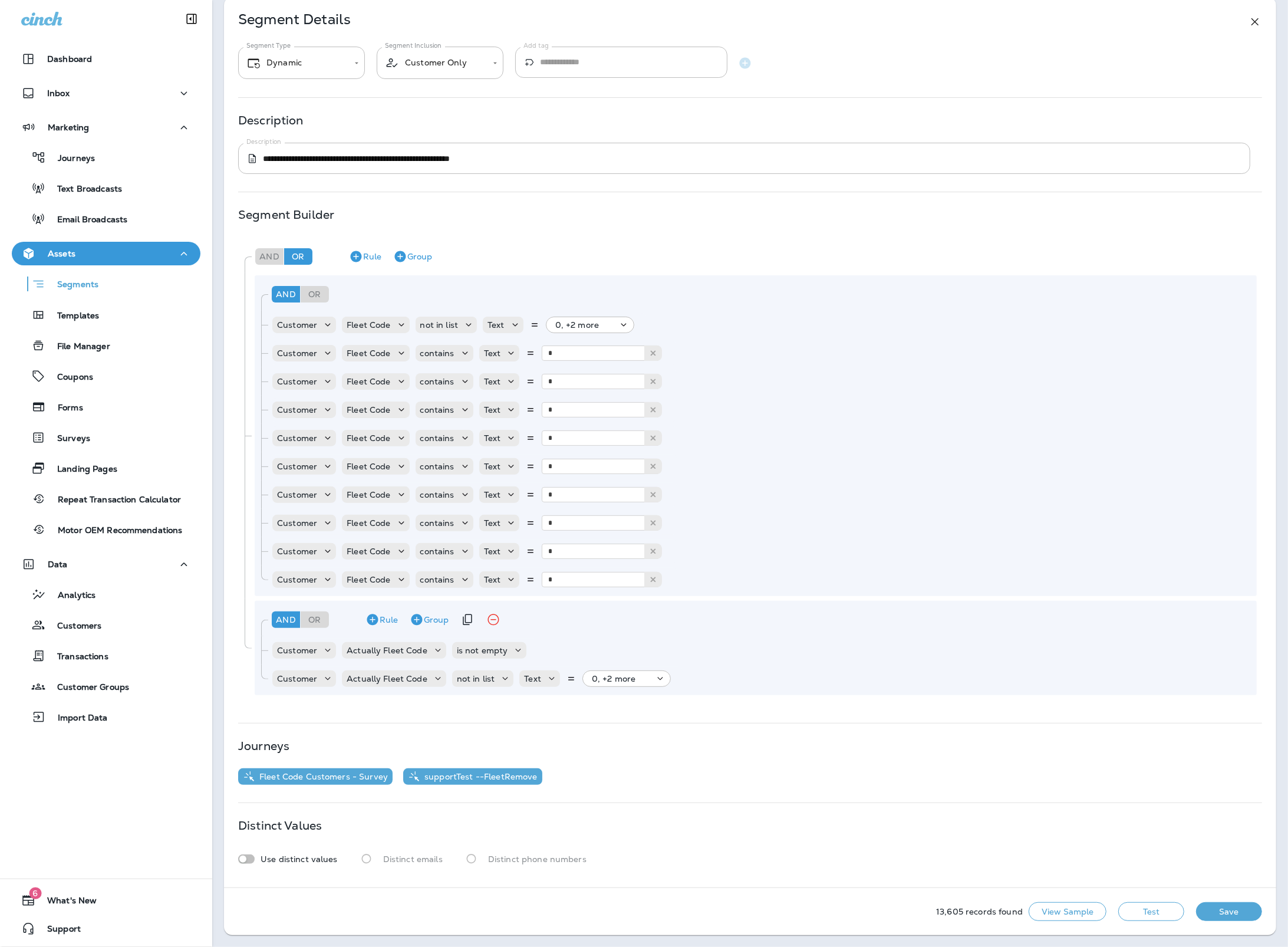
scroll to position [31, 0]
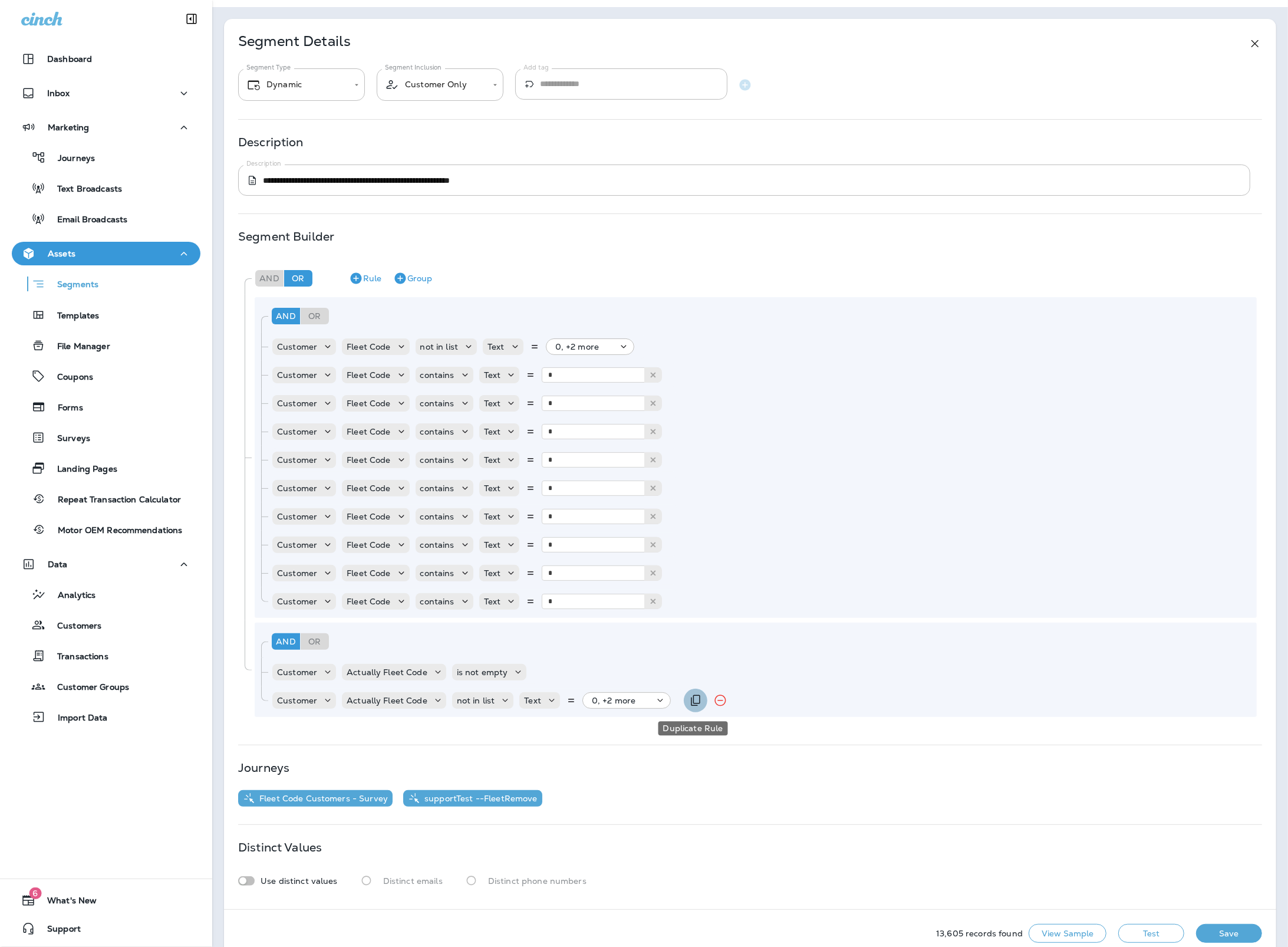
click at [692, 701] on icon "Duplicate Rule" at bounding box center [696, 700] width 15 height 15
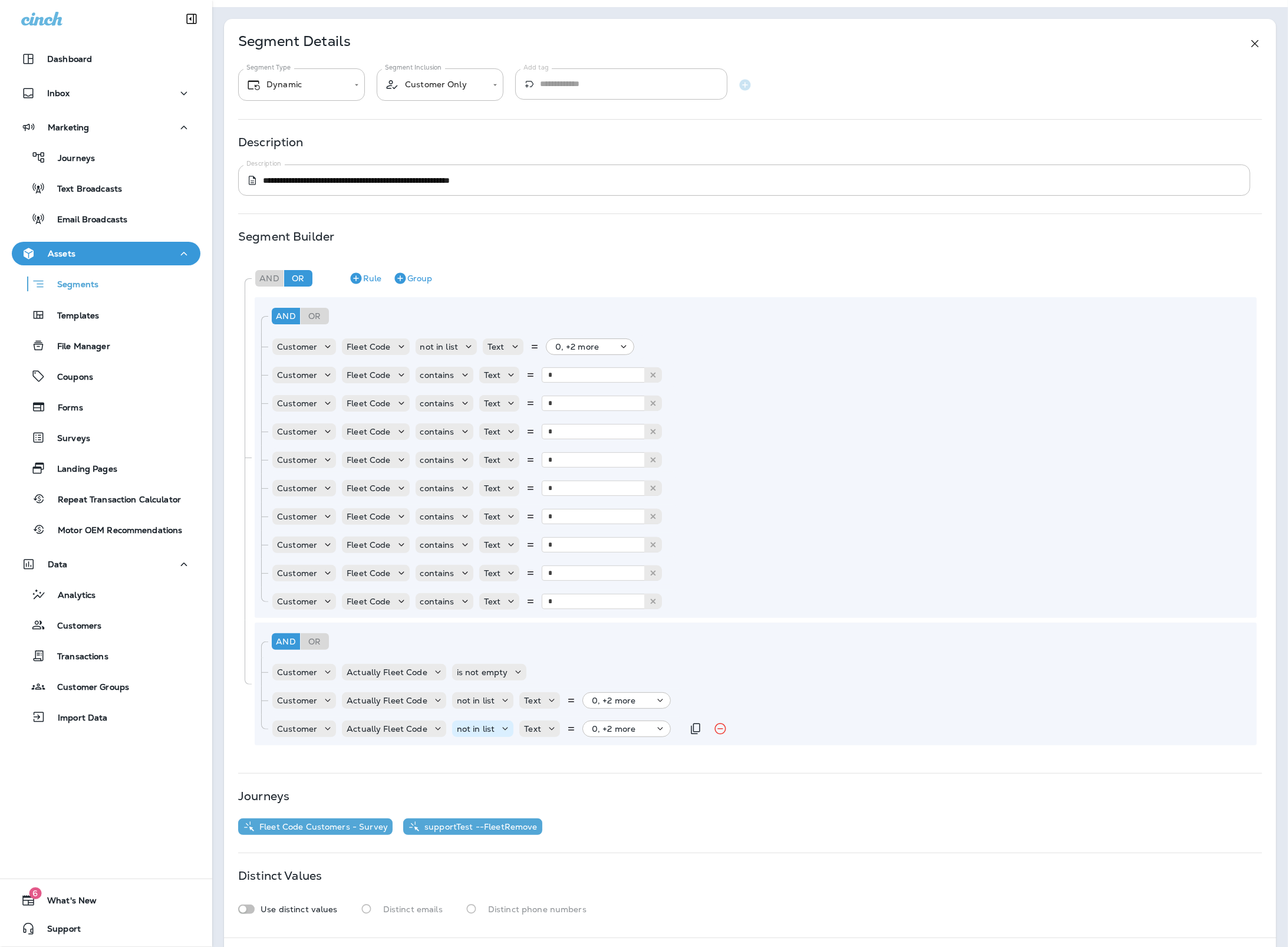
click at [466, 730] on p "not in list" at bounding box center [476, 729] width 38 height 9
drag, startPoint x: 509, startPoint y: 528, endPoint x: 515, endPoint y: 541, distance: 14.3
click at [509, 529] on button "contains" at bounding box center [499, 537] width 95 height 19
click at [555, 732] on p "Choose query type" at bounding box center [559, 729] width 77 height 9
drag, startPoint x: 546, startPoint y: 755, endPoint x: 560, endPoint y: 741, distance: 19.8
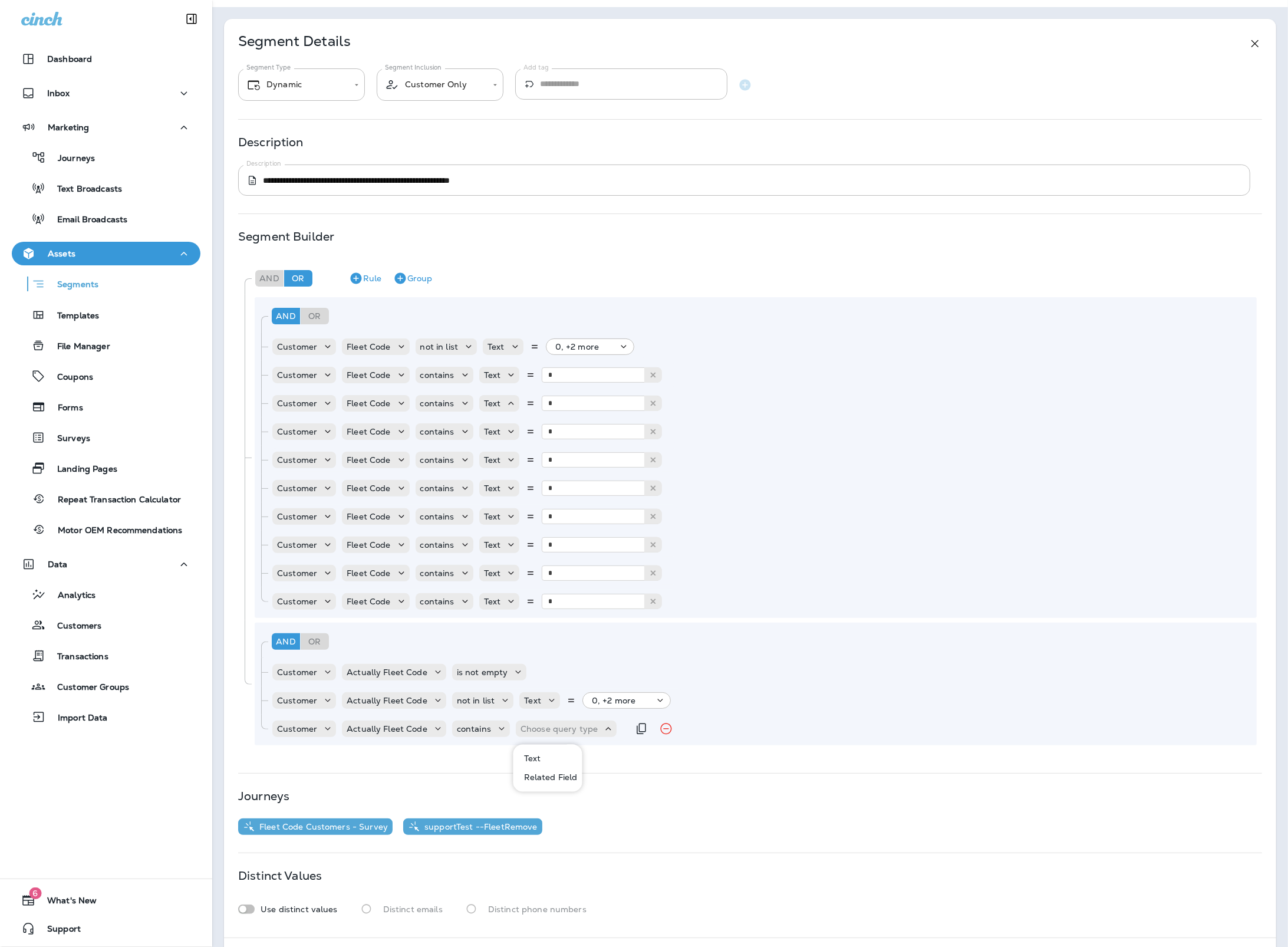
click at [546, 755] on button "Text" at bounding box center [548, 758] width 68 height 19
click at [584, 730] on input "text" at bounding box center [637, 729] width 118 height 15
type input "*"
click at [634, 743] on div "And Or Rule Group Customer Actually Fleet Code is not empty Customer Actually F…" at bounding box center [755, 684] width 1002 height 123
drag, startPoint x: 716, startPoint y: 731, endPoint x: 704, endPoint y: 739, distance: 14.4
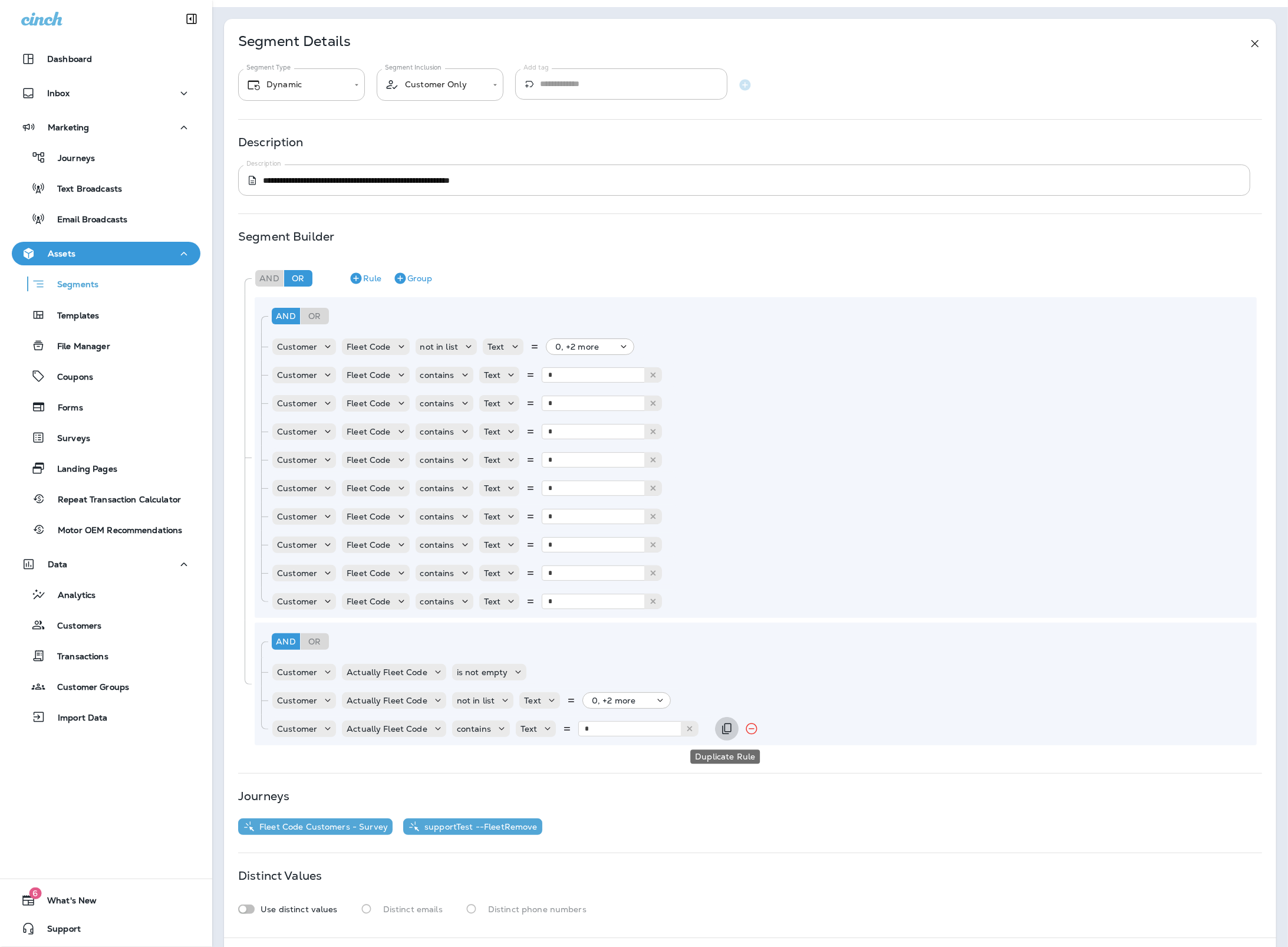
click at [720, 732] on icon "Duplicate Rule" at bounding box center [727, 729] width 15 height 15
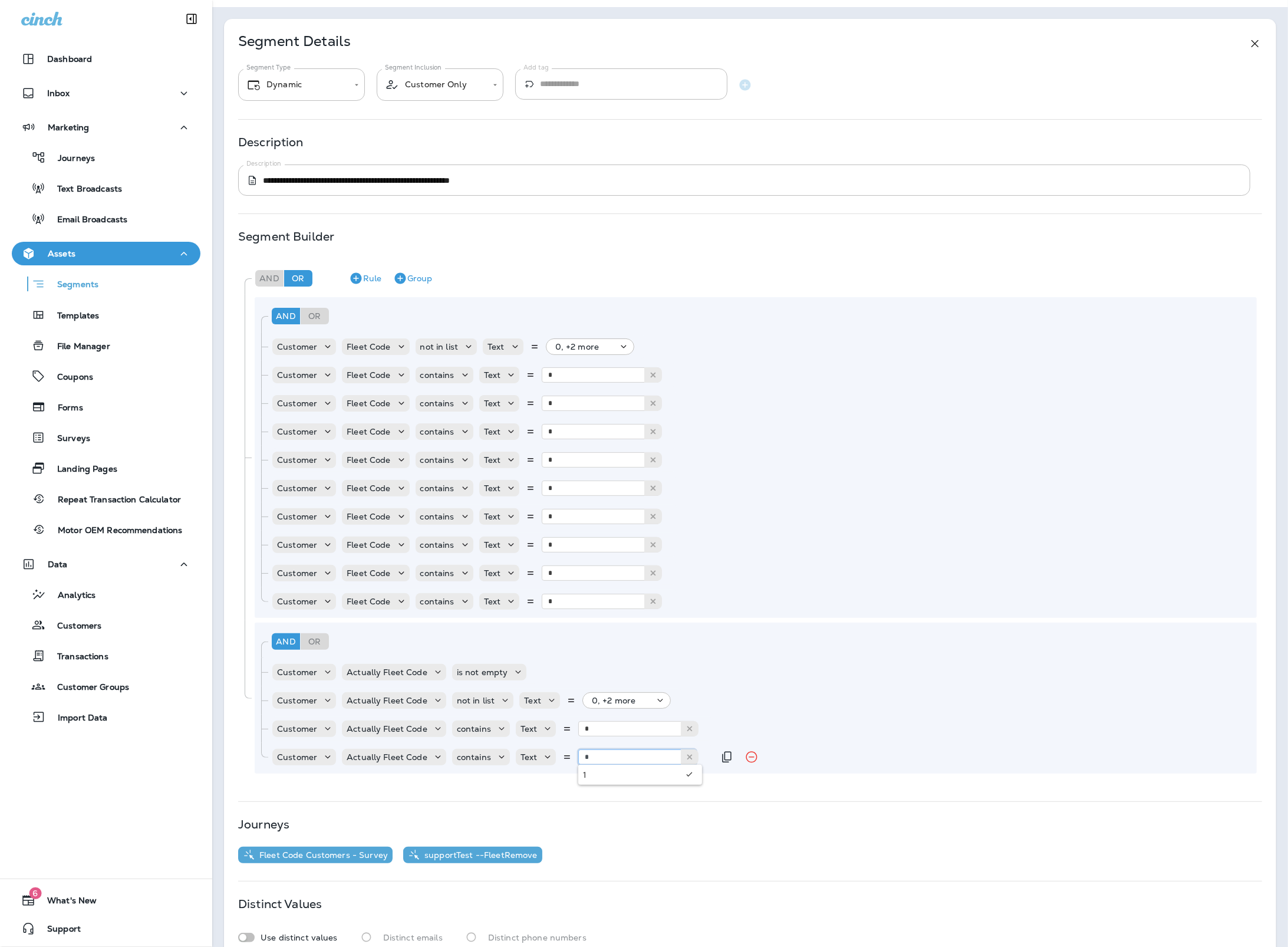
click at [649, 753] on input "*" at bounding box center [637, 757] width 118 height 15
type input "**"
click at [686, 758] on icon at bounding box center [689, 757] width 8 height 8
drag, startPoint x: 683, startPoint y: 758, endPoint x: 671, endPoint y: 758, distance: 12.0
click at [682, 758] on button at bounding box center [689, 757] width 18 height 15
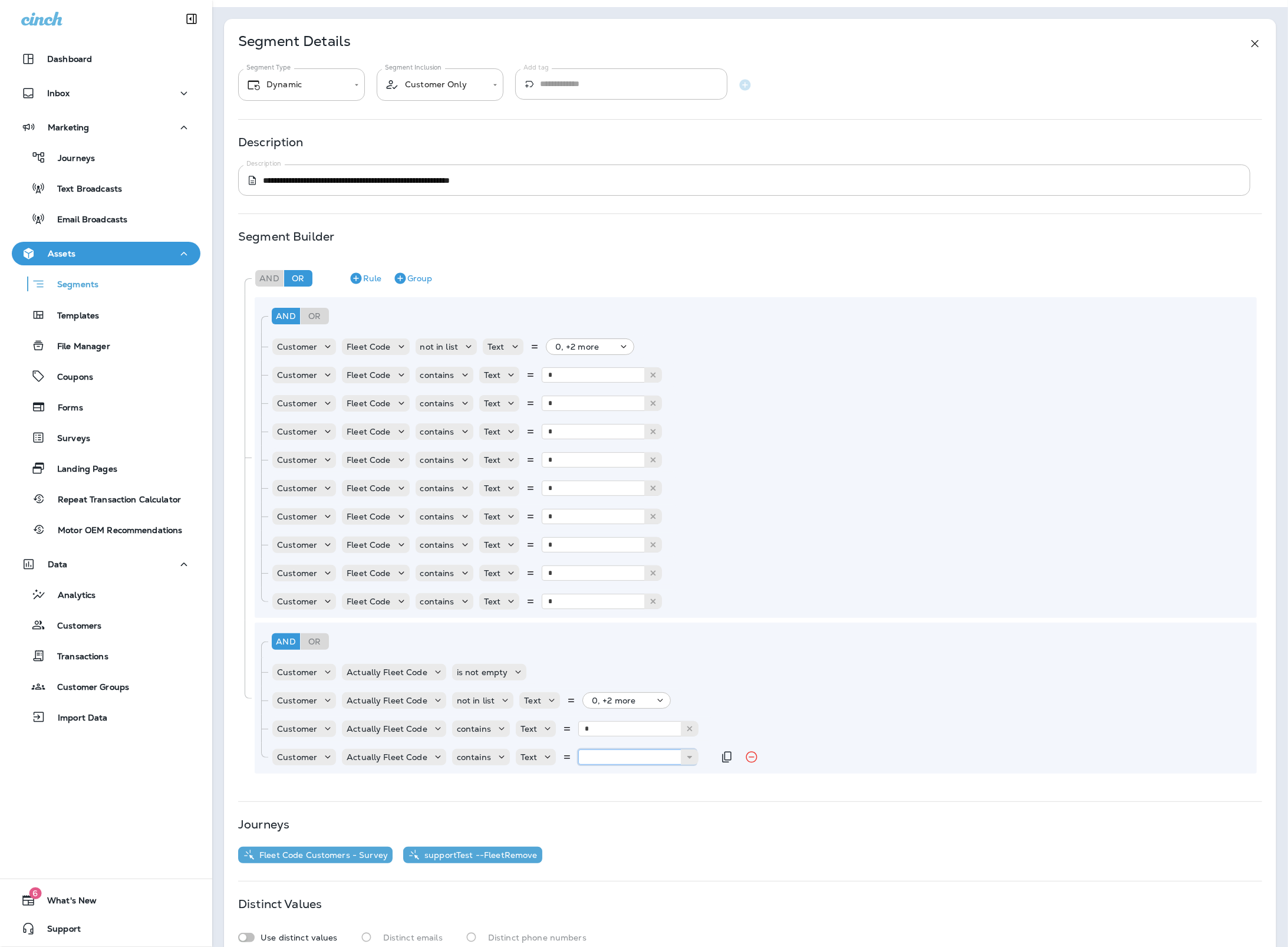
click at [654, 756] on input "text" at bounding box center [637, 757] width 118 height 15
type input "*"
drag, startPoint x: 717, startPoint y: 755, endPoint x: 652, endPoint y: 764, distance: 65.6
click at [715, 757] on button "Duplicate Rule" at bounding box center [726, 757] width 24 height 24
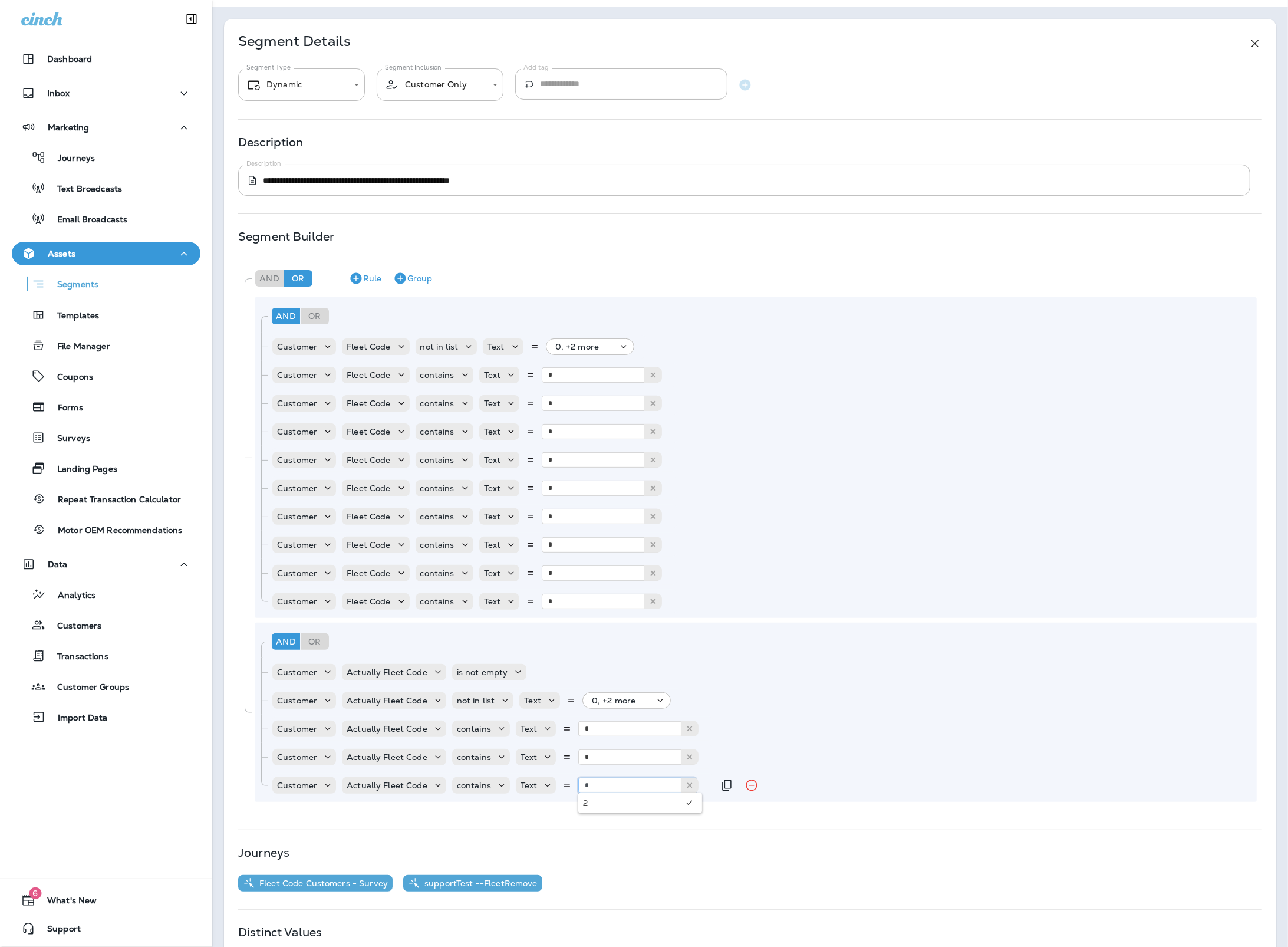
click at [597, 787] on input "*" at bounding box center [637, 785] width 118 height 15
type input "*"
drag, startPoint x: 718, startPoint y: 784, endPoint x: 655, endPoint y: 800, distance: 65.0
click at [720, 785] on icon "Duplicate Rule" at bounding box center [727, 785] width 15 height 15
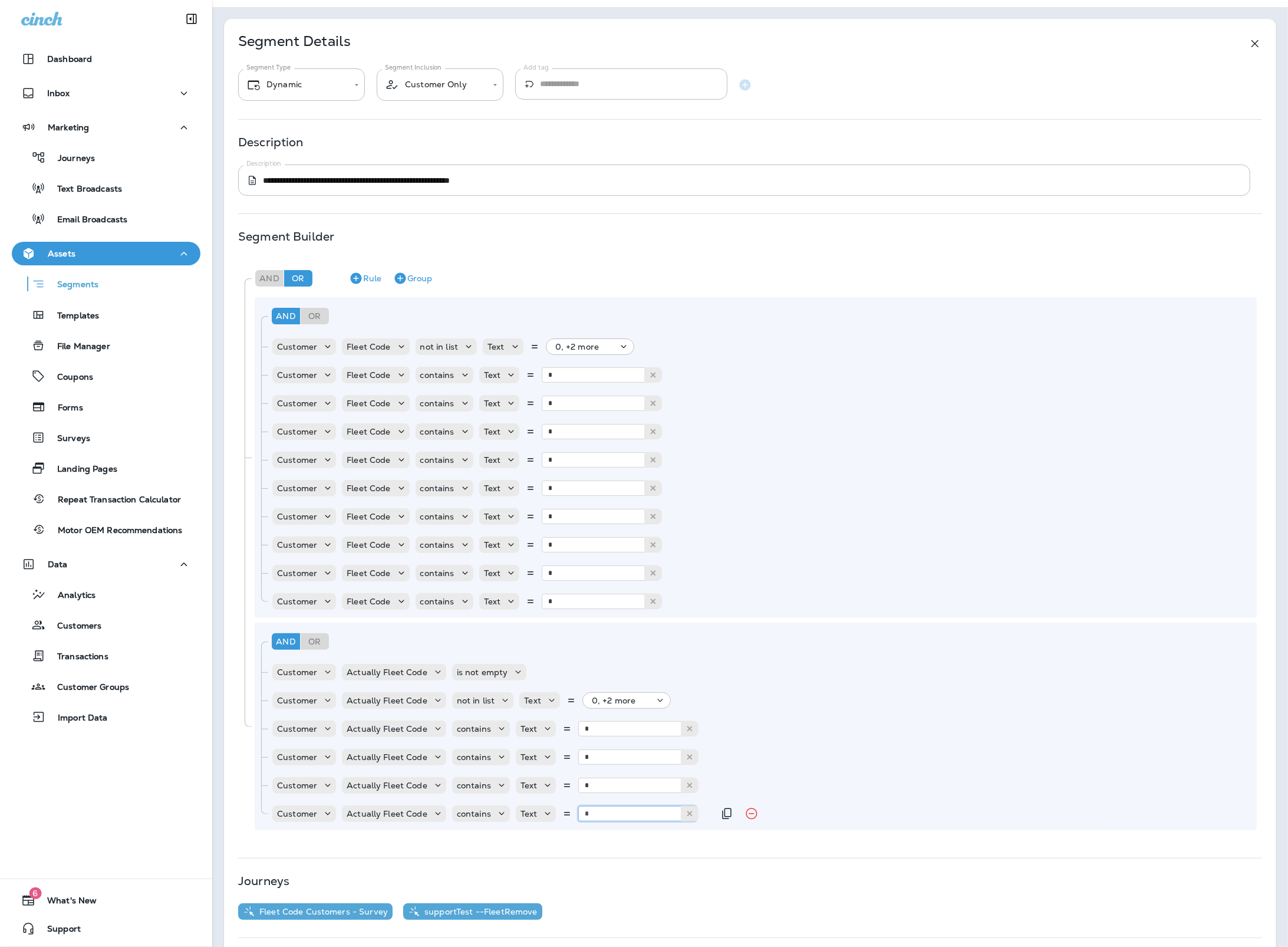
click at [601, 816] on input "*" at bounding box center [637, 813] width 118 height 15
type input "*"
drag, startPoint x: 714, startPoint y: 815, endPoint x: 688, endPoint y: 825, distance: 27.9
click at [715, 815] on button "Duplicate Rule" at bounding box center [726, 813] width 24 height 24
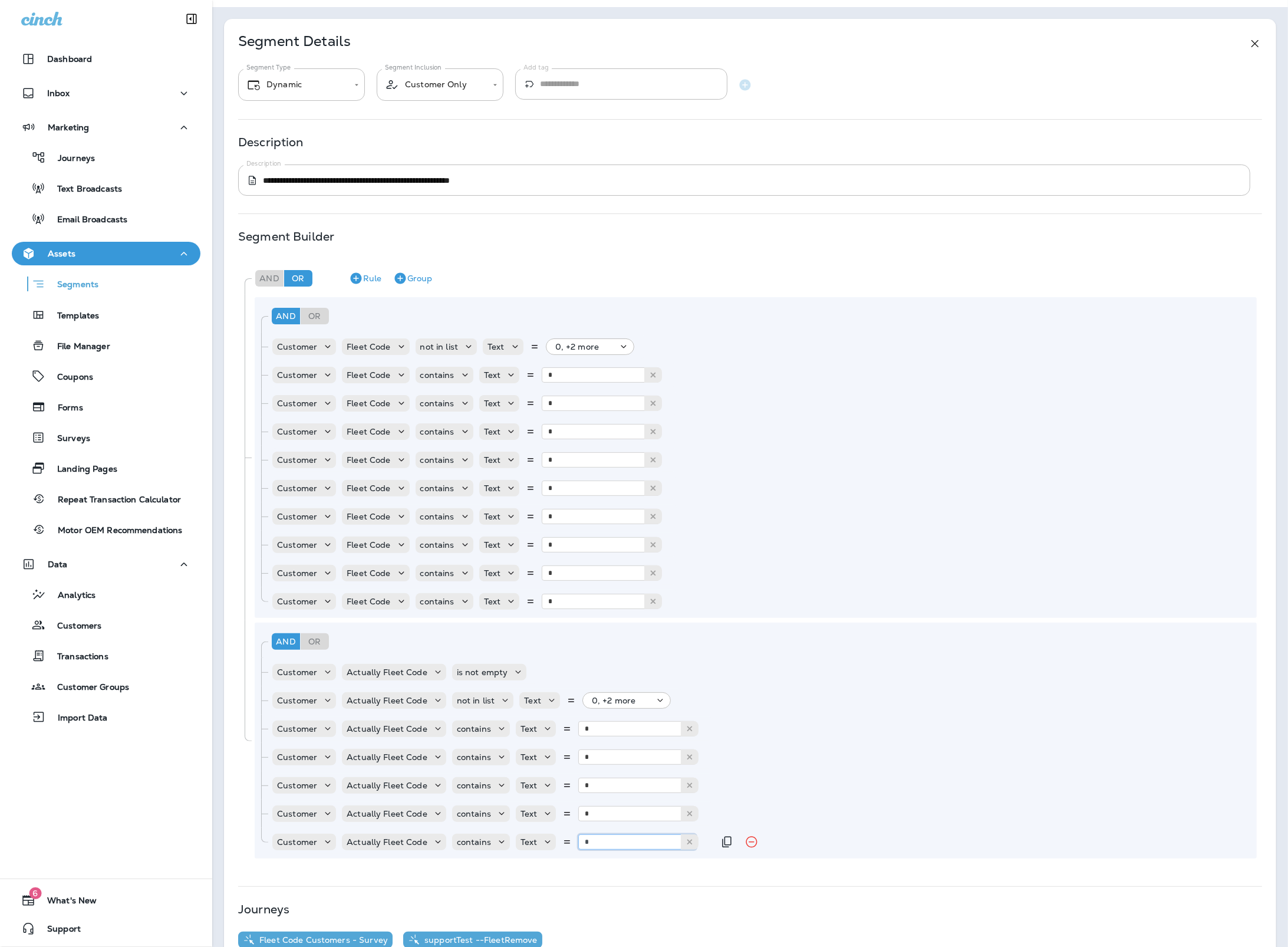
click at [612, 839] on input "*" at bounding box center [637, 842] width 118 height 15
type input "*"
drag, startPoint x: 718, startPoint y: 839, endPoint x: 692, endPoint y: 852, distance: 29.1
click at [720, 839] on icon "Duplicate Rule" at bounding box center [727, 842] width 15 height 15
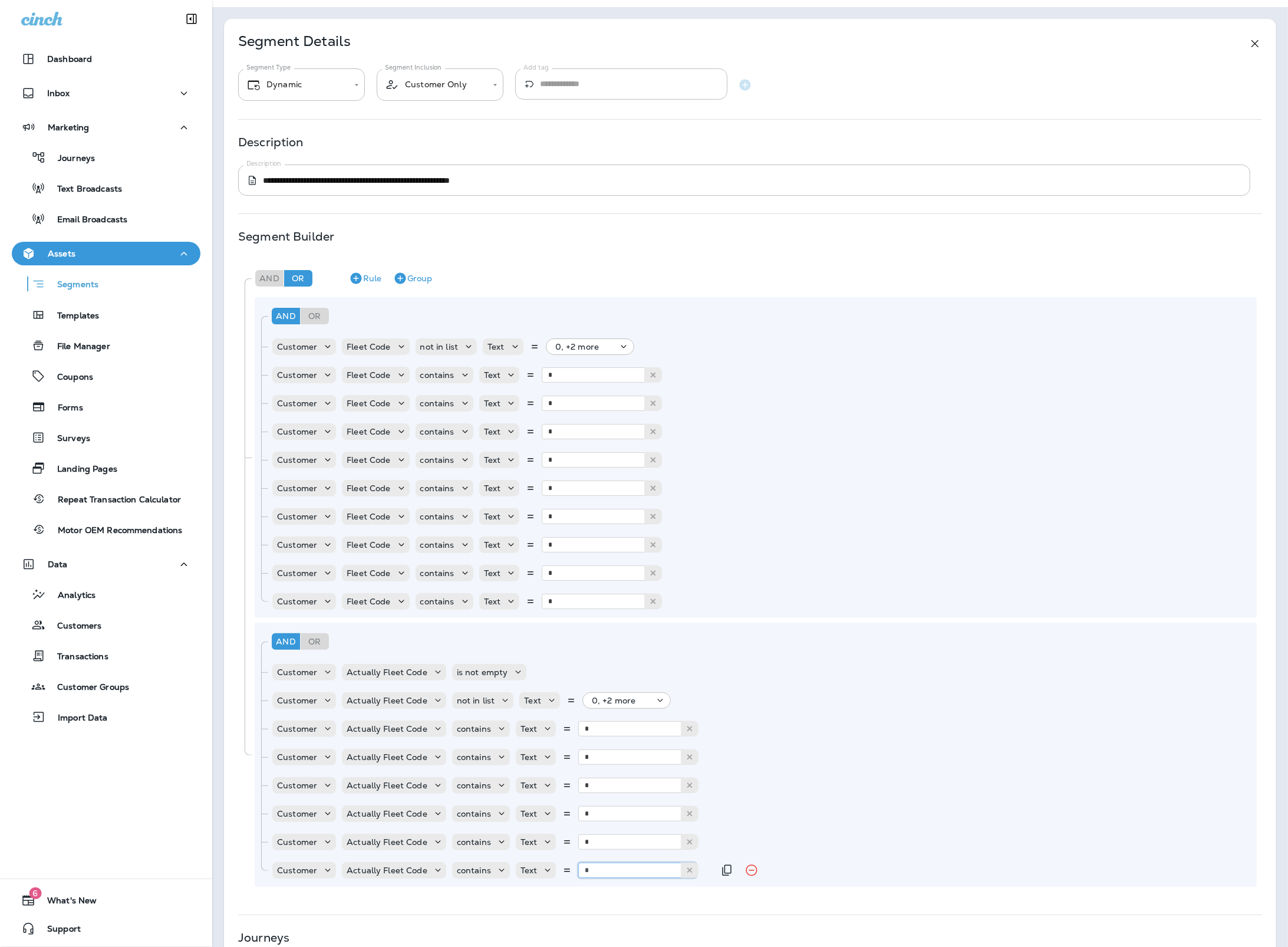
click at [605, 872] on input "*" at bounding box center [637, 870] width 118 height 15
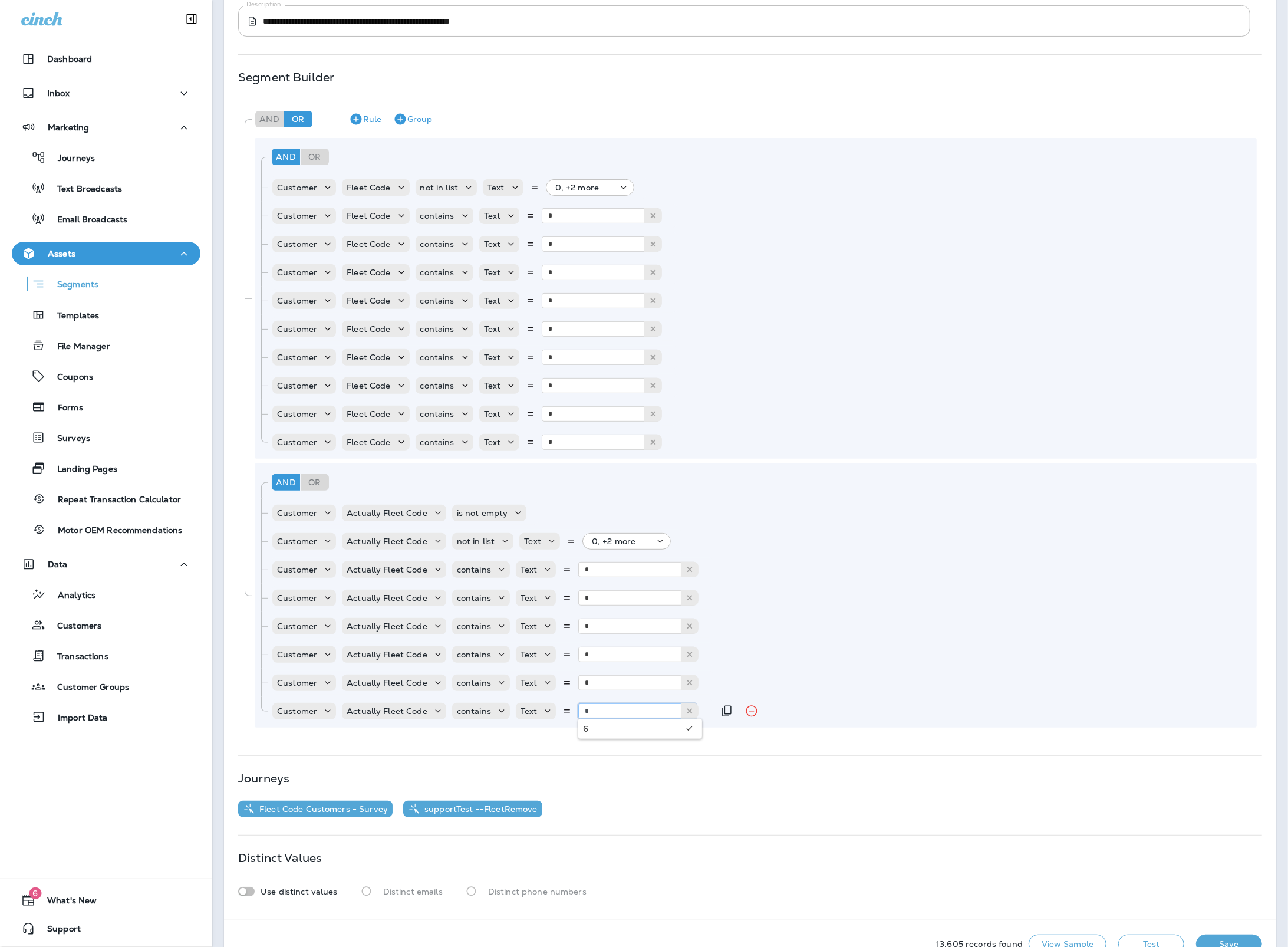
scroll to position [223, 0]
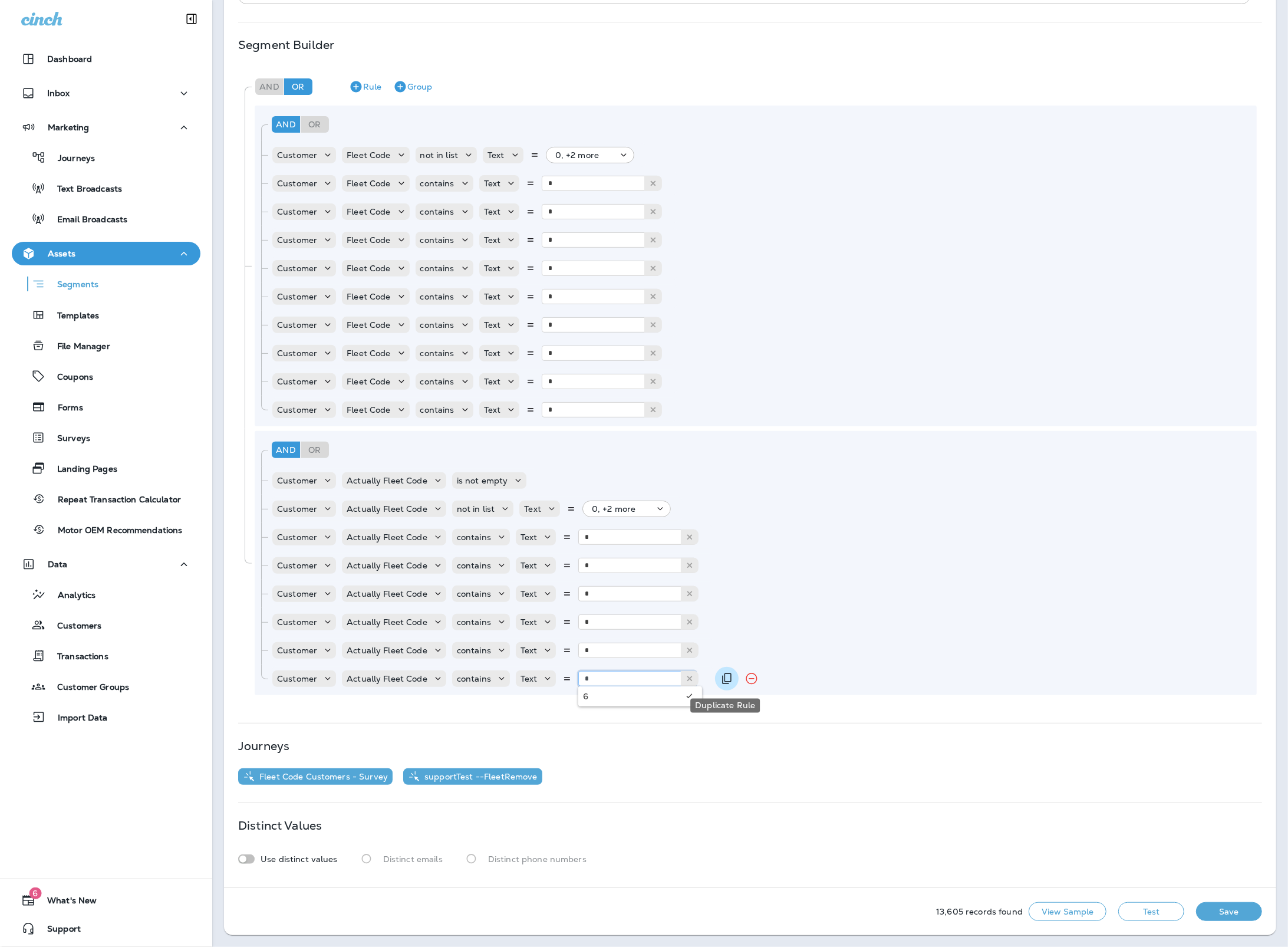
type input "*"
click at [725, 671] on icon "Duplicate Rule" at bounding box center [727, 678] width 15 height 15
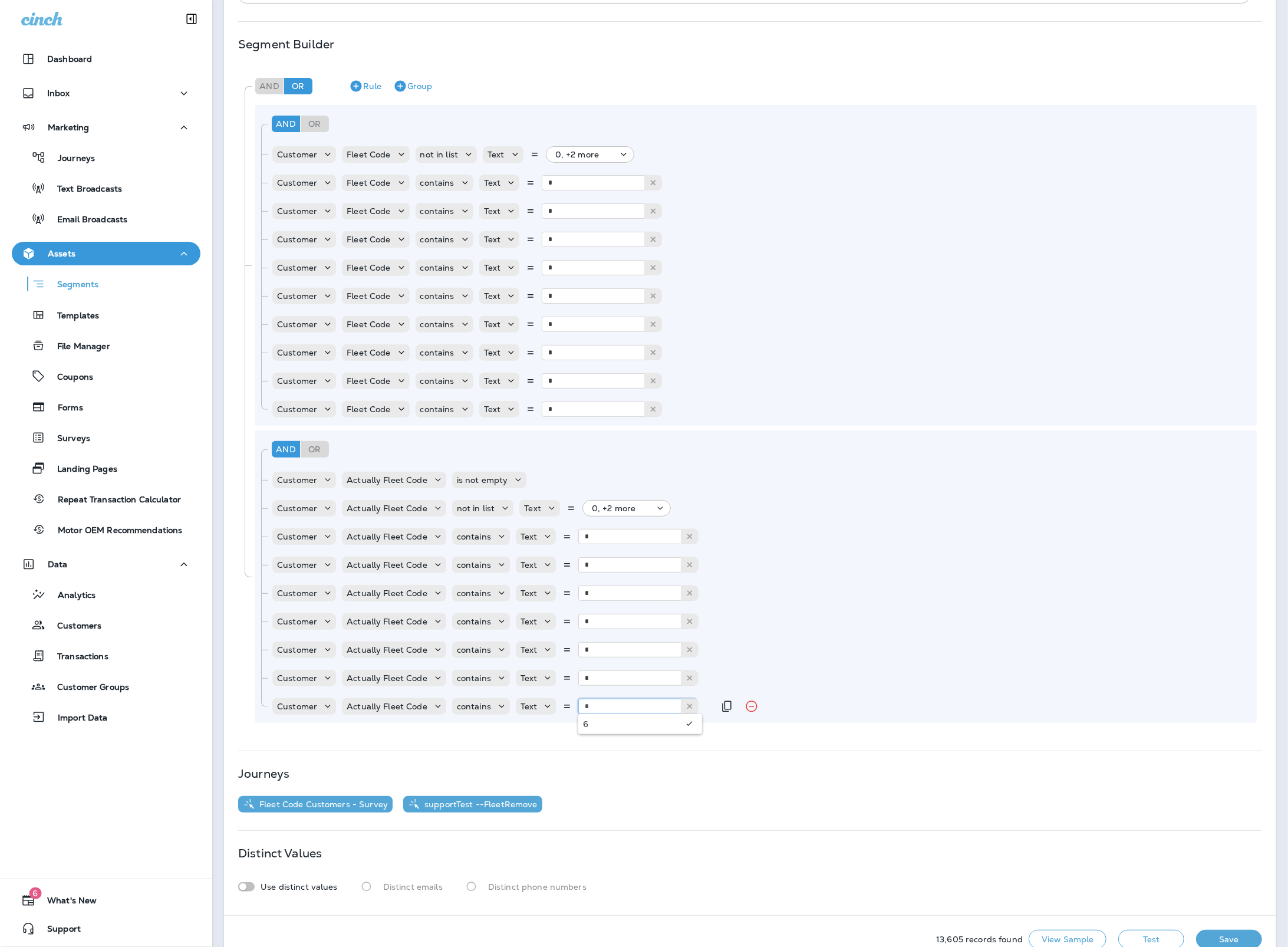
click at [650, 709] on input "*" at bounding box center [637, 706] width 118 height 15
type input "*"
drag, startPoint x: 712, startPoint y: 703, endPoint x: 673, endPoint y: 720, distance: 42.5
click at [711, 704] on div "Customer Actually Fleet Code contains Text * 7" at bounding box center [762, 706] width 980 height 24
drag, startPoint x: 720, startPoint y: 707, endPoint x: 657, endPoint y: 718, distance: 64.0
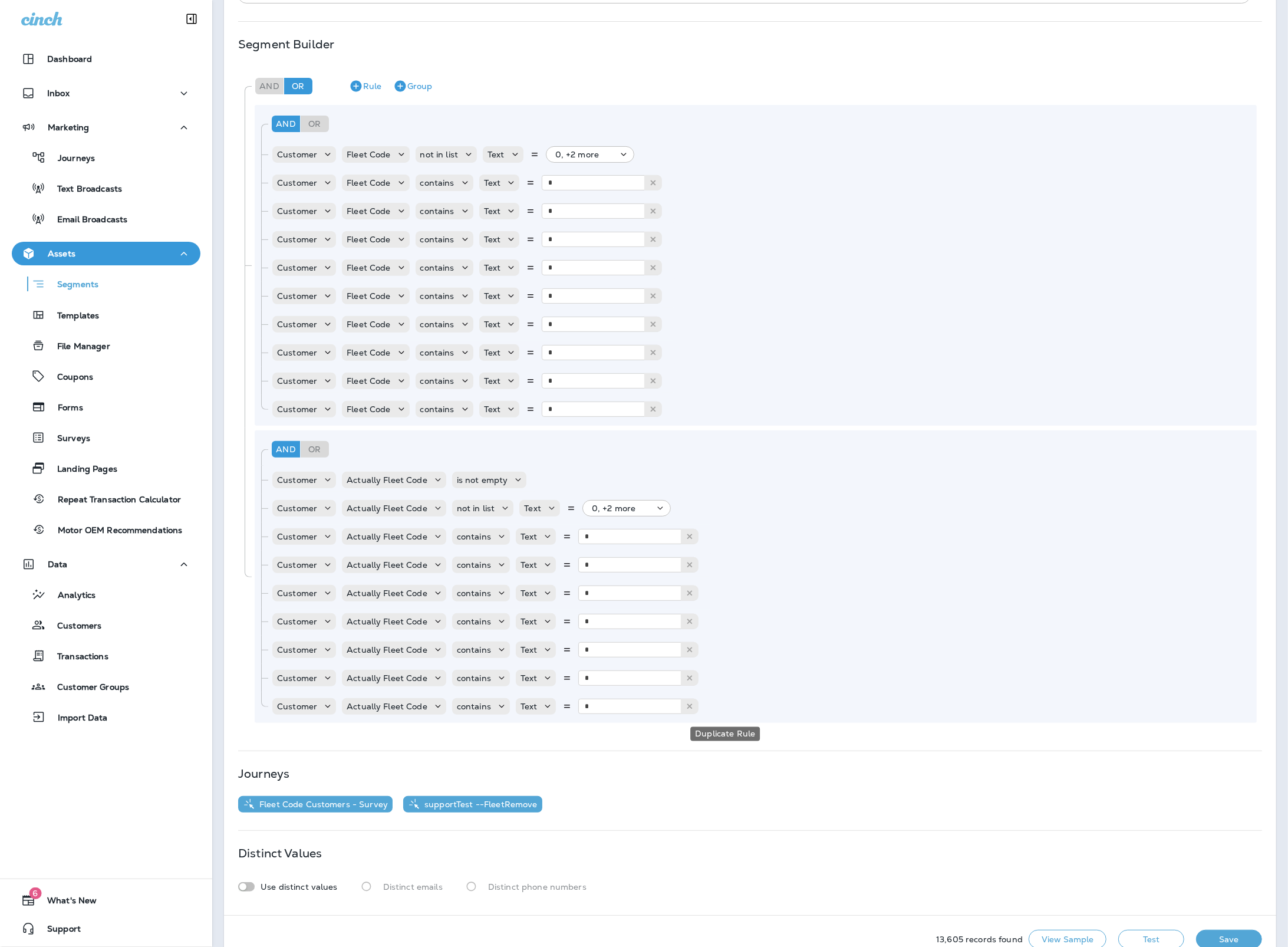
click at [720, 707] on icon "Duplicate Rule" at bounding box center [727, 706] width 15 height 15
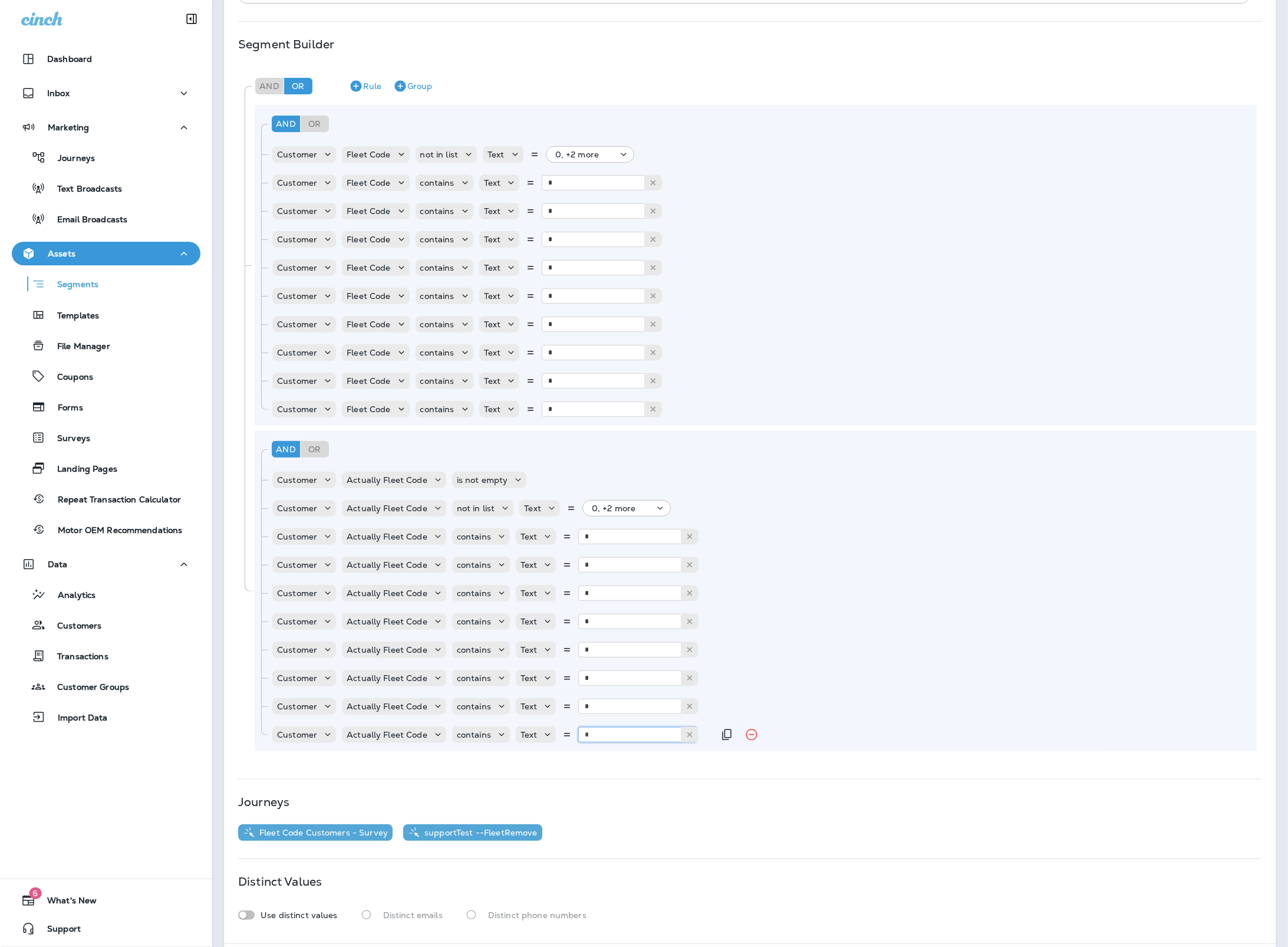
click at [589, 736] on input "*" at bounding box center [637, 735] width 118 height 15
type input "*"
drag, startPoint x: 716, startPoint y: 731, endPoint x: 695, endPoint y: 738, distance: 22.1
click at [715, 732] on button "Duplicate Rule" at bounding box center [726, 734] width 24 height 24
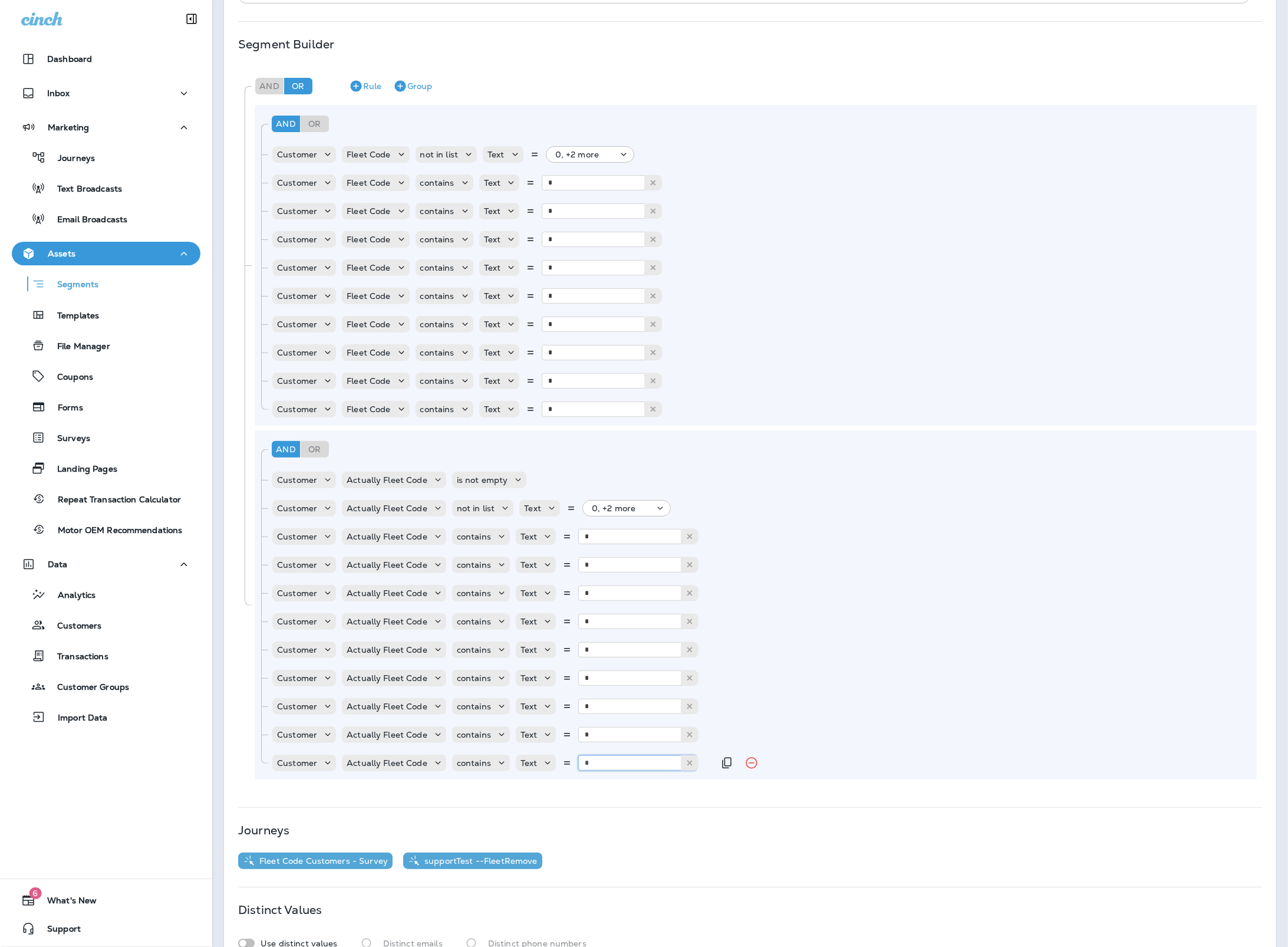
click at [623, 758] on input "*" at bounding box center [637, 763] width 118 height 15
click at [637, 768] on input "**" at bounding box center [637, 763] width 118 height 15
type input "*"
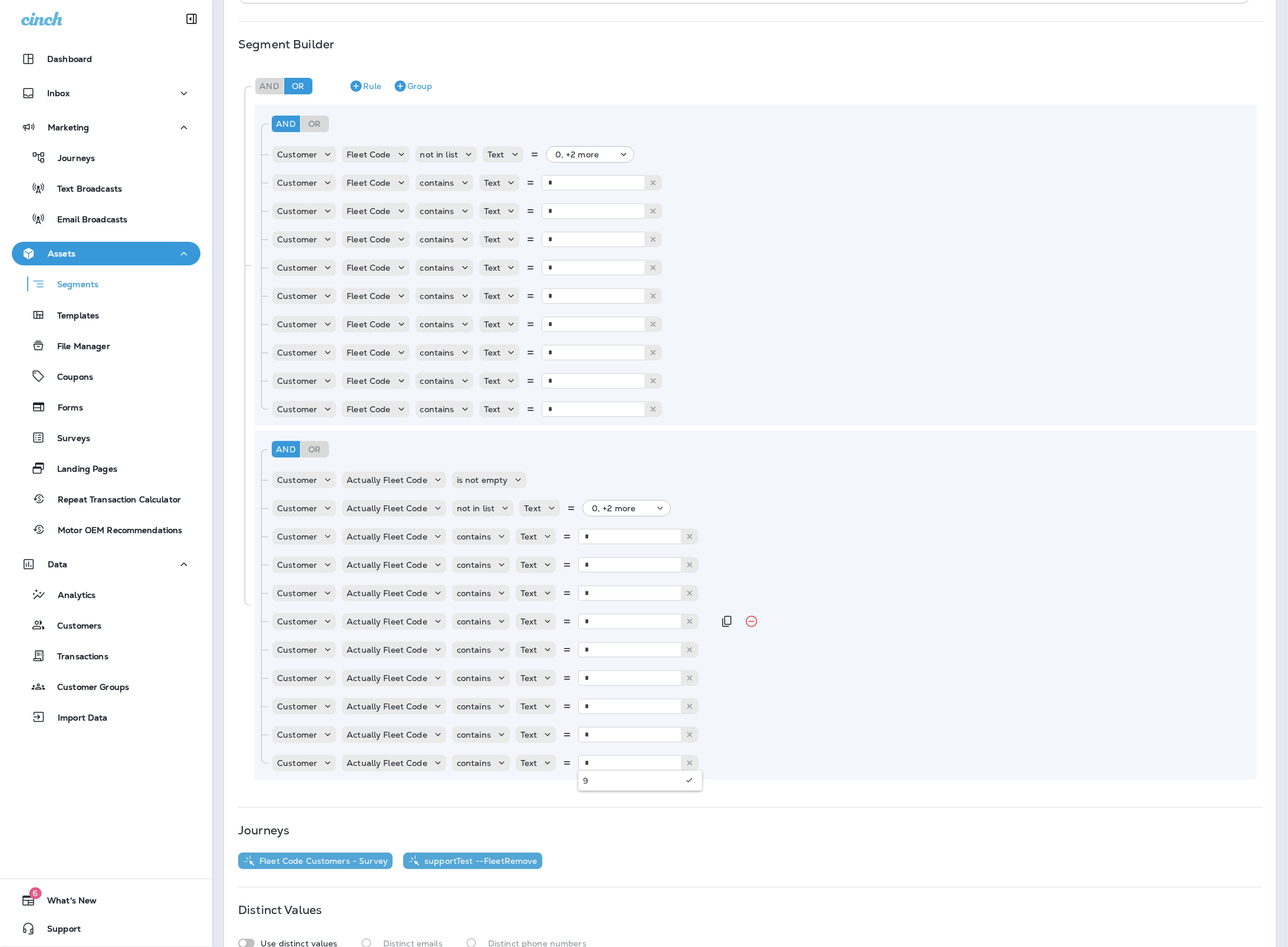
click at [932, 622] on div "Customer Actually Fleet Code contains Text * 4" at bounding box center [762, 621] width 980 height 24
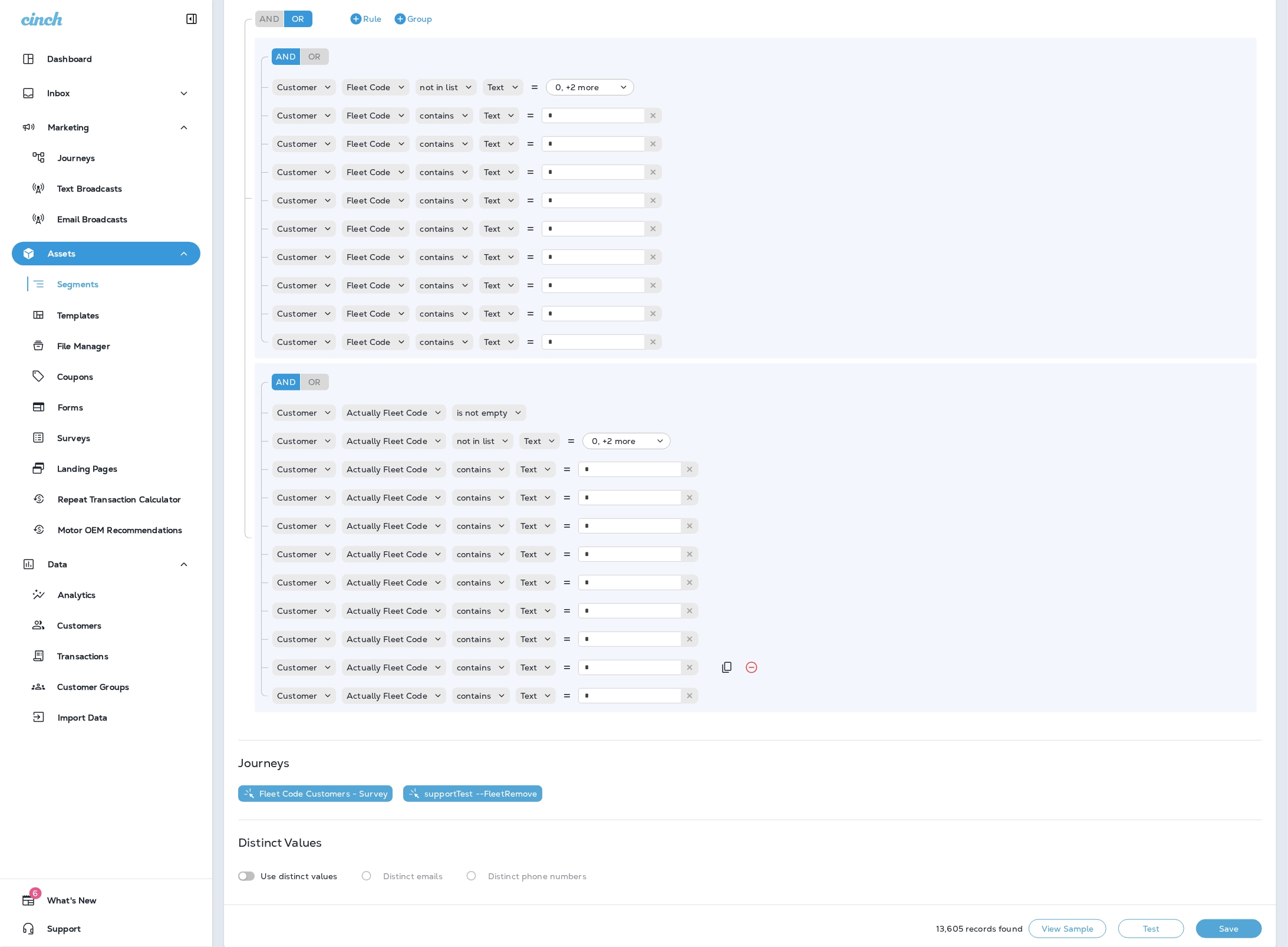
scroll to position [308, 0]
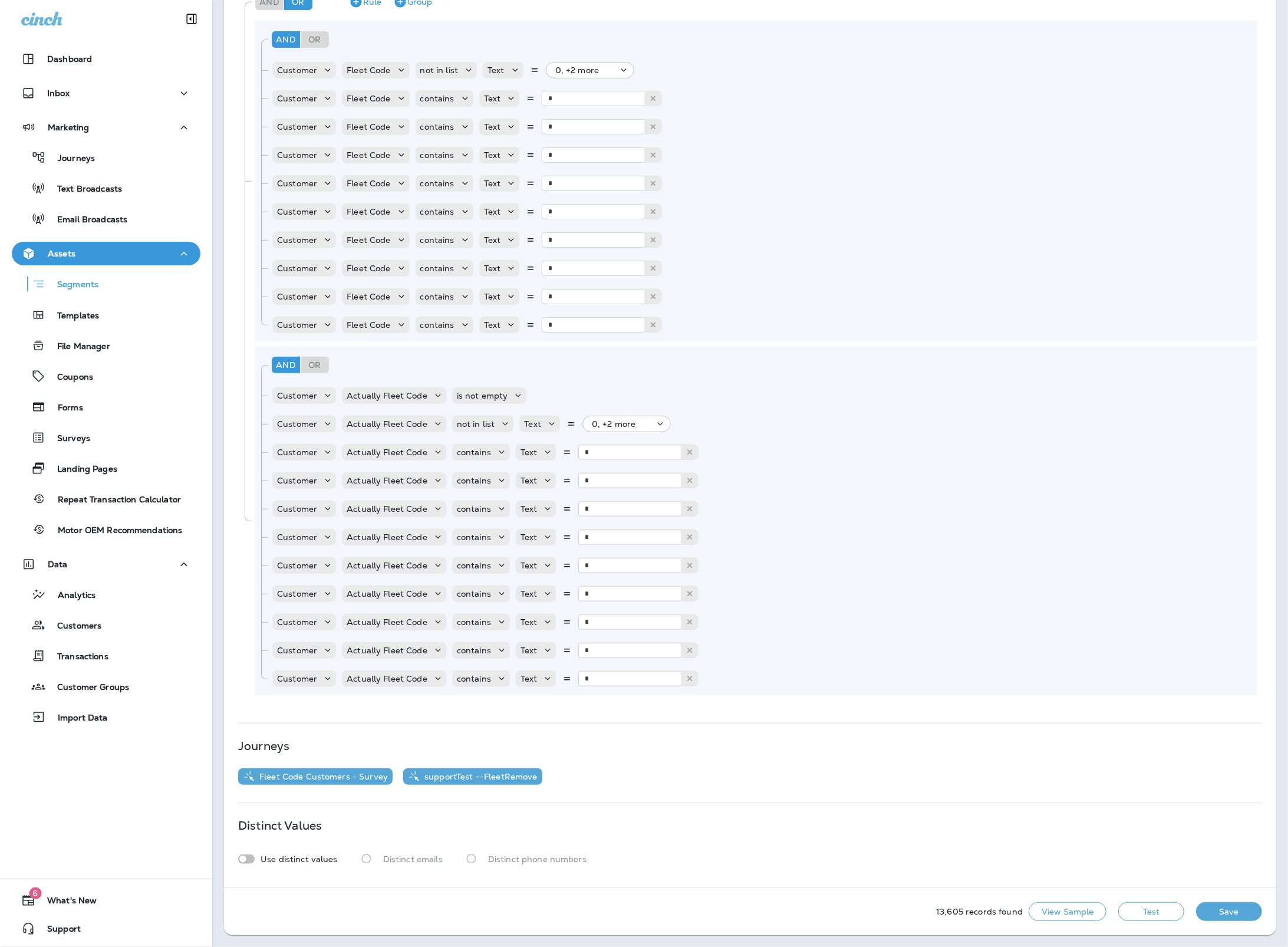
click at [1134, 909] on button "Test" at bounding box center [1151, 911] width 66 height 19
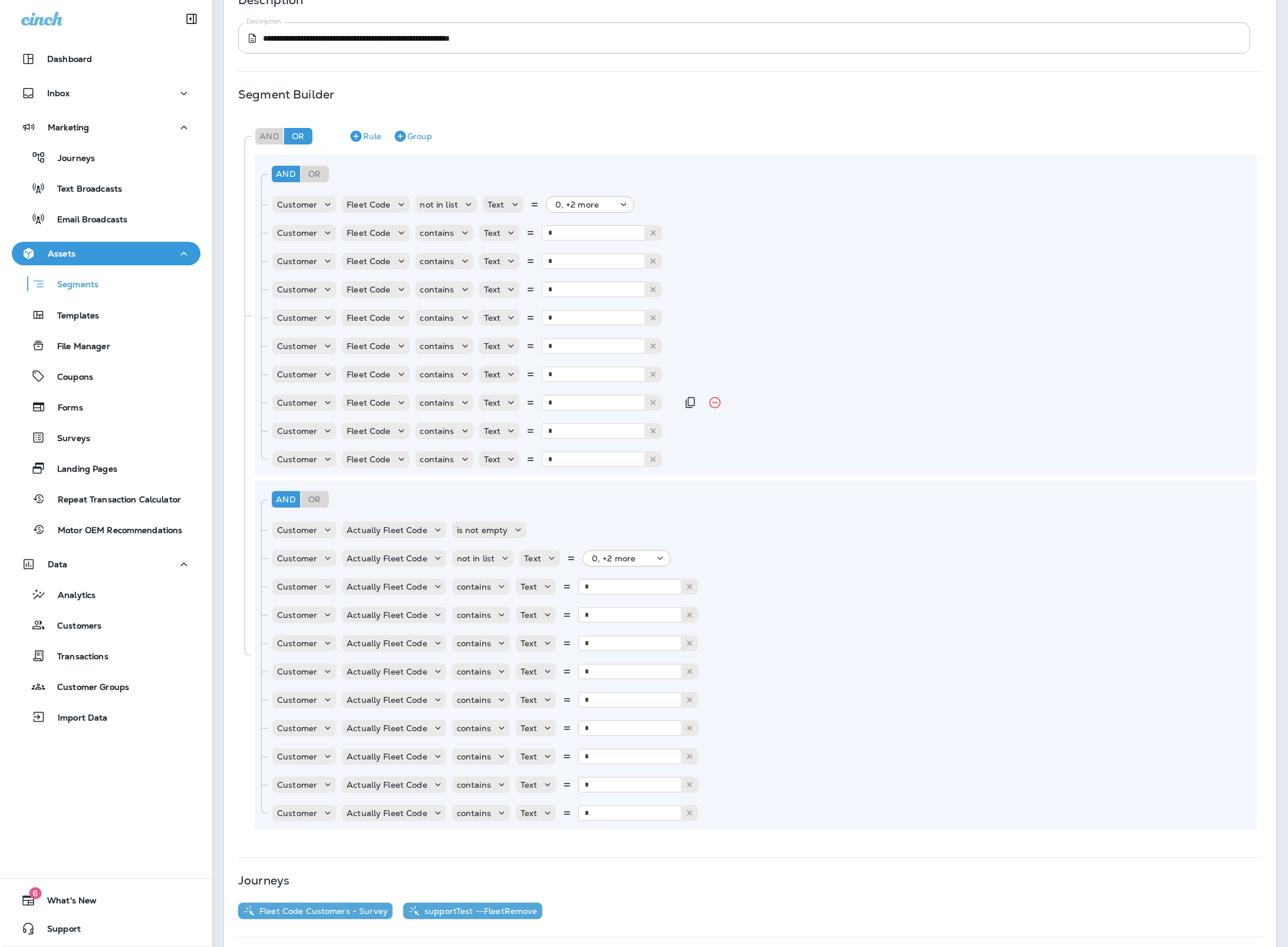
scroll to position [143, 0]
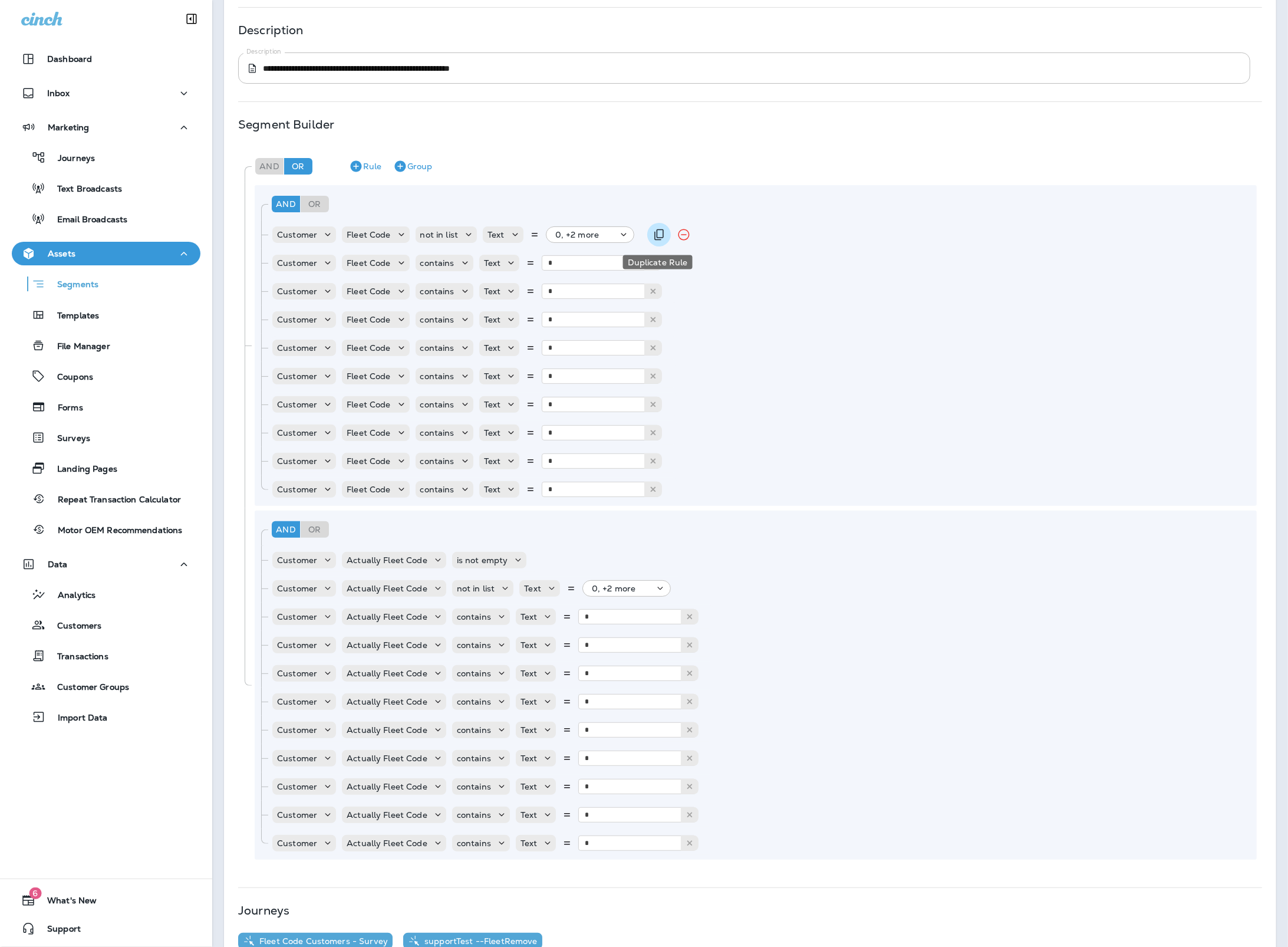
click at [659, 237] on icon "Duplicate Rule" at bounding box center [659, 234] width 9 height 11
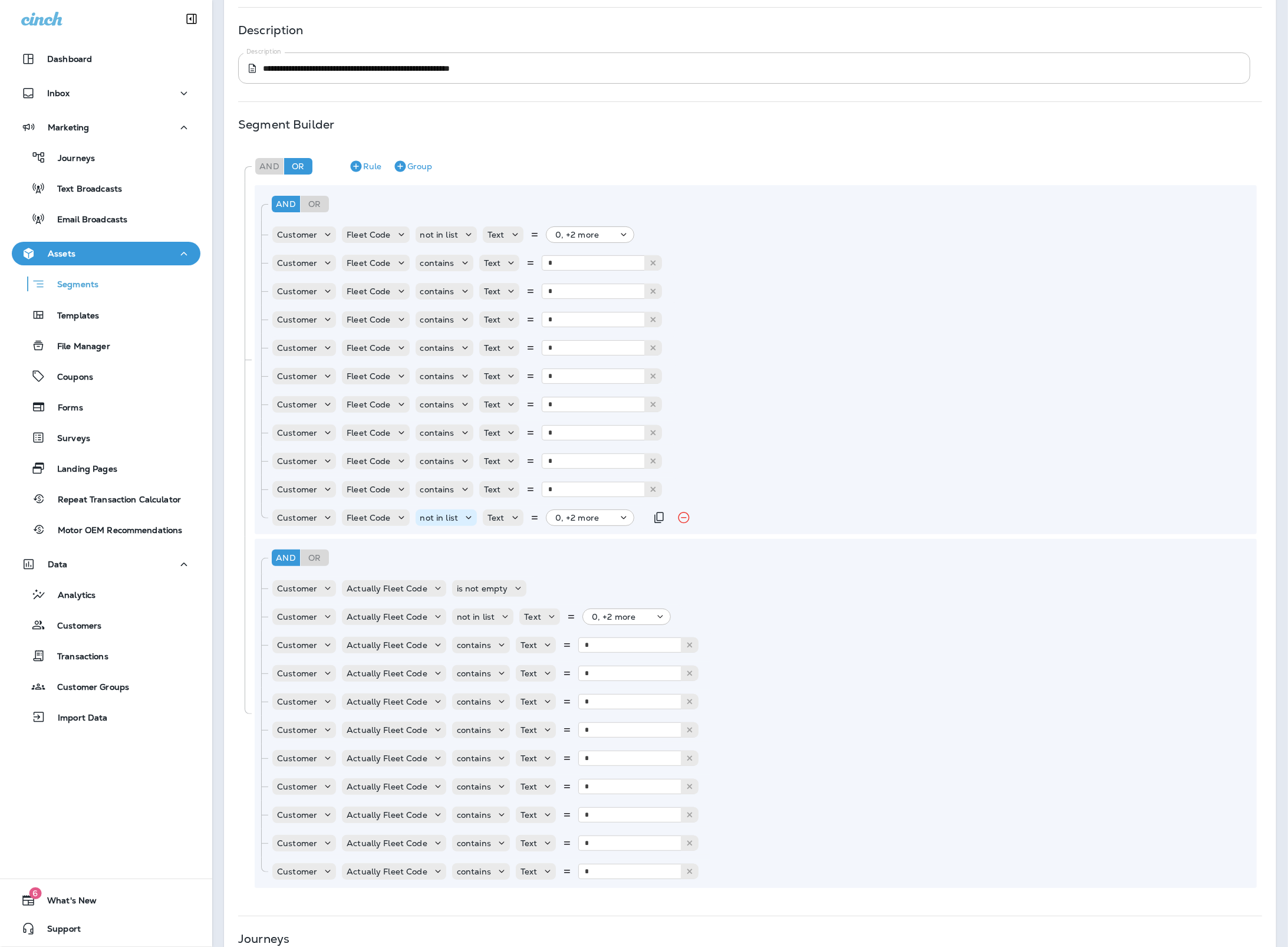
click at [444, 517] on p "not in list" at bounding box center [439, 518] width 38 height 9
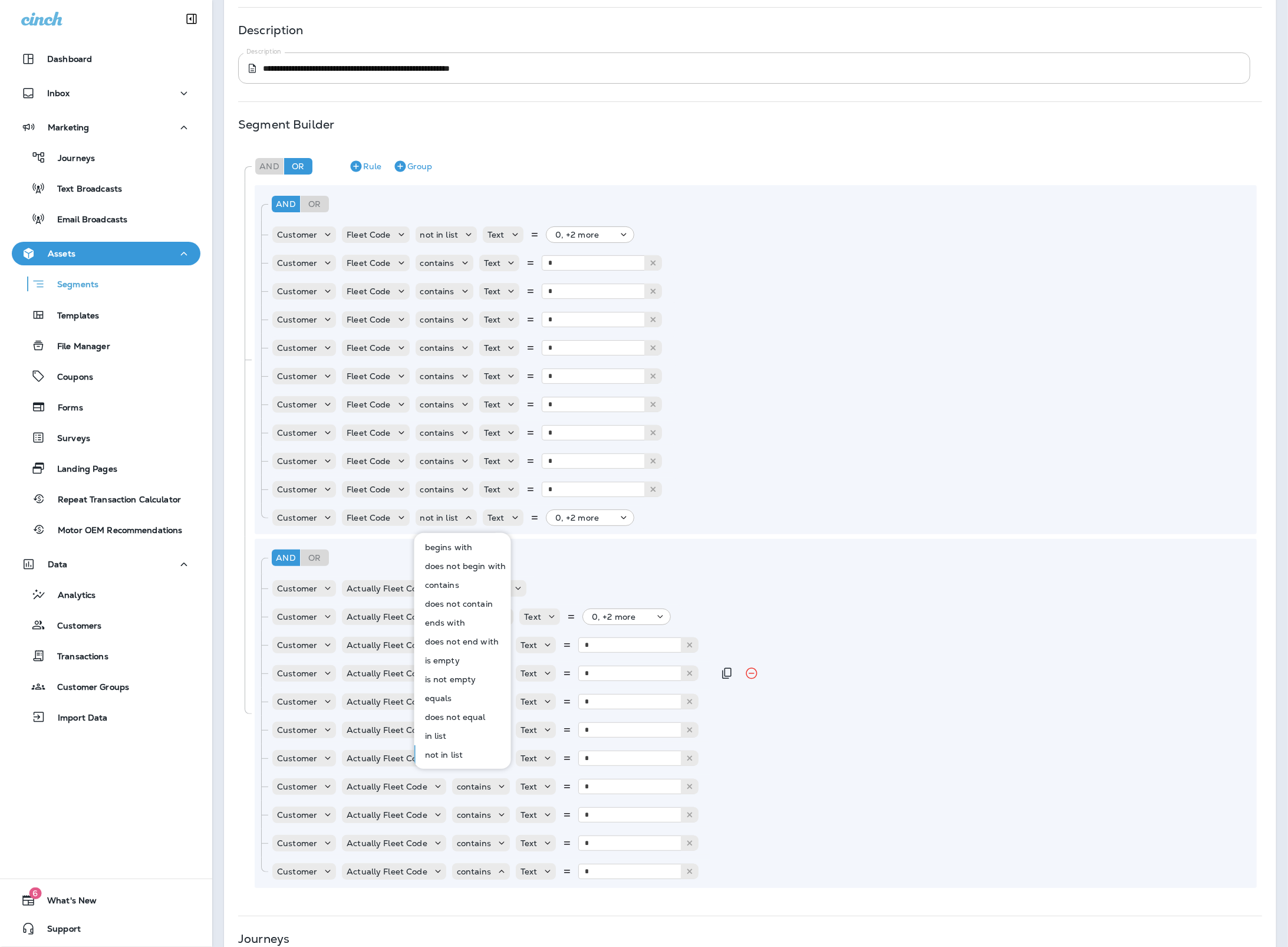
click at [457, 680] on p "is not empty" at bounding box center [447, 679] width 56 height 9
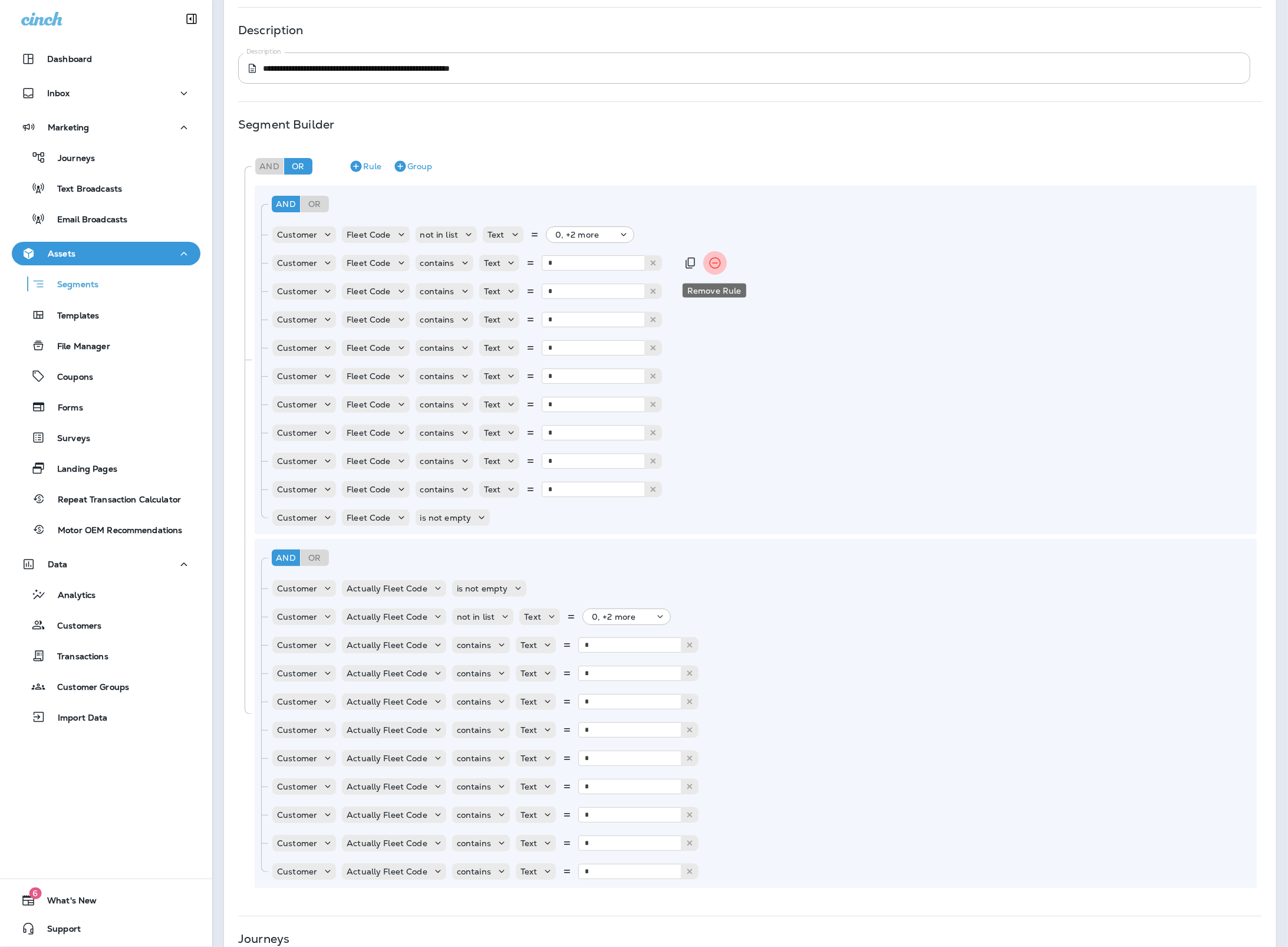
click at [709, 257] on icon "Remove Rule" at bounding box center [715, 263] width 15 height 15
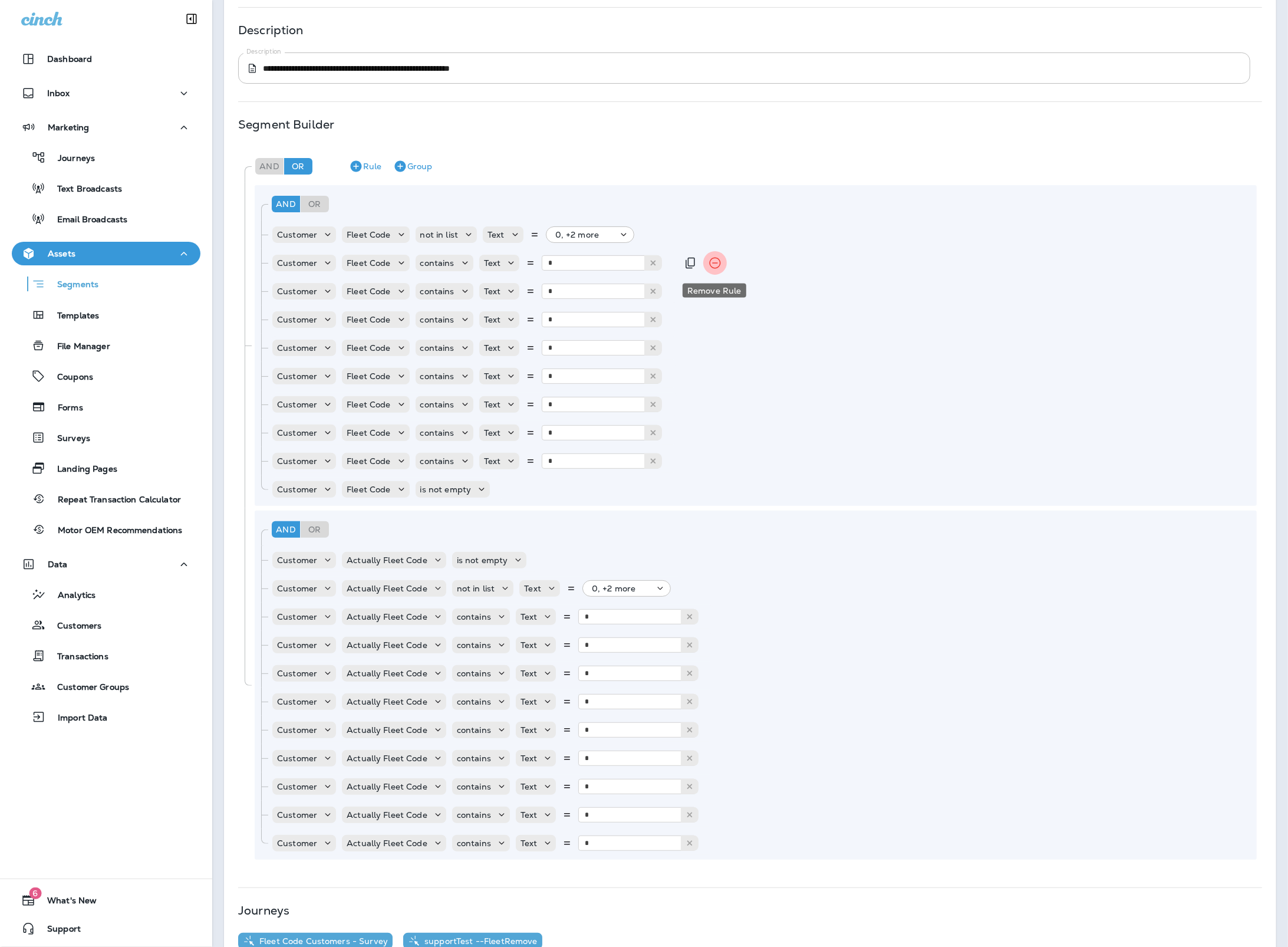
click at [711, 259] on icon "Remove Rule" at bounding box center [715, 263] width 15 height 15
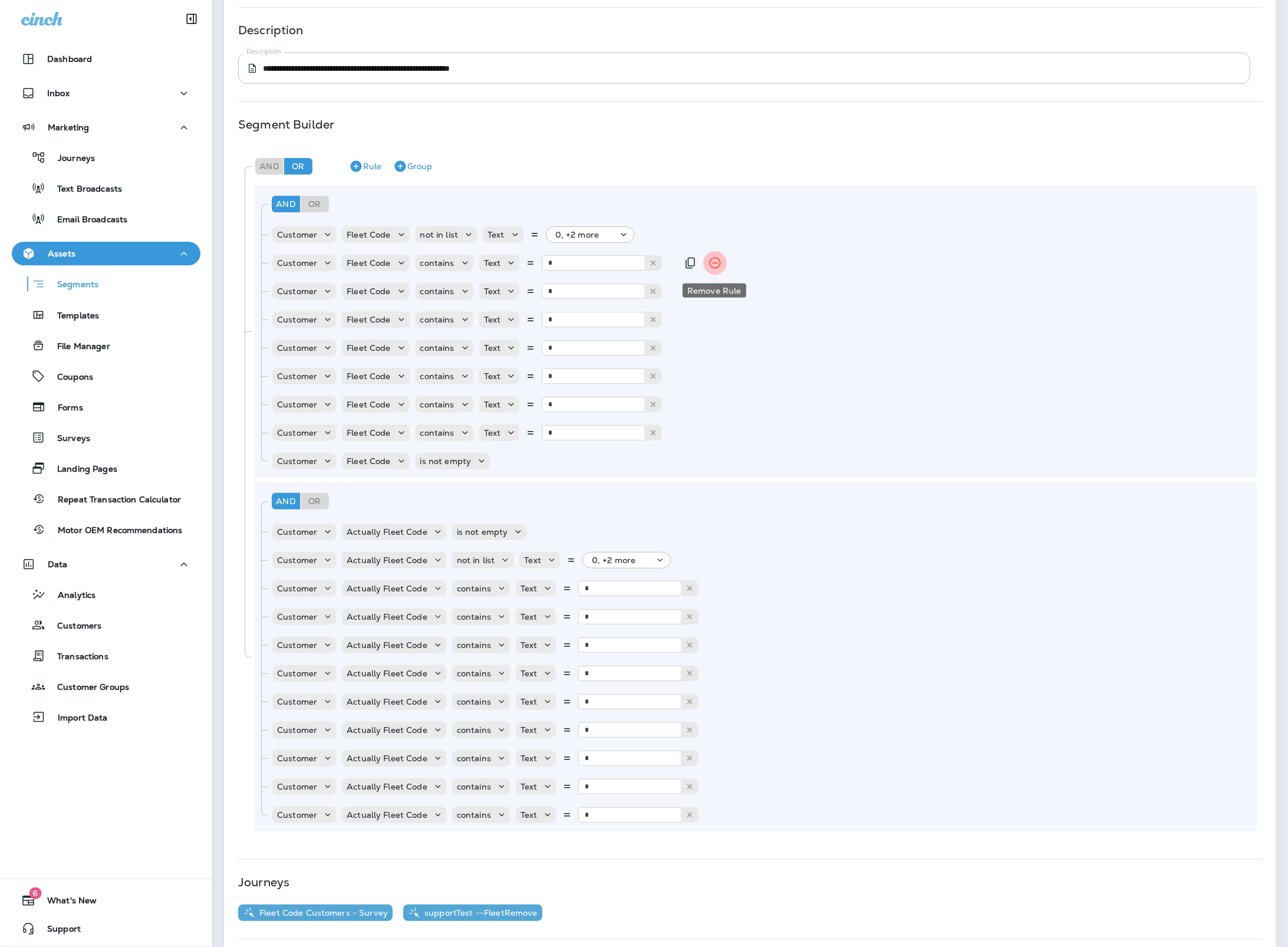
click at [711, 259] on icon "Remove Rule" at bounding box center [715, 263] width 15 height 15
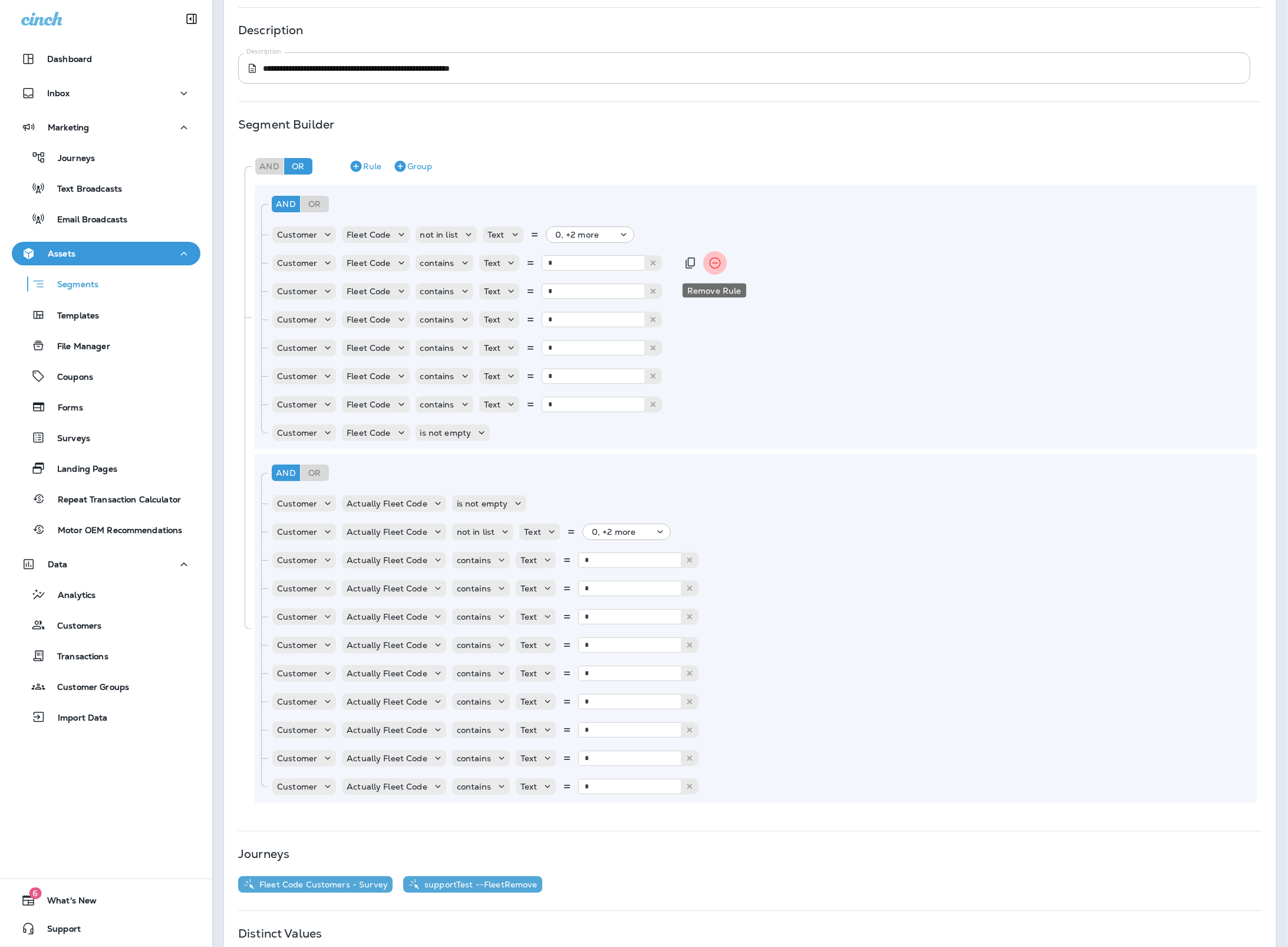
click at [711, 259] on icon "Remove Rule" at bounding box center [715, 263] width 15 height 15
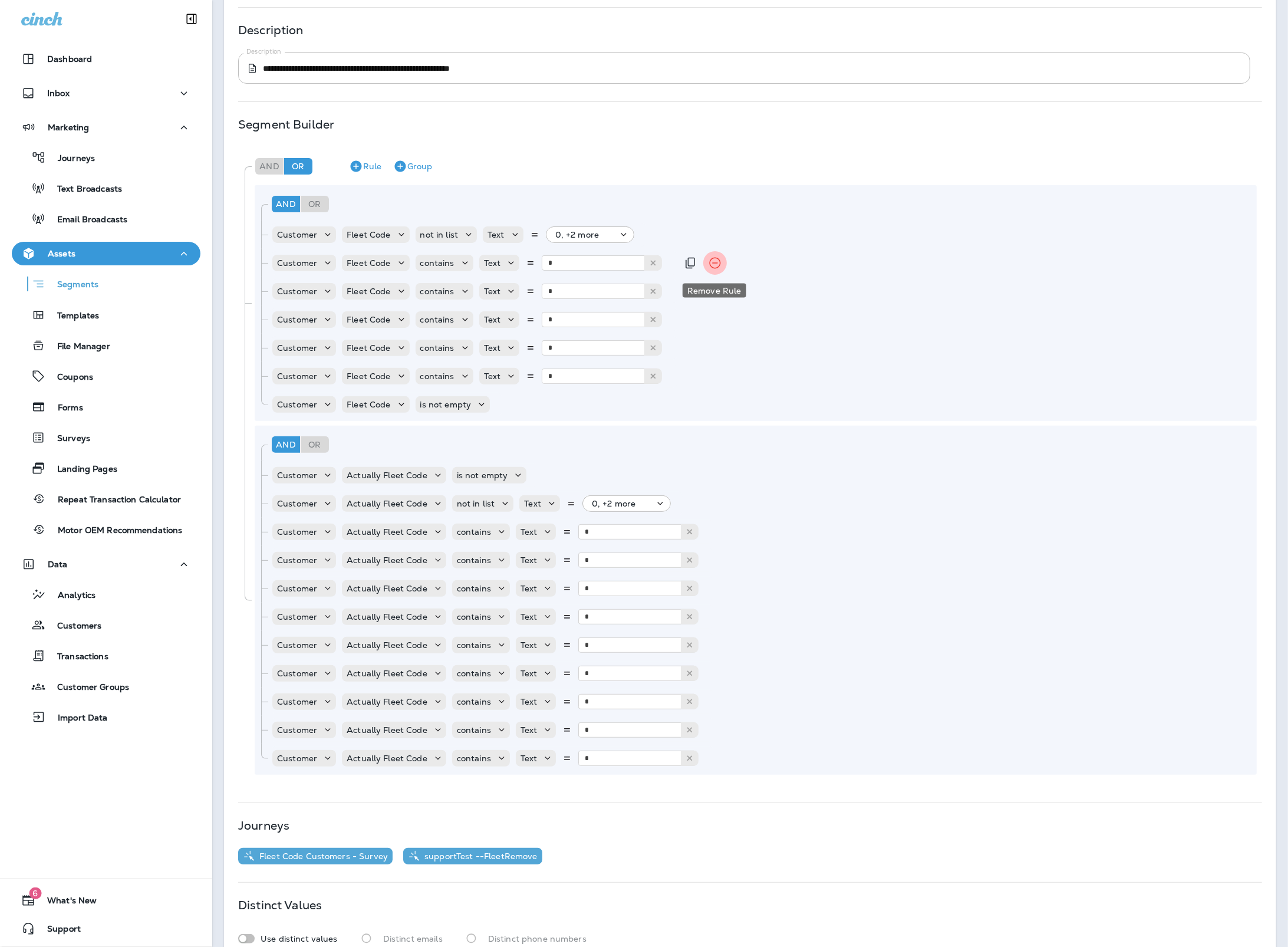
click at [711, 259] on icon "Remove Rule" at bounding box center [715, 263] width 15 height 15
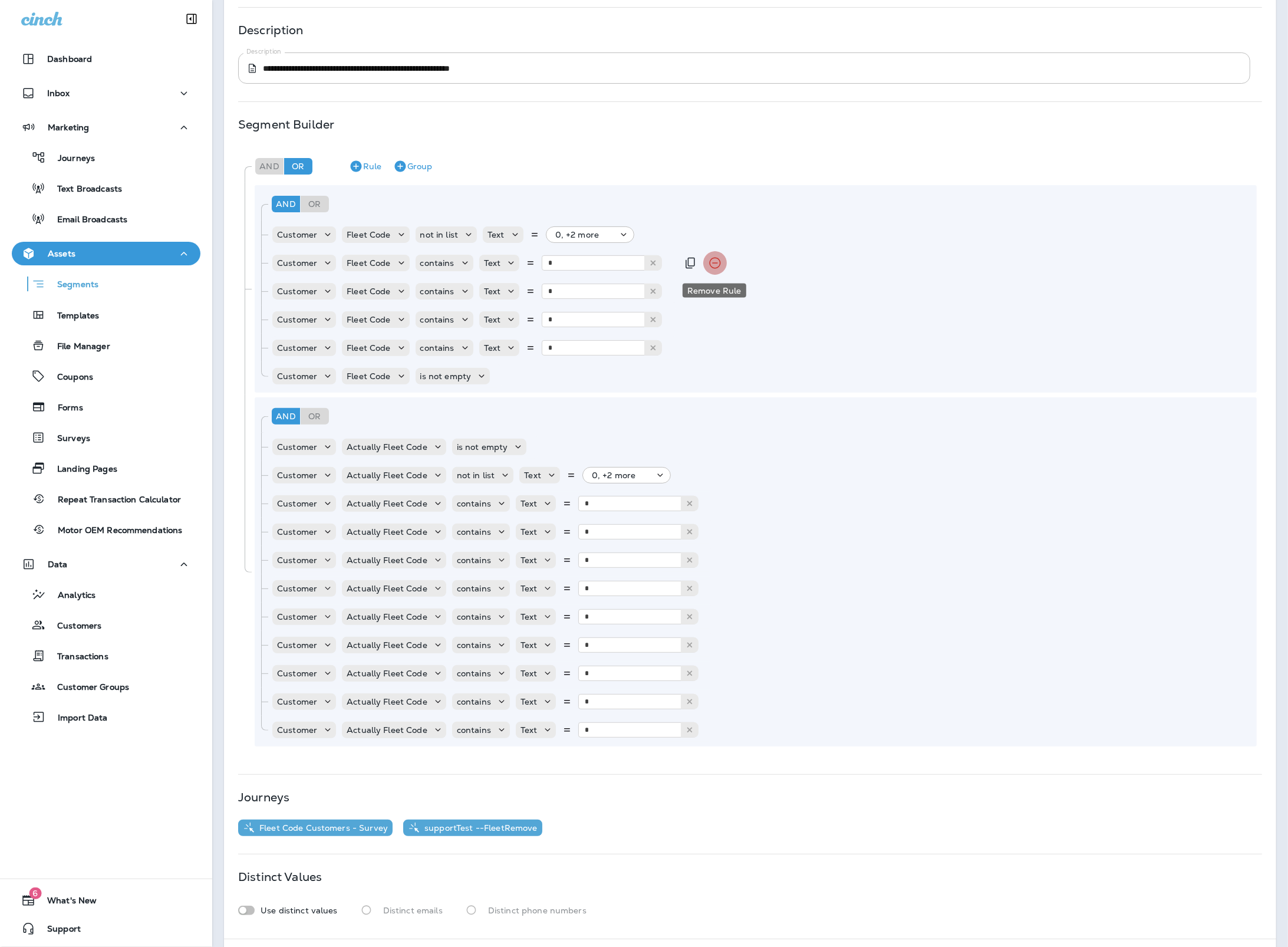
click at [711, 259] on icon "Remove Rule" at bounding box center [715, 263] width 15 height 15
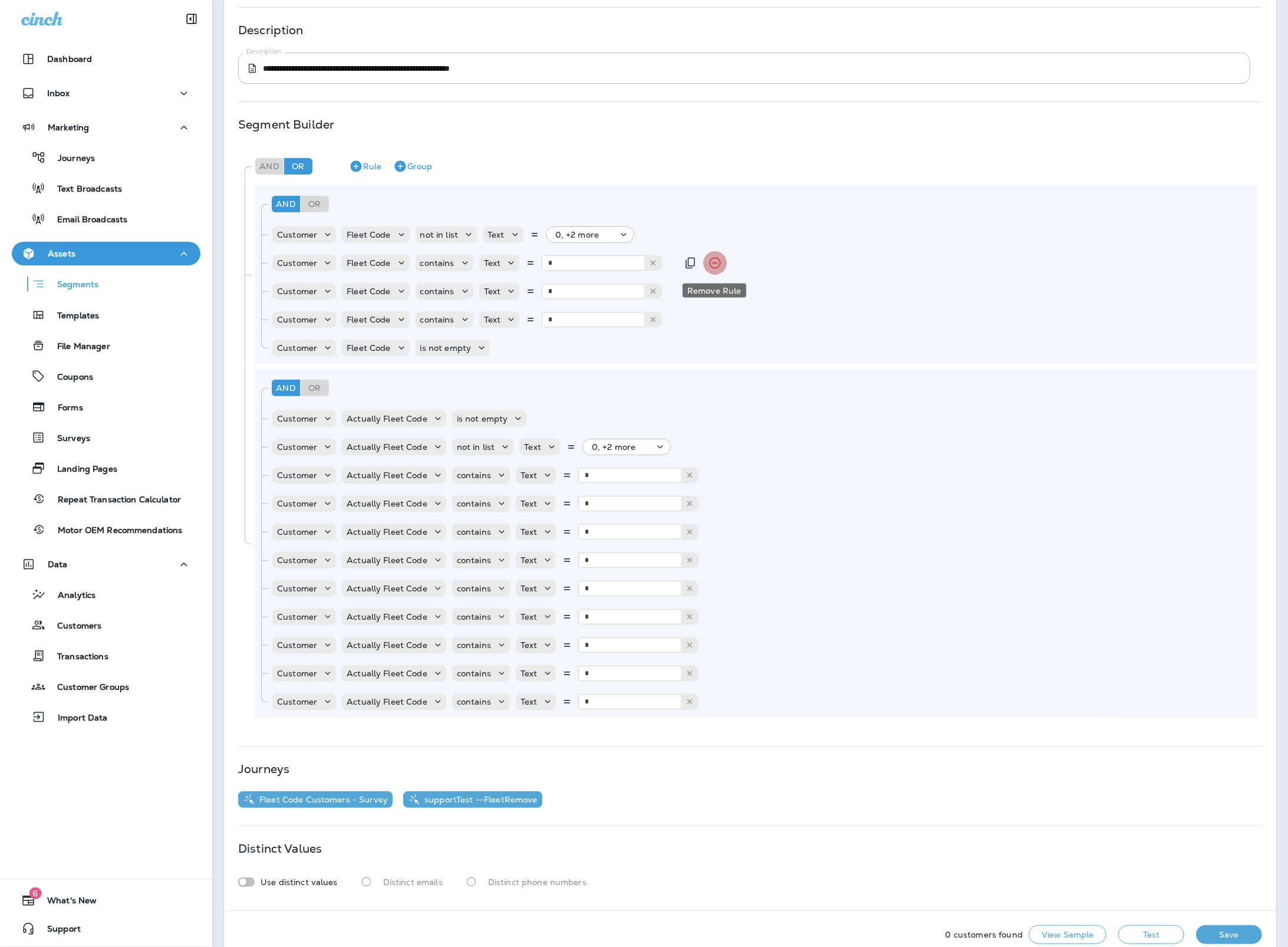
click at [711, 259] on icon "Remove Rule" at bounding box center [715, 263] width 15 height 15
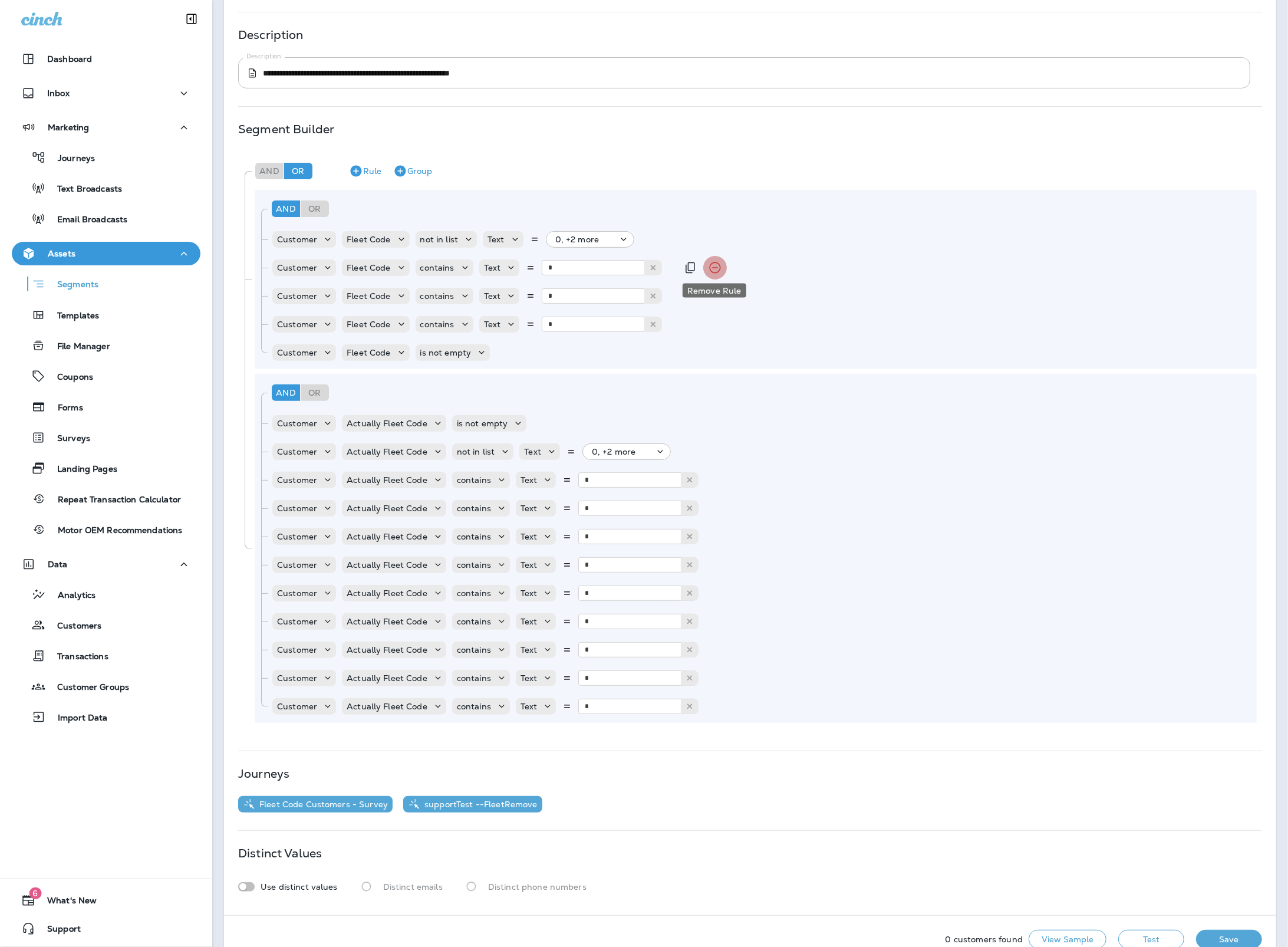
click at [711, 259] on button "Remove Rule" at bounding box center [715, 267] width 24 height 24
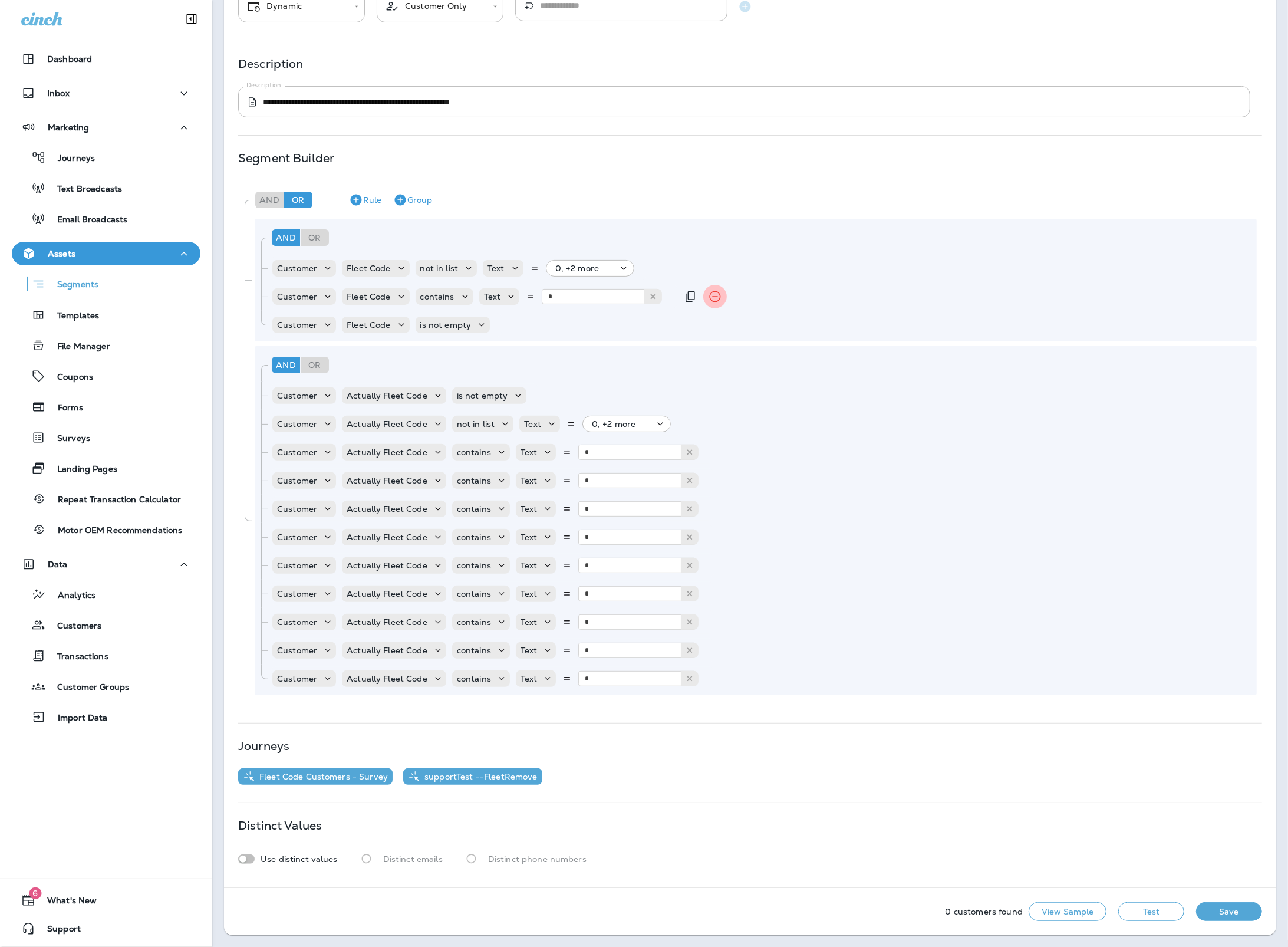
scroll to position [110, 0]
click at [710, 291] on icon "Remove Rule" at bounding box center [715, 296] width 11 height 11
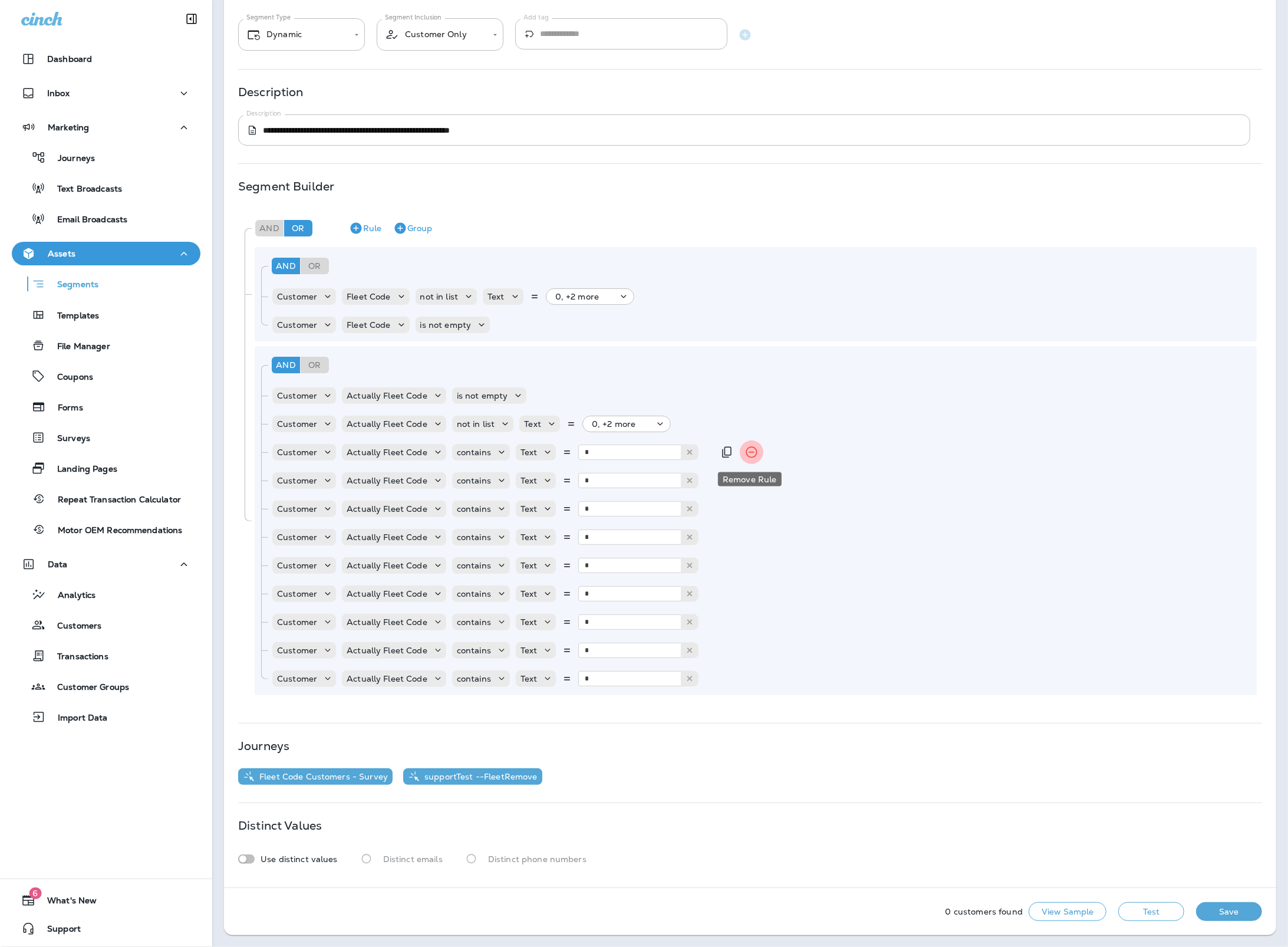
click at [754, 457] on icon "Remove Rule" at bounding box center [751, 452] width 15 height 15
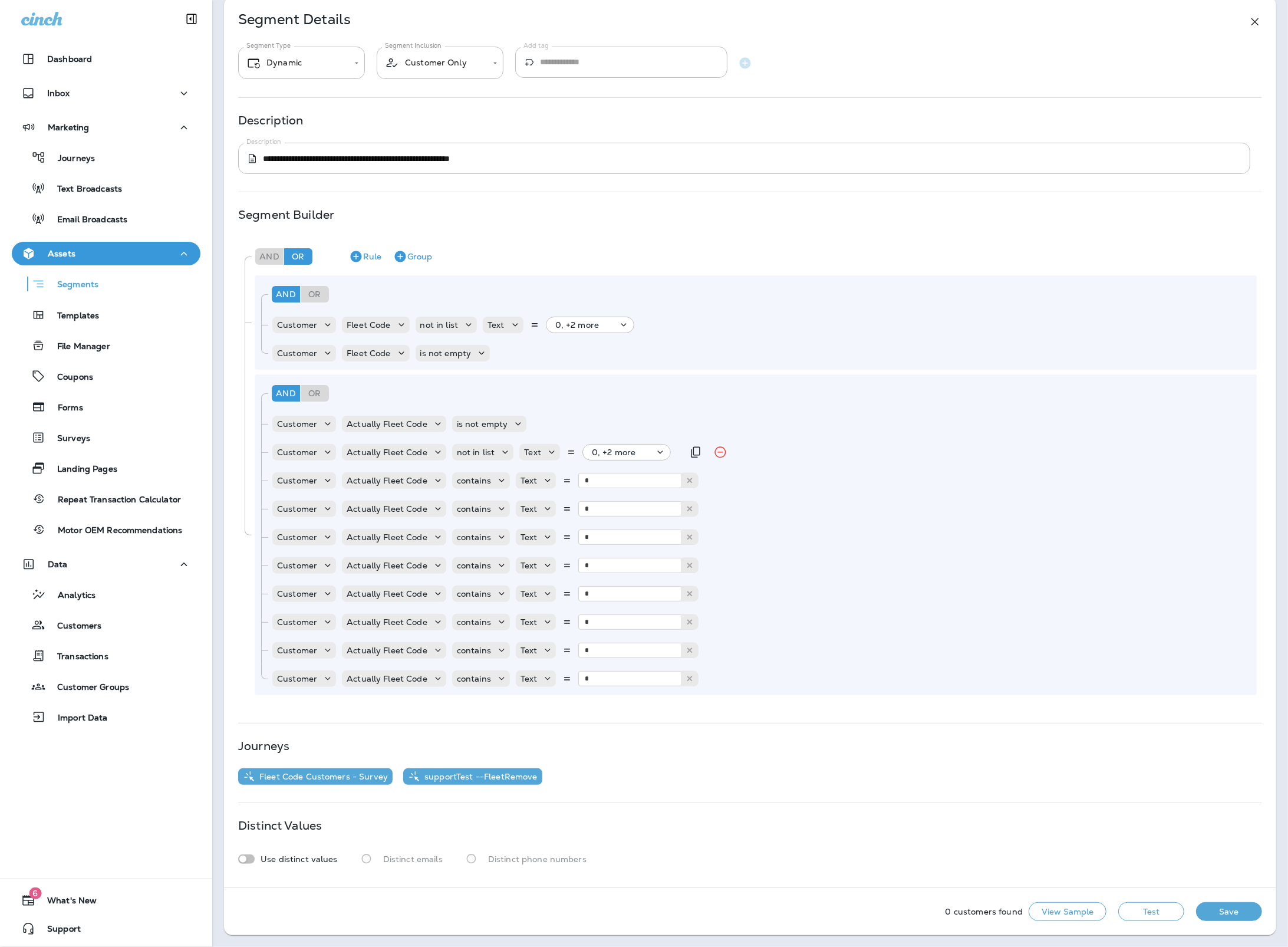
scroll to position [53, 0]
click at [754, 457] on div "Customer Actually Fleet Code not in list Text 0, +2 more" at bounding box center [762, 452] width 980 height 24
click at [746, 483] on icon "Remove Rule" at bounding box center [751, 480] width 15 height 15
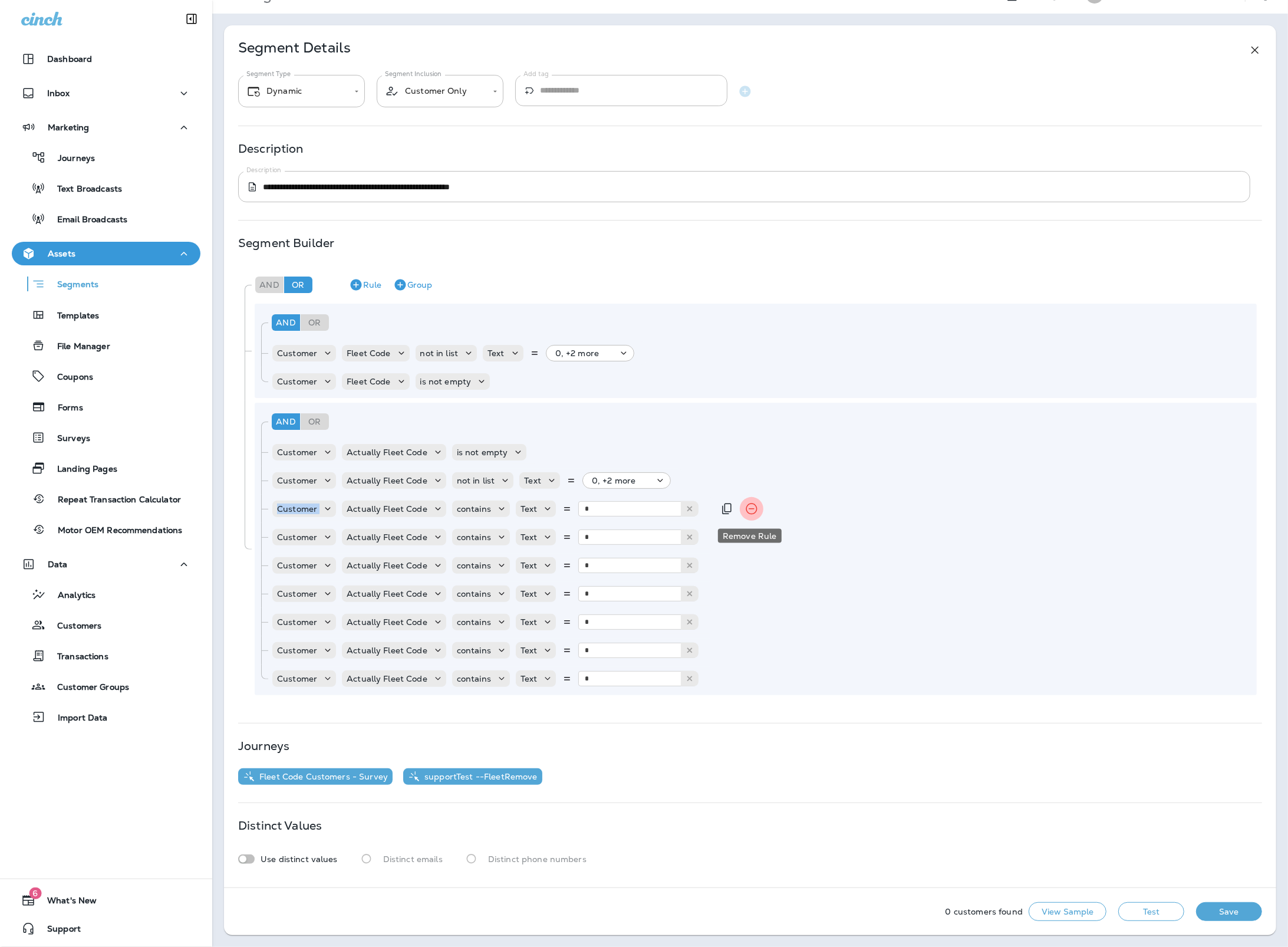
click at [748, 510] on icon "Remove Rule" at bounding box center [751, 509] width 15 height 15
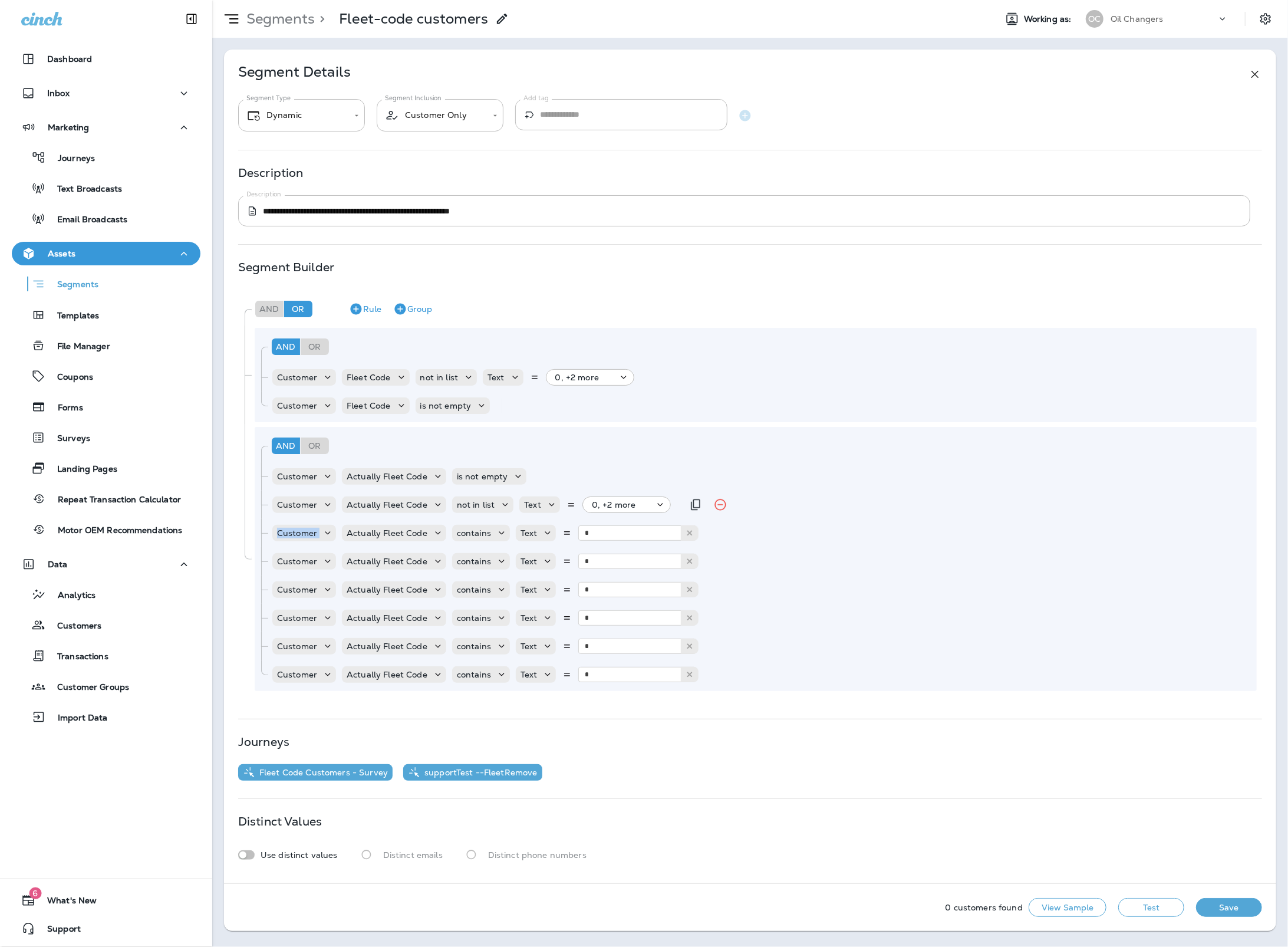
scroll to position [0, 0]
click at [749, 530] on icon "Remove Rule" at bounding box center [751, 533] width 15 height 15
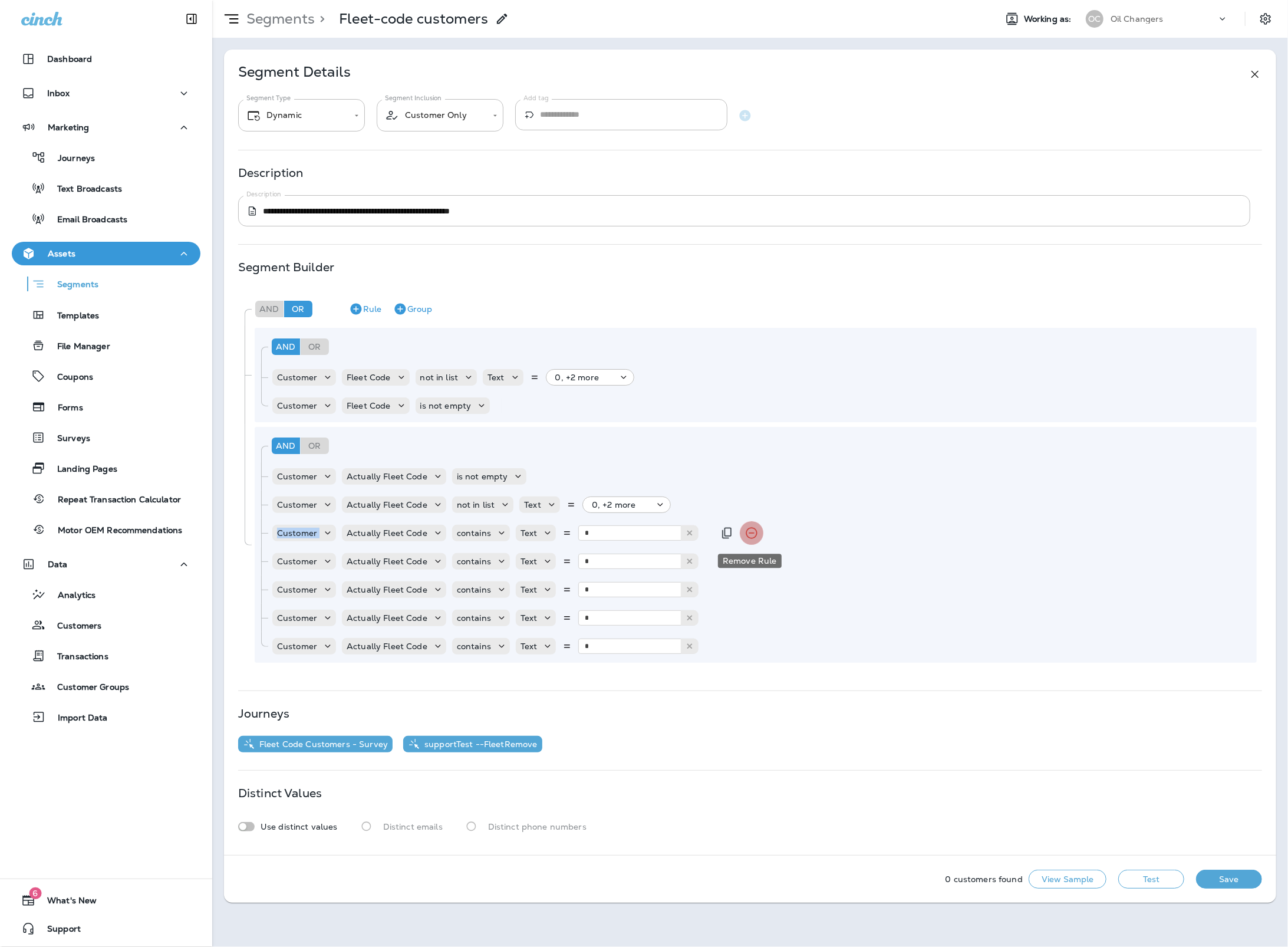
click at [748, 536] on icon "Remove Rule" at bounding box center [751, 533] width 15 height 15
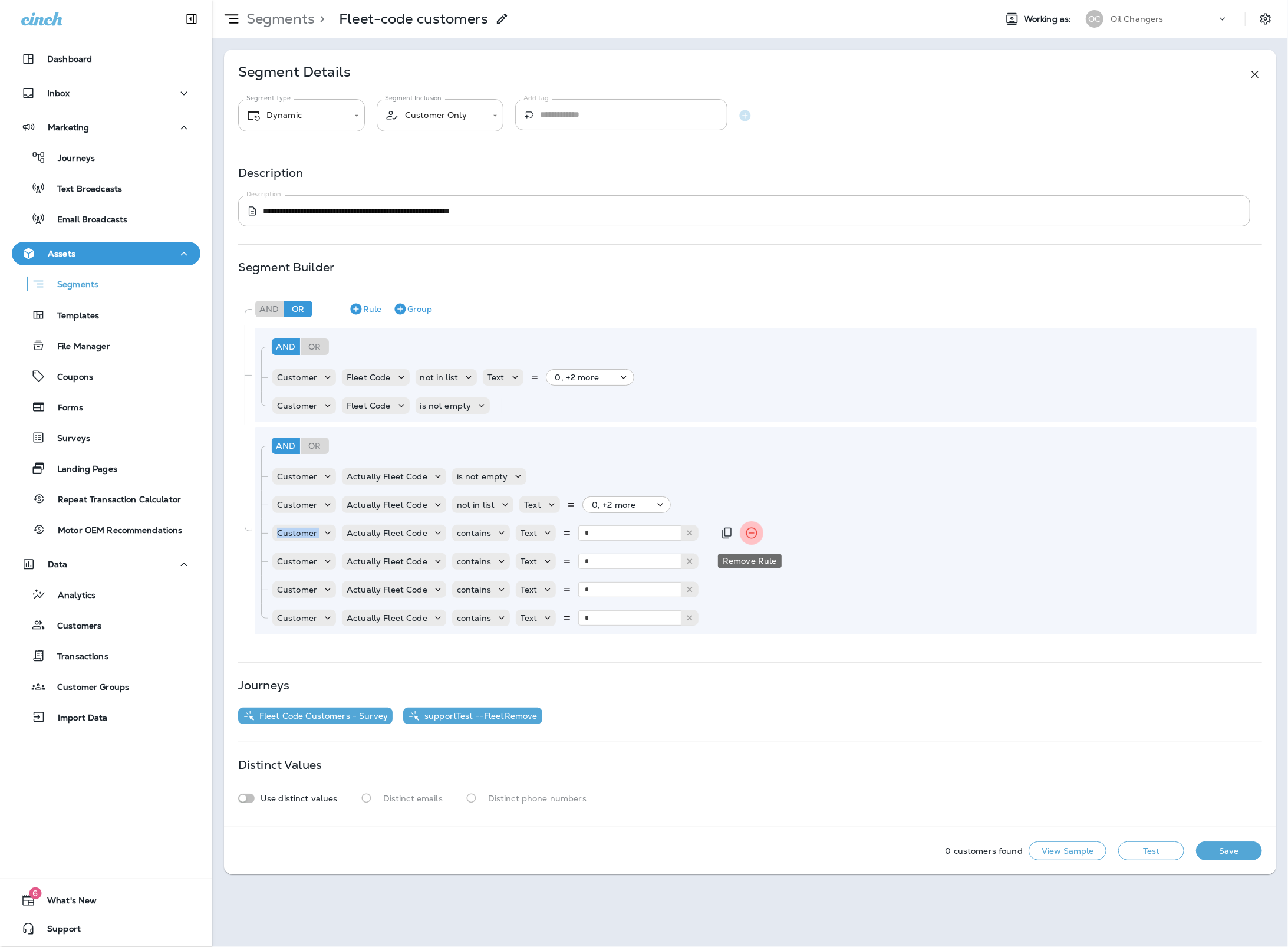
click at [748, 532] on icon "Remove Rule" at bounding box center [751, 533] width 15 height 15
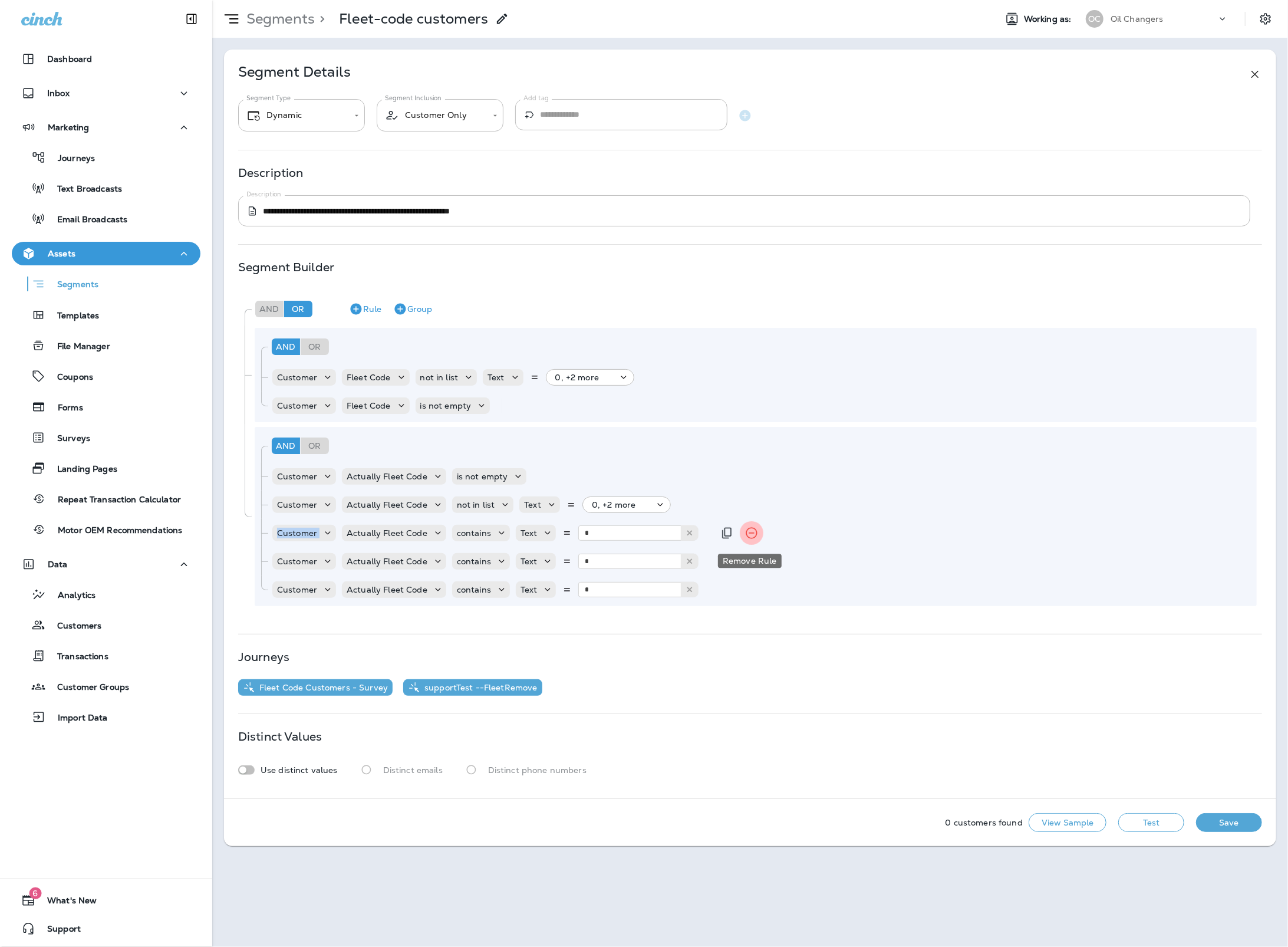
click at [748, 533] on icon "Remove Rule" at bounding box center [751, 533] width 11 height 11
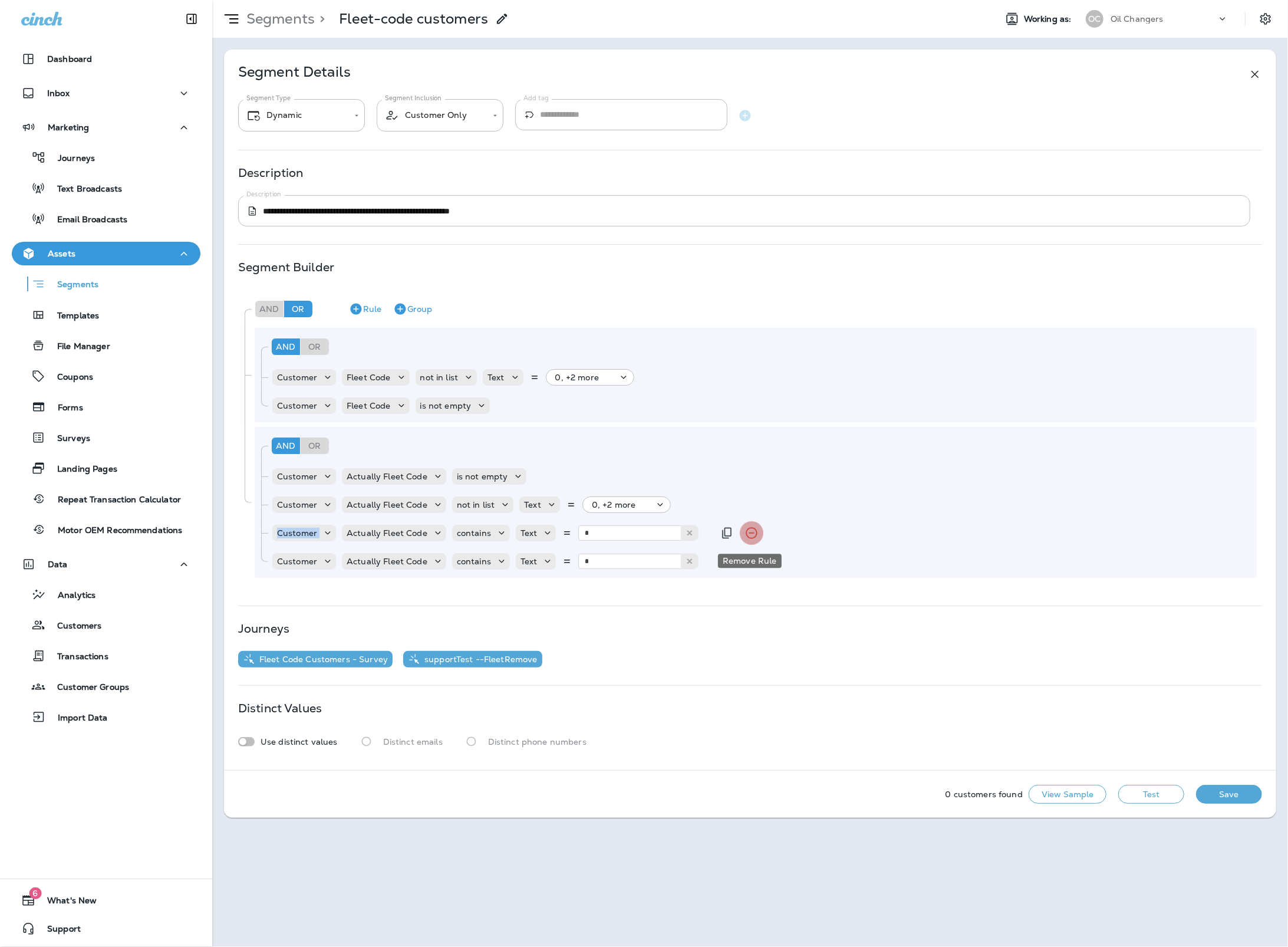
click at [748, 533] on icon "Remove Rule" at bounding box center [751, 533] width 11 height 11
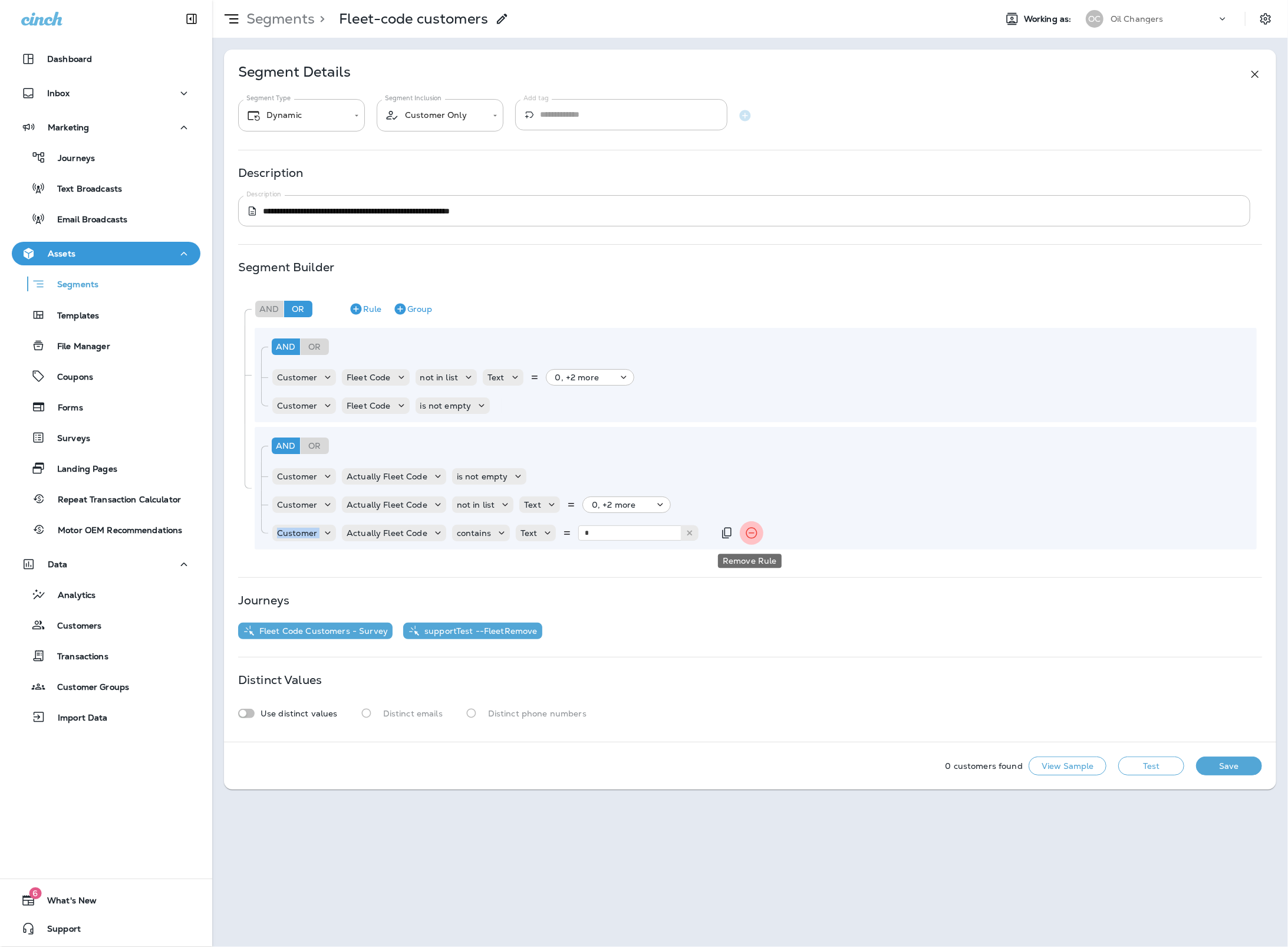
click at [748, 533] on icon "Remove Rule" at bounding box center [751, 533] width 11 height 11
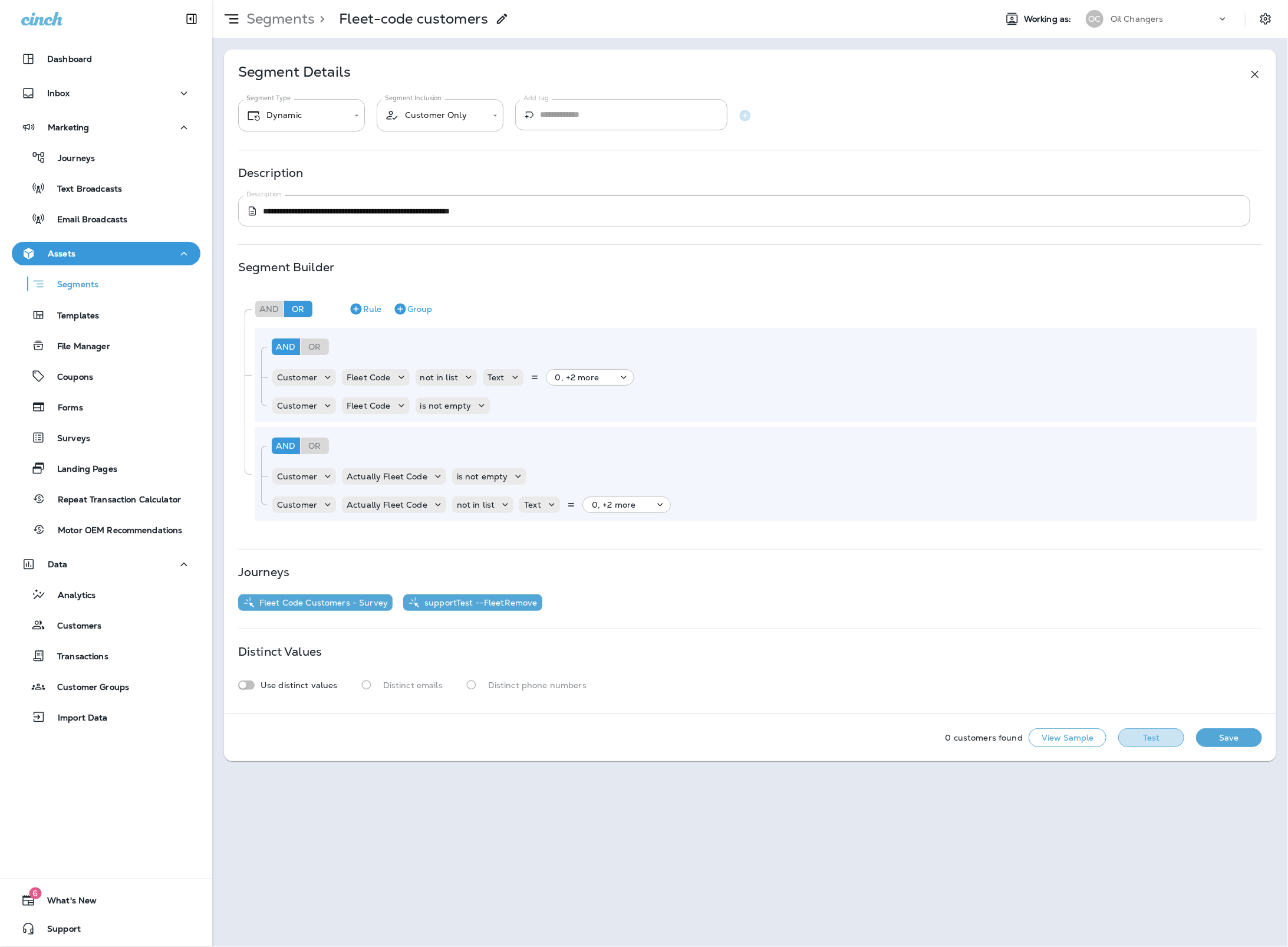
click at [1164, 744] on button "Test" at bounding box center [1151, 737] width 66 height 19
click at [1043, 738] on button "Get Total" at bounding box center [1067, 737] width 78 height 19
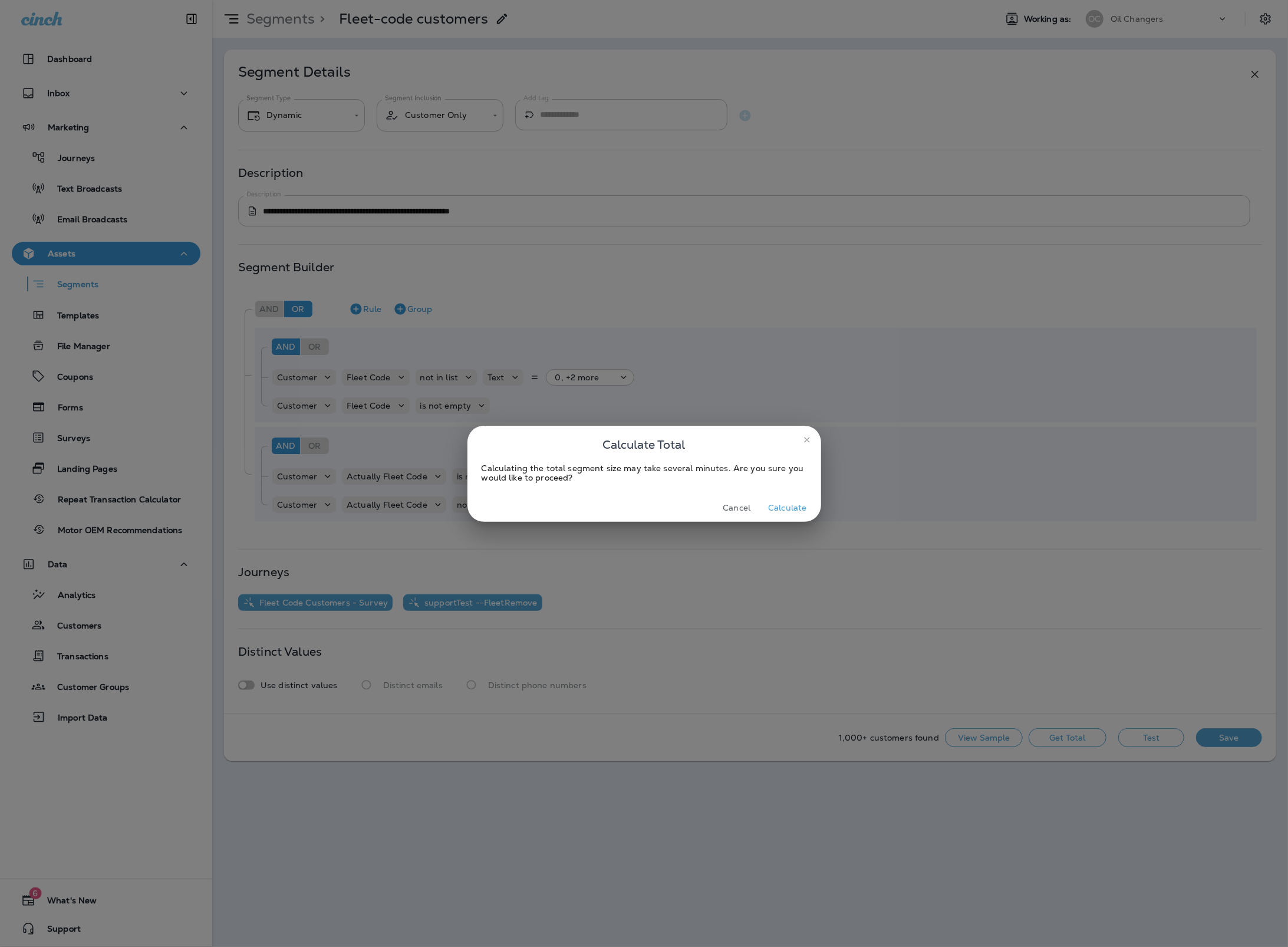
drag, startPoint x: 769, startPoint y: 494, endPoint x: 789, endPoint y: 513, distance: 27.6
click at [786, 511] on div "Cancel Calculate" at bounding box center [644, 508] width 353 height 27
click at [789, 513] on button "Calculate" at bounding box center [787, 508] width 48 height 18
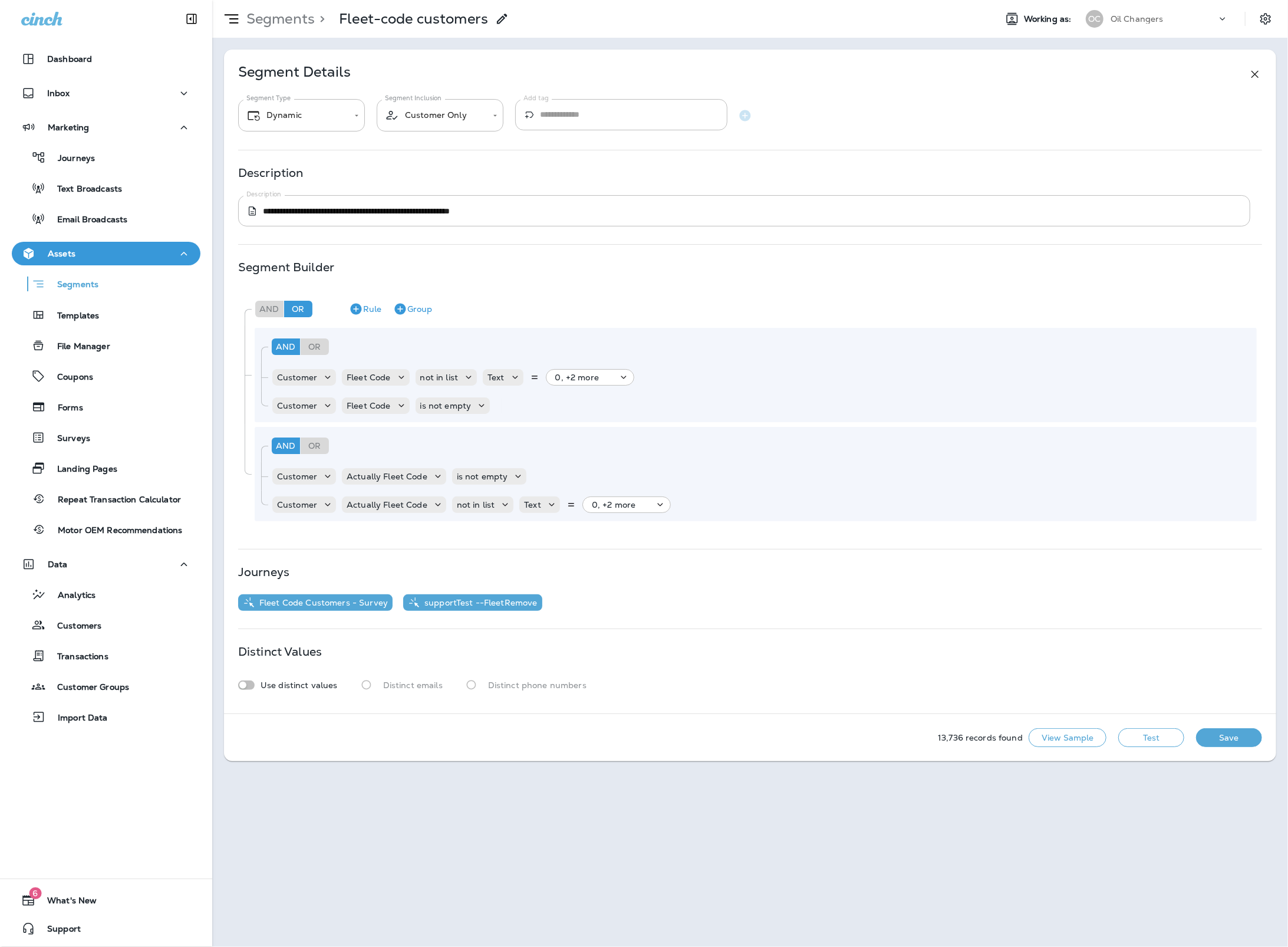
click at [1062, 733] on button "View Sample" at bounding box center [1067, 737] width 78 height 19
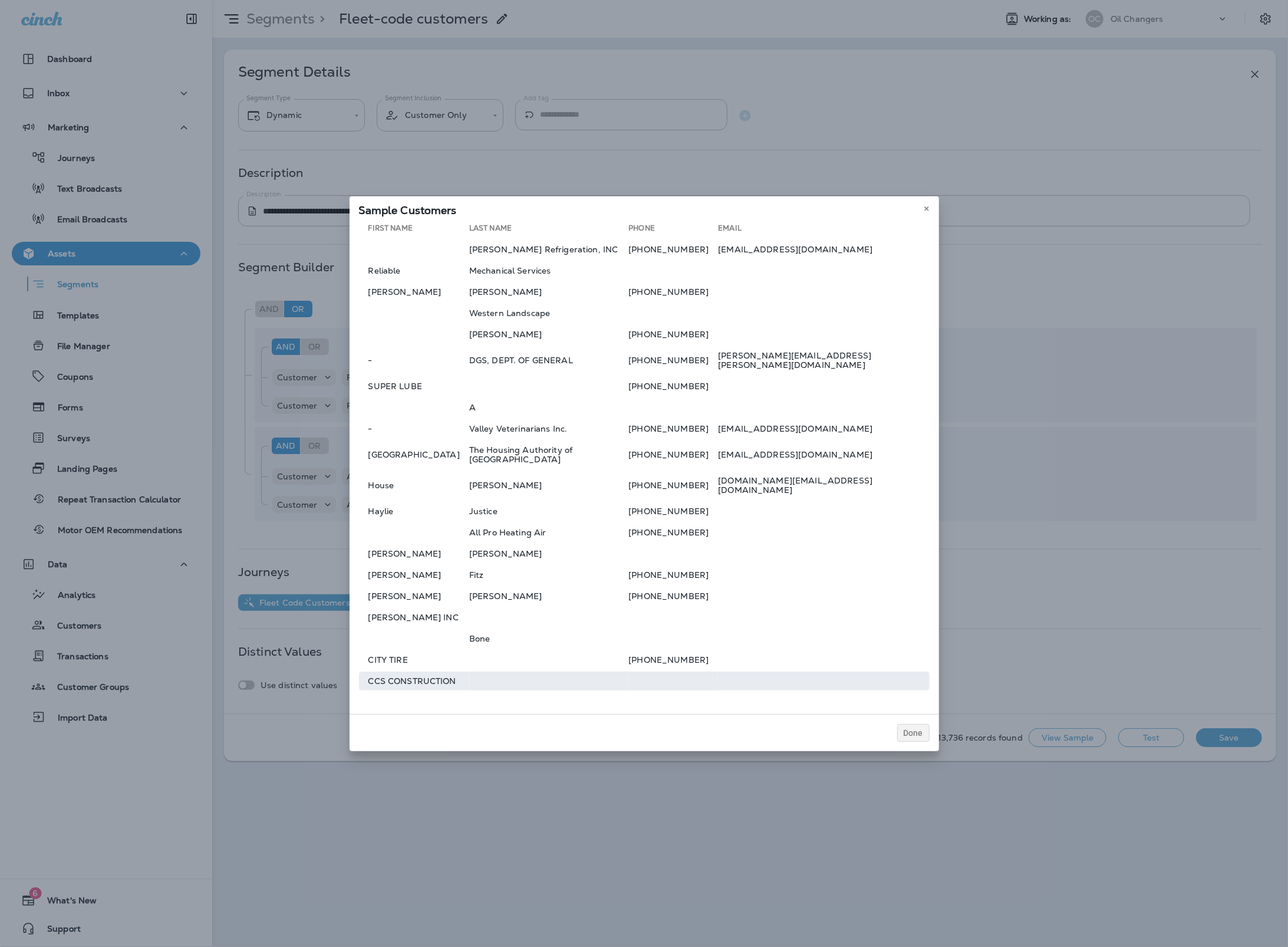
click at [683, 671] on td at bounding box center [673, 680] width 89 height 19
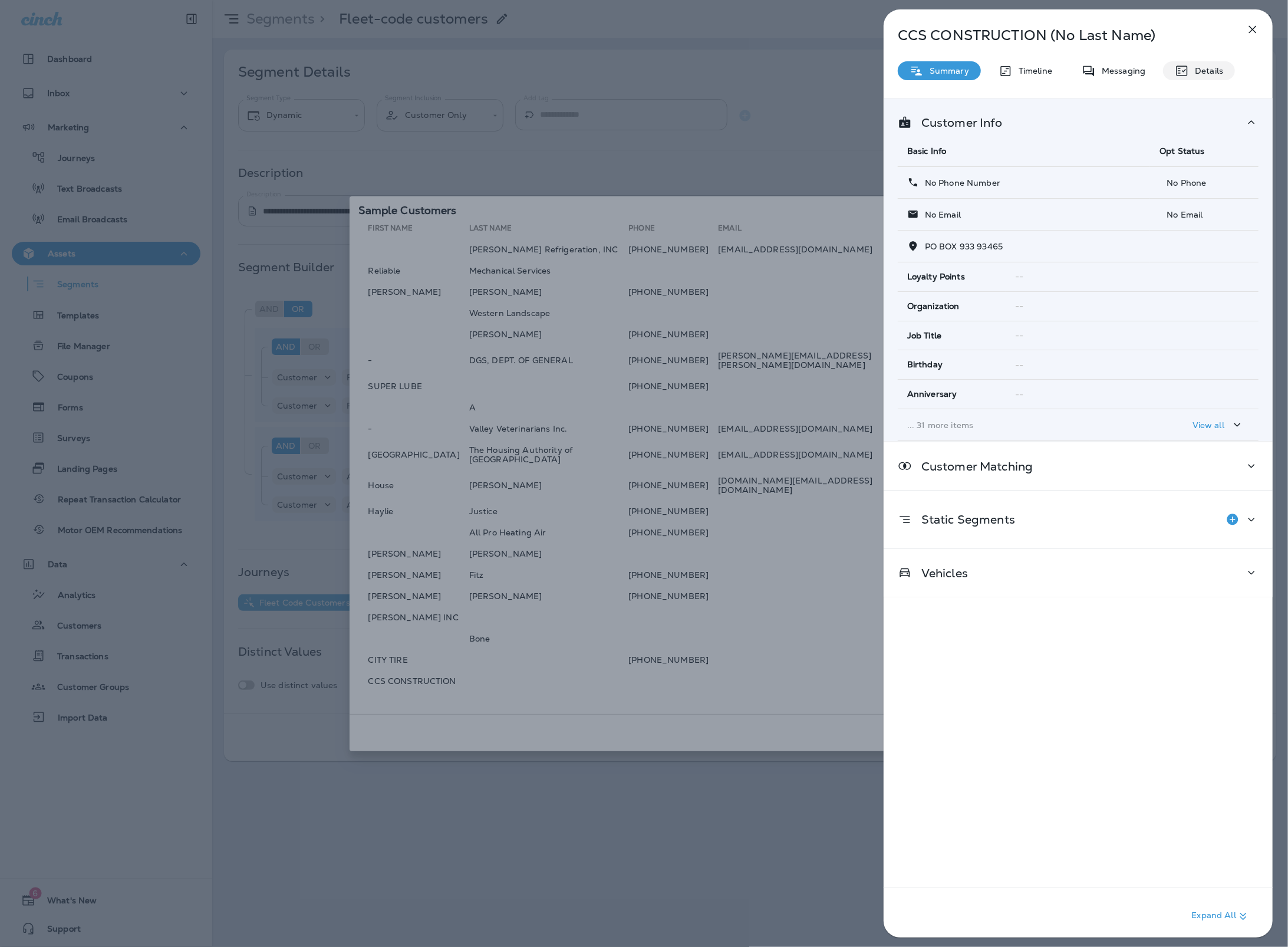
click at [1224, 69] on div "Details" at bounding box center [1199, 70] width 72 height 19
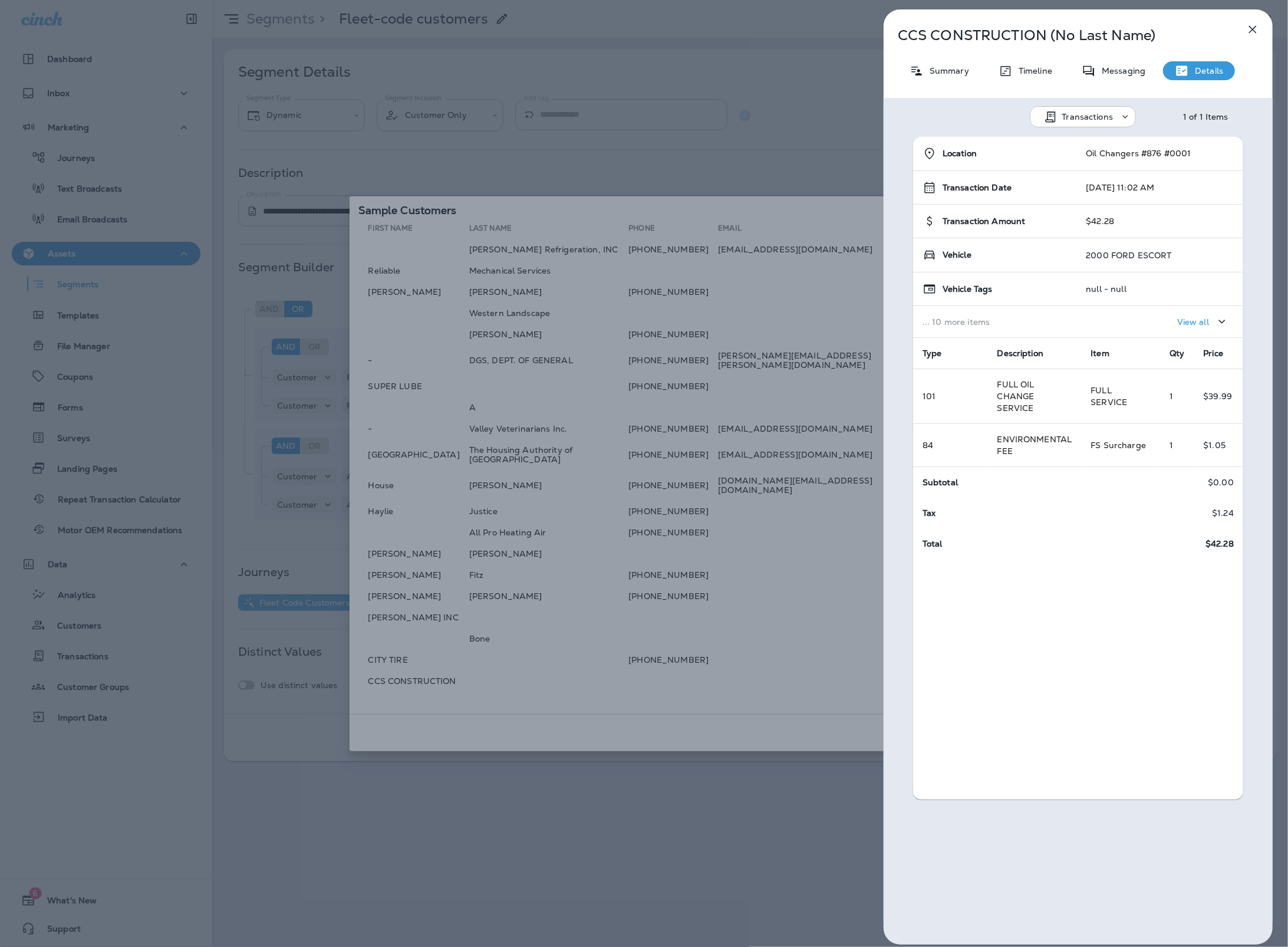
click at [953, 73] on p "Summary" at bounding box center [946, 70] width 45 height 9
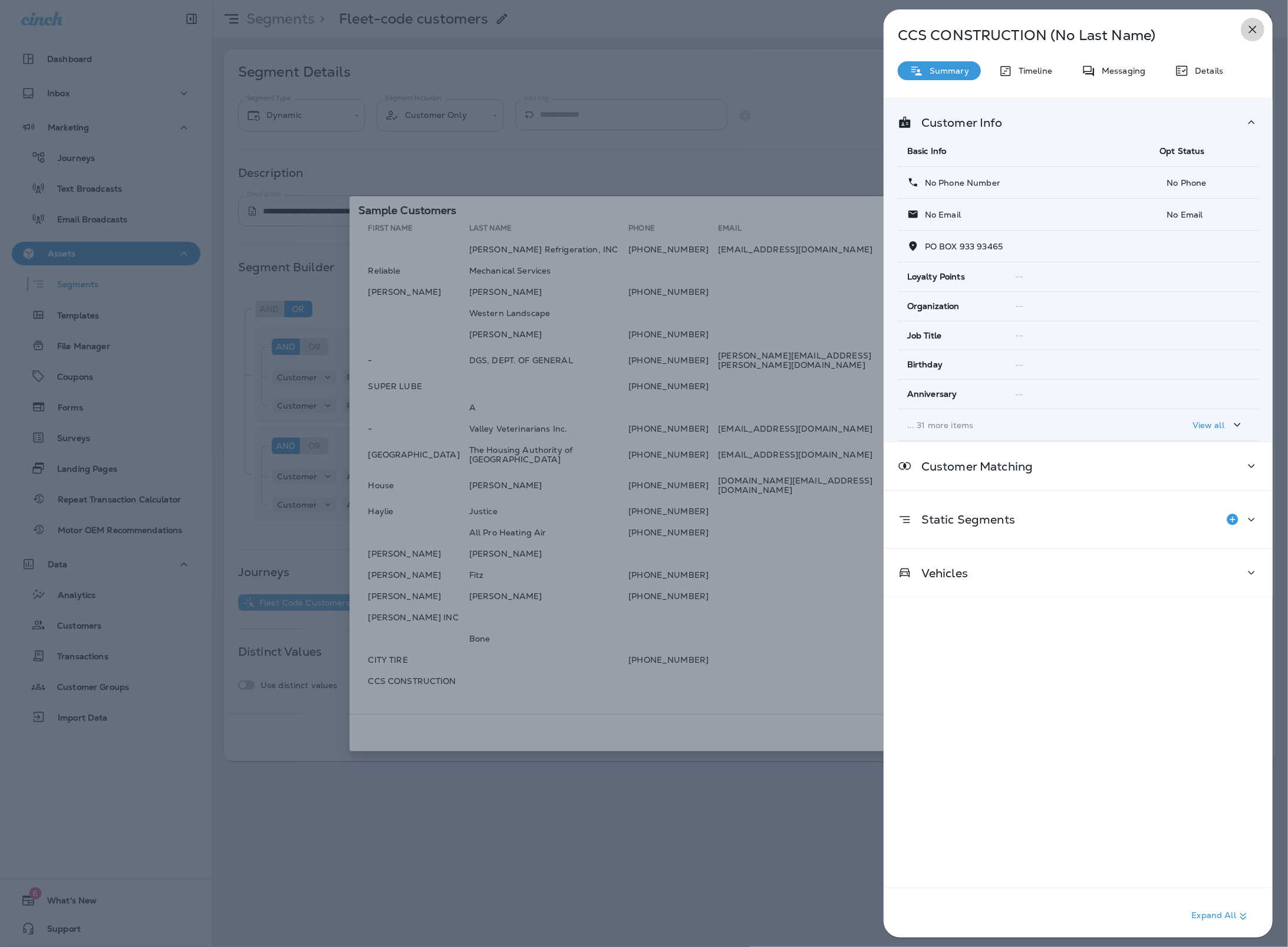
click at [1245, 29] on icon "button" at bounding box center [1252, 29] width 15 height 15
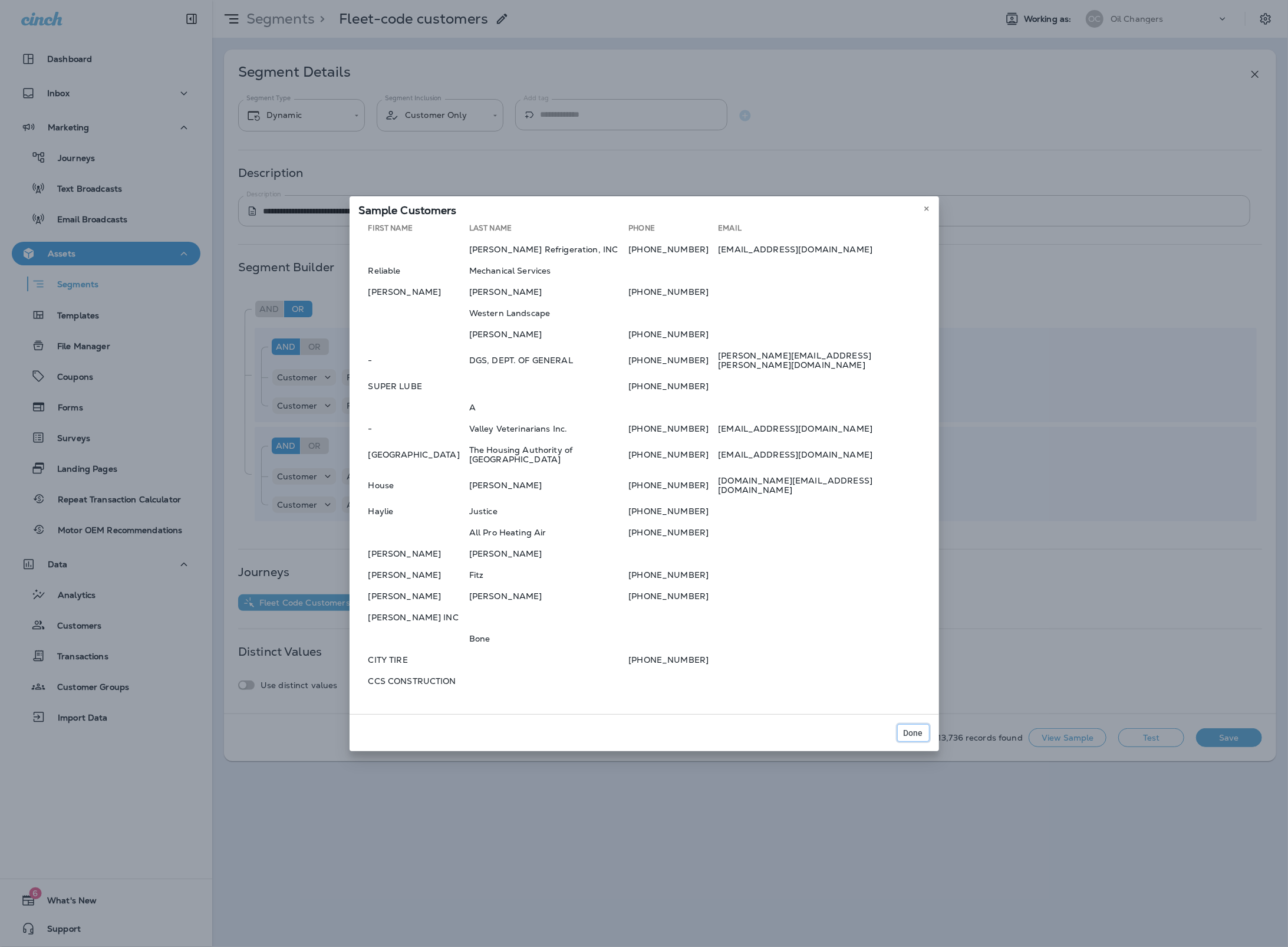
click at [903, 729] on span "Done" at bounding box center [912, 732] width 19 height 8
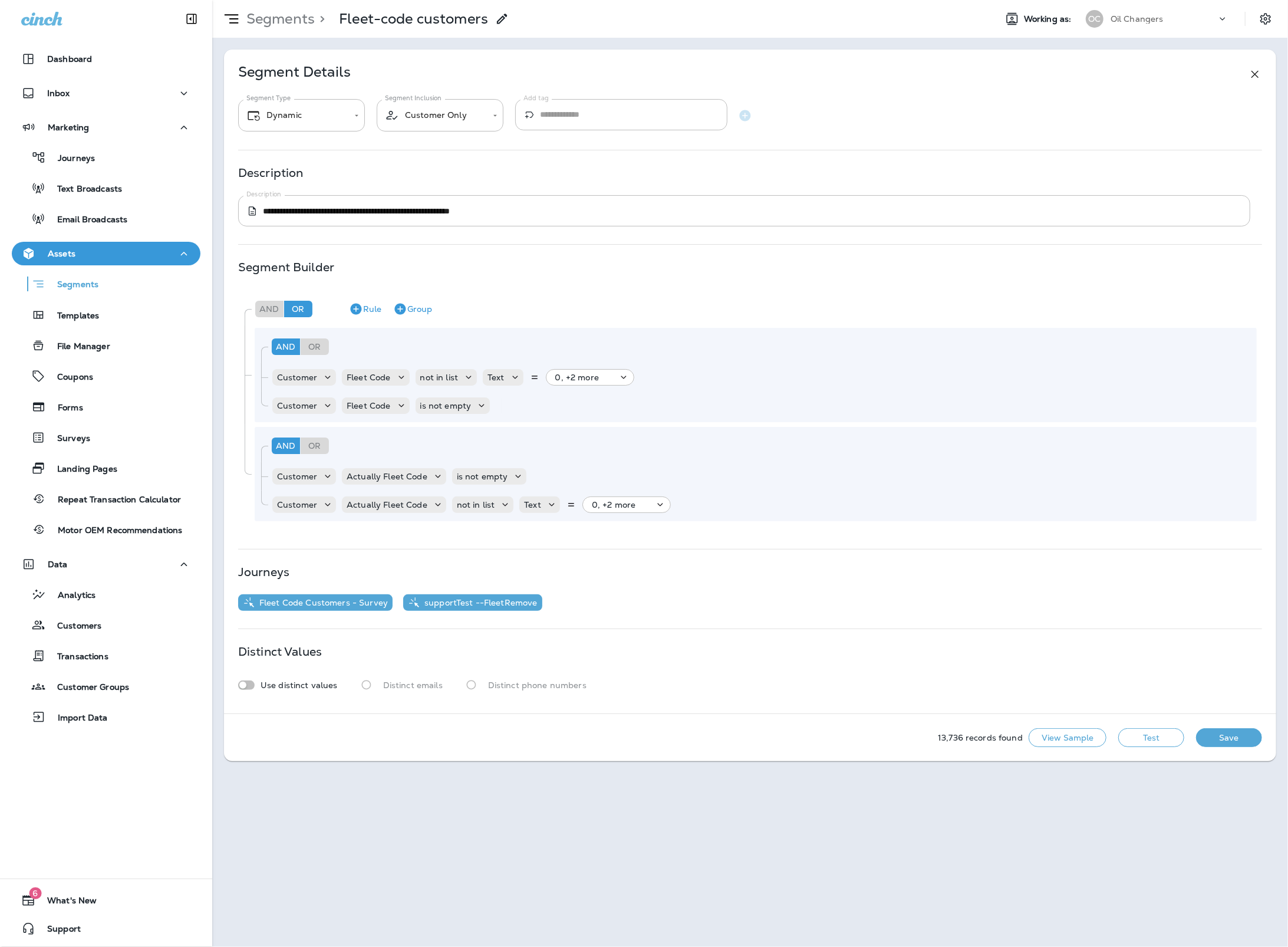
click at [506, 17] on icon at bounding box center [502, 18] width 15 height 15
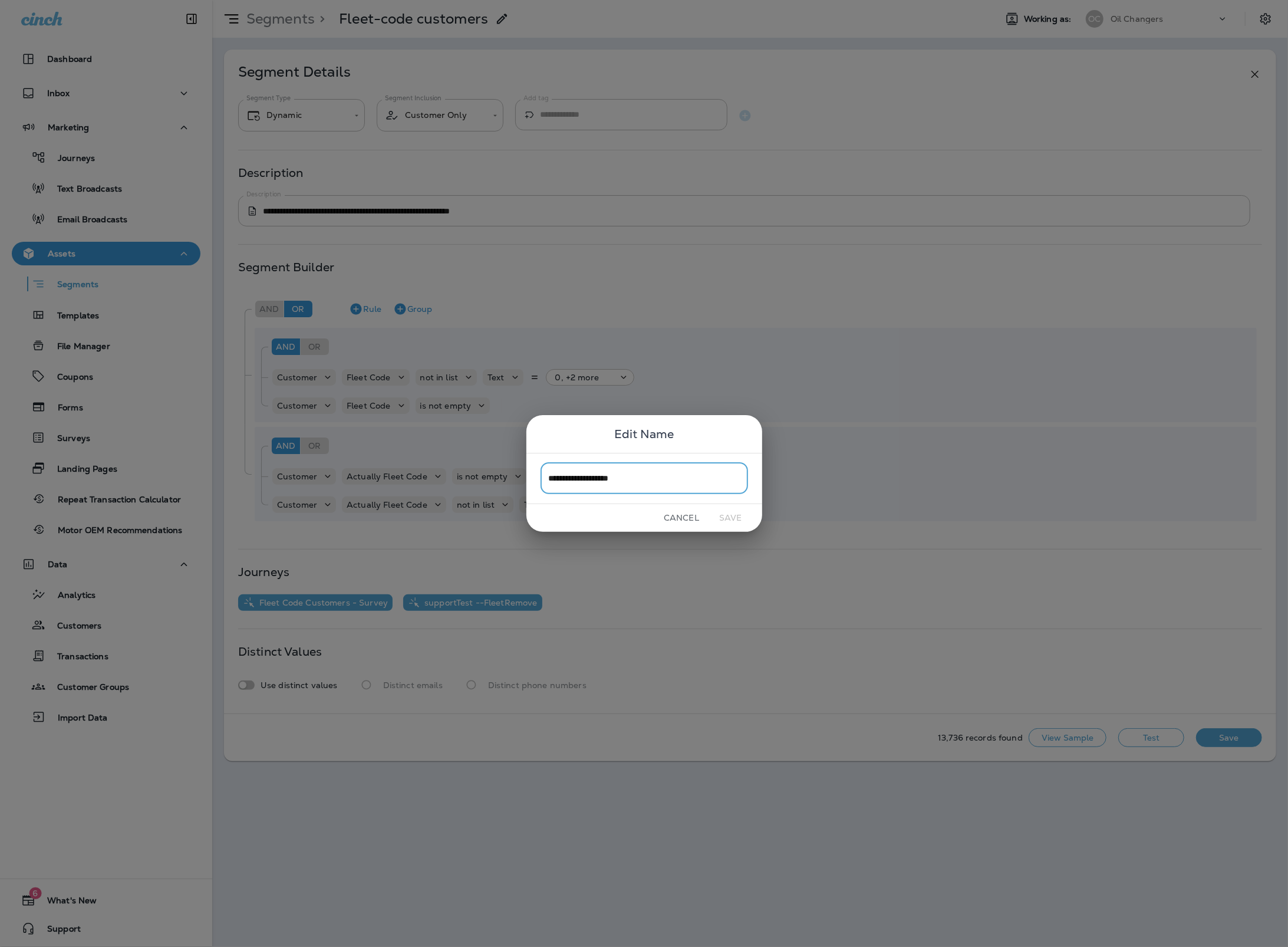
click at [667, 487] on input "**********" at bounding box center [644, 478] width 208 height 31
click at [673, 482] on input "**********" at bounding box center [644, 478] width 208 height 31
type input "**********"
drag, startPoint x: 735, startPoint y: 518, endPoint x: 724, endPoint y: 519, distance: 11.0
click at [735, 518] on button "Save" at bounding box center [731, 518] width 44 height 18
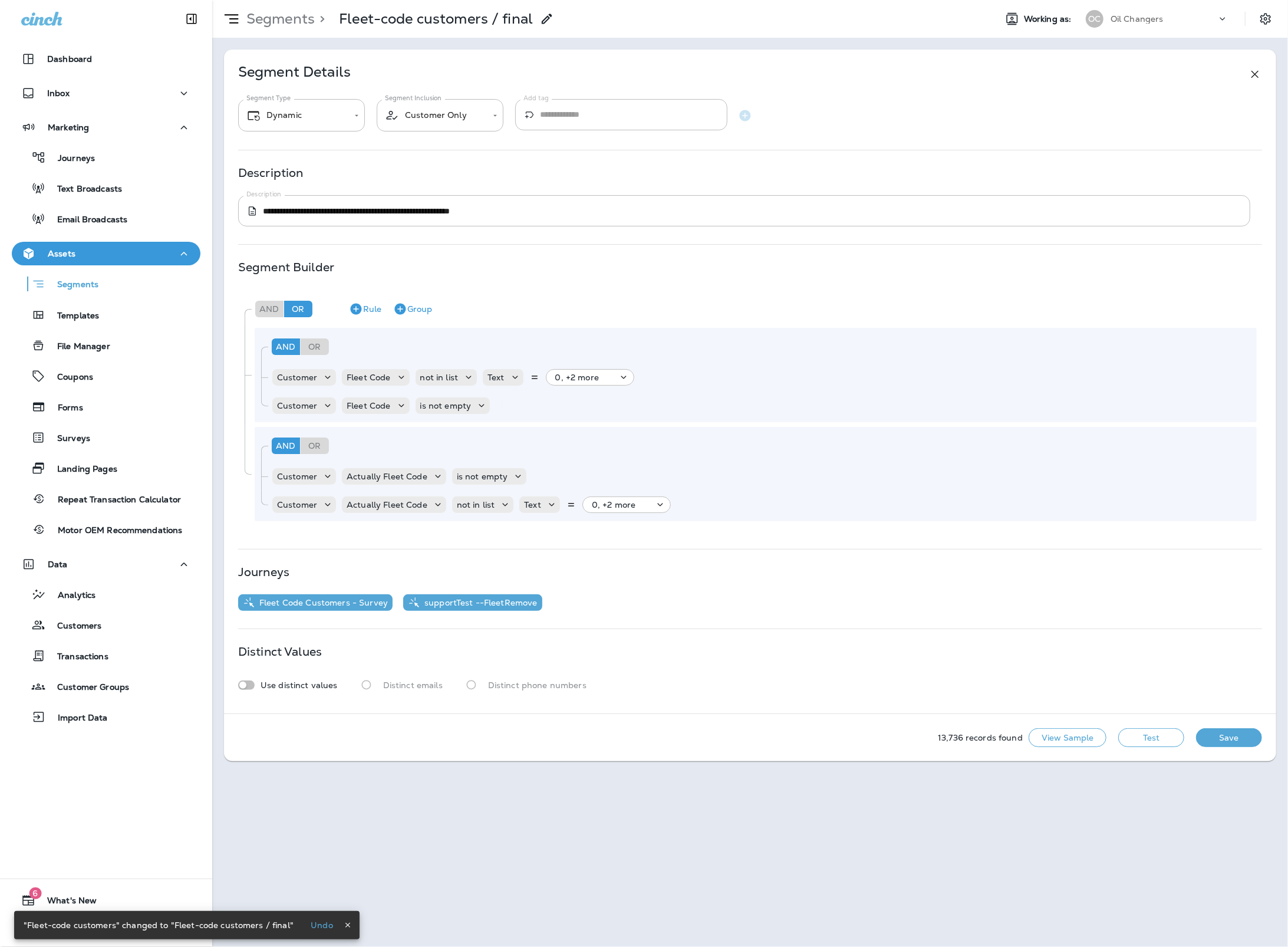
click at [1235, 738] on button "Save" at bounding box center [1228, 737] width 66 height 19
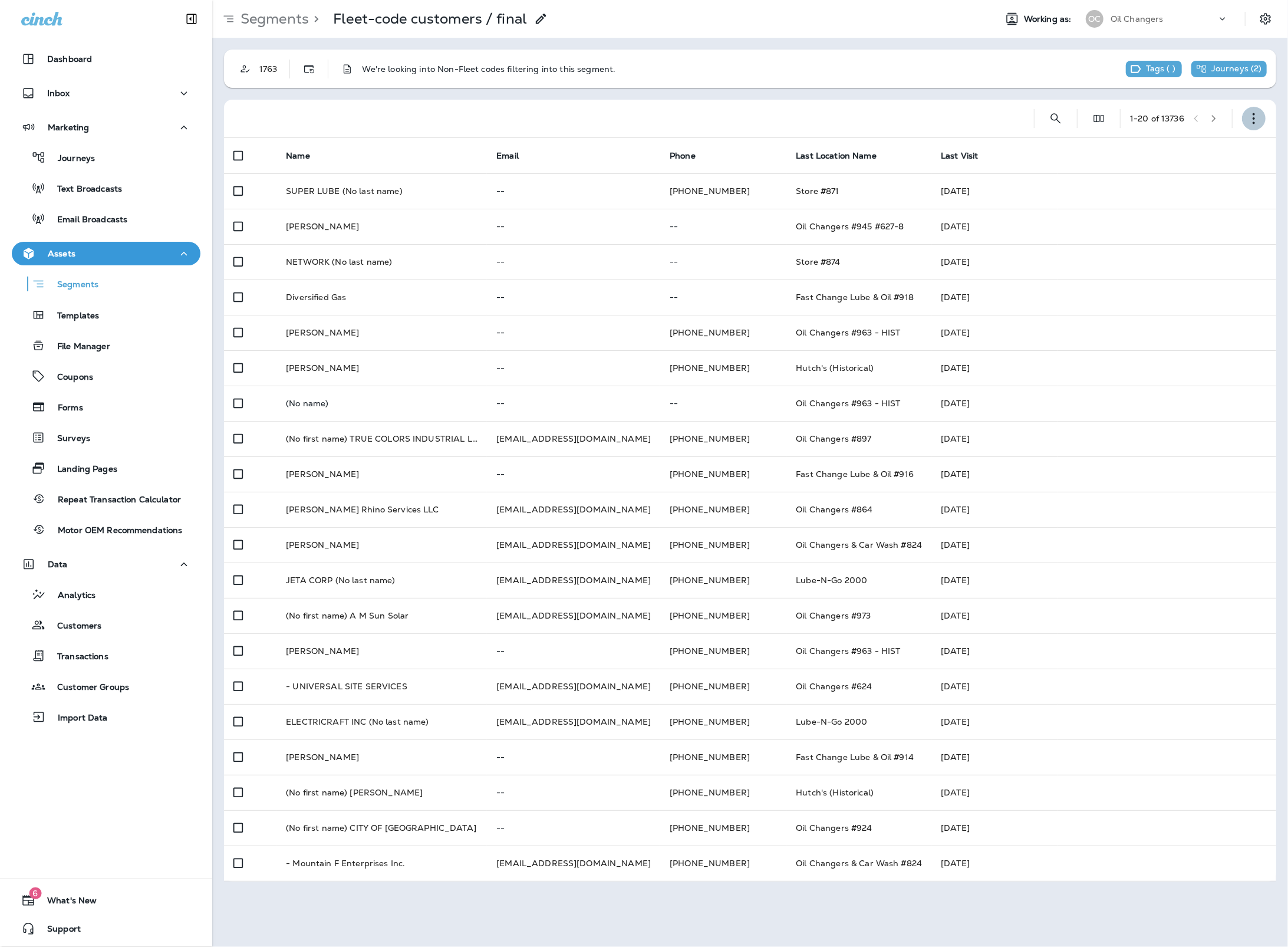
click at [1254, 118] on icon "button" at bounding box center [1253, 118] width 11 height 11
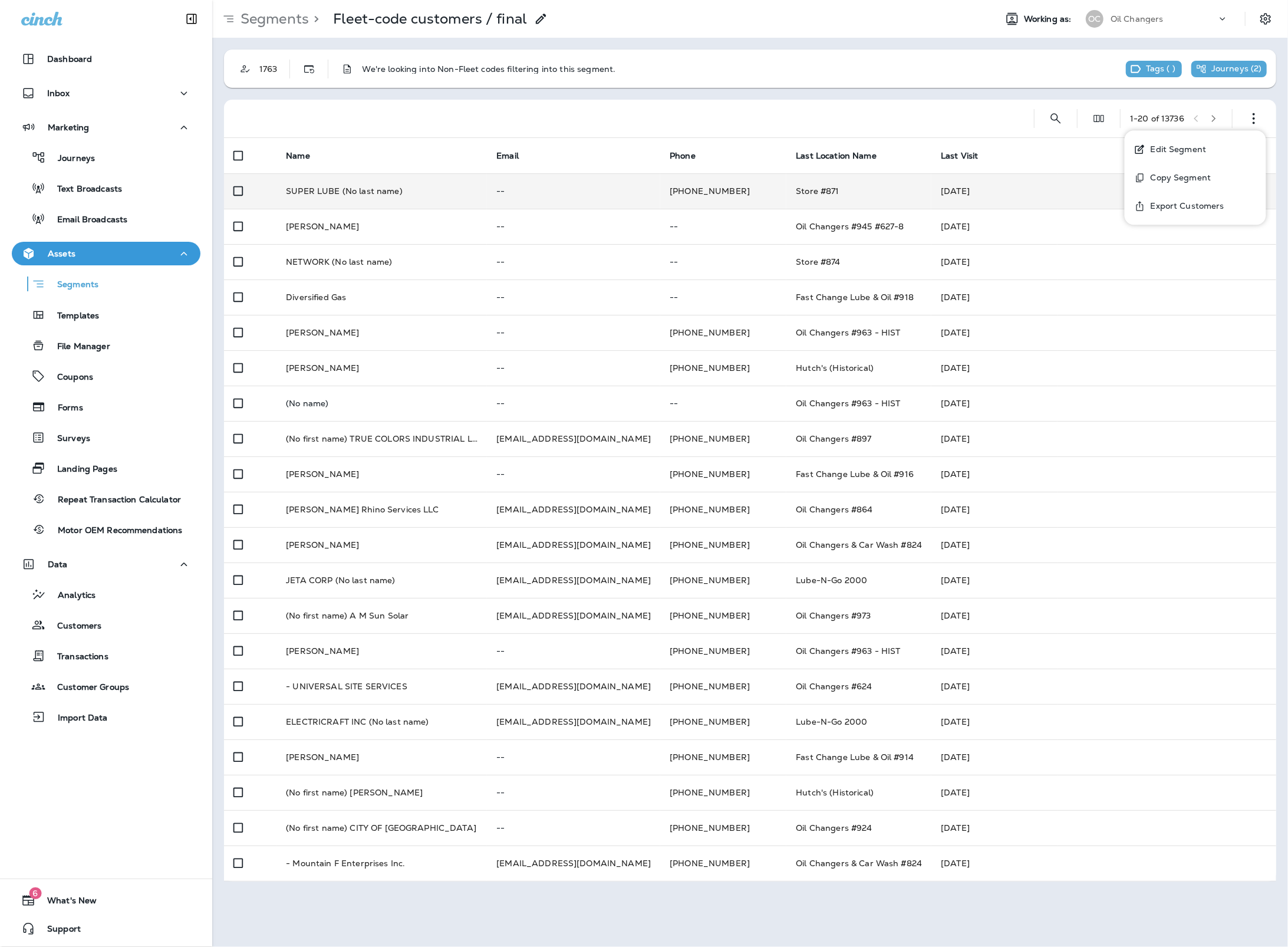
click at [1193, 202] on p "Export Customers" at bounding box center [1185, 205] width 79 height 9
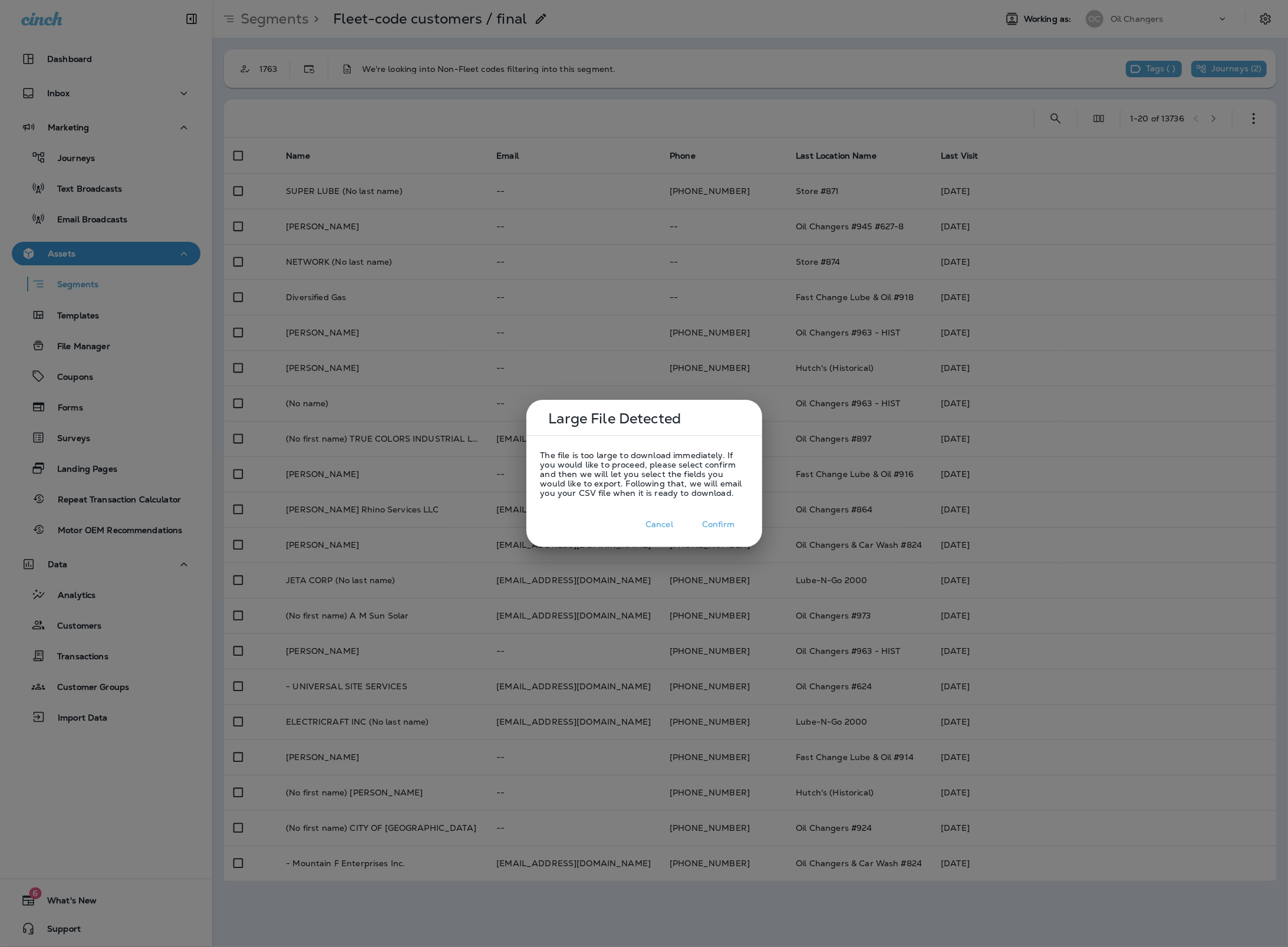
click at [718, 522] on button "Confirm" at bounding box center [718, 525] width 59 height 18
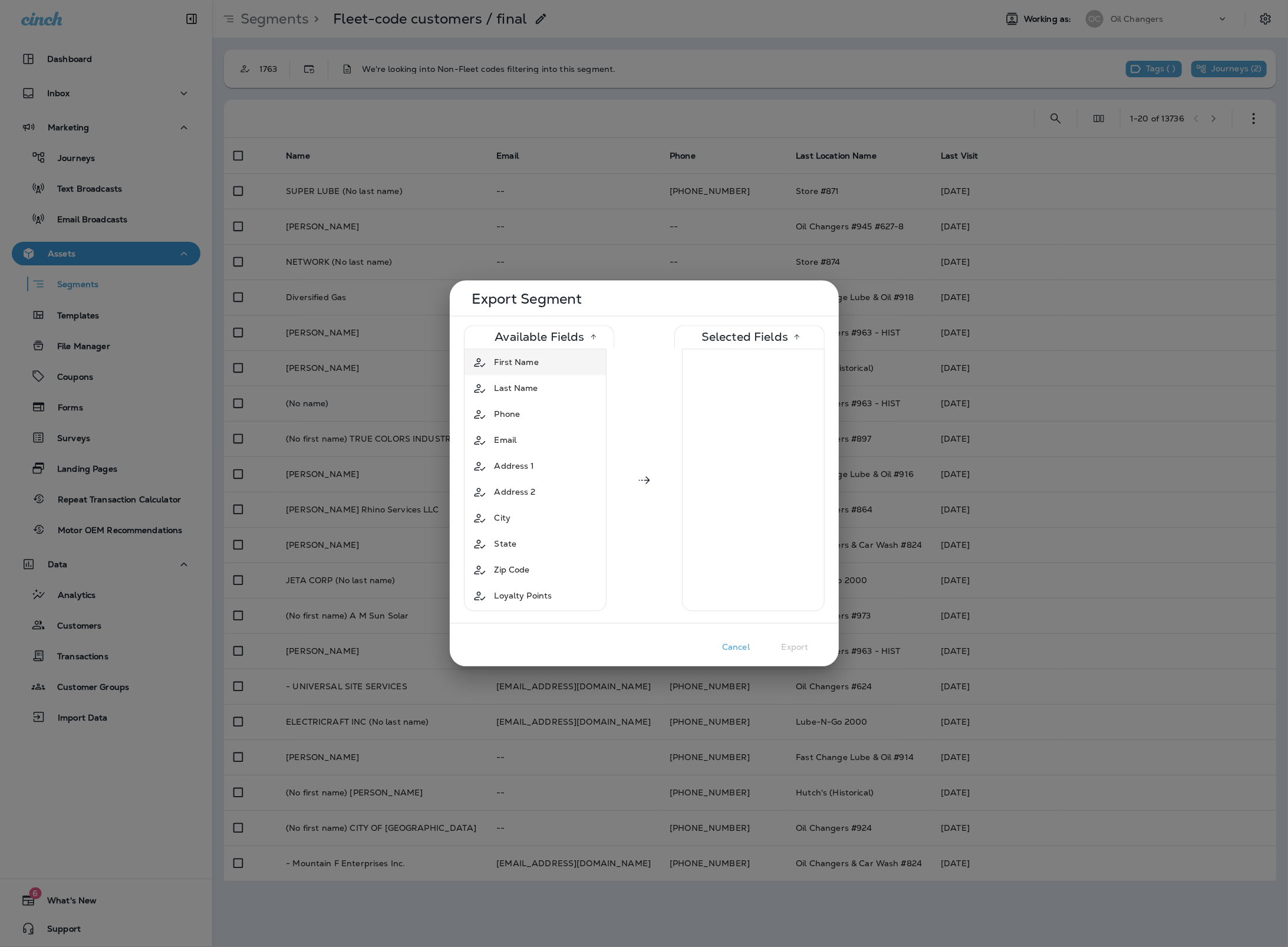
click at [523, 368] on div "First Name" at bounding box center [516, 363] width 53 height 21
click at [523, 368] on div "Last Name" at bounding box center [515, 363] width 53 height 21
click at [523, 368] on div "Phone" at bounding box center [507, 363] width 35 height 21
click at [523, 368] on div "Email" at bounding box center [534, 363] width 137 height 21
click at [523, 368] on div "Address 1" at bounding box center [514, 363] width 50 height 21
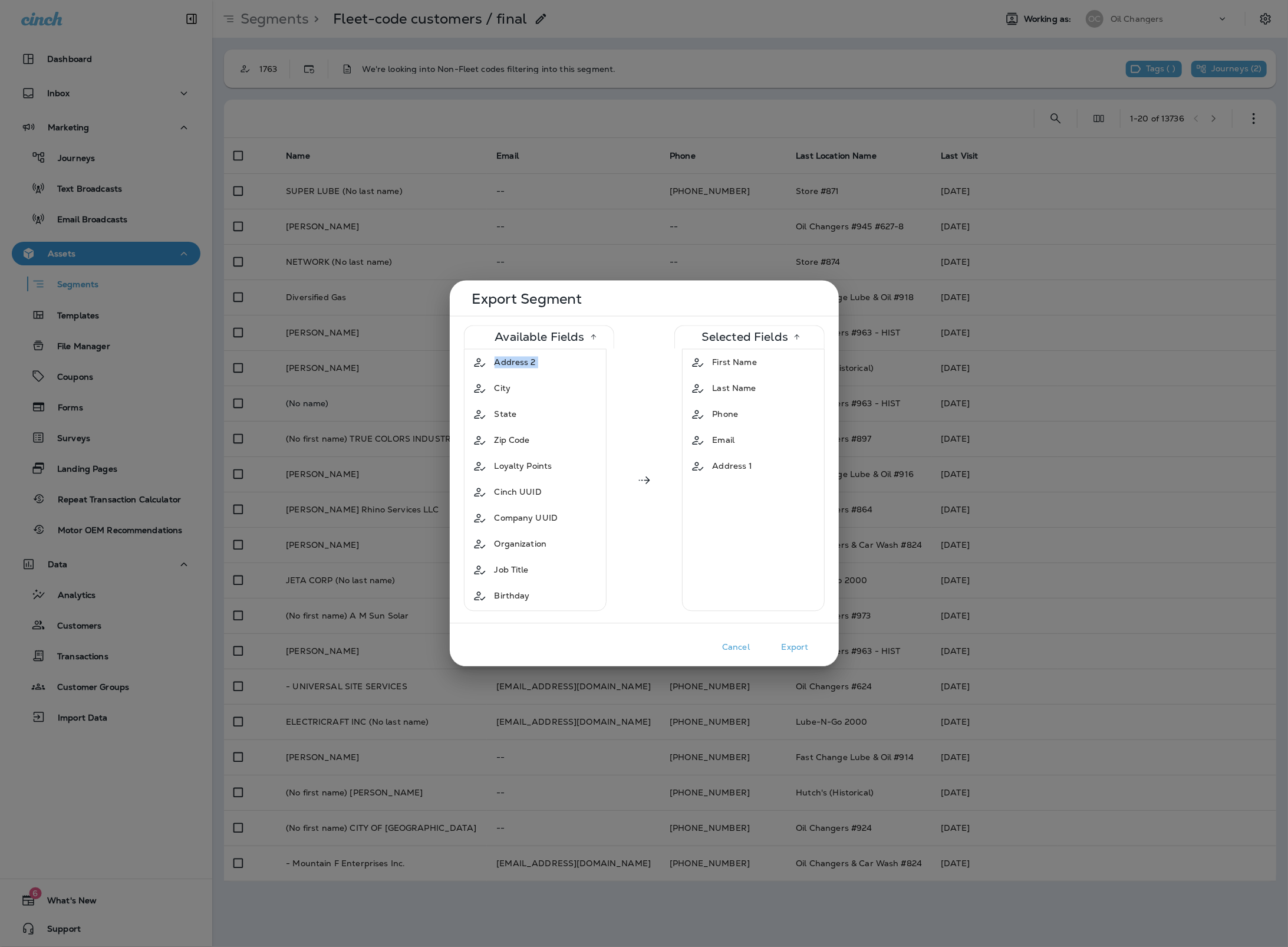
click at [523, 368] on div "Address 2" at bounding box center [515, 363] width 50 height 21
click at [523, 368] on div "City" at bounding box center [534, 363] width 137 height 21
click at [523, 368] on div "State" at bounding box center [534, 363] width 137 height 21
click at [523, 368] on div "Zip Code" at bounding box center [512, 363] width 45 height 21
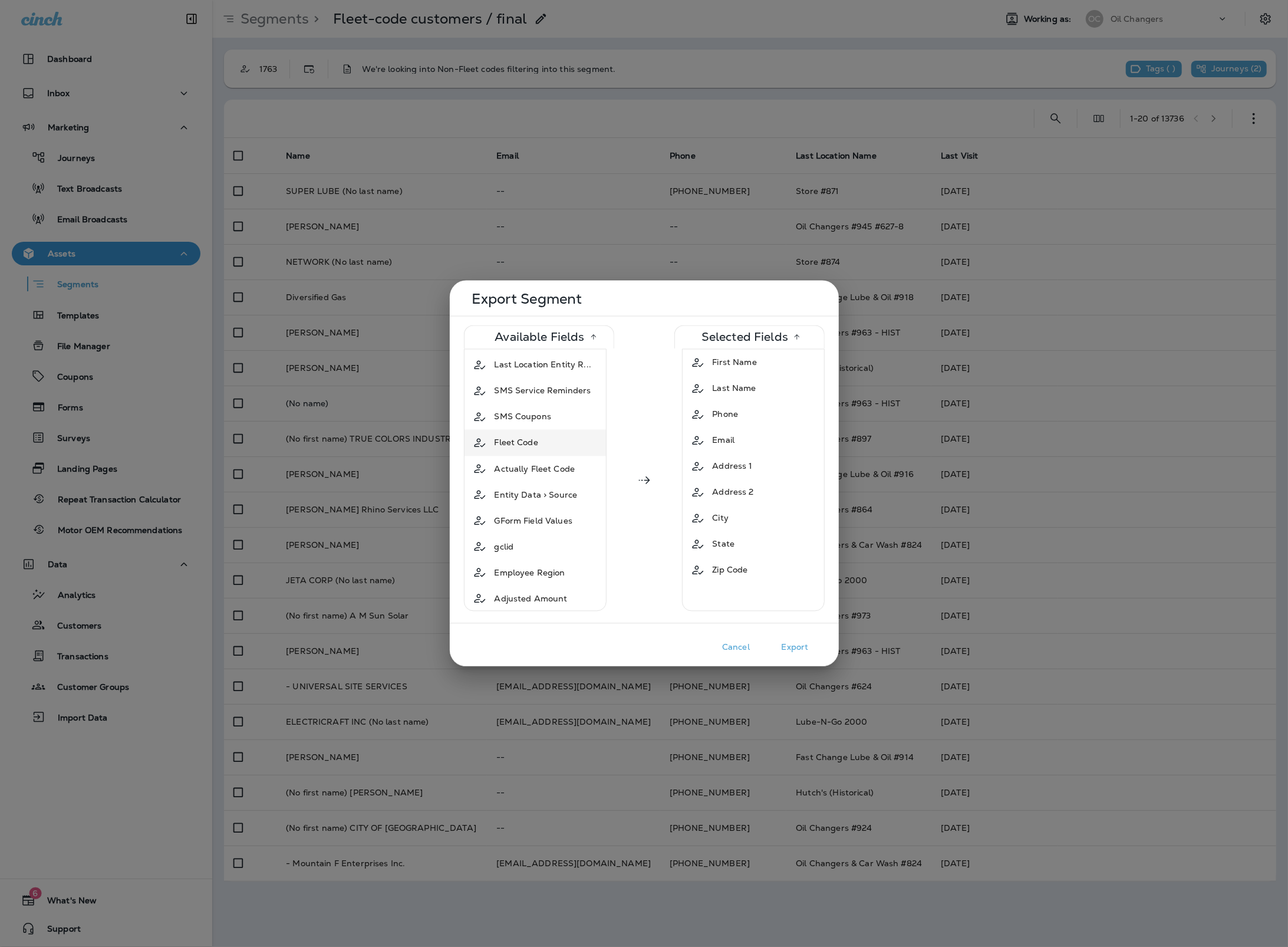
click at [548, 431] on td "Fleet Code" at bounding box center [534, 443] width 141 height 26
drag, startPoint x: 549, startPoint y: 425, endPoint x: 562, endPoint y: 431, distance: 14.3
click at [549, 432] on div "Actually Fleet Code" at bounding box center [534, 443] width 90 height 21
drag, startPoint x: 561, startPoint y: 419, endPoint x: 561, endPoint y: 438, distance: 19.0
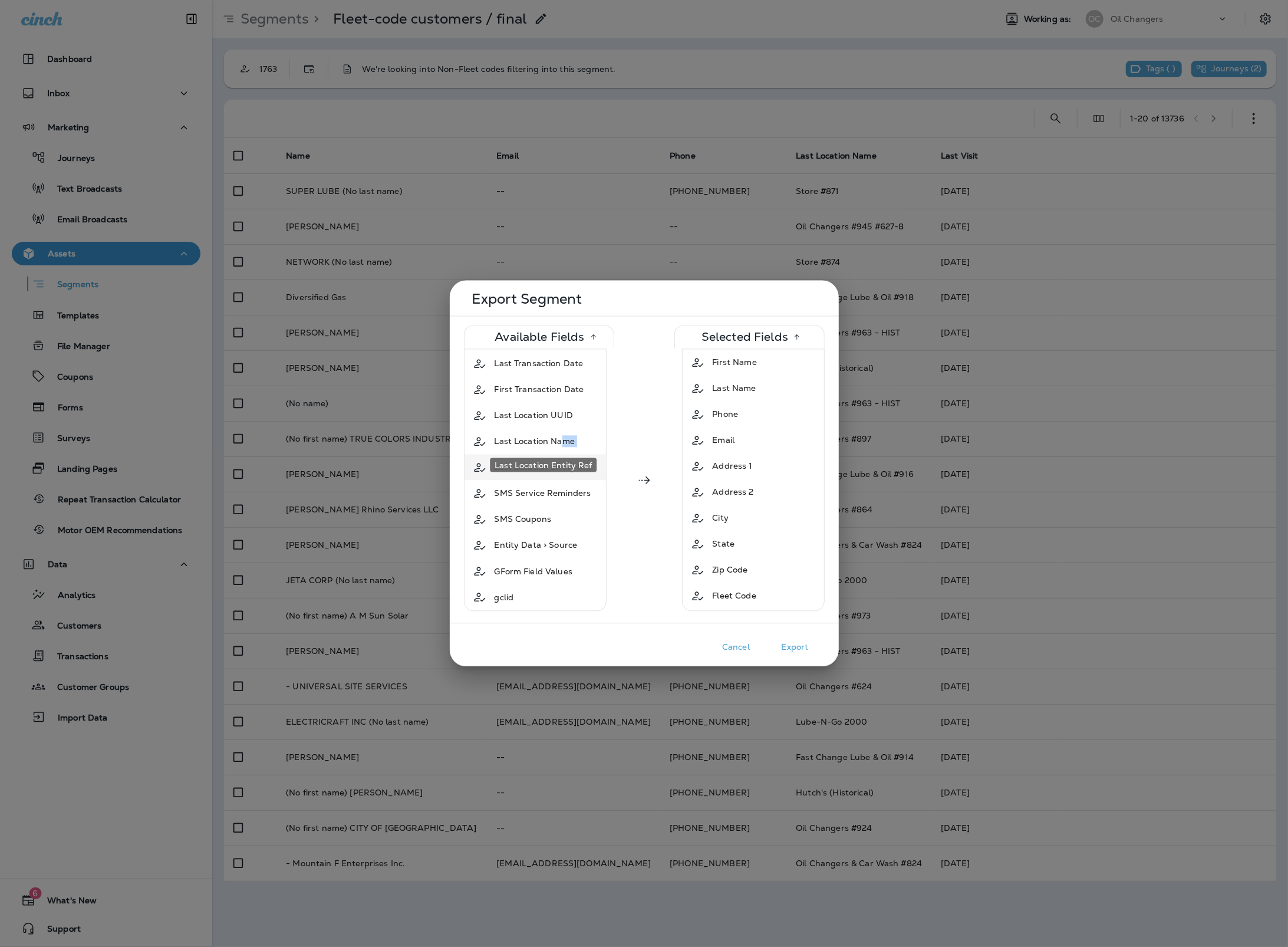
click at [561, 438] on tbody "Loyalty Points Cinch UUID Company UUID Organization Job Title Birthday Annivers…" at bounding box center [534, 287] width 141 height 1062
click at [570, 435] on span "Last Location Name" at bounding box center [535, 441] width 81 height 11
click at [554, 435] on span "Last Location Entity R..." at bounding box center [543, 441] width 97 height 11
click at [586, 398] on div "Last Transaction Date" at bounding box center [534, 409] width 137 height 21
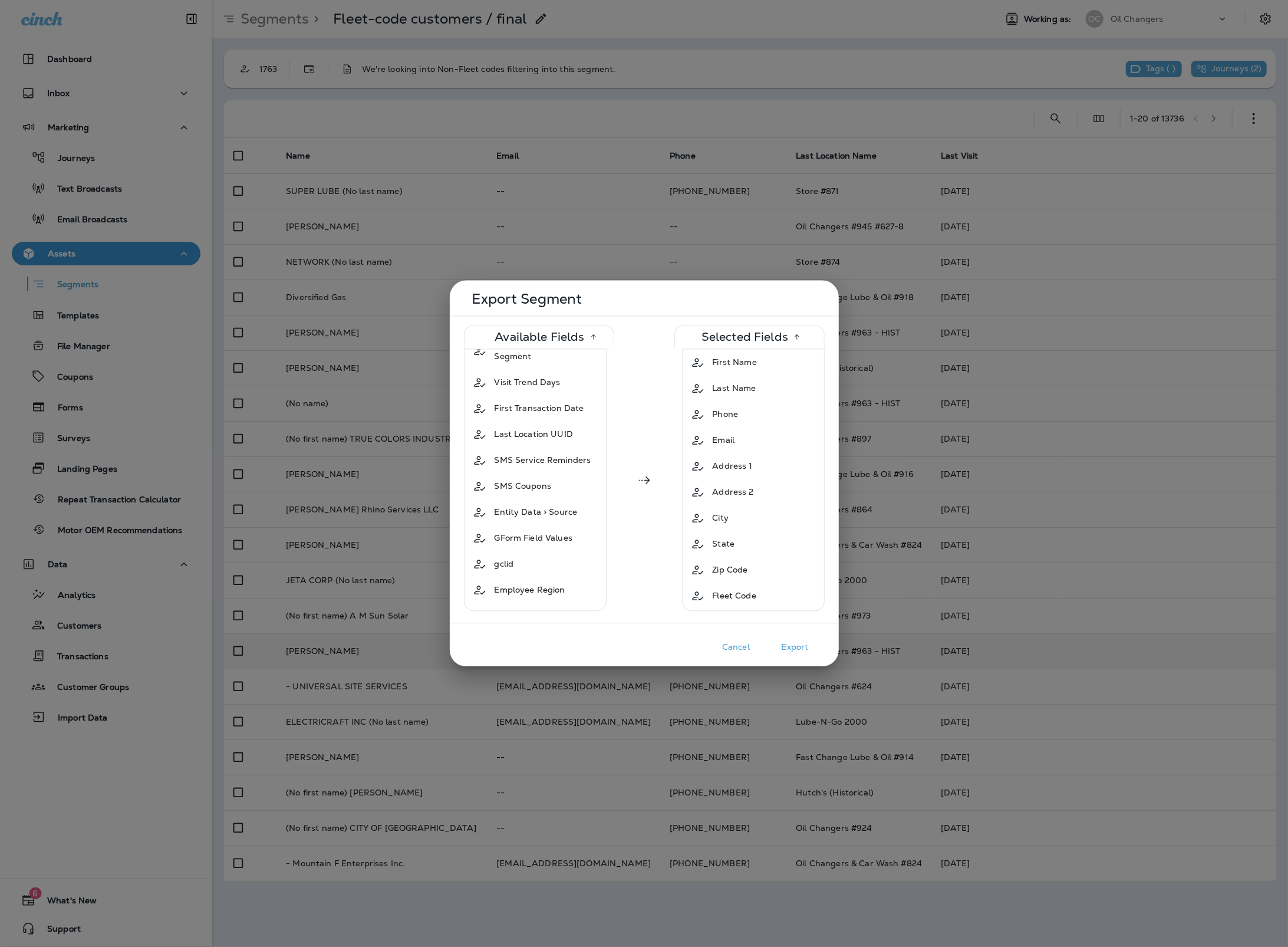
click at [793, 645] on button "Export" at bounding box center [795, 648] width 59 height 18
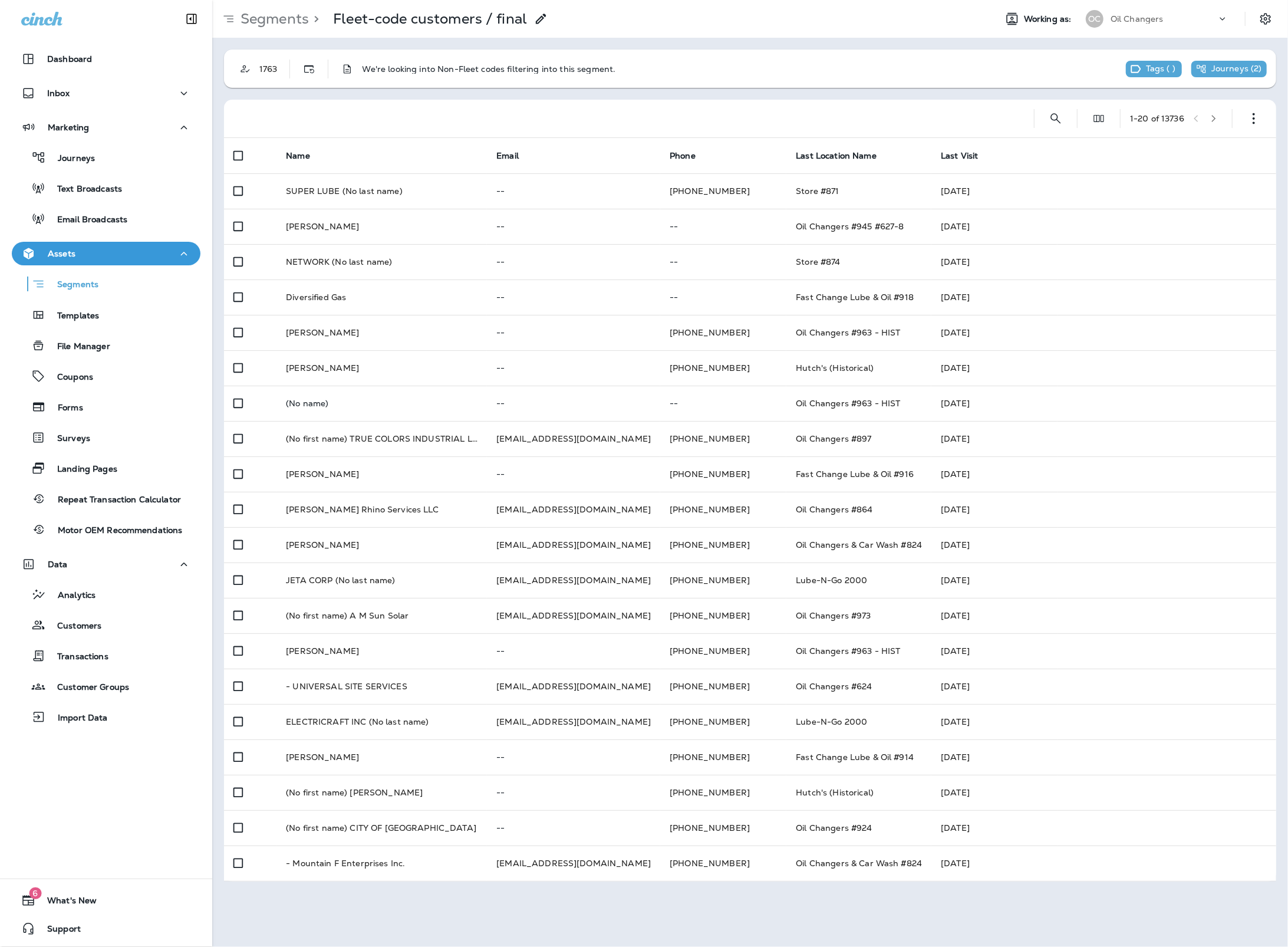
drag, startPoint x: 348, startPoint y: 136, endPoint x: 348, endPoint y: 146, distance: 10.0
click at [348, 137] on div at bounding box center [625, 118] width 782 height 37
click at [350, 175] on td "SUPER LUBE (No last name)" at bounding box center [382, 191] width 211 height 35
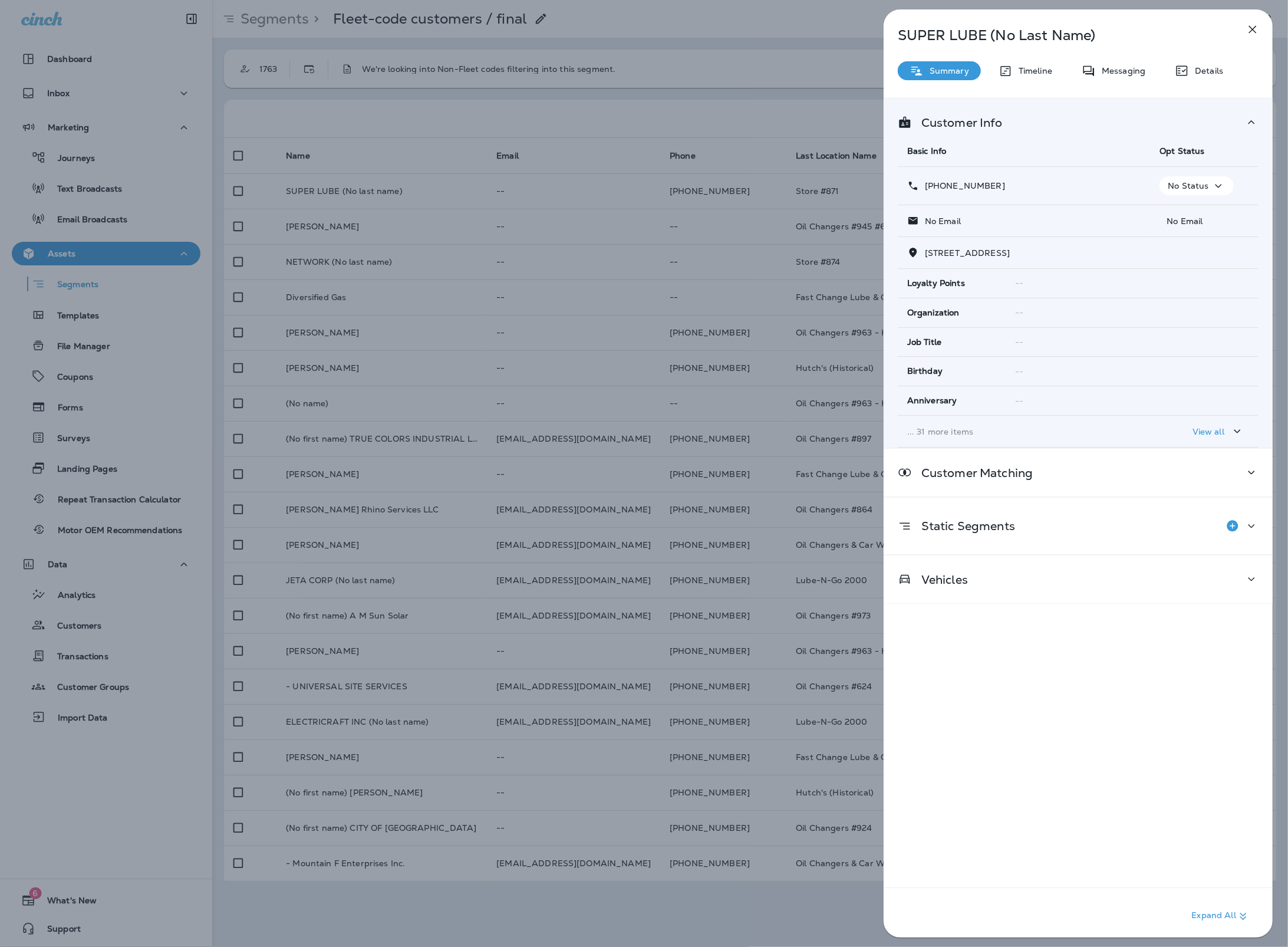
click at [1018, 419] on td "... 31 more items" at bounding box center [1024, 431] width 252 height 32
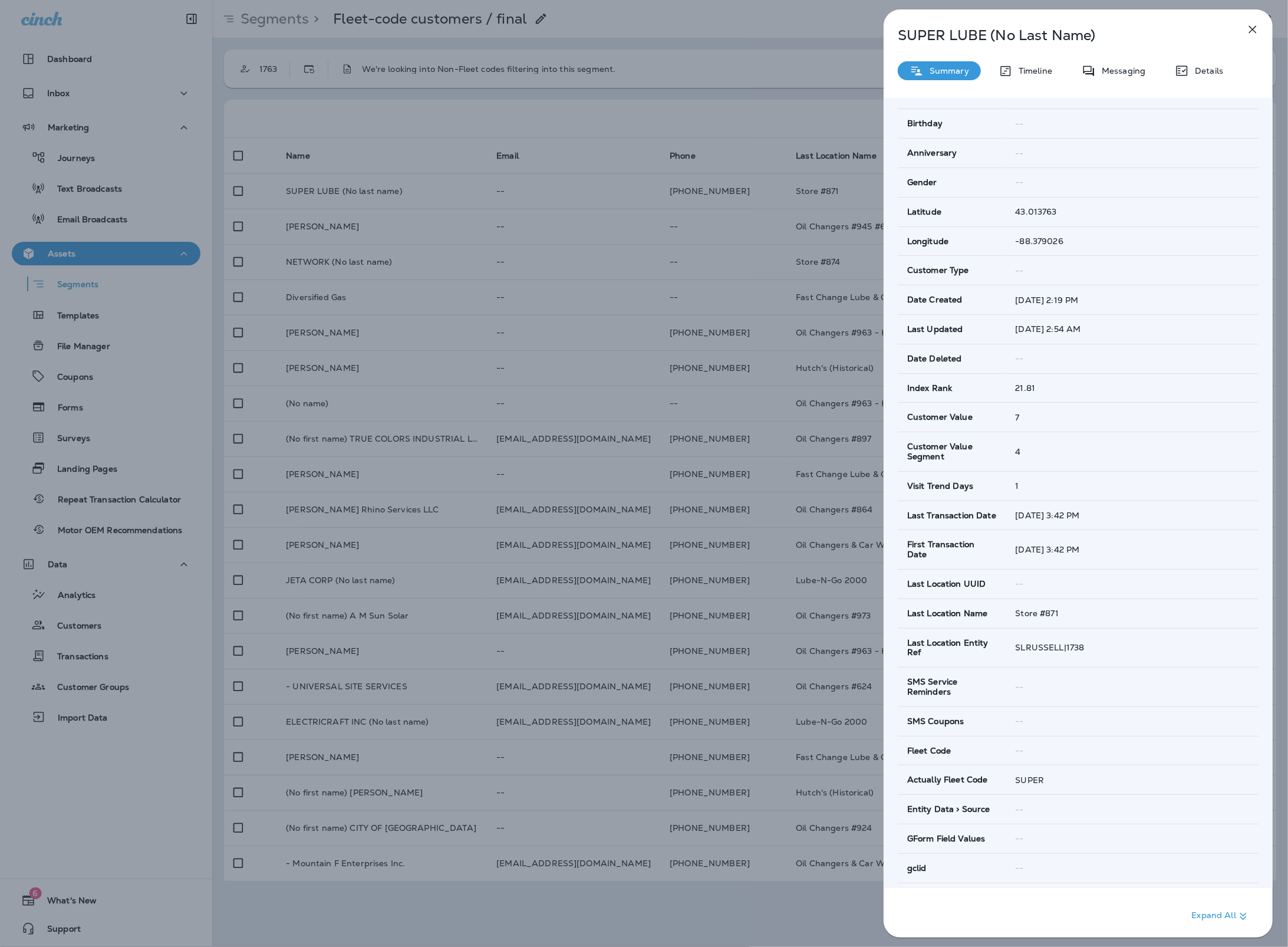
scroll to position [247, 0]
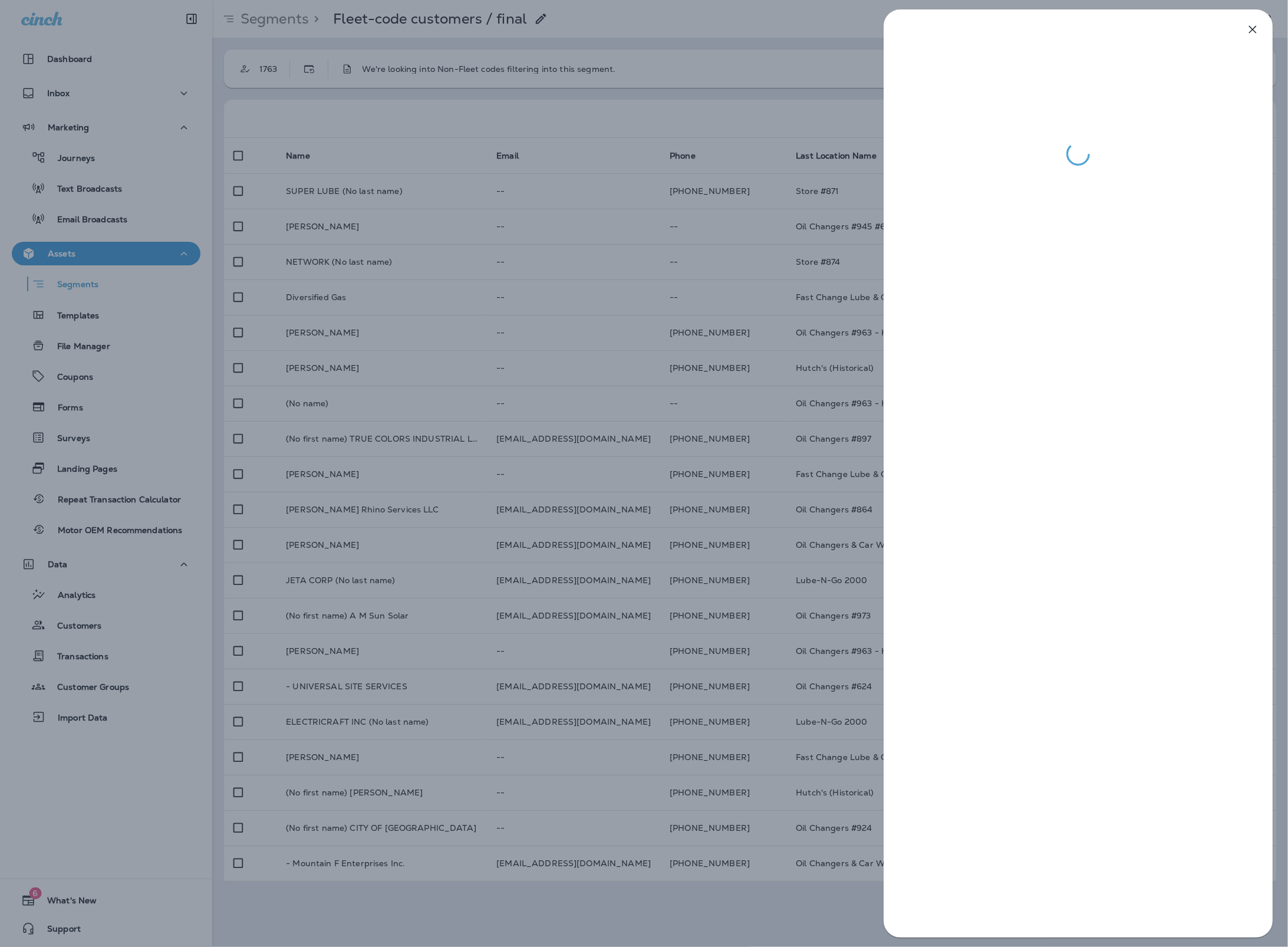
click at [647, 216] on div at bounding box center [644, 474] width 1288 height 947
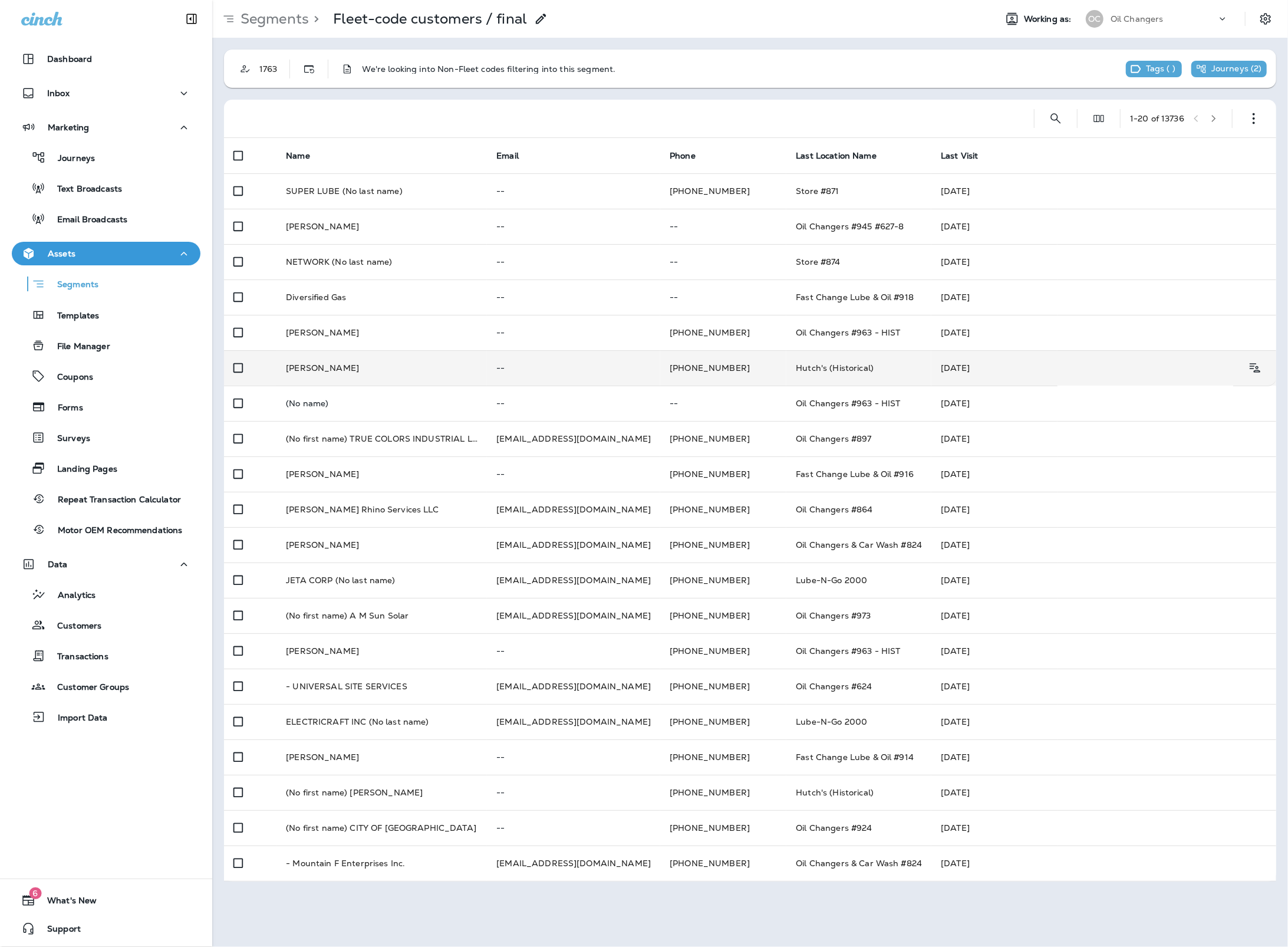
click at [899, 360] on td "Hutch's (Historical)" at bounding box center [859, 368] width 145 height 35
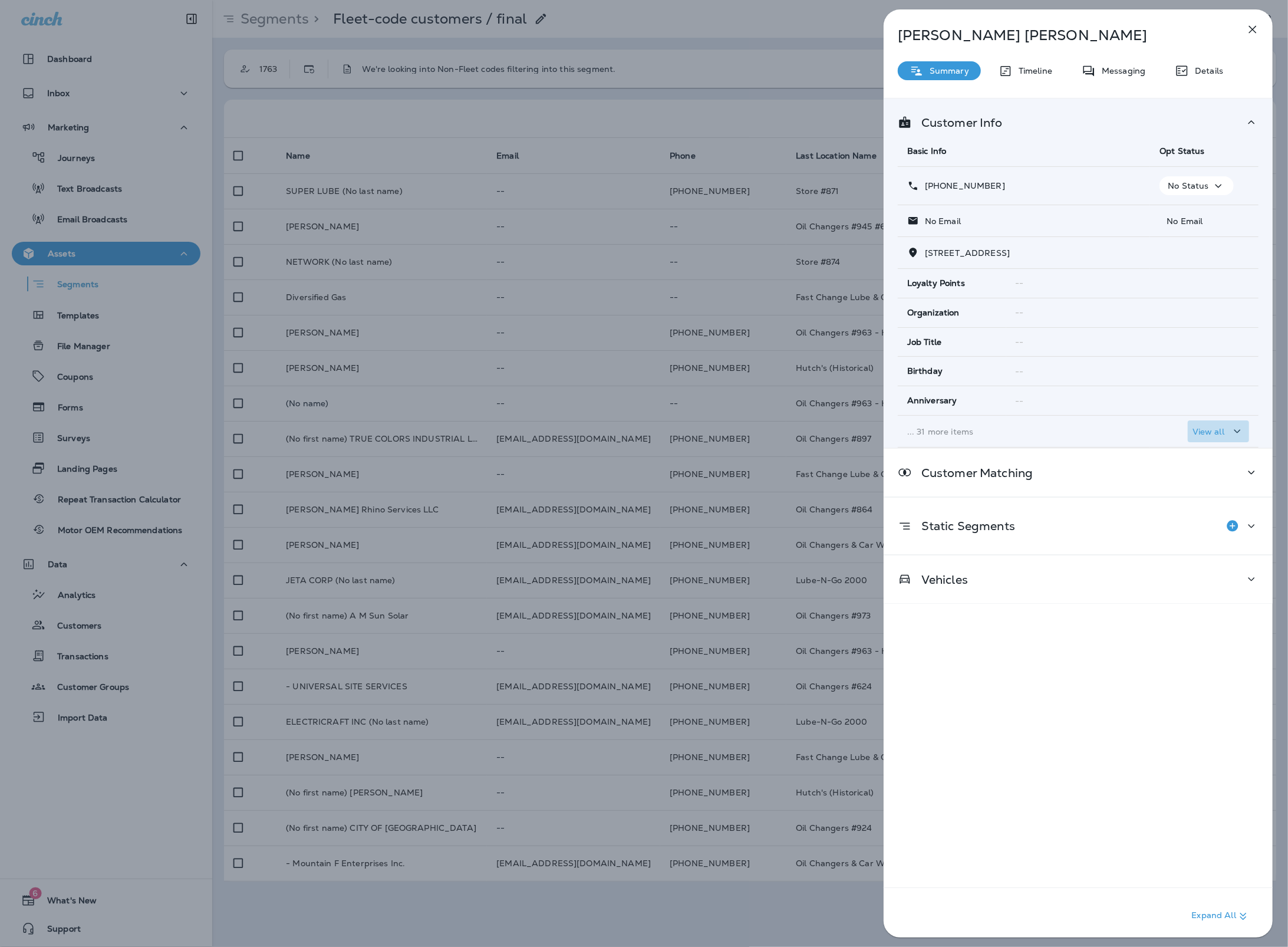
click at [1217, 438] on div "View all" at bounding box center [1219, 431] width 52 height 15
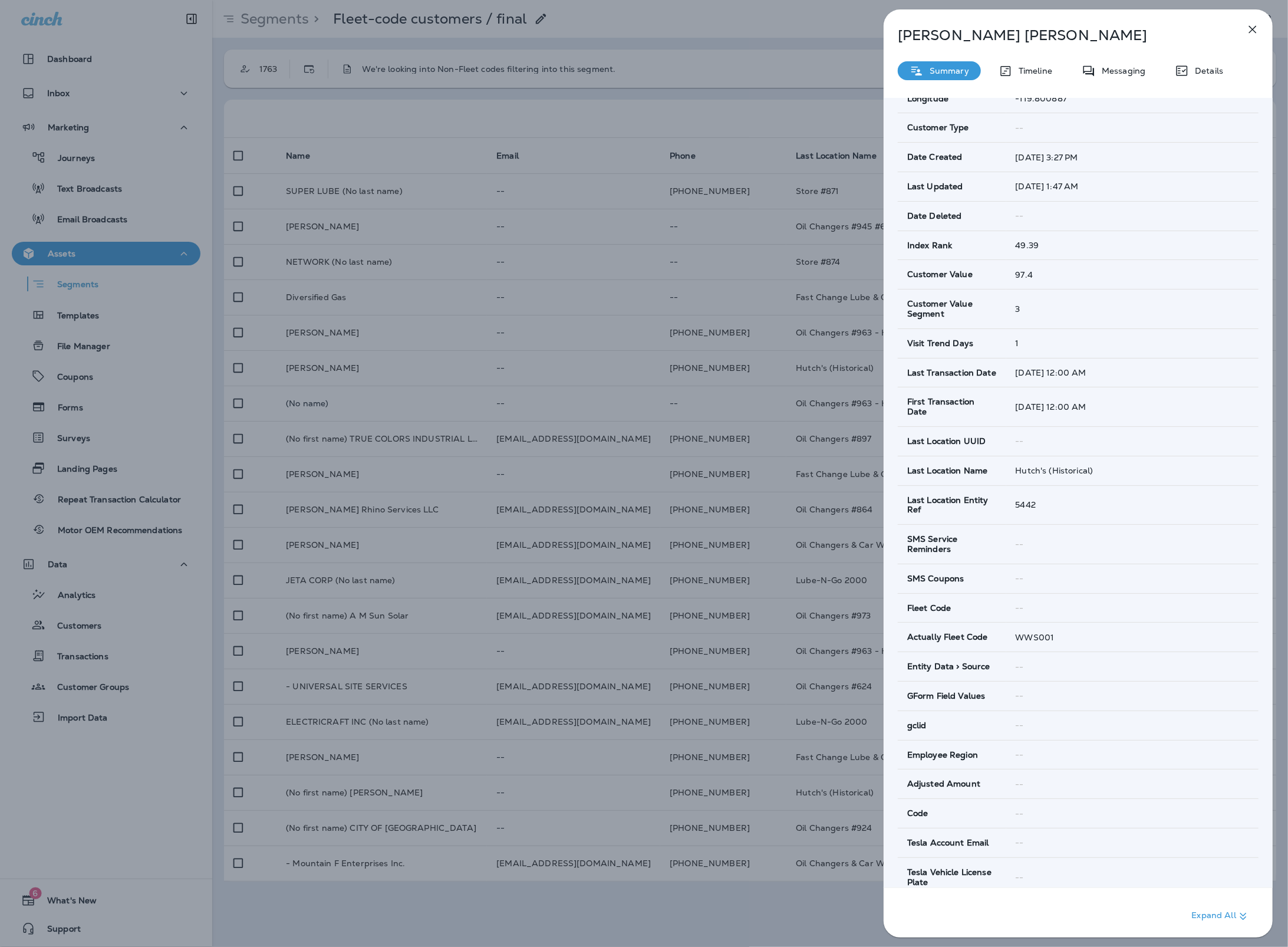
scroll to position [394, 0]
click at [1253, 30] on icon "button" at bounding box center [1253, 30] width 8 height 8
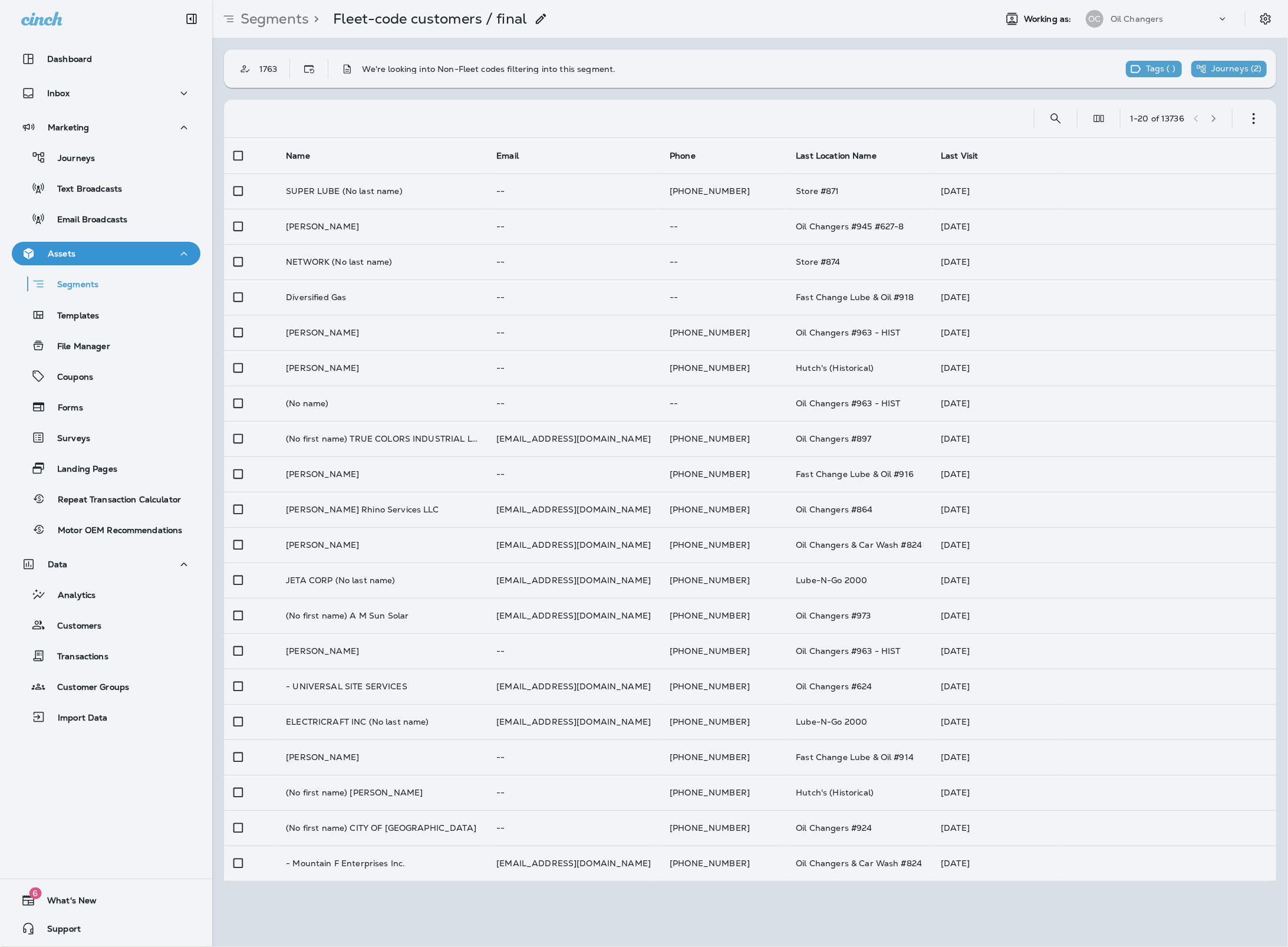
click at [818, 49] on div at bounding box center [707, 474] width 1288 height 947
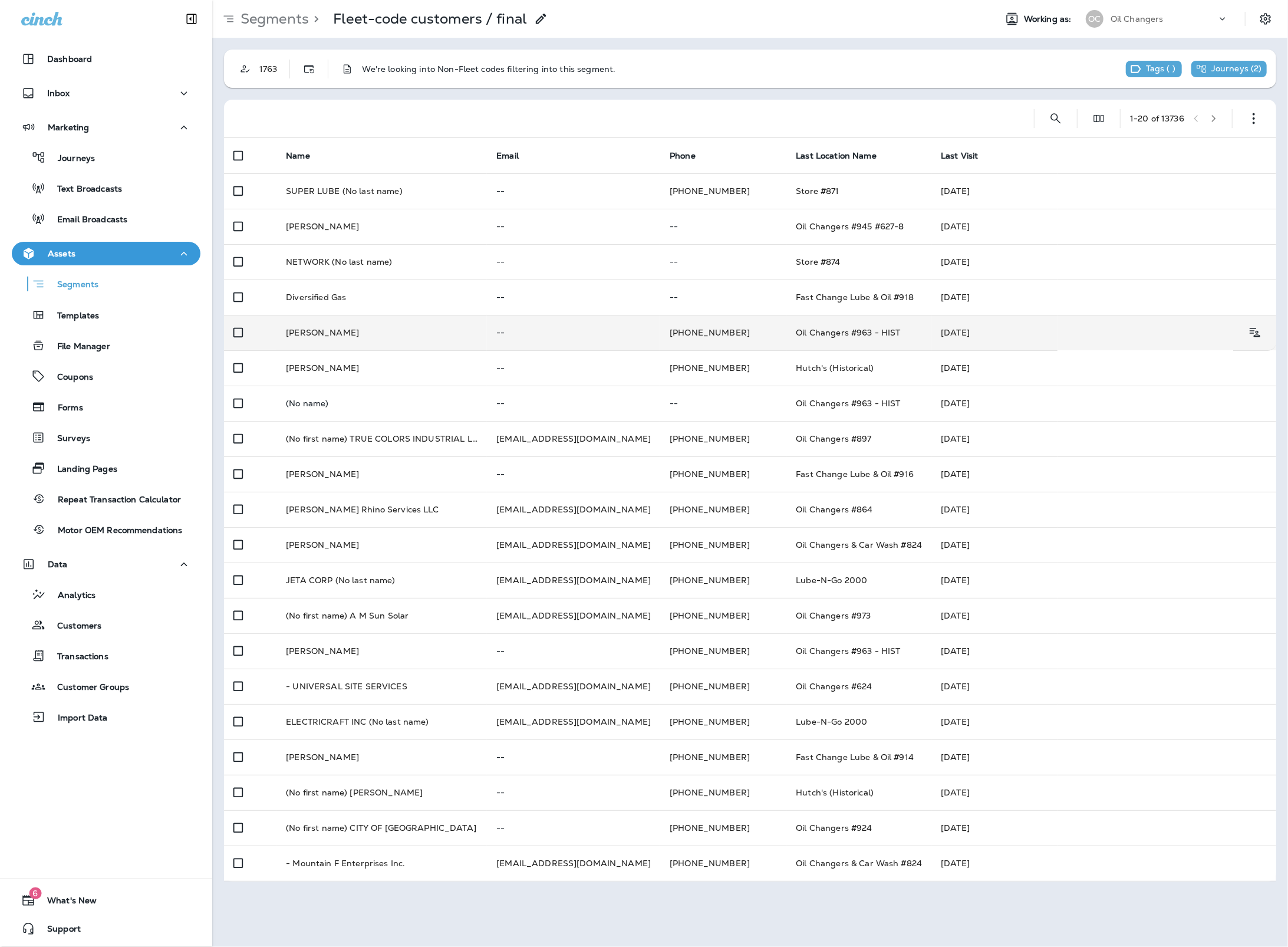
click at [352, 333] on td "Darren Dennings" at bounding box center [382, 332] width 211 height 35
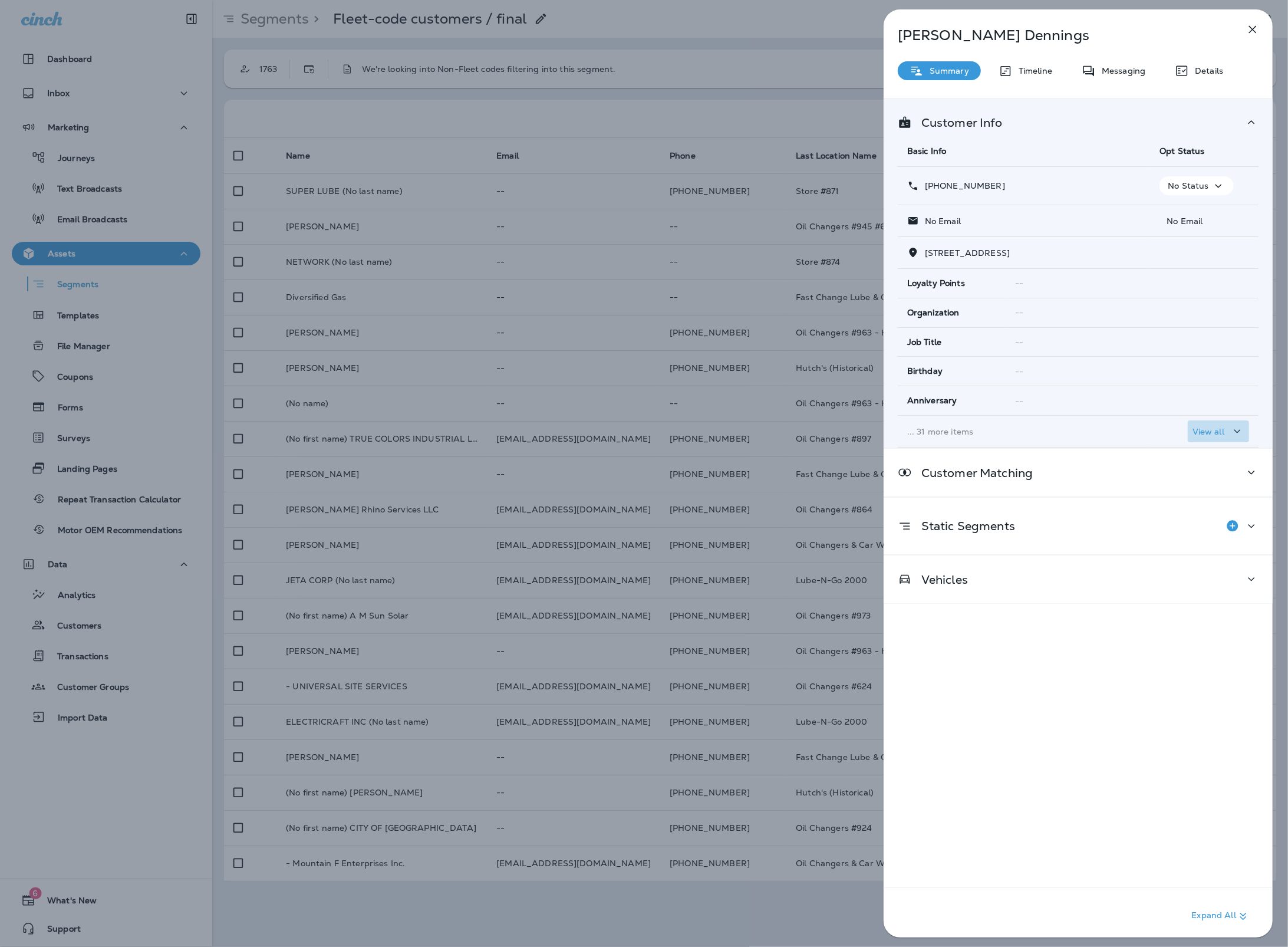
click at [1222, 435] on p "View all" at bounding box center [1209, 431] width 32 height 9
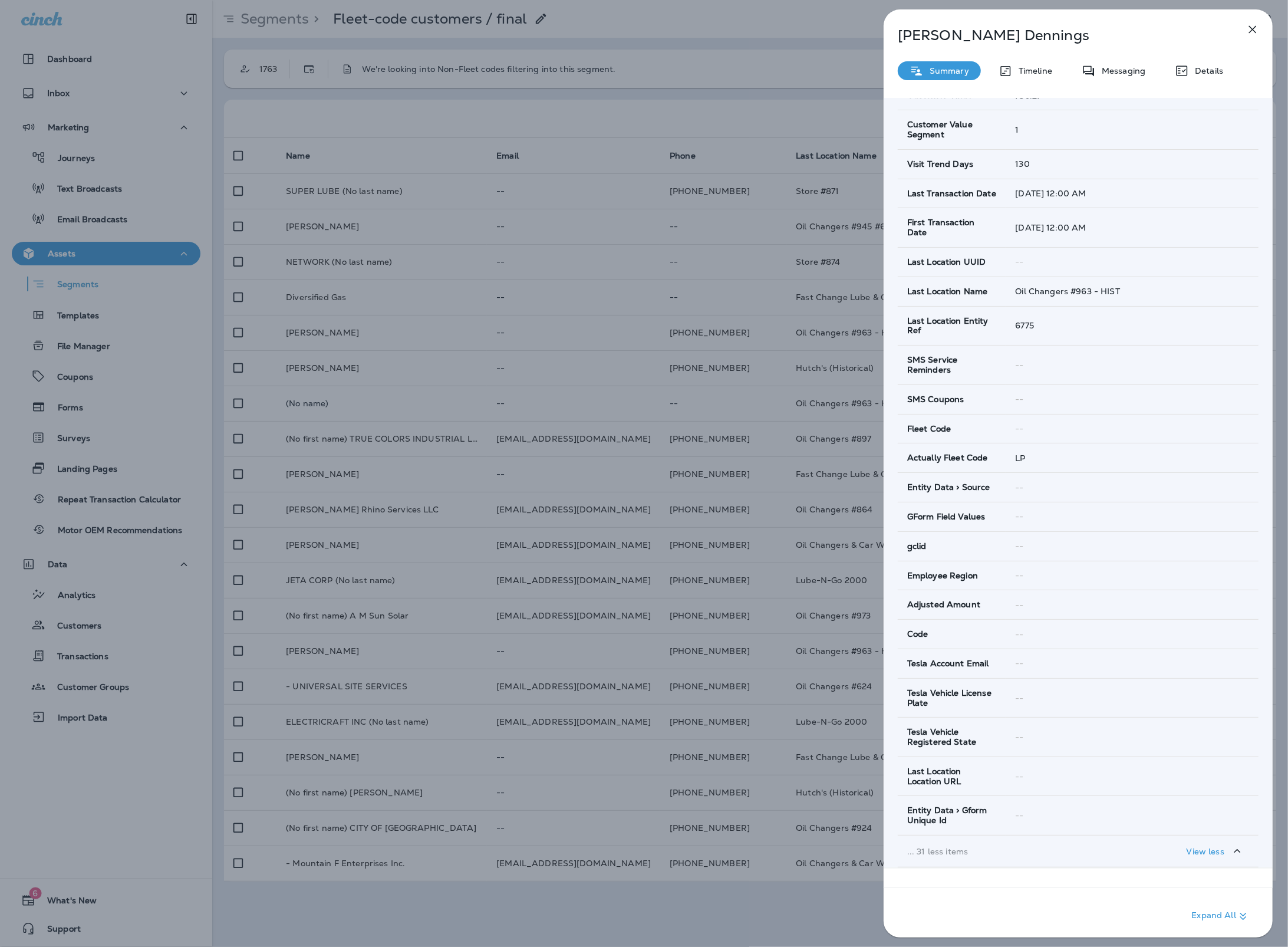
scroll to position [567, 0]
drag, startPoint x: 1008, startPoint y: 428, endPoint x: 1030, endPoint y: 426, distance: 22.1
click at [1030, 425] on td "--" at bounding box center [1132, 431] width 252 height 30
click at [1017, 425] on span "--" at bounding box center [1019, 431] width 8 height 11
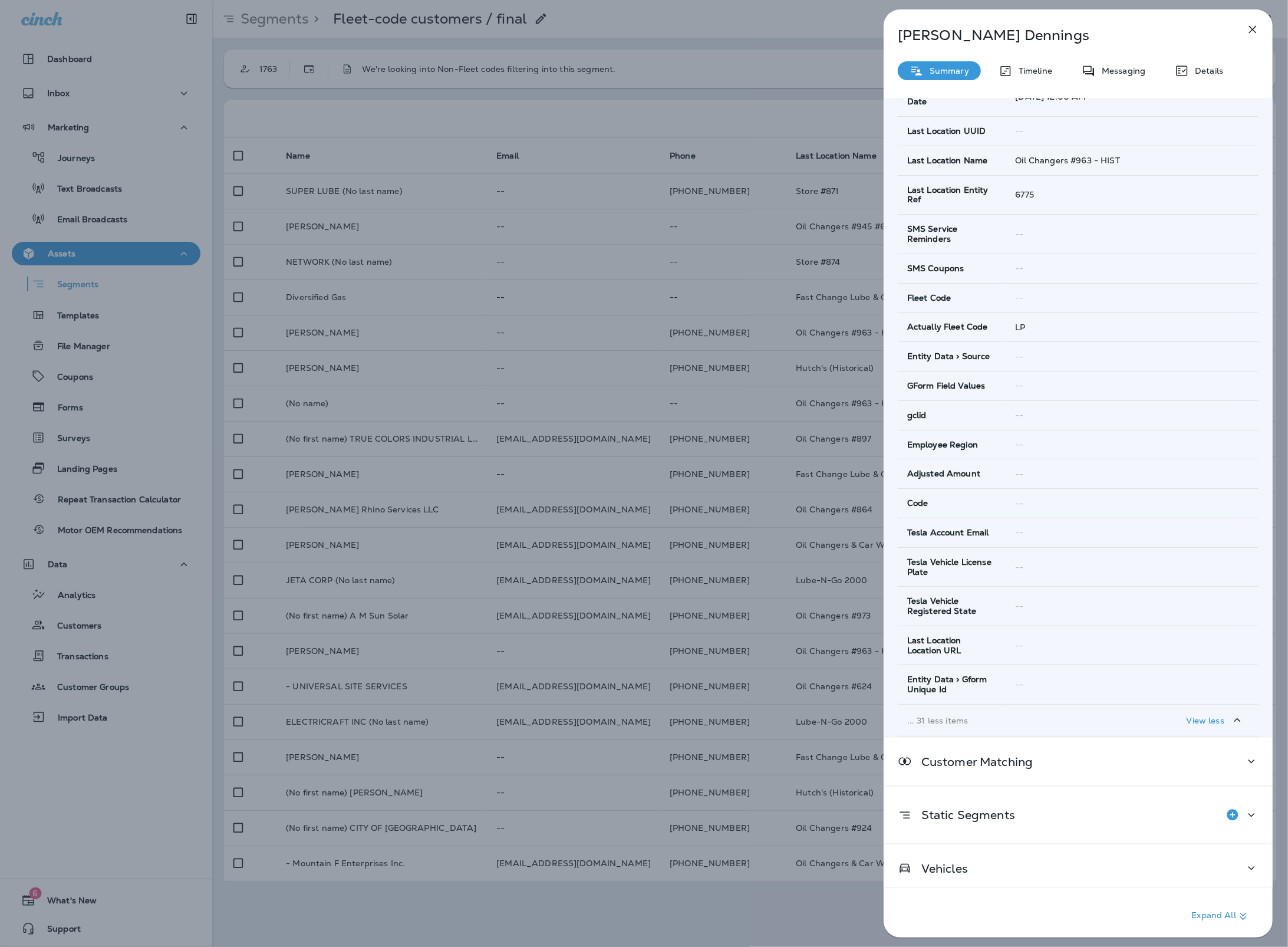
scroll to position [701, 0]
click at [1226, 722] on div "View less" at bounding box center [1215, 719] width 58 height 15
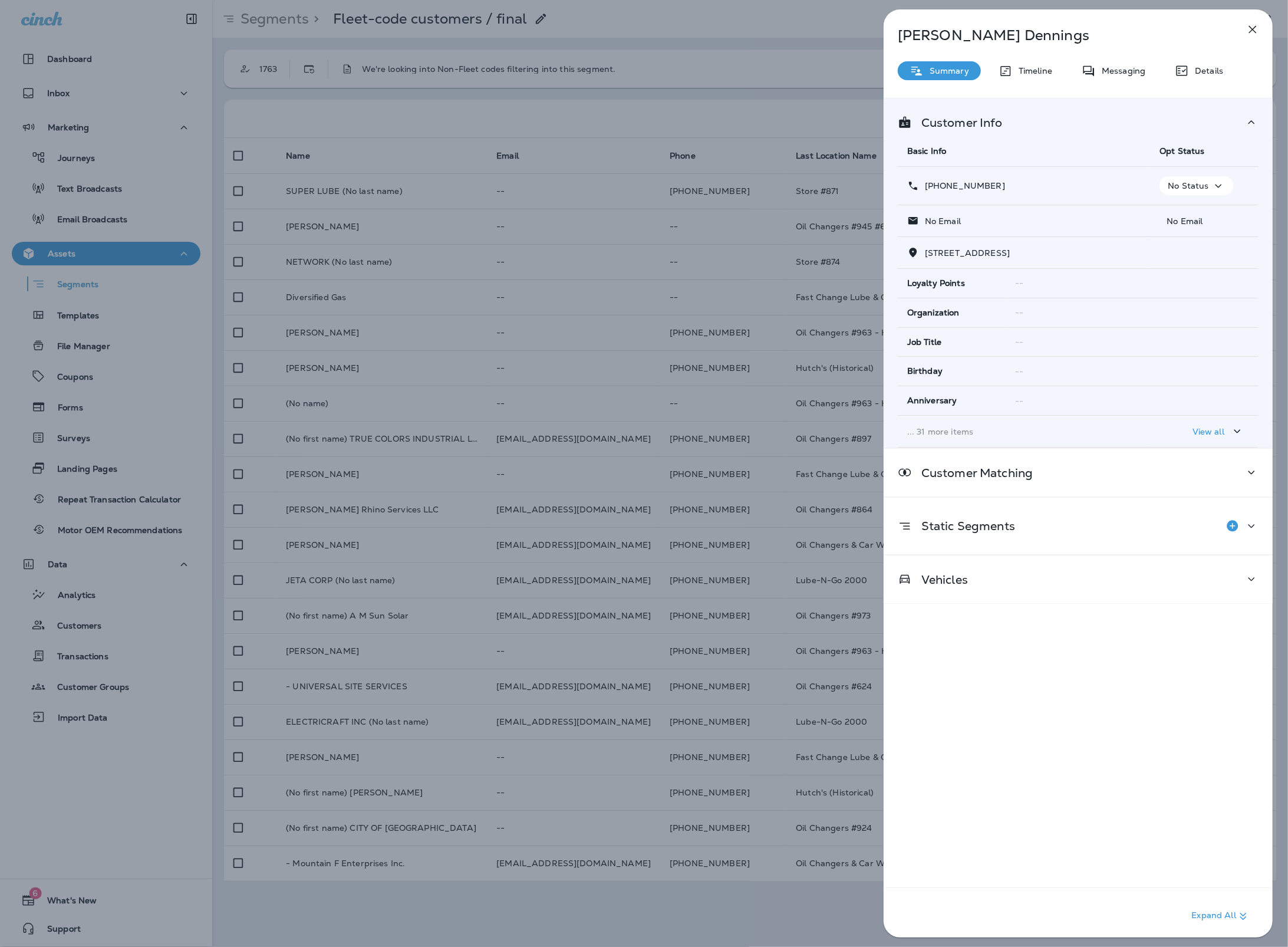
click at [1242, 438] on icon "button" at bounding box center [1237, 431] width 15 height 15
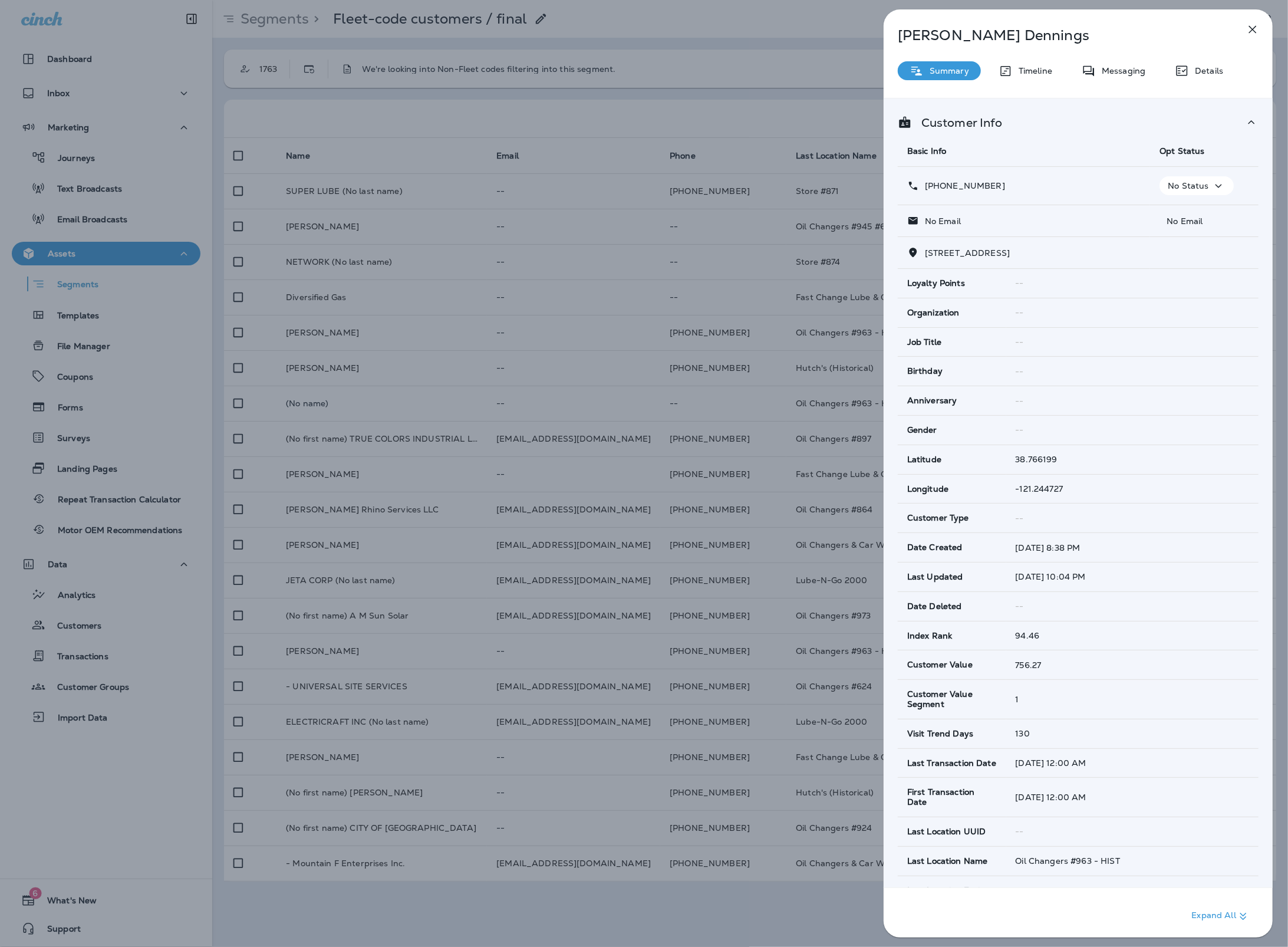
drag, startPoint x: 1041, startPoint y: 82, endPoint x: 1043, endPoint y: 76, distance: 6.3
click at [1041, 82] on div "Darren Dennings Summary Timeline Messaging Details Customer Info Basic Info Opt…" at bounding box center [1077, 477] width 389 height 935
drag, startPoint x: 1043, startPoint y: 73, endPoint x: 1054, endPoint y: 71, distance: 11.2
click at [1043, 73] on p "Timeline" at bounding box center [1032, 70] width 40 height 9
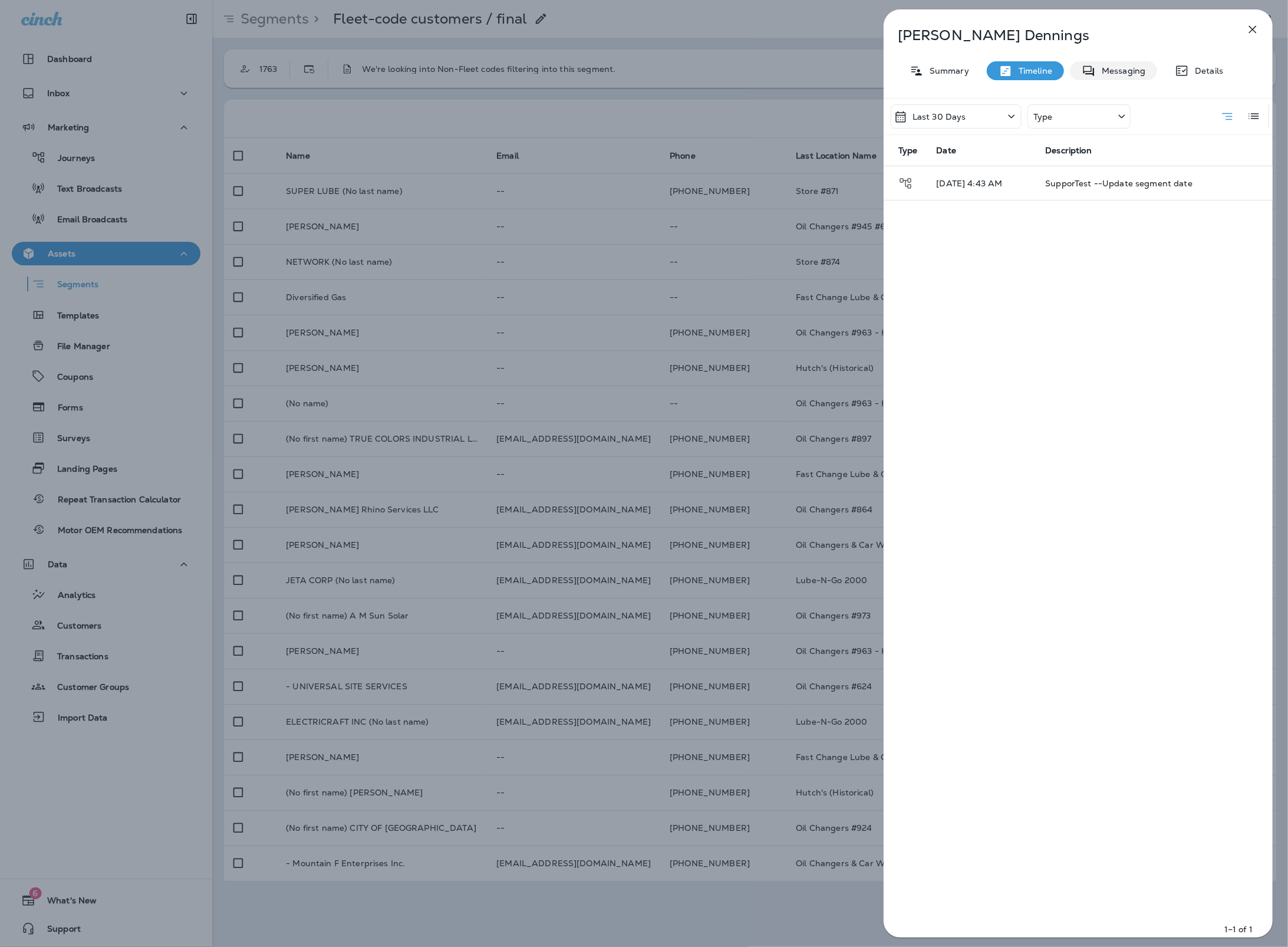
click at [1132, 69] on p "Messaging" at bounding box center [1120, 70] width 50 height 9
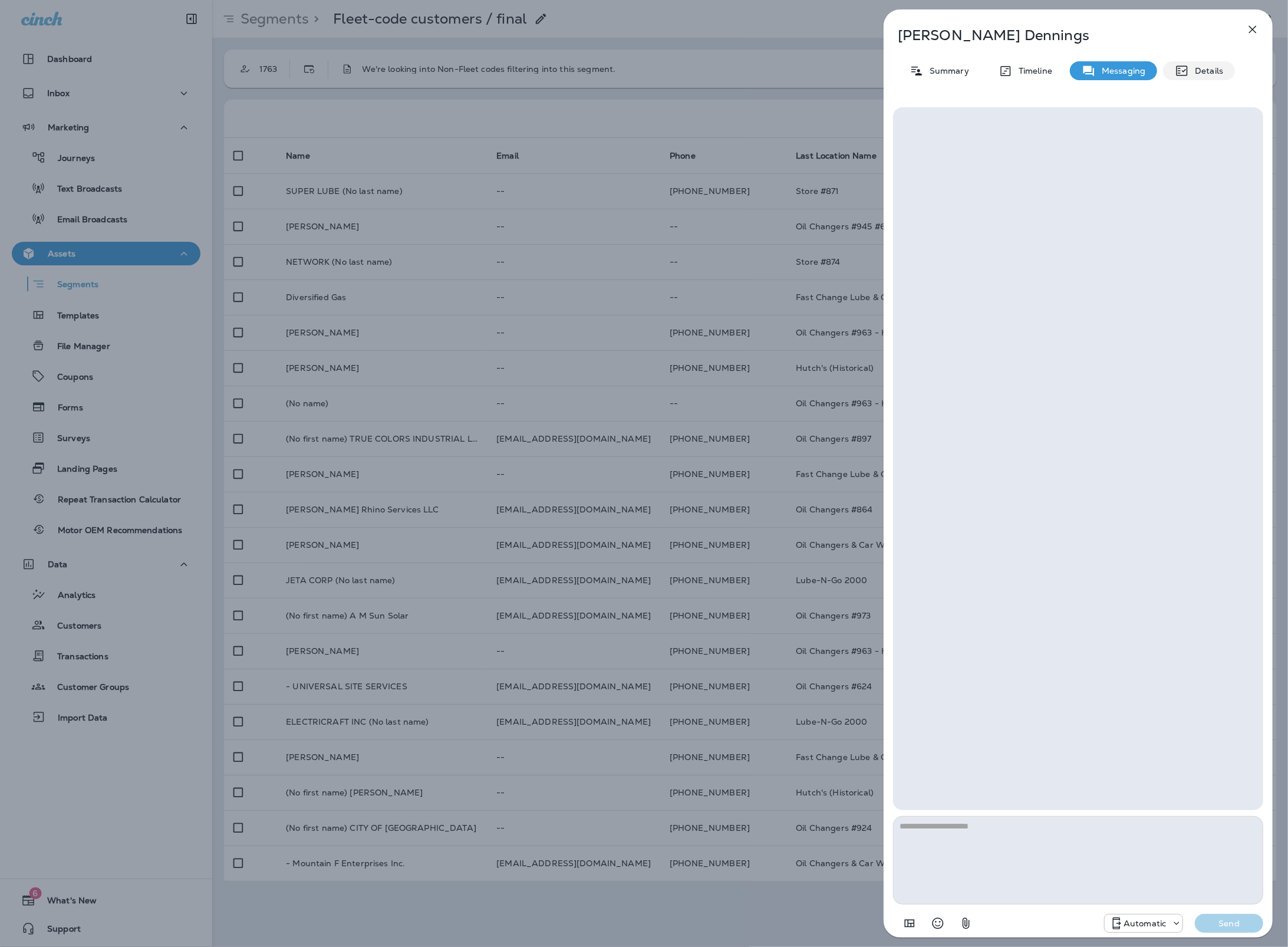
click at [1173, 69] on div "Details" at bounding box center [1199, 70] width 72 height 19
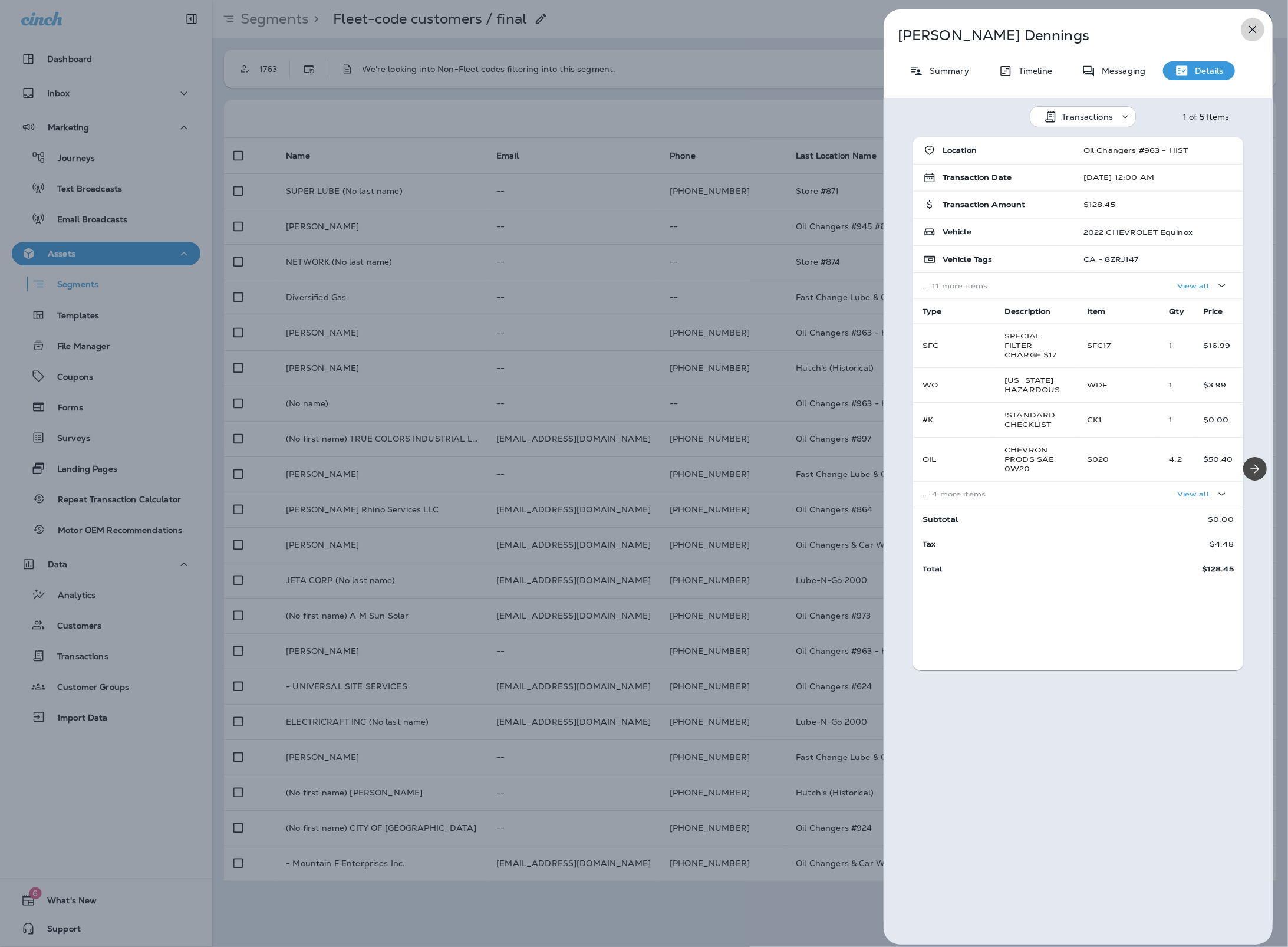
click at [1254, 29] on icon "button" at bounding box center [1252, 29] width 15 height 15
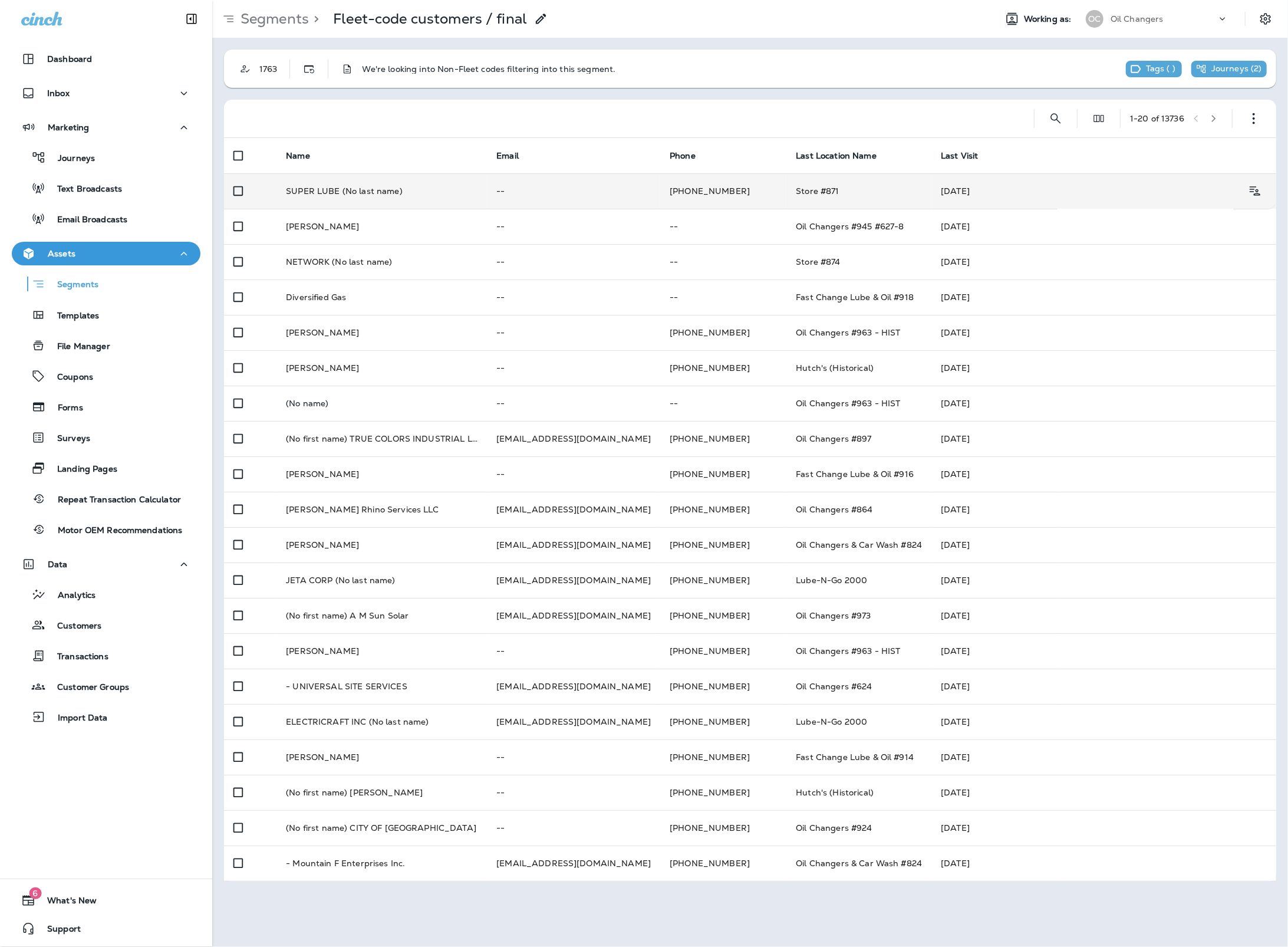
click at [892, 183] on td "Store #871" at bounding box center [859, 191] width 145 height 35
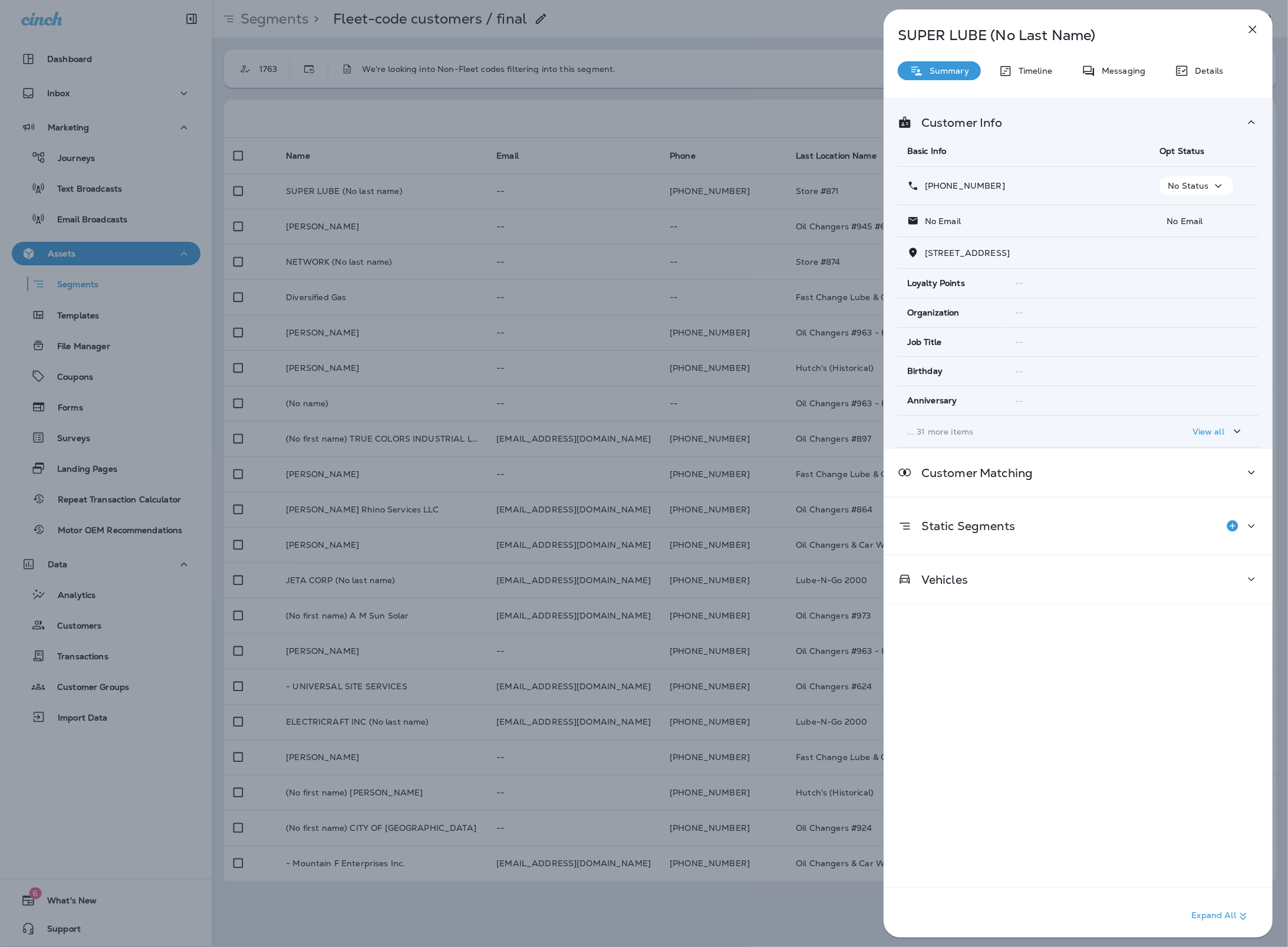
click at [1238, 438] on icon "button" at bounding box center [1237, 431] width 15 height 15
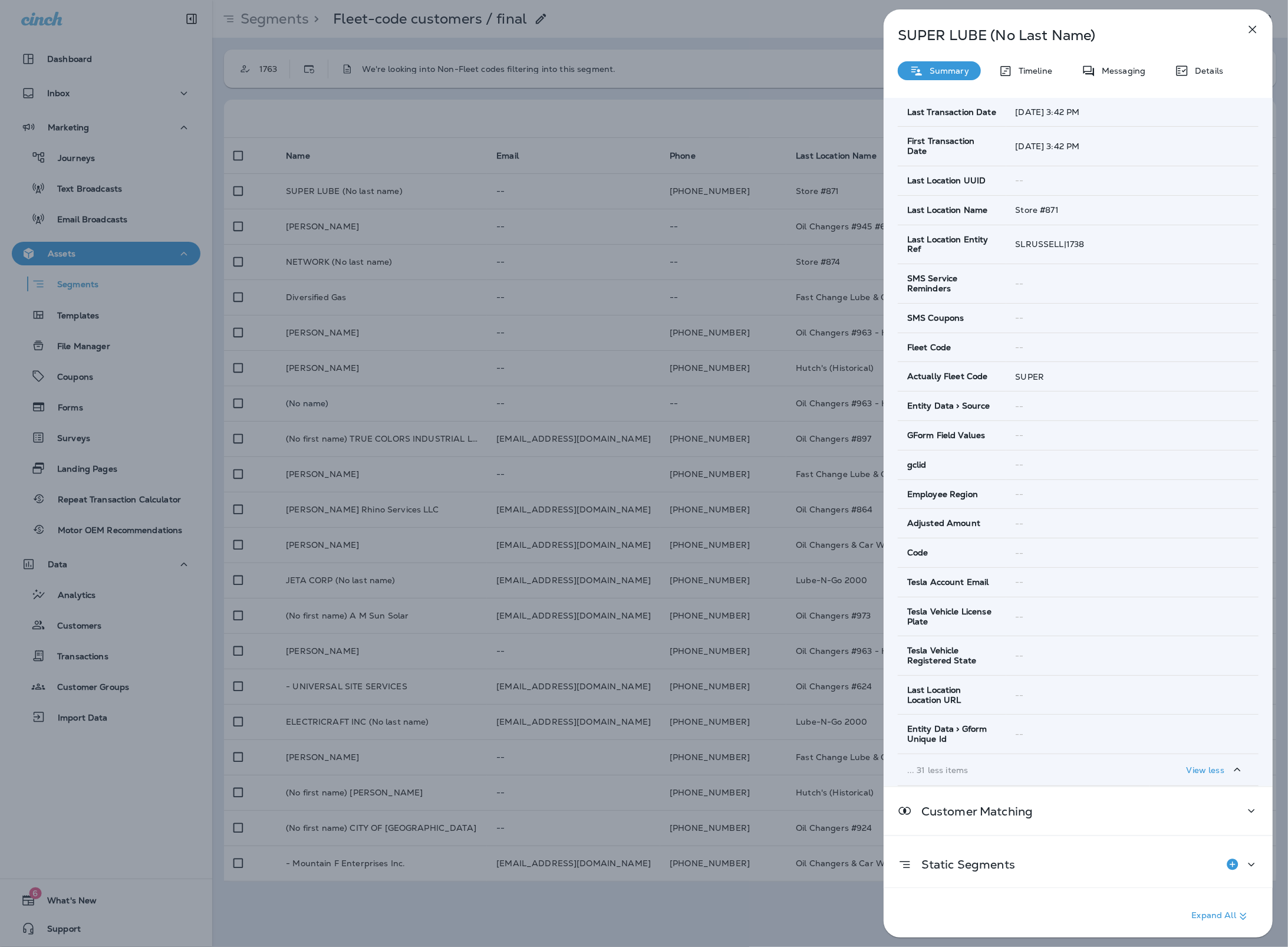
scroll to position [648, 0]
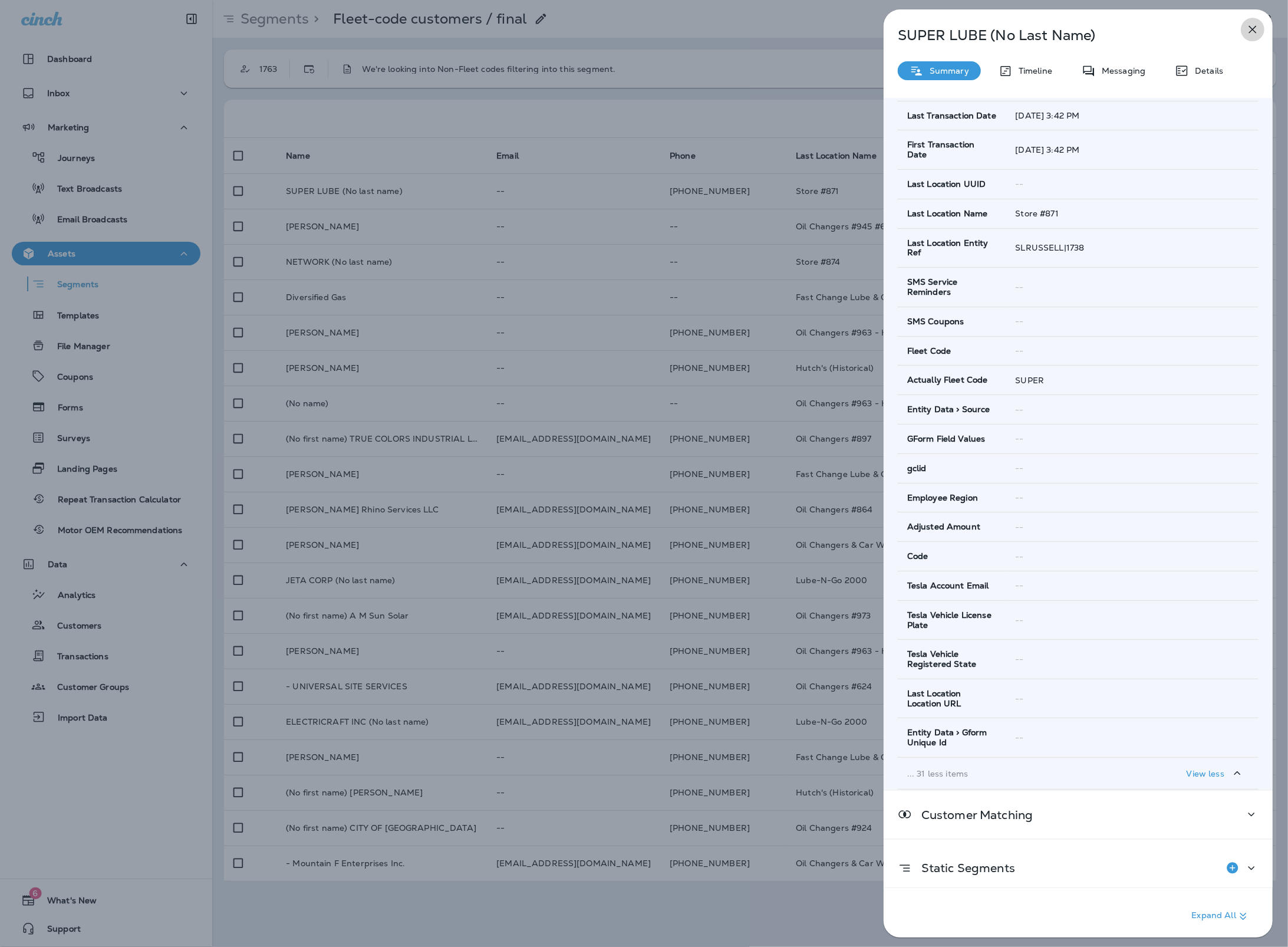
click at [1244, 31] on button "button" at bounding box center [1252, 29] width 24 height 24
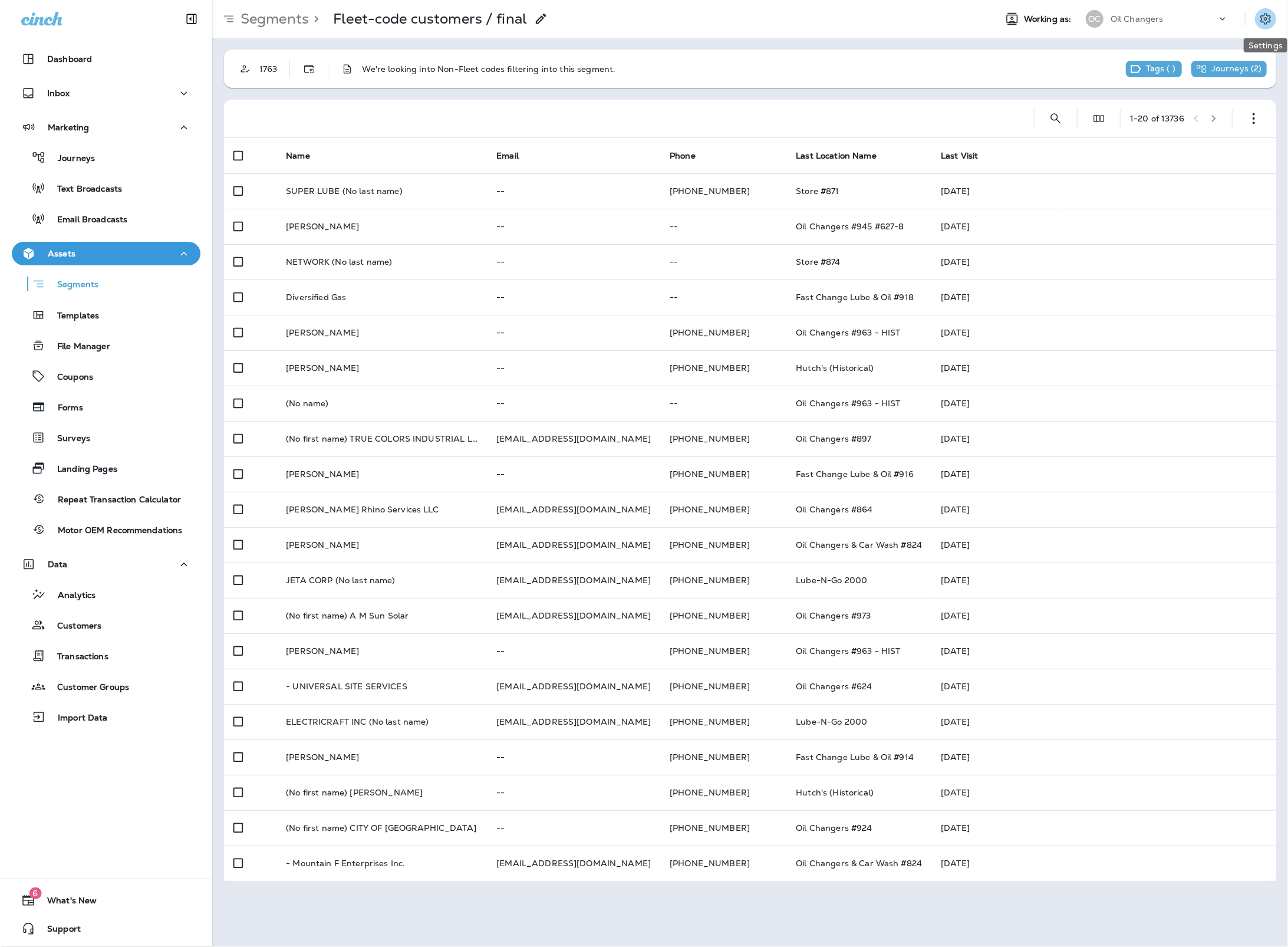
click at [1258, 21] on icon "Settings" at bounding box center [1265, 18] width 15 height 15
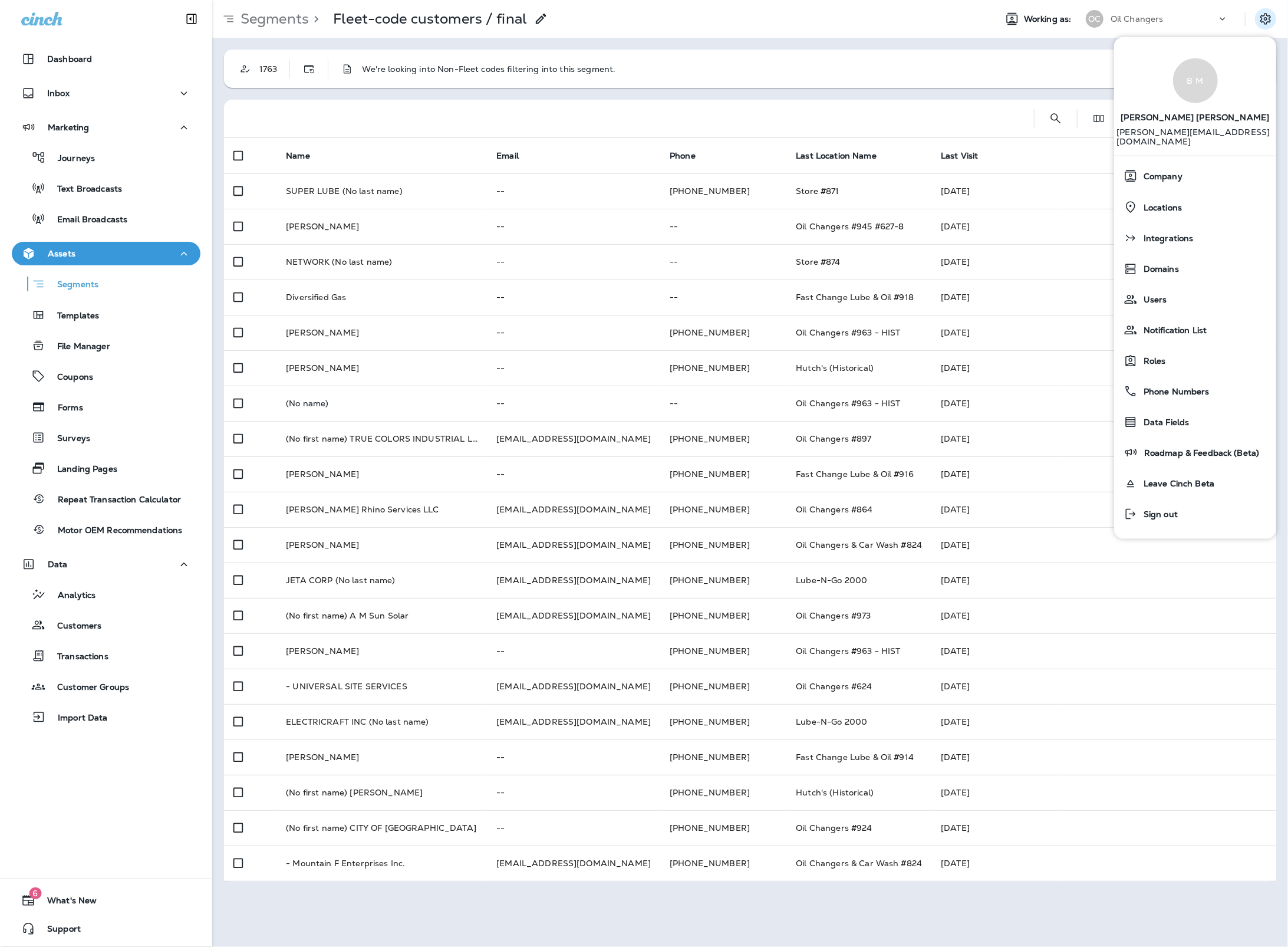
drag, startPoint x: 665, startPoint y: 89, endPoint x: 672, endPoint y: 89, distance: 7.0
click at [665, 89] on div "1763 We're looking into Non-Fleet codes filtering into this segment. Tags ( ) J…" at bounding box center [750, 465] width 1076 height 855
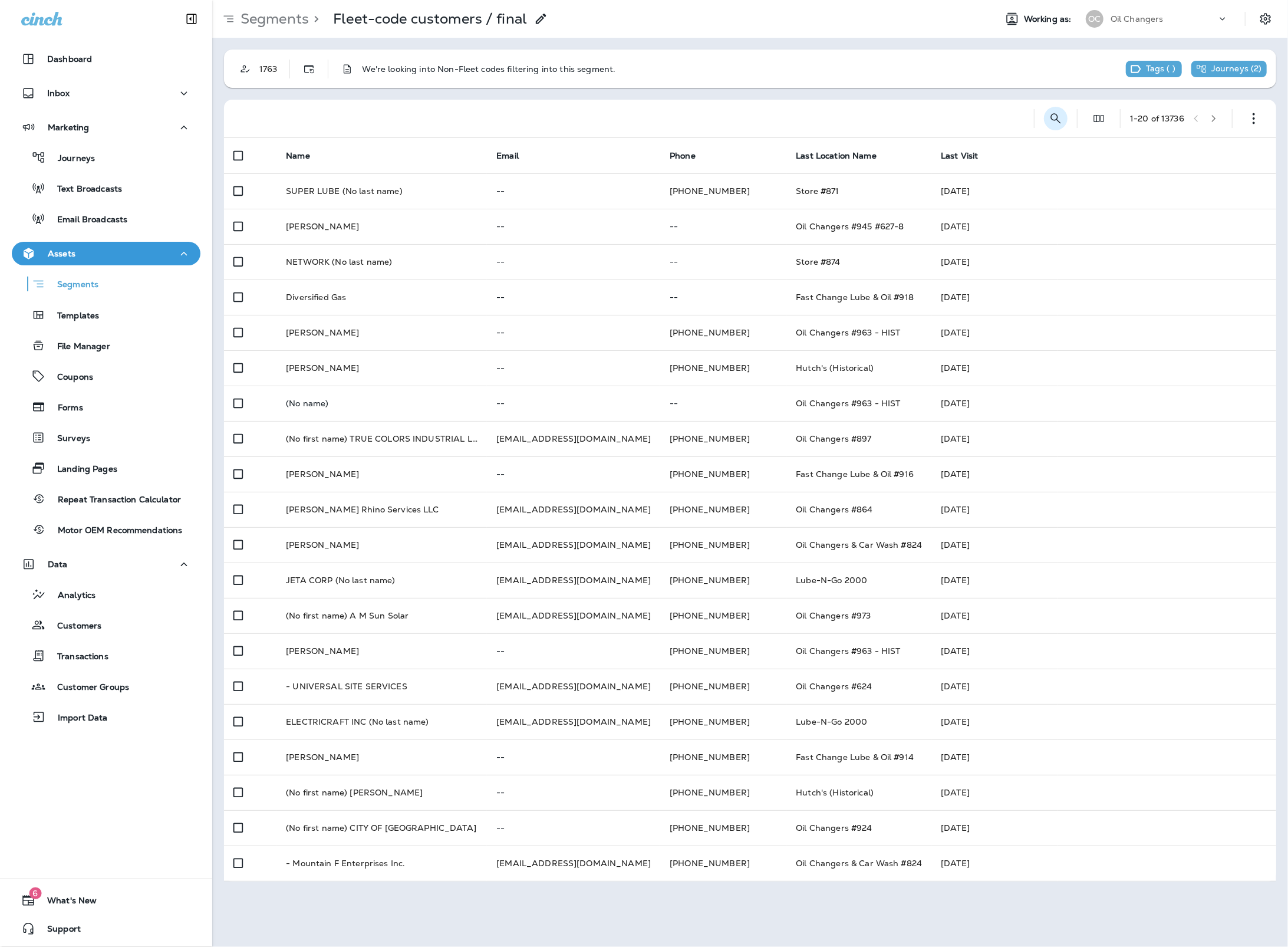
click at [1048, 120] on icon "Search Segments" at bounding box center [1055, 118] width 15 height 15
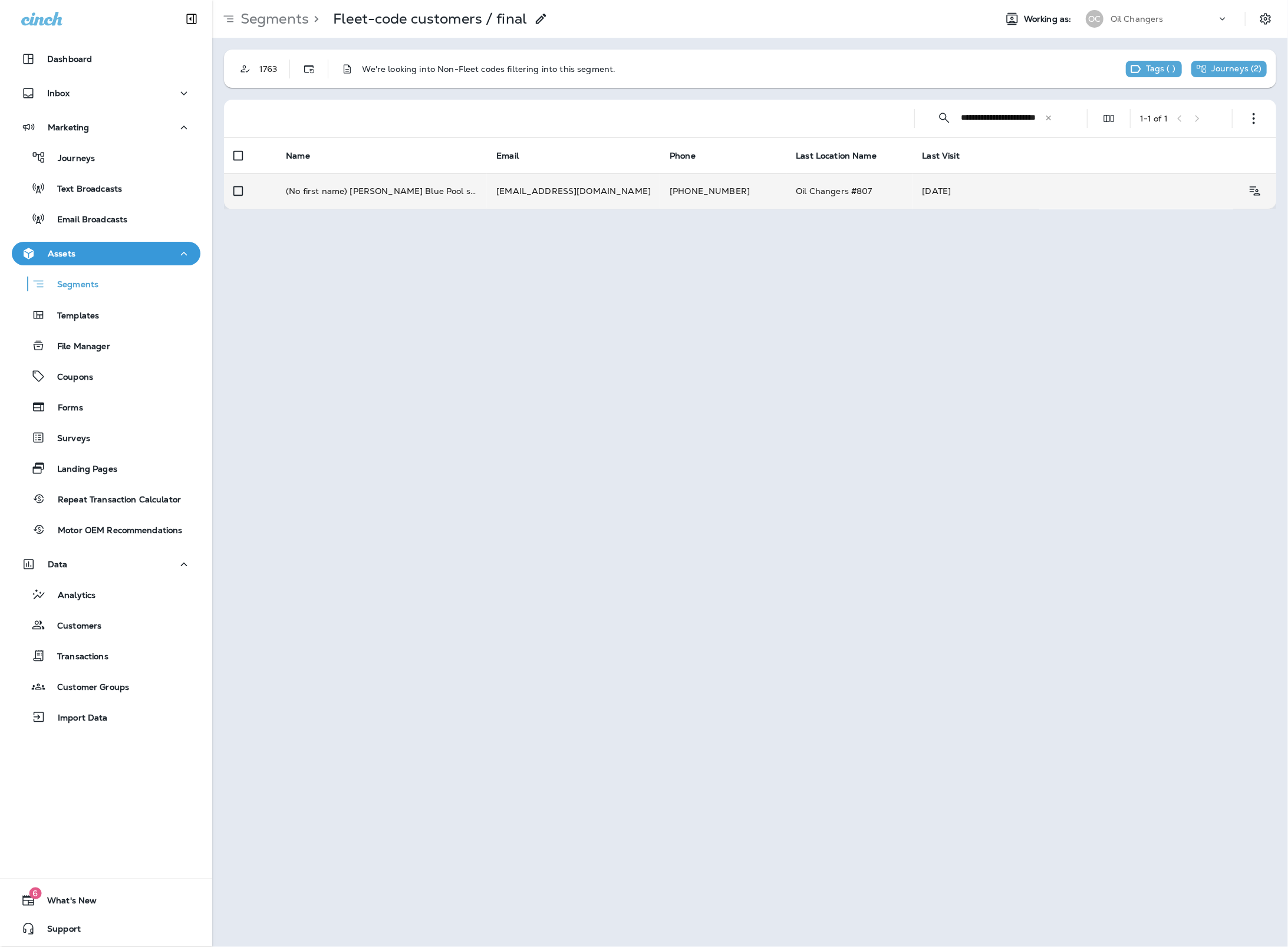
click at [518, 199] on td "vernonsena@yahoo.com" at bounding box center [573, 191] width 173 height 35
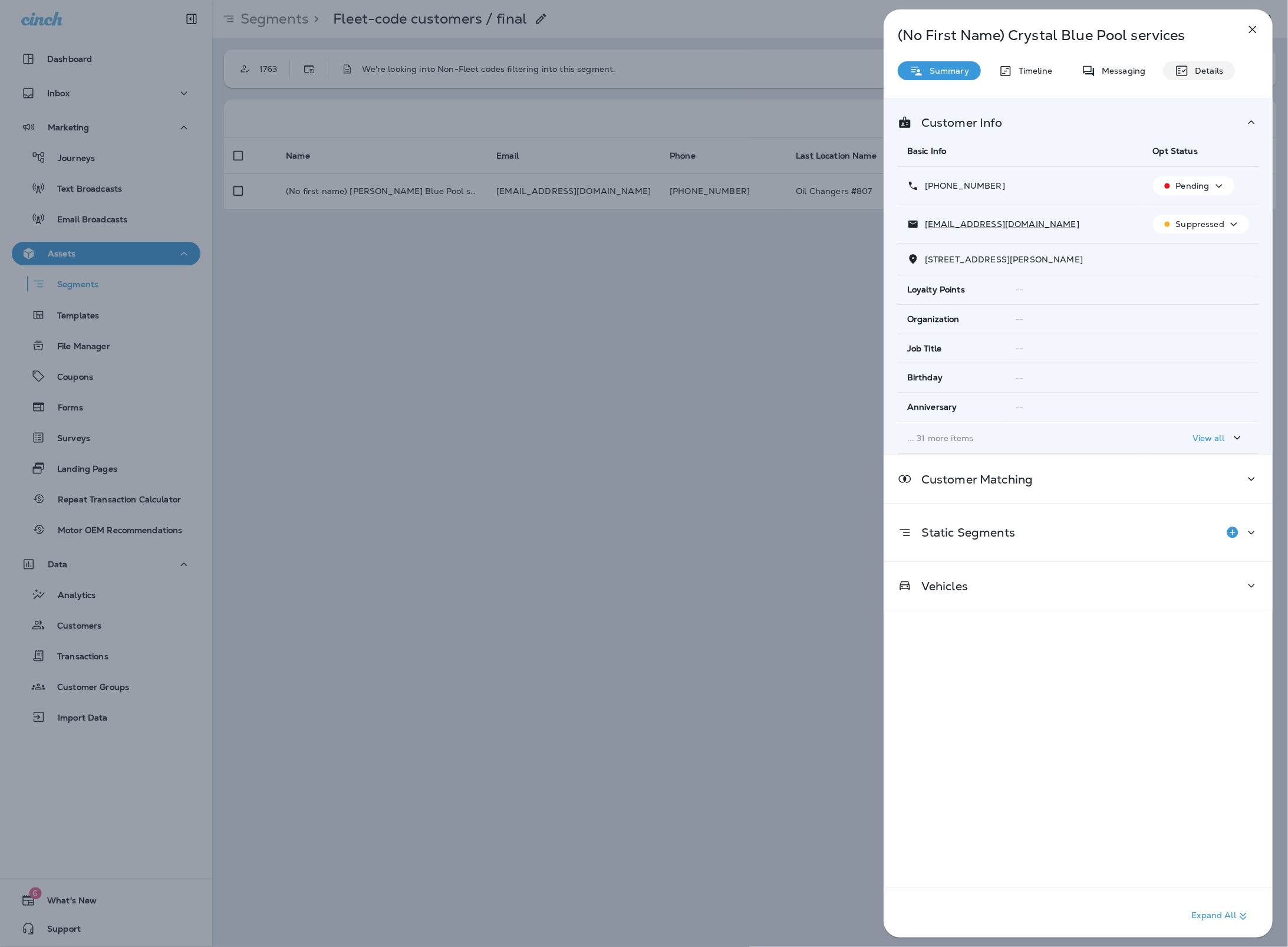
click at [1195, 66] on p "Details" at bounding box center [1206, 70] width 34 height 9
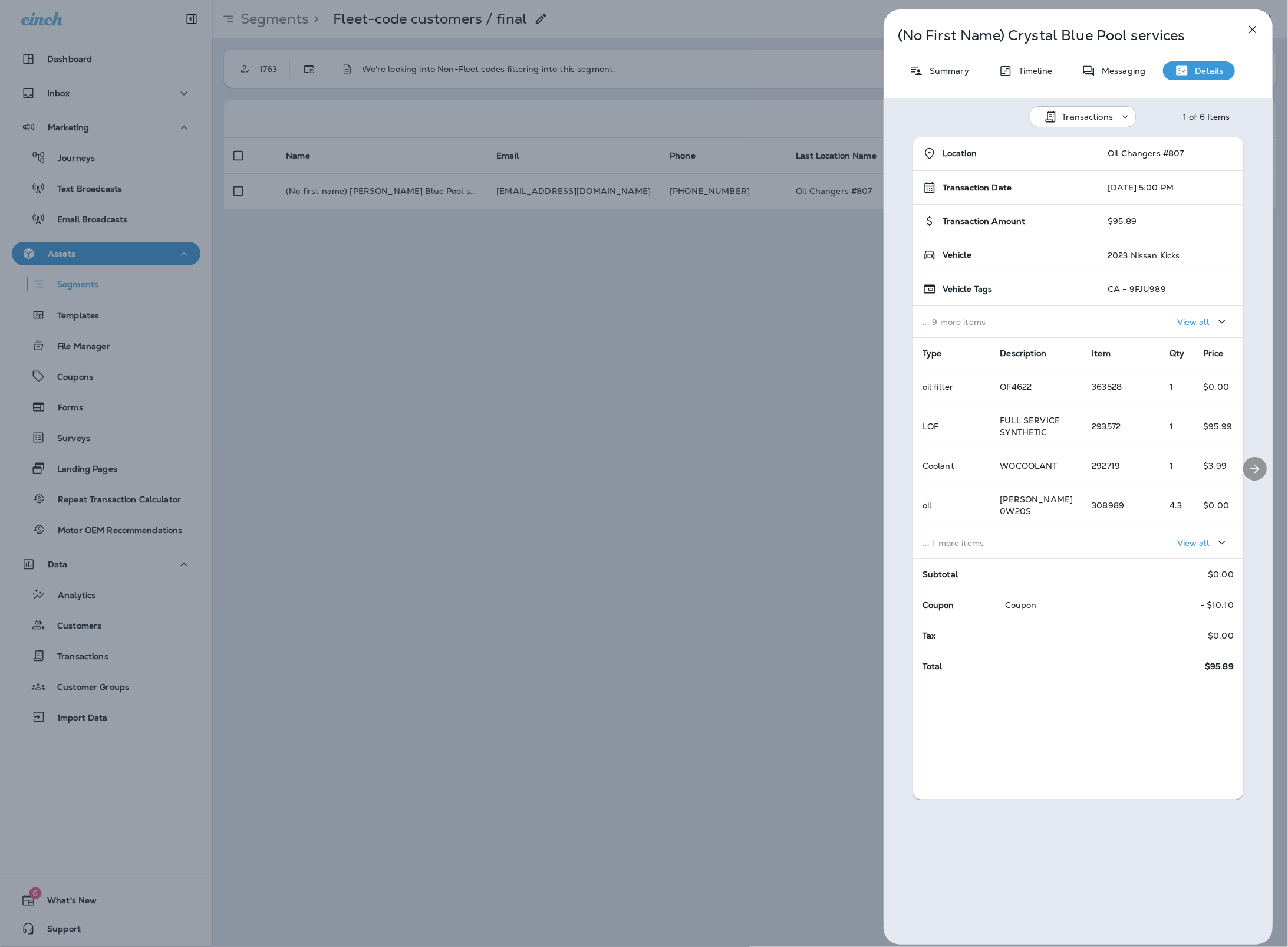
click at [1258, 467] on icon "Next" at bounding box center [1255, 469] width 9 height 9
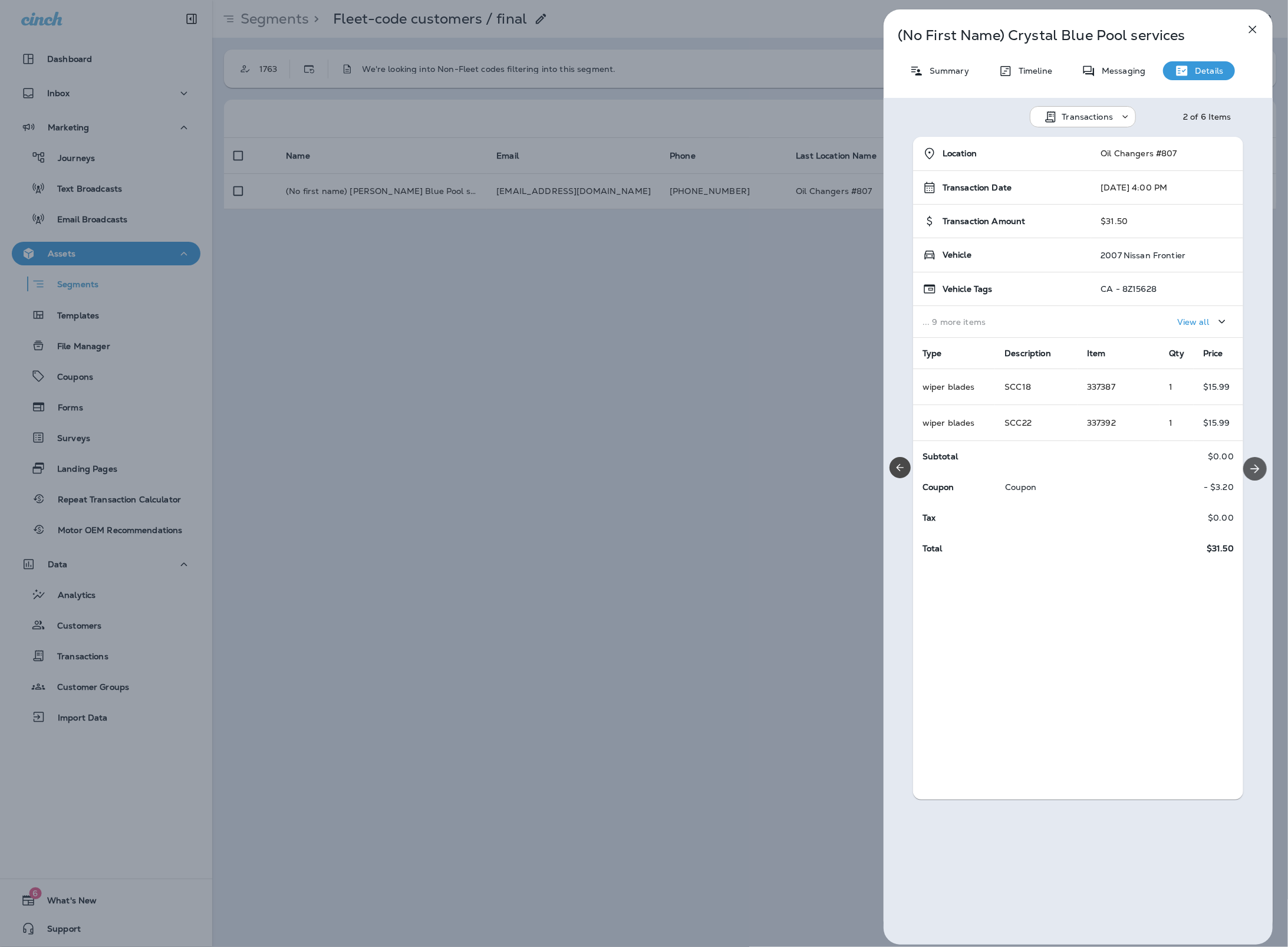
click at [1258, 467] on icon "Next" at bounding box center [1255, 469] width 9 height 9
click at [1246, 28] on icon "button" at bounding box center [1252, 29] width 15 height 15
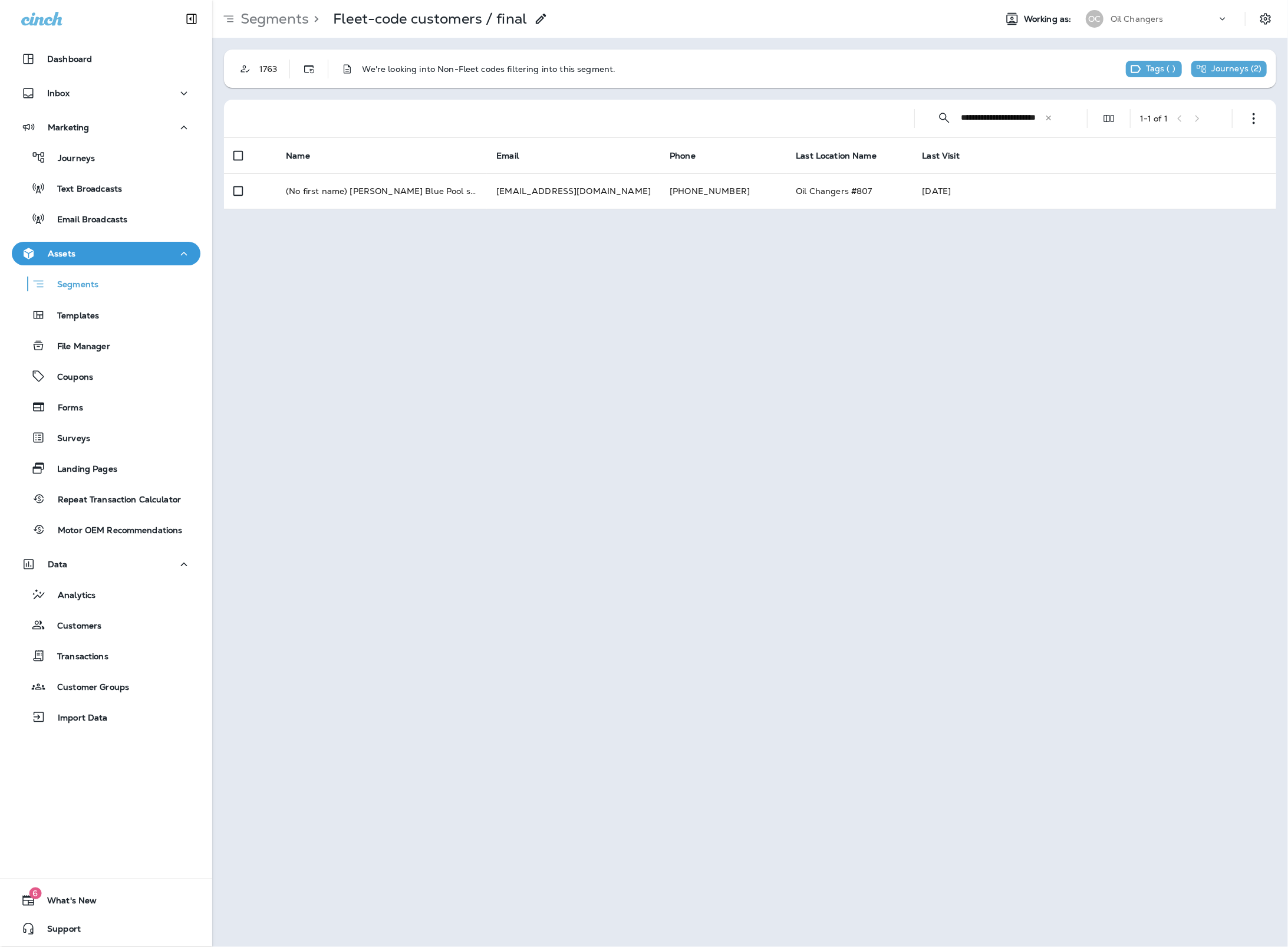
click at [1024, 111] on input "**********" at bounding box center [1002, 118] width 84 height 31
click at [1024, 112] on input "**********" at bounding box center [1002, 118] width 84 height 31
type input "**********"
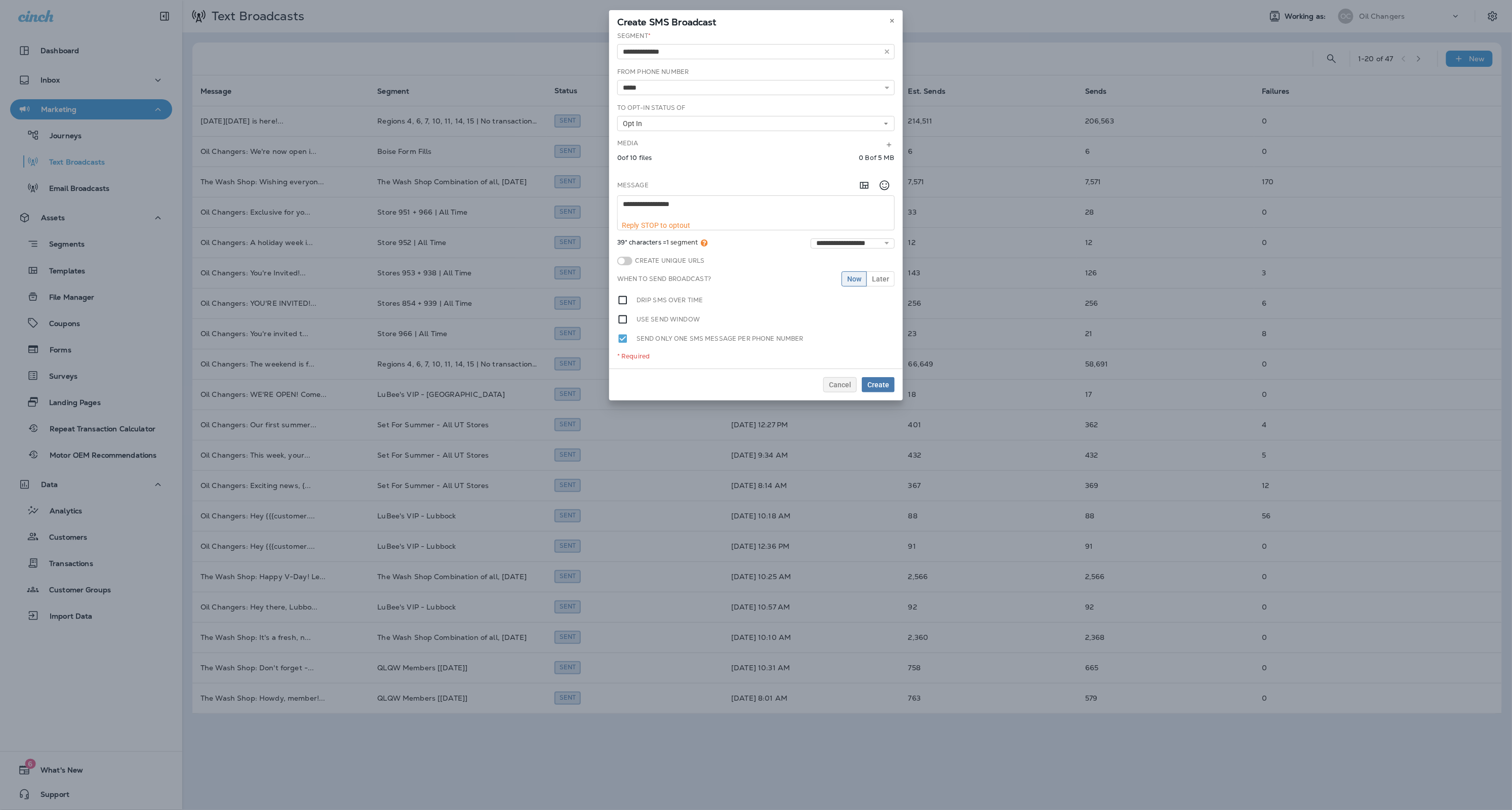
click at [846, 391] on div "Cancel Create" at bounding box center [756, 384] width 294 height 32
click at [843, 388] on button "Cancel" at bounding box center [840, 384] width 33 height 15
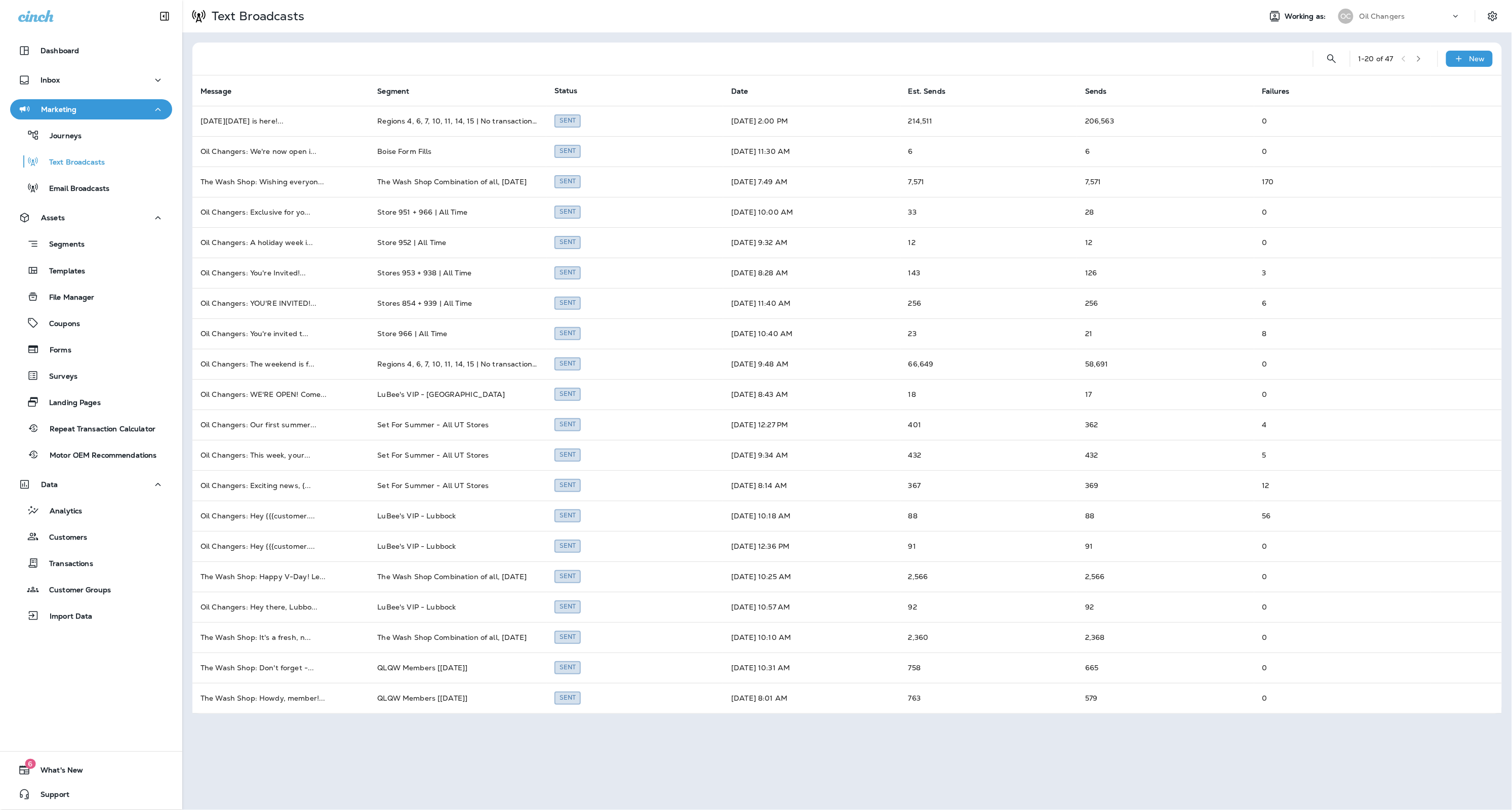
click at [1248, 62] on div at bounding box center [753, 58] width 1105 height 32
click at [1489, 16] on icon "Settings" at bounding box center [1493, 16] width 9 height 10
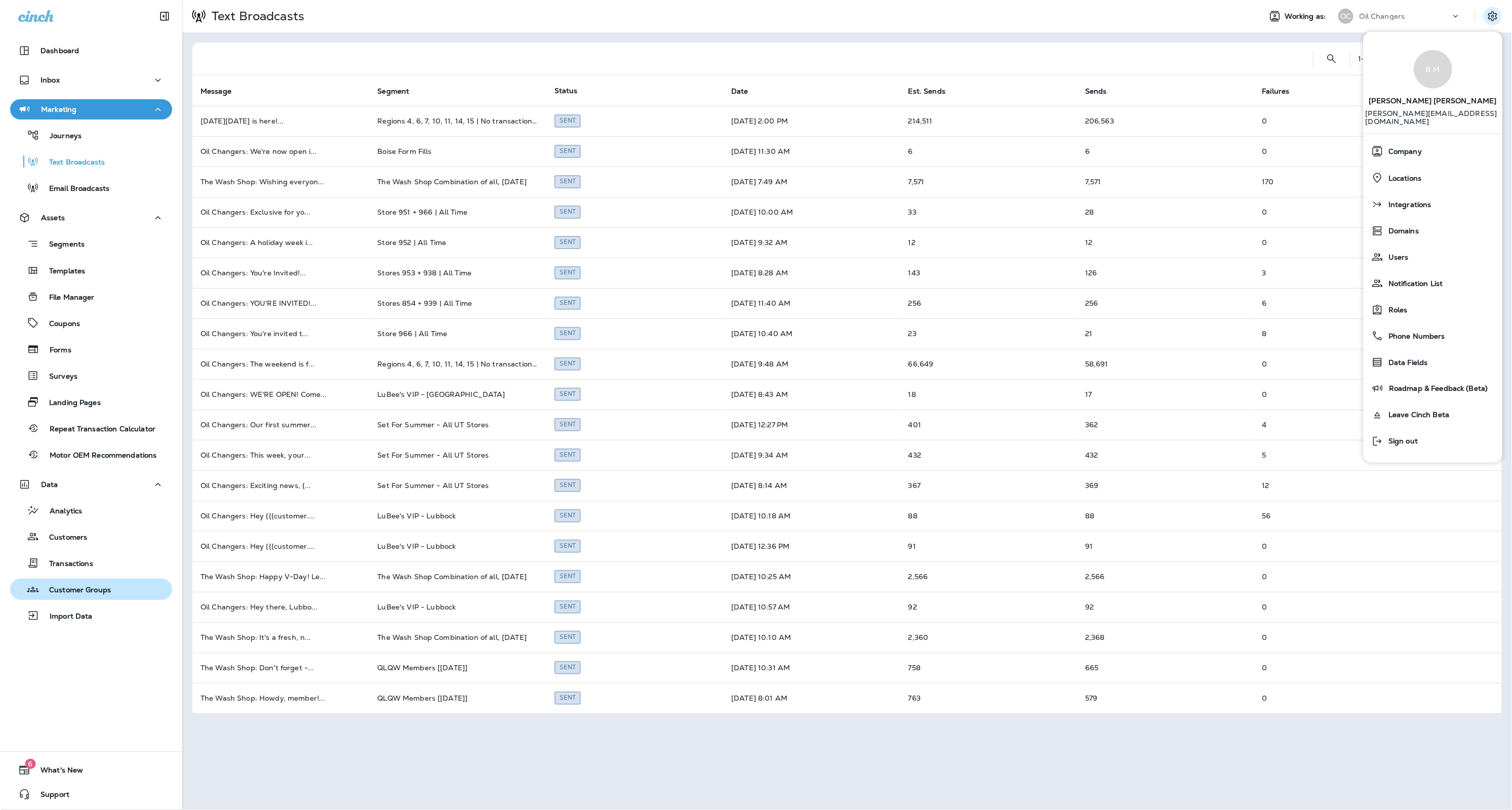
click at [138, 592] on div "Customer Groups" at bounding box center [91, 589] width 154 height 15
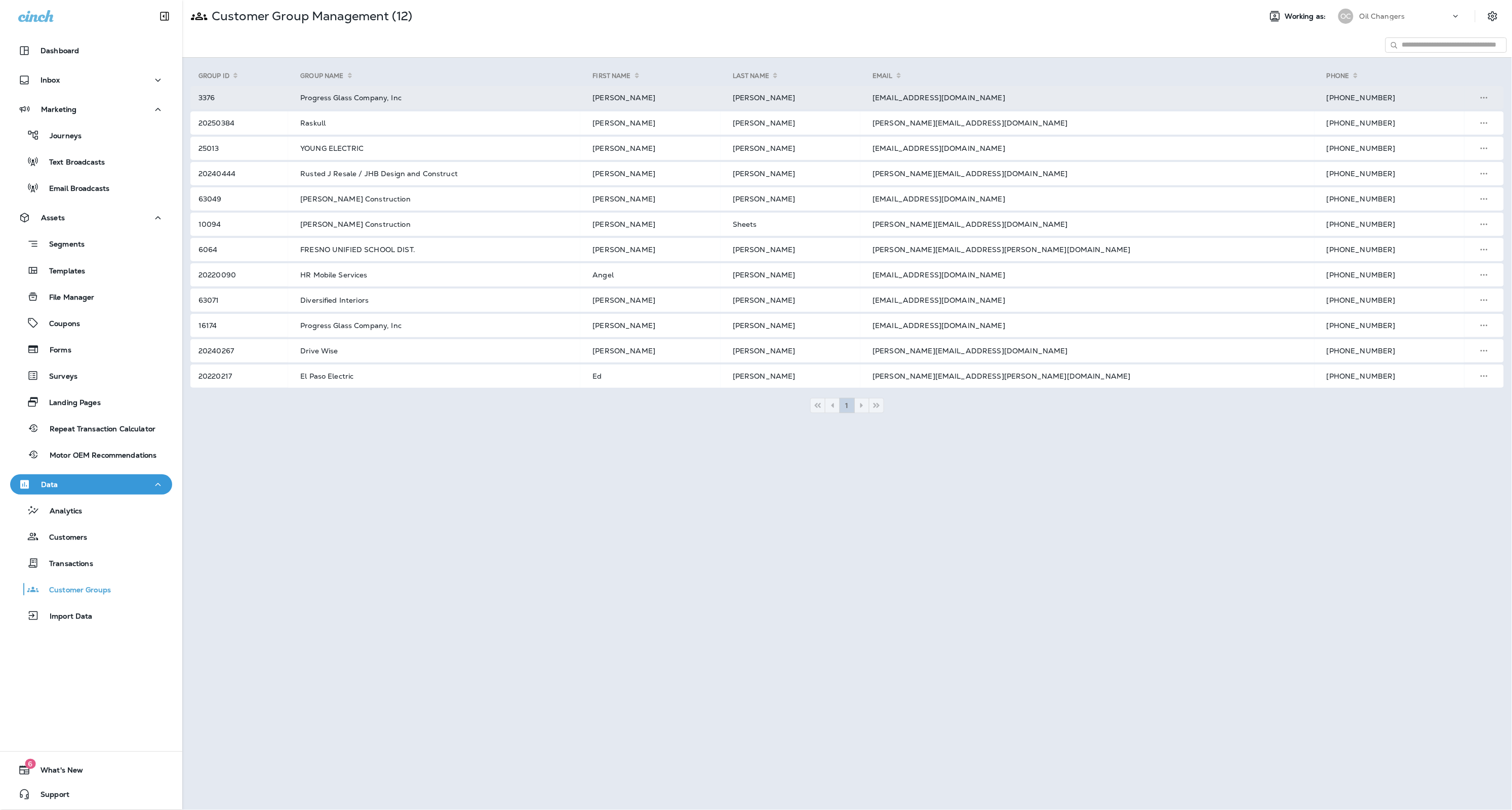
click at [1116, 102] on td "[EMAIL_ADDRESS][DOMAIN_NAME]" at bounding box center [1088, 98] width 454 height 24
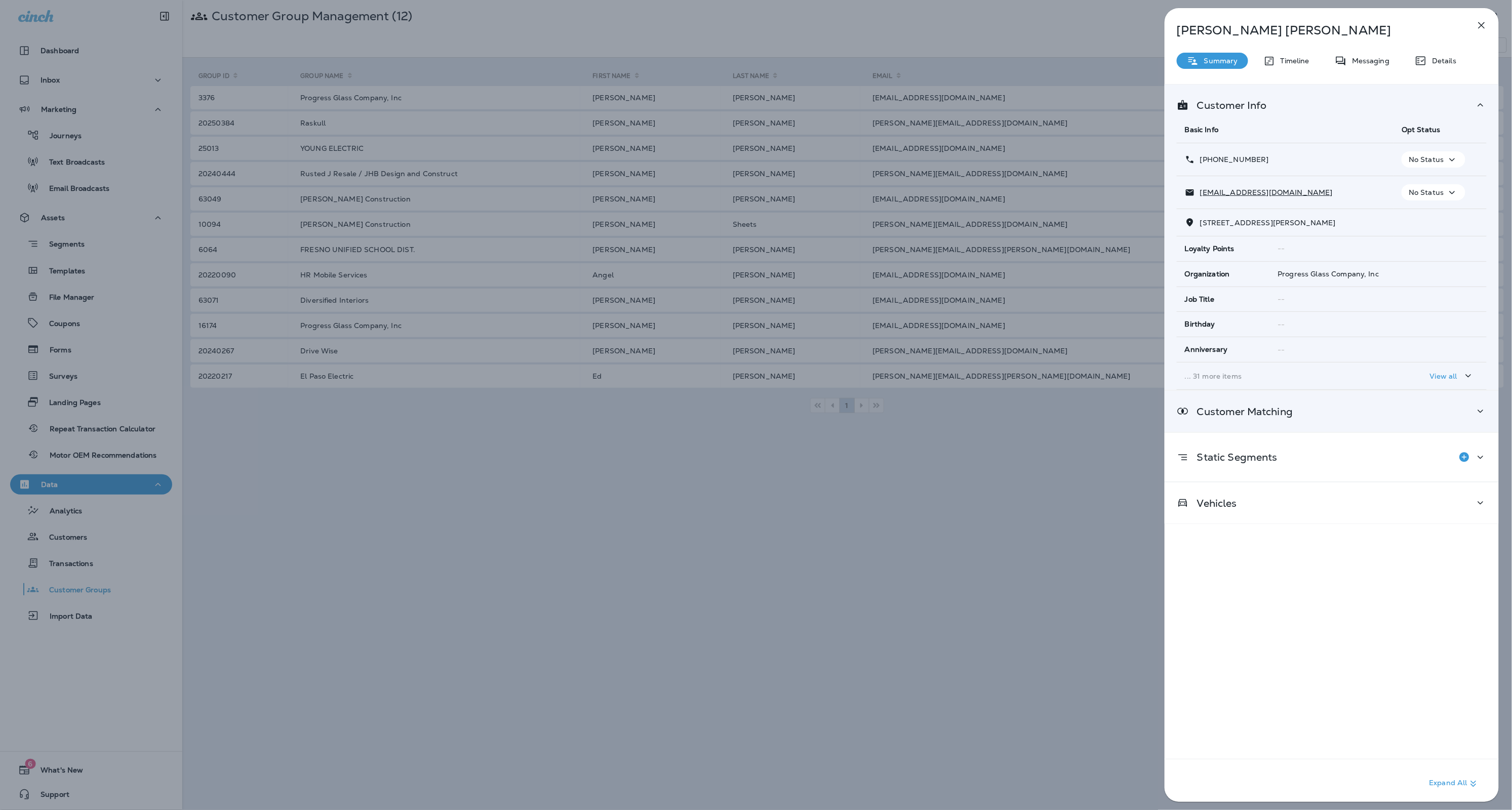
click at [1469, 418] on div "Customer Matching" at bounding box center [1332, 411] width 310 height 12
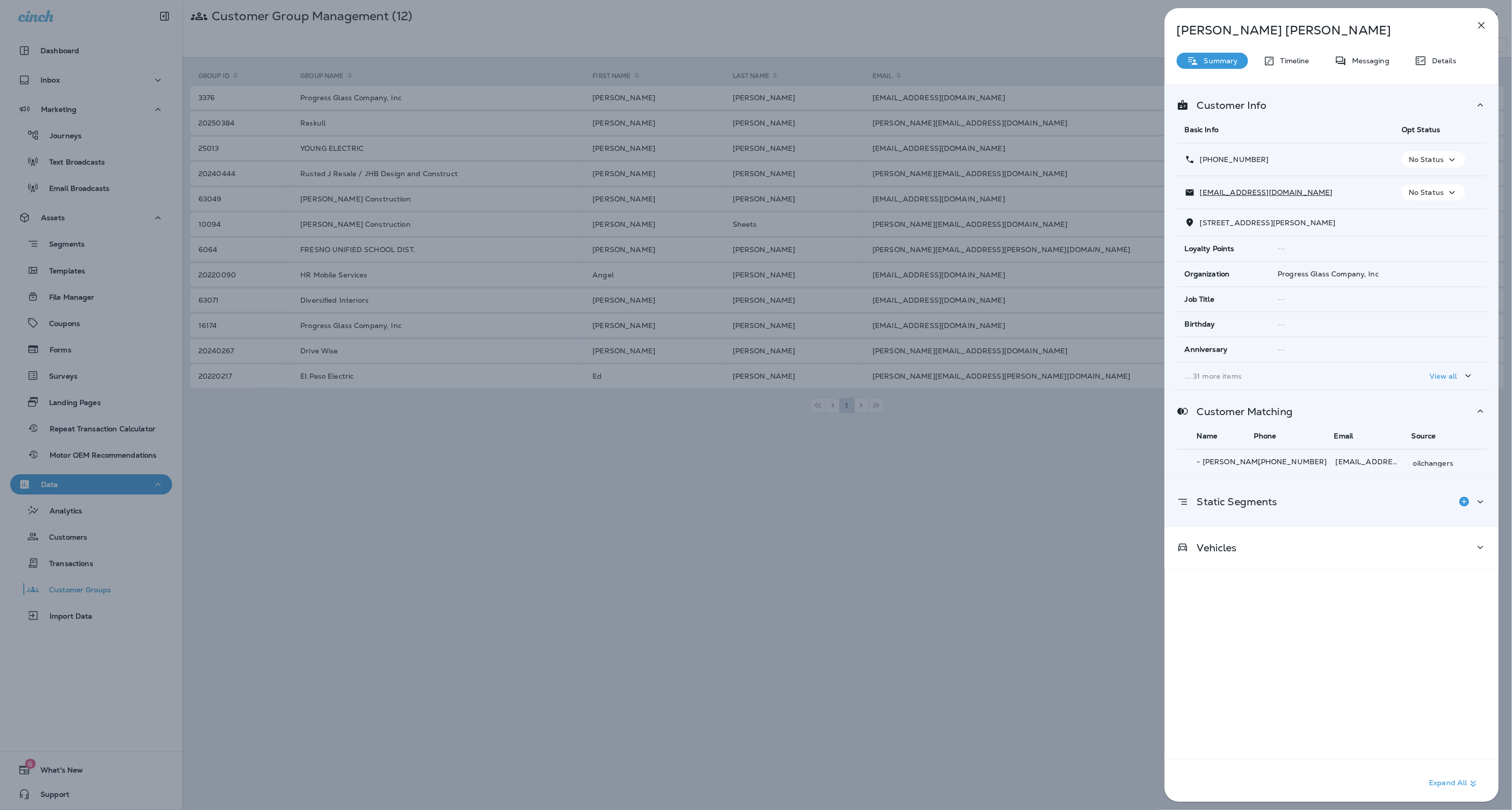
click at [1431, 501] on div "Static Segments" at bounding box center [1332, 502] width 310 height 20
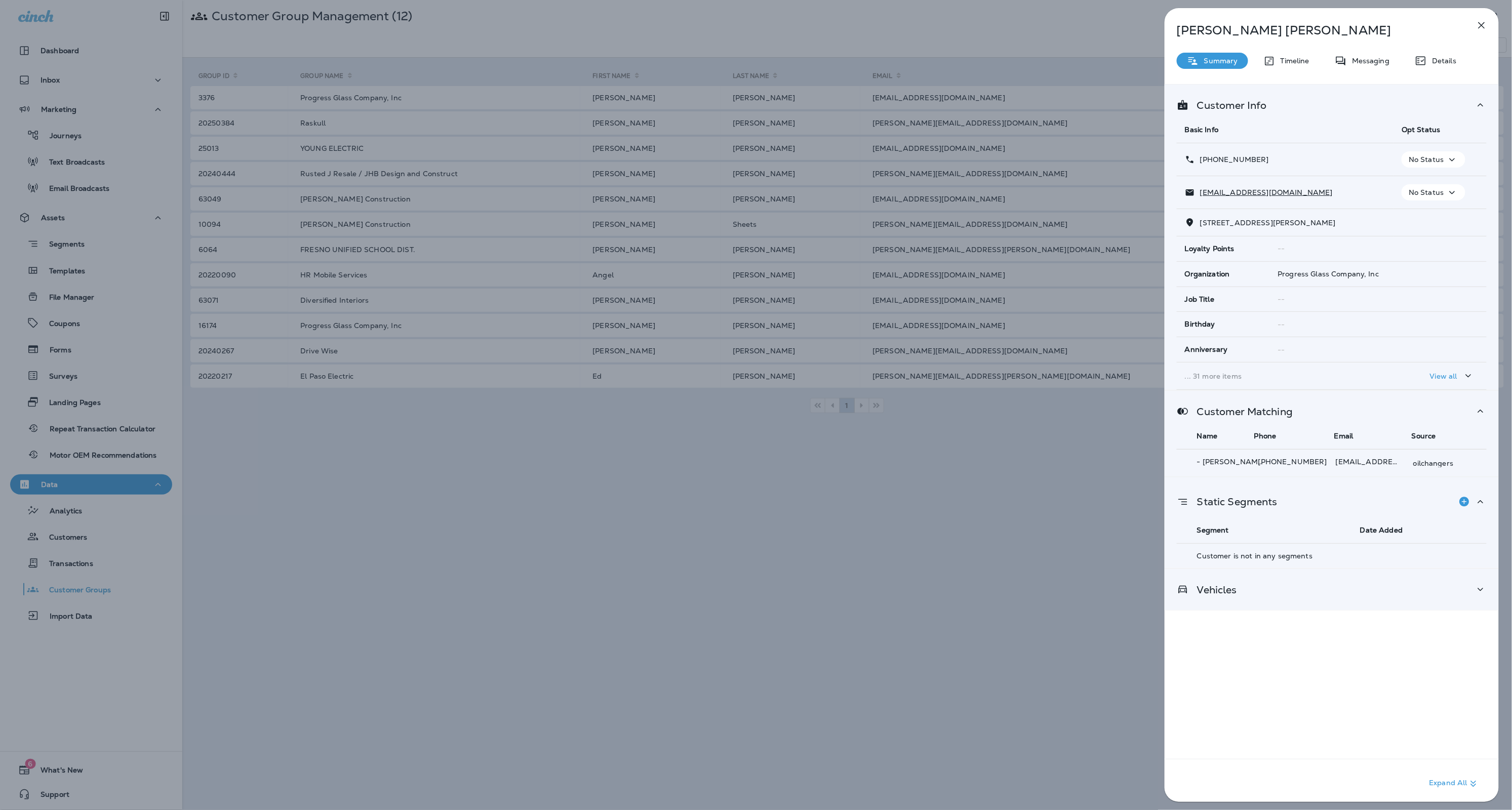
click at [1415, 581] on div "Vehicles" at bounding box center [1331, 590] width 334 height 41
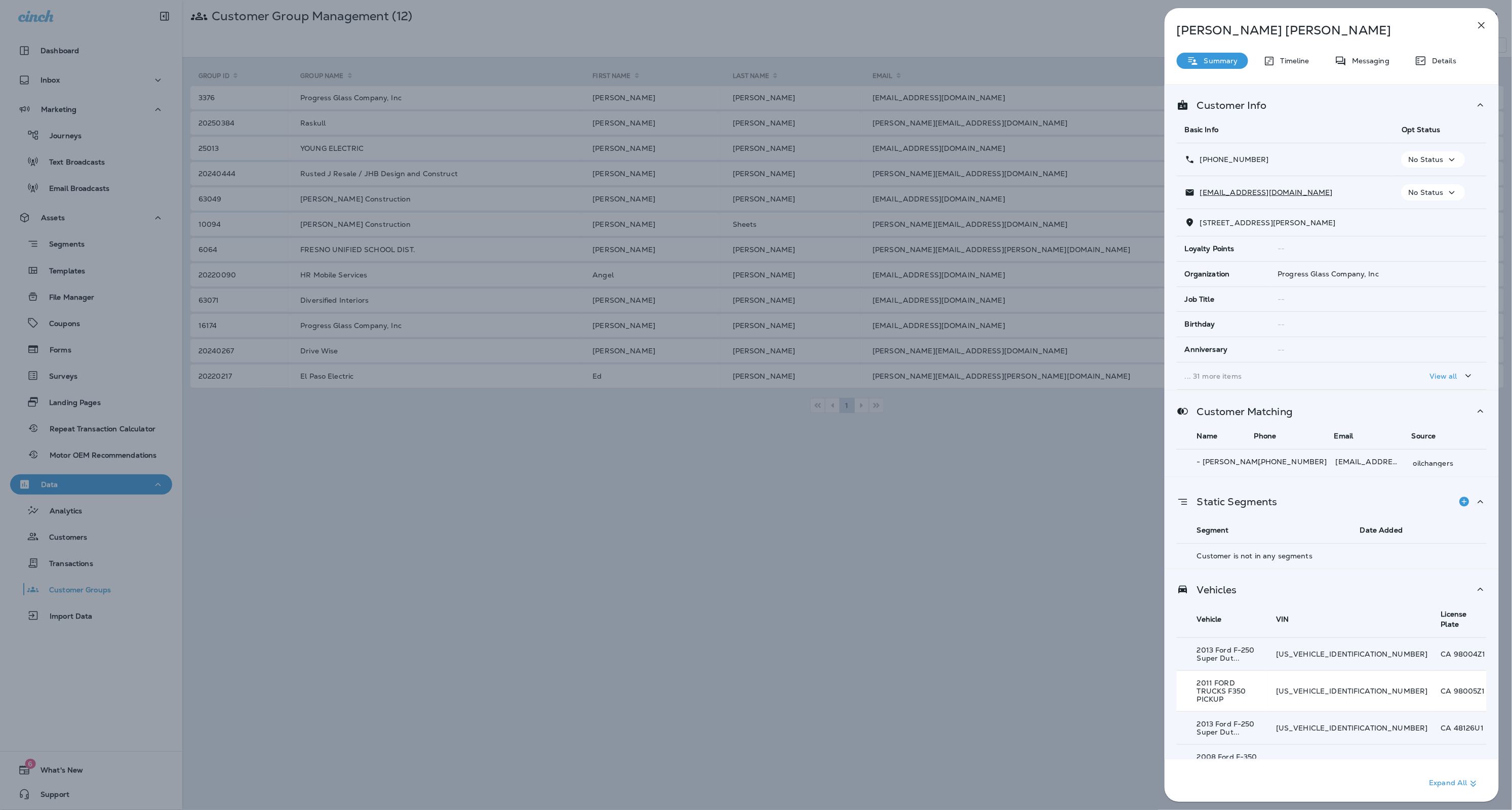
scroll to position [71, 0]
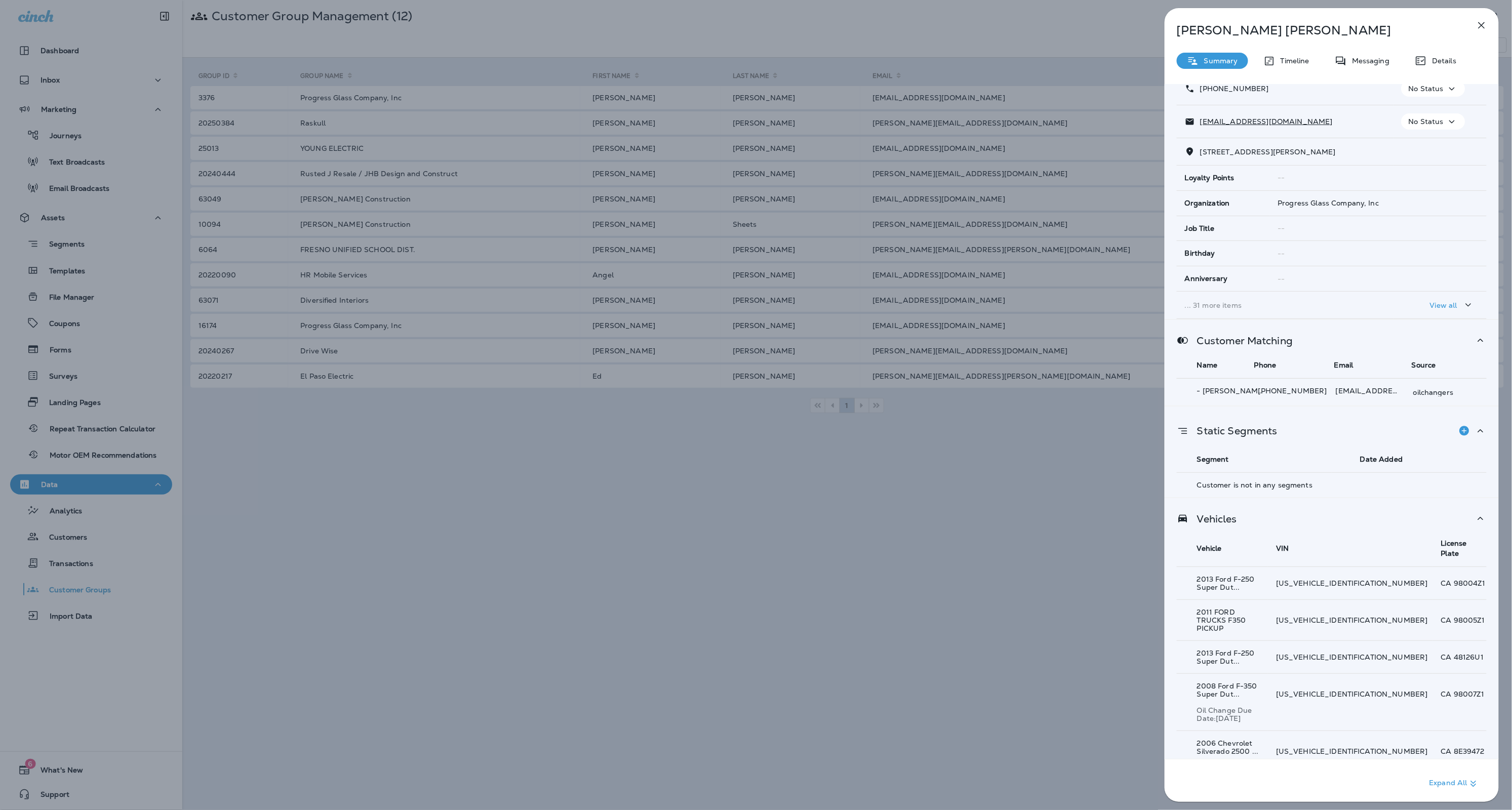
click at [1238, 792] on button "Show 41 more item(s)" at bounding box center [1228, 800] width 94 height 16
click at [1345, 747] on div "[US_VEHICLE_IDENTIFICATION_NUMBER] a" at bounding box center [1354, 759] width 152 height 24
click at [1369, 747] on p "[US_VEHICLE_IDENTIFICATION_NUMBER]" at bounding box center [1354, 751] width 152 height 8
click at [1350, 567] on td "[US_VEHICLE_IDENTIFICATION_NUMBER]" at bounding box center [1352, 584] width 165 height 33
click at [1265, 739] on div "2006 Chevrolet Silverado 2500 ... Oil Change Due Date: [DATE]" at bounding box center [1231, 759] width 68 height 41
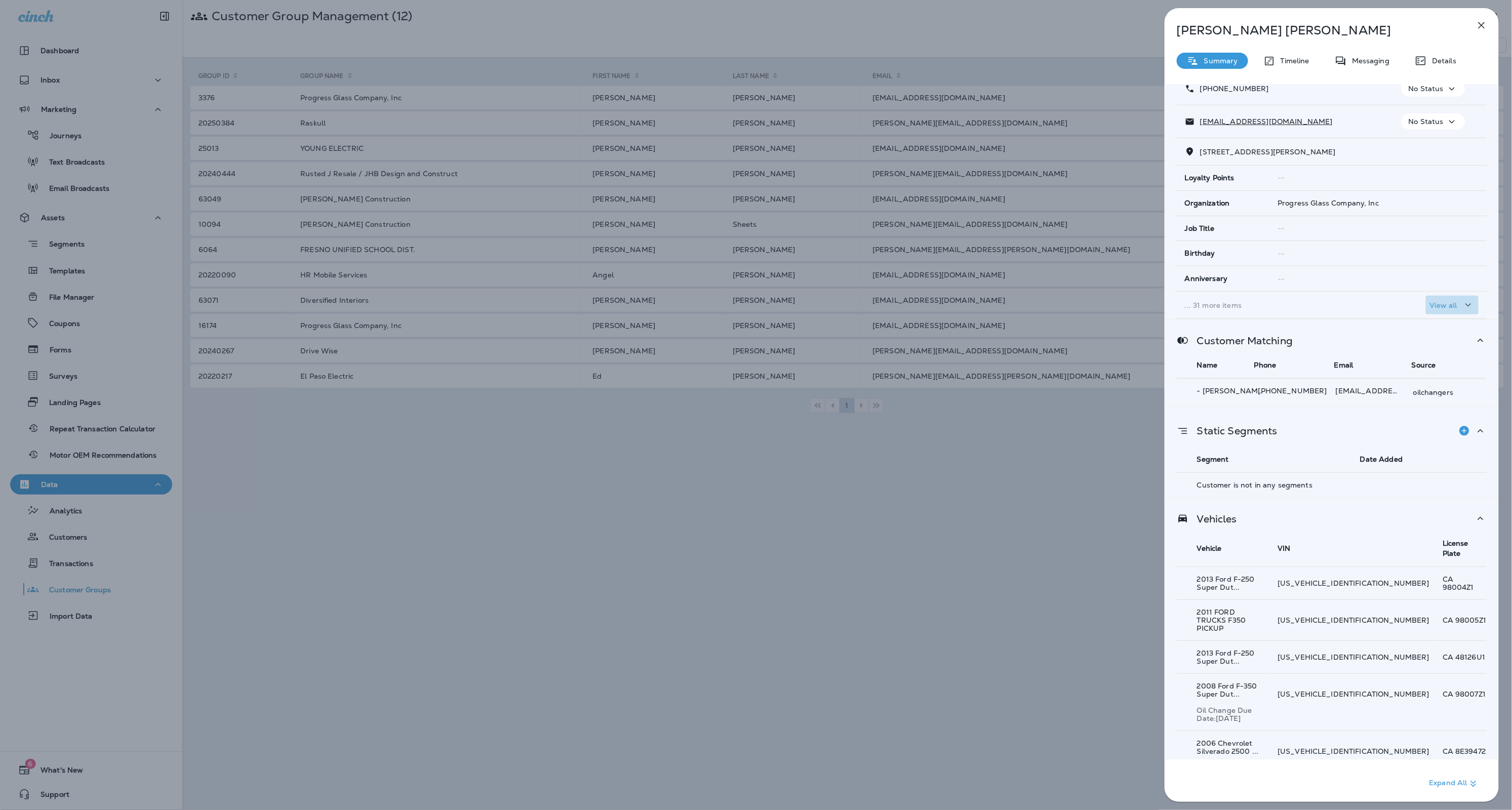
click at [1456, 298] on button "View all" at bounding box center [1452, 305] width 52 height 19
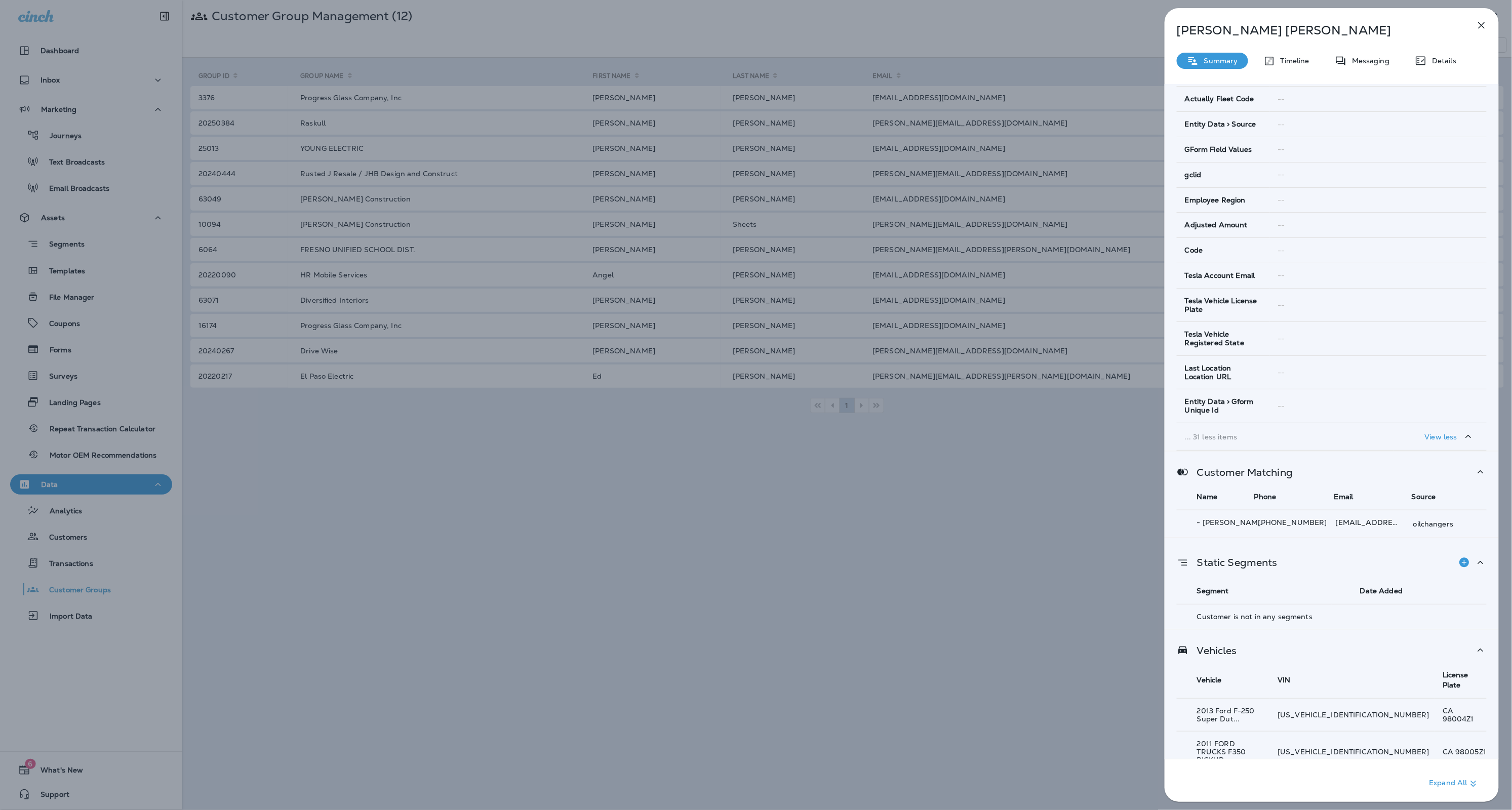
scroll to position [0, 0]
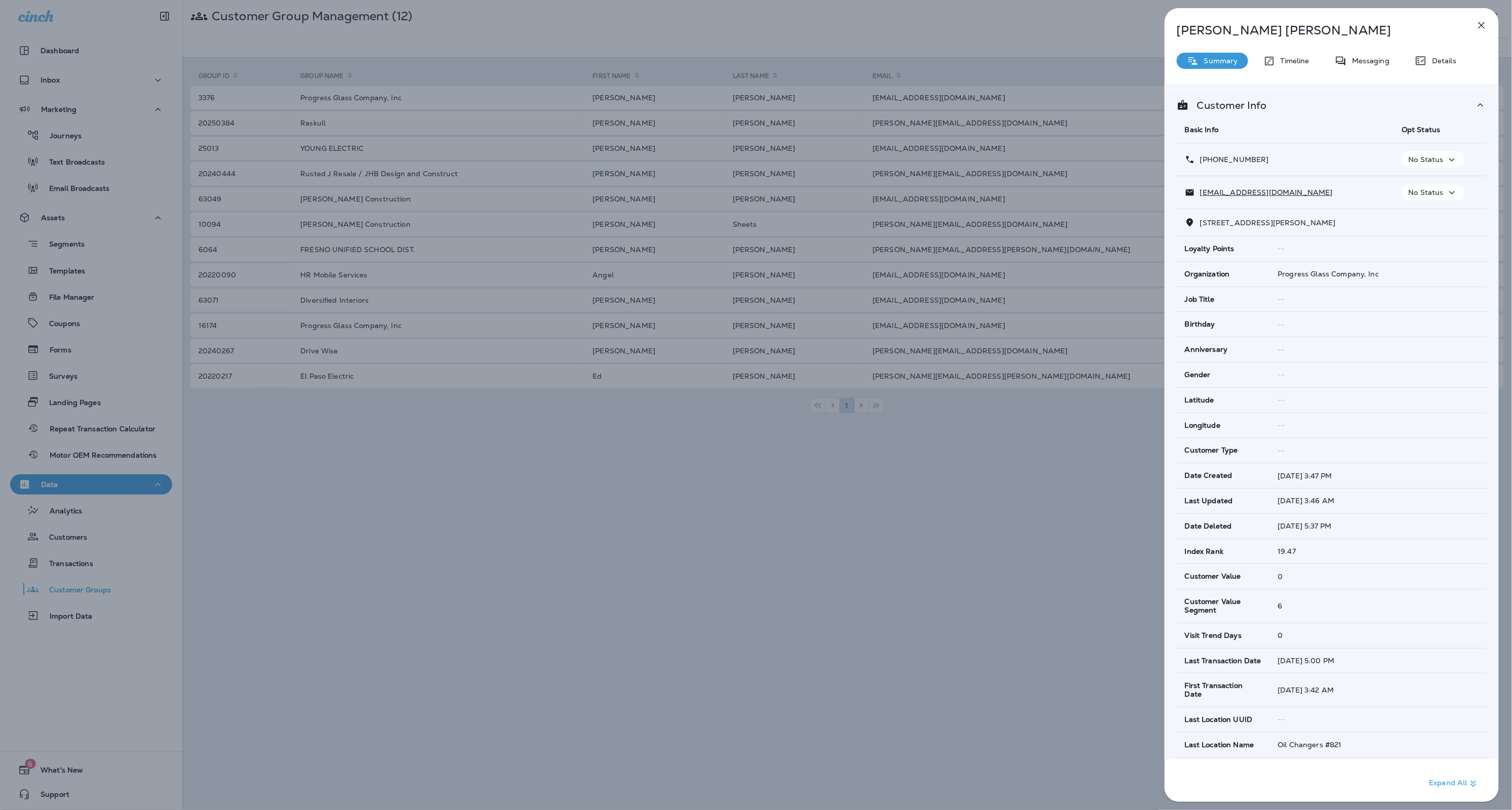
click at [1347, 166] on td "[PHONE_NUMBER]" at bounding box center [1285, 159] width 216 height 33
drag, startPoint x: 1379, startPoint y: 272, endPoint x: 1183, endPoint y: 273, distance: 196.0
click at [1183, 273] on tr "Organization Progress Glass Company, Inc" at bounding box center [1332, 270] width 310 height 26
click at [1234, 297] on div "Job Title" at bounding box center [1223, 295] width 77 height 9
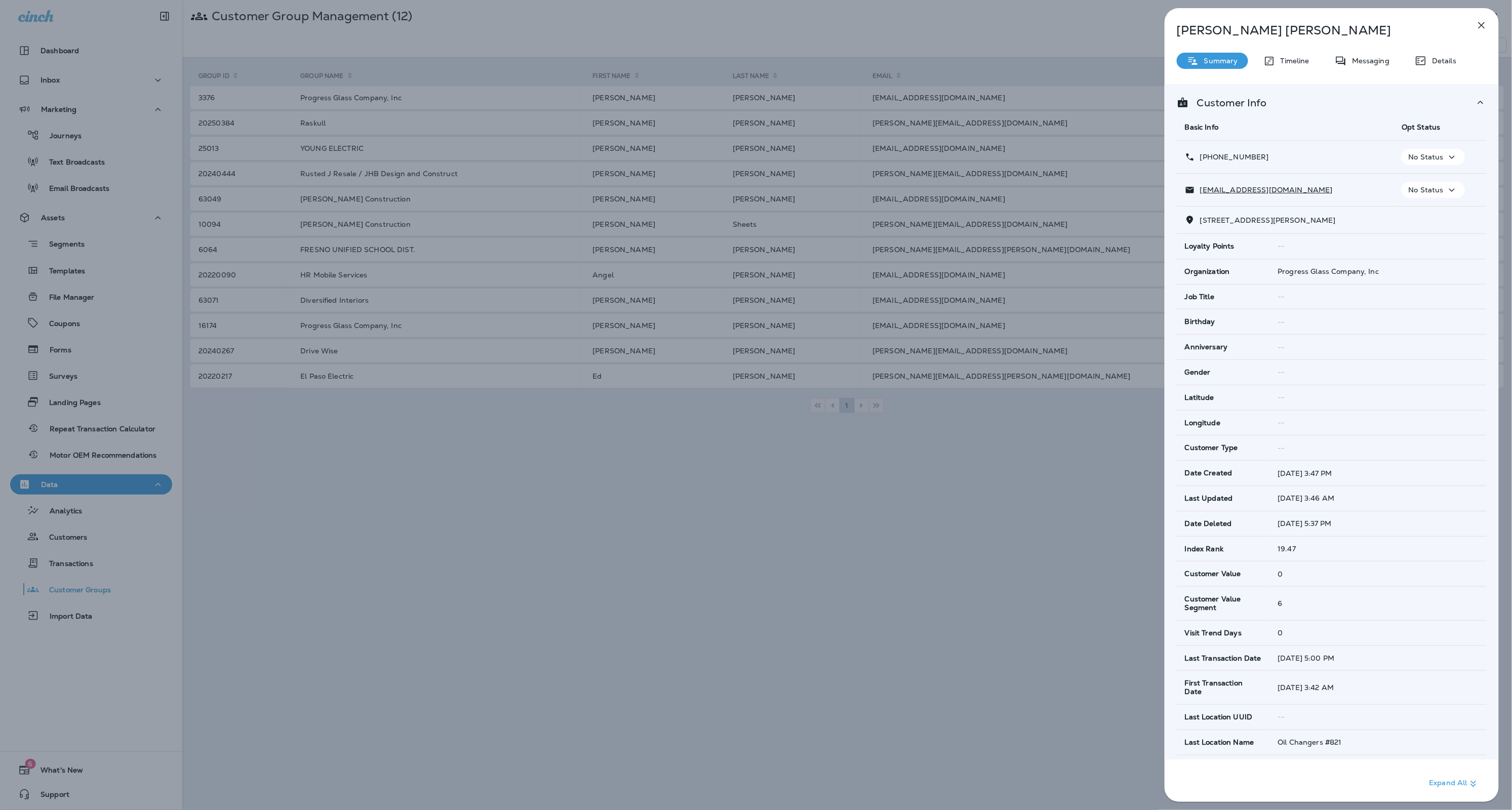
scroll to position [0, 0]
drag, startPoint x: 1271, startPoint y: 245, endPoint x: 1334, endPoint y: 245, distance: 63.0
click at [1334, 245] on td "--" at bounding box center [1378, 244] width 216 height 25
click at [1334, 245] on div "--" at bounding box center [1378, 247] width 201 height 8
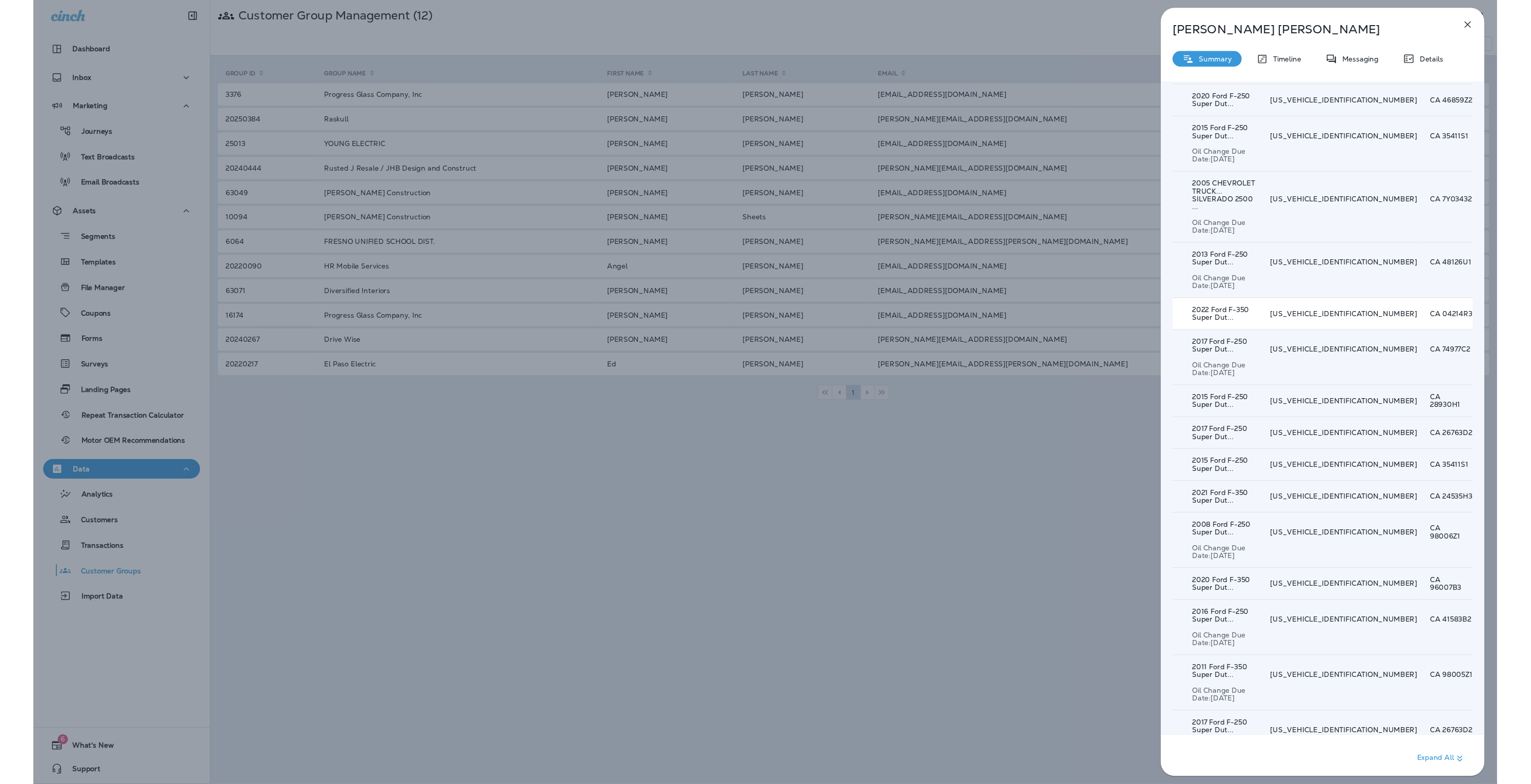
scroll to position [2506, 0]
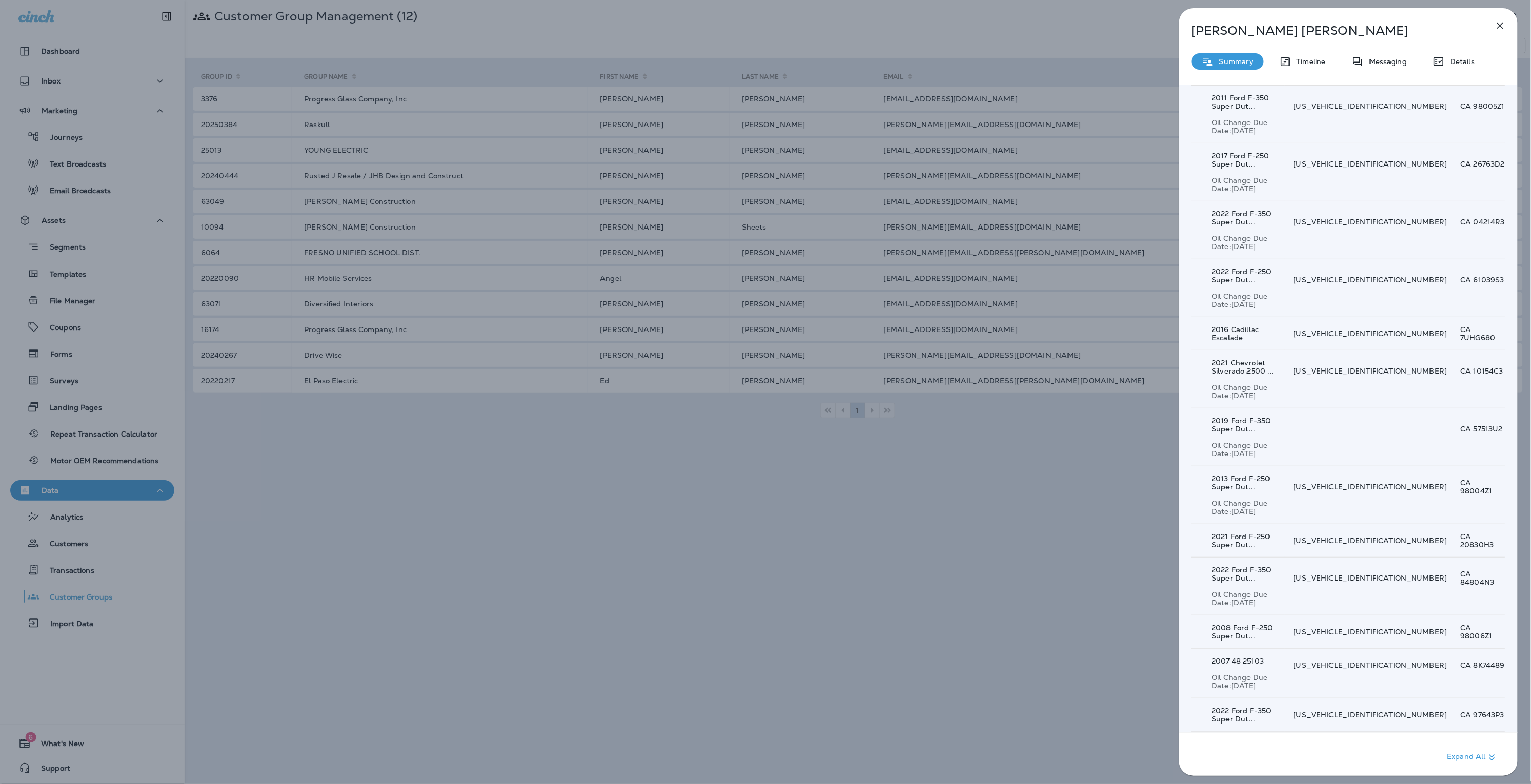
drag, startPoint x: 70, startPoint y: 142, endPoint x: 75, endPoint y: 133, distance: 10.3
click at [70, 141] on div "Michael Meschi Summary Timeline Messaging Details Customer Info Basic Info Opt …" at bounding box center [765, 392] width 1531 height 784
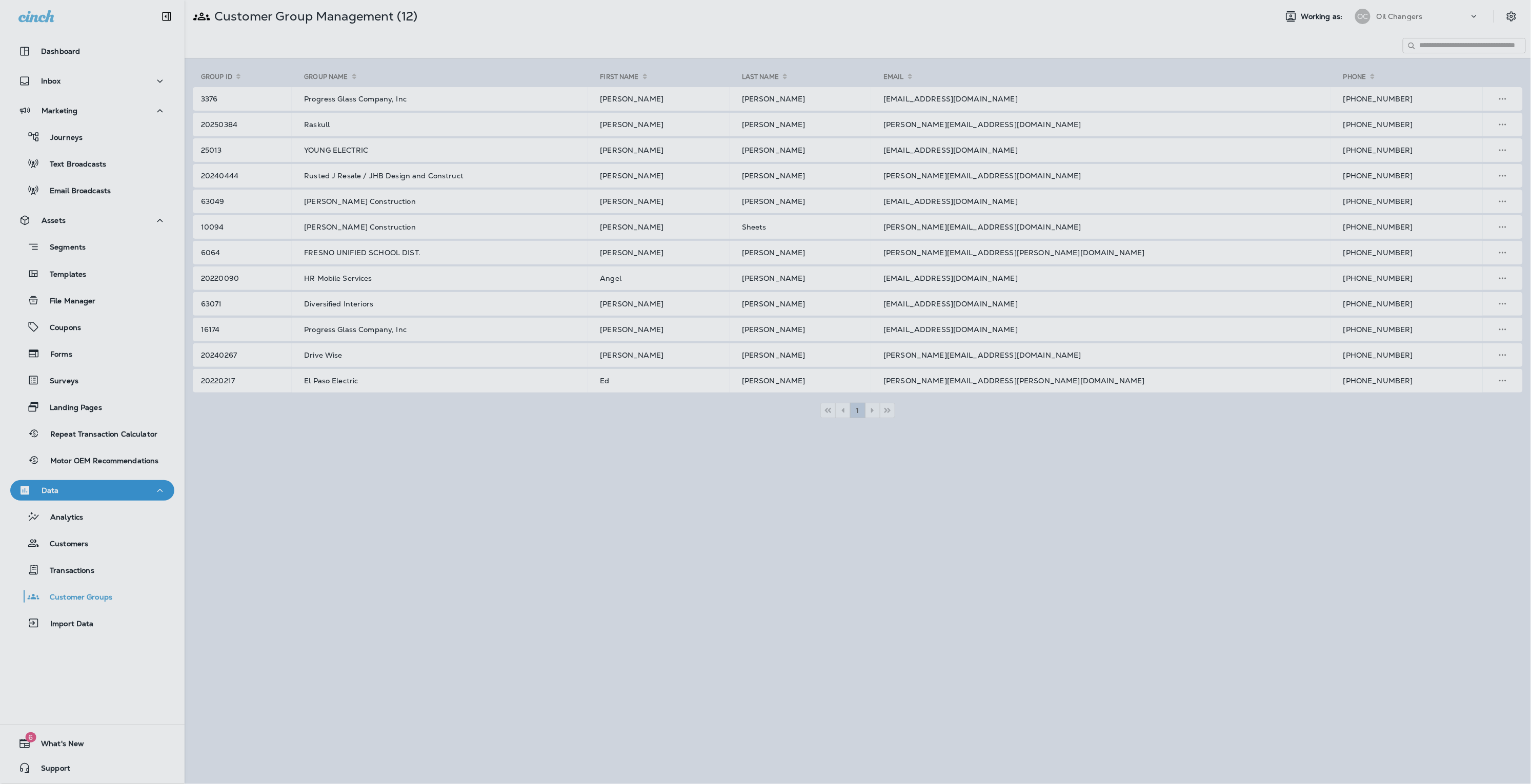
click at [75, 133] on div at bounding box center [818, 392] width 1531 height 784
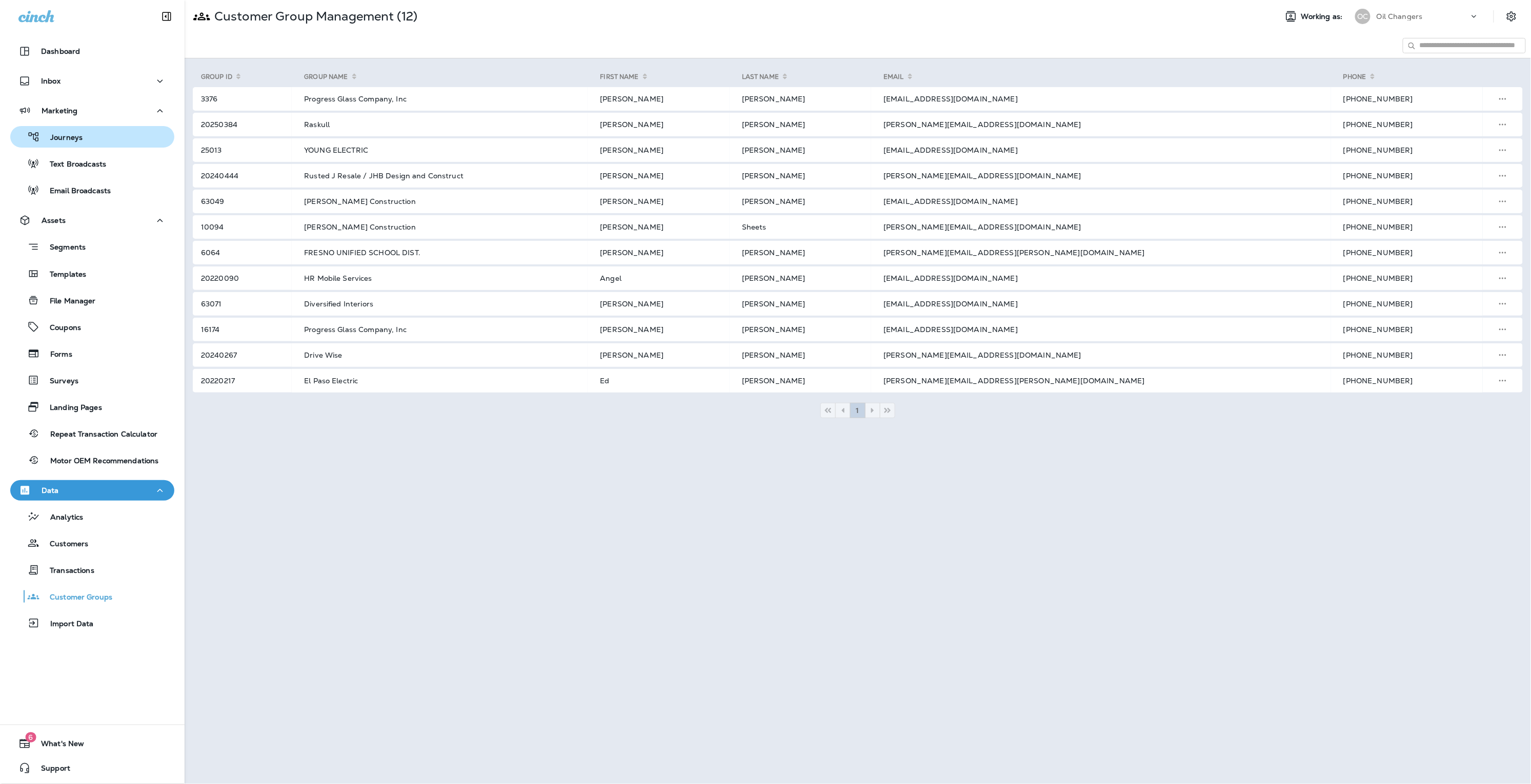
click at [76, 143] on p "Journeys" at bounding box center [61, 138] width 43 height 10
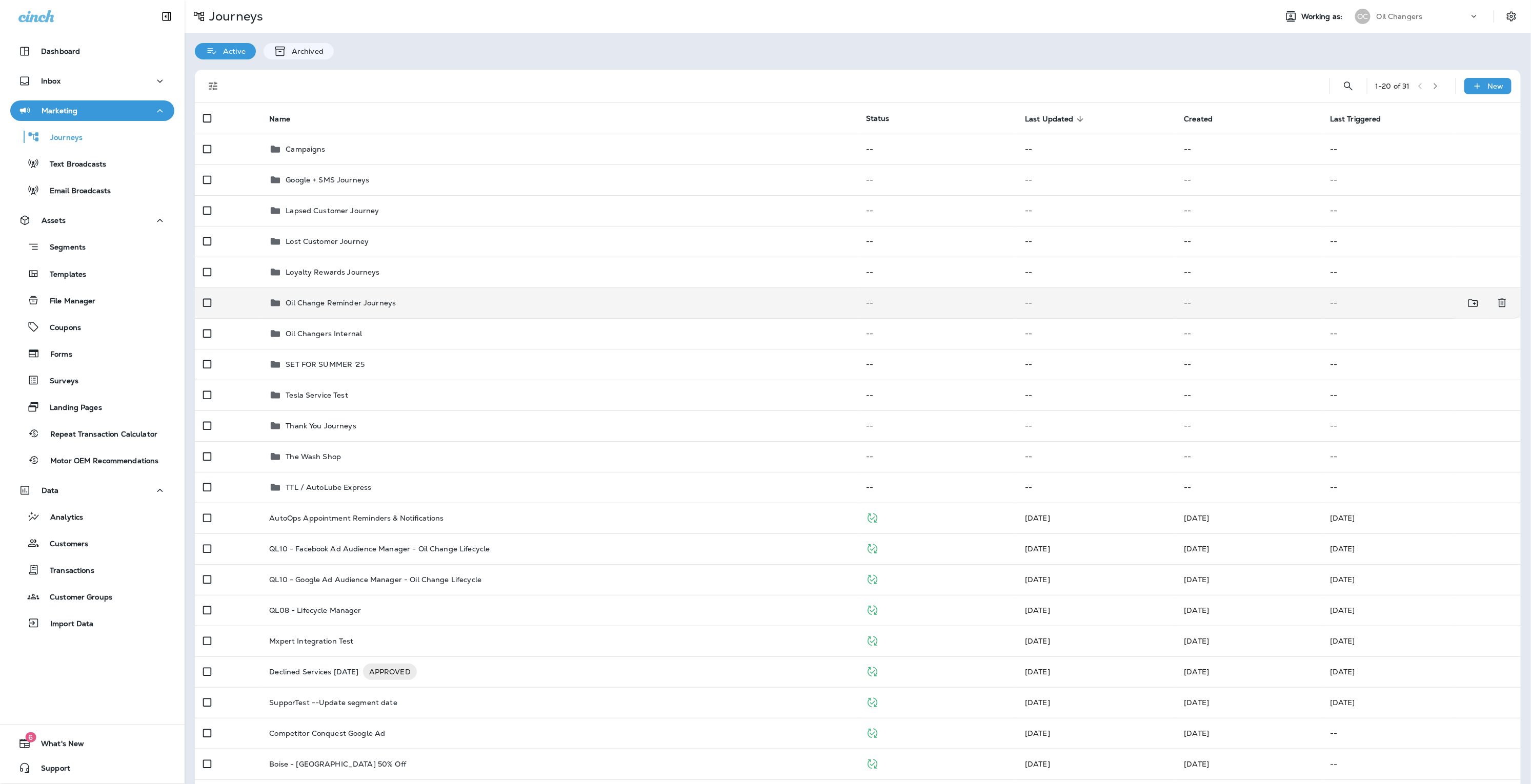
click at [405, 300] on div "Oil Change Reminder Journeys" at bounding box center [559, 303] width 581 height 13
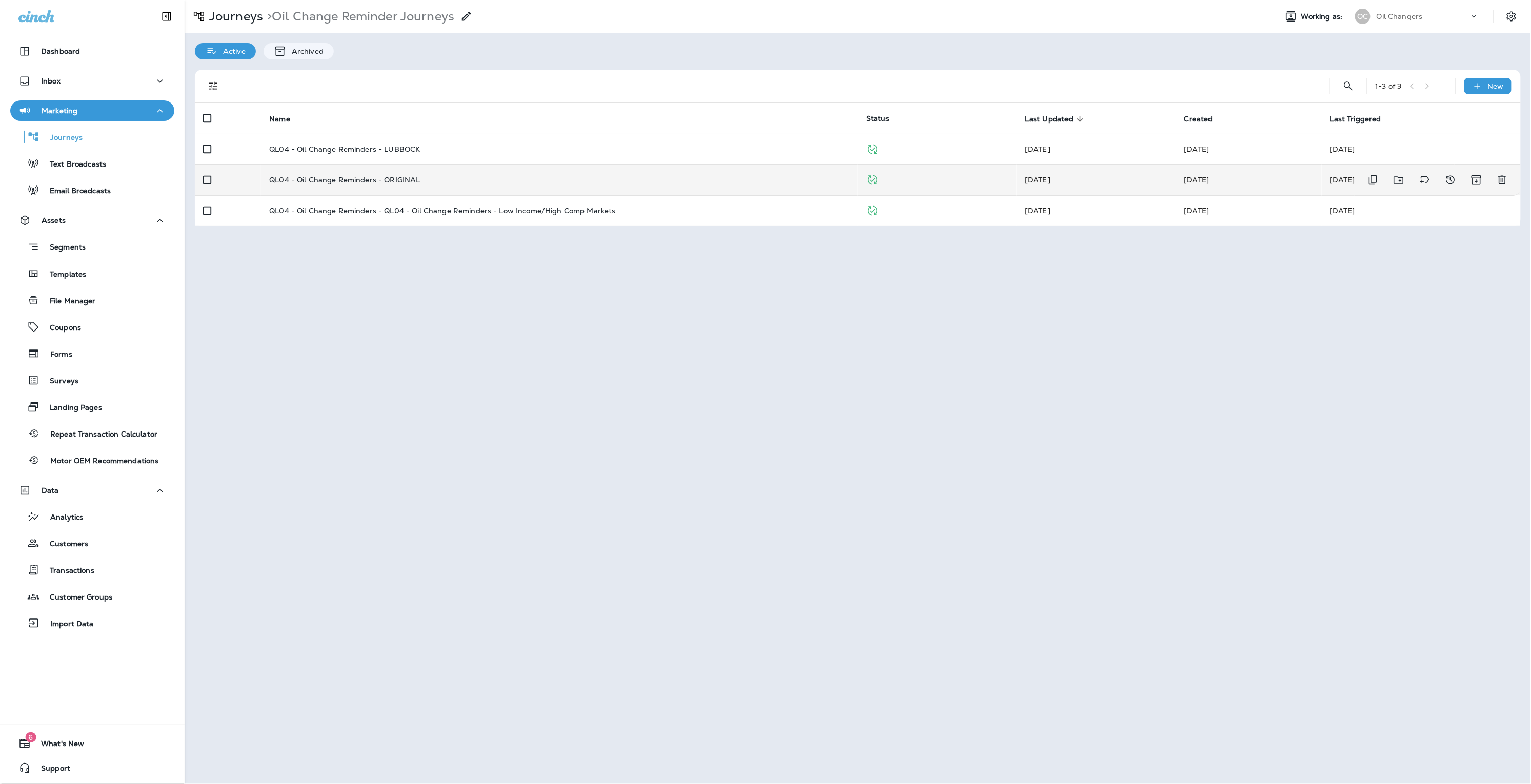
click at [412, 177] on p "QL04 - Oil Change Reminders - ORIGINAL" at bounding box center [344, 180] width 151 height 8
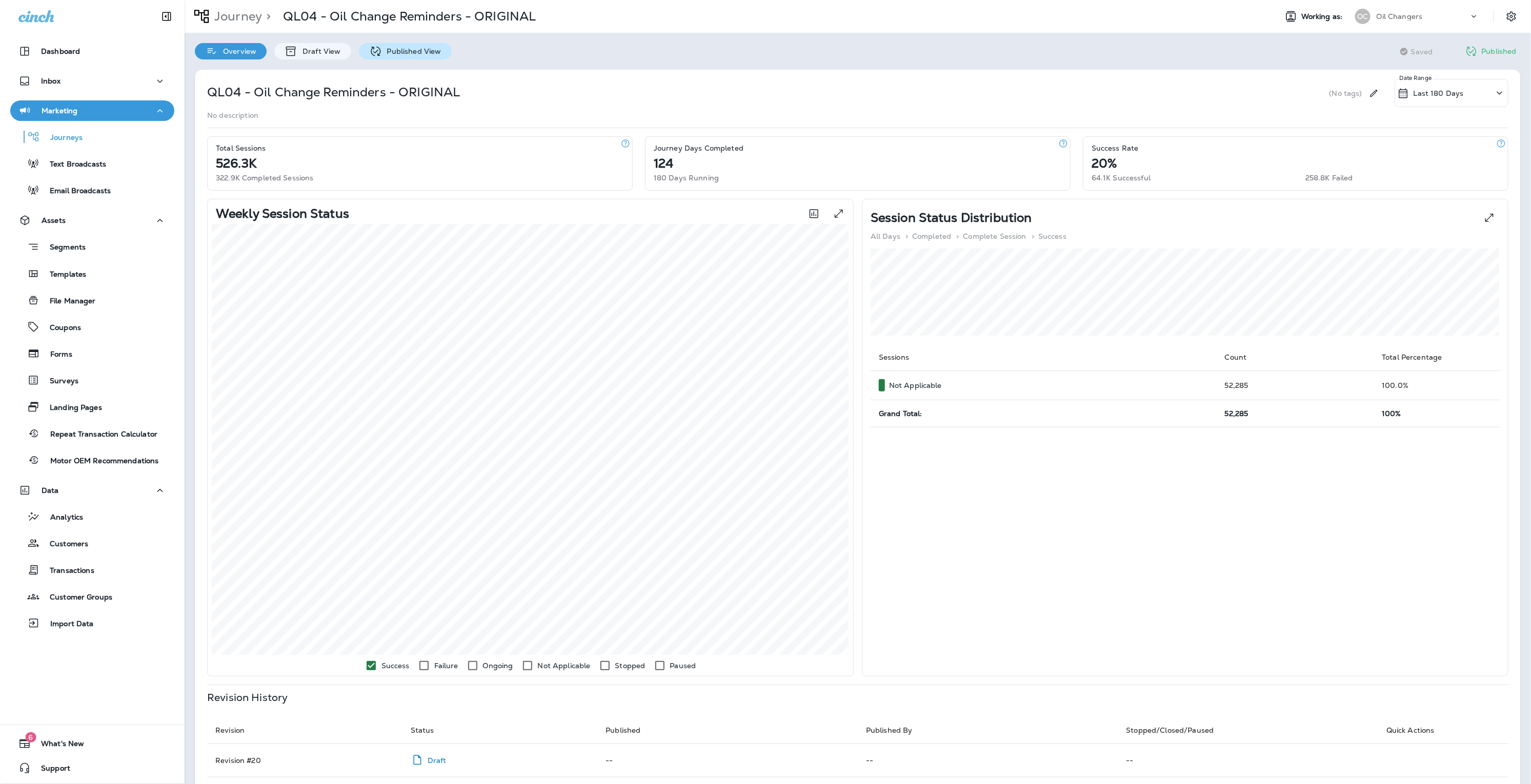
click at [393, 47] on p "Published View" at bounding box center [412, 51] width 60 height 8
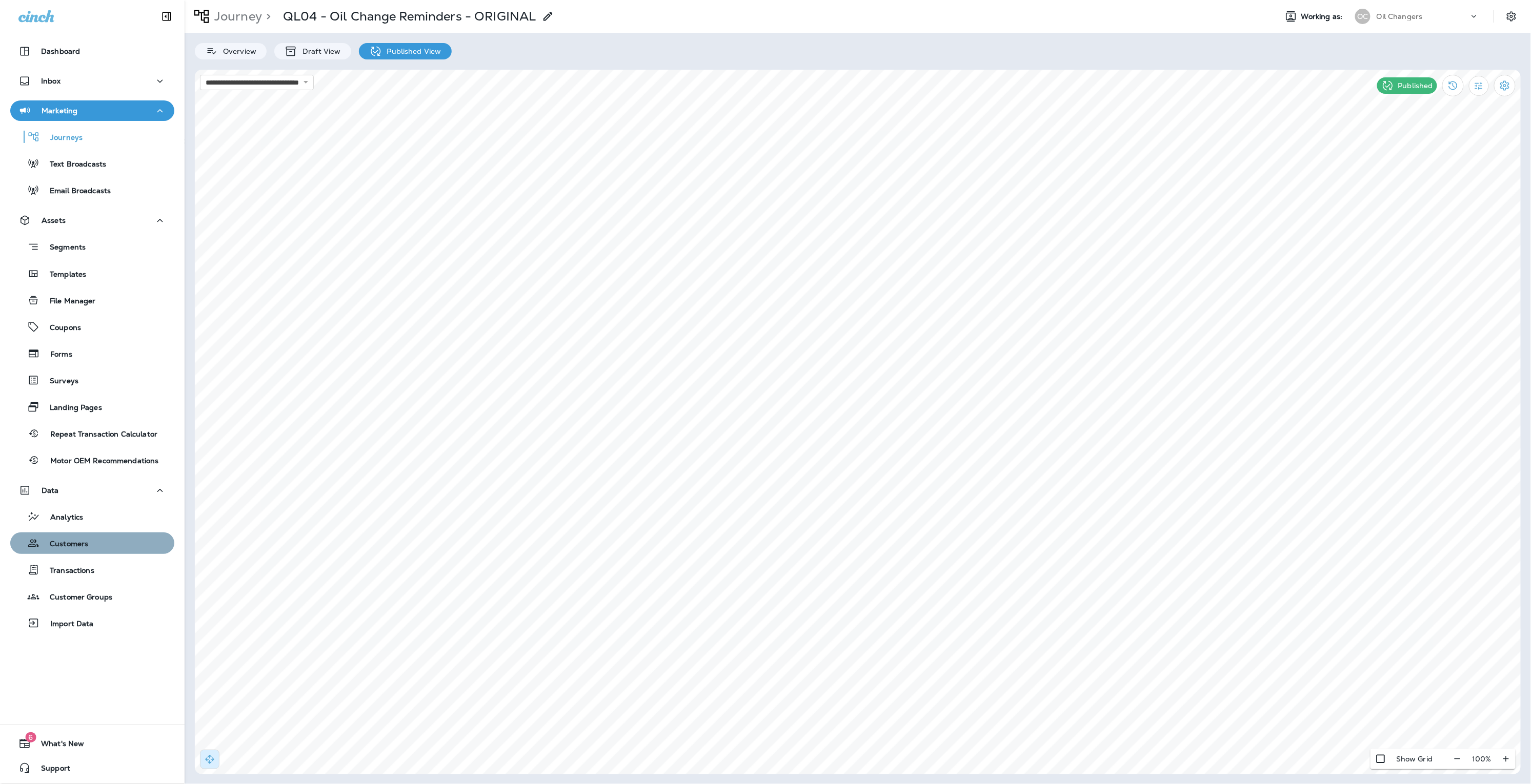
click at [80, 548] on p "Customers" at bounding box center [63, 544] width 48 height 10
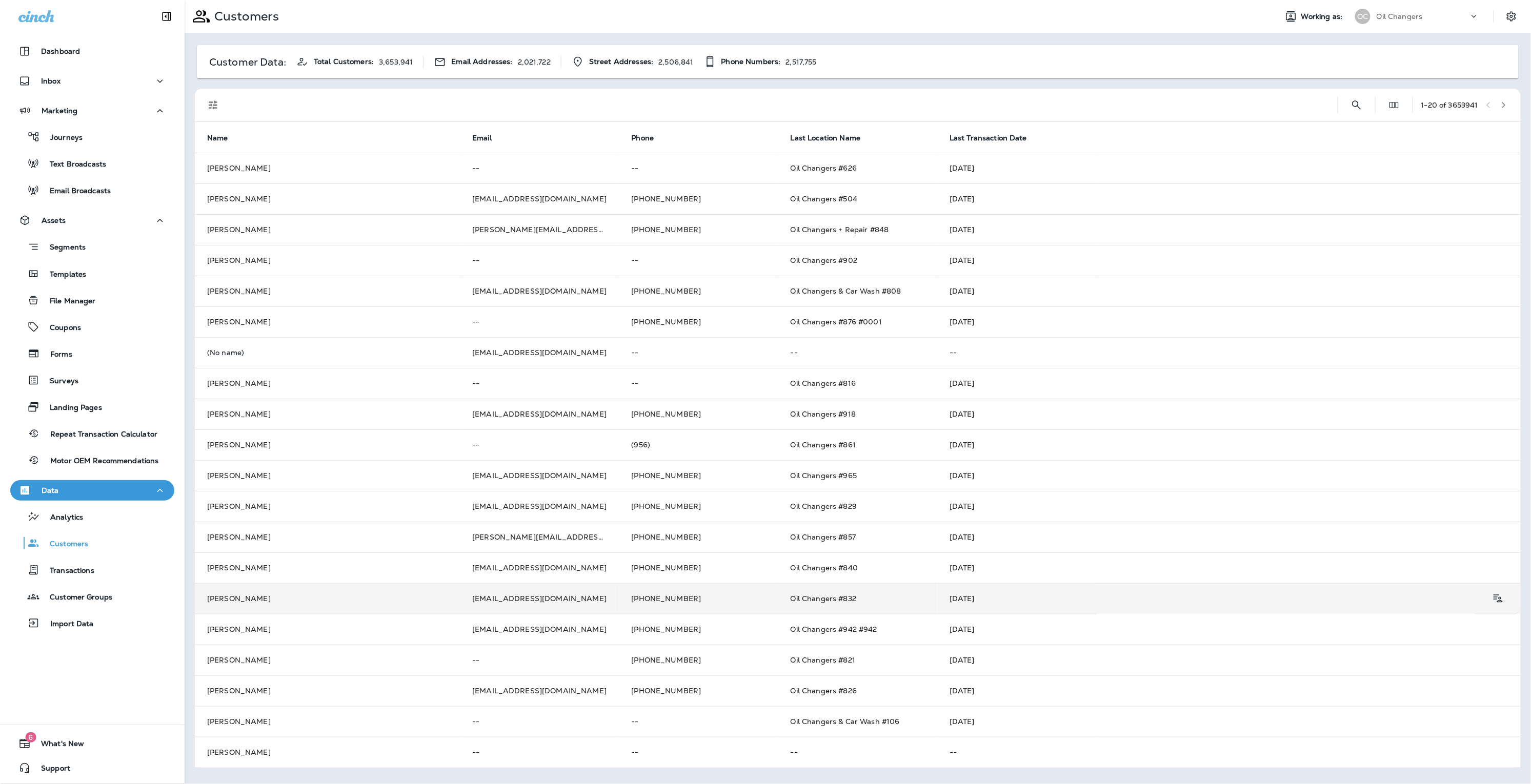
click at [225, 601] on td "Keith Douglas" at bounding box center [327, 598] width 265 height 31
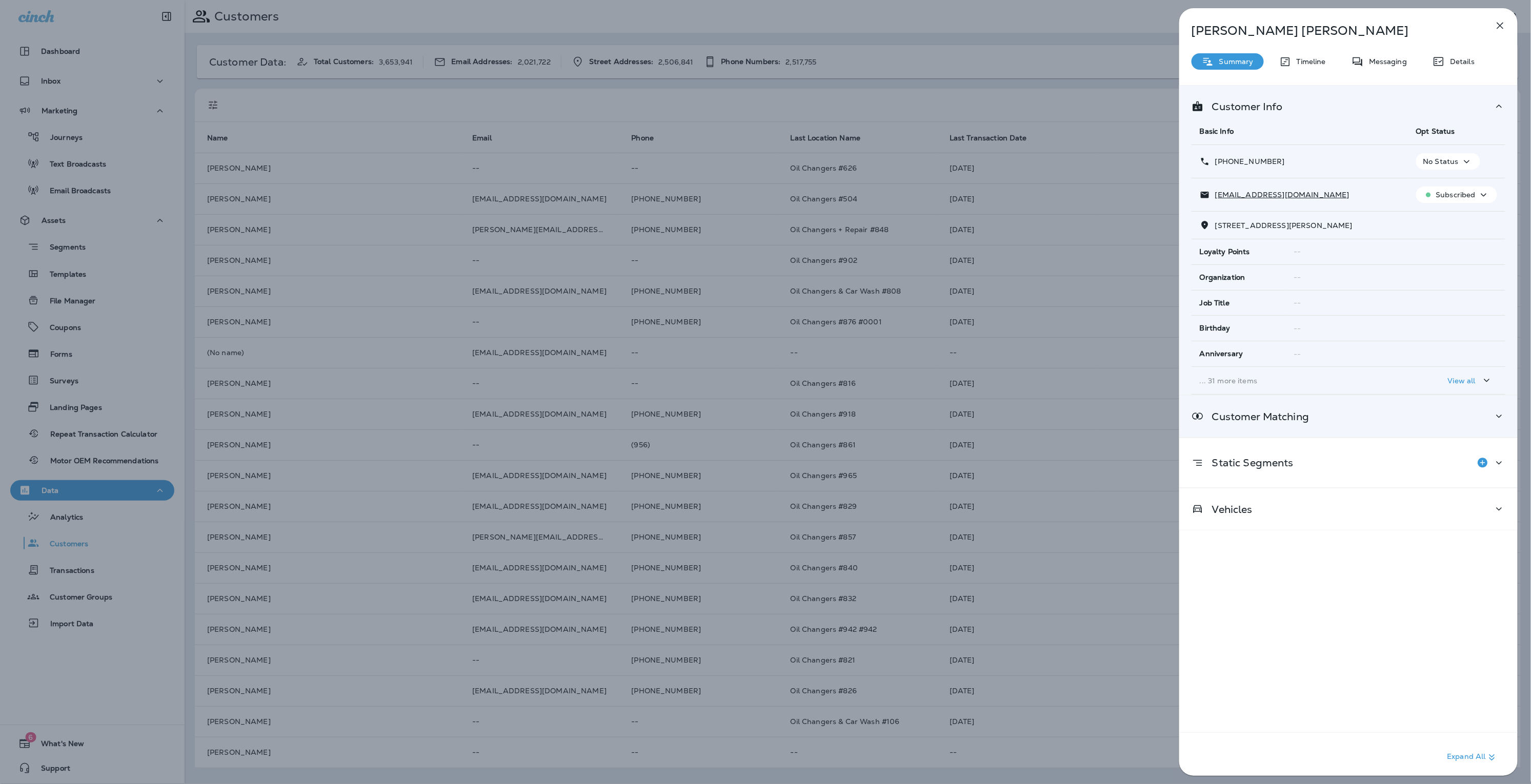
click at [1441, 419] on div "Customer Matching" at bounding box center [1348, 416] width 314 height 13
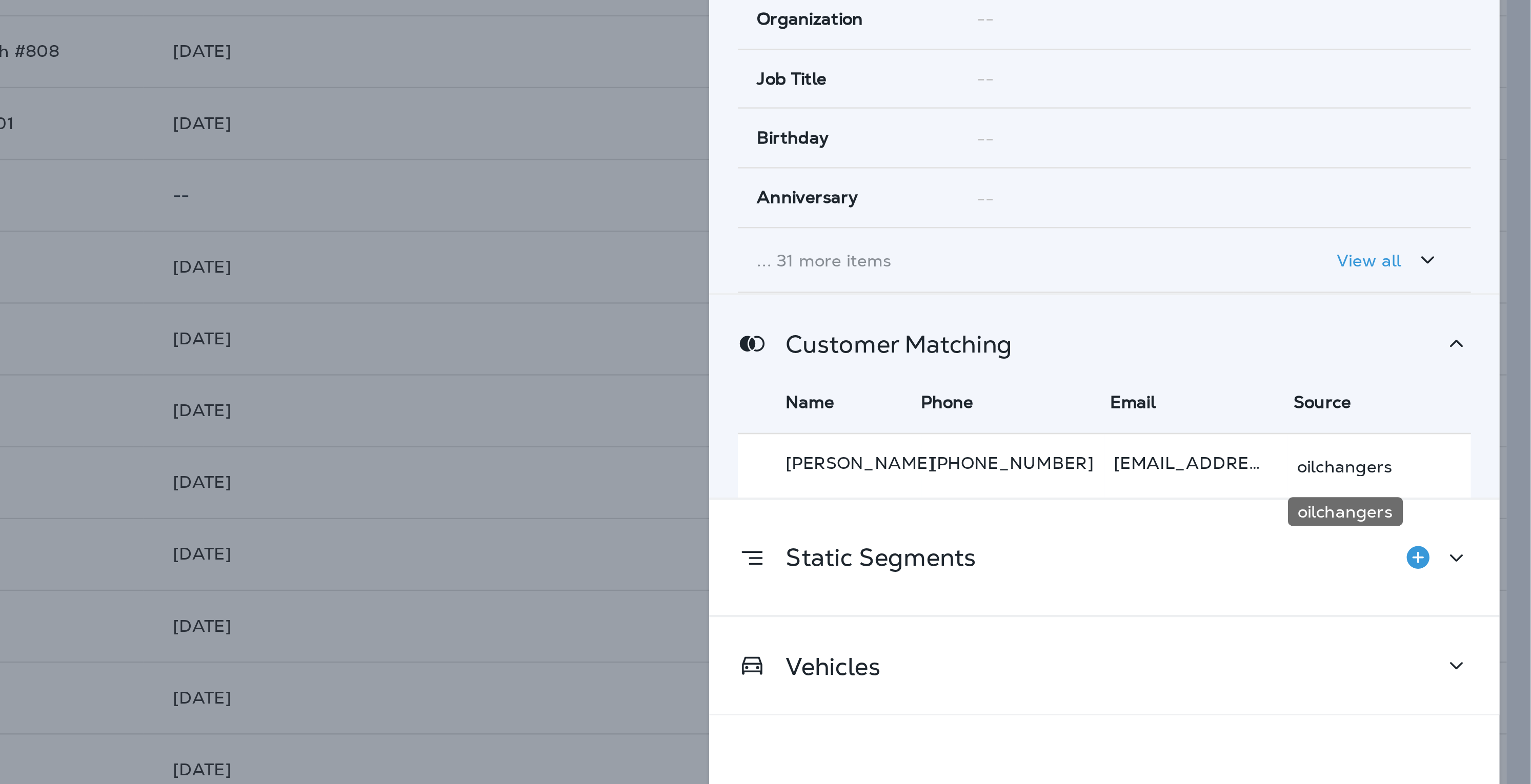
click at [1460, 467] on p "oilchangers" at bounding box center [1452, 469] width 41 height 8
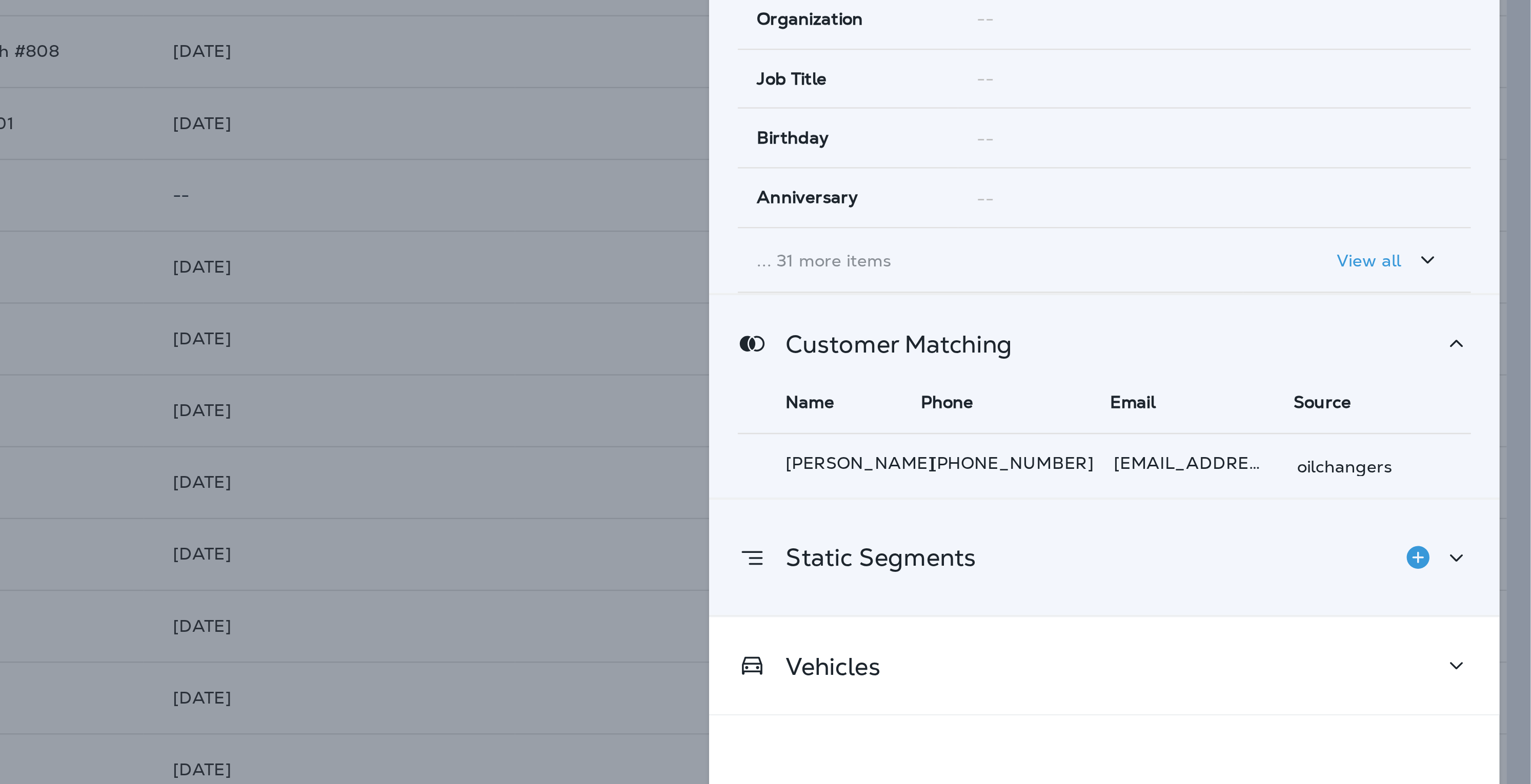
click at [1440, 505] on div "Static Segments" at bounding box center [1348, 508] width 314 height 21
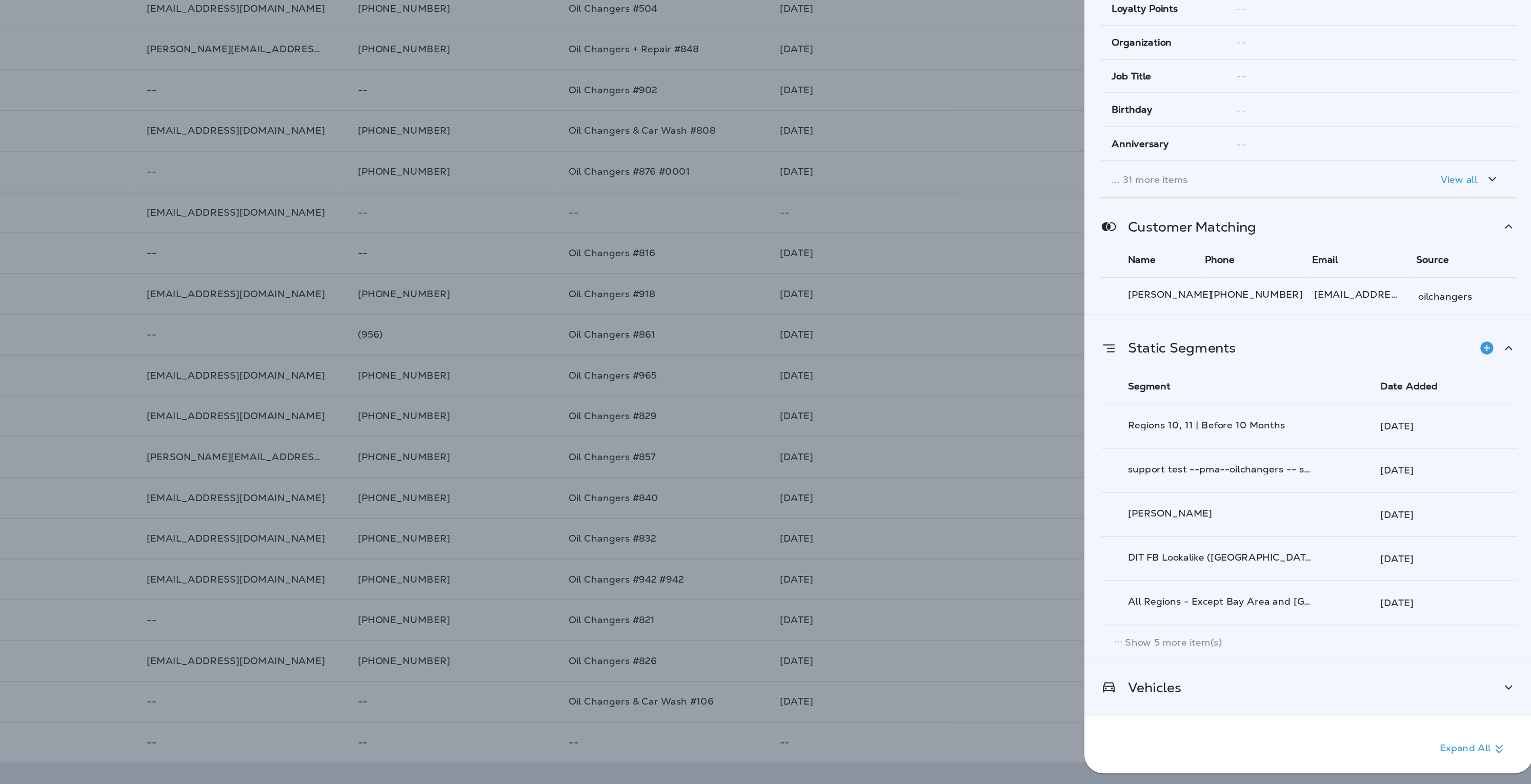
click at [1277, 703] on div "Vehicles" at bounding box center [1348, 711] width 338 height 42
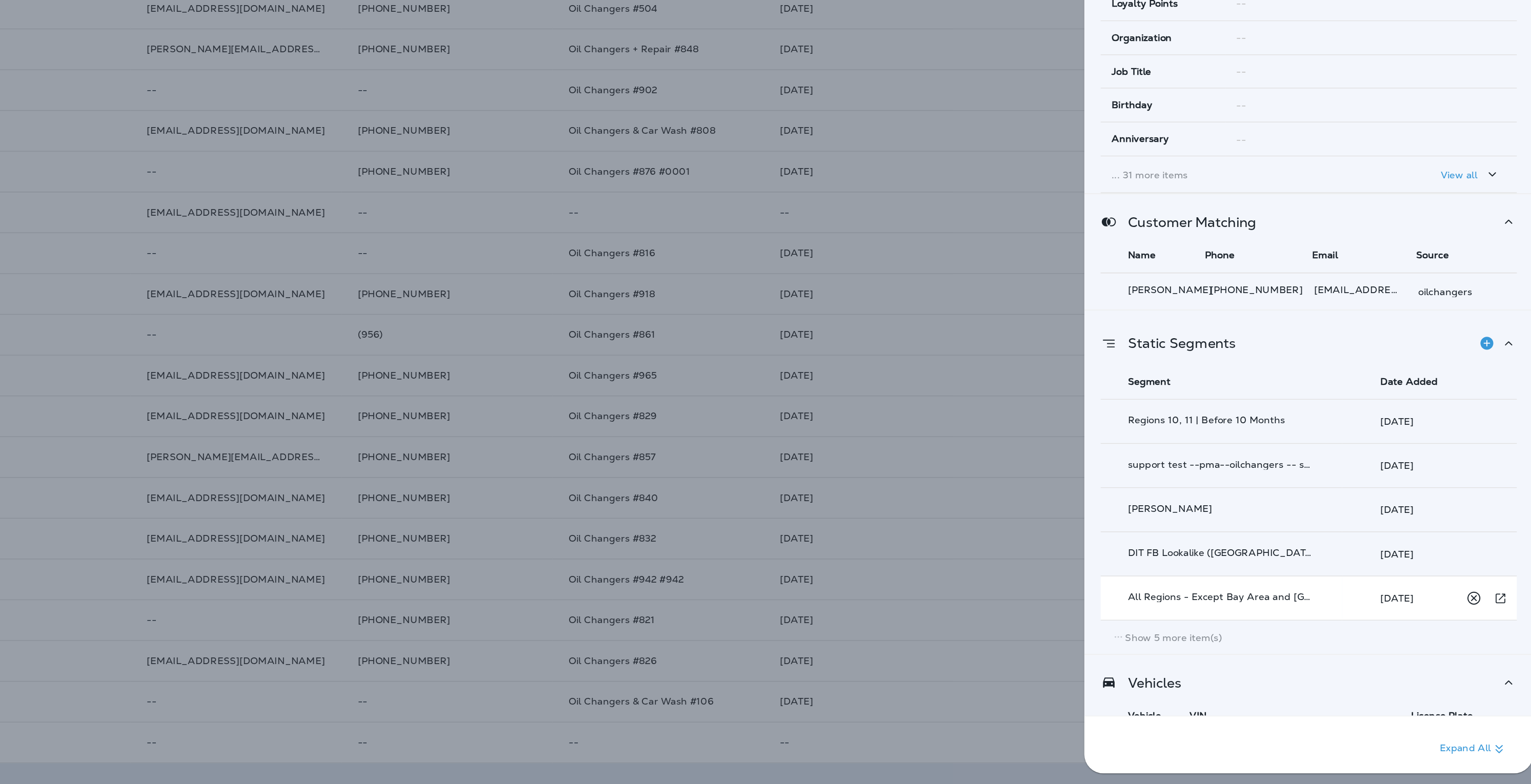
scroll to position [99, 0]
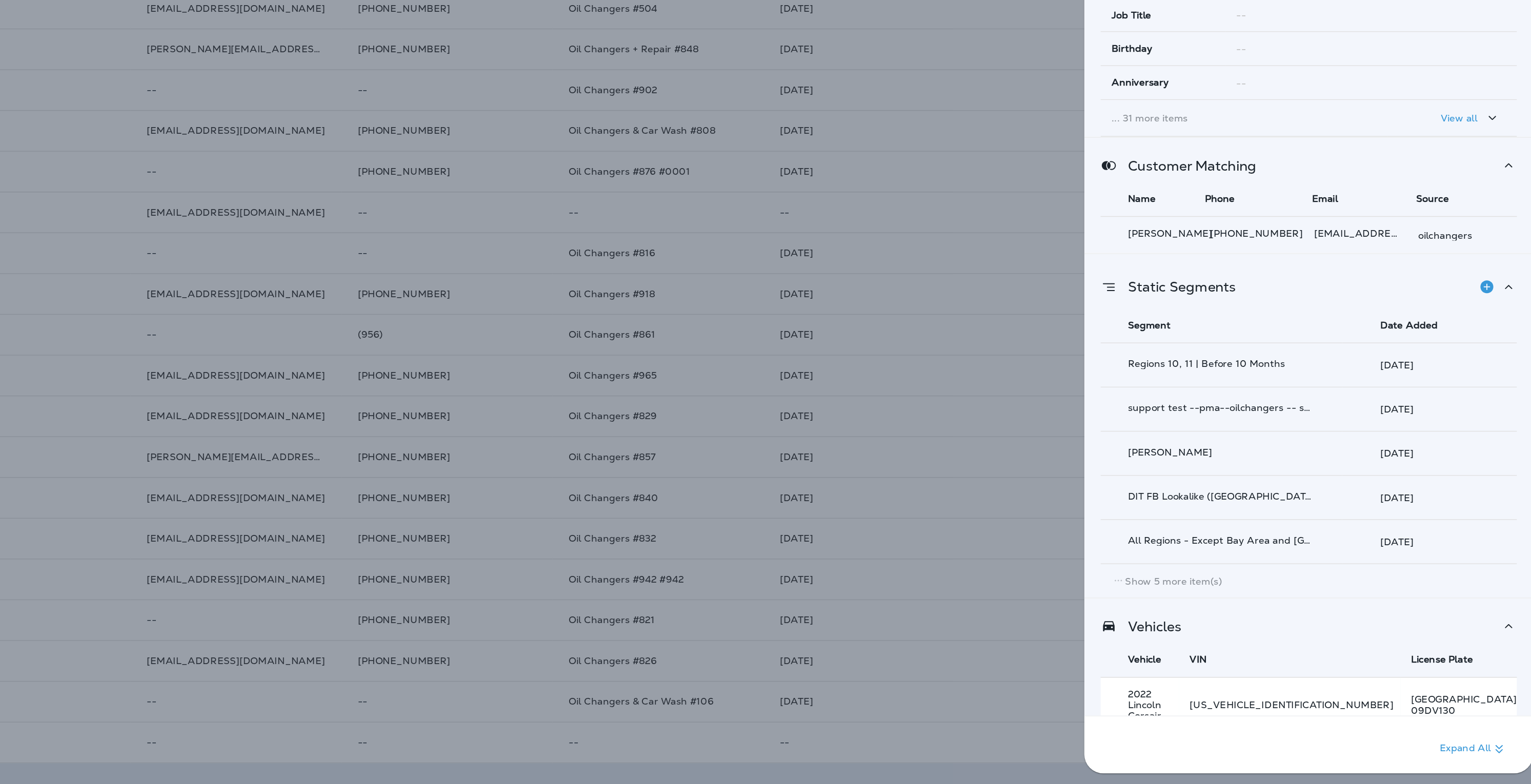
click at [1251, 714] on td "2022 Lincoln Corsair" at bounding box center [1221, 724] width 59 height 42
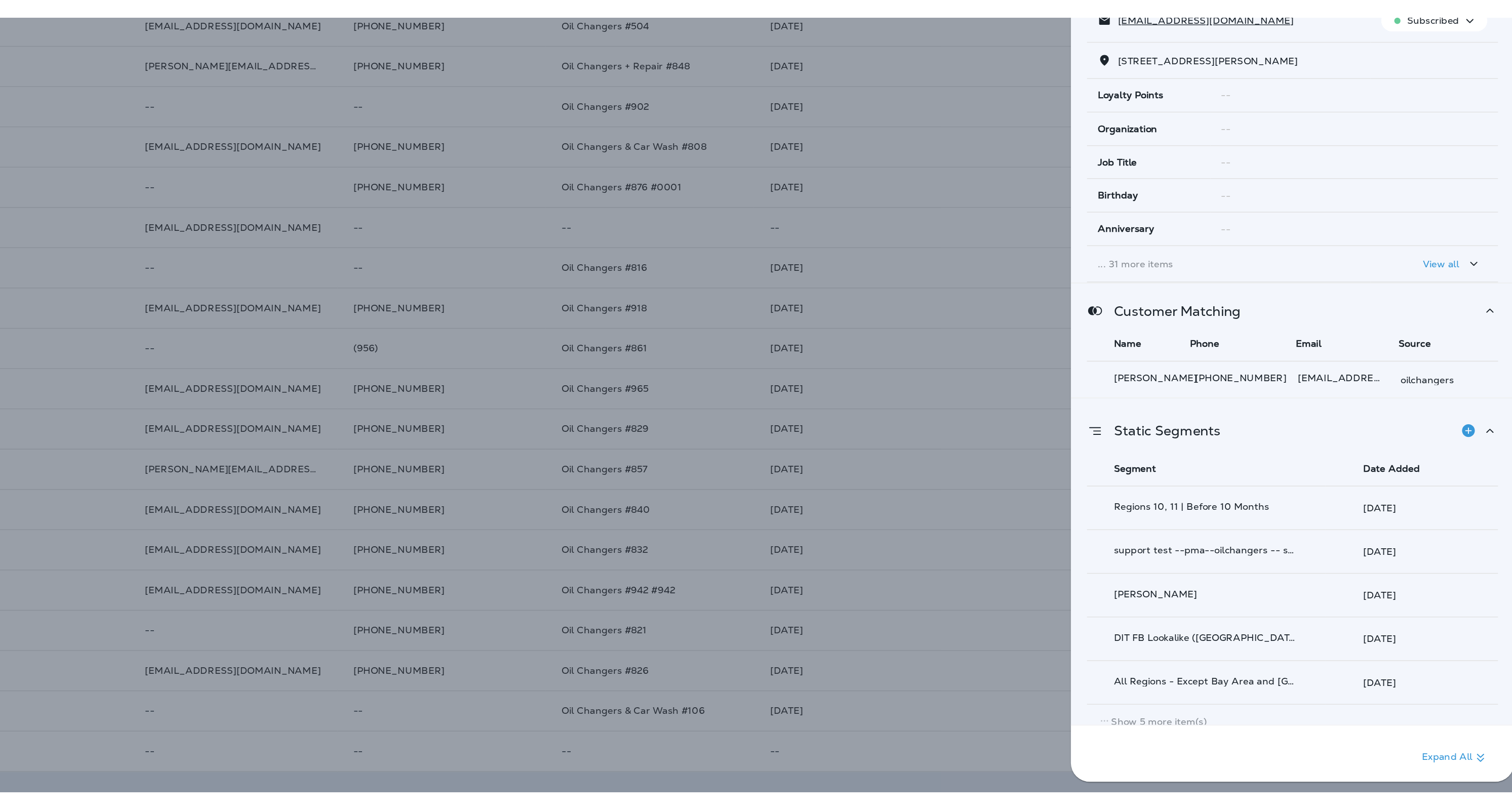
scroll to position [0, 0]
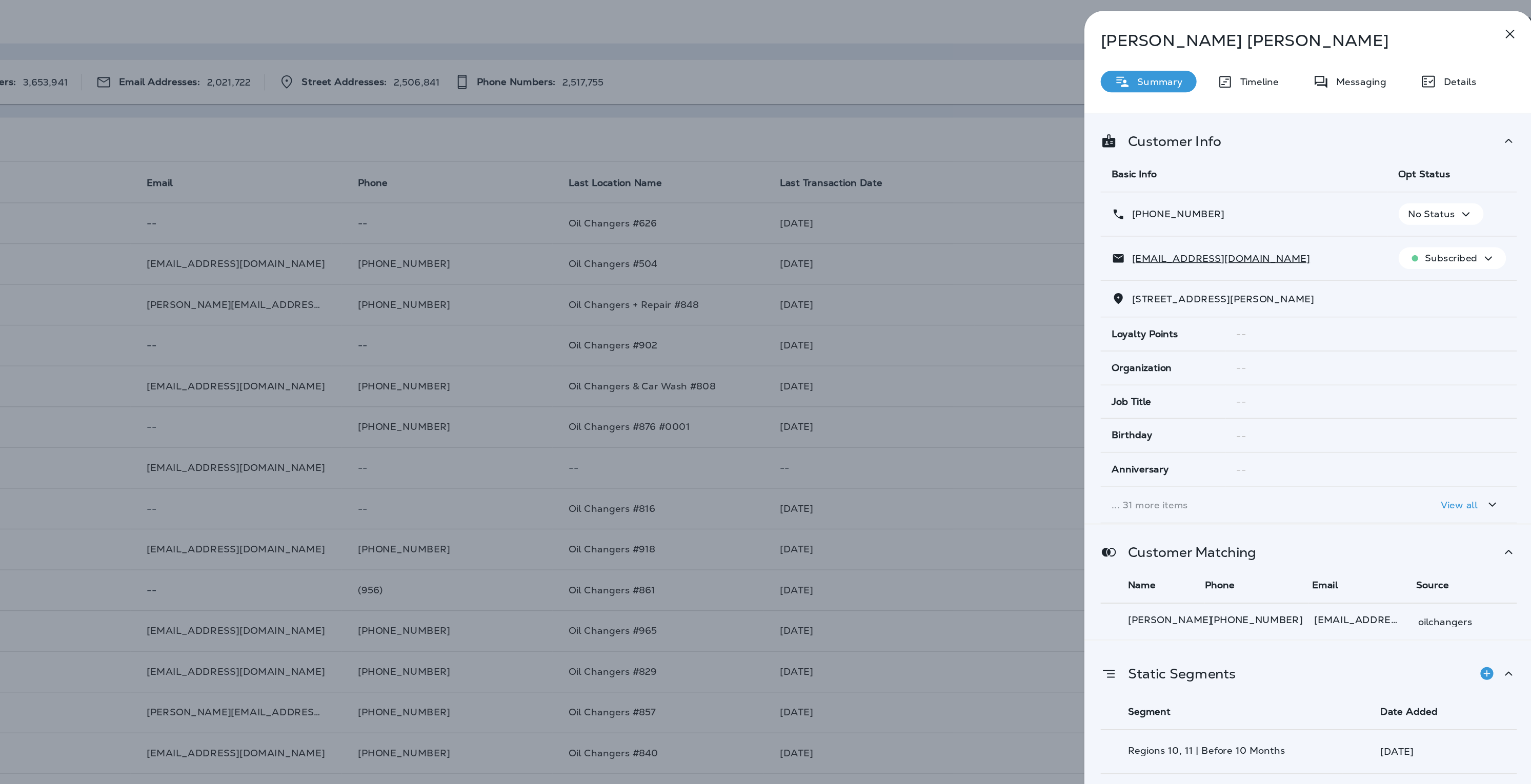
click at [1442, 83] on div "Keith Douglas Summary Timeline Messaging Details Customer Info Basic Info Opt S…" at bounding box center [1348, 395] width 338 height 774
click at [1448, 78] on div "Keith Douglas Summary Timeline Messaging Details Customer Info Basic Info Opt S…" at bounding box center [1348, 395] width 338 height 774
click at [1449, 66] on div "Details" at bounding box center [1453, 61] width 62 height 17
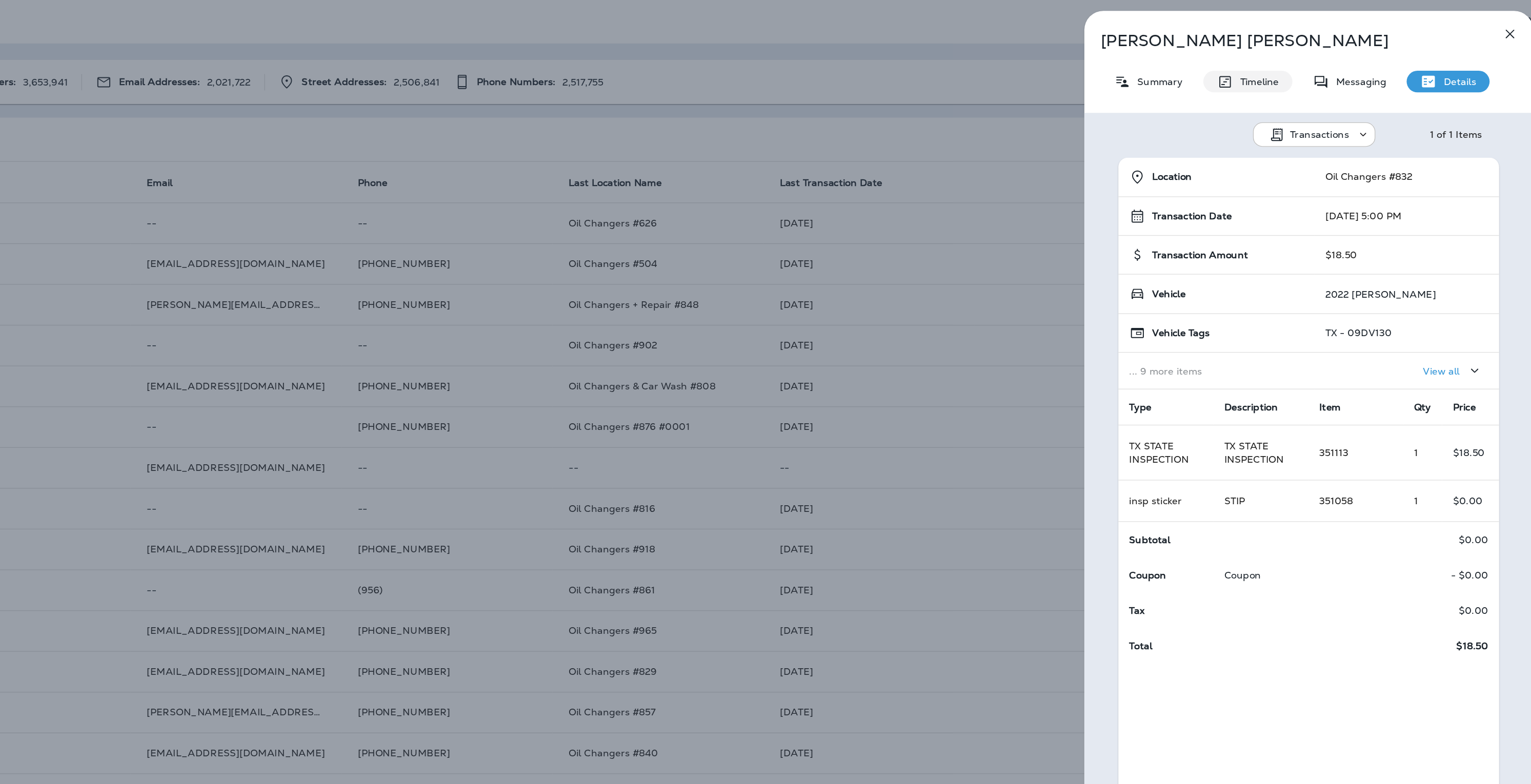
click at [1313, 68] on div "Timeline" at bounding box center [1303, 61] width 67 height 17
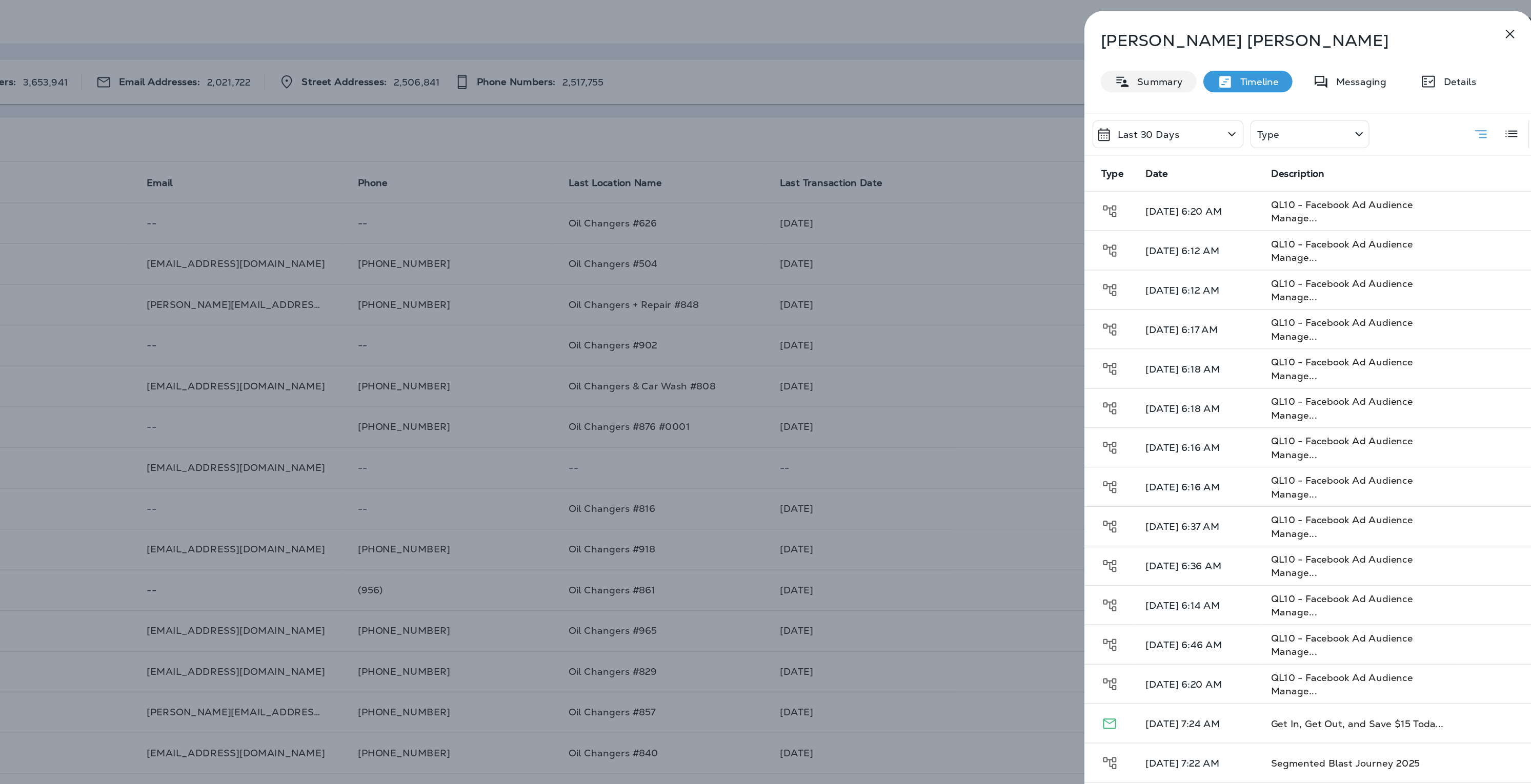
click at [1251, 61] on p "Summary" at bounding box center [1233, 61] width 39 height 8
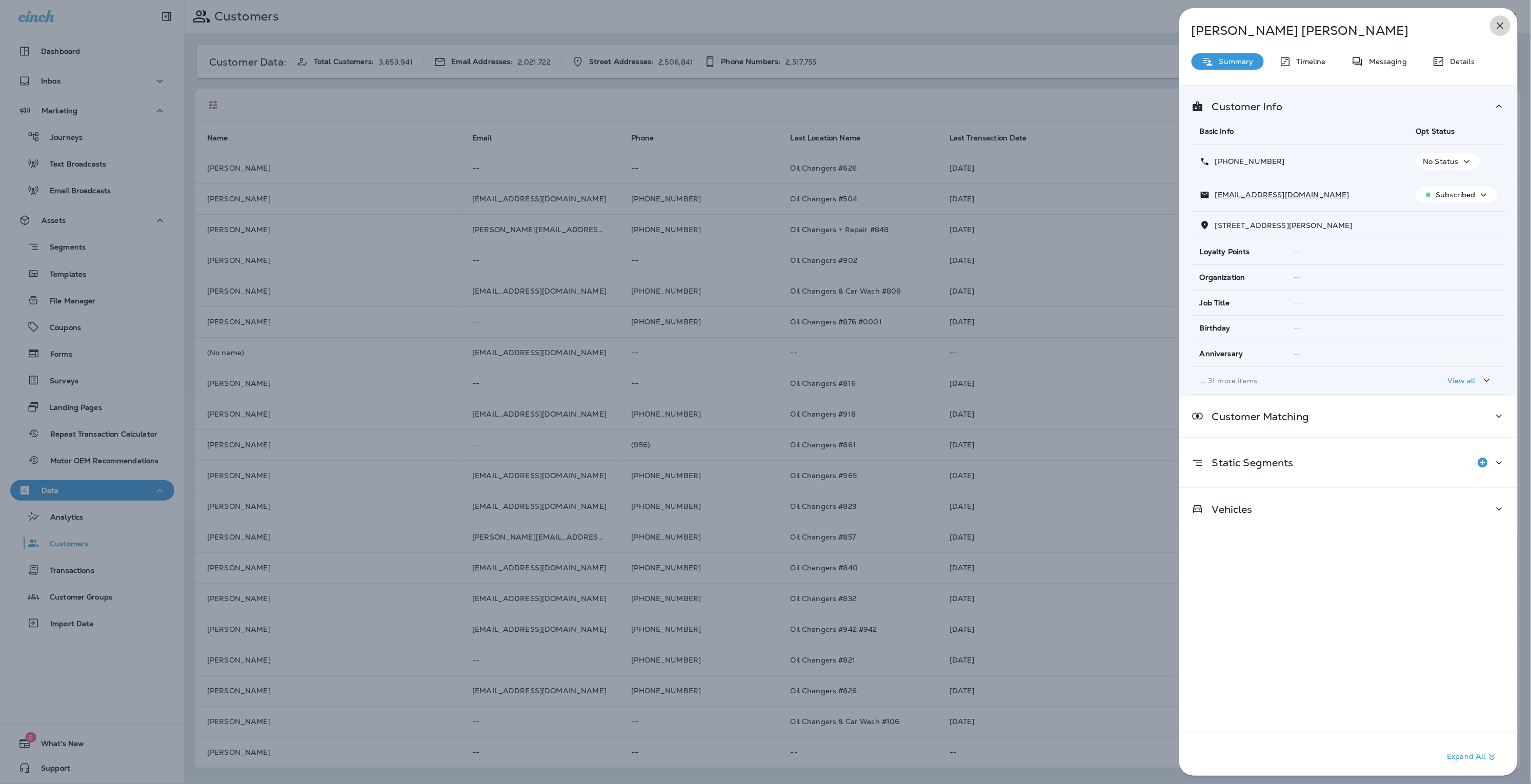
click at [1510, 23] on button "button" at bounding box center [1500, 25] width 21 height 21
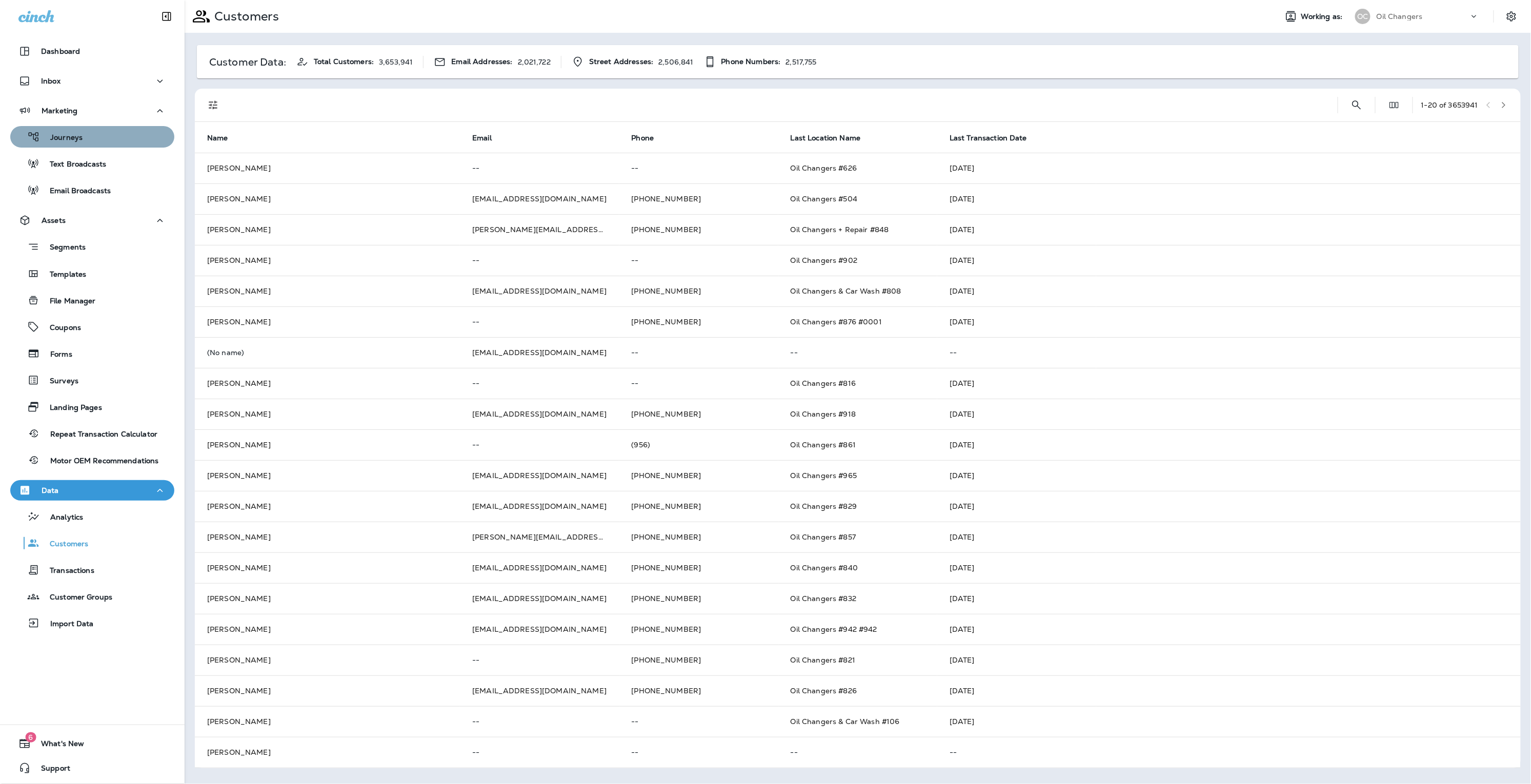
drag, startPoint x: 124, startPoint y: 137, endPoint x: 112, endPoint y: 139, distance: 12.2
click at [123, 137] on div "Journeys" at bounding box center [92, 137] width 156 height 15
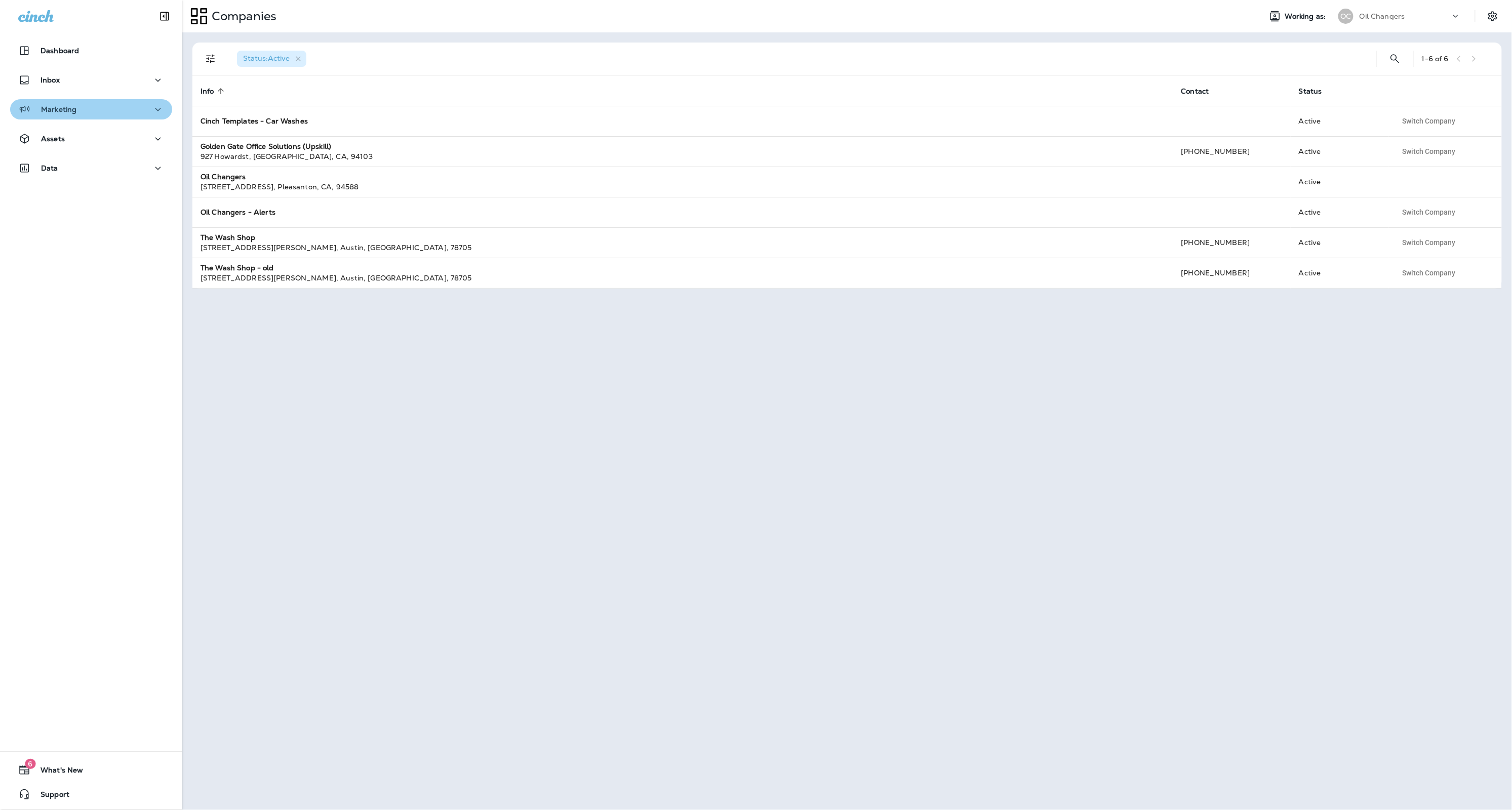
click at [57, 112] on p "Marketing" at bounding box center [59, 110] width 35 height 8
click at [113, 244] on div "Data" at bounding box center [91, 247] width 146 height 12
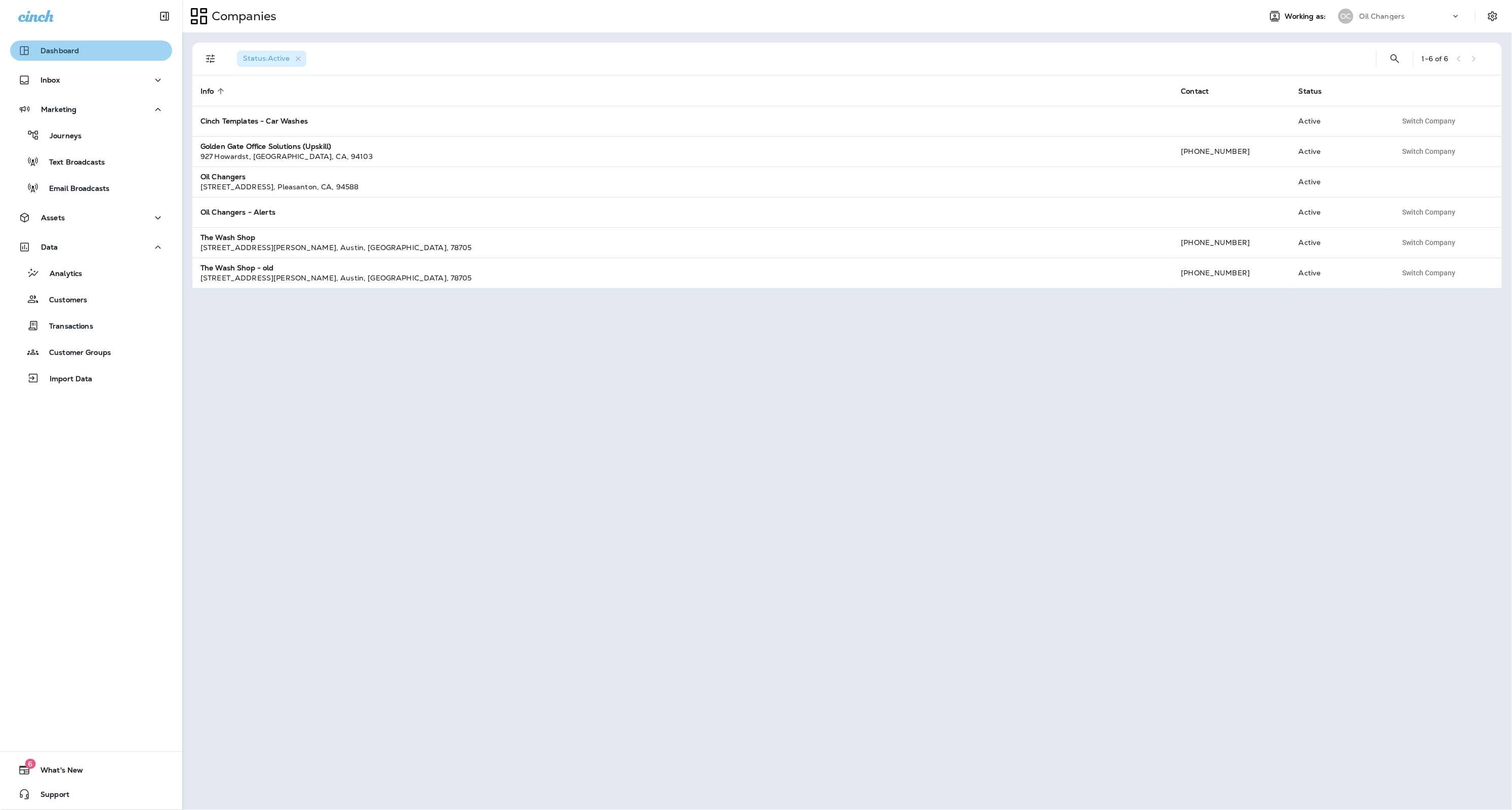
click at [104, 58] on button "Dashboard" at bounding box center [91, 51] width 162 height 20
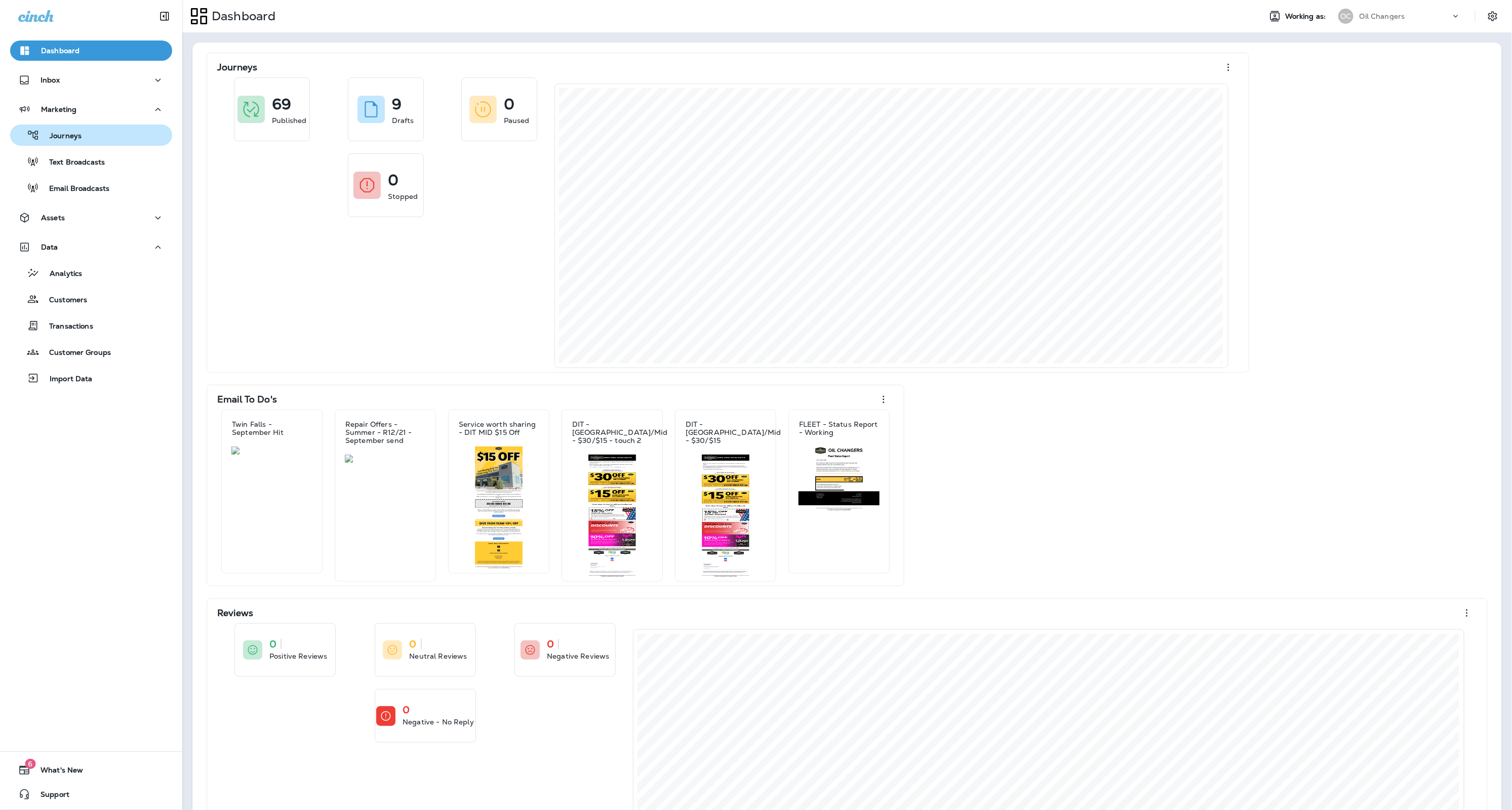
drag, startPoint x: 96, startPoint y: 136, endPoint x: 76, endPoint y: 137, distance: 20.0
click at [91, 138] on div "Journeys" at bounding box center [91, 135] width 154 height 15
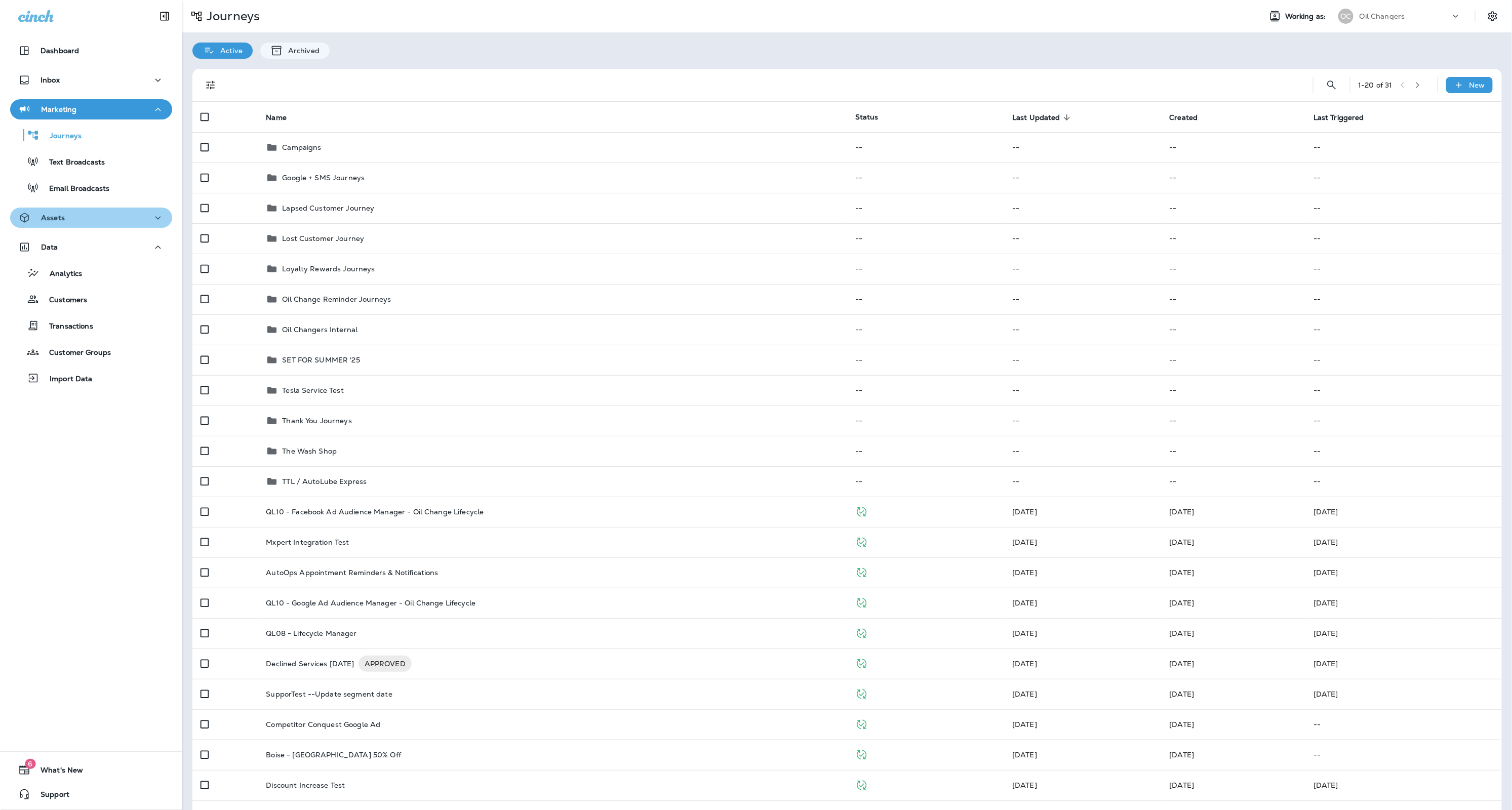
click at [123, 221] on div "Assets" at bounding box center [91, 218] width 146 height 12
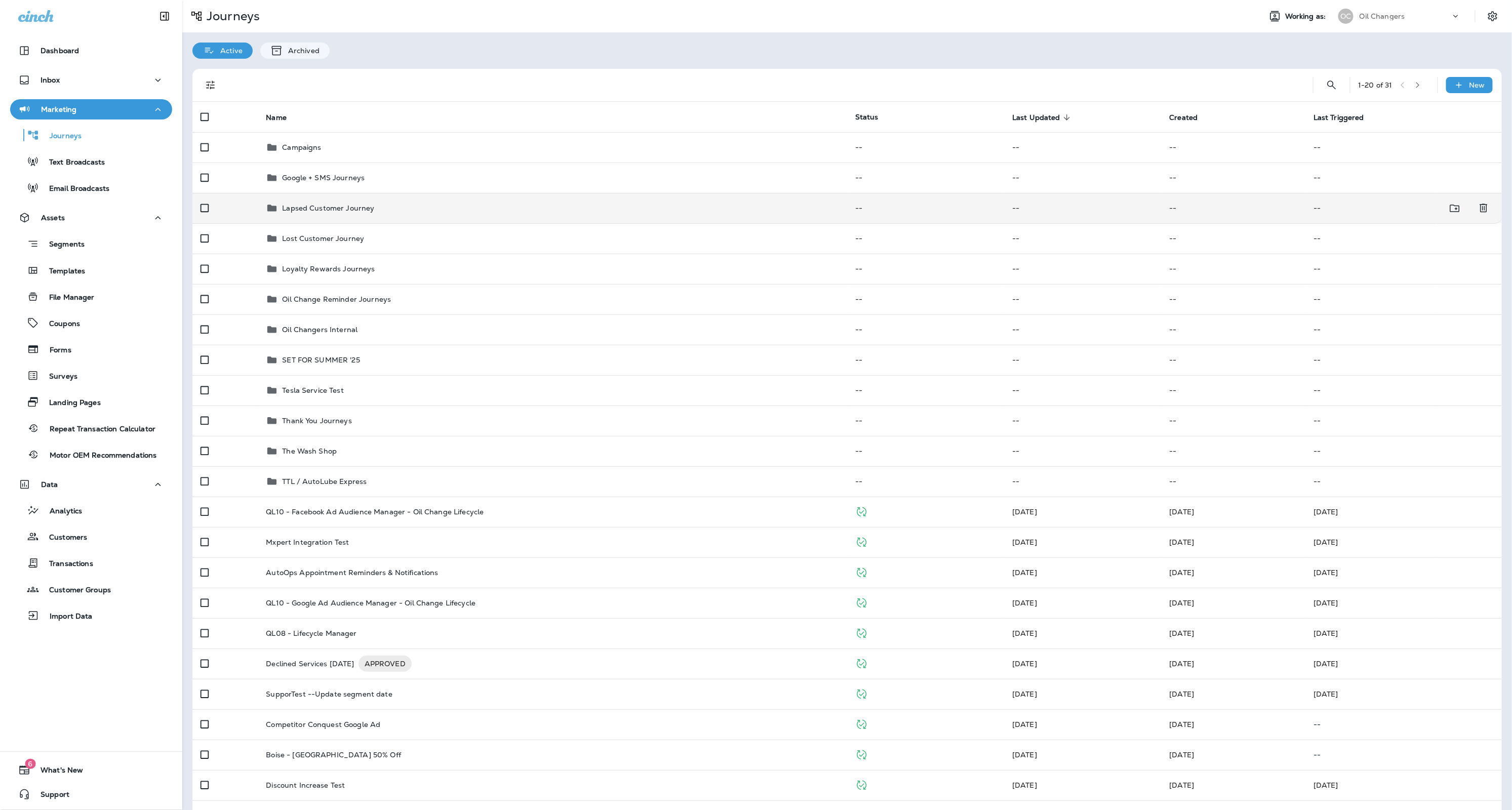
scroll to position [3, 0]
click at [494, 199] on div "Lapsed Customer Journey" at bounding box center [552, 205] width 573 height 12
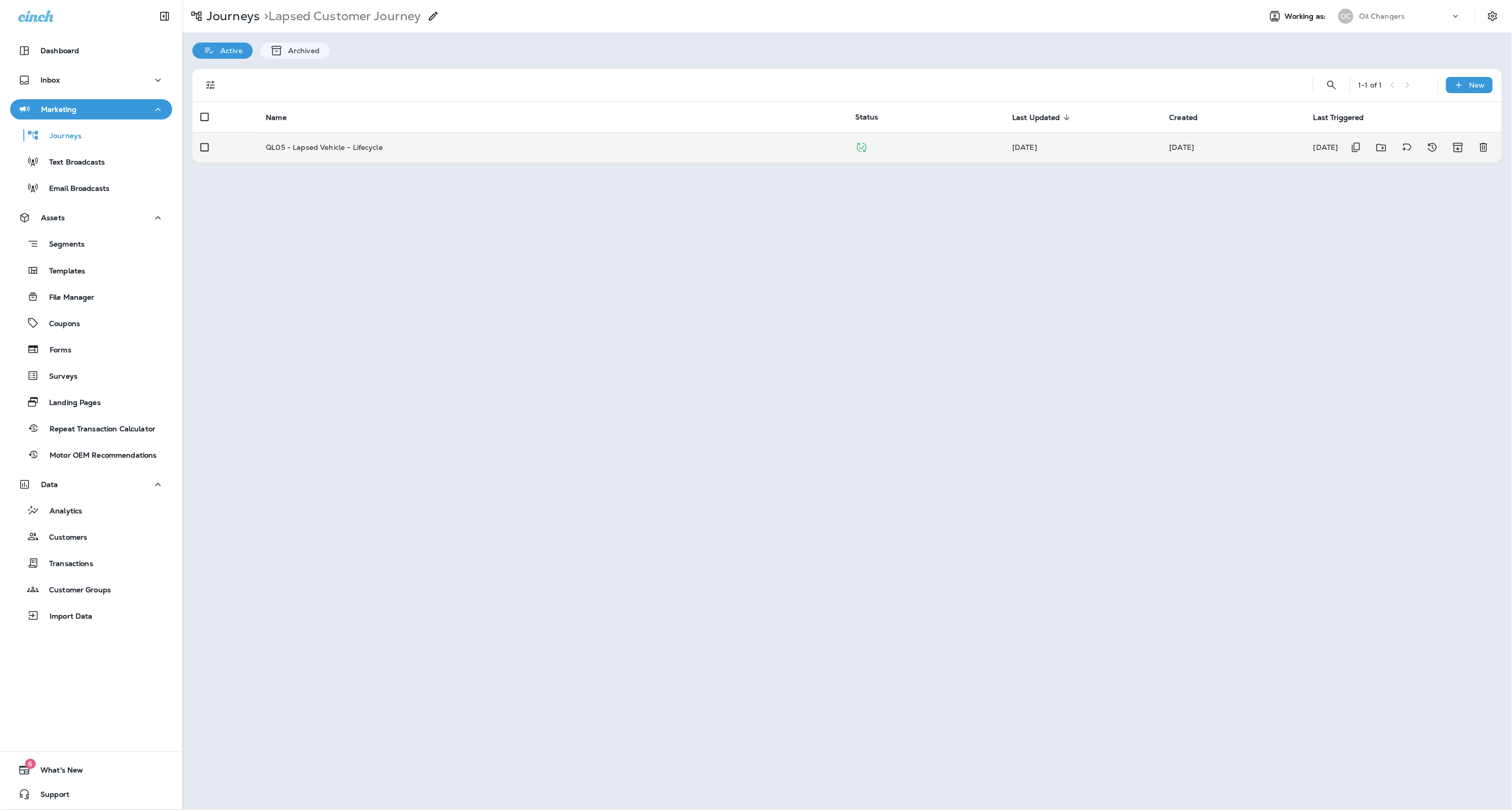
click at [465, 157] on td "QL05 - Lapsed Vehicle - Lifecycle" at bounding box center [552, 147] width 590 height 30
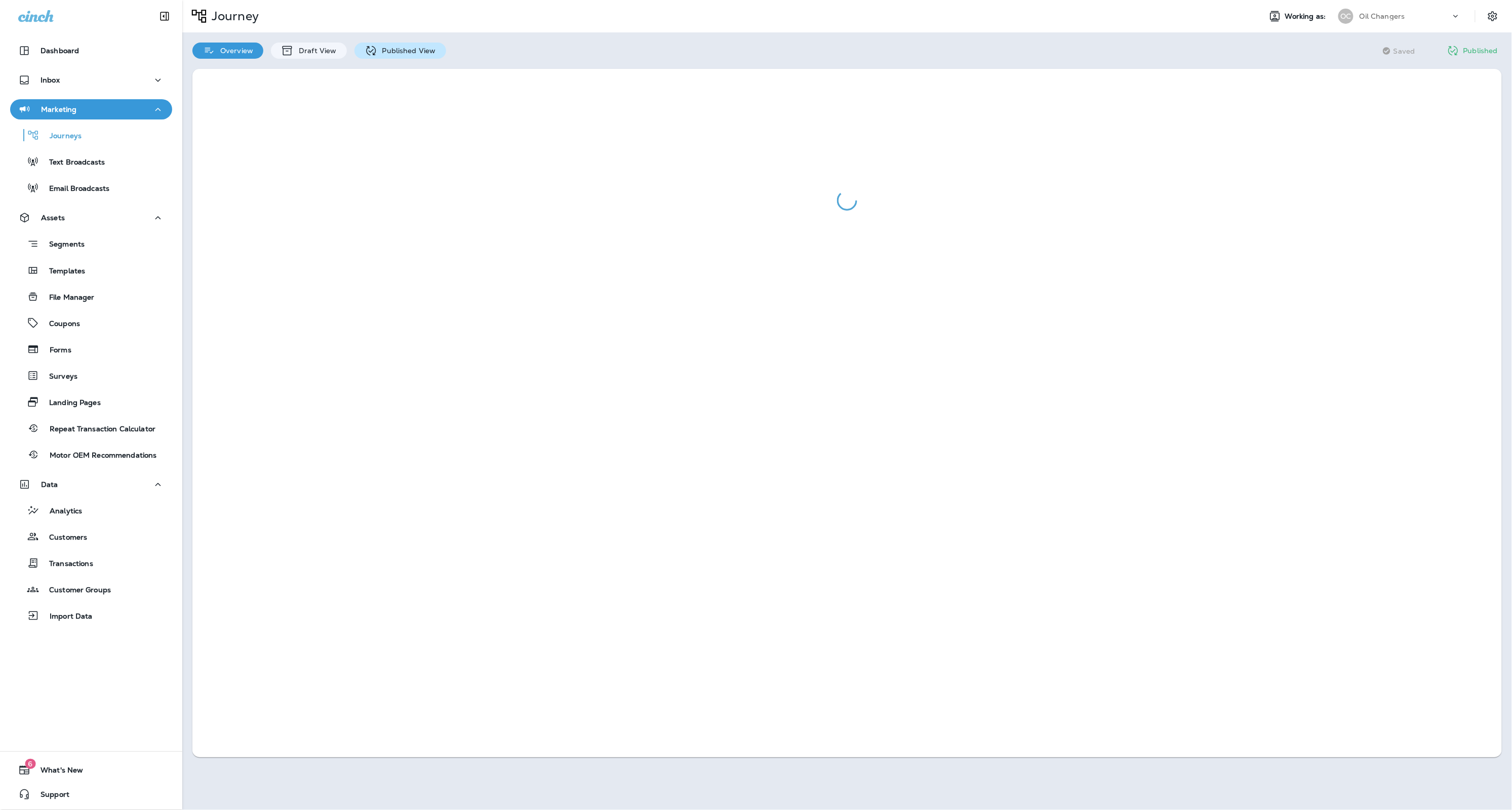
click at [417, 50] on p "Published View" at bounding box center [407, 51] width 59 height 8
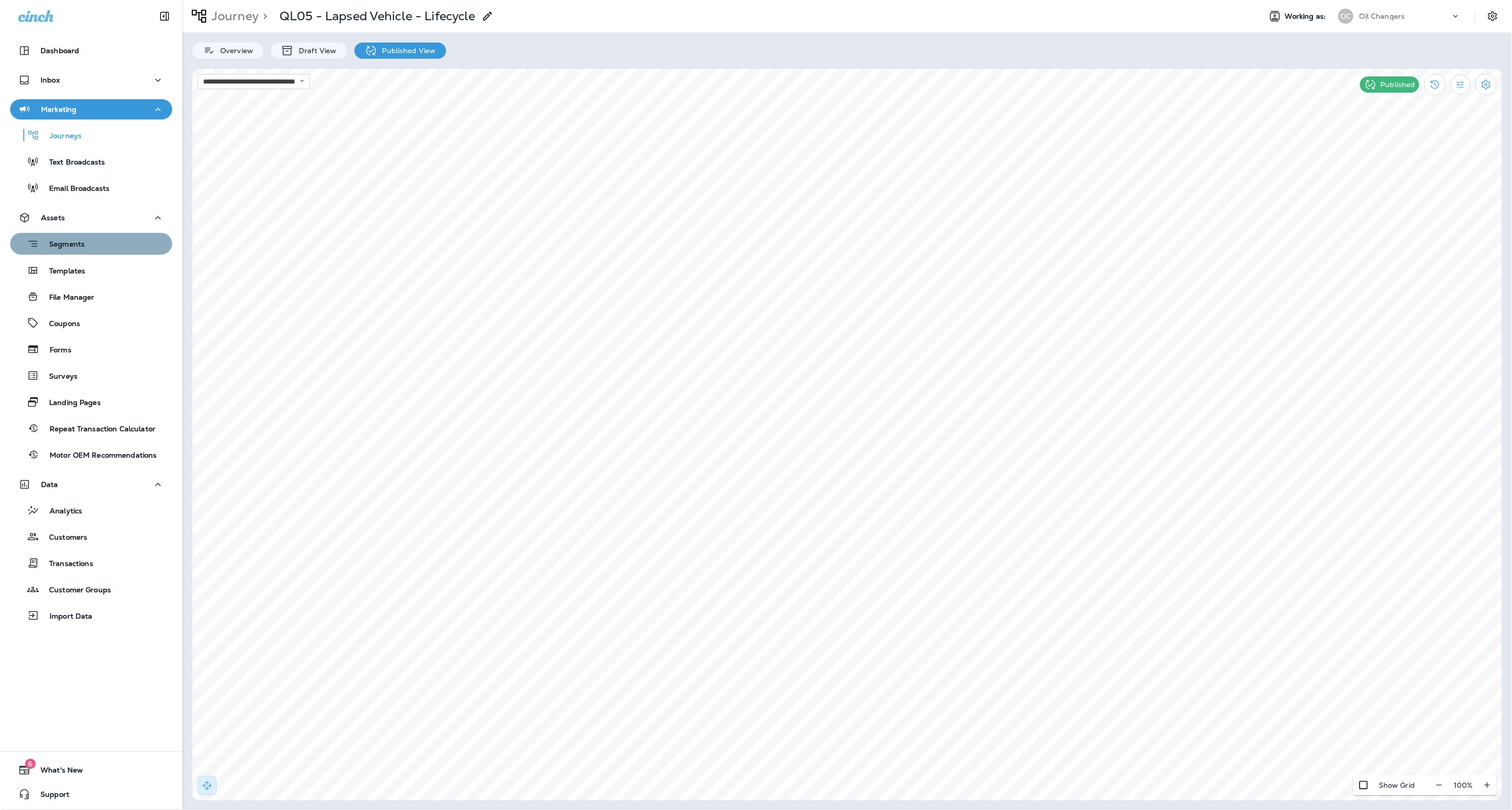
click at [74, 247] on p "Segments" at bounding box center [61, 245] width 45 height 10
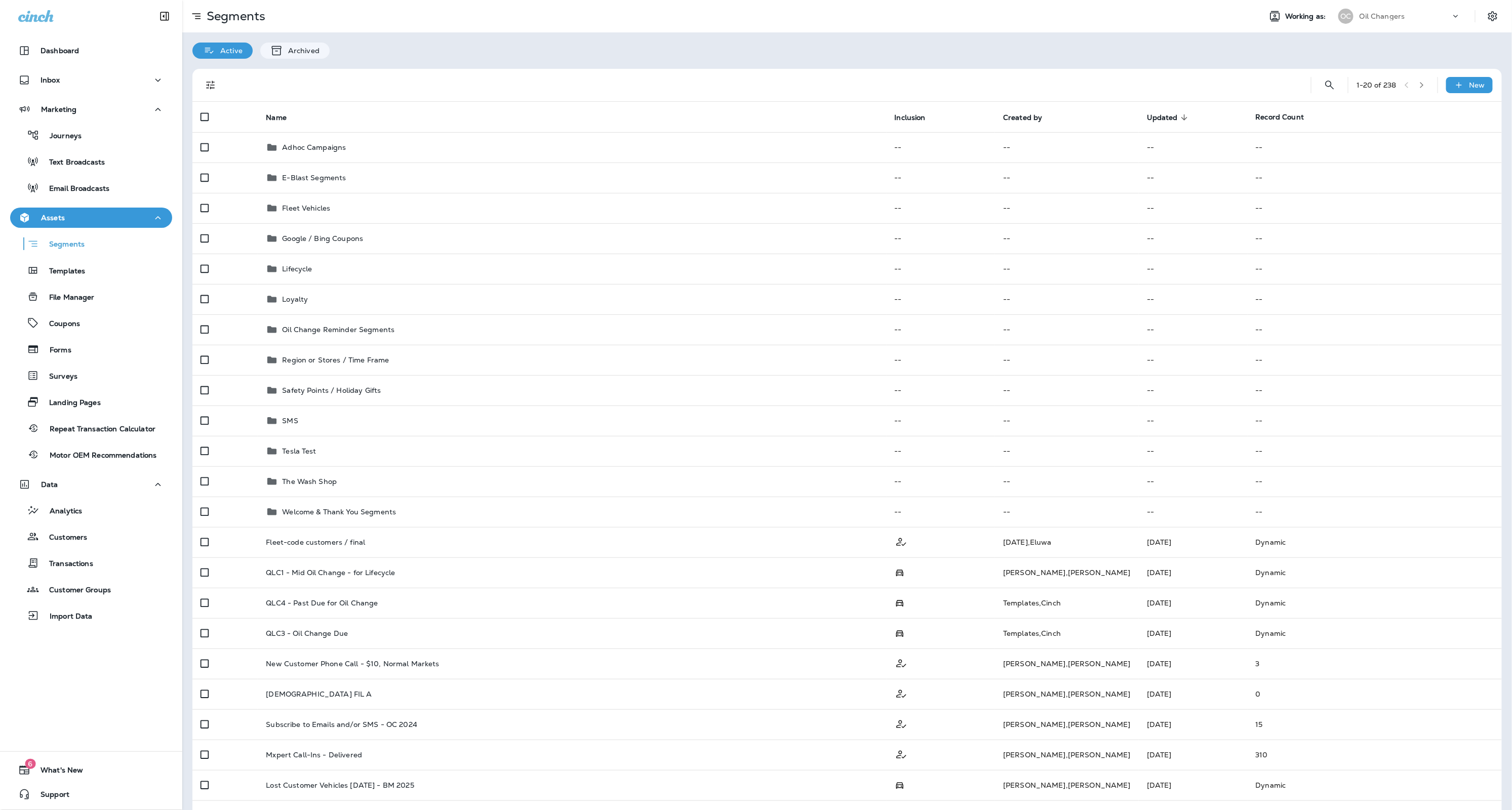
click at [545, 110] on th "Name" at bounding box center [572, 117] width 628 height 30
drag, startPoint x: 91, startPoint y: 146, endPoint x: 72, endPoint y: 146, distance: 19.0
click at [90, 146] on div "Journeys Text Broadcasts Email Broadcasts" at bounding box center [91, 159] width 162 height 79
click at [68, 134] on p "Journeys" at bounding box center [60, 136] width 42 height 10
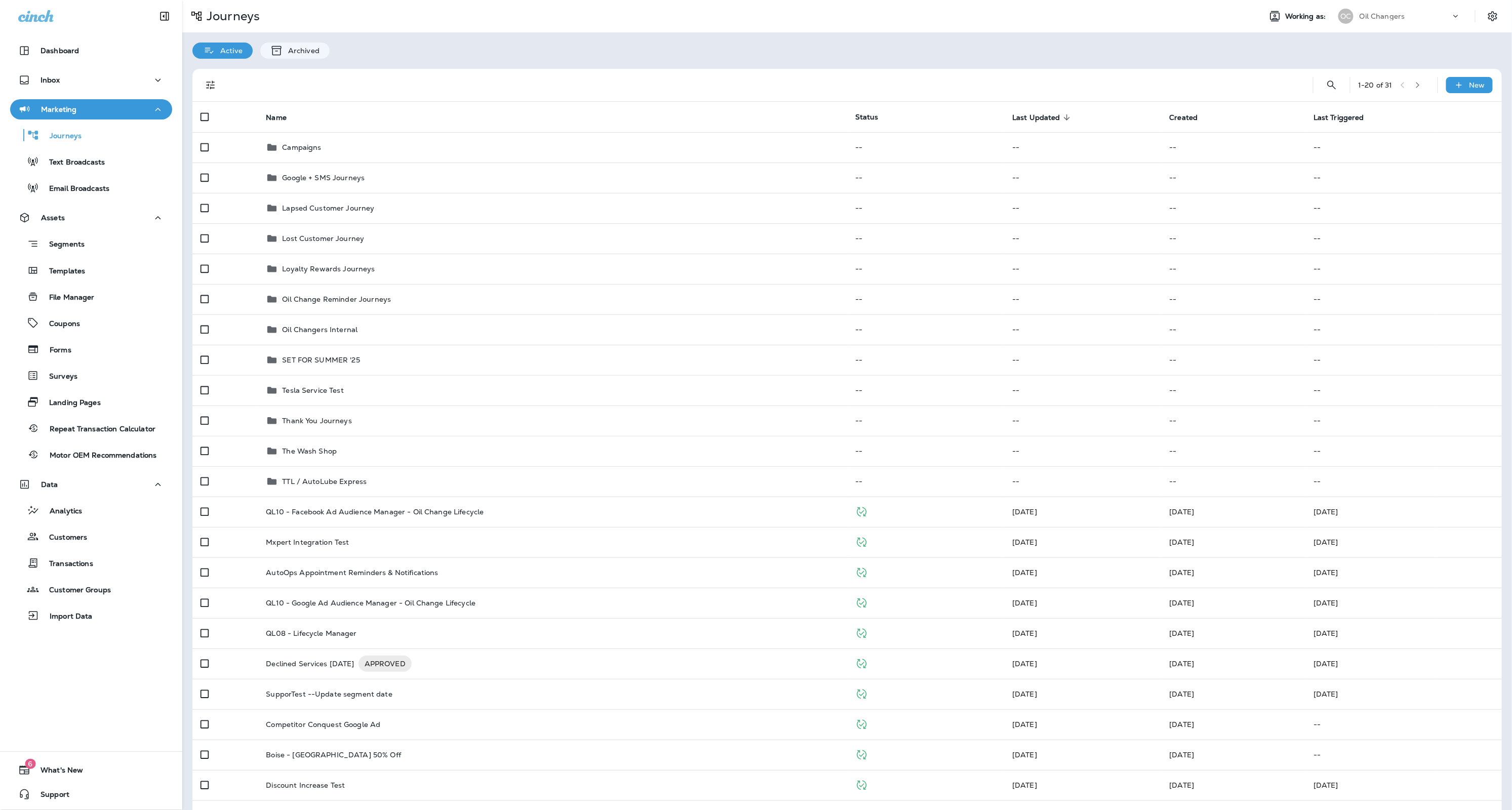
drag, startPoint x: 663, startPoint y: 65, endPoint x: 651, endPoint y: 64, distance: 12.0
click at [663, 65] on div "1 - 20 of 31 New Name Status Last Updated sorted descending Created Last Trigge…" at bounding box center [847, 587] width 1330 height 1056
click at [96, 56] on div "Dashboard" at bounding box center [91, 51] width 146 height 12
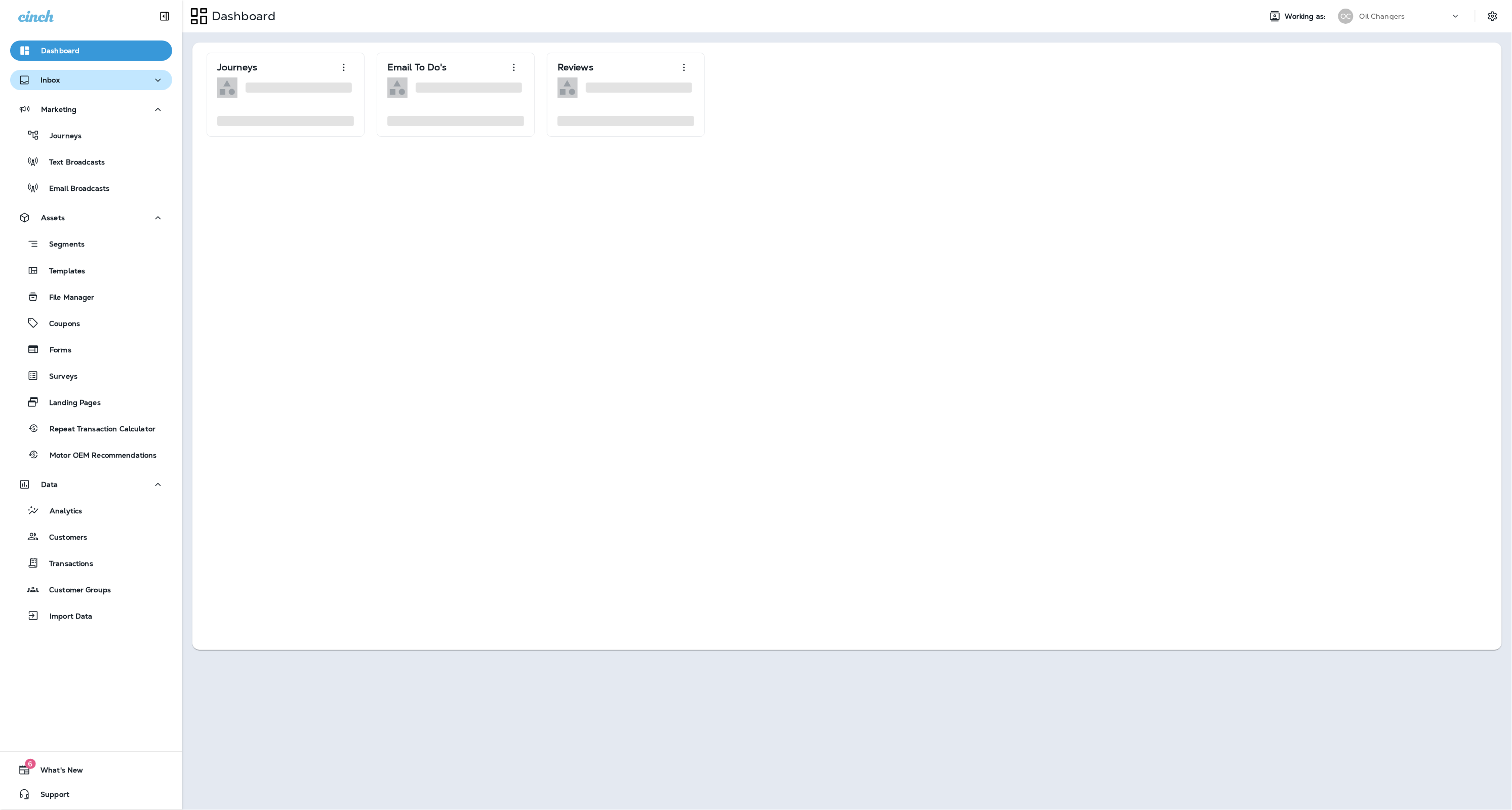
click at [93, 88] on button "Inbox" at bounding box center [91, 80] width 162 height 20
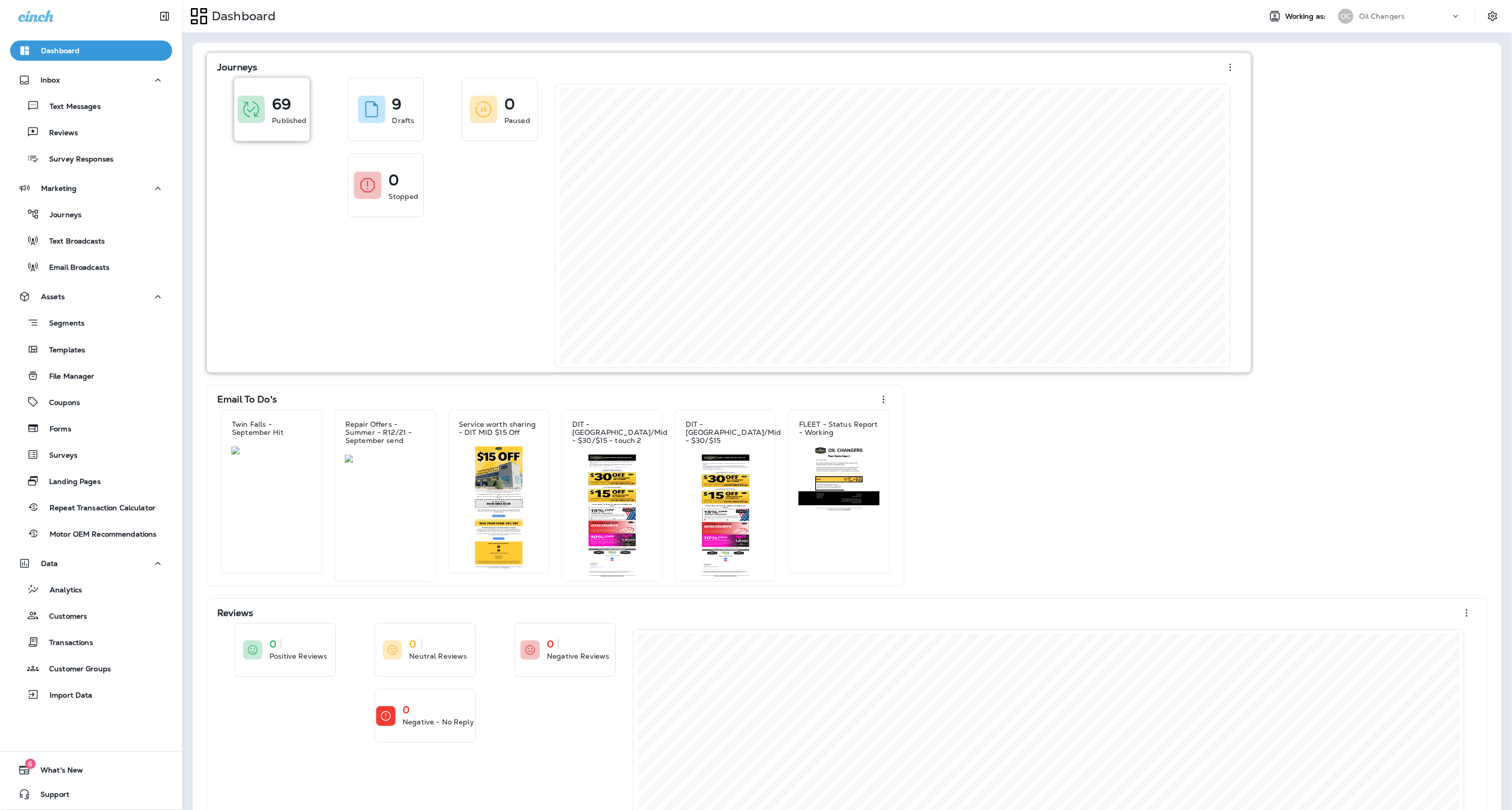
click at [295, 108] on div "69" at bounding box center [289, 101] width 34 height 16
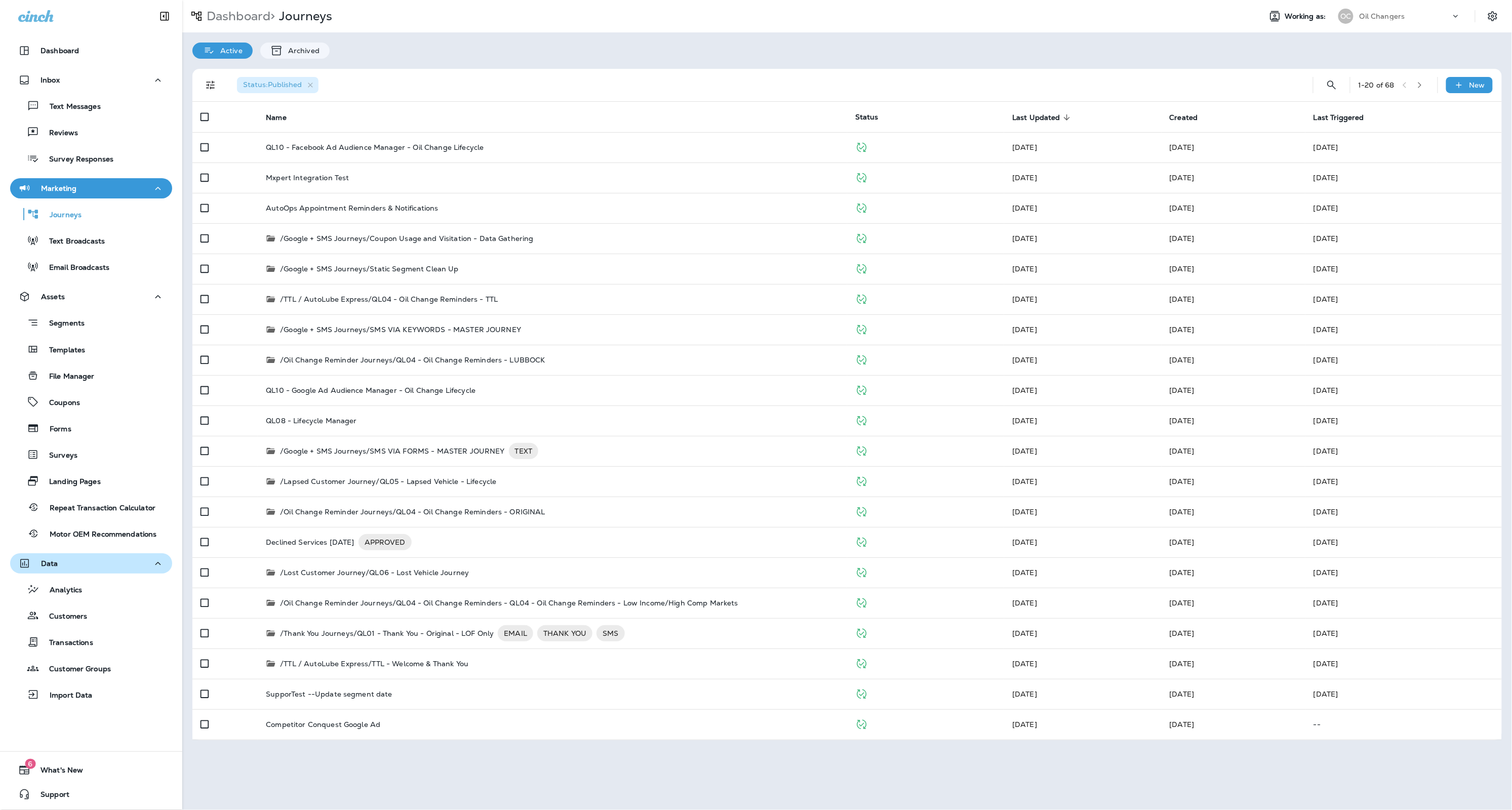
click at [121, 560] on div "Data" at bounding box center [91, 563] width 146 height 12
click at [130, 562] on div "Data" at bounding box center [91, 563] width 146 height 12
